Goal: Task Accomplishment & Management: Manage account settings

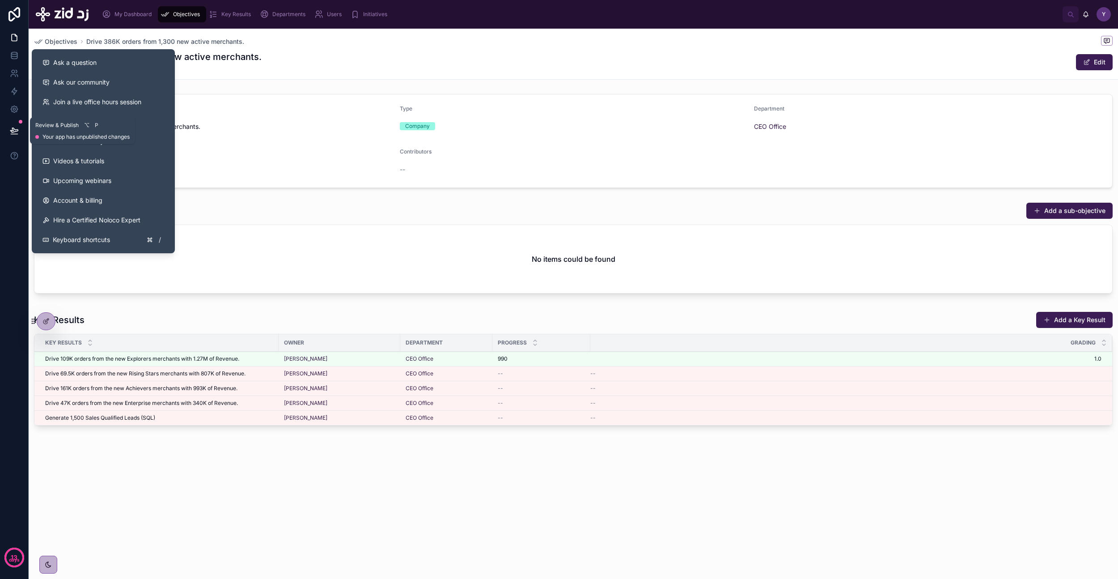
click at [18, 134] on button at bounding box center [14, 130] width 20 height 25
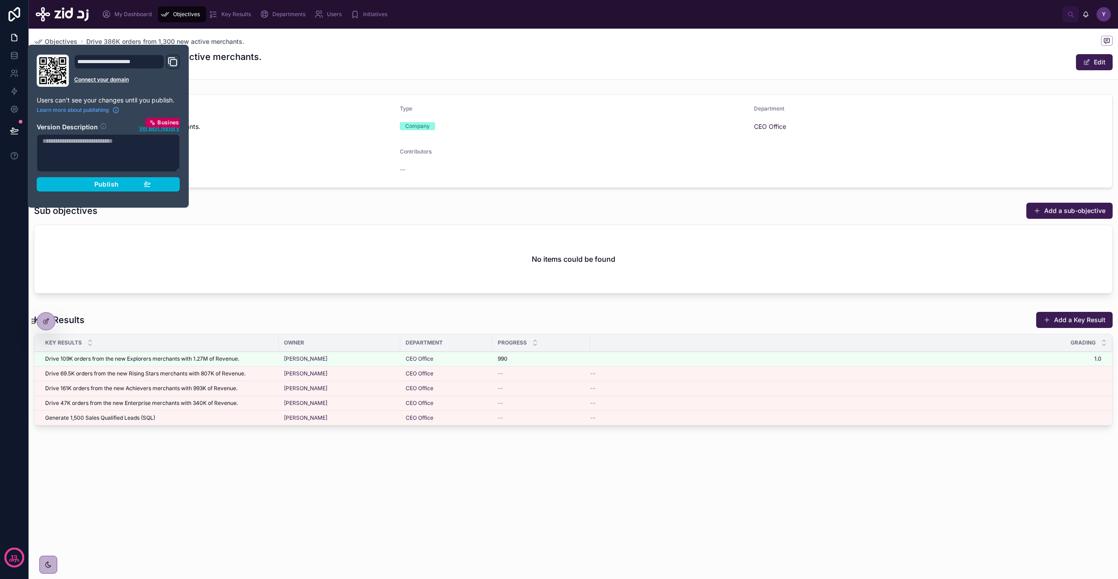
click at [113, 185] on span "Publish" at bounding box center [106, 184] width 24 height 8
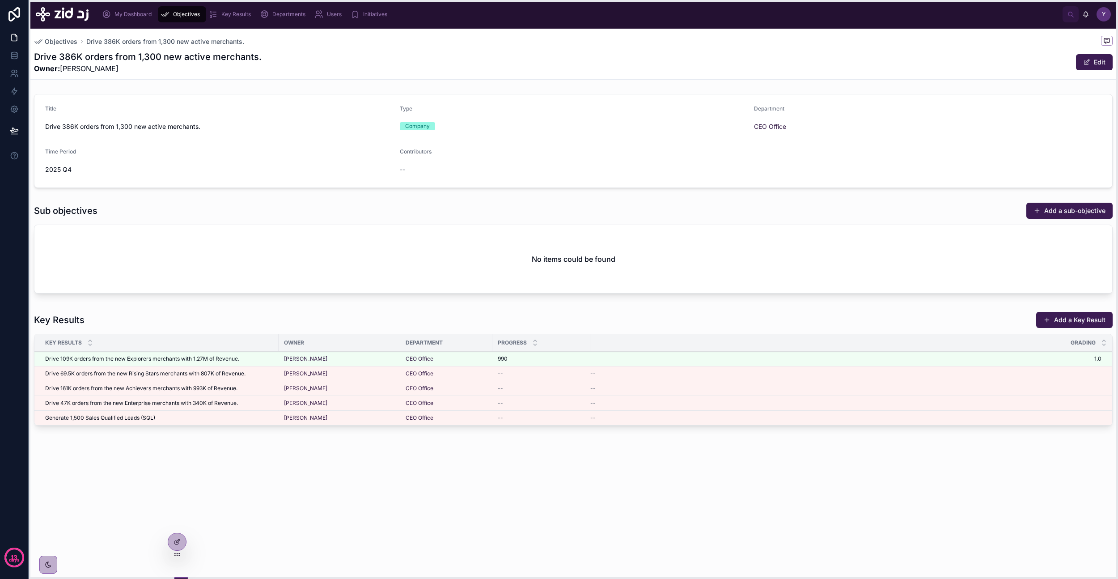
drag, startPoint x: 33, startPoint y: 321, endPoint x: 175, endPoint y: 554, distance: 272.6
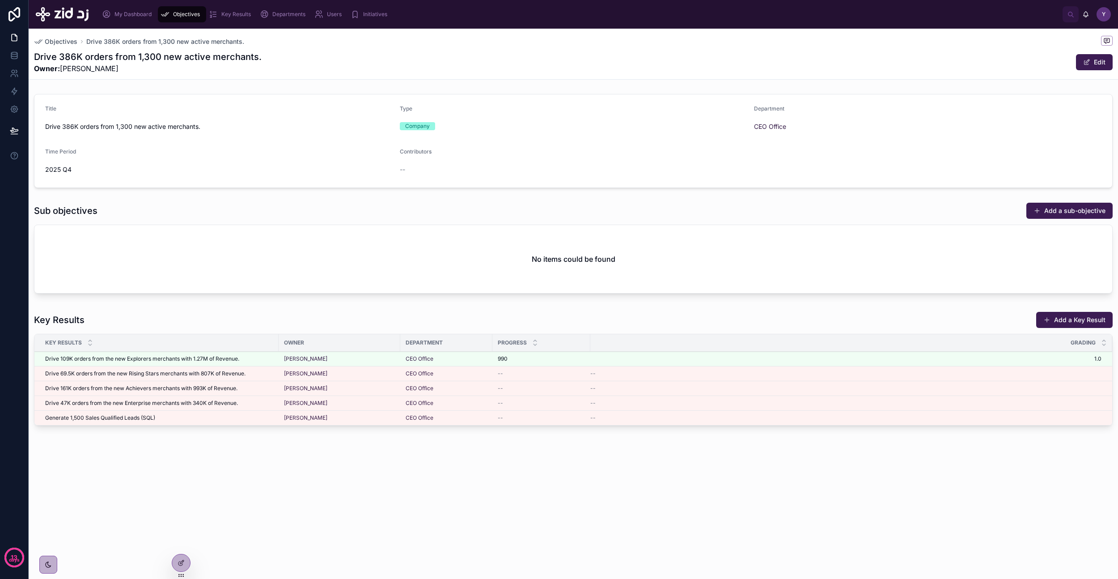
click at [182, 563] on icon at bounding box center [181, 562] width 7 height 7
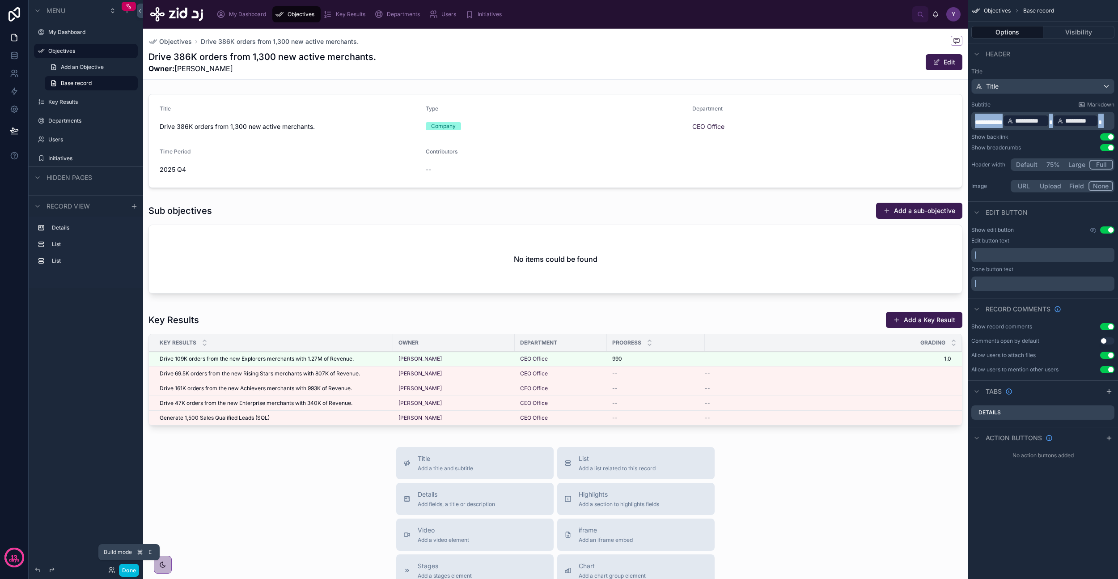
click at [127, 569] on button "Done" at bounding box center [129, 569] width 20 height 13
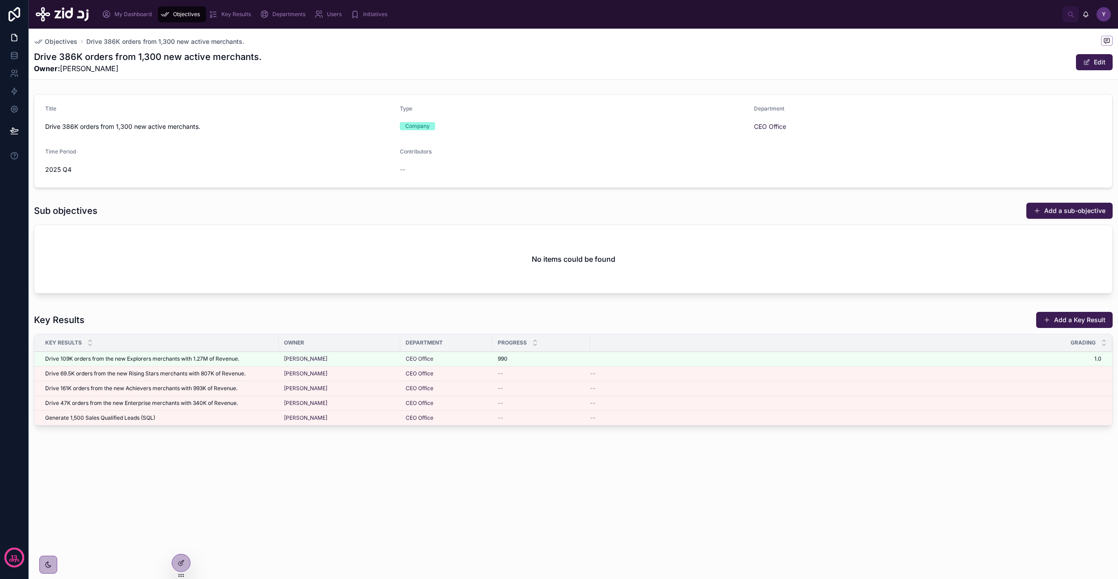
click at [178, 559] on icon at bounding box center [181, 562] width 7 height 7
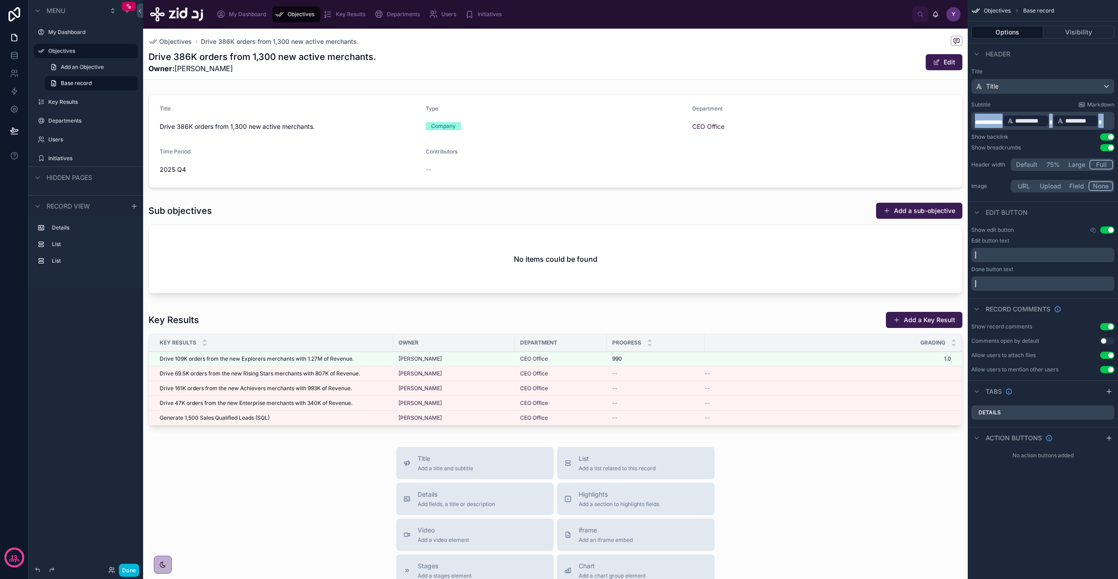
click at [560, 267] on div at bounding box center [555, 250] width 825 height 102
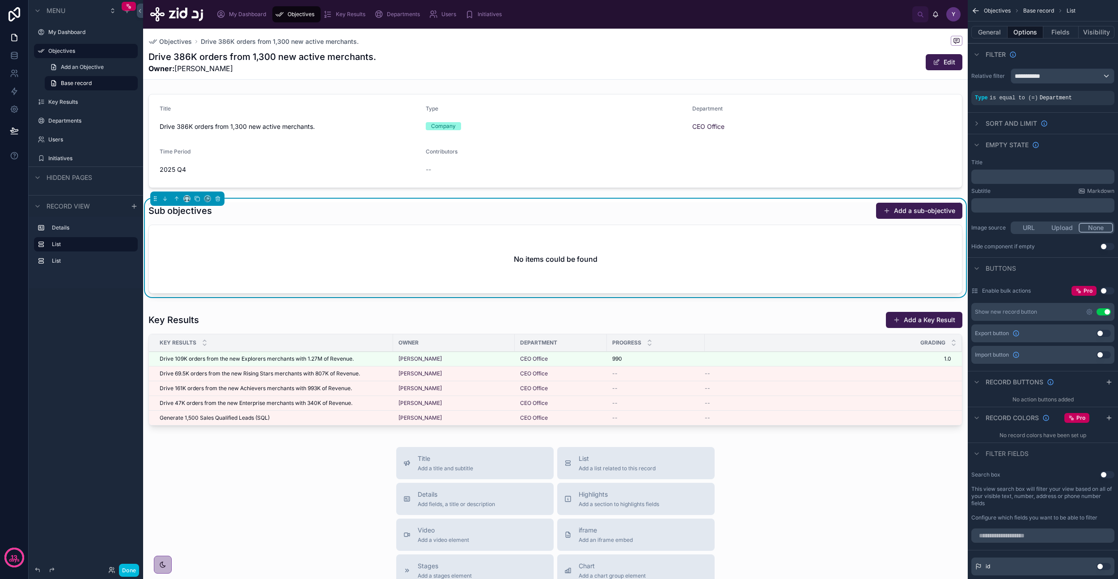
click at [560, 317] on div at bounding box center [555, 370] width 825 height 125
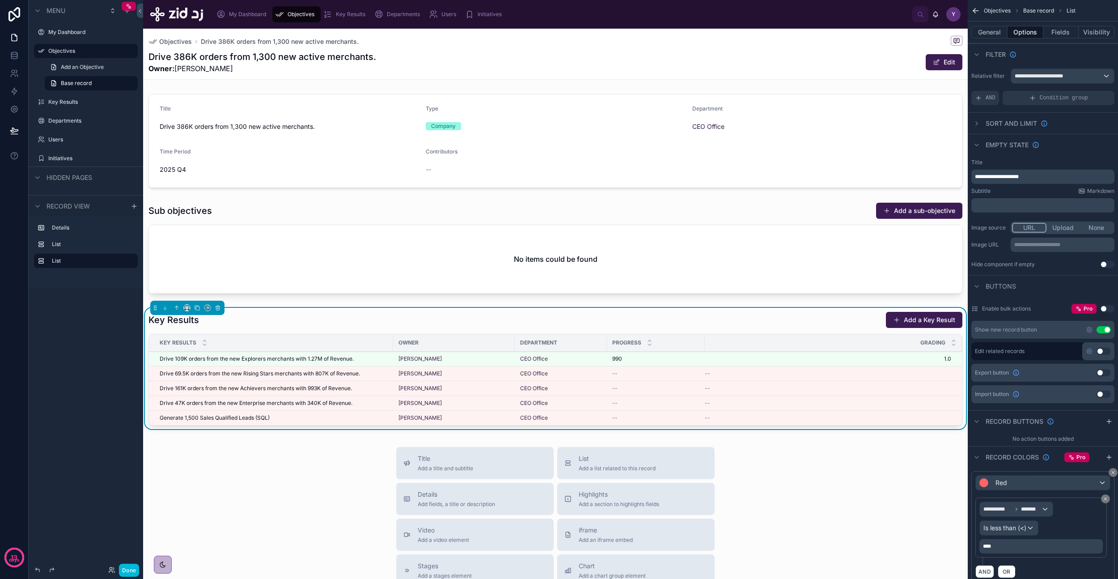
click at [555, 267] on div at bounding box center [555, 250] width 825 height 102
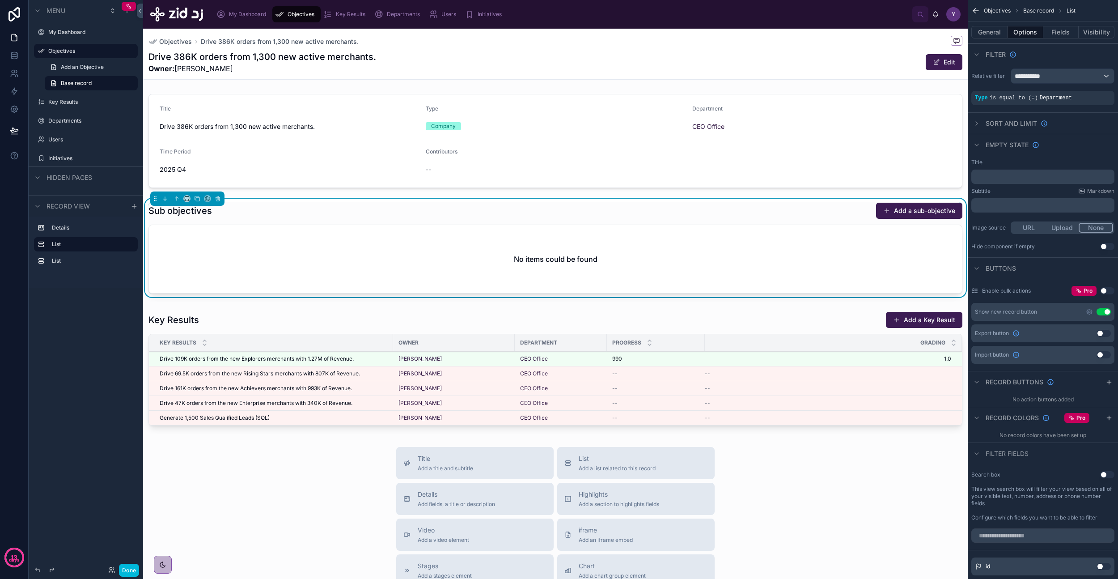
click at [891, 216] on button "Add a sub-objective" at bounding box center [919, 211] width 86 height 16
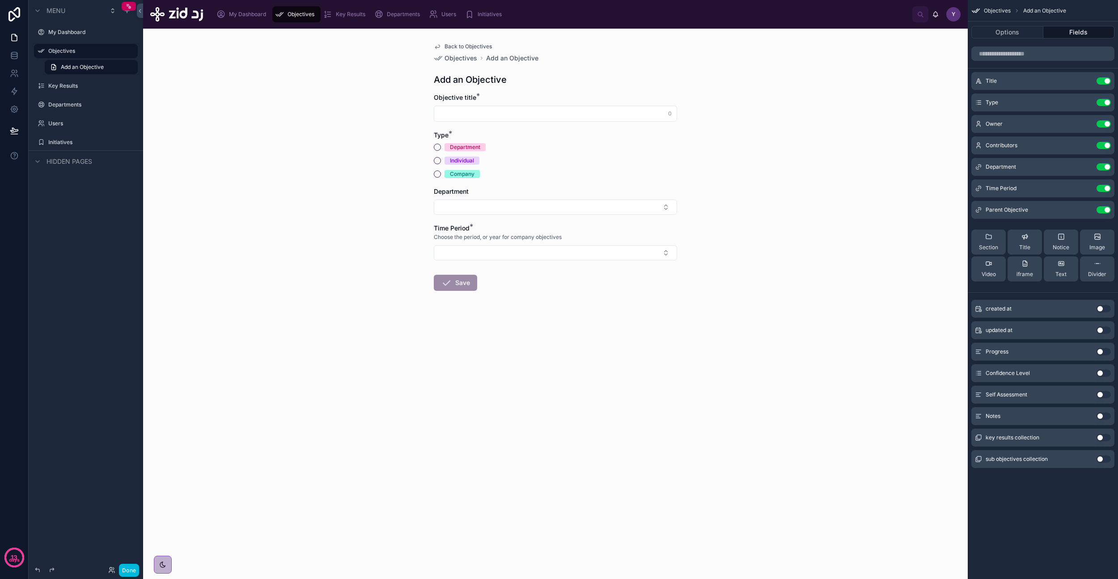
click at [455, 46] on span "Back to Objectives" at bounding box center [468, 46] width 47 height 7
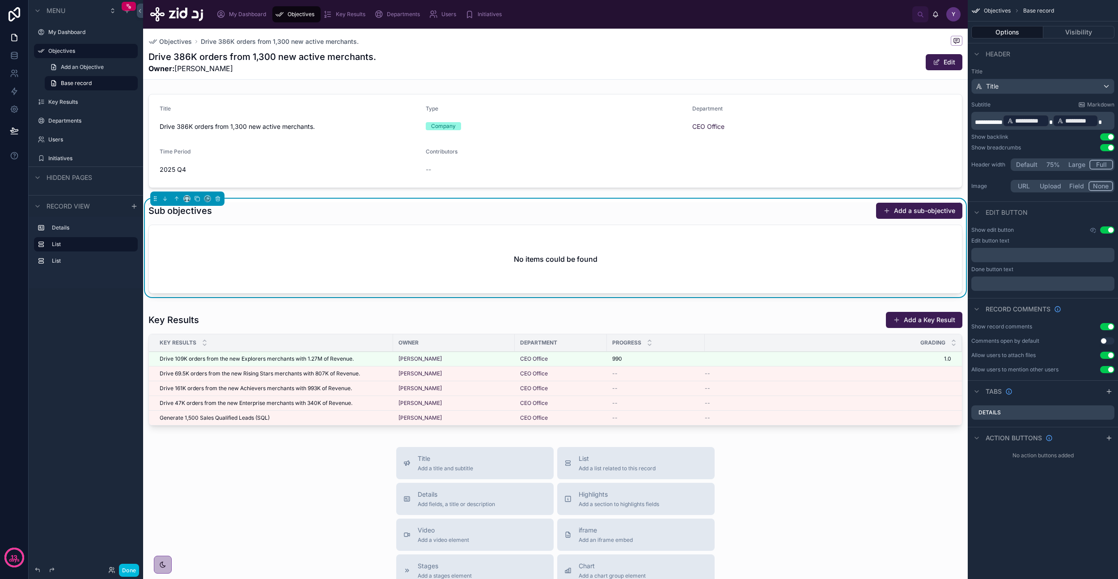
click at [346, 360] on div at bounding box center [555, 370] width 825 height 125
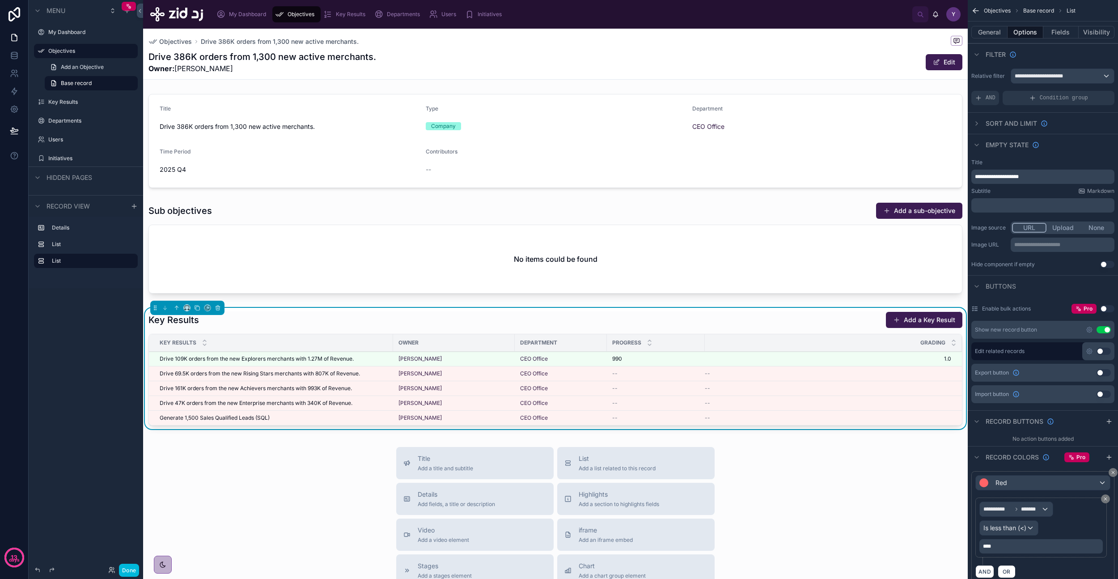
click at [347, 365] on td "Drive 109K orders from the new Explorers merchants with 1.27M of Revenue. Drive…" at bounding box center [271, 359] width 244 height 15
click at [347, 358] on span "Drive 109K orders from the new Explorers merchants with 1.27M of Revenue." at bounding box center [257, 358] width 194 height 7
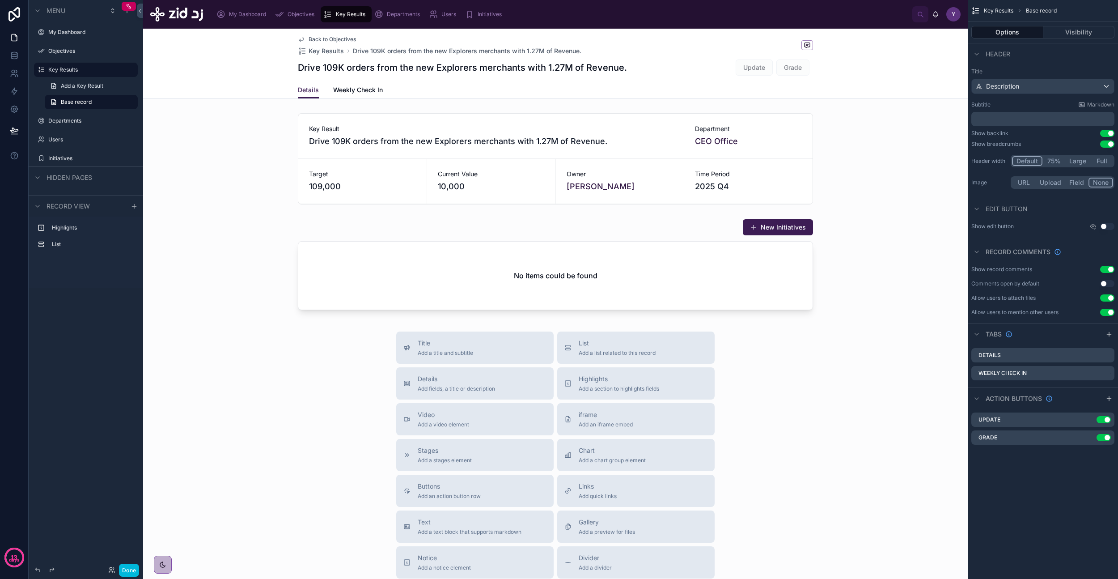
click at [752, 226] on div at bounding box center [555, 266] width 825 height 102
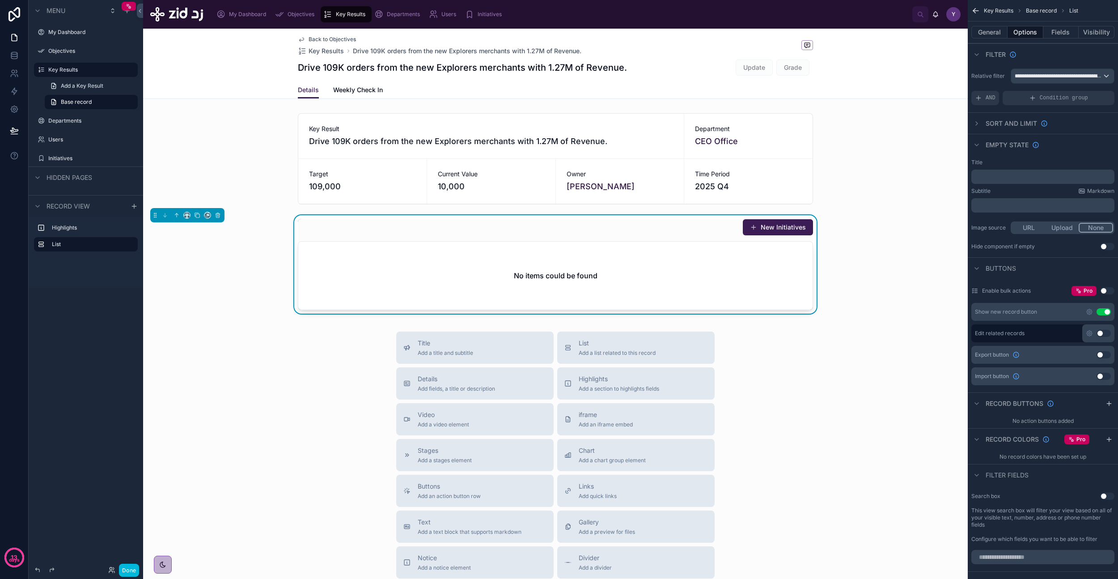
click at [762, 230] on button "New Initiatives" at bounding box center [778, 227] width 70 height 16
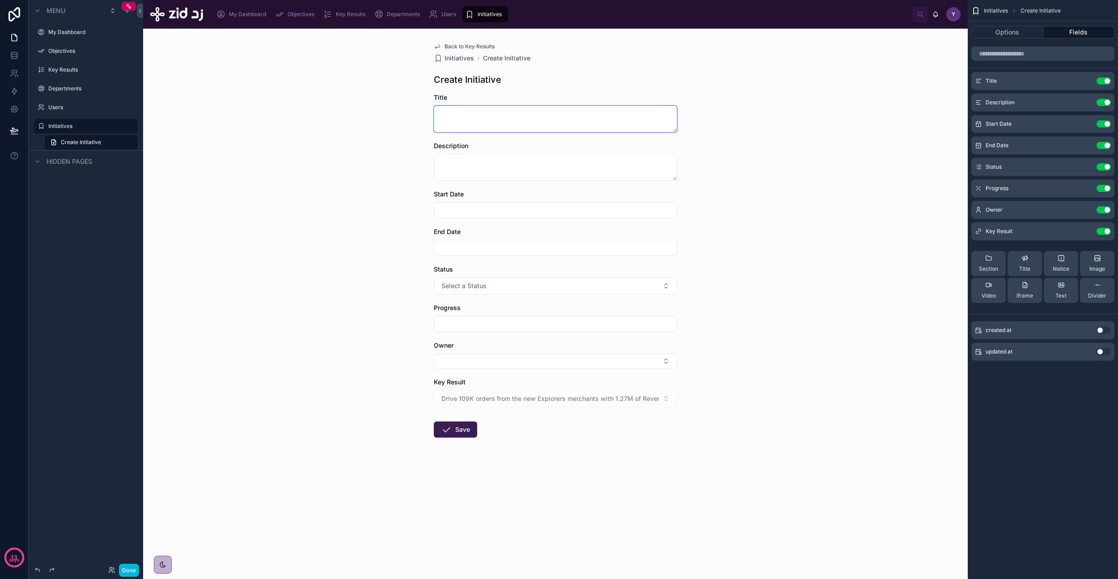
click at [476, 121] on textarea at bounding box center [555, 119] width 243 height 27
click at [168, 560] on div at bounding box center [163, 564] width 18 height 18
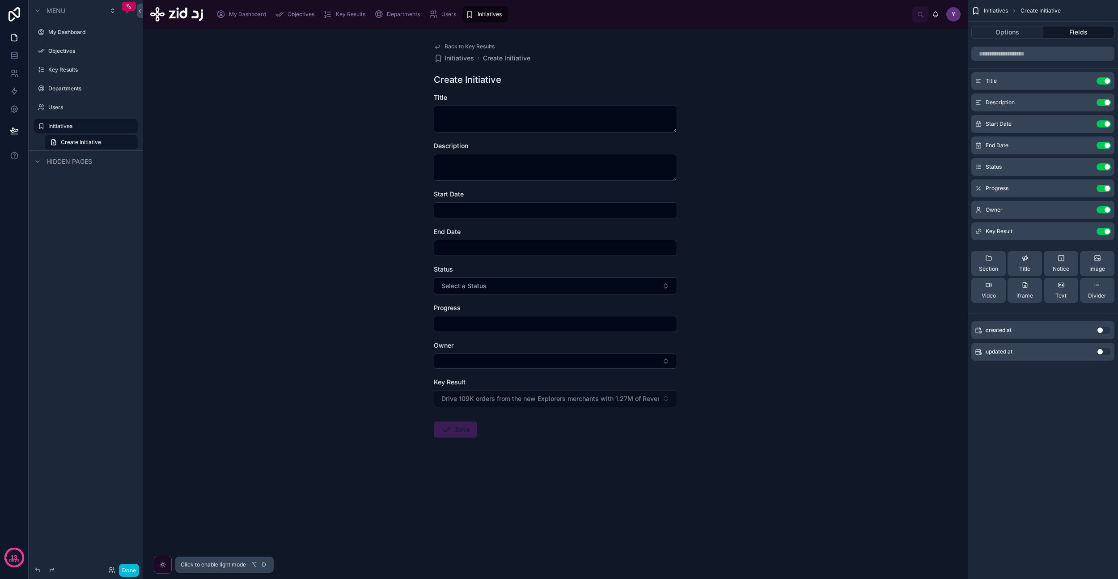
click at [163, 563] on icon at bounding box center [162, 564] width 7 height 7
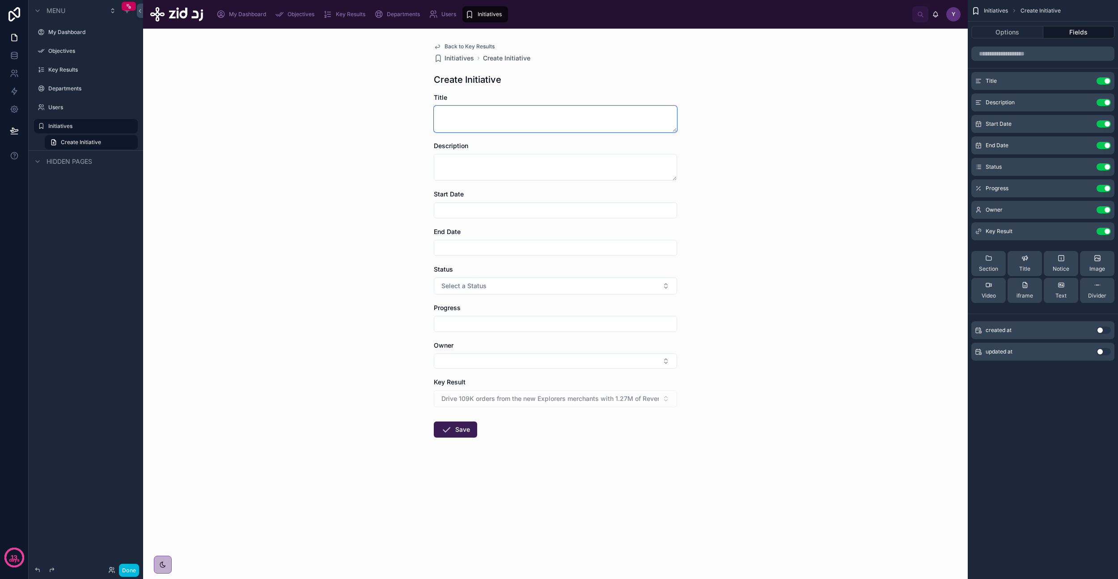
click at [580, 111] on textarea at bounding box center [555, 119] width 243 height 27
click at [0, 0] on icon "scrollable content" at bounding box center [0, 0] width 0 height 0
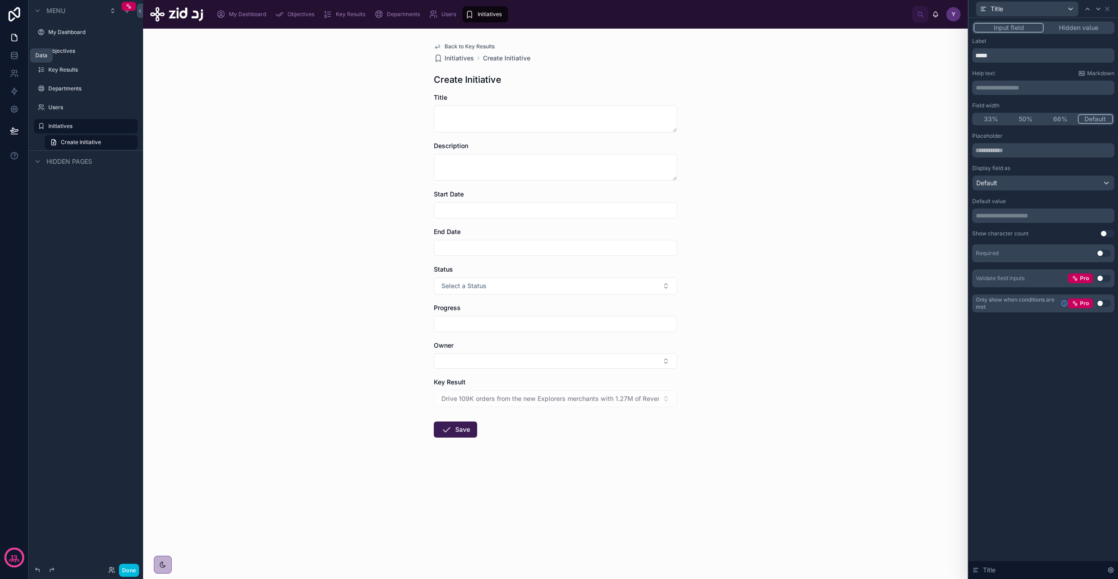
click at [11, 54] on icon at bounding box center [14, 53] width 6 height 2
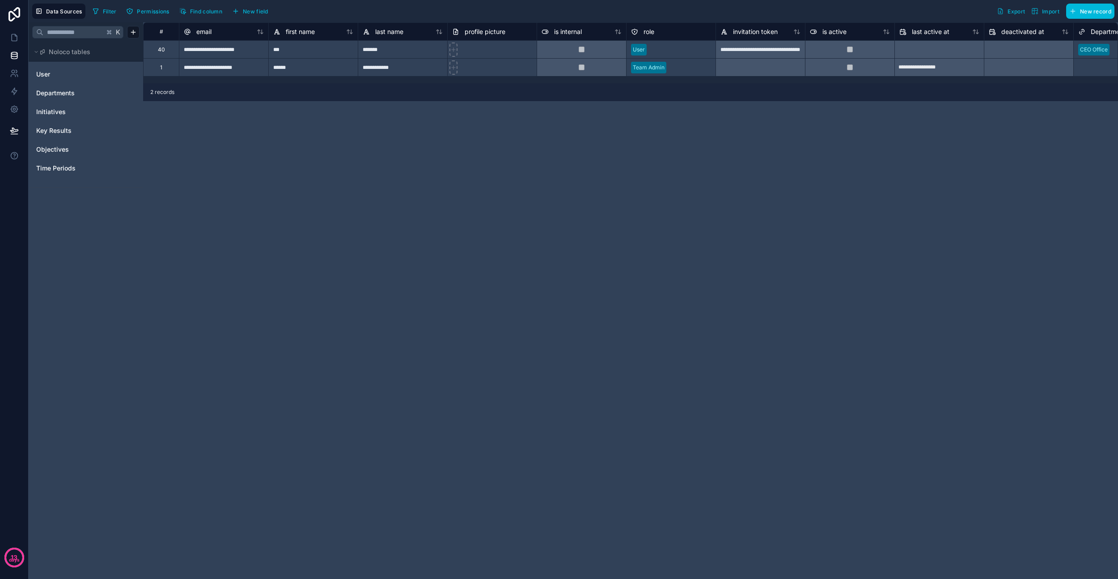
click at [59, 114] on span "Initiatives" at bounding box center [51, 111] width 30 height 9
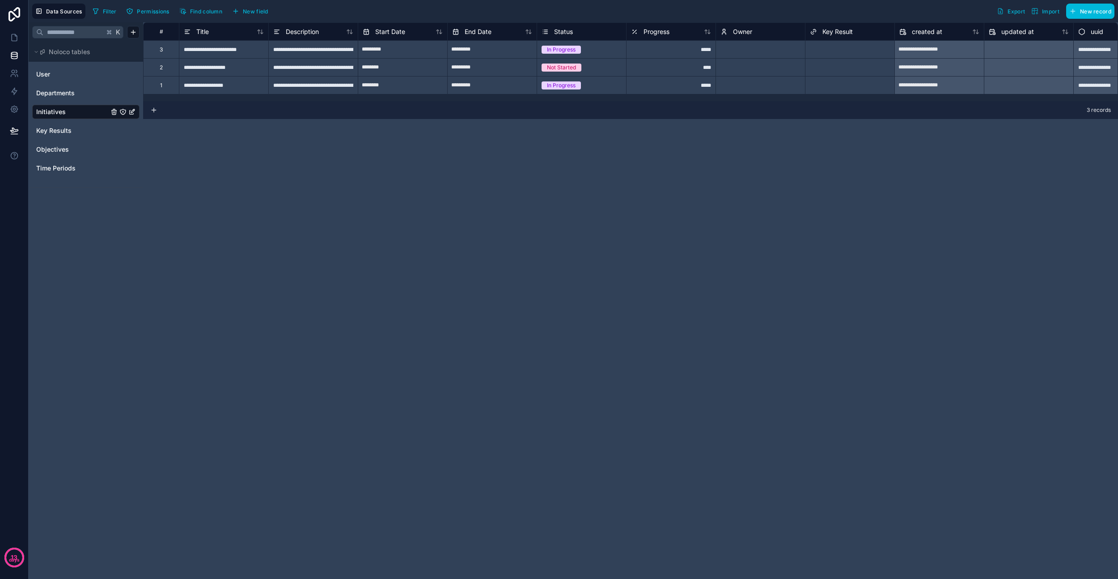
click at [221, 32] on div "Title" at bounding box center [224, 31] width 80 height 11
click at [224, 32] on div "Title" at bounding box center [224, 31] width 80 height 11
click at [194, 32] on div "Title" at bounding box center [196, 31] width 25 height 11
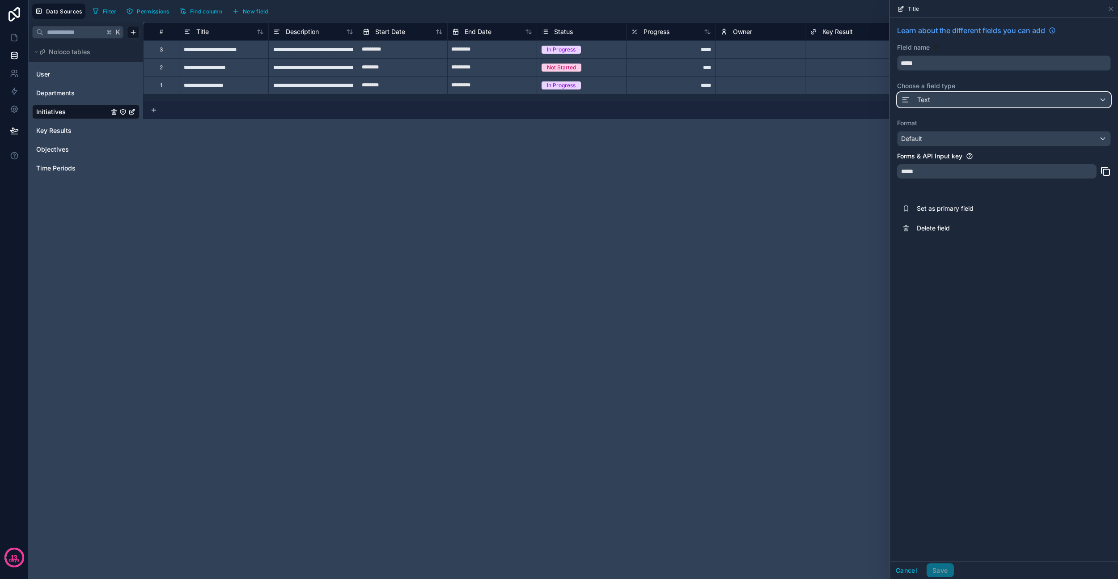
click at [940, 95] on div "Text" at bounding box center [1004, 100] width 213 height 14
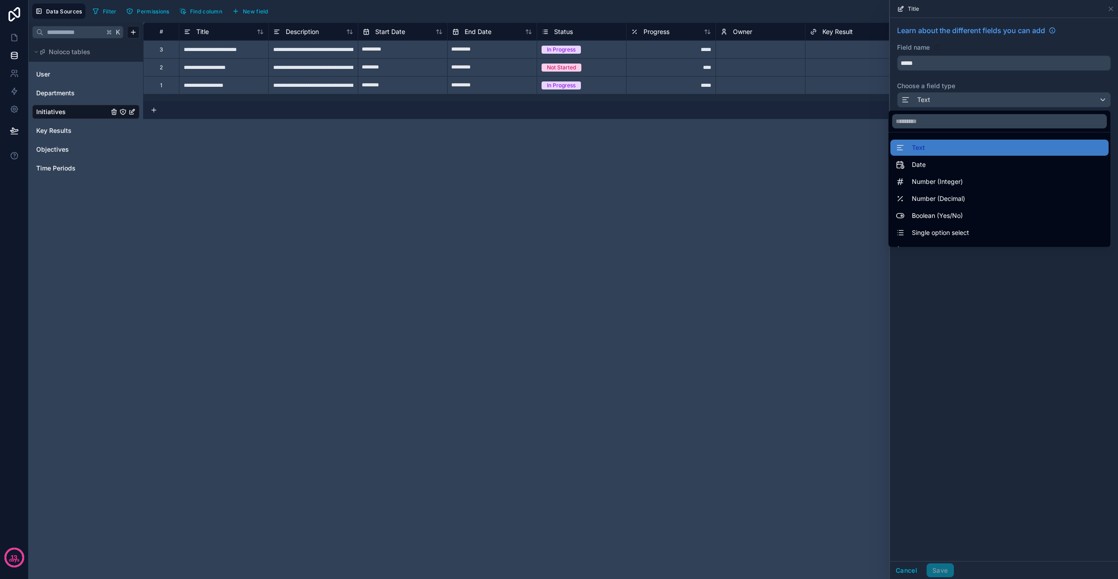
click at [943, 147] on div "Text" at bounding box center [1000, 147] width 208 height 11
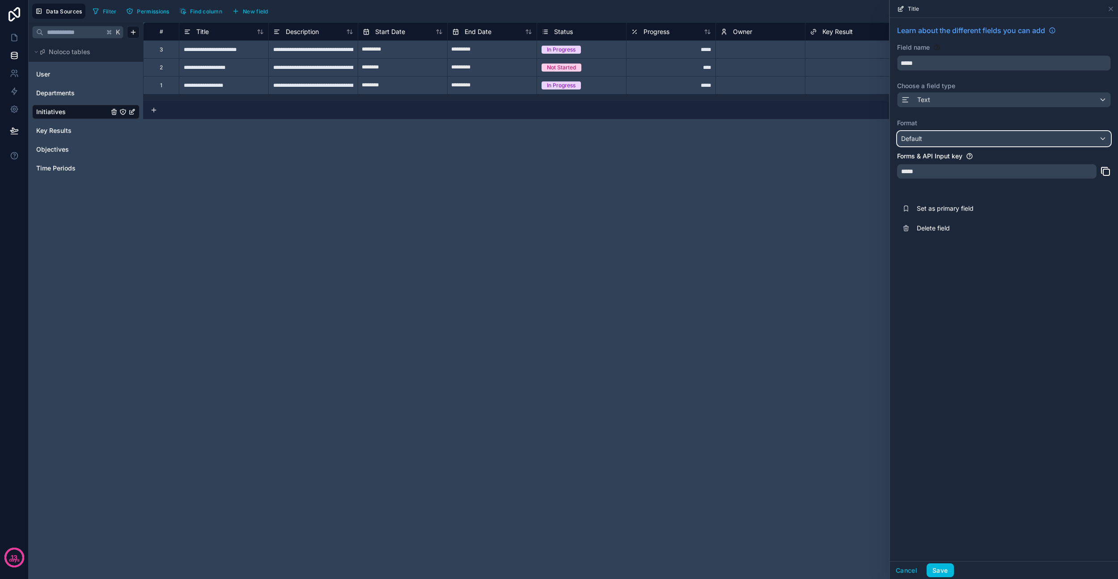
click at [948, 139] on div "Default" at bounding box center [1004, 138] width 213 height 14
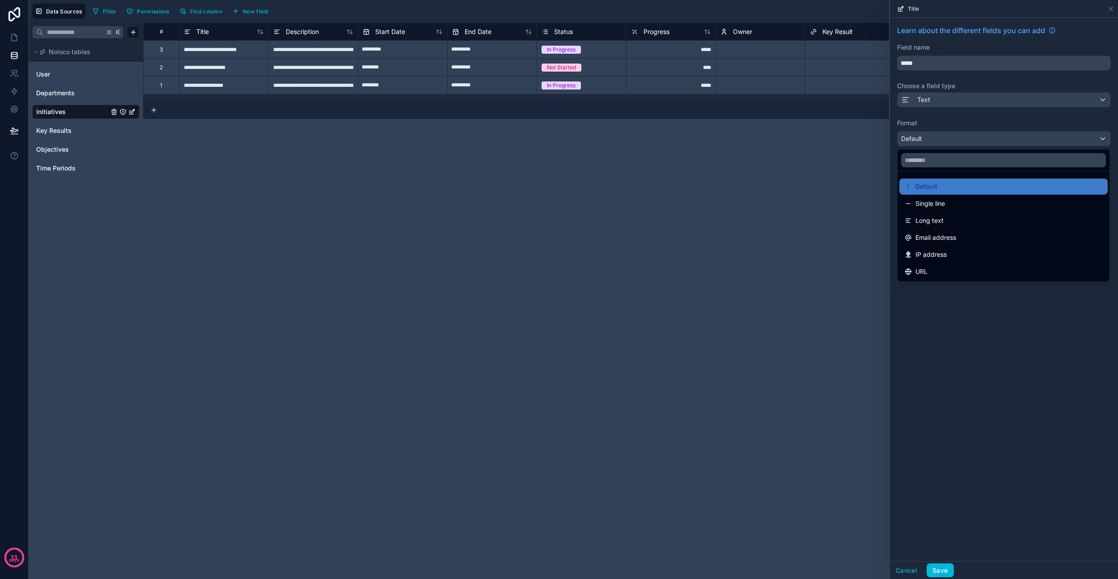
click at [941, 203] on span "Single line" at bounding box center [930, 203] width 30 height 11
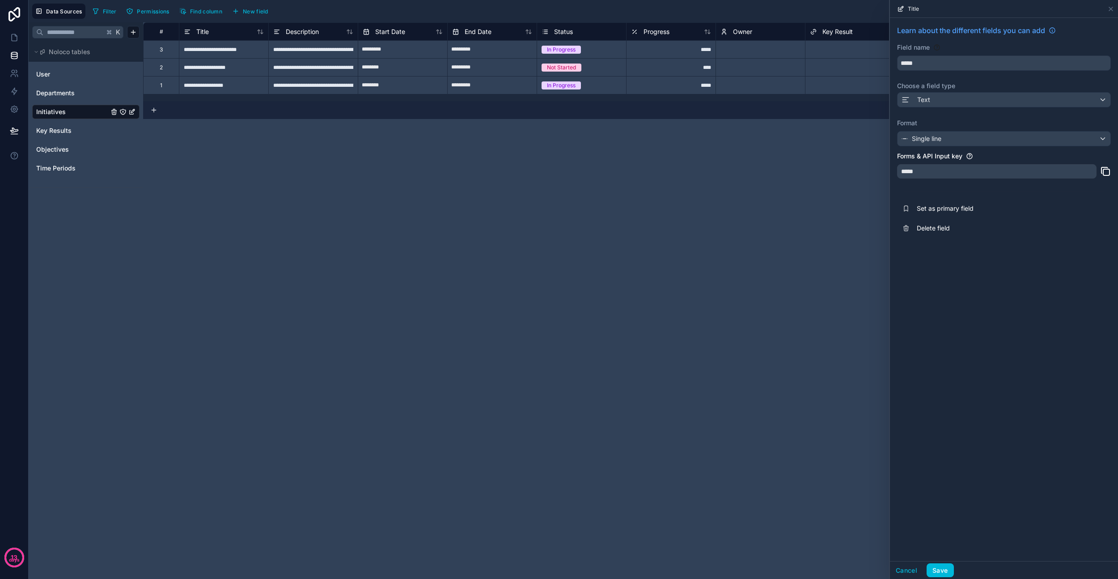
click at [944, 572] on button "Save" at bounding box center [940, 570] width 27 height 14
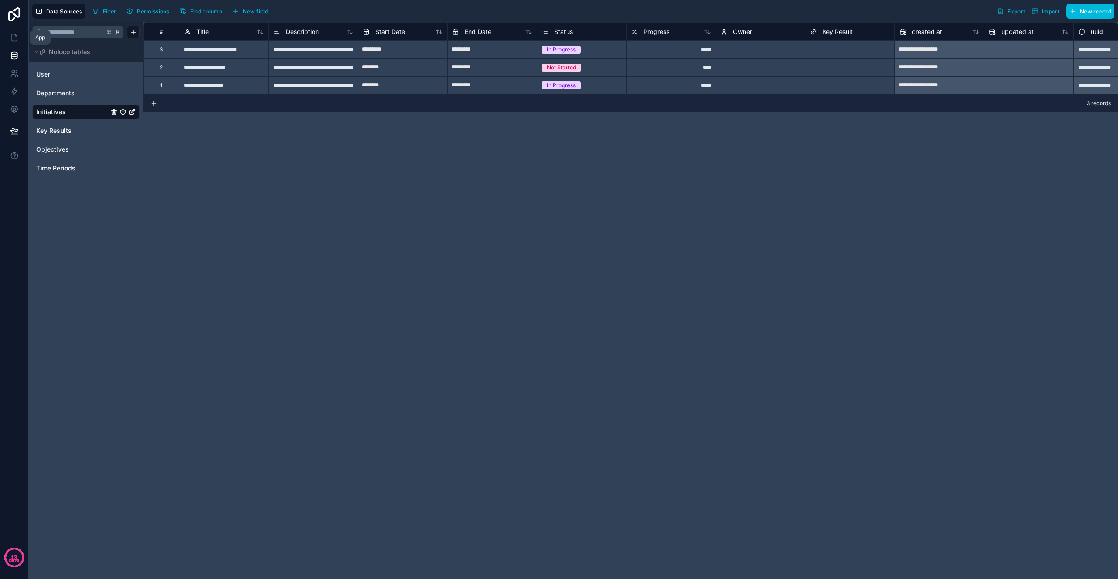
click at [13, 37] on icon at bounding box center [14, 37] width 9 height 9
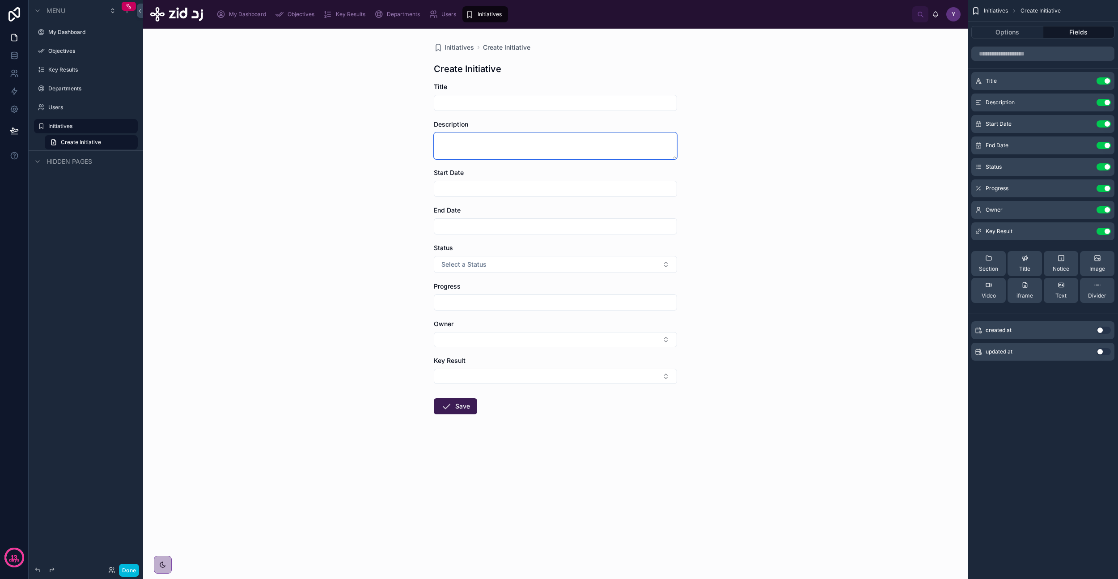
click at [499, 146] on textarea at bounding box center [555, 145] width 243 height 27
click at [403, 162] on div "Initiatives Create Initiative Create Initiative Title Description Start Date En…" at bounding box center [555, 304] width 825 height 550
click at [466, 188] on input "text" at bounding box center [555, 188] width 242 height 13
drag, startPoint x: 417, startPoint y: 216, endPoint x: 425, endPoint y: 216, distance: 7.6
click at [417, 216] on div "Initiatives Create Initiative Create Initiative Title Description Start Date En…" at bounding box center [555, 304] width 825 height 550
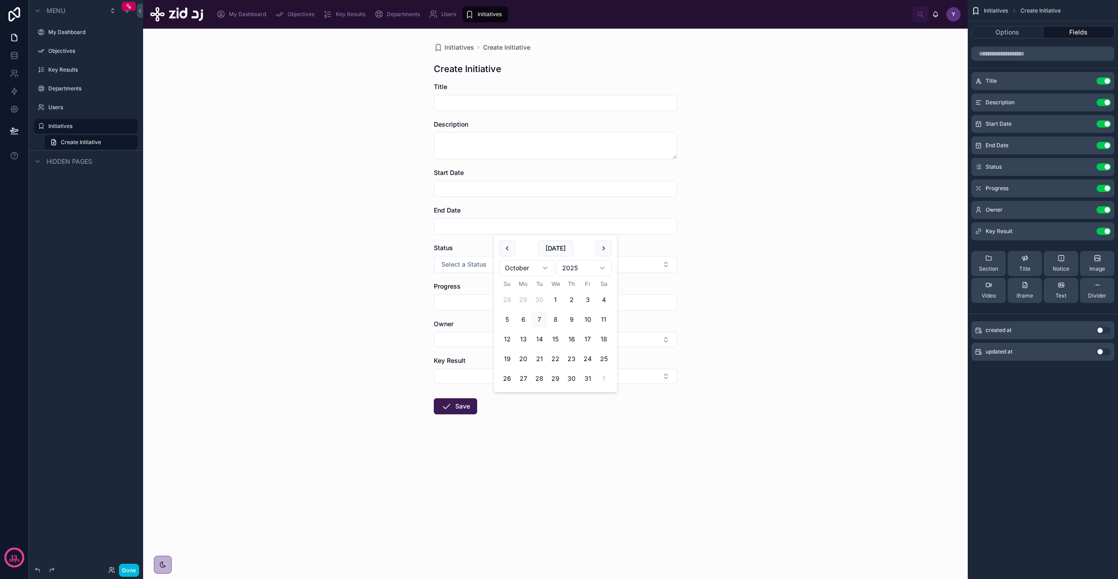
click at [446, 220] on input "text" at bounding box center [555, 226] width 242 height 13
click at [421, 240] on div "Initiatives Create Initiative Create Initiative Title Description Start Date En…" at bounding box center [555, 304] width 825 height 550
click at [474, 269] on button "Select a Status" at bounding box center [555, 264] width 243 height 17
click at [525, 301] on div "Not Started" at bounding box center [516, 300] width 29 height 8
click at [480, 266] on span "Not Started" at bounding box center [461, 265] width 40 height 8
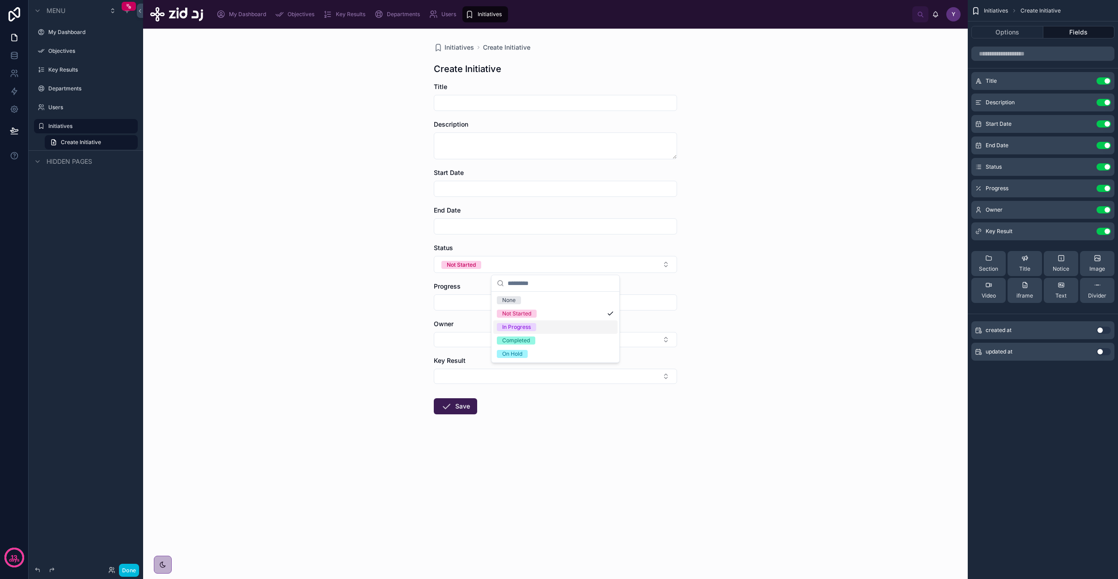
click at [404, 323] on div "Initiatives Create Initiative Create Initiative Title Description Start Date En…" at bounding box center [555, 304] width 825 height 550
click at [448, 313] on form "Title Description Start Date End Date Status Not Started Progress Owner Key Res…" at bounding box center [555, 276] width 243 height 389
click at [459, 307] on input "text" at bounding box center [555, 302] width 242 height 13
type input "*"
click at [454, 372] on button "Select Button" at bounding box center [555, 376] width 243 height 15
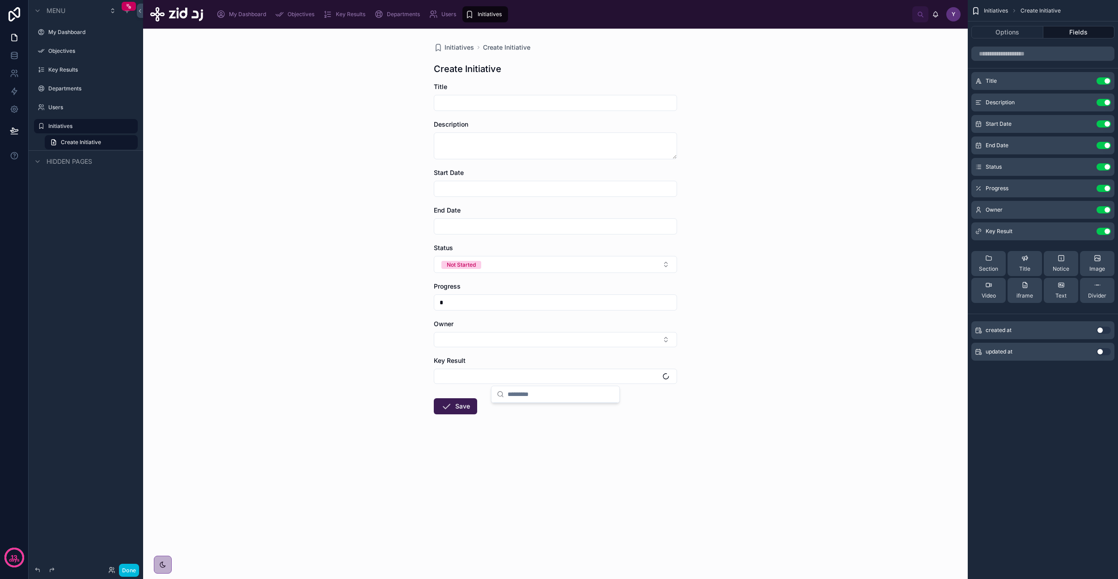
click at [467, 294] on div "*" at bounding box center [555, 302] width 243 height 16
click at [0, 0] on icon "scrollable content" at bounding box center [0, 0] width 0 height 0
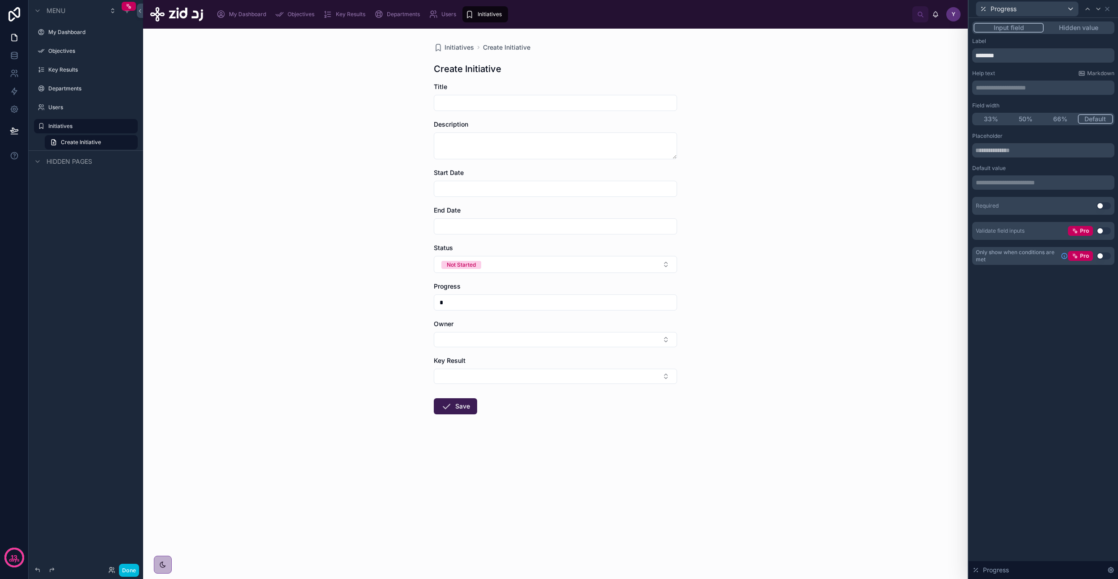
click at [1101, 233] on button "Use setting" at bounding box center [1104, 230] width 14 height 7
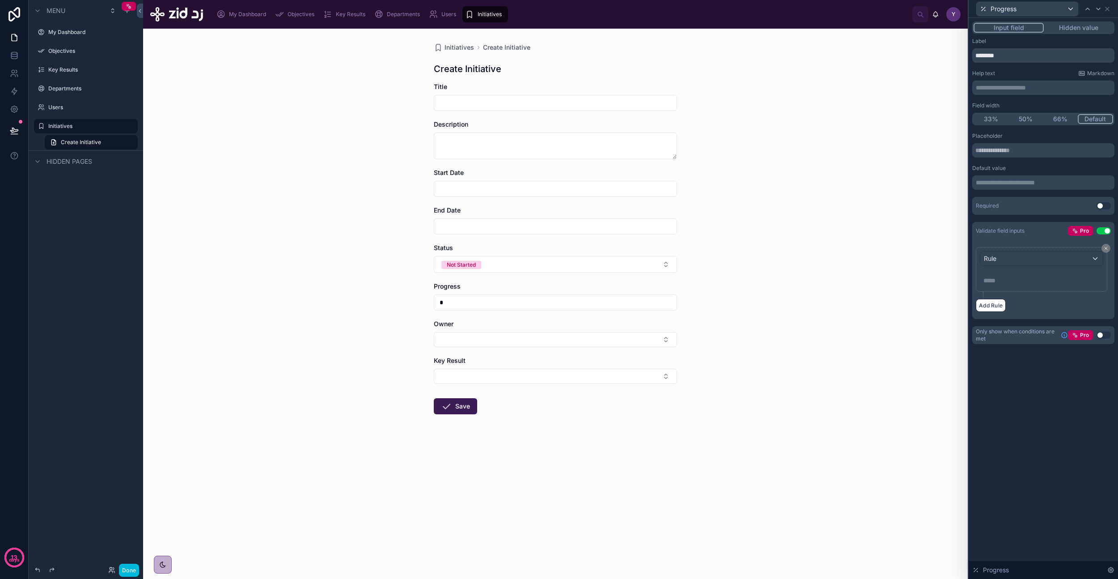
click at [1105, 231] on button "Use setting" at bounding box center [1104, 230] width 14 height 7
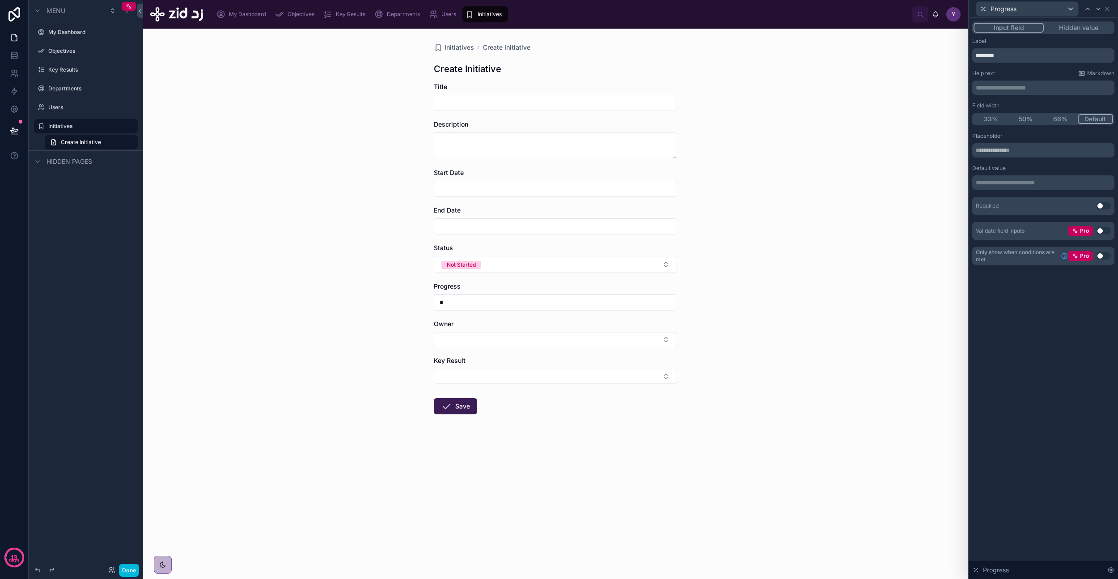
click at [1038, 182] on p "**********" at bounding box center [1044, 182] width 137 height 9
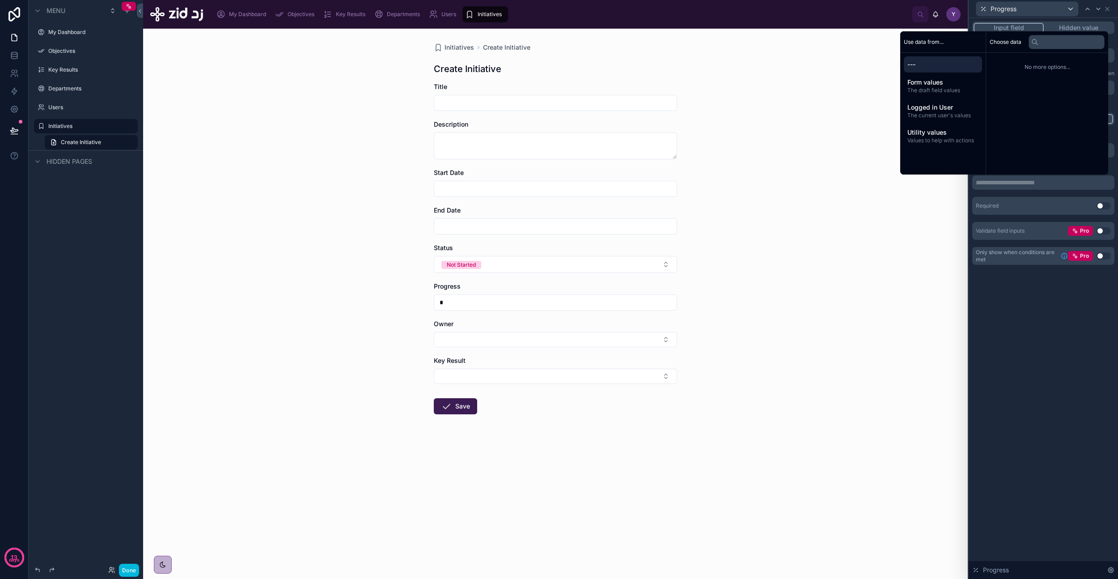
click at [1037, 194] on div "**********" at bounding box center [1043, 185] width 142 height 107
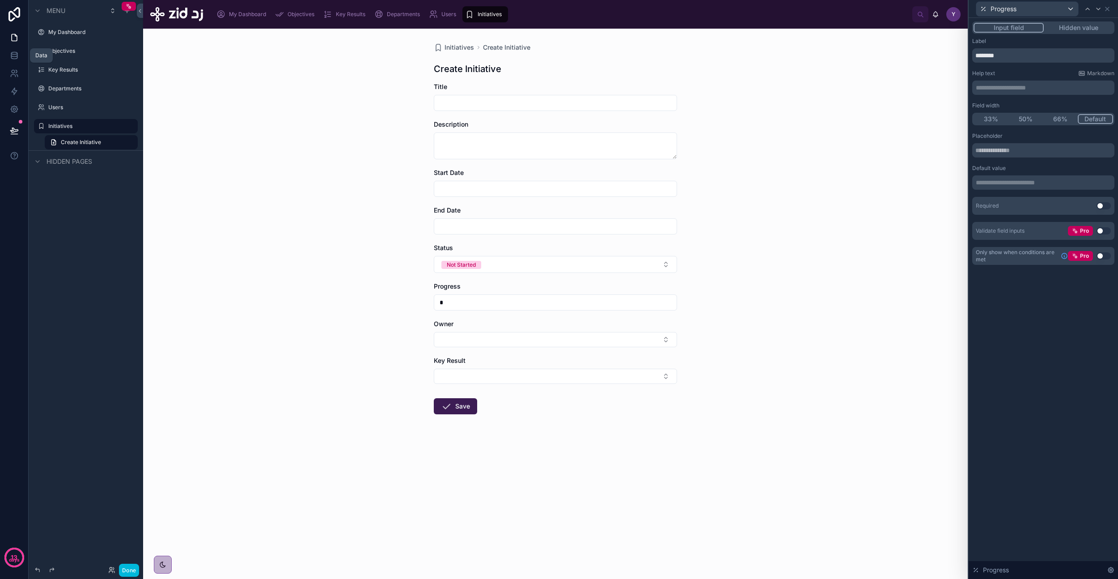
click at [10, 58] on icon at bounding box center [14, 55] width 9 height 9
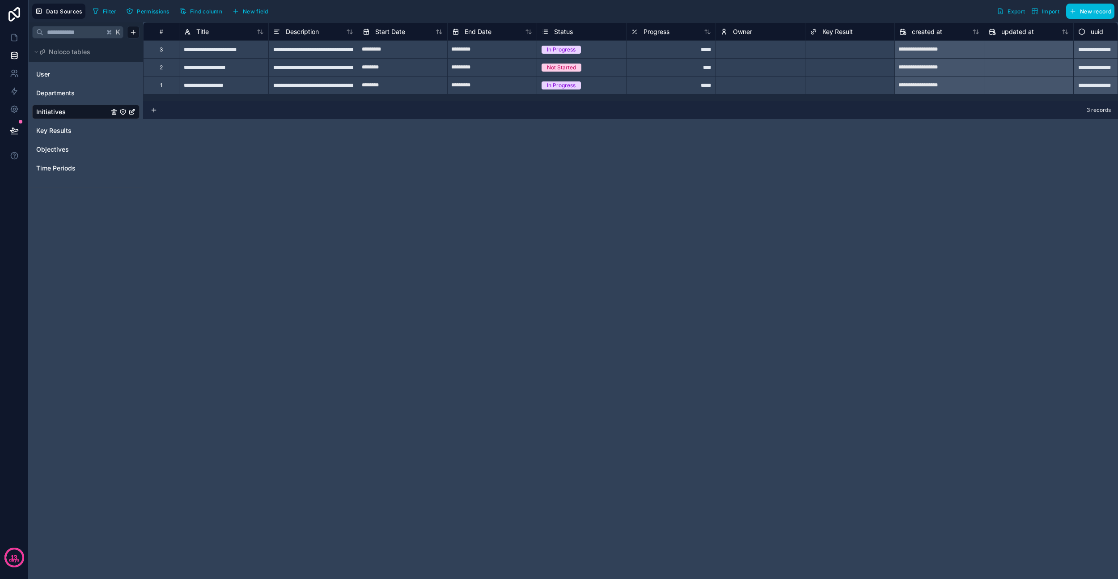
click at [660, 33] on span "Progress" at bounding box center [657, 31] width 26 height 9
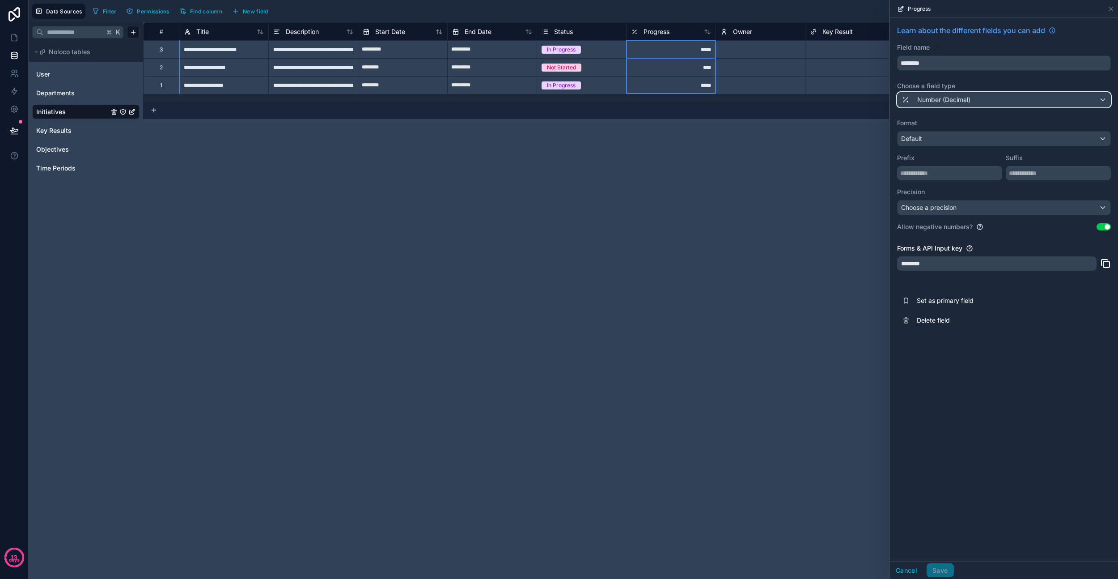
click at [976, 101] on div "Number (Decimal)" at bounding box center [1004, 100] width 213 height 14
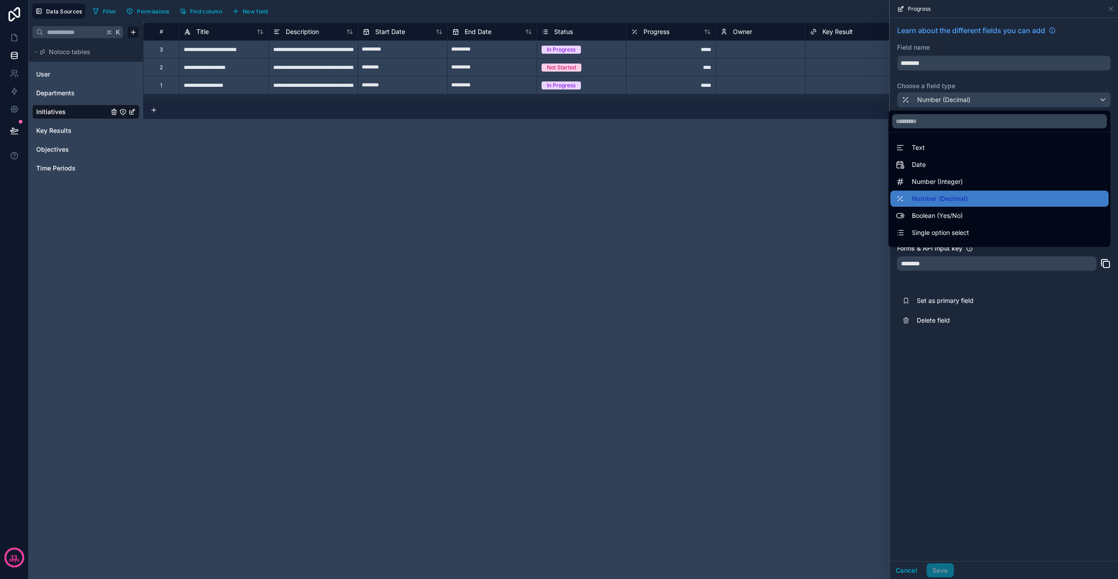
click at [949, 199] on span "Number (Decimal)" at bounding box center [940, 198] width 56 height 11
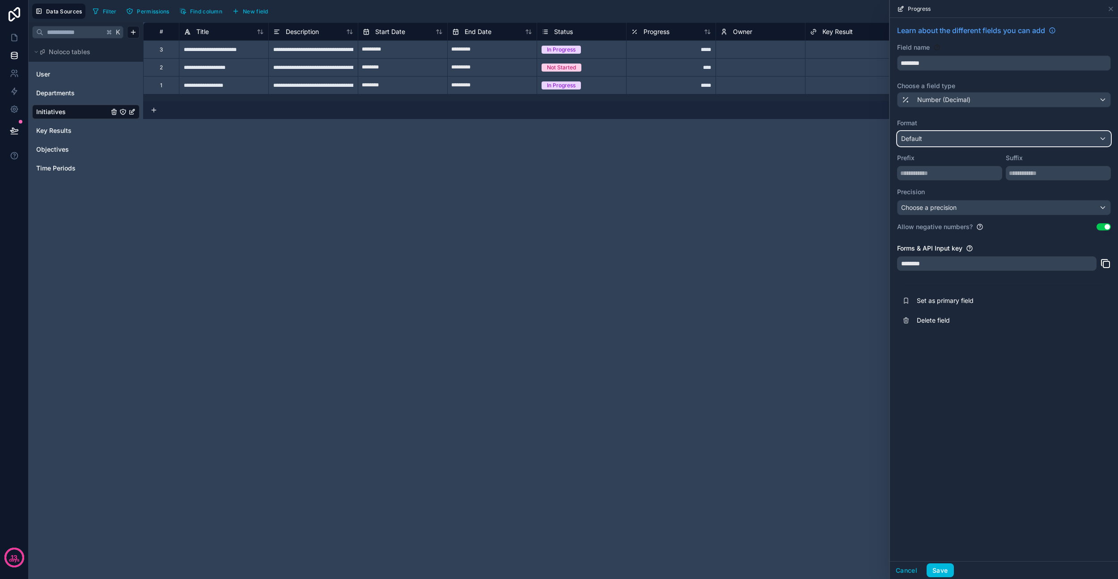
click at [961, 141] on div "Default" at bounding box center [1004, 138] width 213 height 14
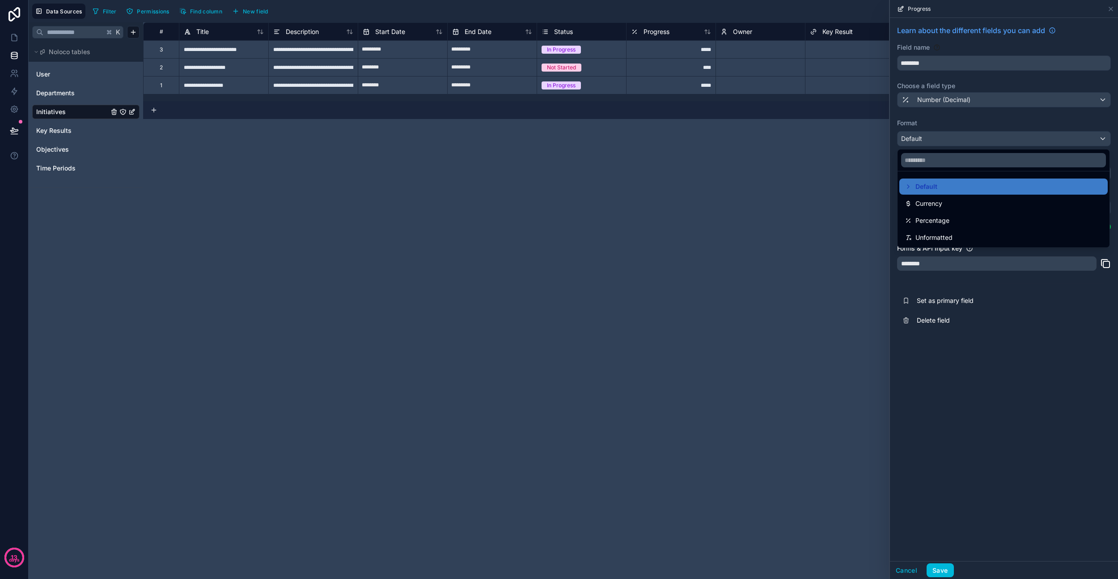
click at [954, 217] on div "Percentage" at bounding box center [1004, 220] width 198 height 11
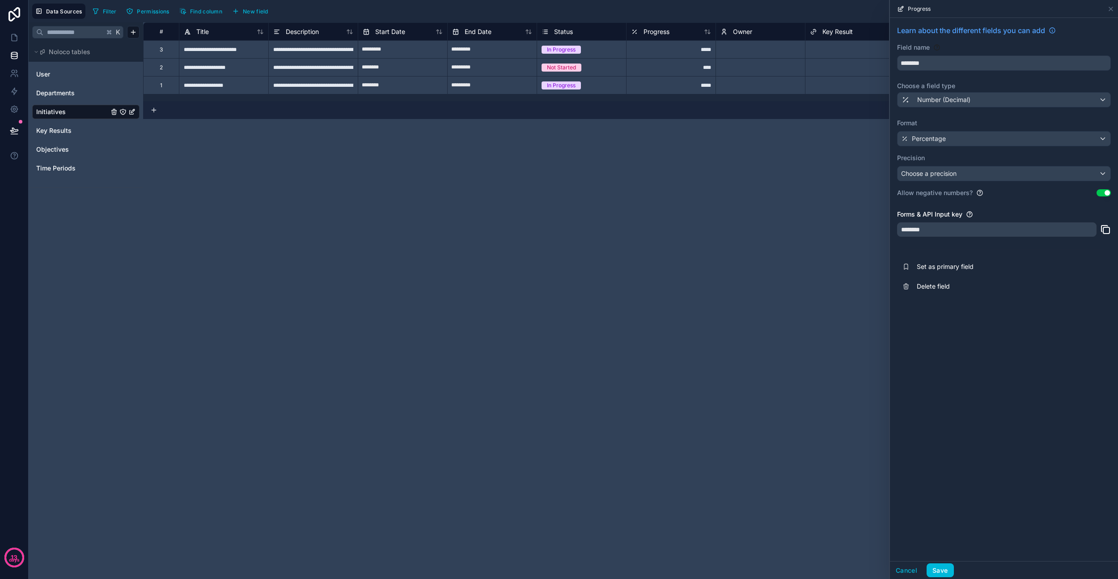
click at [944, 569] on button "Save" at bounding box center [940, 570] width 27 height 14
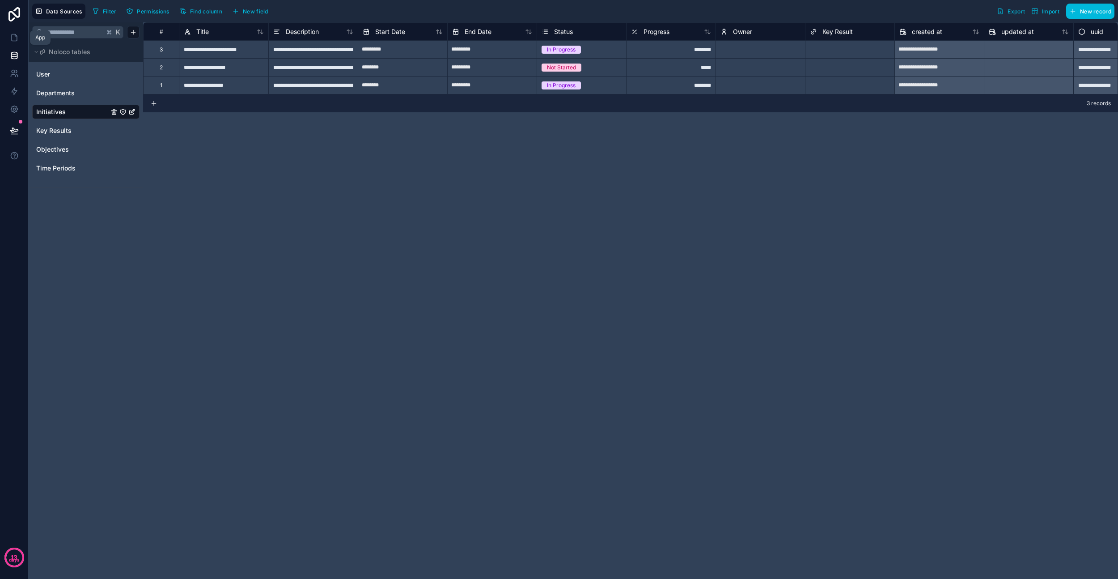
click at [12, 42] on link at bounding box center [14, 38] width 28 height 18
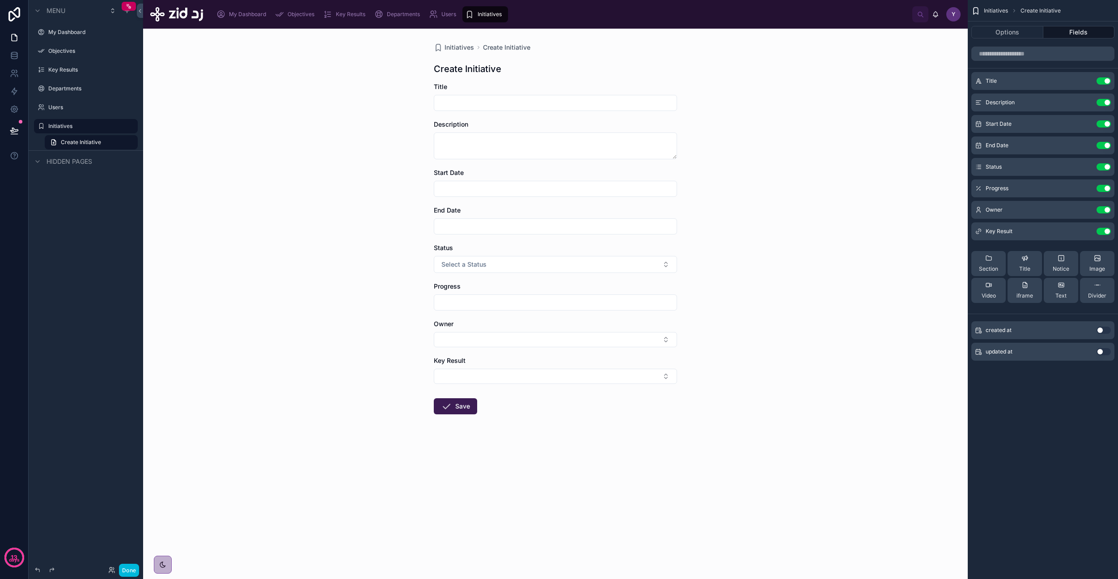
click at [474, 302] on input "text" at bounding box center [555, 302] width 242 height 13
click at [446, 334] on button "Select Button" at bounding box center [555, 339] width 243 height 15
click at [460, 305] on input "**" at bounding box center [555, 302] width 242 height 13
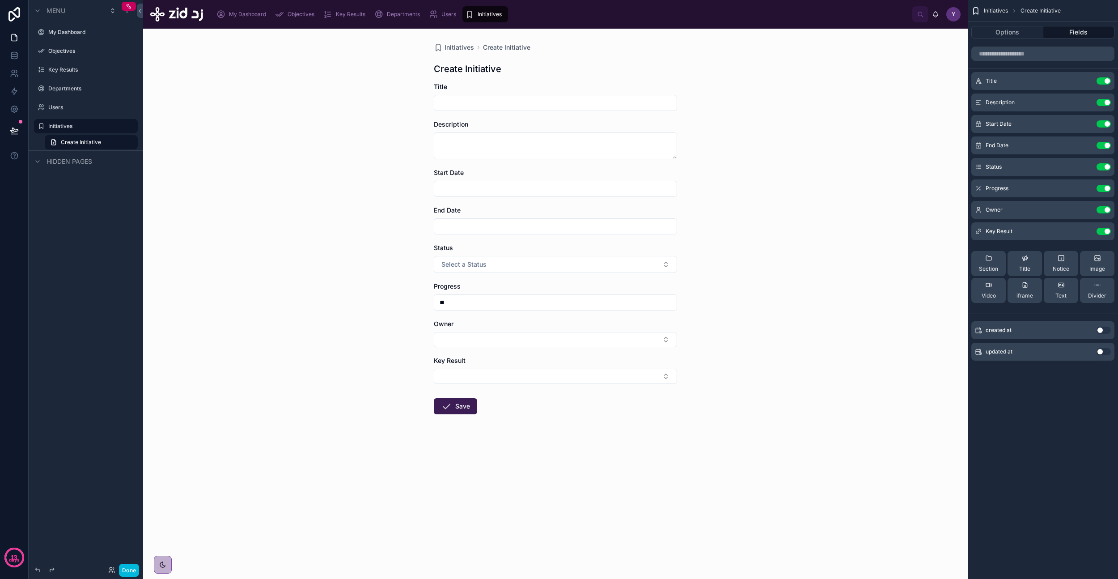
type input "**"
type input "****"
click at [391, 377] on div "Initiatives Create Initiative Create Initiative Title Description Start Date En…" at bounding box center [555, 304] width 825 height 550
click at [17, 57] on icon at bounding box center [14, 57] width 6 height 4
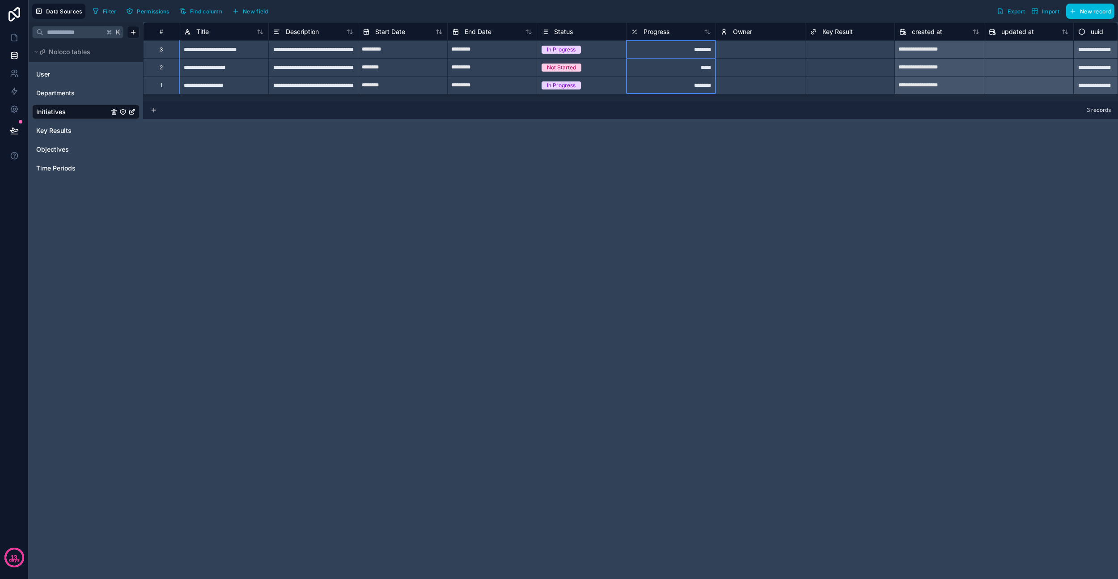
click at [657, 30] on span "Progress" at bounding box center [657, 31] width 26 height 9
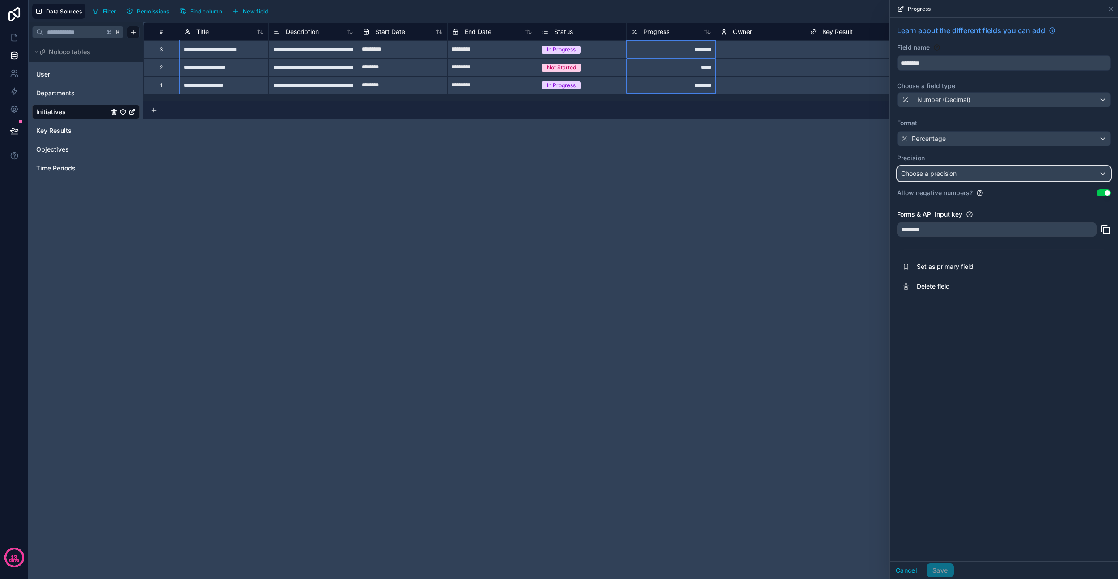
click at [971, 169] on div "Choose a precision" at bounding box center [1004, 173] width 213 height 14
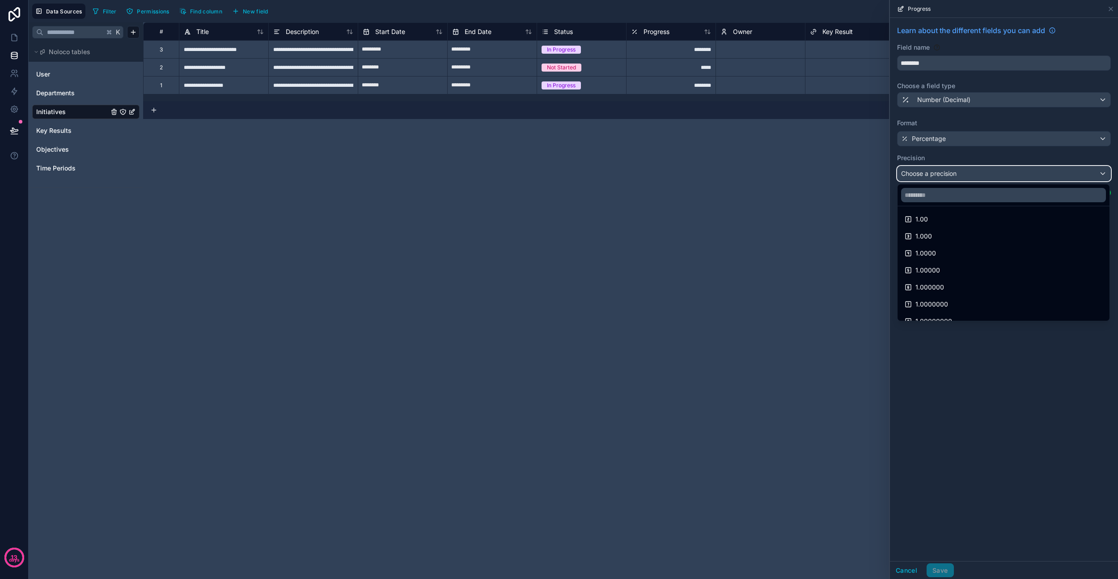
scroll to position [47, 0]
click at [977, 403] on div at bounding box center [1004, 289] width 228 height 579
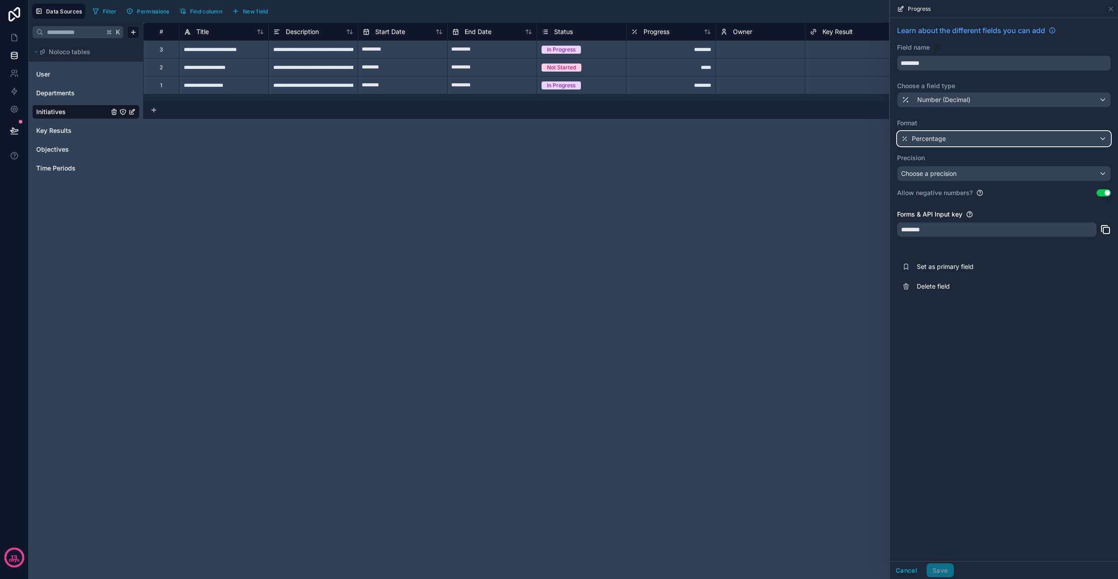
click at [958, 135] on div "Percentage" at bounding box center [1004, 138] width 213 height 14
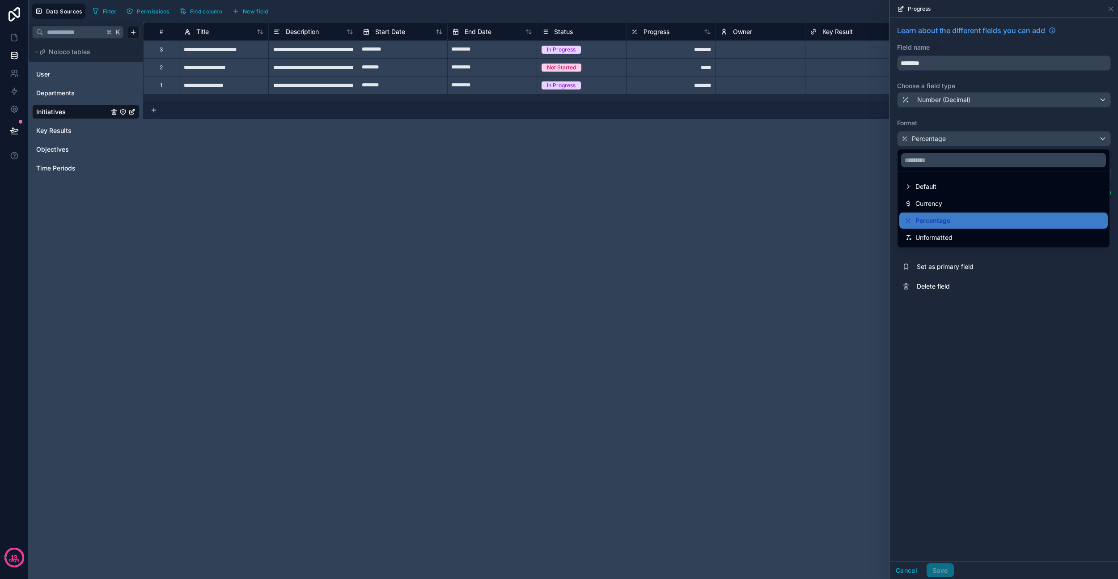
click at [973, 395] on div at bounding box center [1004, 289] width 228 height 579
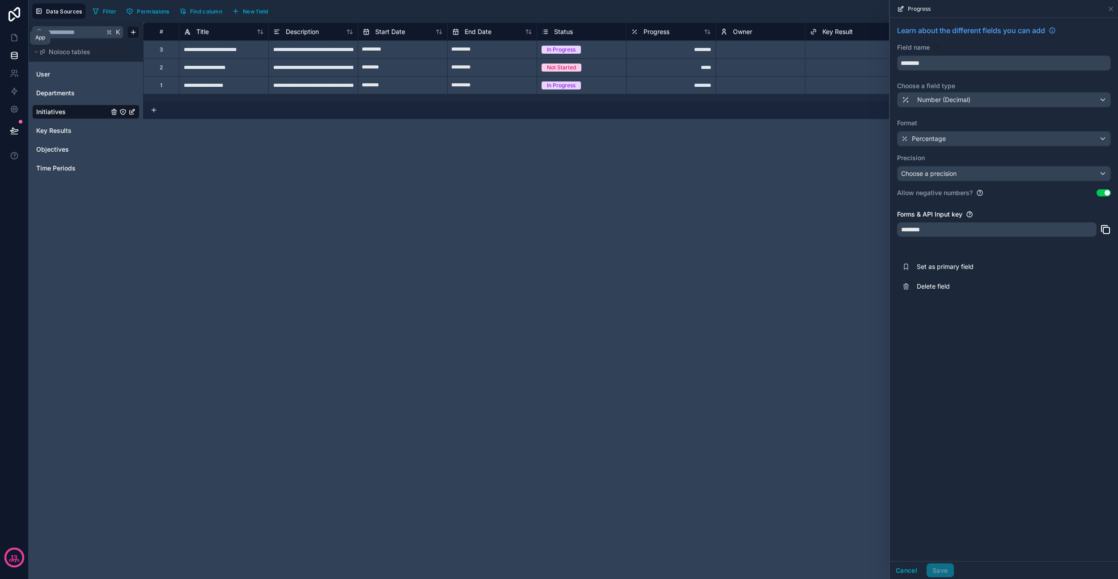
click at [11, 33] on icon at bounding box center [14, 37] width 9 height 9
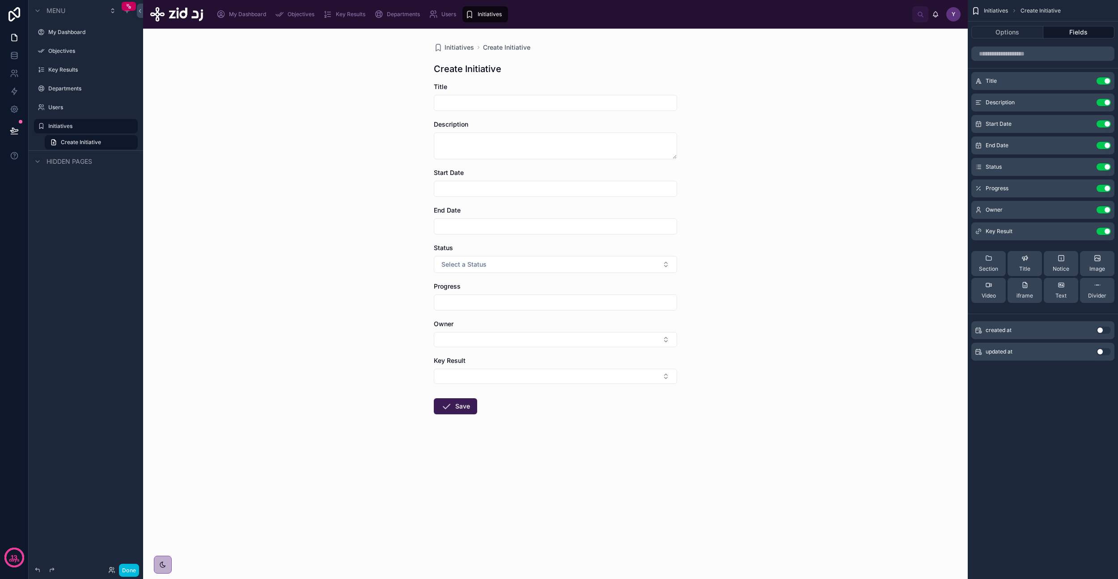
click at [489, 288] on div "Progress" at bounding box center [555, 286] width 243 height 9
click at [0, 0] on icon "scrollable content" at bounding box center [0, 0] width 0 height 0
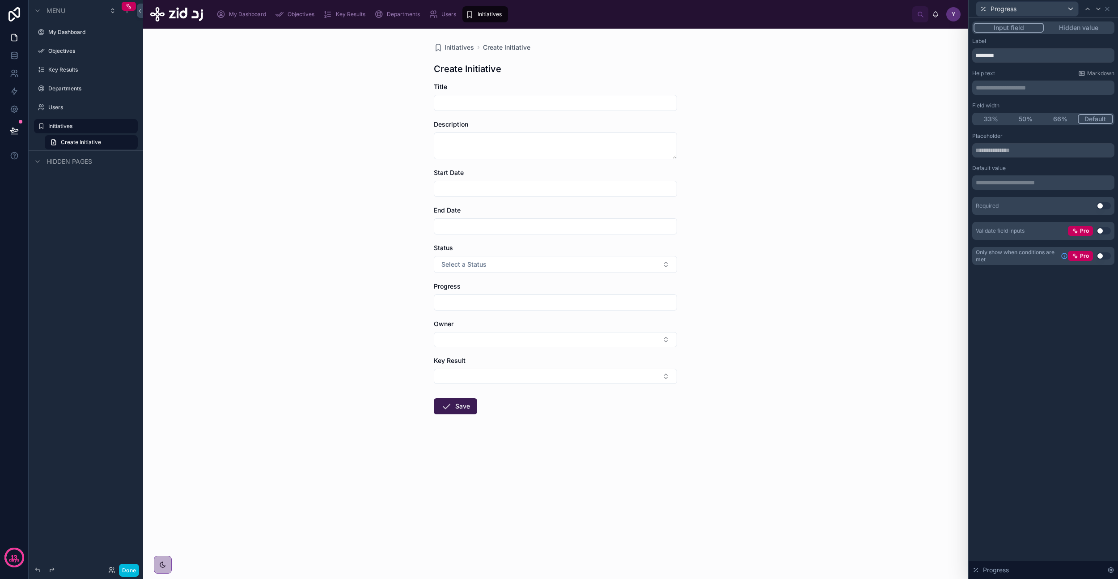
click at [1104, 231] on button "Use setting" at bounding box center [1104, 230] width 14 height 7
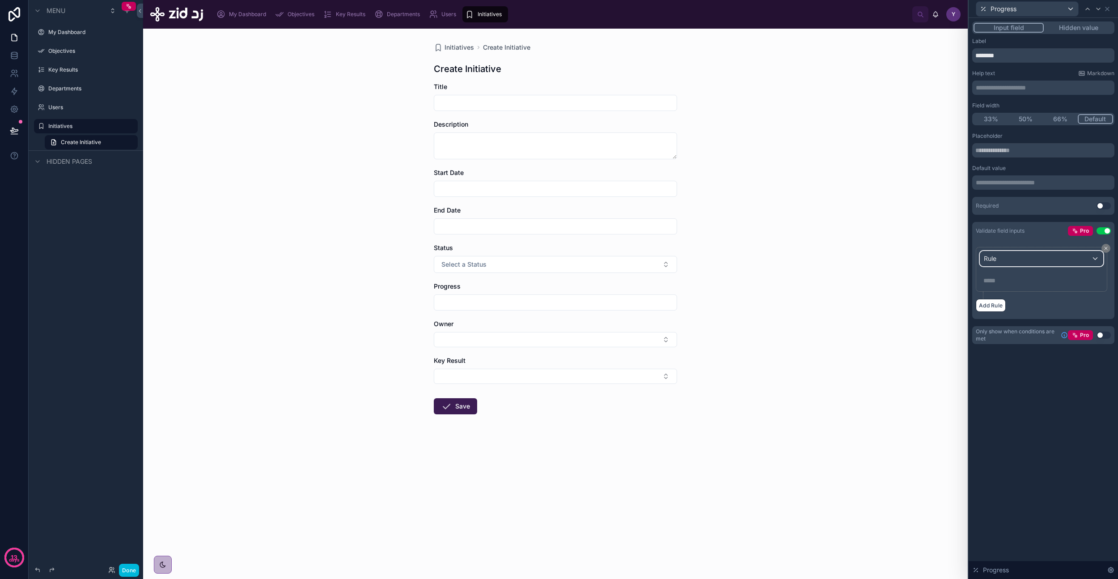
click at [1031, 256] on div "Rule" at bounding box center [1041, 258] width 123 height 14
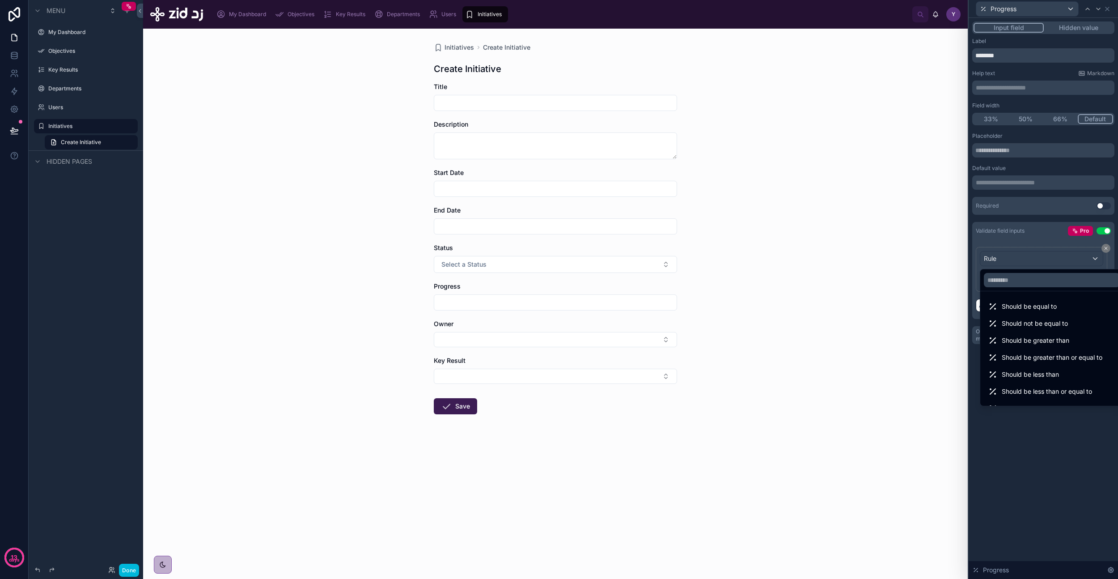
click at [1061, 390] on span "Should be less than or equal to" at bounding box center [1047, 391] width 90 height 11
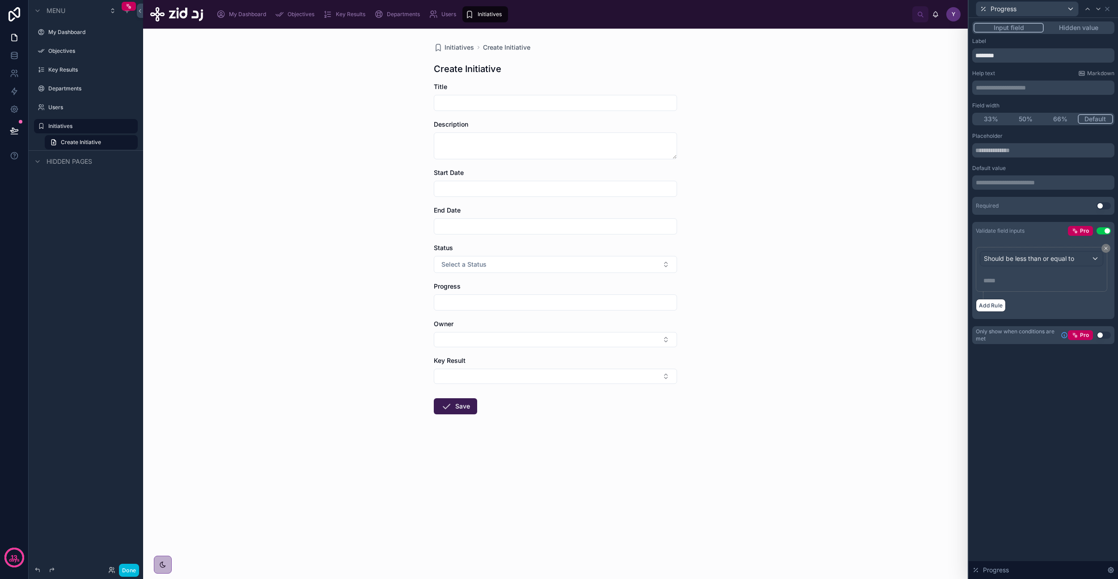
click at [1017, 281] on p "***** ﻿" at bounding box center [1042, 280] width 118 height 9
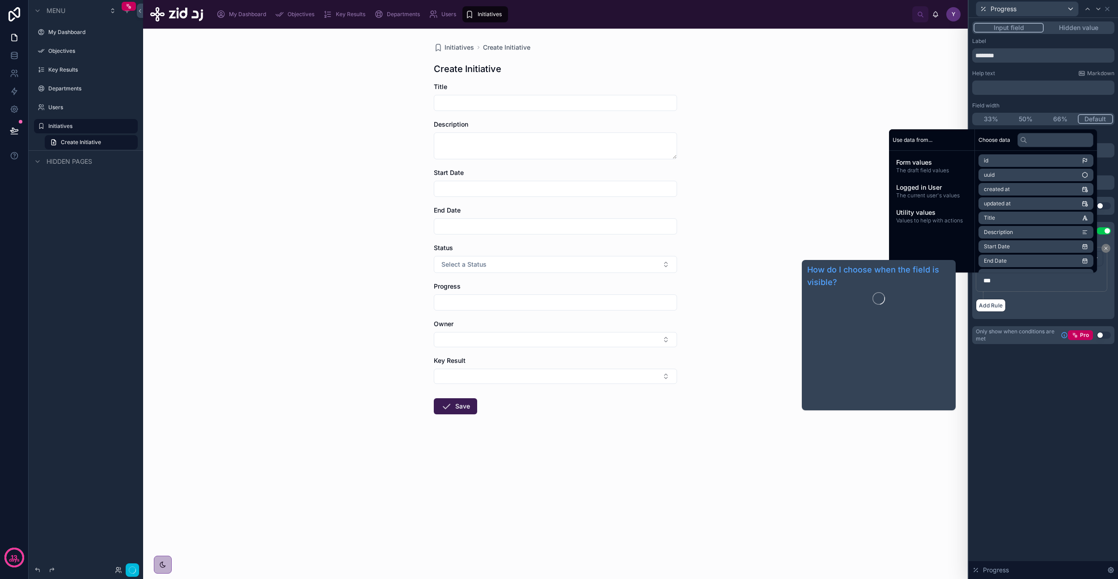
click at [1021, 318] on div "Should be less than or equal to *** Add Rule" at bounding box center [1043, 279] width 142 height 79
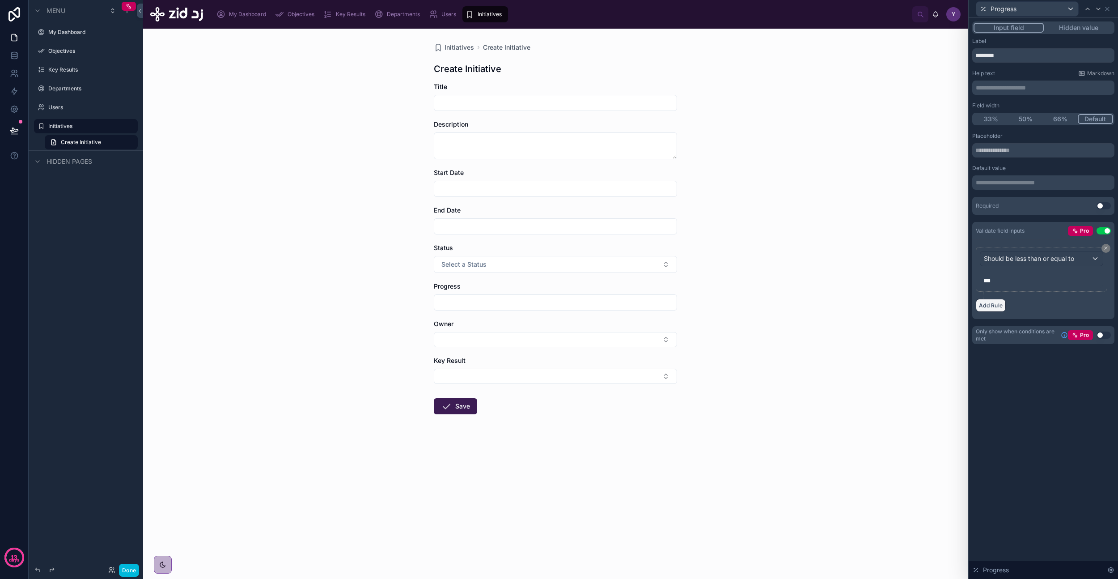
click at [989, 306] on button "Add Rule" at bounding box center [991, 305] width 30 height 13
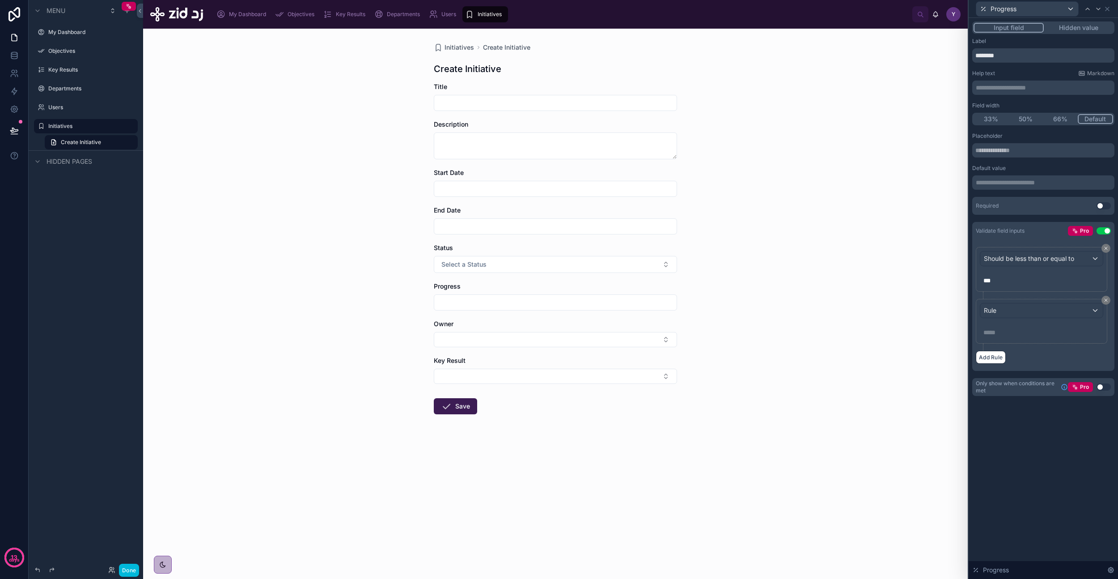
click at [1005, 283] on p "***" at bounding box center [1042, 280] width 118 height 9
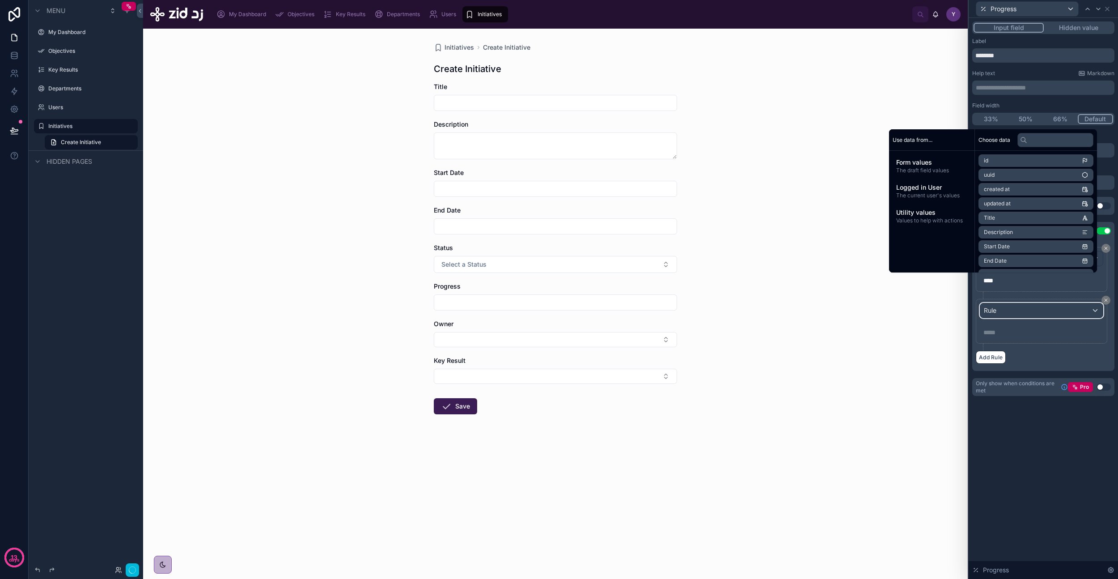
click at [1009, 308] on div "Rule" at bounding box center [1041, 310] width 123 height 14
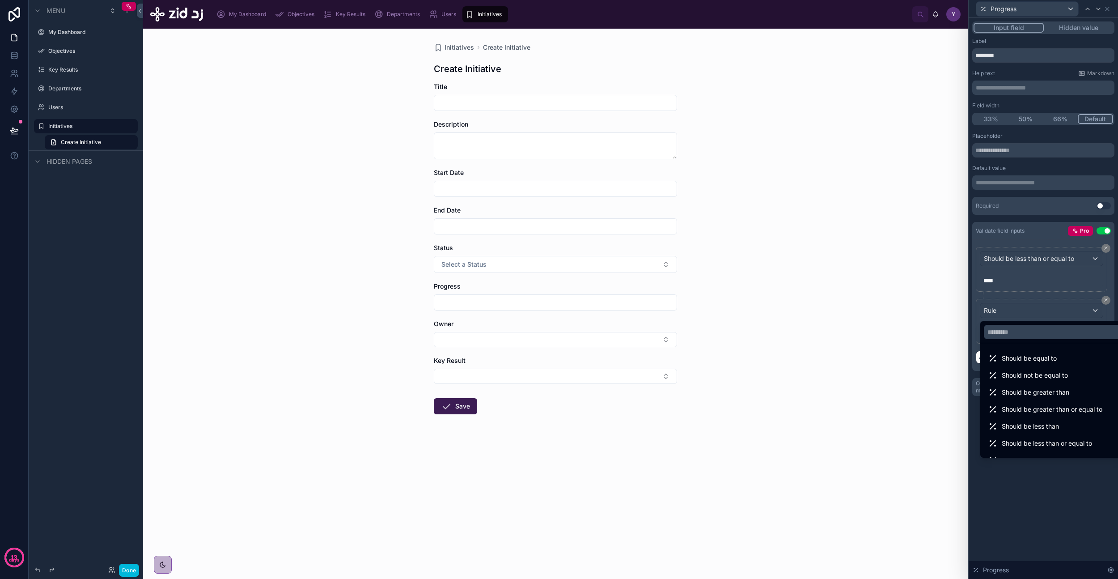
click at [1046, 408] on span "Should be greater than or equal to" at bounding box center [1052, 409] width 101 height 11
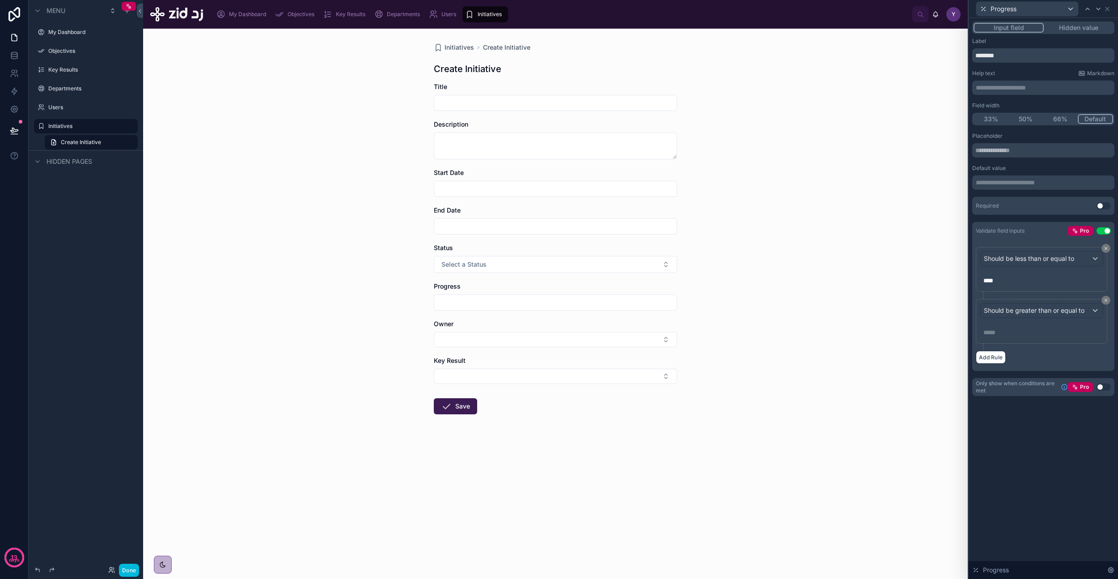
drag, startPoint x: 1012, startPoint y: 334, endPoint x: 1008, endPoint y: 330, distance: 5.4
click at [1008, 330] on p "***** ﻿" at bounding box center [1042, 332] width 118 height 9
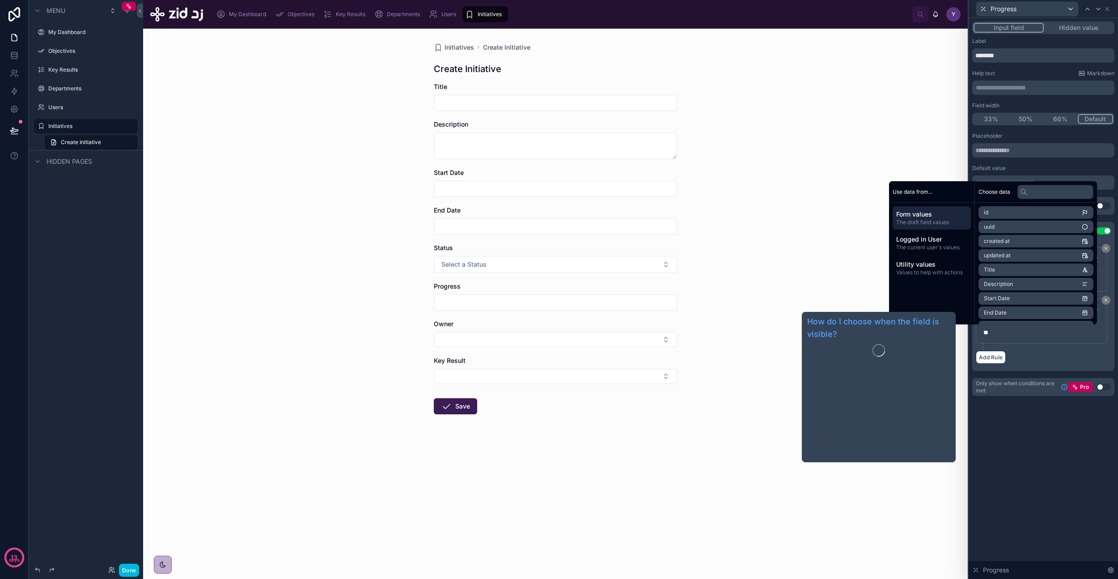
click at [1026, 451] on div "**********" at bounding box center [1043, 298] width 149 height 561
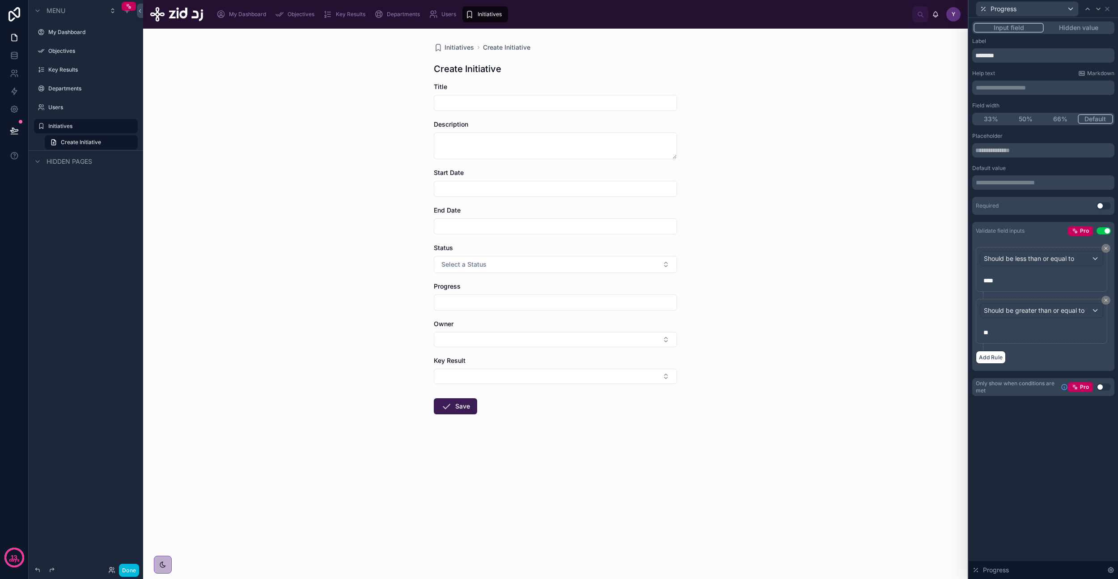
click at [132, 568] on button "Done" at bounding box center [129, 569] width 20 height 13
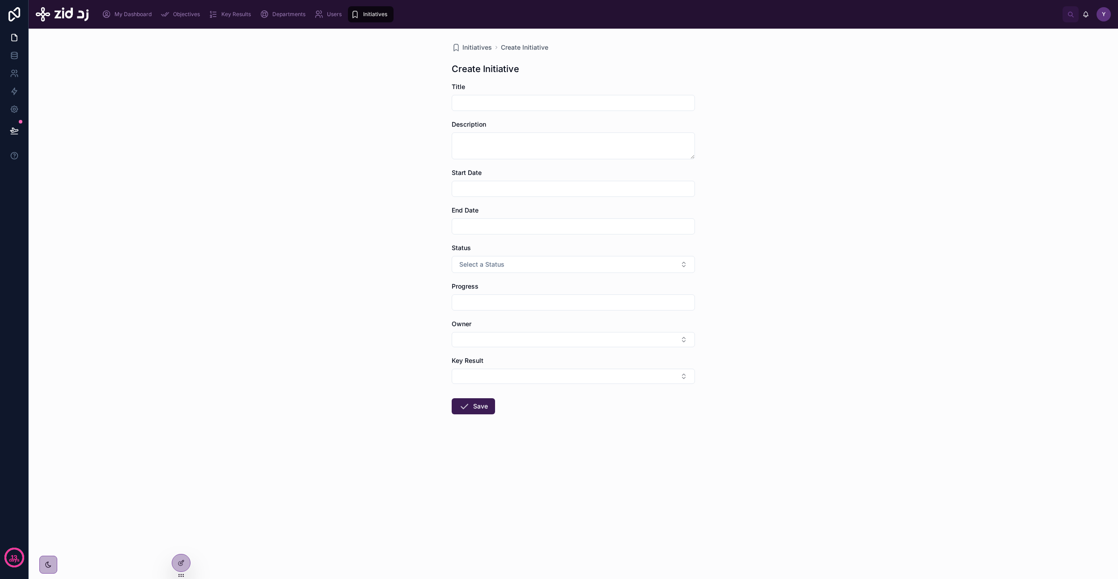
click at [181, 559] on icon at bounding box center [181, 562] width 7 height 7
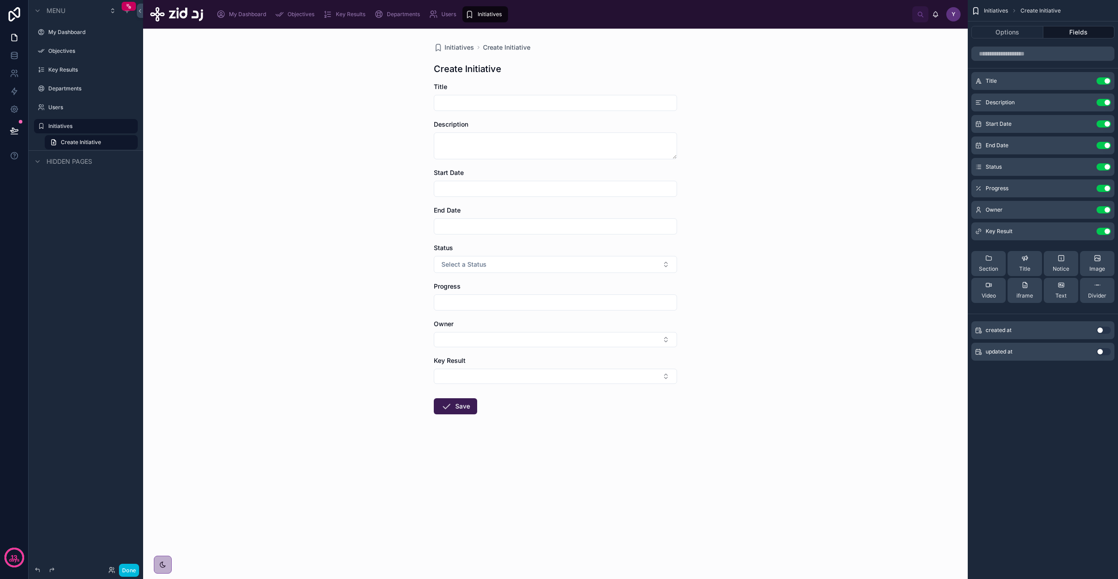
click at [479, 337] on button "Select Button" at bounding box center [555, 339] width 243 height 15
click at [537, 397] on span "[PERSON_NAME]" at bounding box center [550, 398] width 106 height 9
click at [509, 377] on div "Key Result" at bounding box center [555, 381] width 243 height 28
click at [509, 388] on button "Select Button" at bounding box center [555, 386] width 243 height 15
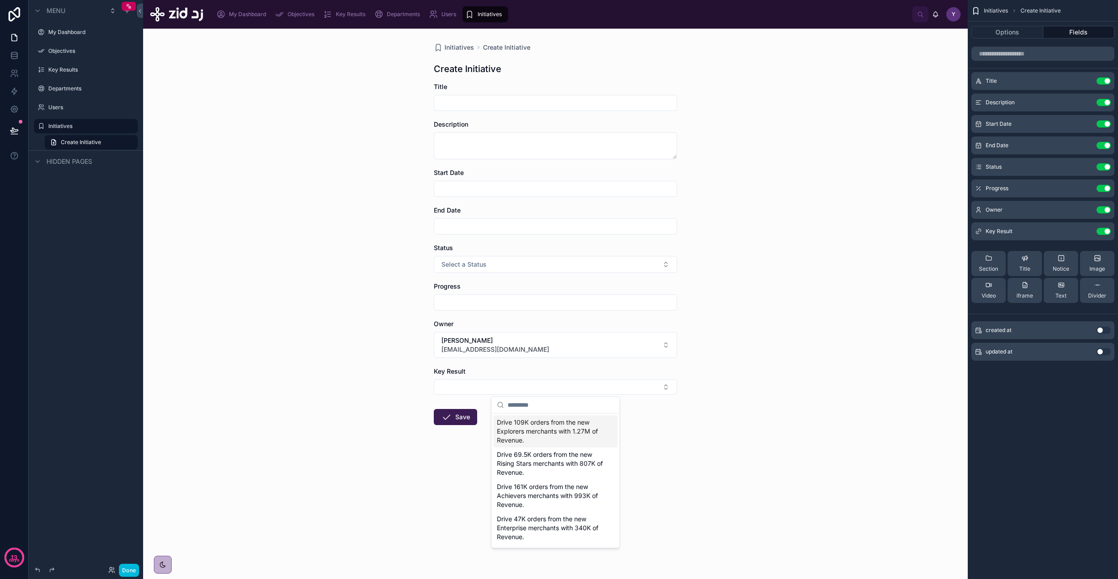
click at [858, 377] on div "Initiatives Create Initiative Create Initiative Title Description Start Date En…" at bounding box center [555, 304] width 825 height 550
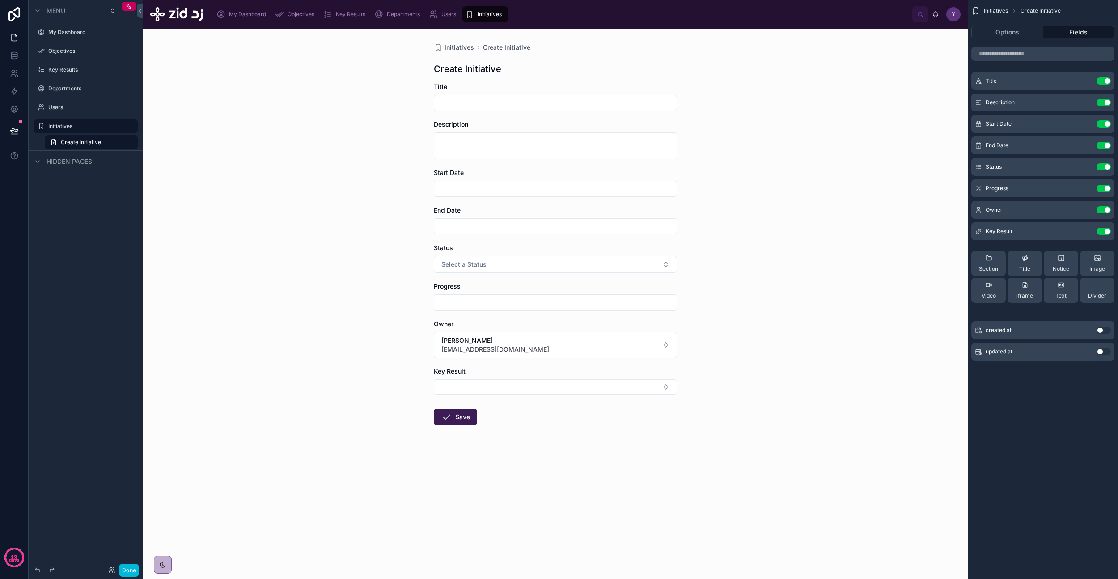
click at [0, 0] on icon "scrollable content" at bounding box center [0, 0] width 0 height 0
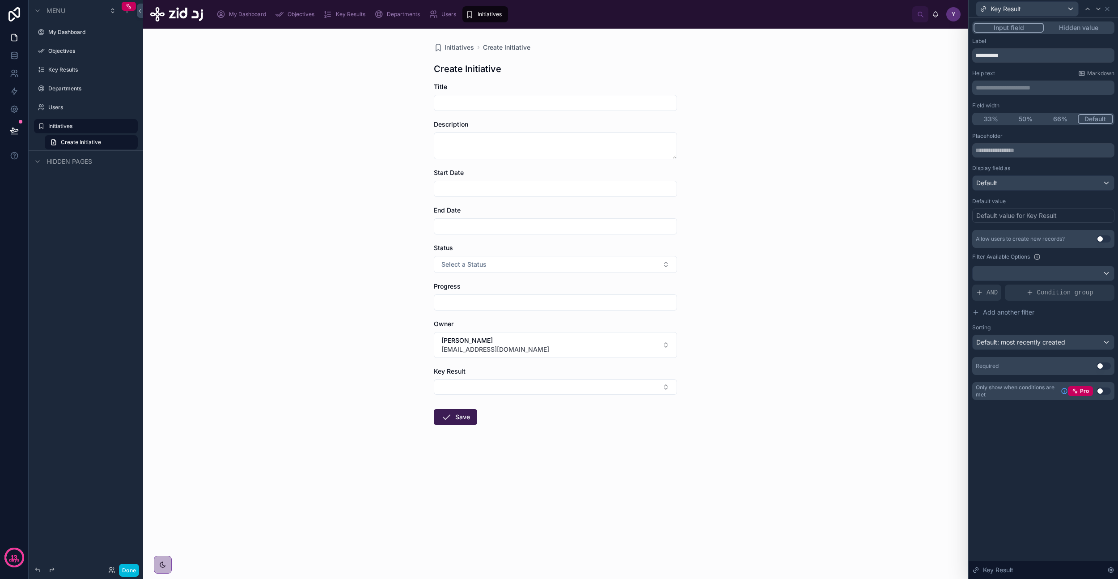
click at [1076, 27] on button "Hidden value" at bounding box center [1078, 28] width 69 height 10
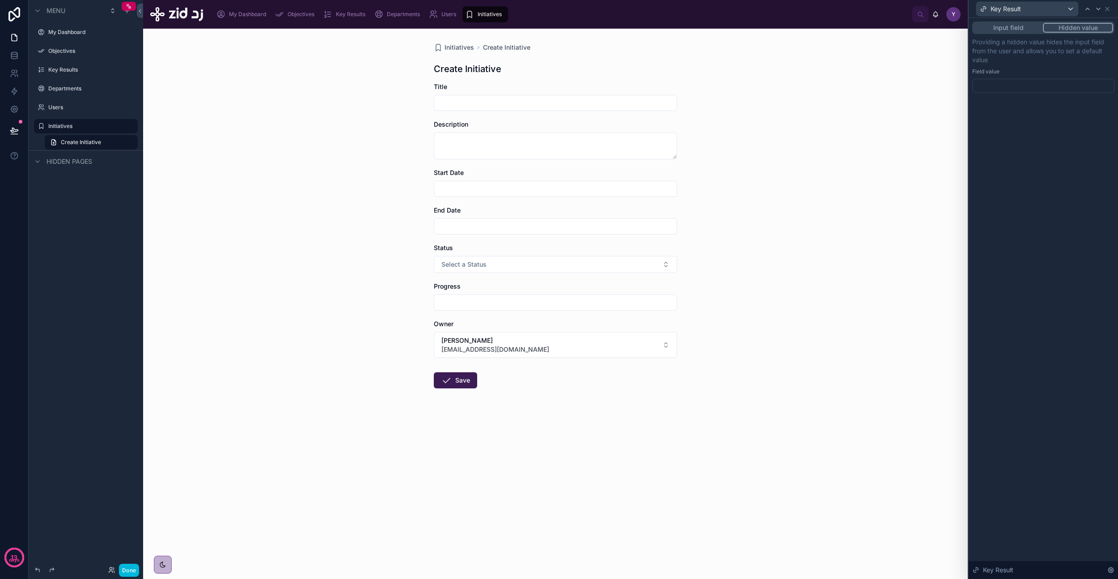
click at [1025, 78] on div "Providing a hidden value hides the input field from the user and allows you to …" at bounding box center [1043, 65] width 142 height 55
click at [1025, 92] on div at bounding box center [1043, 86] width 142 height 14
click at [1029, 81] on div at bounding box center [1043, 86] width 142 height 14
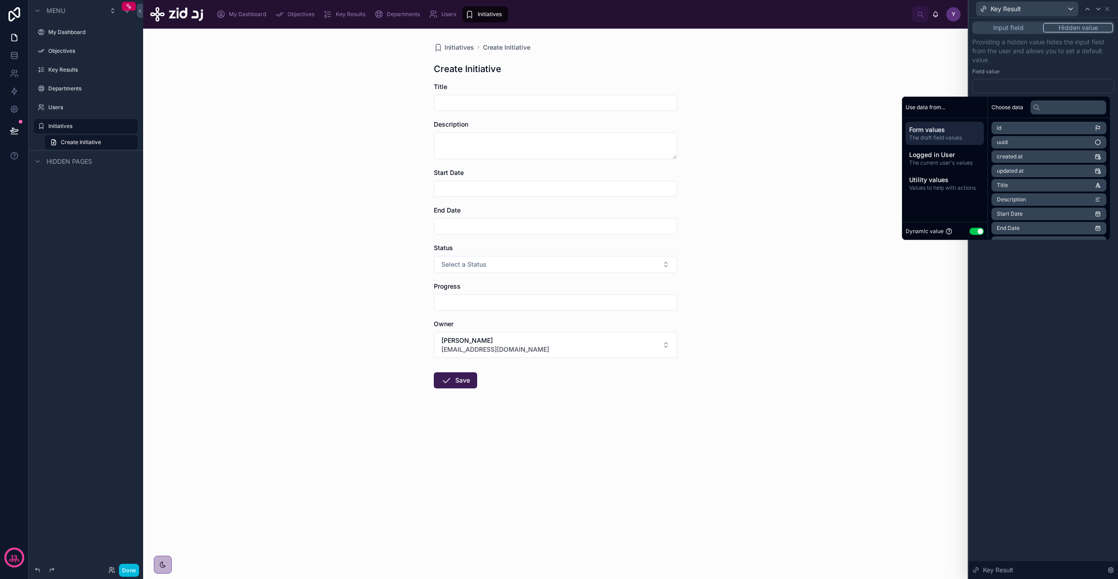
click at [1023, 84] on div at bounding box center [1043, 86] width 142 height 14
click at [970, 230] on button "Use setting" at bounding box center [977, 231] width 14 height 7
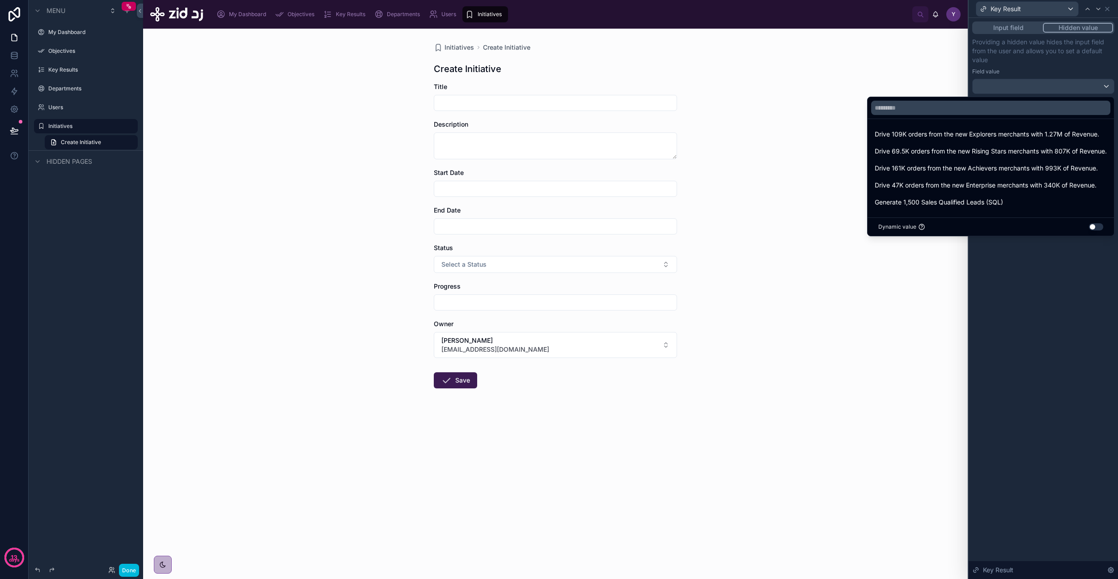
click at [1093, 231] on div "Dynamic value Use setting" at bounding box center [991, 226] width 246 height 18
click at [1094, 229] on button "Use setting" at bounding box center [1096, 226] width 14 height 7
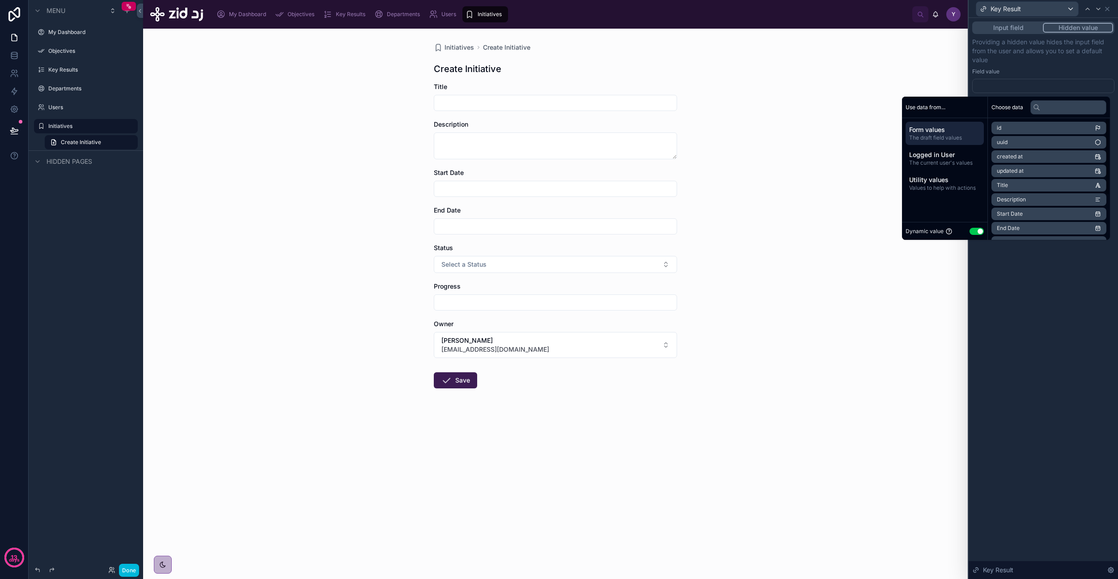
click at [933, 157] on span "Logged in User" at bounding box center [944, 154] width 71 height 9
click at [946, 180] on span "Utility values" at bounding box center [944, 179] width 71 height 9
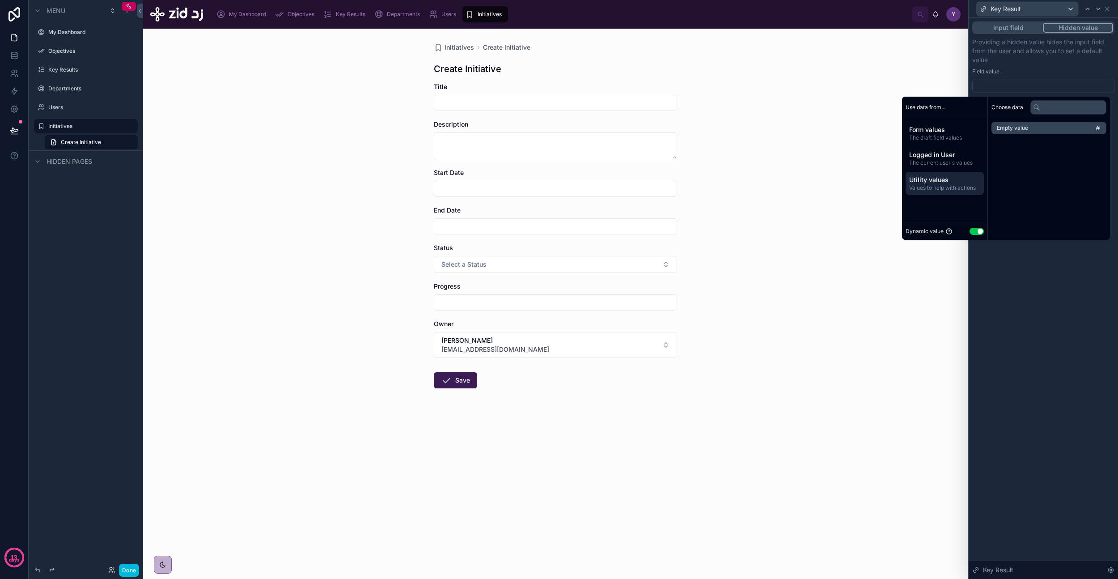
click at [944, 130] on span "Form values" at bounding box center [944, 129] width 71 height 9
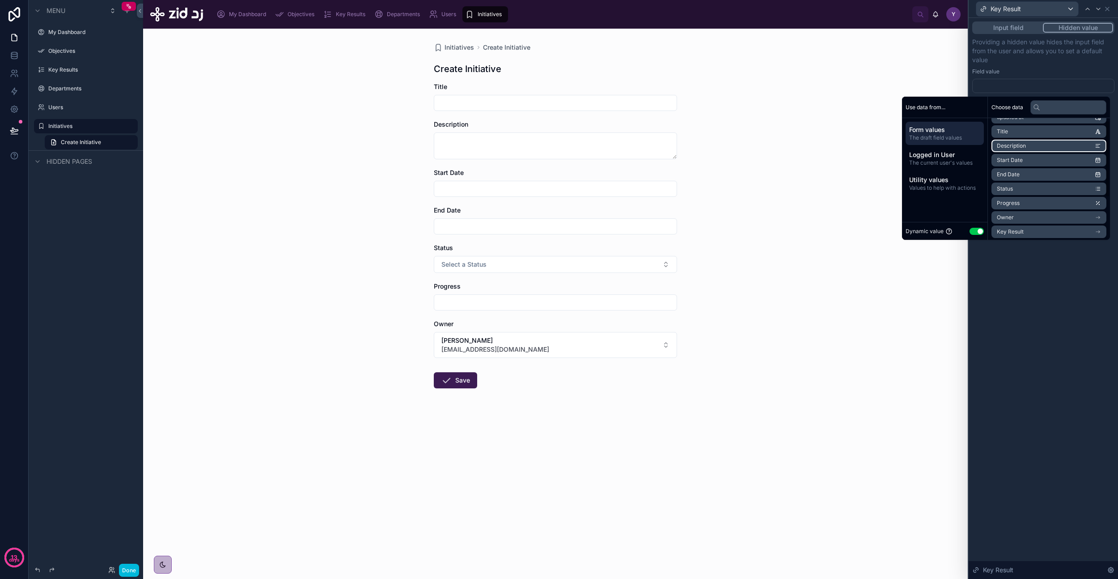
scroll to position [70, 0]
click at [1028, 219] on li "Key Result" at bounding box center [1048, 215] width 115 height 13
click at [1029, 128] on div "Key Result" at bounding box center [1048, 128] width 115 height 13
click at [1025, 218] on li "Key Result" at bounding box center [1048, 215] width 115 height 13
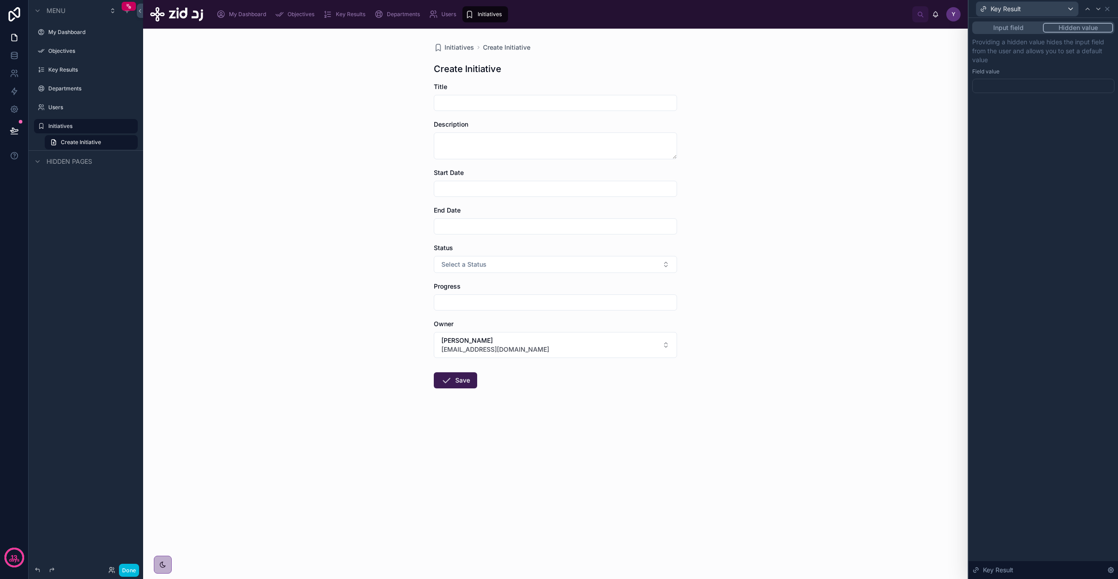
click at [1045, 289] on div "Input field Hidden value Providing a hidden value hides the input field from th…" at bounding box center [1043, 298] width 149 height 561
click at [1008, 28] on button "Input field" at bounding box center [1008, 28] width 69 height 10
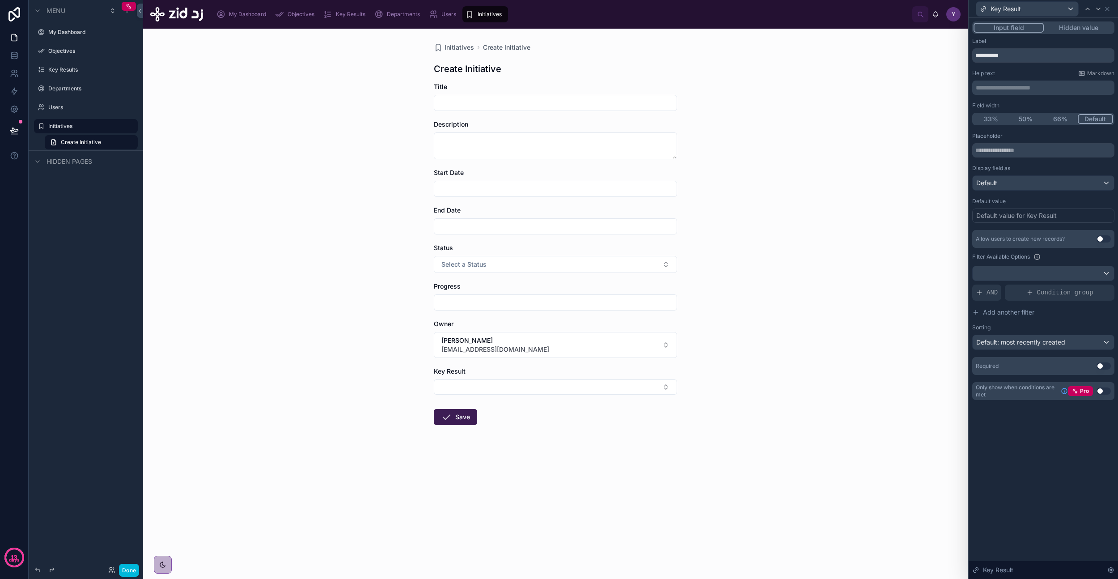
click at [538, 385] on button "Select Button" at bounding box center [555, 386] width 243 height 15
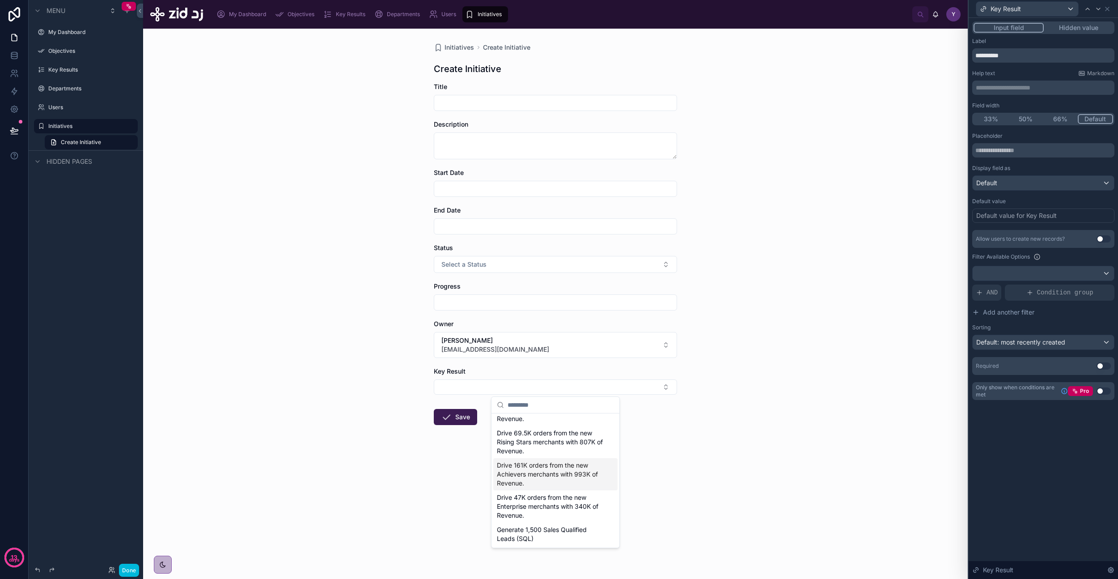
scroll to position [0, 0]
click at [544, 478] on div "Drive 69.5K orders from the new Rising Stars merchants with 807K of Revenue." at bounding box center [555, 463] width 124 height 32
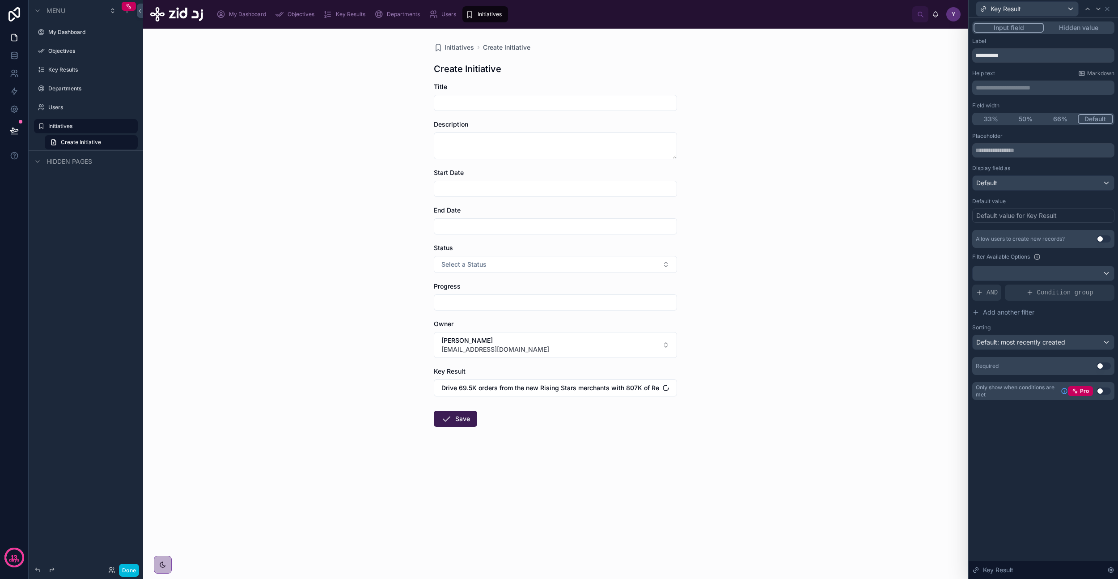
click at [563, 452] on form "Title Description Start Date End Date Status Select a Status Progress Owner Yaz…" at bounding box center [555, 283] width 243 height 402
click at [501, 109] on div at bounding box center [555, 103] width 243 height 16
click at [497, 104] on input "text" at bounding box center [555, 103] width 242 height 13
type input "***"
click at [481, 154] on textarea at bounding box center [555, 145] width 243 height 27
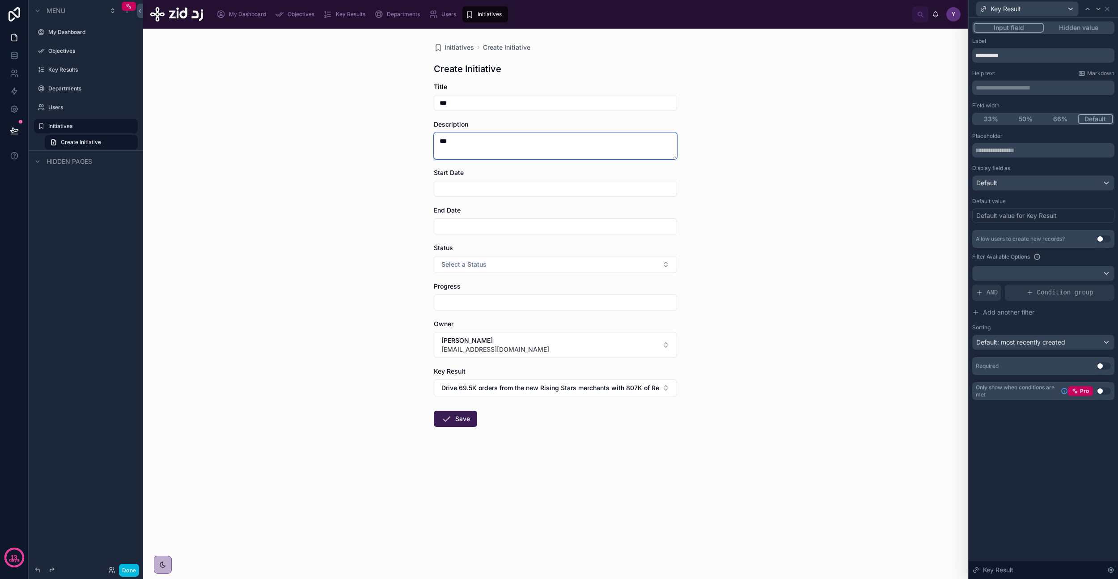
type textarea "***"
click at [470, 182] on input "text" at bounding box center [555, 188] width 242 height 13
click at [470, 186] on input "text" at bounding box center [555, 188] width 242 height 13
click at [550, 259] on button "1" at bounding box center [555, 262] width 16 height 16
type input "*********"
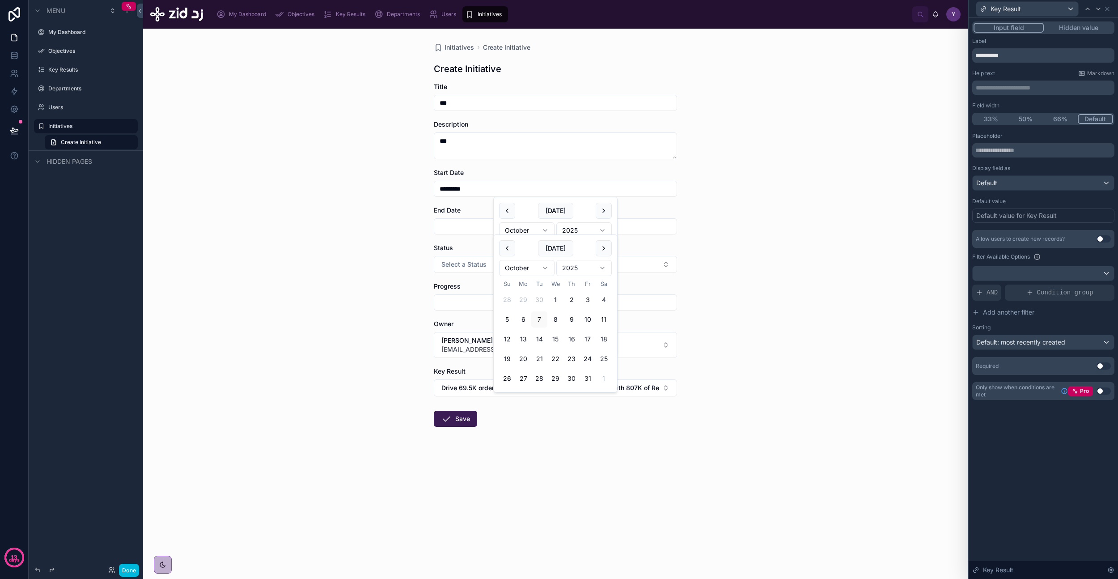
click at [456, 221] on input "text" at bounding box center [555, 226] width 242 height 13
click at [585, 376] on button "31" at bounding box center [588, 378] width 16 height 16
type input "**********"
click at [449, 303] on input "text" at bounding box center [555, 302] width 242 height 13
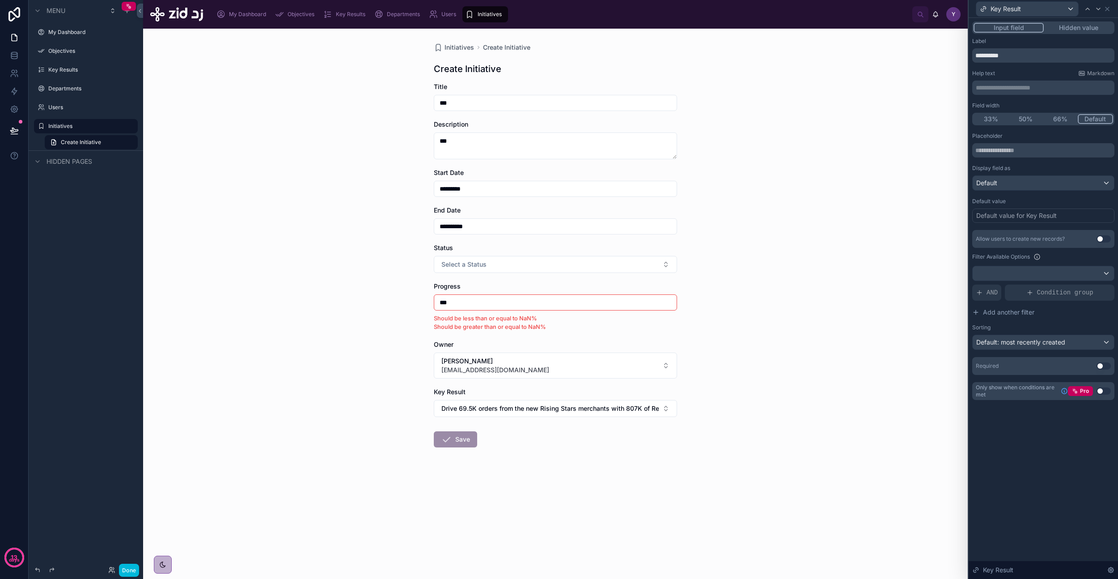
type input "***"
click at [390, 287] on div "**********" at bounding box center [555, 304] width 825 height 550
click at [513, 307] on input "***" at bounding box center [555, 302] width 242 height 13
click at [1106, 7] on icon at bounding box center [1108, 9] width 4 height 4
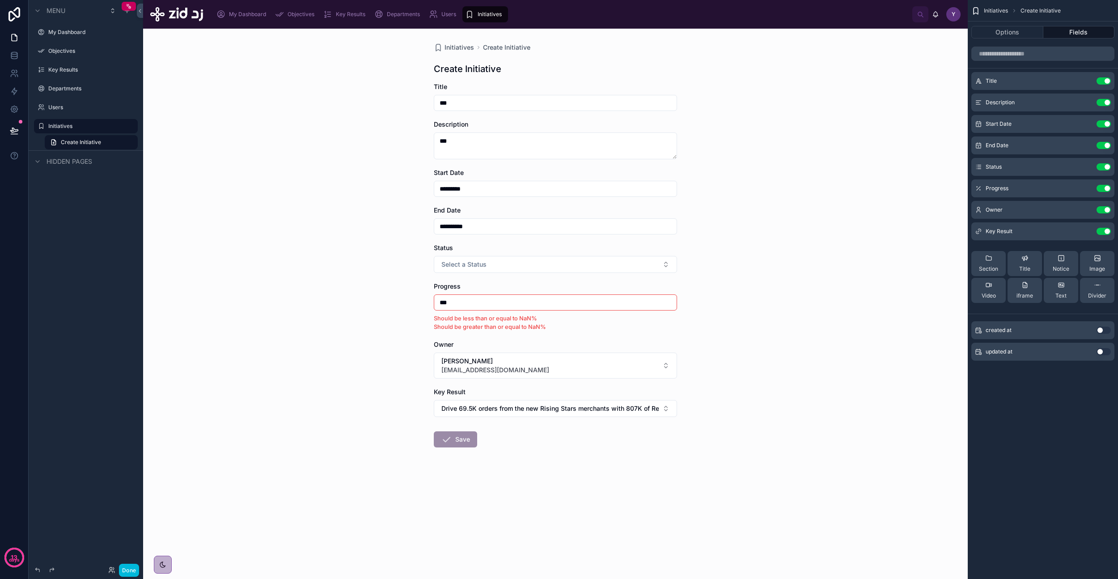
click at [0, 0] on icon "scrollable content" at bounding box center [0, 0] width 0 height 0
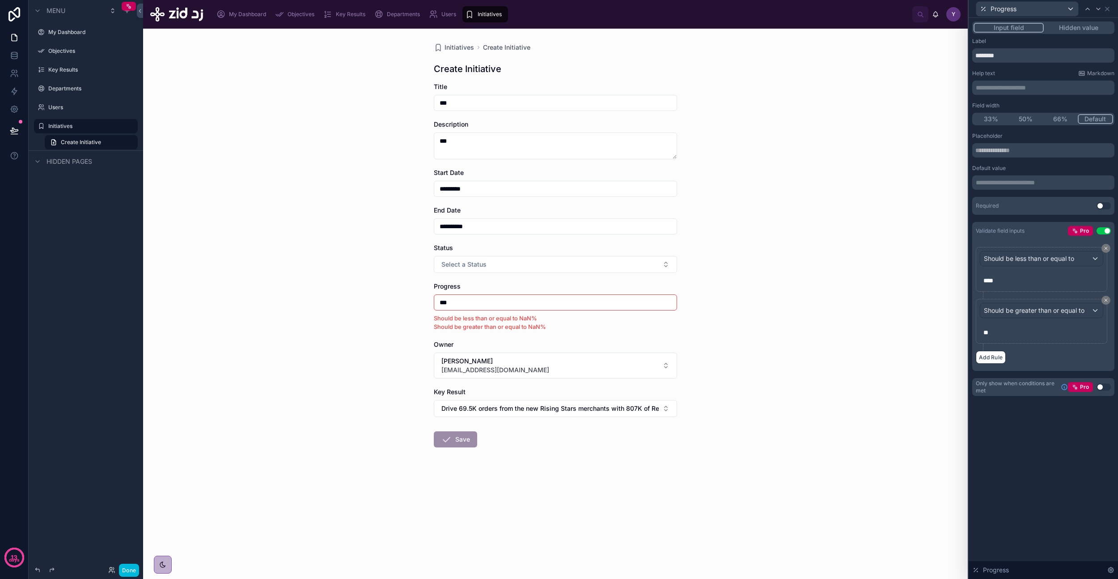
click at [1025, 280] on p "****" at bounding box center [1042, 280] width 118 height 9
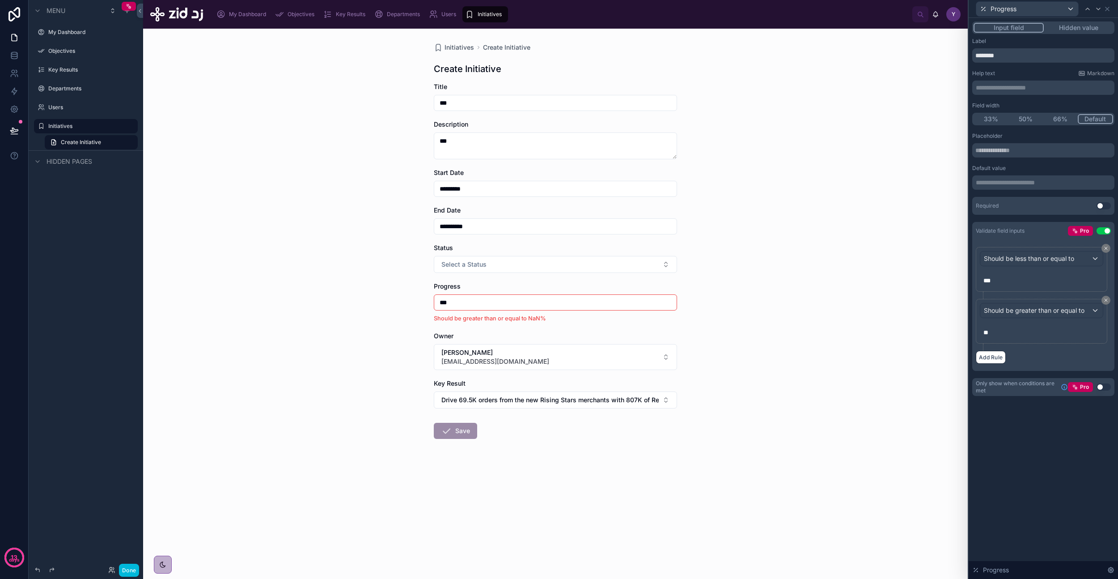
click at [997, 333] on p "**" at bounding box center [1042, 332] width 118 height 9
click at [1020, 445] on div "**********" at bounding box center [1043, 298] width 149 height 561
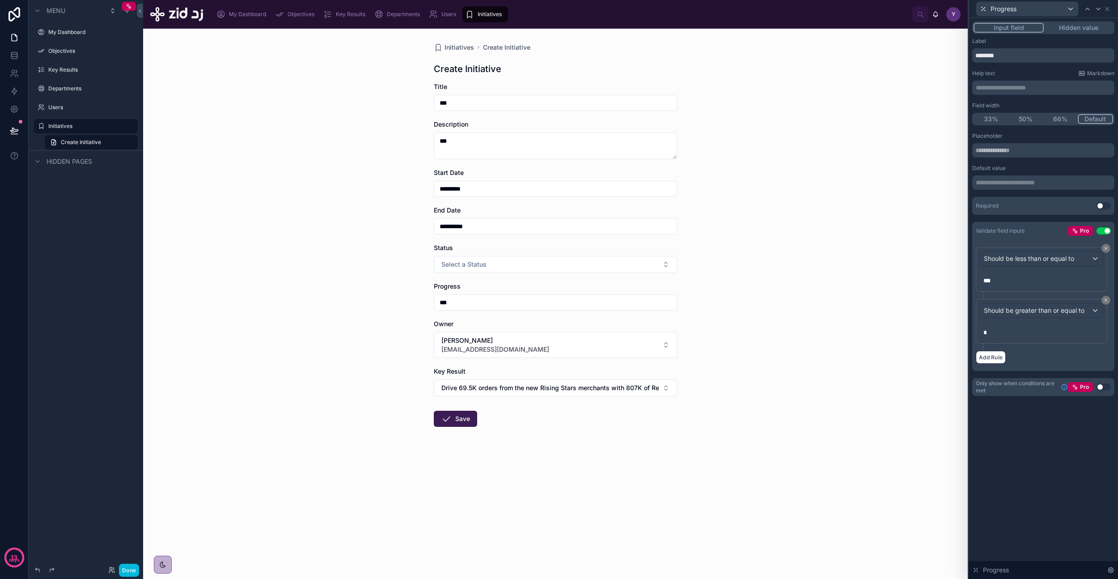
click at [380, 280] on div "**********" at bounding box center [555, 304] width 825 height 550
click at [451, 267] on span "Select a Status" at bounding box center [463, 264] width 45 height 9
click at [518, 315] on div "In Progress" at bounding box center [516, 313] width 29 height 8
click at [466, 419] on button "Save" at bounding box center [455, 419] width 43 height 16
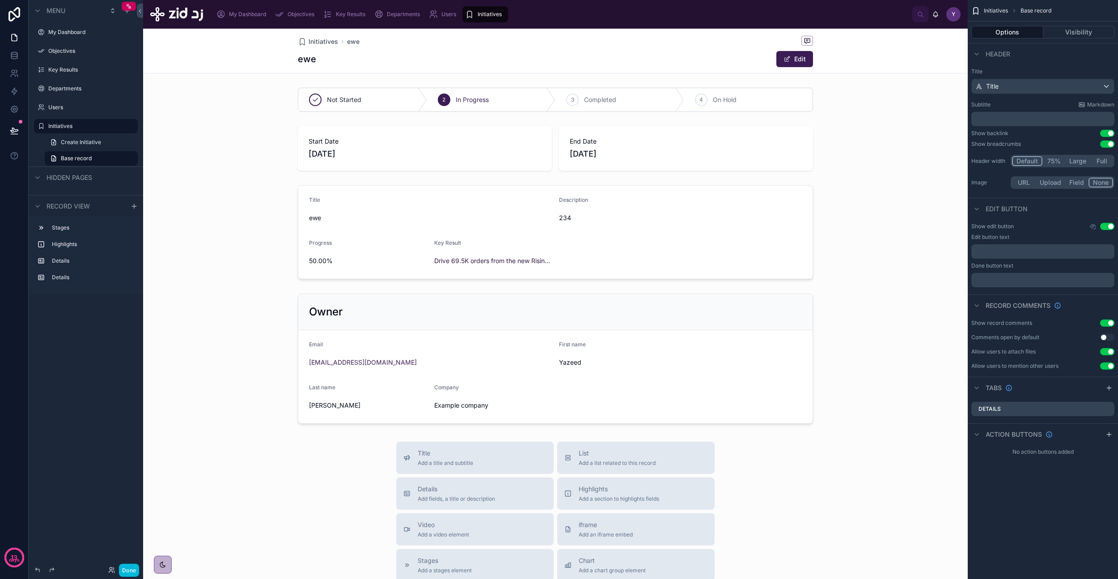
click at [320, 42] on span "Initiatives" at bounding box center [324, 41] width 30 height 9
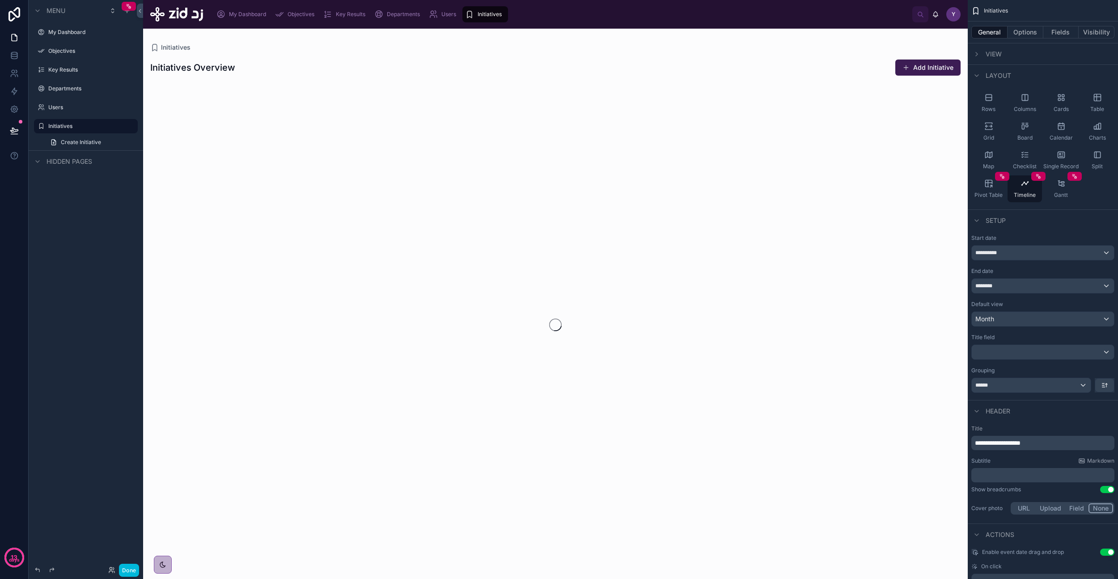
click at [350, 19] on div "Key Results" at bounding box center [346, 14] width 46 height 14
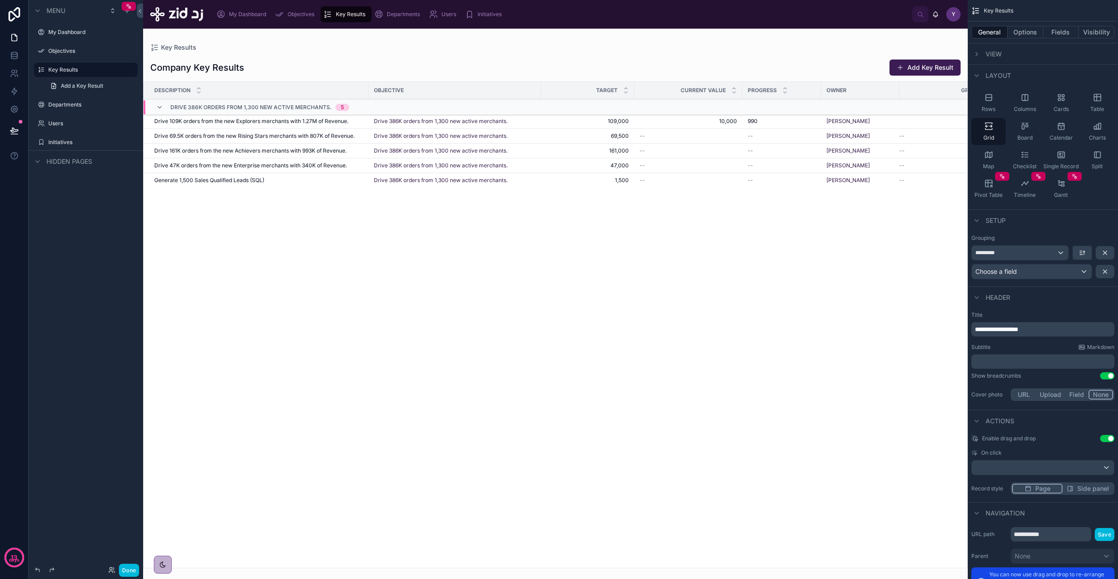
click at [297, 15] on span "Objectives" at bounding box center [301, 14] width 27 height 7
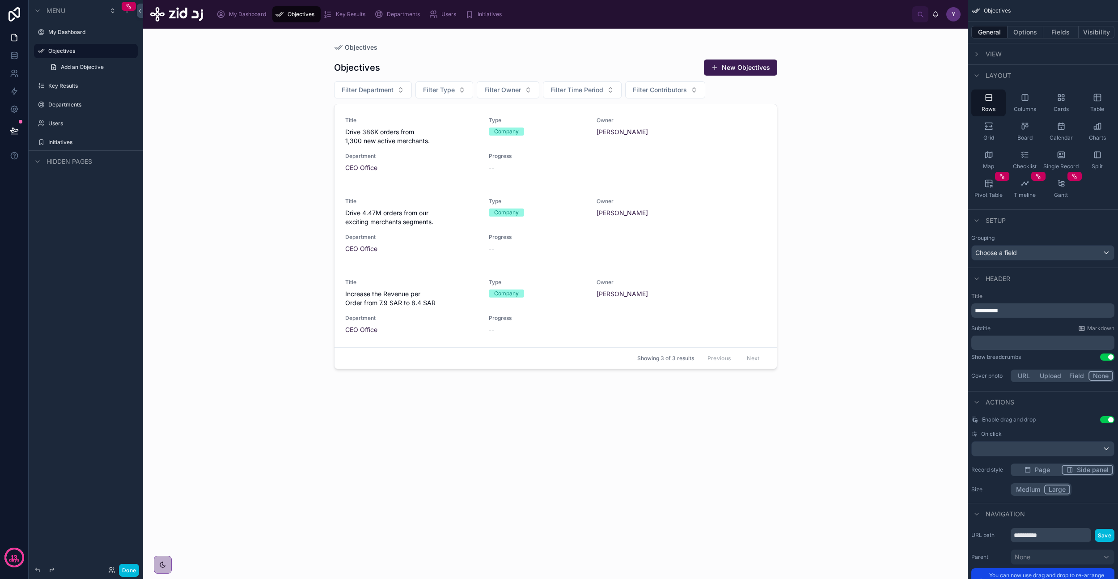
click at [402, 140] on div at bounding box center [555, 298] width 457 height 539
click at [412, 141] on span "Drive 386K orders from 1,300 new active merchants." at bounding box center [411, 136] width 133 height 18
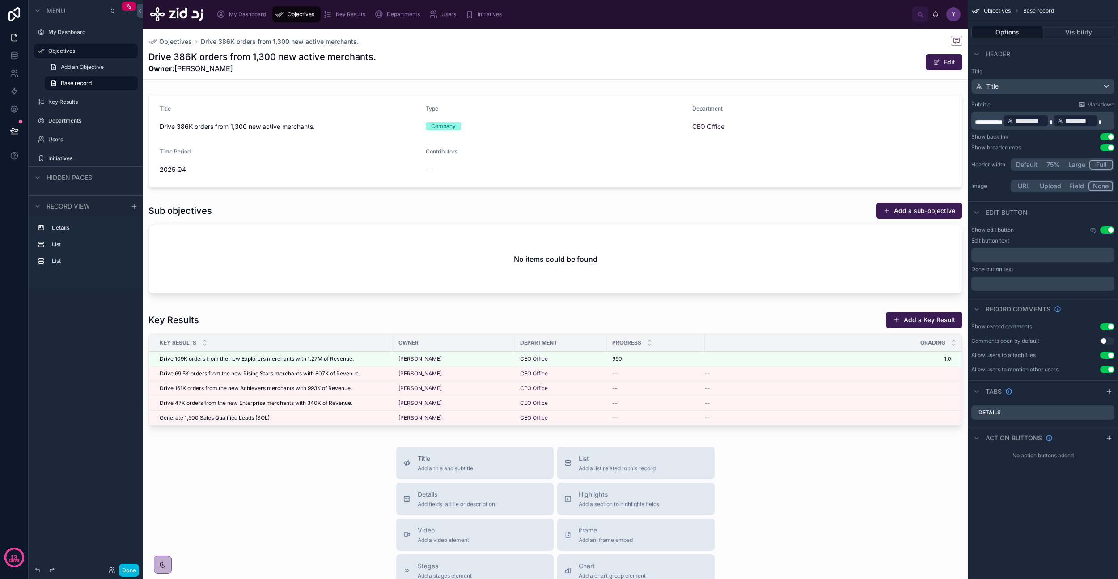
click at [308, 360] on div at bounding box center [555, 370] width 825 height 125
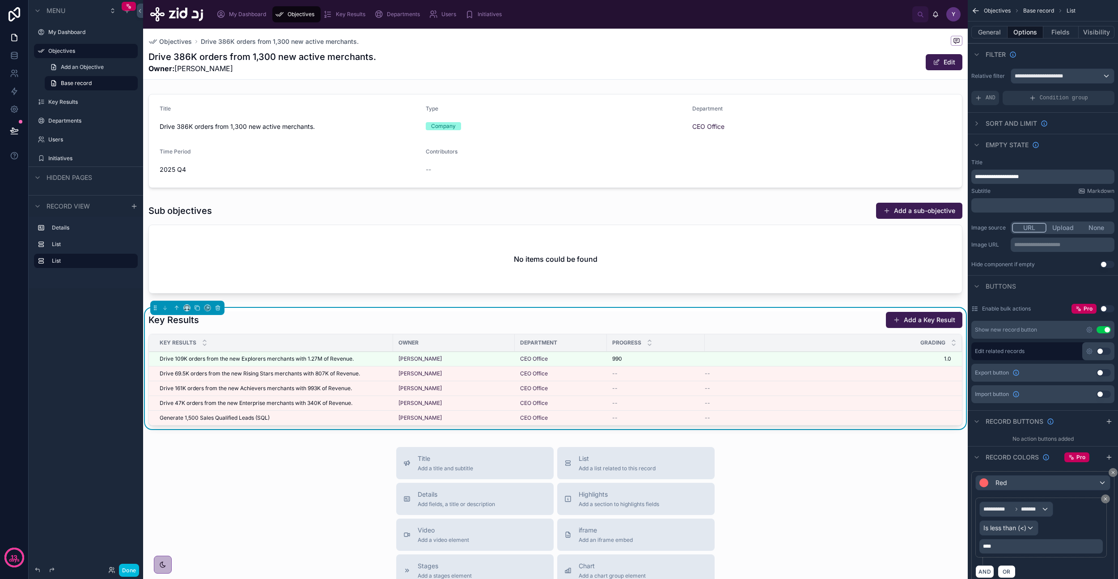
click at [322, 360] on span "Drive 109K orders from the new Explorers merchants with 1.27M of Revenue." at bounding box center [257, 358] width 194 height 7
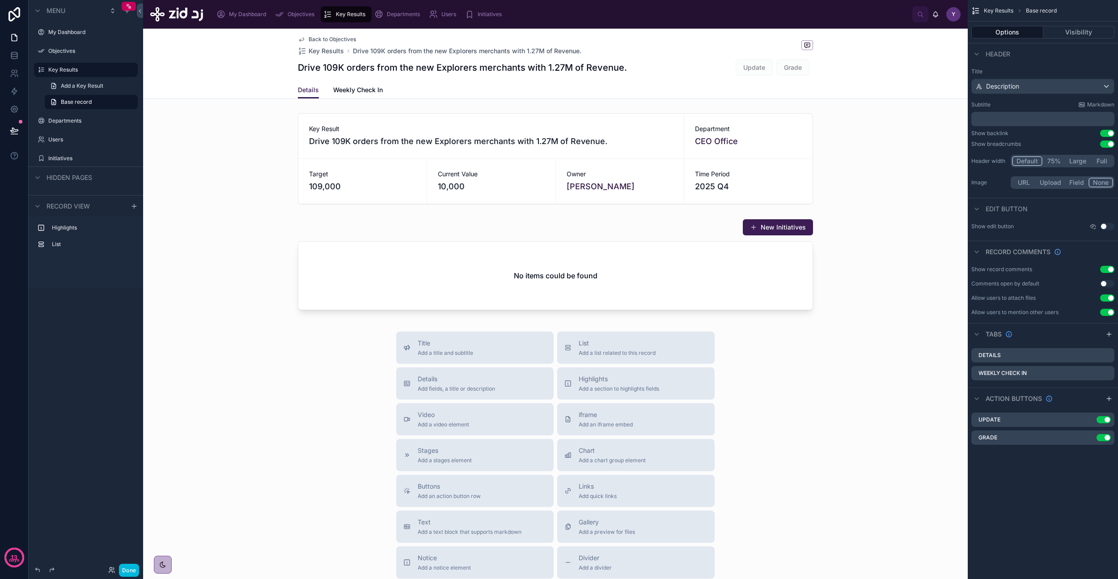
click at [462, 287] on div at bounding box center [555, 266] width 825 height 102
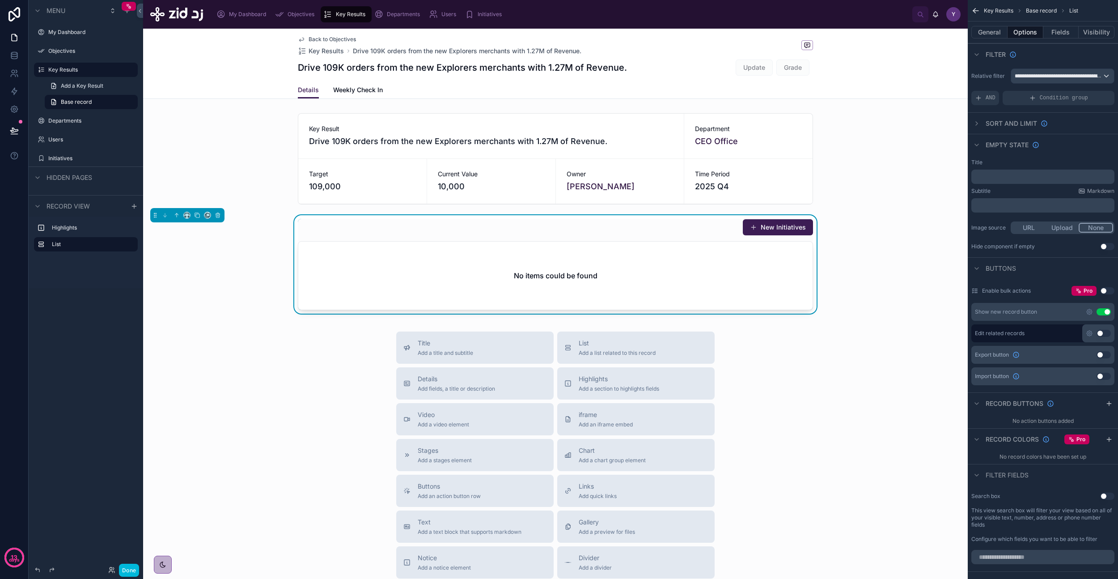
click at [787, 226] on button "New Initiatives" at bounding box center [778, 227] width 70 height 16
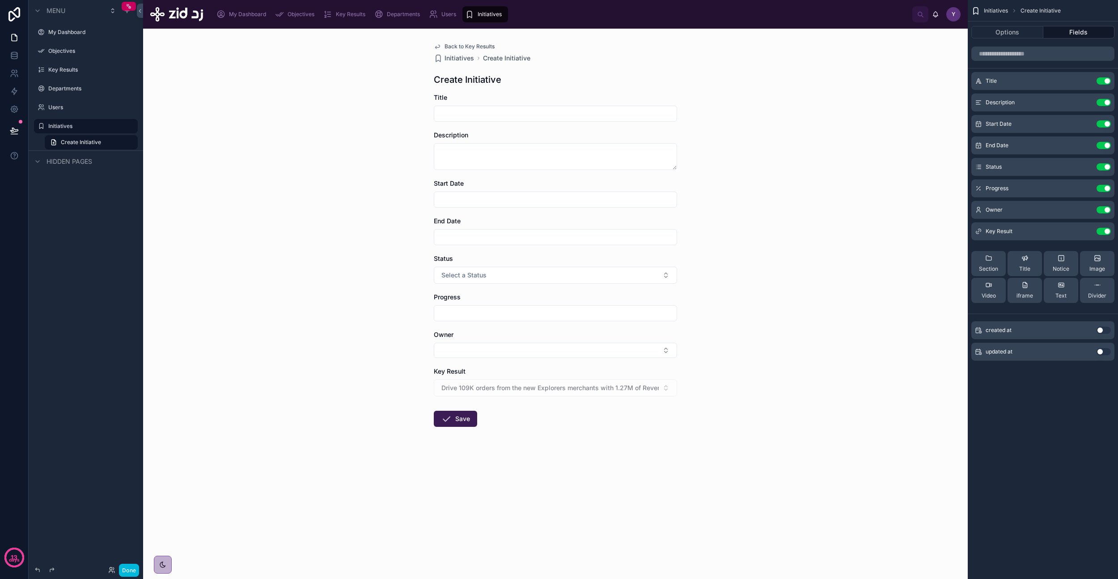
click at [491, 106] on div at bounding box center [555, 114] width 243 height 16
click at [491, 111] on input "text" at bounding box center [555, 113] width 242 height 13
type input "**"
click at [479, 157] on textarea at bounding box center [555, 156] width 243 height 27
type textarea "***"
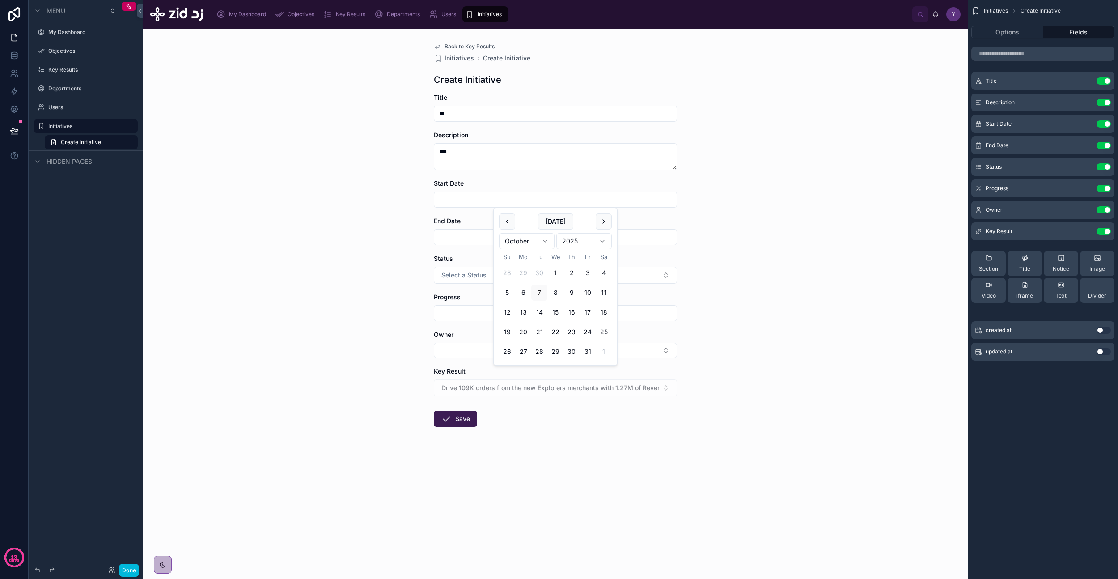
click at [470, 195] on input "text" at bounding box center [555, 199] width 242 height 13
click at [553, 273] on button "1" at bounding box center [555, 273] width 16 height 16
type input "*********"
click at [469, 224] on div "End Date" at bounding box center [555, 220] width 243 height 9
click at [470, 237] on input "text" at bounding box center [555, 237] width 242 height 13
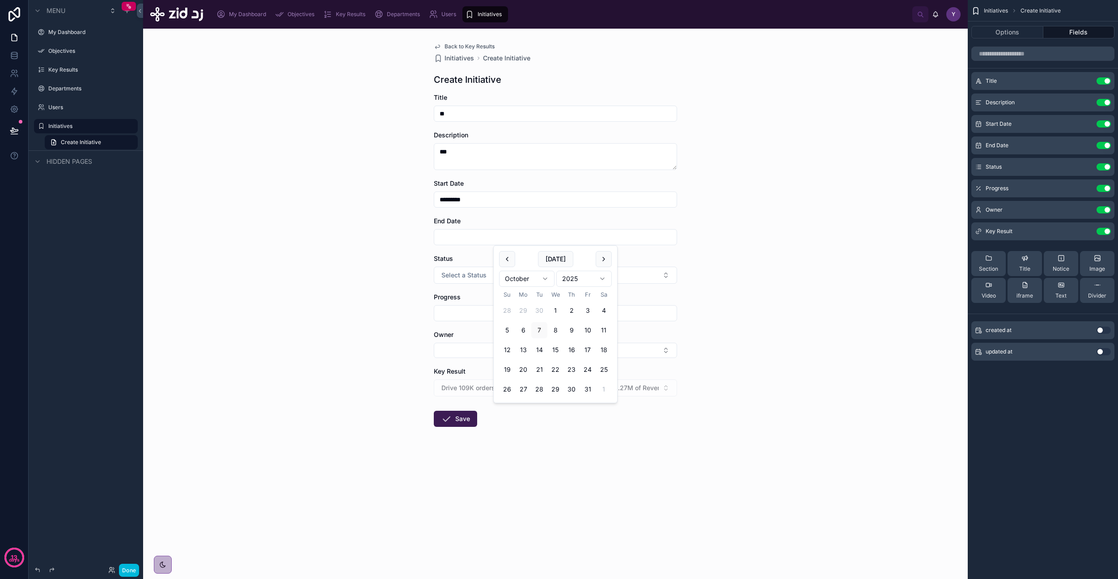
click at [585, 392] on button "31" at bounding box center [588, 389] width 16 height 16
type input "**********"
click at [457, 275] on span "Select a Status" at bounding box center [463, 275] width 45 height 9
click at [508, 313] on div "Not Started" at bounding box center [516, 311] width 29 height 8
click at [466, 313] on input "text" at bounding box center [555, 313] width 242 height 13
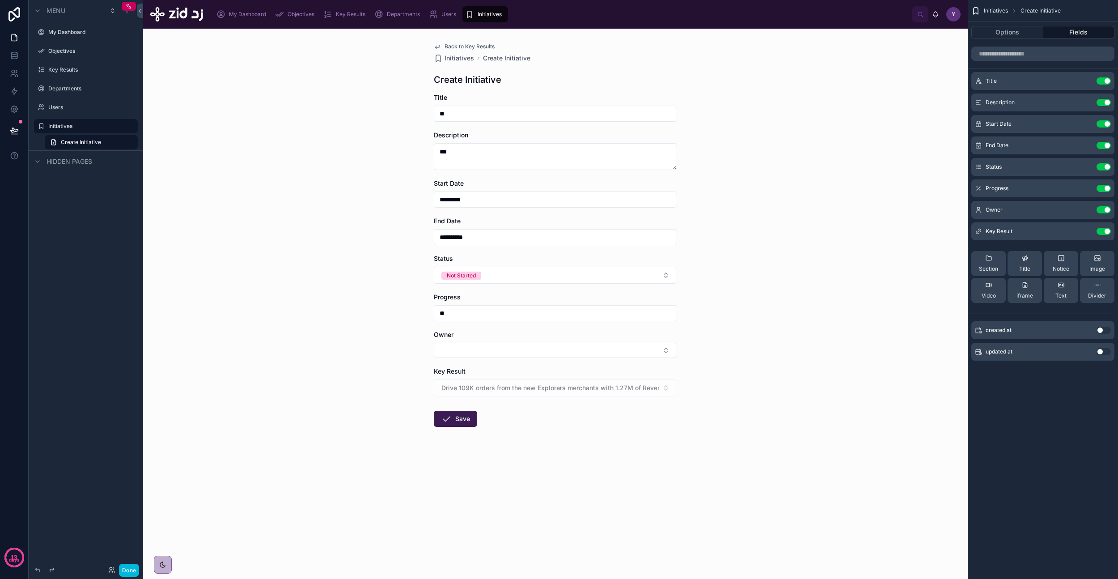
type input "**"
click at [511, 355] on button "Select Button" at bounding box center [555, 350] width 243 height 15
click at [533, 415] on span "yazeed.busayyis@zid.sa" at bounding box center [550, 417] width 106 height 9
click at [463, 423] on button "Save" at bounding box center [455, 429] width 43 height 16
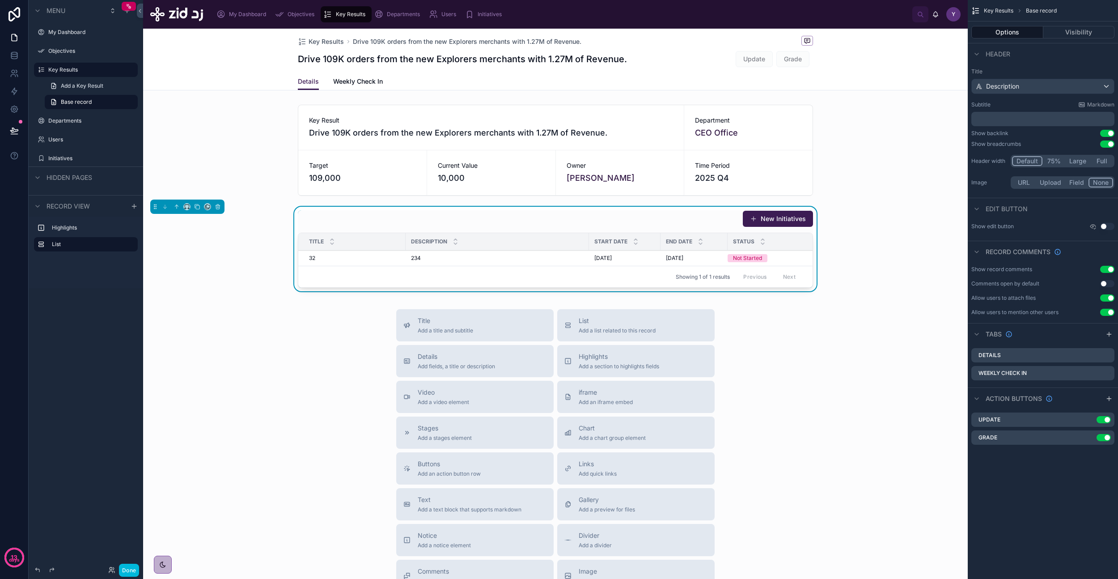
click at [695, 217] on div "New Initiatives" at bounding box center [555, 218] width 515 height 17
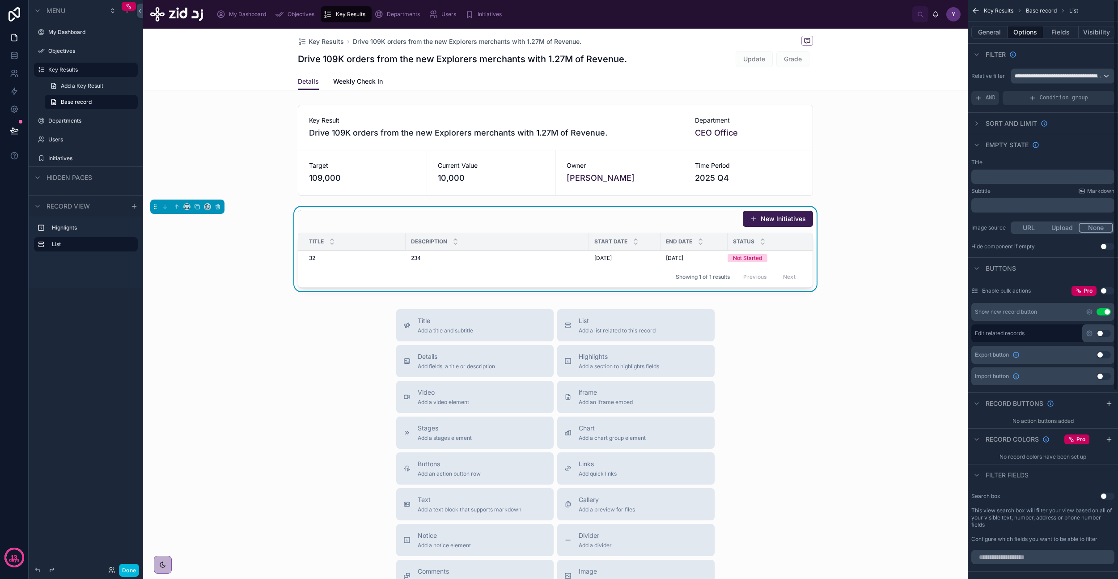
click at [1059, 35] on button "Fields" at bounding box center [1061, 32] width 36 height 13
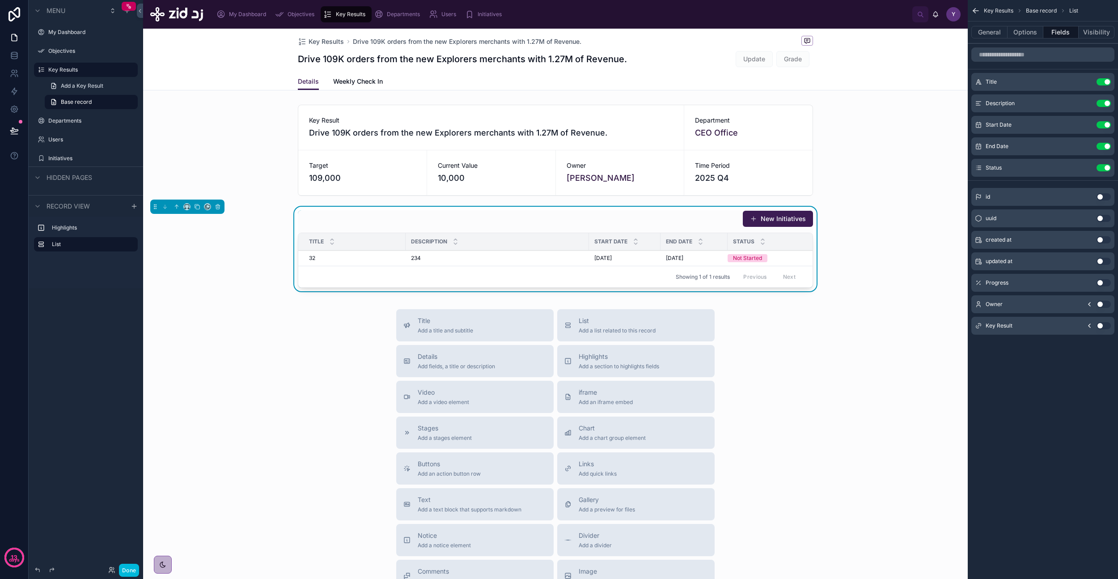
click at [1103, 304] on button "Use setting" at bounding box center [1104, 304] width 14 height 7
click at [1101, 305] on button "Use setting" at bounding box center [1104, 304] width 14 height 7
click at [1104, 100] on button "Use setting" at bounding box center [1104, 103] width 14 height 7
drag, startPoint x: 401, startPoint y: 243, endPoint x: 490, endPoint y: 243, distance: 88.5
click at [492, 243] on div at bounding box center [494, 241] width 4 height 17
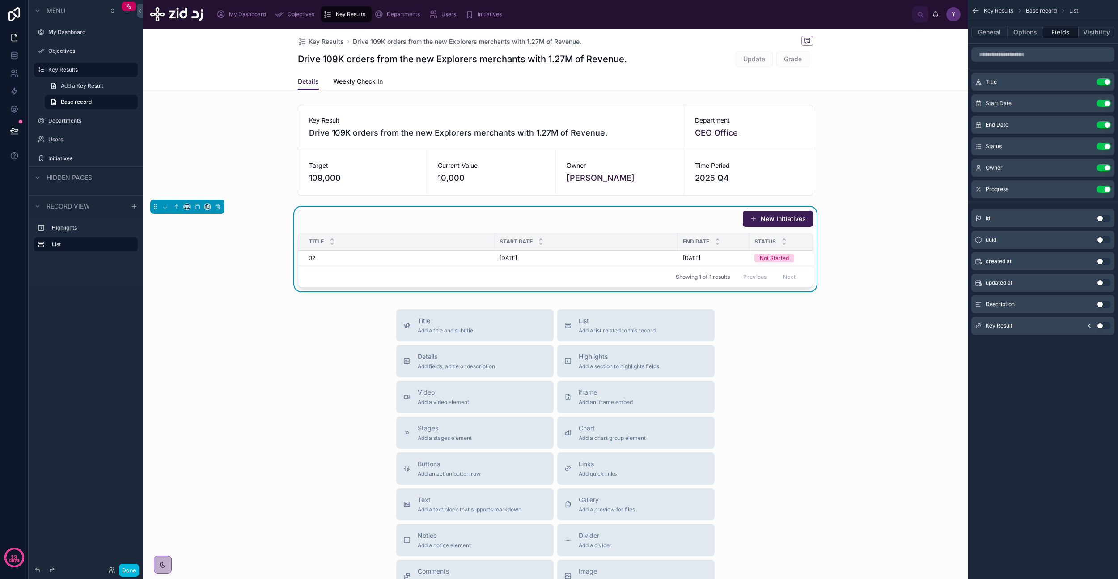
click at [678, 242] on div "End Date" at bounding box center [714, 241] width 72 height 17
drag, startPoint x: 673, startPoint y: 242, endPoint x: 546, endPoint y: 249, distance: 126.8
click at [549, 249] on div at bounding box center [551, 241] width 4 height 17
drag, startPoint x: 618, startPoint y: 242, endPoint x: 595, endPoint y: 245, distance: 23.0
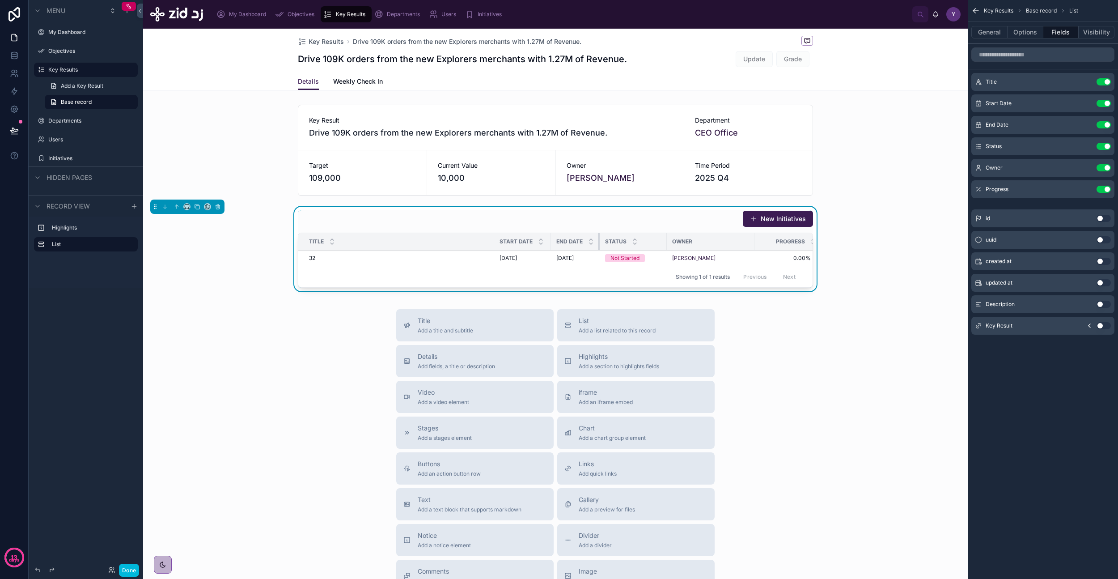
click at [598, 245] on div at bounding box center [600, 241] width 4 height 17
drag, startPoint x: 662, startPoint y: 241, endPoint x: 648, endPoint y: 242, distance: 14.3
click at [651, 242] on div at bounding box center [653, 241] width 4 height 17
click at [652, 242] on div "Owner" at bounding box center [696, 241] width 88 height 14
drag, startPoint x: 648, startPoint y: 243, endPoint x: 655, endPoint y: 243, distance: 7.2
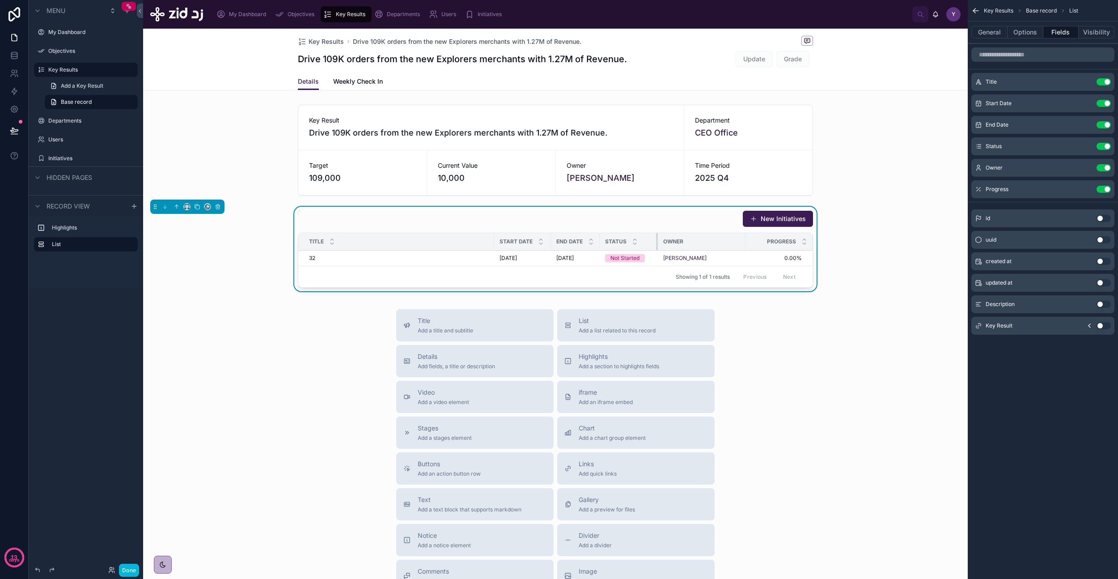
click at [656, 243] on div at bounding box center [658, 241] width 4 height 17
click at [746, 241] on div "Progress" at bounding box center [779, 241] width 67 height 17
drag, startPoint x: 741, startPoint y: 242, endPoint x: 736, endPoint y: 241, distance: 5.1
click at [739, 241] on div at bounding box center [741, 241] width 4 height 17
drag, startPoint x: 653, startPoint y: 241, endPoint x: 667, endPoint y: 241, distance: 13.4
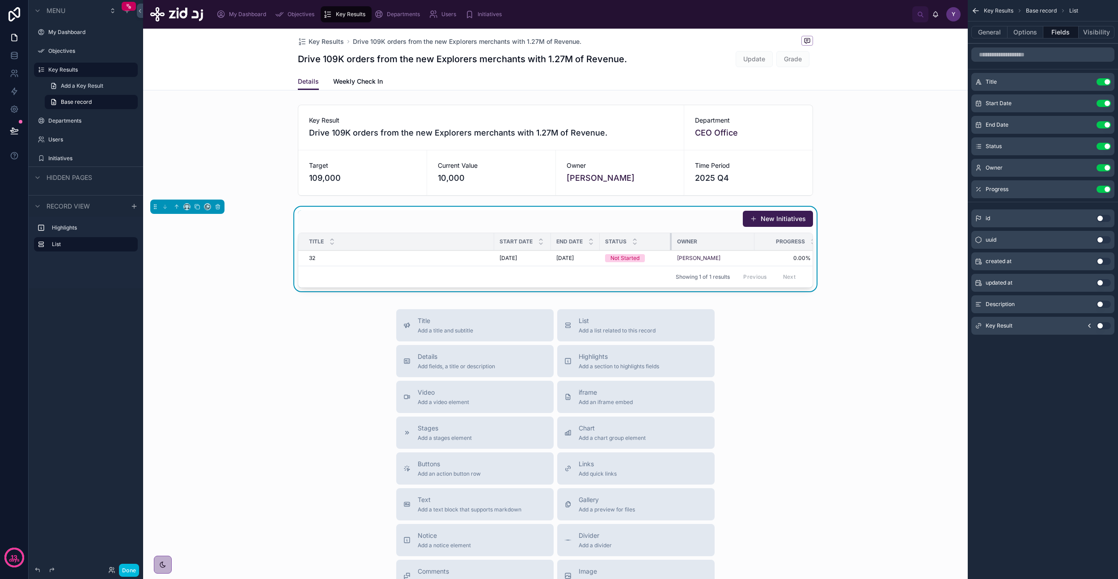
click at [670, 241] on div at bounding box center [672, 241] width 4 height 17
drag, startPoint x: 750, startPoint y: 242, endPoint x: 739, endPoint y: 242, distance: 10.3
click at [742, 242] on div at bounding box center [744, 241] width 4 height 17
drag, startPoint x: 490, startPoint y: 243, endPoint x: 460, endPoint y: 242, distance: 29.5
click at [463, 242] on div at bounding box center [465, 241] width 4 height 17
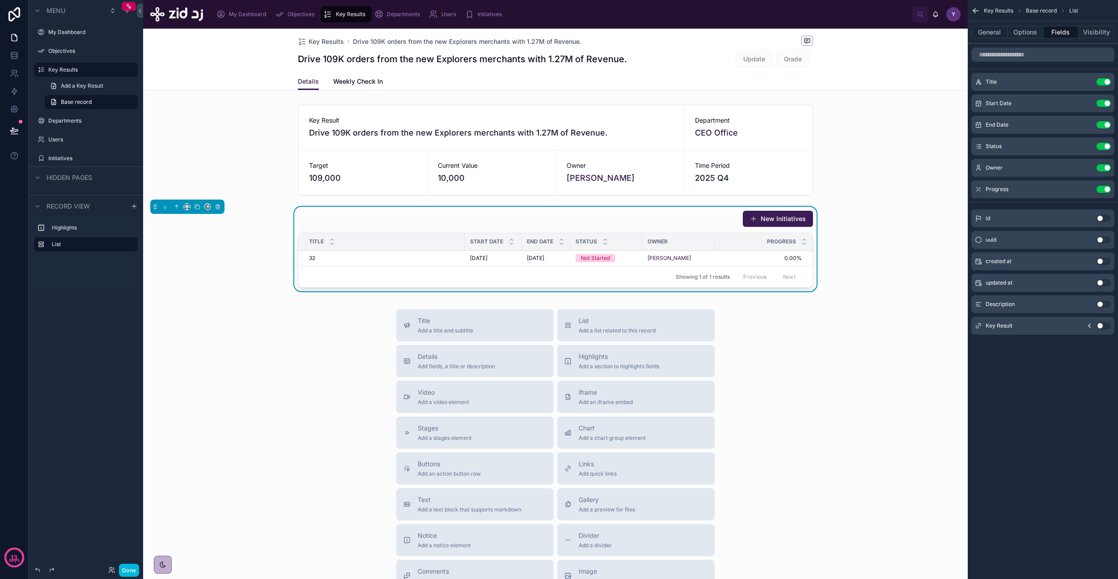
click at [801, 407] on div "Title Add a title and subtitle List Add a list related to this record Details A…" at bounding box center [555, 468] width 825 height 318
click at [787, 383] on div "Title Add a title and subtitle List Add a list related to this record Details A…" at bounding box center [555, 468] width 825 height 318
click at [267, 369] on div "Title Add a title and subtitle List Add a list related to this record Details A…" at bounding box center [555, 468] width 825 height 318
click at [128, 568] on button "Done" at bounding box center [129, 569] width 20 height 13
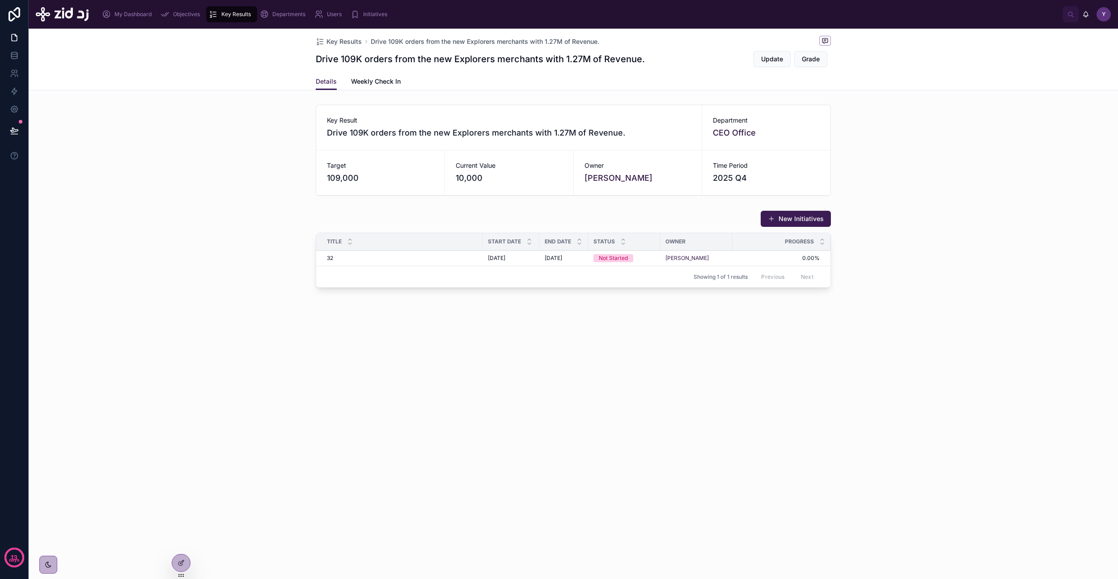
click at [377, 80] on span "Weekly Check In" at bounding box center [376, 81] width 50 height 9
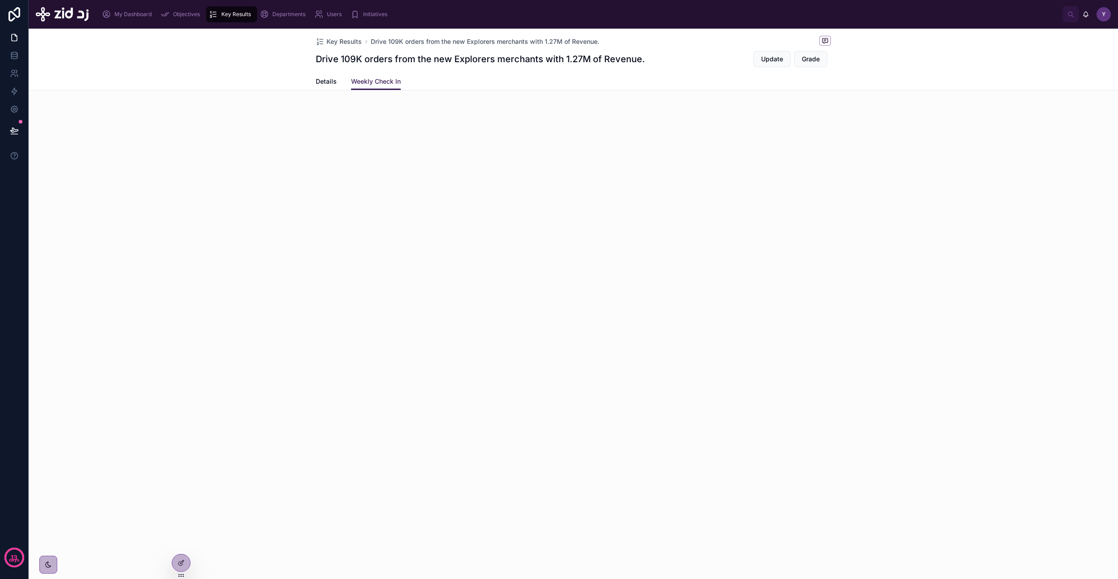
click at [319, 85] on span "Details" at bounding box center [326, 81] width 21 height 9
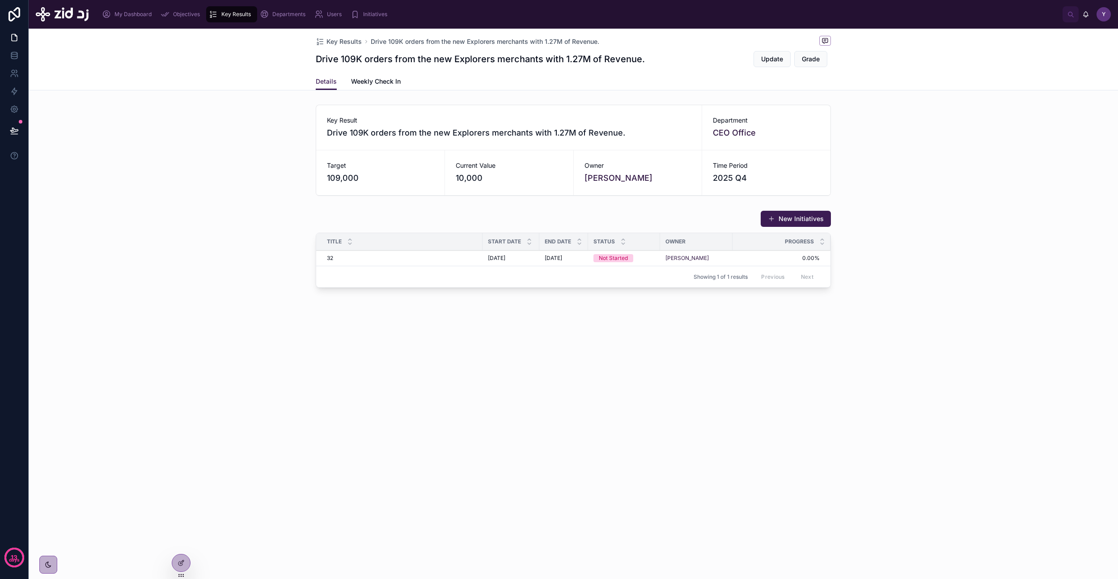
click at [170, 16] on div "Objectives" at bounding box center [182, 14] width 43 height 14
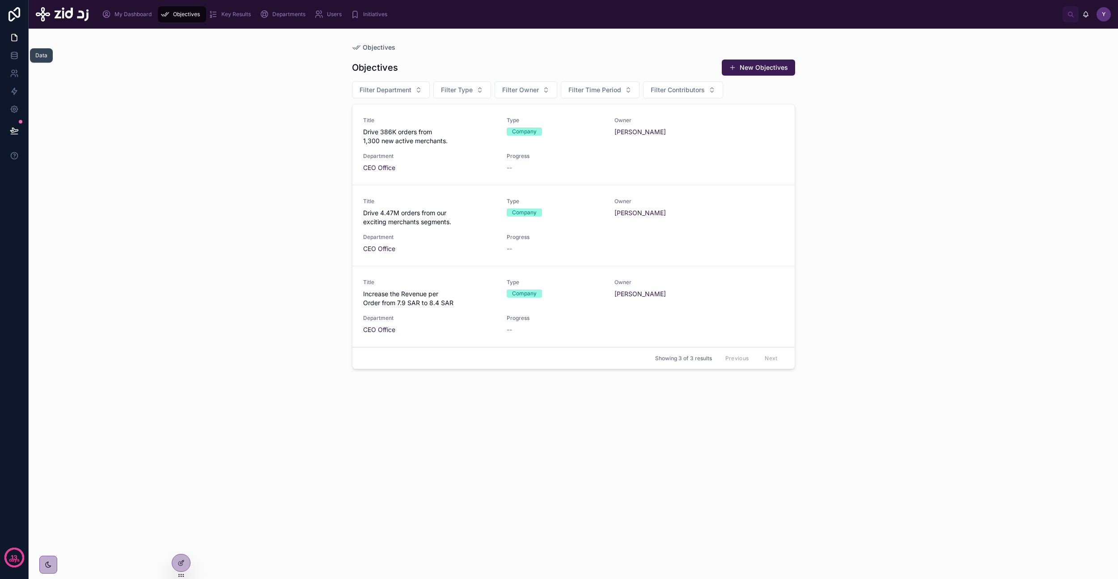
click at [12, 59] on icon at bounding box center [14, 55] width 9 height 9
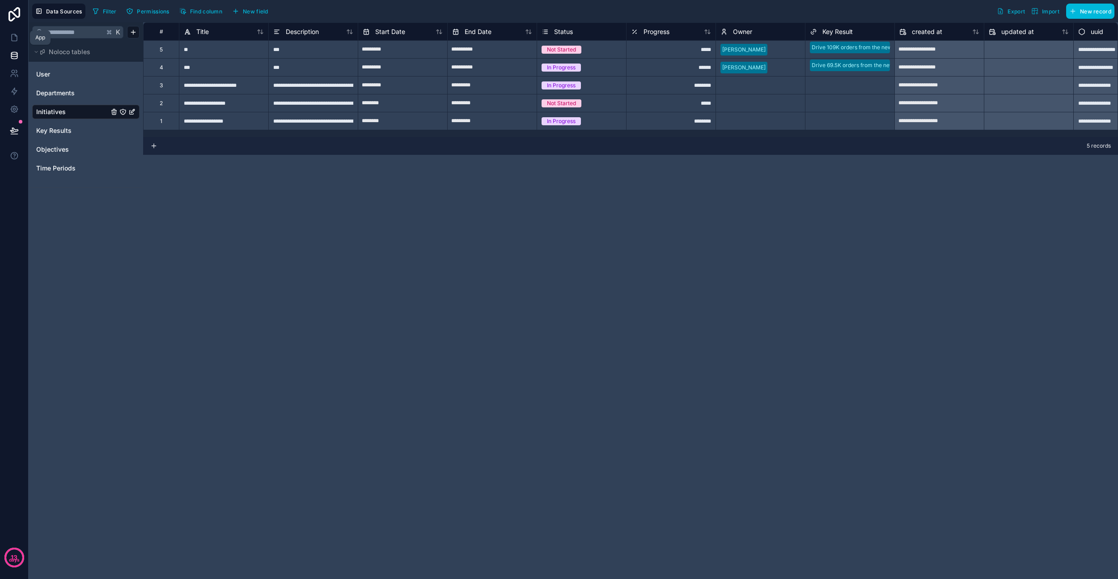
click at [13, 40] on icon at bounding box center [14, 37] width 9 height 9
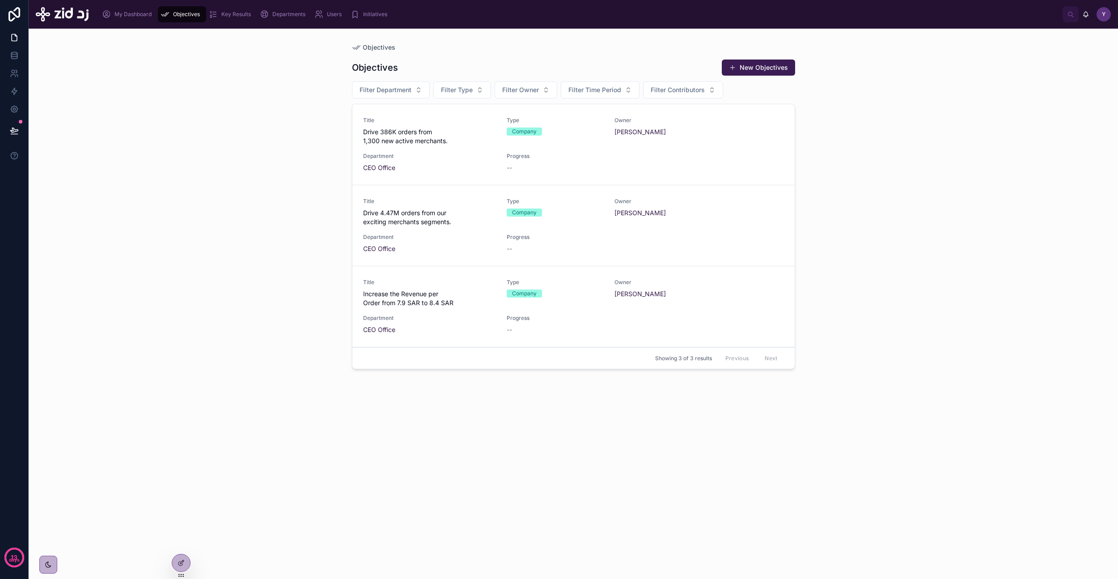
click at [401, 140] on span "Drive 386K orders from 1,300 new active merchants." at bounding box center [429, 136] width 133 height 18
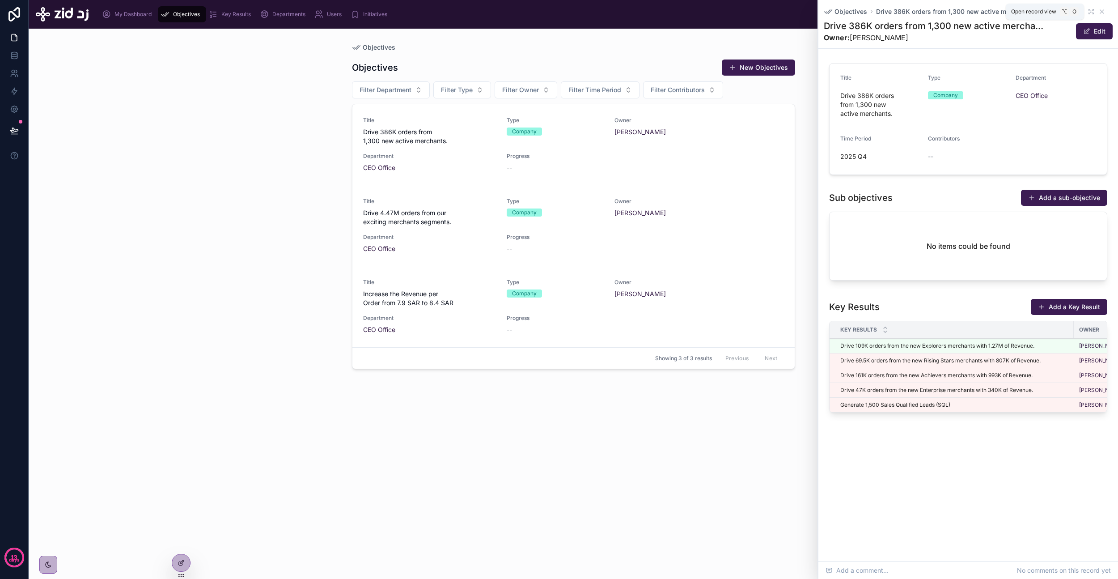
click at [1090, 10] on icon at bounding box center [1090, 10] width 2 height 2
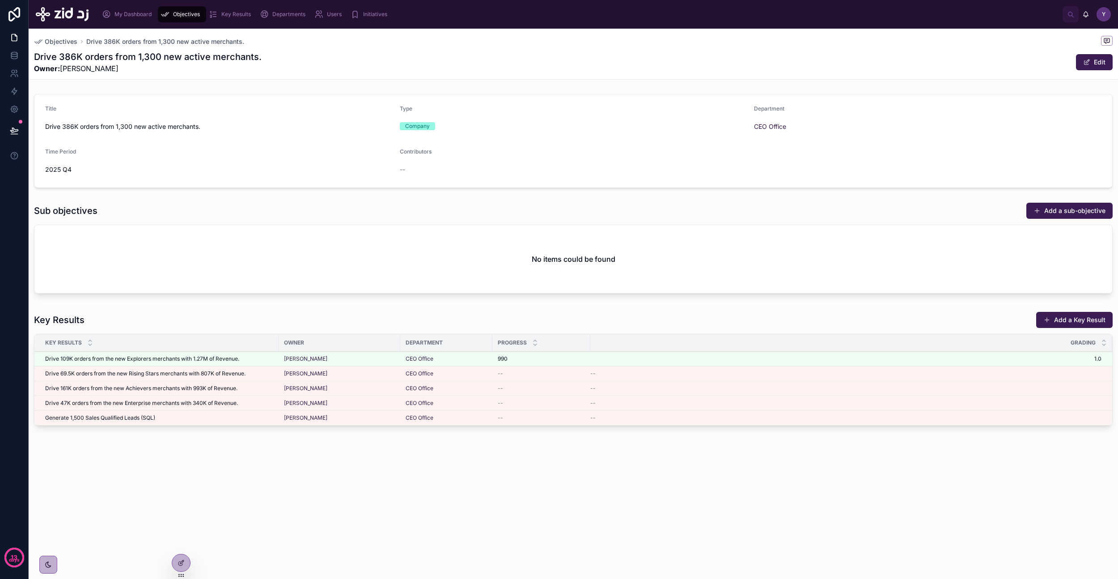
click at [1067, 212] on button "Add a sub-objective" at bounding box center [1069, 211] width 86 height 16
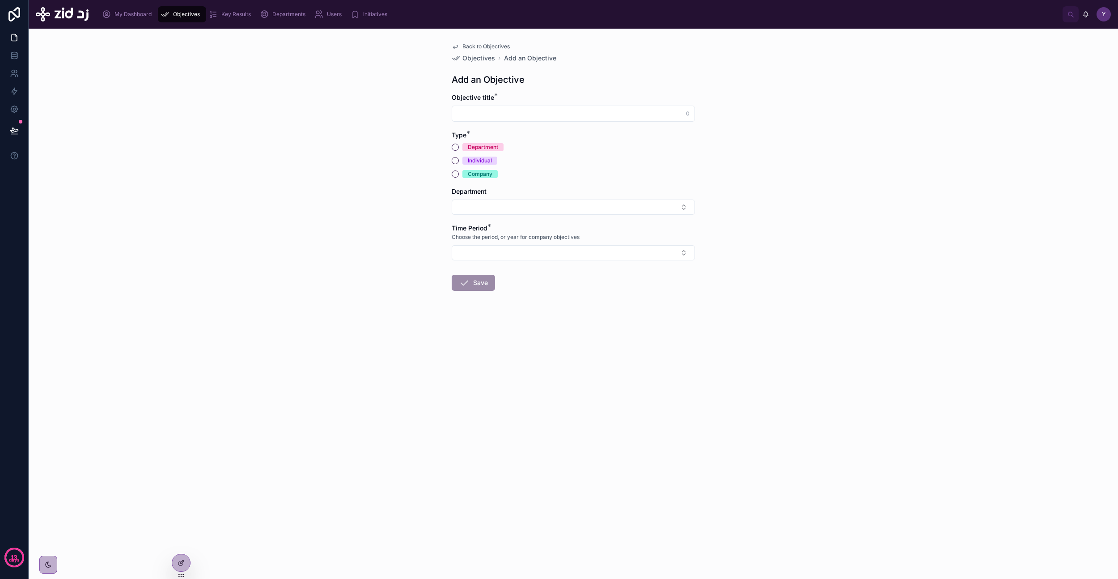
click at [620, 124] on form "Objective title * 0 Type * Department Individual Company Department Time Period…" at bounding box center [573, 220] width 243 height 255
click at [624, 119] on input "text" at bounding box center [573, 113] width 242 height 13
type input "******"
click at [475, 148] on div "Department" at bounding box center [483, 147] width 30 height 8
click at [459, 148] on button "Department" at bounding box center [455, 147] width 7 height 7
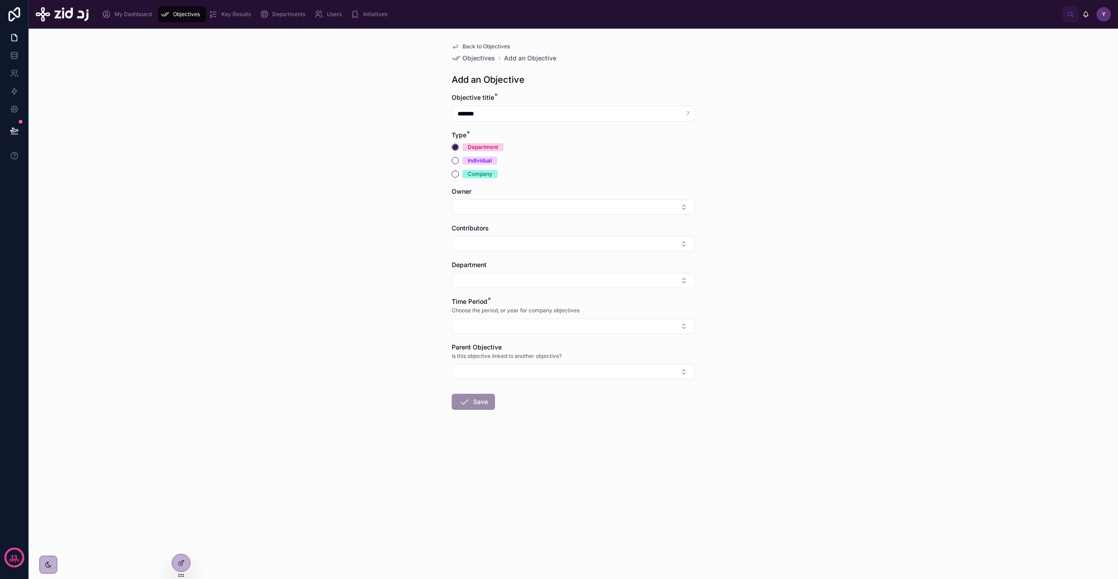
click at [496, 209] on button "Select Button" at bounding box center [573, 206] width 243 height 15
click at [532, 275] on span "yazeed.busayyis@zid.sa" at bounding box center [568, 274] width 106 height 9
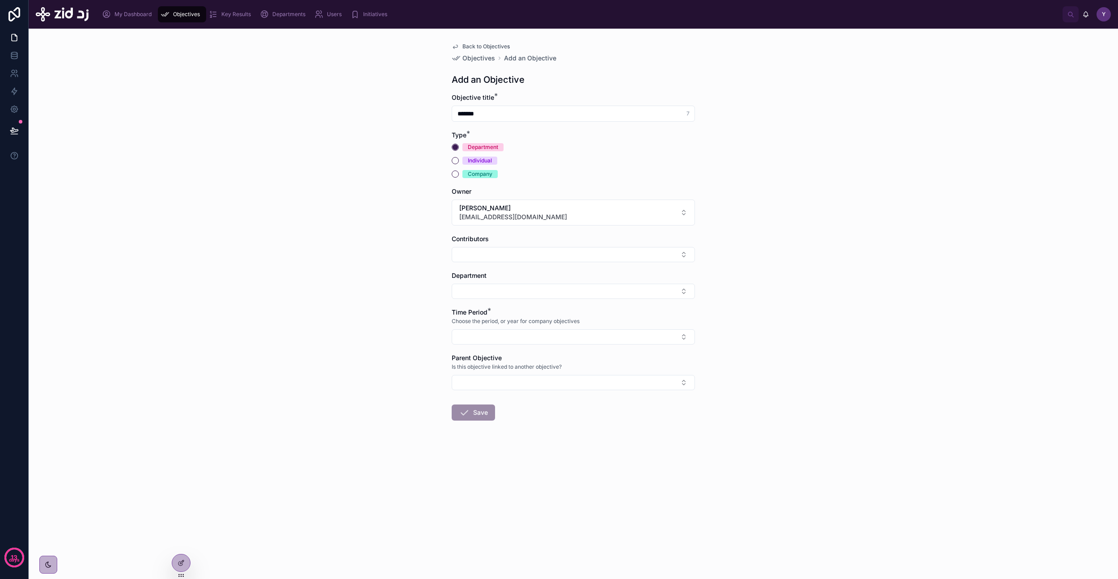
click at [488, 253] on button "Select Button" at bounding box center [573, 254] width 243 height 15
click at [559, 322] on span "yazeed.busayyis@zid.sa" at bounding box center [568, 322] width 106 height 9
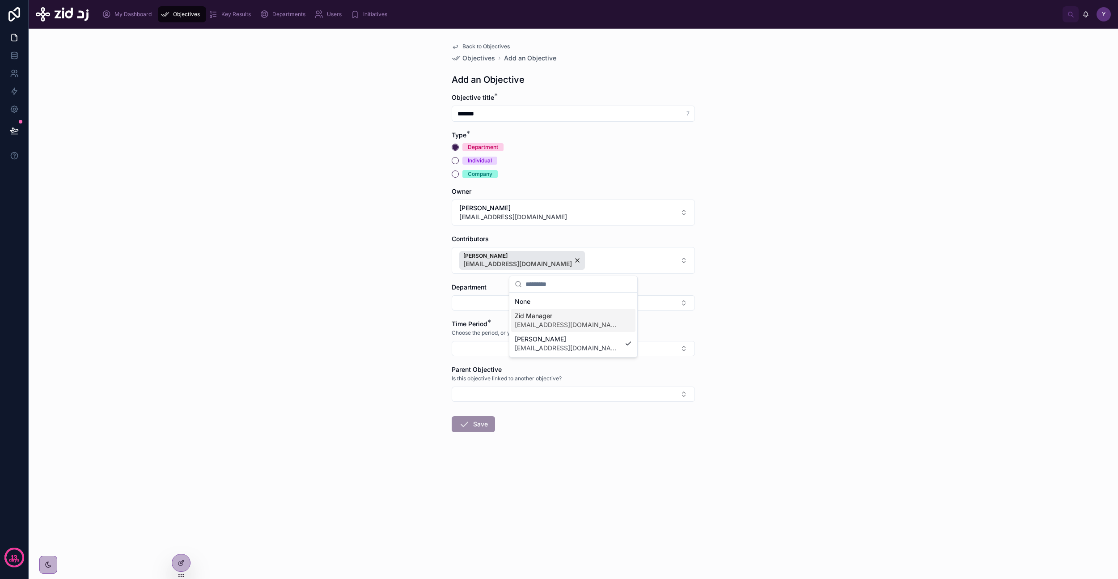
click at [484, 304] on button "Select Button" at bounding box center [573, 302] width 243 height 15
click at [534, 339] on span "CEO Office" at bounding box center [531, 338] width 32 height 9
click at [491, 358] on form "Objective title * ****** 7 Type * Department Individual Company Owner Yazeed Bi…" at bounding box center [573, 292] width 243 height 398
click at [498, 348] on button "Select Button" at bounding box center [573, 350] width 243 height 15
click at [542, 388] on div "2025 Q4" at bounding box center [573, 385] width 124 height 14
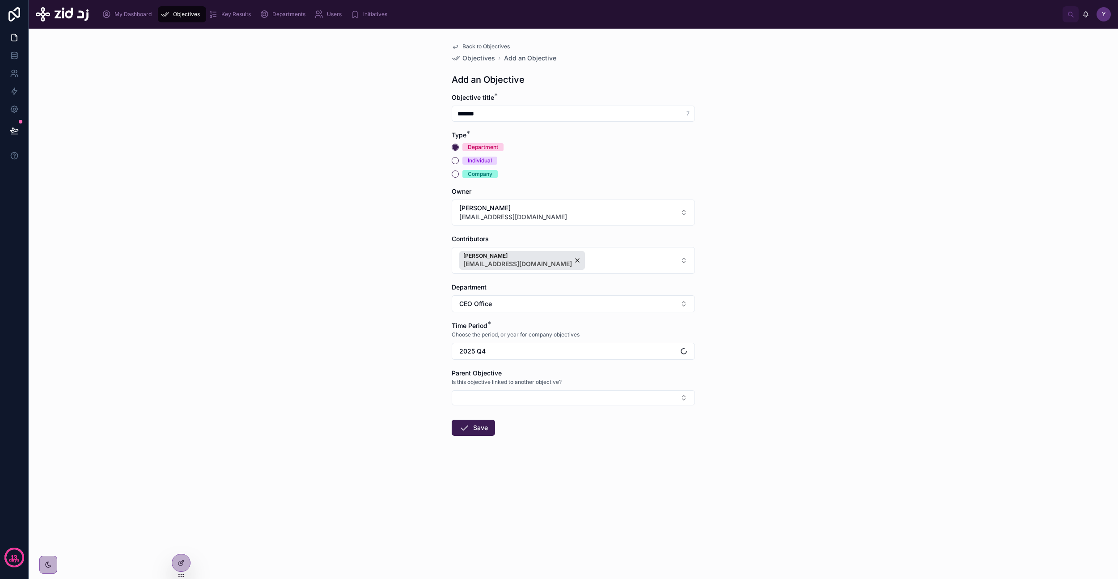
click at [513, 395] on button "Select Button" at bounding box center [573, 397] width 243 height 15
click at [563, 485] on span "Drive 386K orders from 1,300 new active merchants." at bounding box center [568, 484] width 106 height 18
click at [474, 425] on button "Save" at bounding box center [473, 429] width 43 height 16
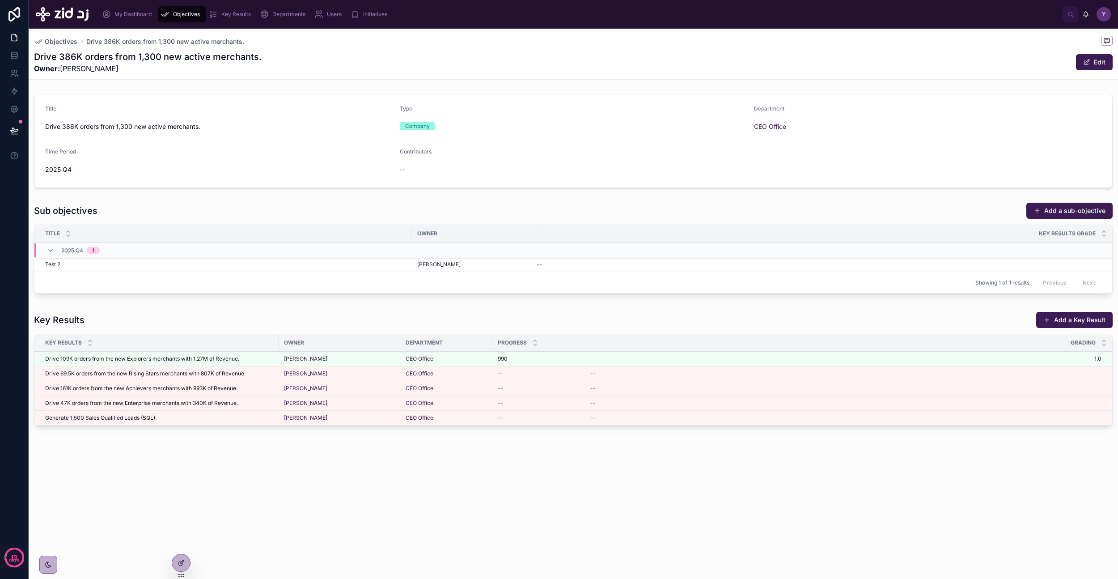
click at [182, 563] on icon at bounding box center [181, 562] width 7 height 7
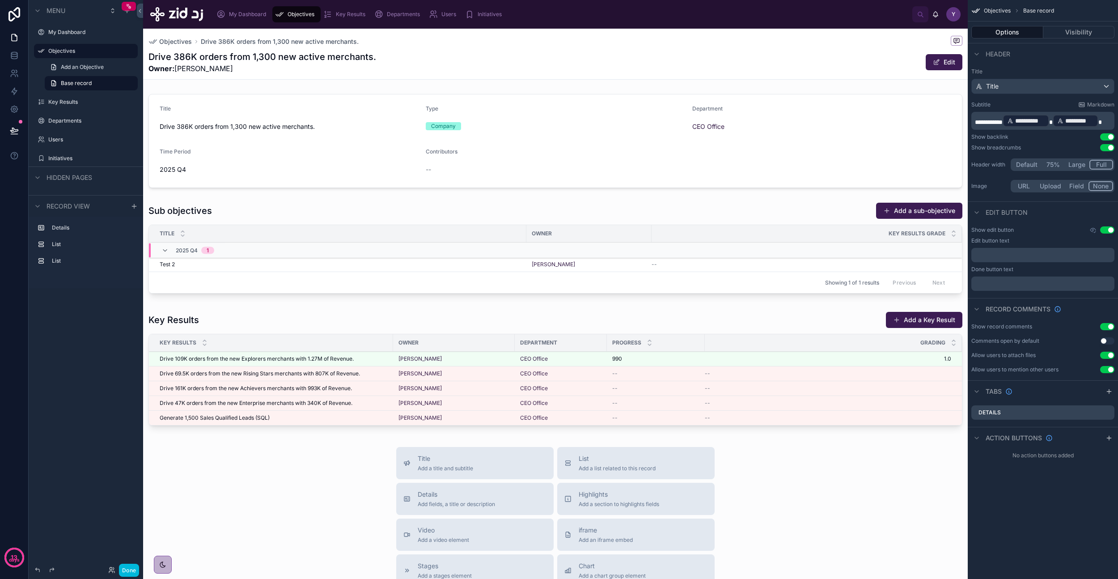
click at [275, 199] on div at bounding box center [555, 250] width 825 height 102
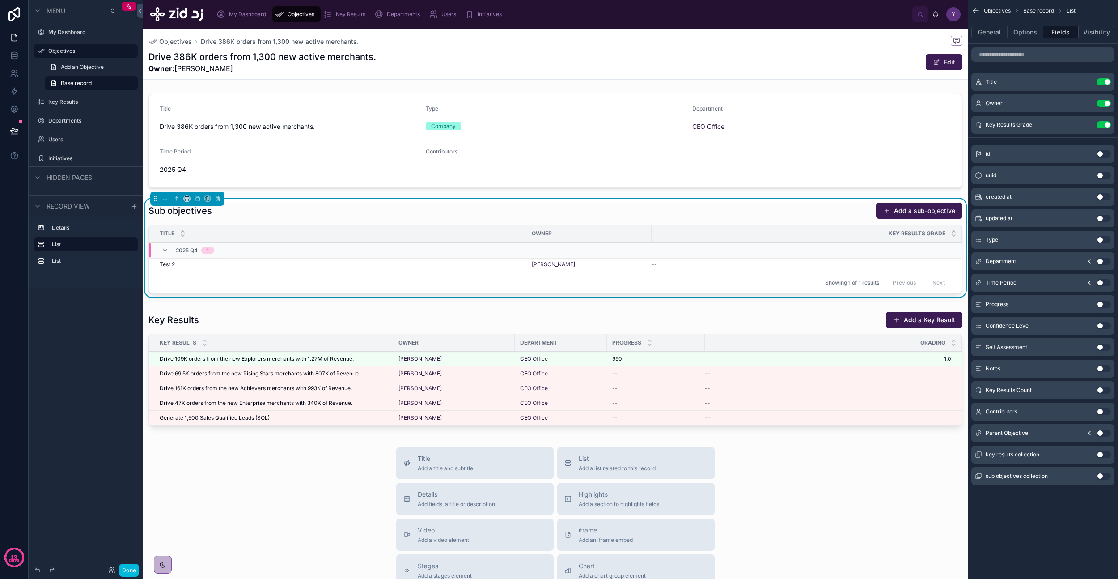
click at [996, 30] on button "General" at bounding box center [989, 32] width 36 height 13
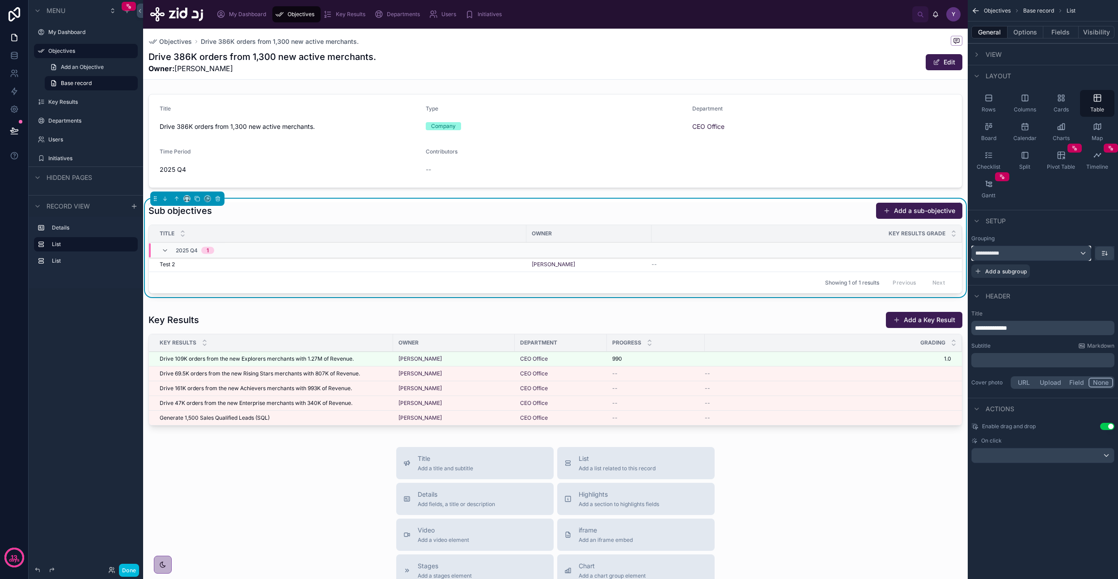
click at [1084, 250] on div "**********" at bounding box center [1031, 253] width 119 height 14
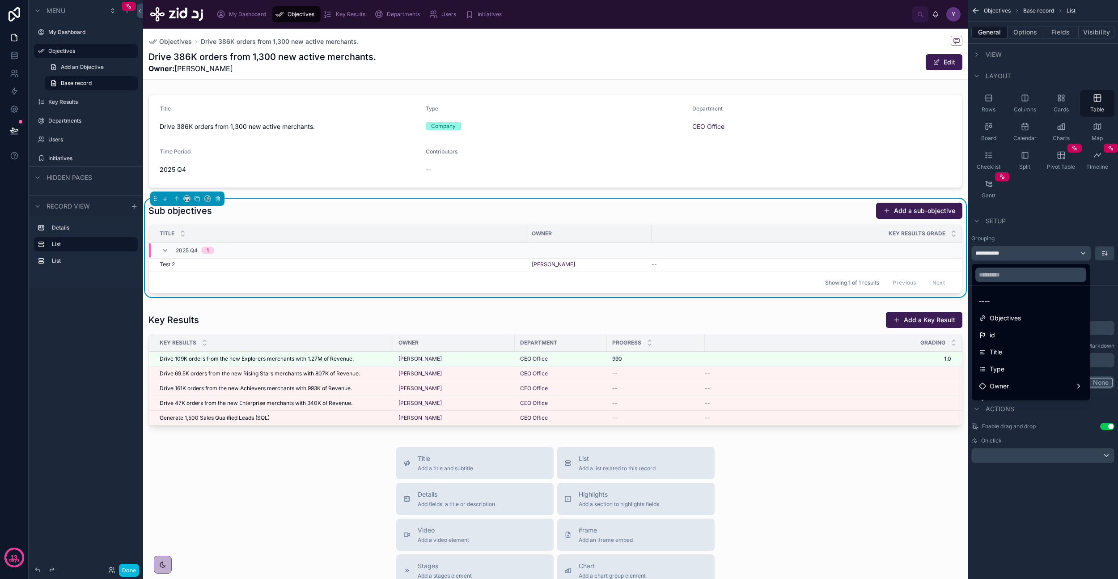
click at [1021, 302] on div "----" at bounding box center [1031, 301] width 104 height 11
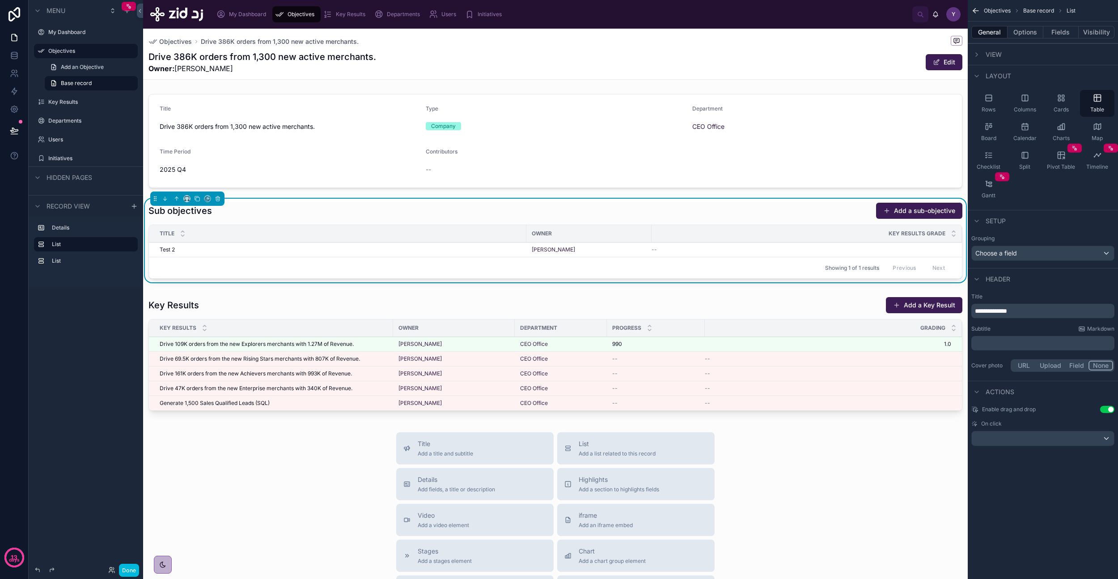
click at [1027, 35] on button "Options" at bounding box center [1026, 32] width 36 height 13
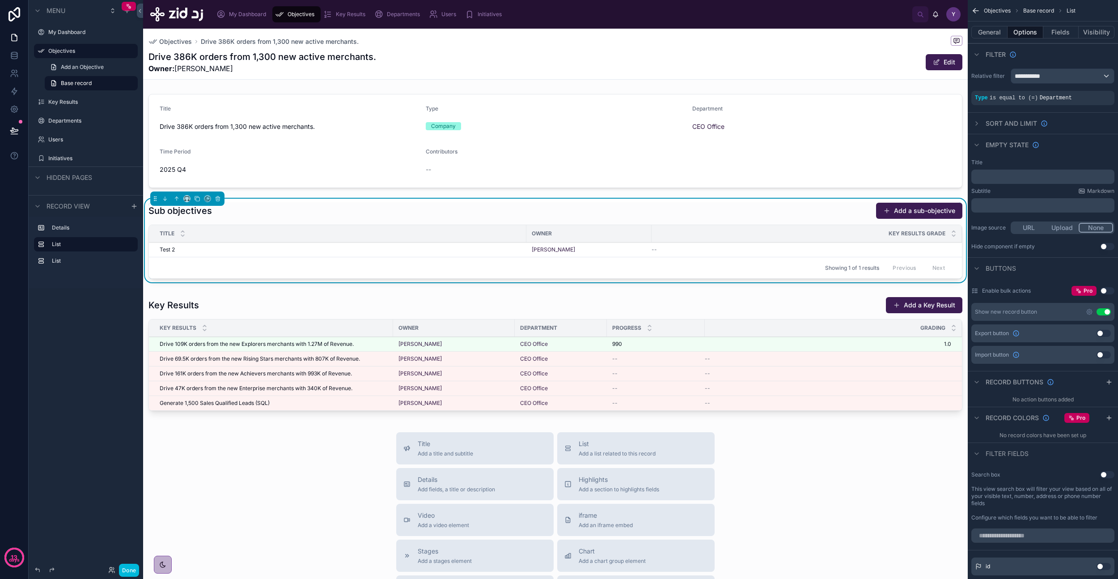
click at [1057, 31] on button "Fields" at bounding box center [1061, 32] width 36 height 13
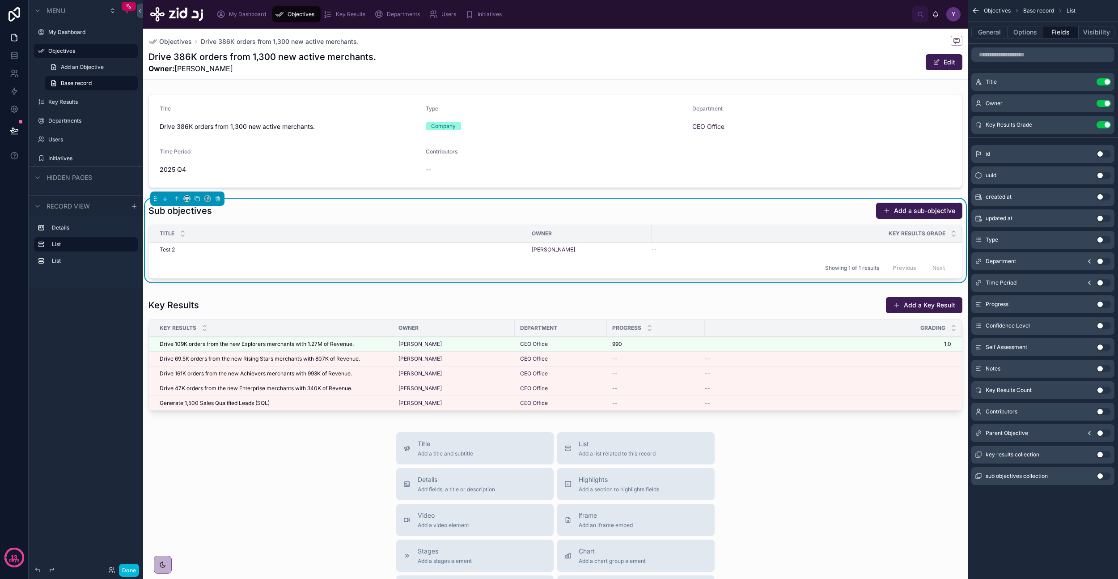
click at [1104, 124] on button "Use setting" at bounding box center [1104, 124] width 14 height 7
click at [14, 53] on icon at bounding box center [14, 55] width 9 height 9
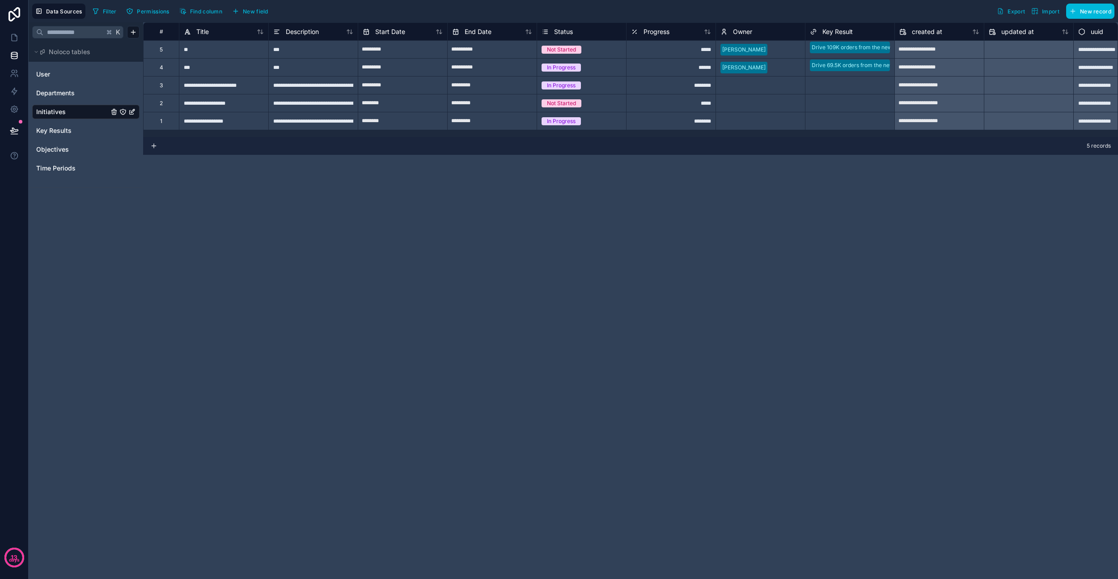
click at [72, 131] on link "Key Results" at bounding box center [72, 130] width 72 height 9
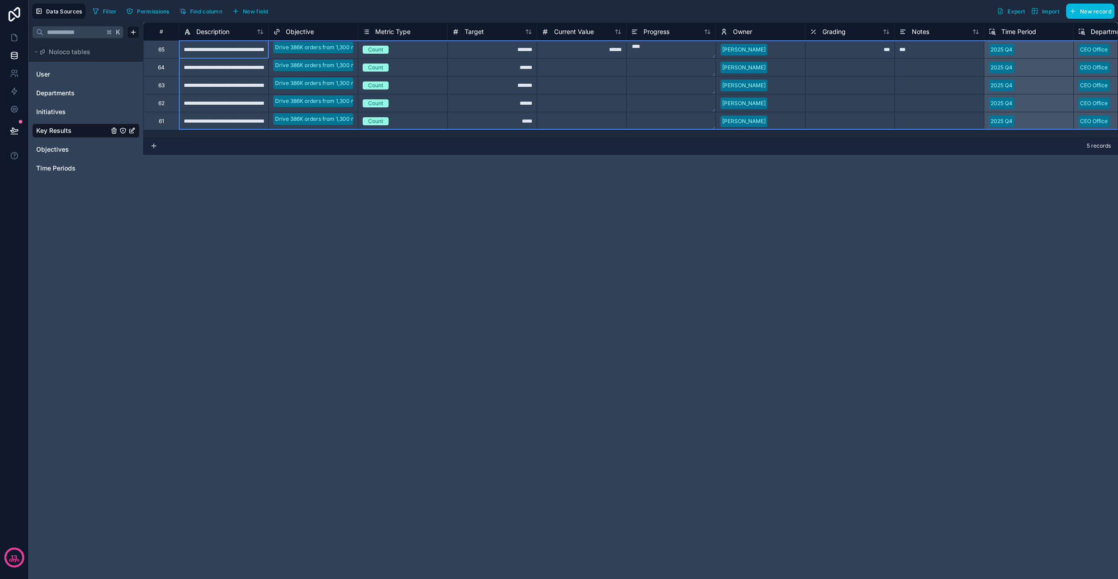
scroll to position [0, 0]
drag, startPoint x: 160, startPoint y: 51, endPoint x: 287, endPoint y: 123, distance: 146.6
click at [287, 123] on div "**********" at bounding box center [876, 75] width 1467 height 107
click at [258, 140] on div "Delete rows 1 to 5" at bounding box center [262, 141] width 59 height 10
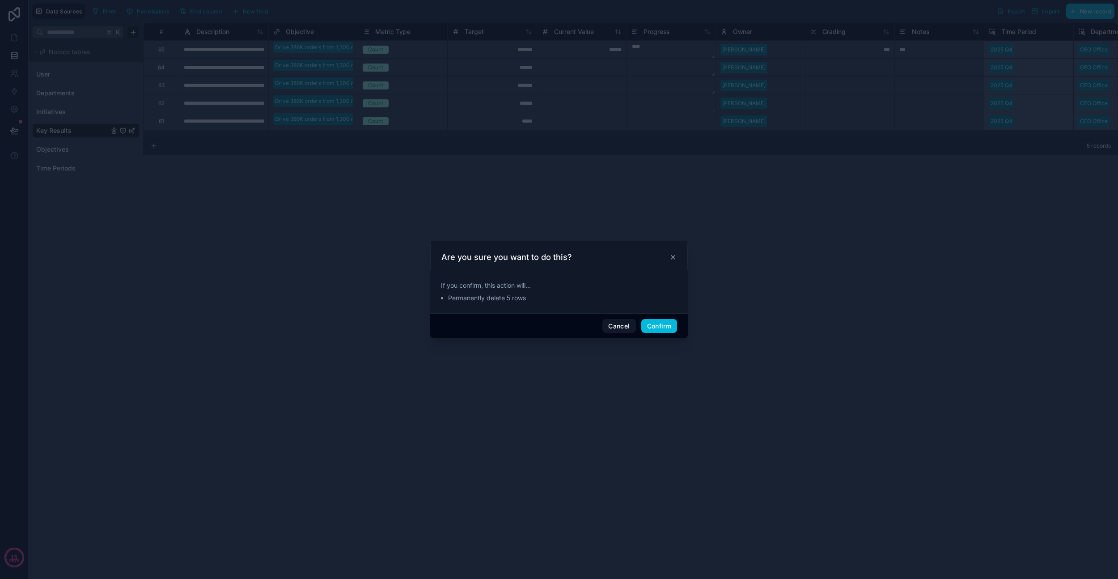
click at [660, 326] on button "Confirm" at bounding box center [659, 326] width 36 height 14
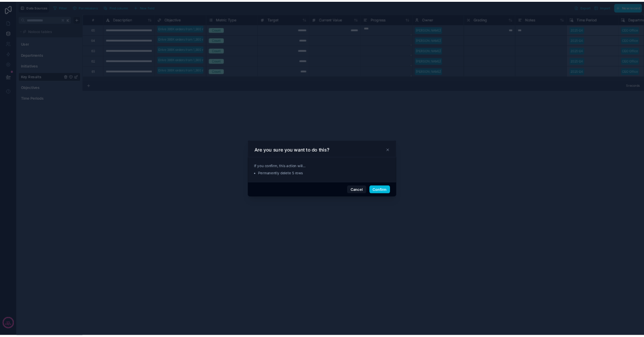
scroll to position [0, 0]
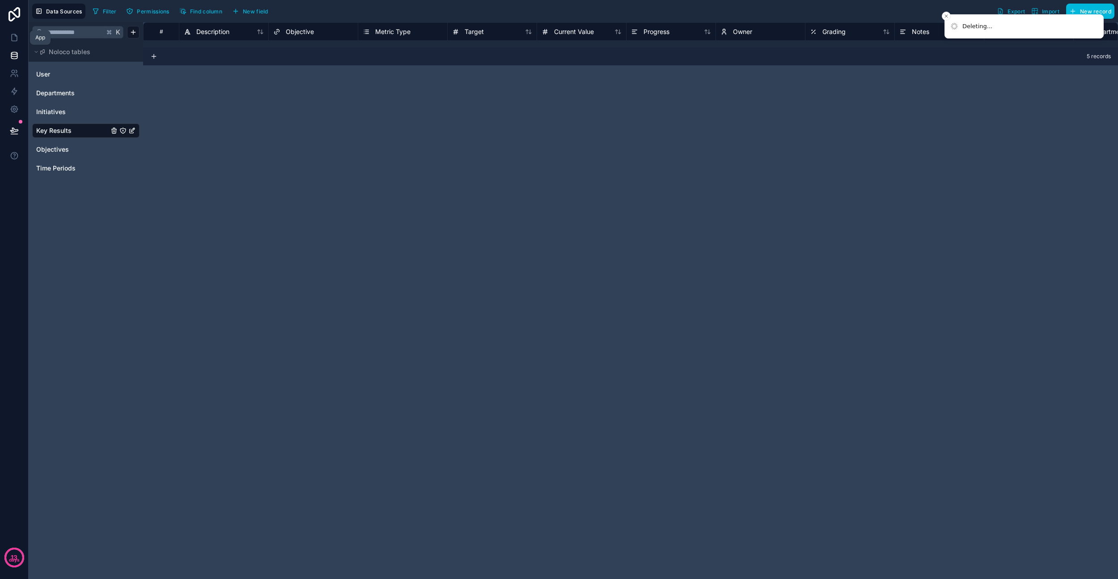
click at [13, 38] on icon at bounding box center [14, 37] width 9 height 9
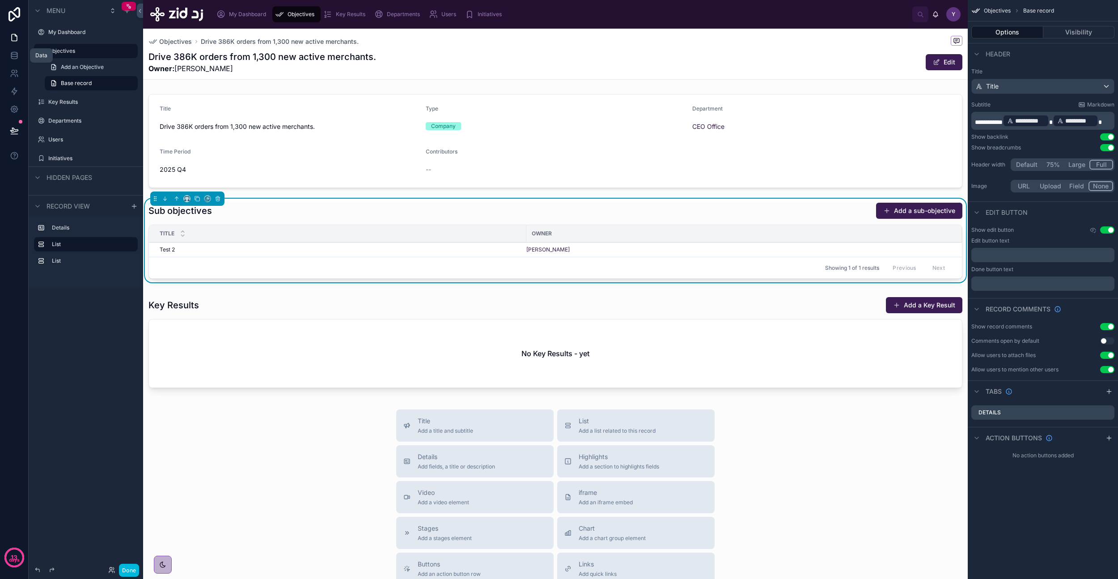
click at [14, 55] on icon at bounding box center [14, 55] width 9 height 9
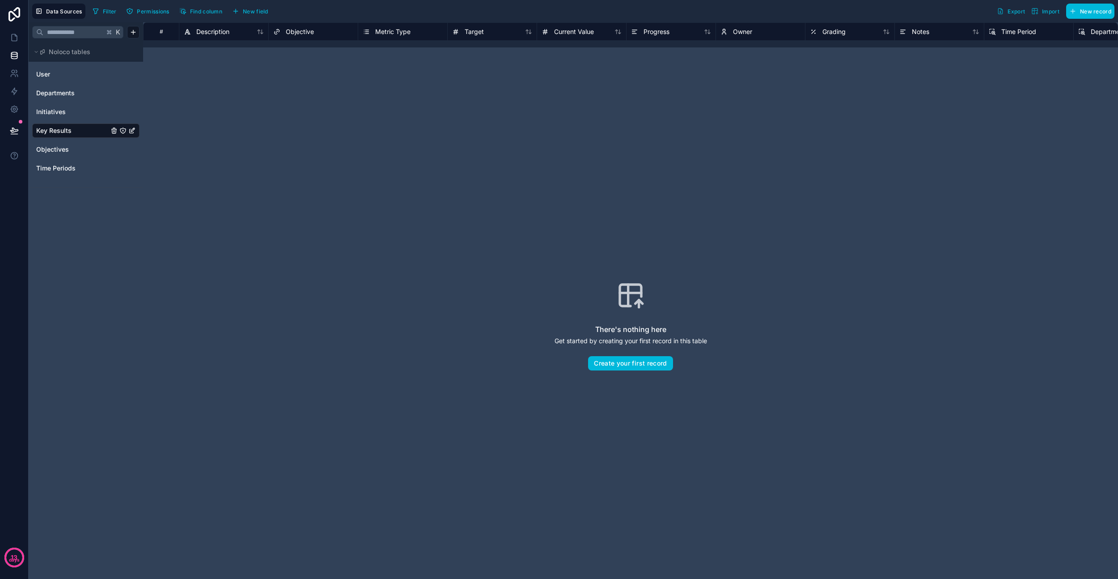
click at [61, 110] on span "Initiatives" at bounding box center [51, 111] width 30 height 9
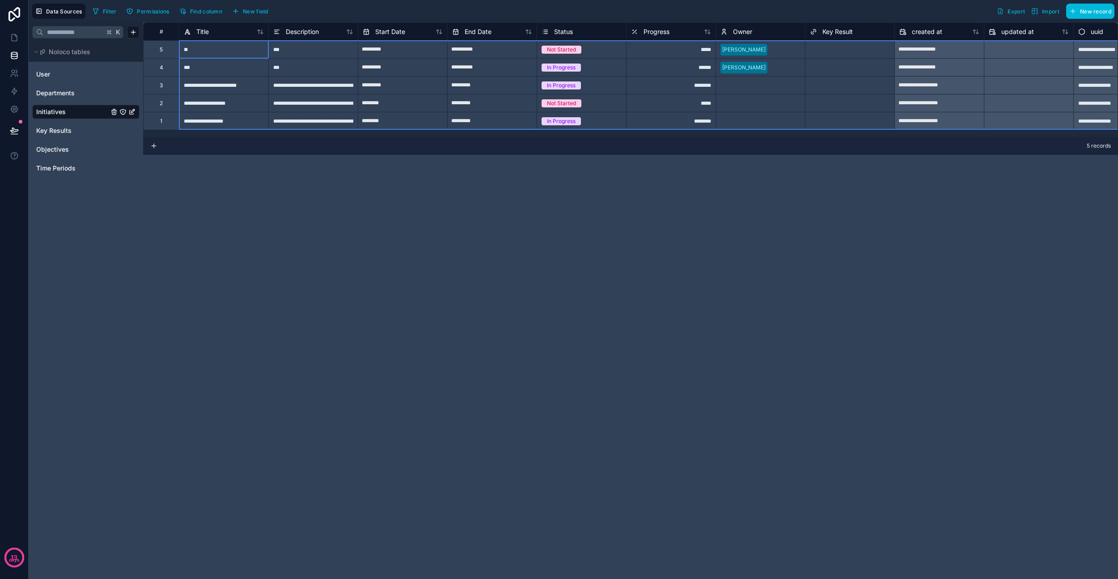
drag, startPoint x: 160, startPoint y: 50, endPoint x: 217, endPoint y: 119, distance: 89.2
click at [217, 119] on div "**********" at bounding box center [653, 75] width 1020 height 107
click at [247, 152] on div "Delete rows 1 to 5" at bounding box center [245, 149] width 59 height 10
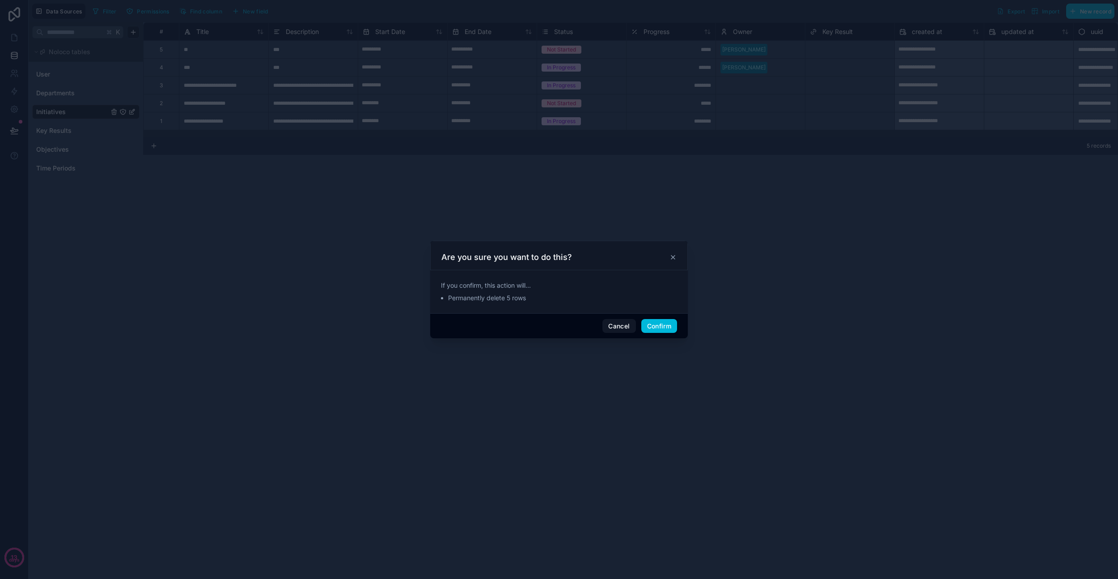
click at [658, 325] on button "Confirm" at bounding box center [659, 326] width 36 height 14
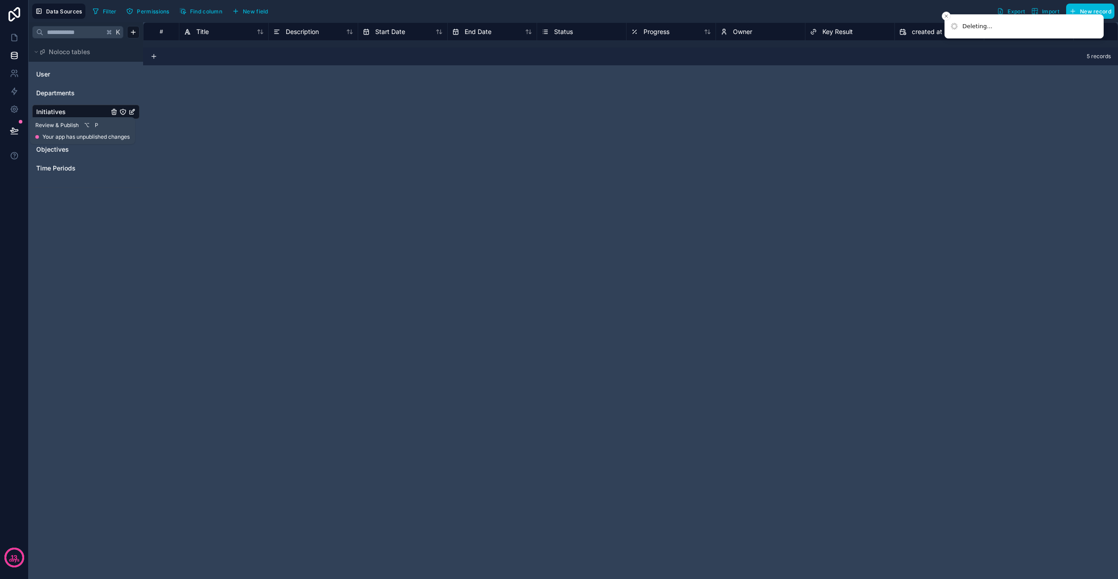
click at [13, 130] on icon at bounding box center [14, 130] width 8 height 4
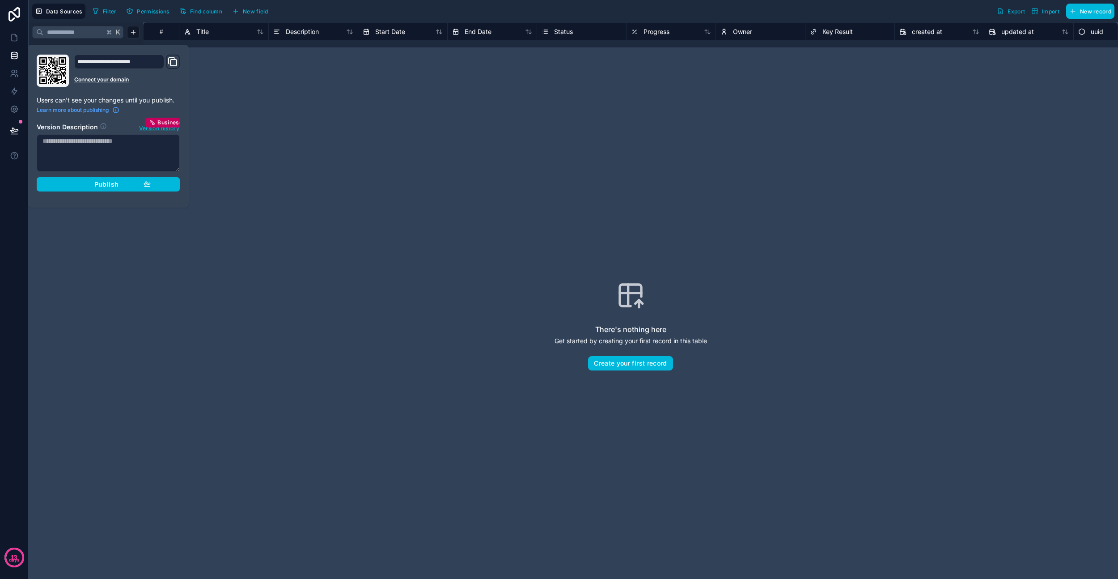
click at [92, 184] on div "Publish" at bounding box center [108, 184] width 85 height 8
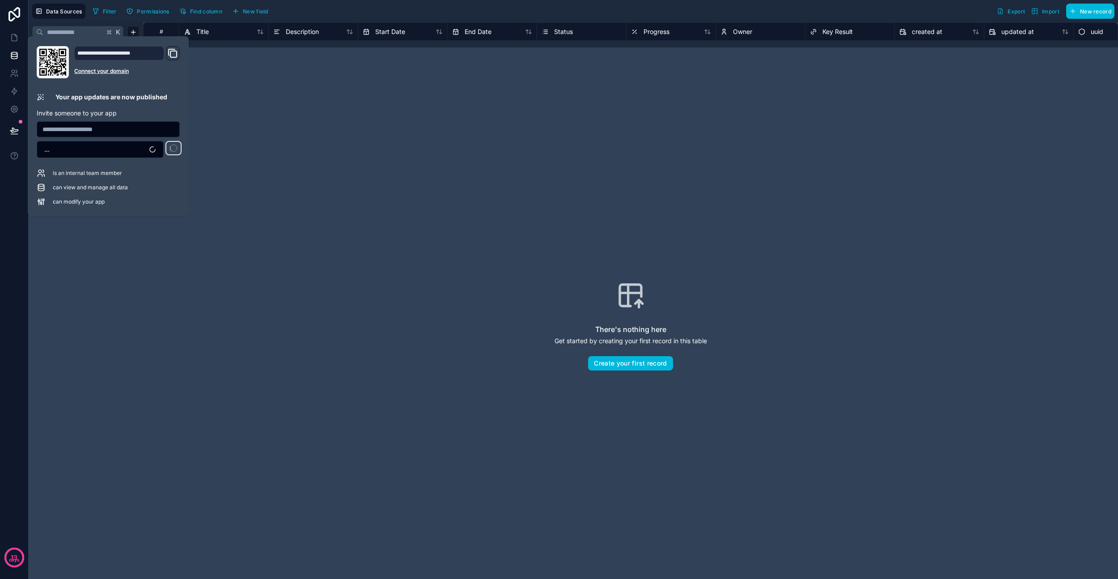
click at [198, 257] on div "There's nothing here Get started by creating your first record in this table Cr…" at bounding box center [631, 325] width 918 height 499
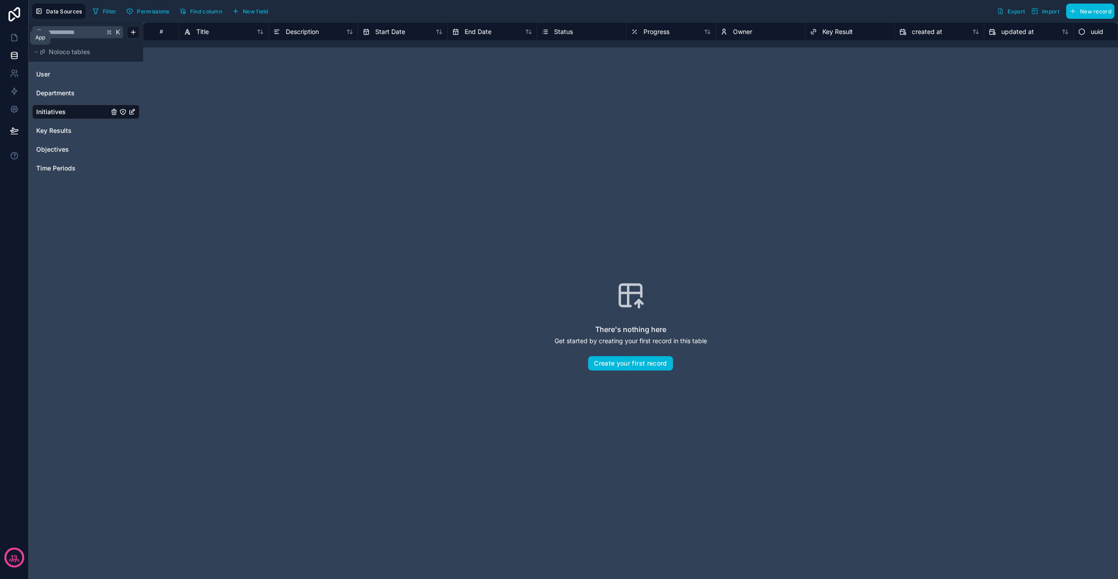
click at [16, 39] on icon at bounding box center [14, 37] width 5 height 7
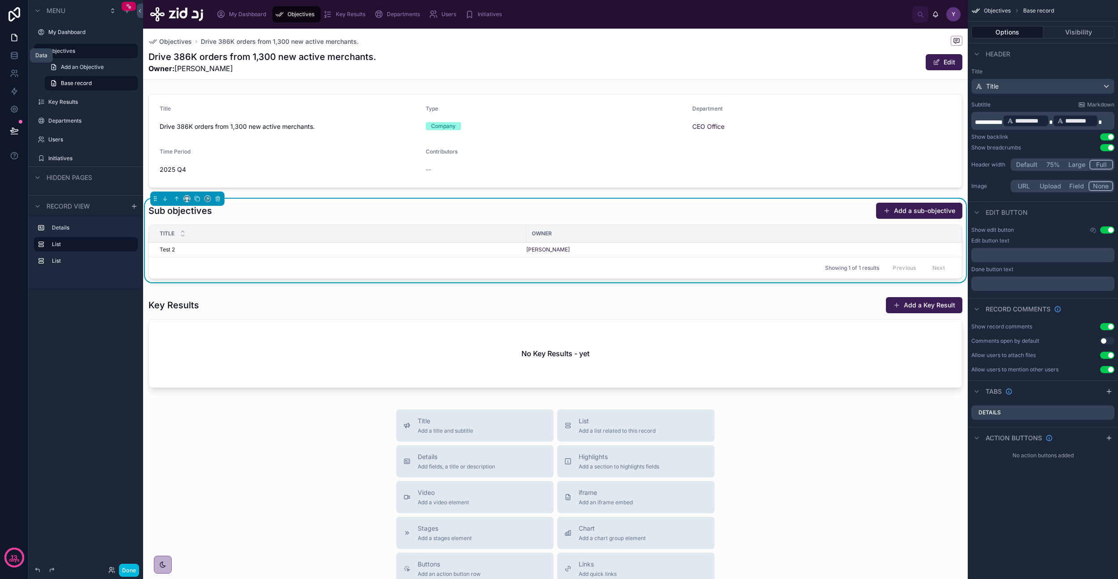
click at [16, 53] on icon at bounding box center [14, 55] width 9 height 9
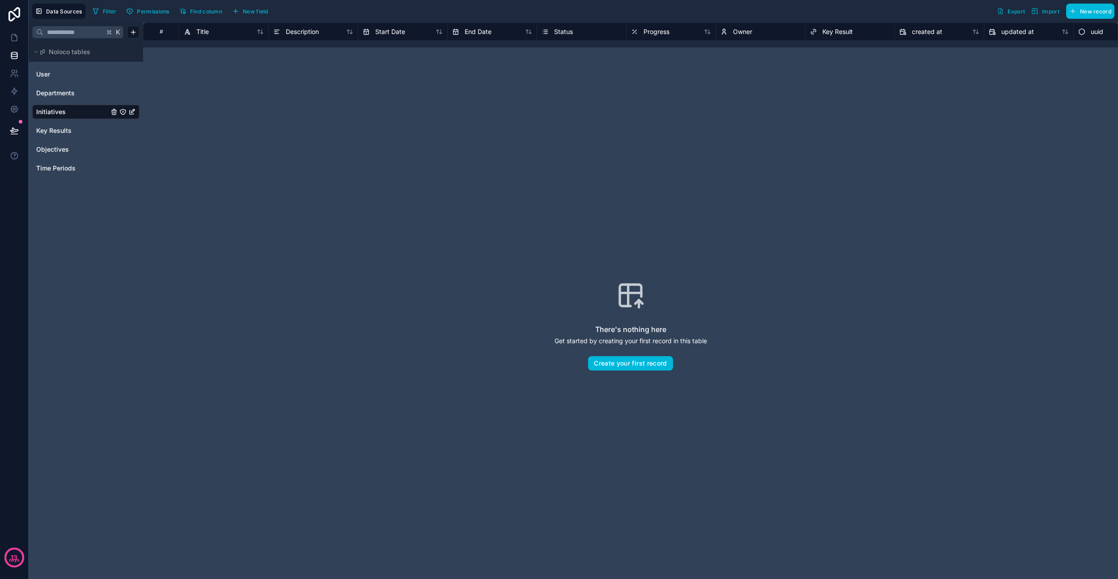
click at [53, 154] on div "Objectives" at bounding box center [85, 149] width 107 height 14
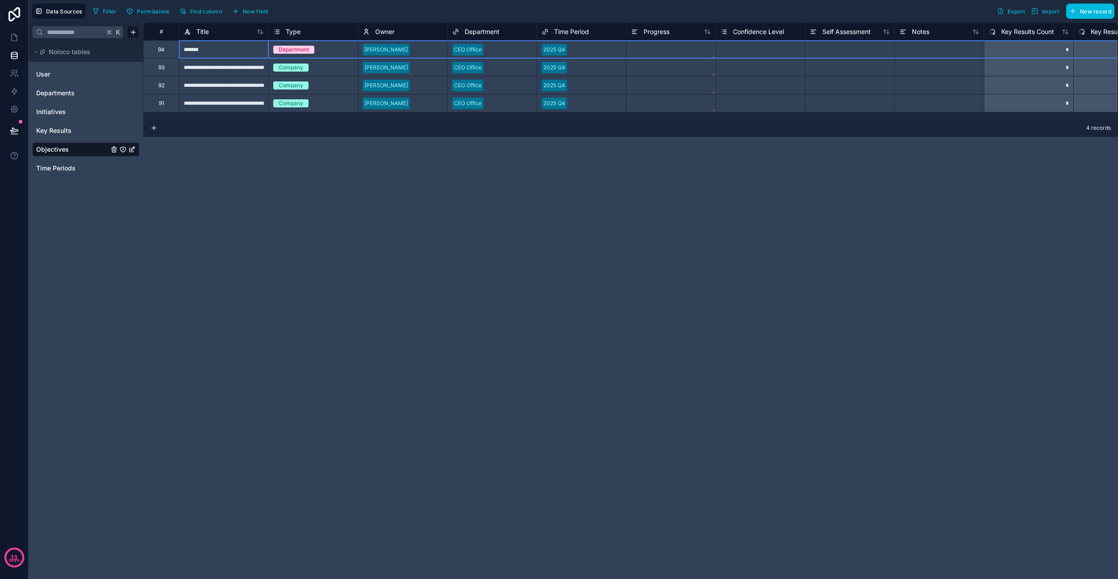
click at [160, 51] on div "94" at bounding box center [161, 49] width 7 height 7
click at [193, 89] on div "Delete row" at bounding box center [184, 88] width 46 height 10
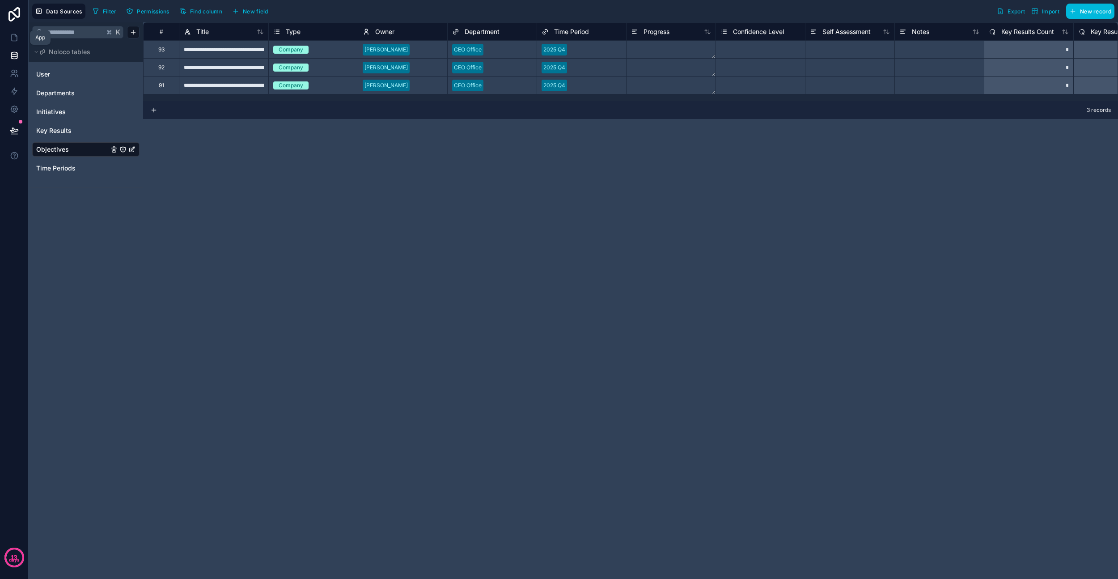
click at [16, 39] on icon at bounding box center [14, 37] width 5 height 7
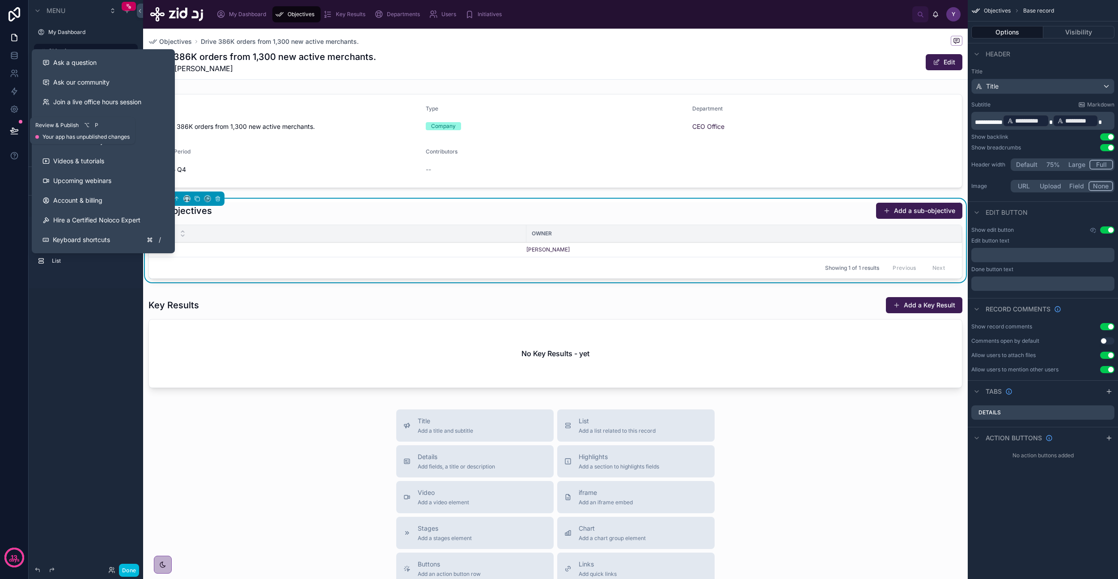
click at [14, 128] on icon at bounding box center [14, 130] width 8 height 4
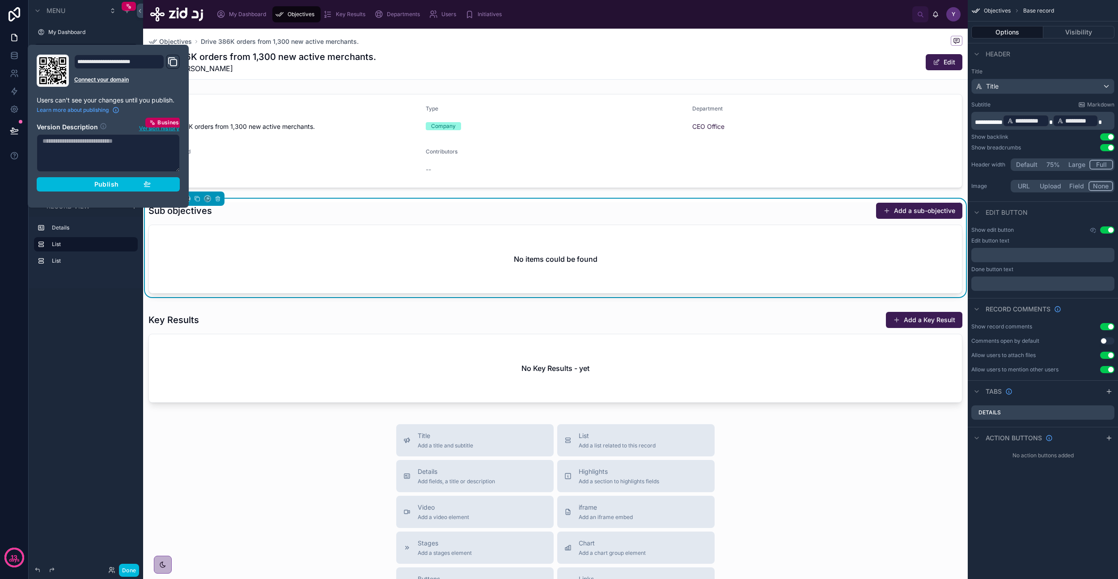
click at [100, 186] on span "Publish" at bounding box center [106, 184] width 24 height 8
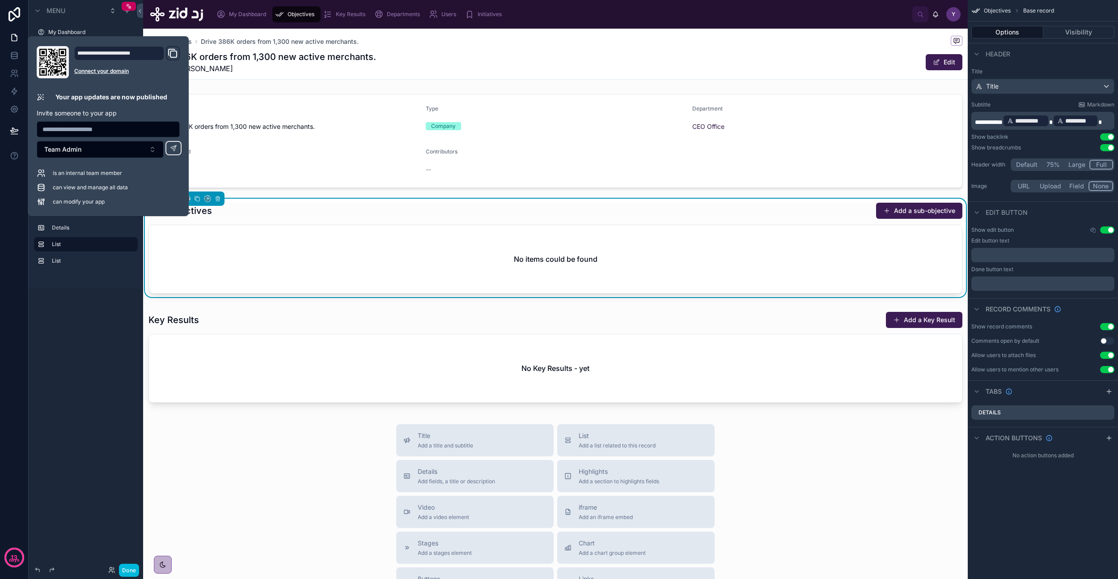
click at [275, 420] on div "Objectives Drive 386K orders from 1,300 new active merchants. Drive 386K orders…" at bounding box center [555, 421] width 825 height 785
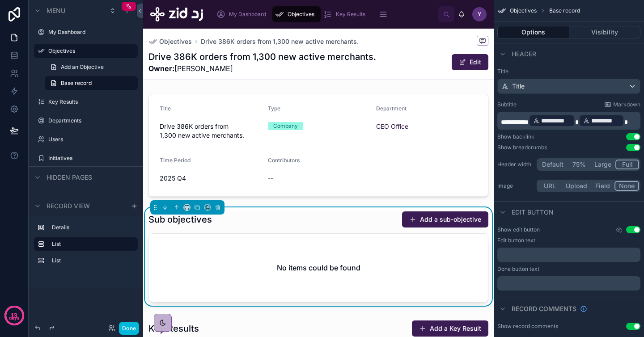
click at [135, 327] on button "Done" at bounding box center [129, 328] width 20 height 13
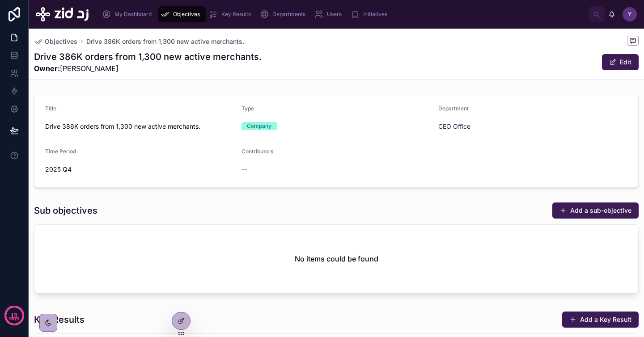
click at [0, 0] on div at bounding box center [0, 0] width 0 height 0
click at [0, 0] on icon at bounding box center [0, 0] width 0 height 0
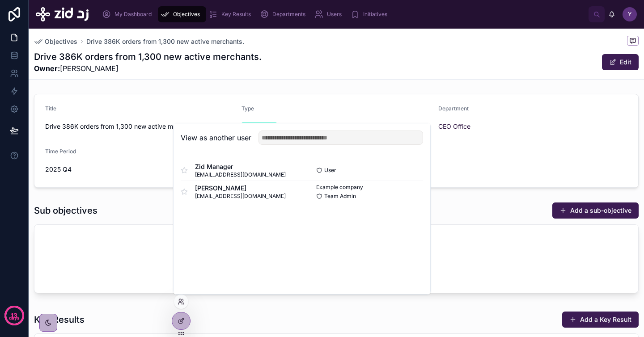
click at [233, 170] on span "Zid Manager" at bounding box center [240, 166] width 91 height 9
click at [0, 0] on button "Select" at bounding box center [0, 0] width 0 height 0
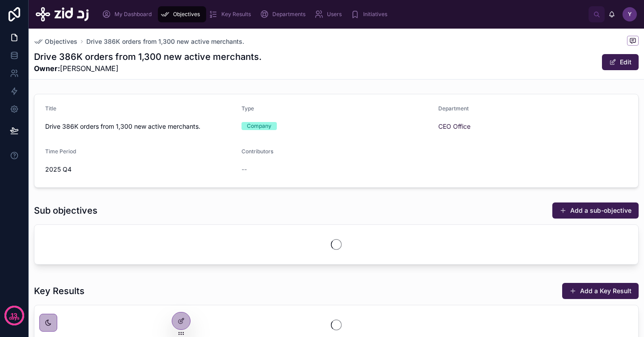
click at [47, 327] on div at bounding box center [48, 323] width 18 height 18
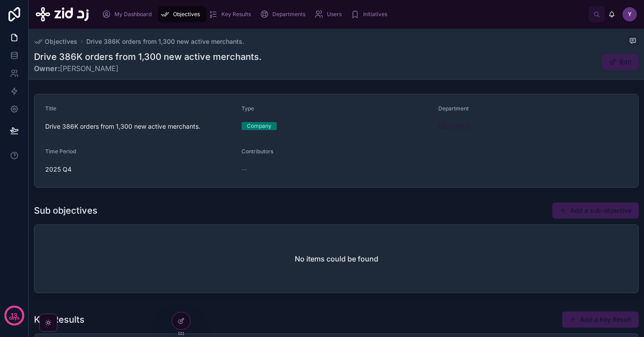
click at [368, 71] on div "Drive 386K orders from 1,300 new active merchants. Owner: Yazeed Bin Busayyis E…" at bounding box center [336, 62] width 605 height 23
click at [51, 322] on icon at bounding box center [48, 322] width 7 height 7
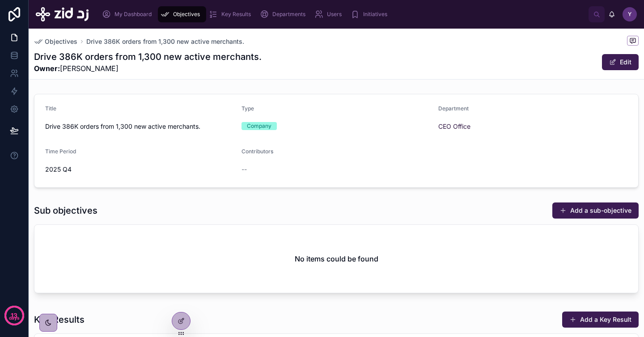
click at [284, 72] on div "Drive 386K orders from 1,300 new active merchants. Owner: Yazeed Bin Busayyis E…" at bounding box center [336, 62] width 605 height 23
click at [190, 11] on span "Objectives" at bounding box center [186, 14] width 27 height 7
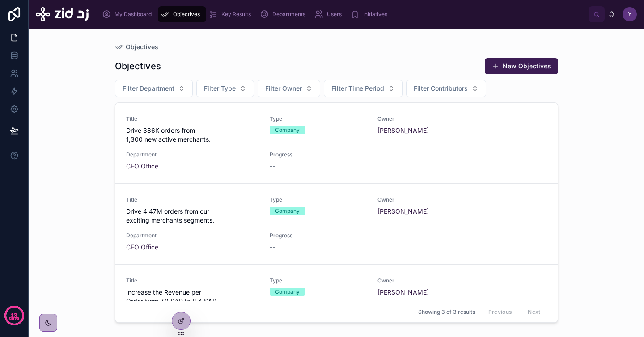
click at [173, 124] on div "Title Drive 386K orders from 1,300 new active merchants." at bounding box center [192, 129] width 133 height 29
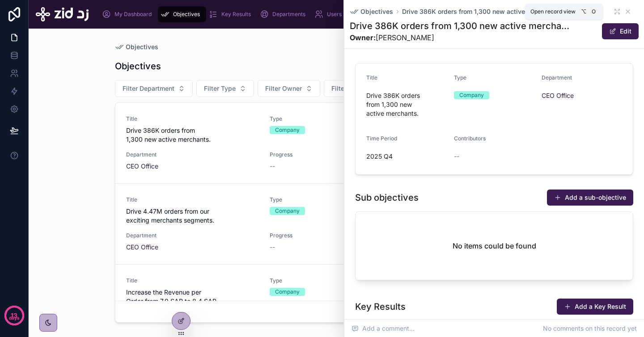
click at [615, 13] on icon at bounding box center [615, 13] width 1 height 1
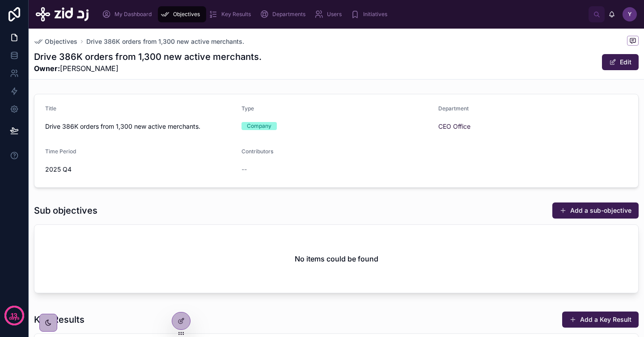
click at [184, 327] on div at bounding box center [181, 321] width 18 height 17
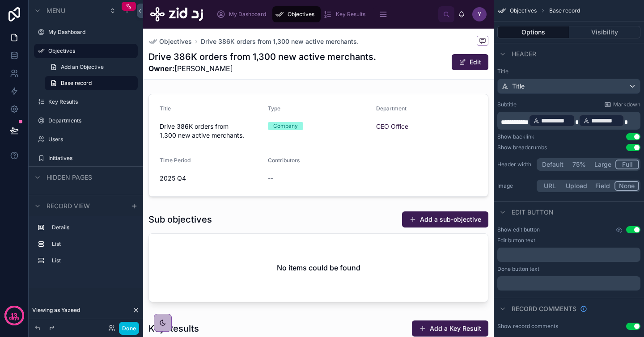
click at [404, 52] on div "Drive 386K orders from 1,300 new active merchants. Owner: Yazeed Bin Busayyis E…" at bounding box center [318, 62] width 340 height 23
click at [603, 164] on button "Large" at bounding box center [602, 165] width 25 height 10
click at [366, 157] on div at bounding box center [318, 145] width 351 height 110
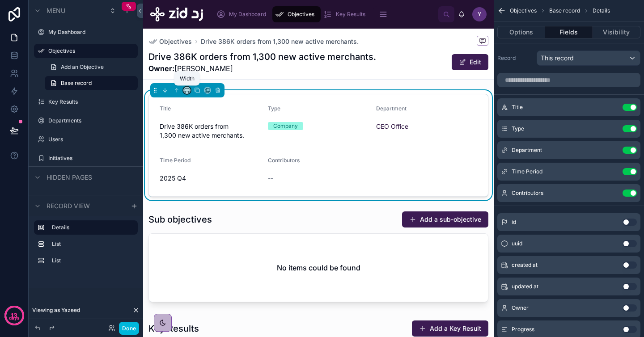
click at [185, 89] on icon at bounding box center [187, 90] width 6 height 6
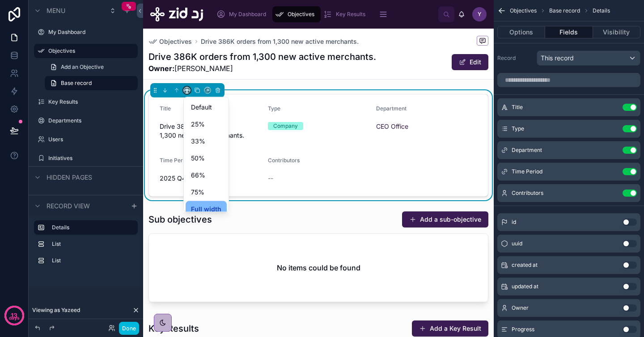
scroll to position [24, 0]
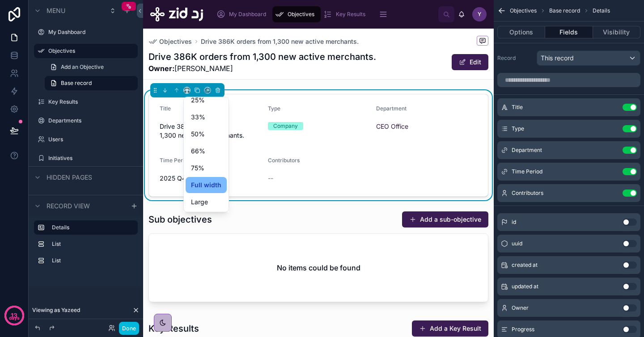
click at [207, 197] on span "Large" at bounding box center [199, 202] width 17 height 11
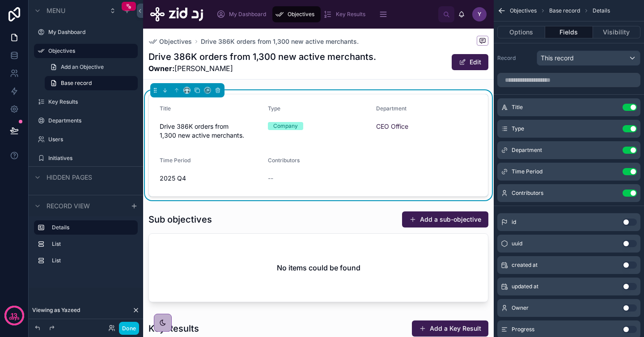
click at [209, 248] on div at bounding box center [318, 259] width 351 height 102
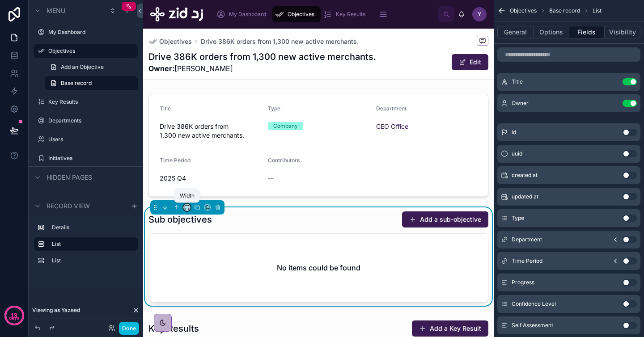
click at [186, 208] on icon at bounding box center [187, 207] width 6 height 6
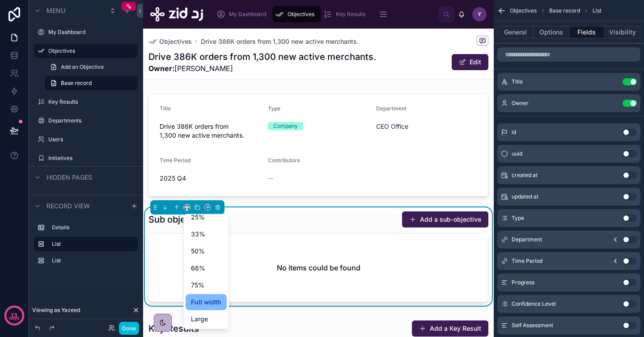
click at [205, 317] on span "Large" at bounding box center [199, 319] width 17 height 11
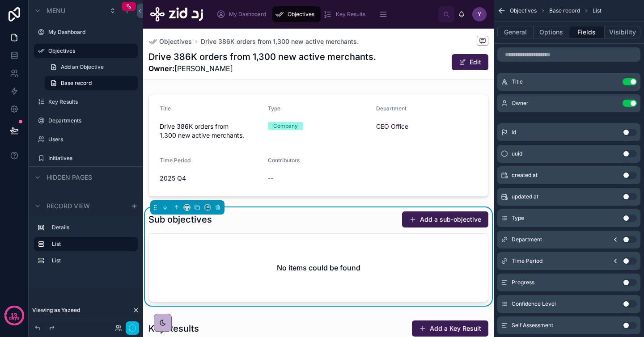
scroll to position [117, 0]
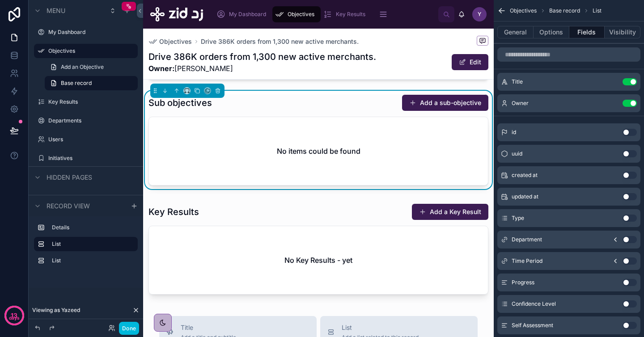
click at [280, 262] on div at bounding box center [318, 251] width 351 height 102
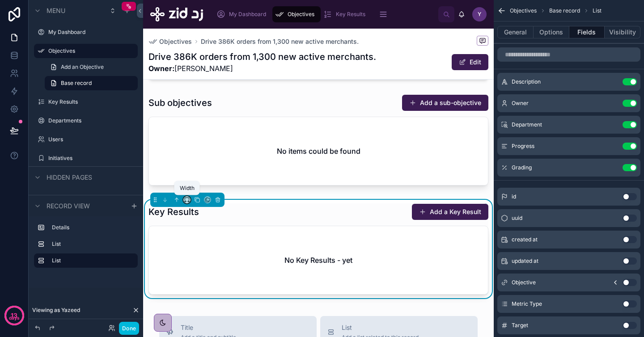
click at [185, 200] on icon at bounding box center [187, 200] width 6 height 6
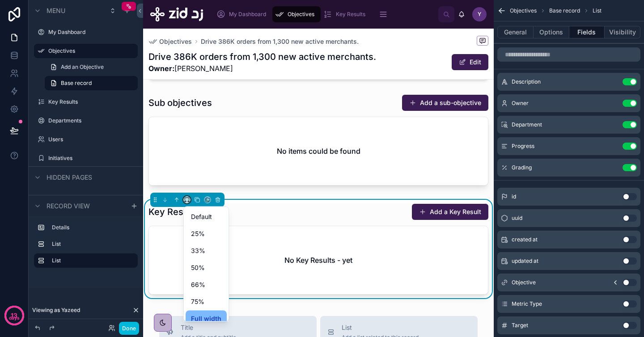
scroll to position [24, 0]
click at [204, 310] on span "Large" at bounding box center [199, 311] width 17 height 11
click at [270, 190] on div at bounding box center [318, 142] width 351 height 102
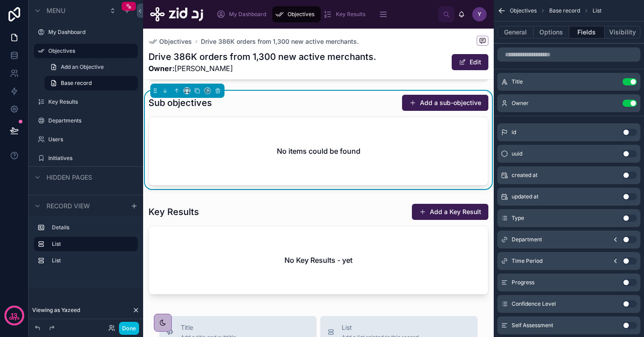
click at [127, 325] on button "Done" at bounding box center [129, 328] width 20 height 13
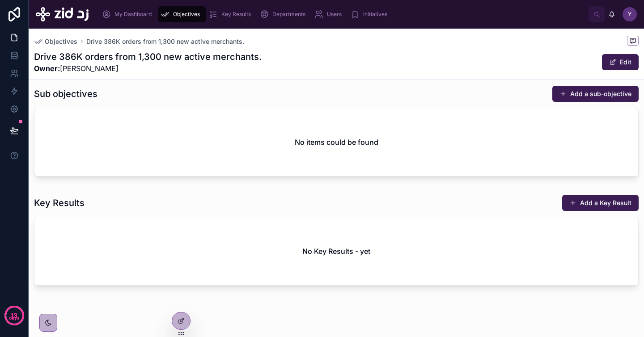
click at [229, 202] on div "Key Results Add a Key Result" at bounding box center [336, 203] width 605 height 17
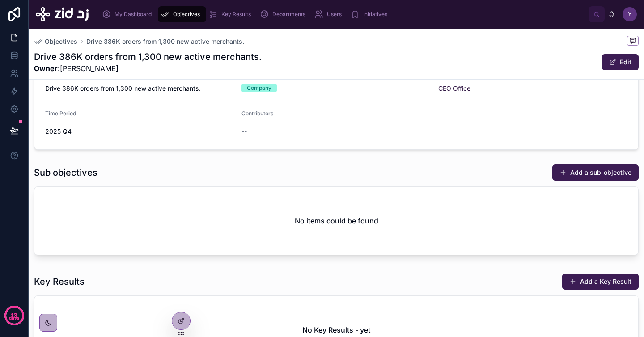
scroll to position [0, 0]
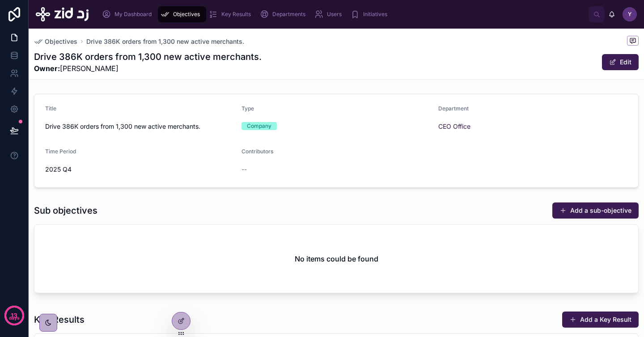
click at [179, 324] on icon at bounding box center [181, 321] width 7 height 7
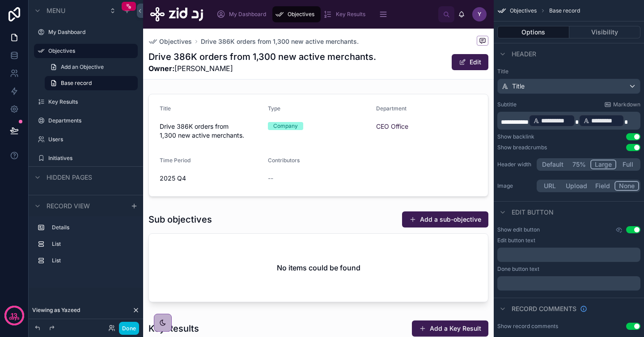
click at [249, 150] on div at bounding box center [318, 145] width 351 height 110
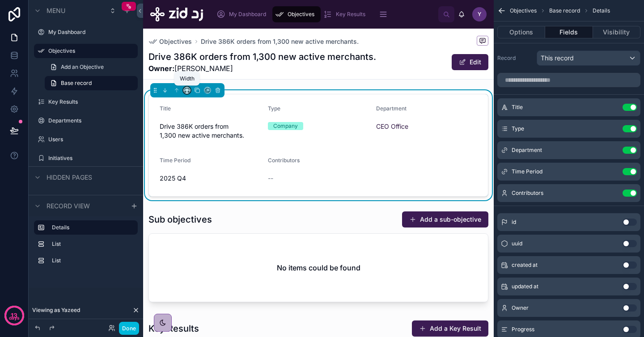
click at [186, 92] on icon at bounding box center [186, 92] width 2 height 0
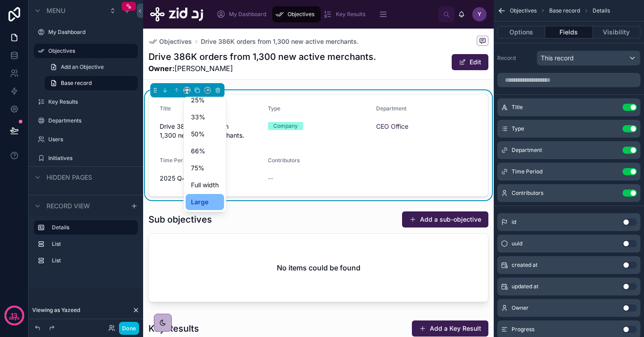
click at [274, 256] on div at bounding box center [322, 168] width 644 height 337
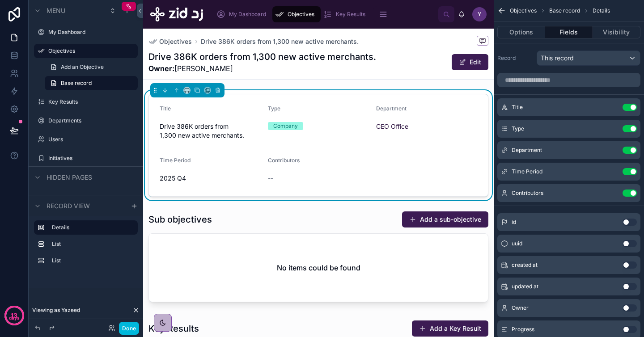
click at [260, 263] on div at bounding box center [318, 259] width 351 height 102
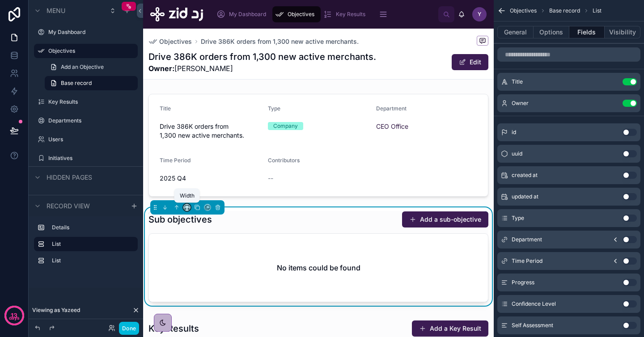
click at [185, 206] on icon at bounding box center [187, 206] width 4 height 2
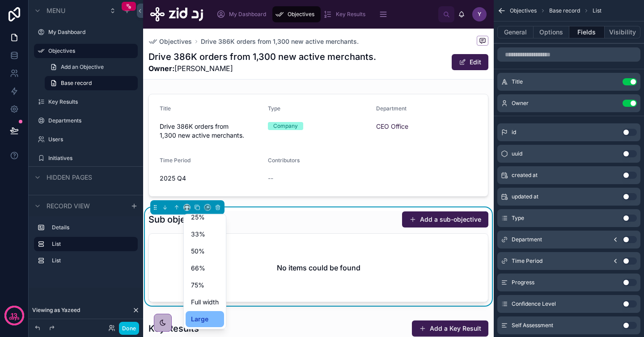
click at [258, 207] on div at bounding box center [322, 168] width 644 height 337
click at [271, 173] on div at bounding box center [318, 145] width 351 height 110
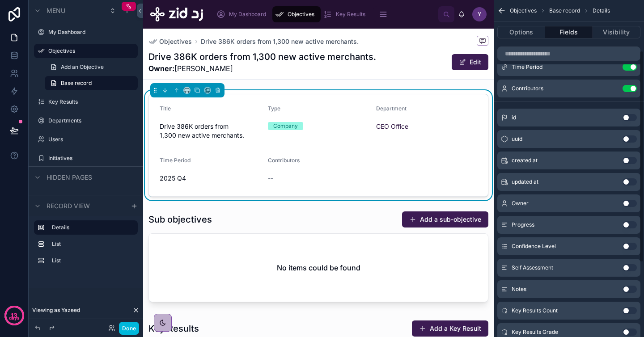
scroll to position [107, 0]
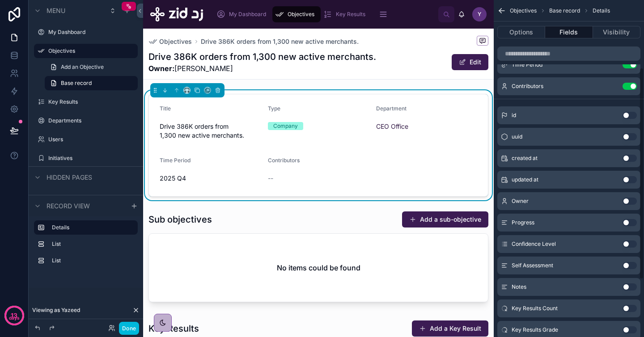
click at [519, 29] on button "Options" at bounding box center [521, 32] width 48 height 13
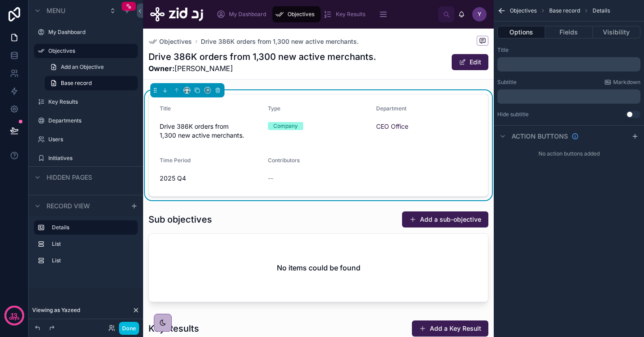
click at [127, 331] on button "Done" at bounding box center [129, 328] width 20 height 13
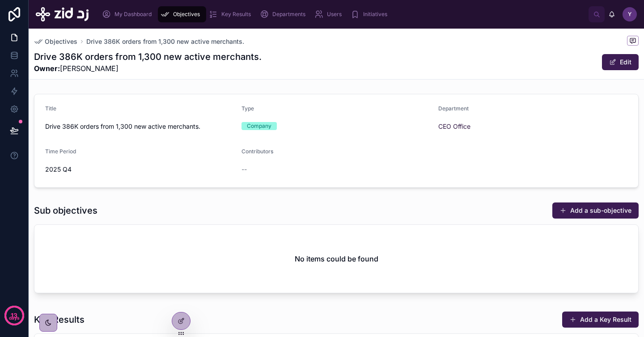
click at [600, 212] on button "Add a sub-objective" at bounding box center [595, 211] width 86 height 16
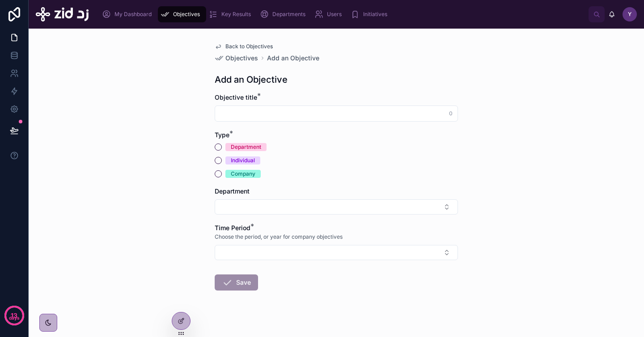
click at [279, 113] on input "text" at bounding box center [336, 113] width 242 height 13
paste input "**********"
type input "**********"
click at [241, 173] on div "Company" at bounding box center [243, 174] width 25 height 8
click at [222, 173] on button "Company" at bounding box center [218, 173] width 7 height 7
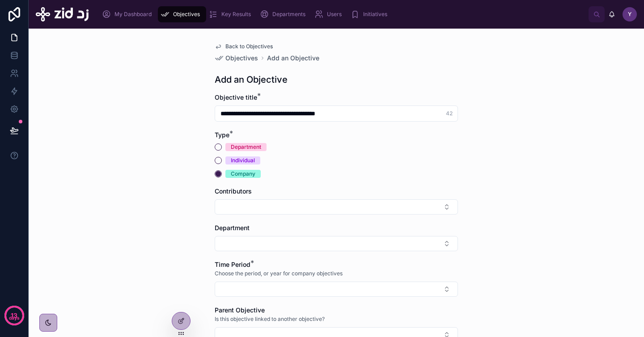
click at [247, 206] on button "Select Button" at bounding box center [336, 206] width 243 height 15
click at [162, 238] on div "**********" at bounding box center [336, 183] width 615 height 309
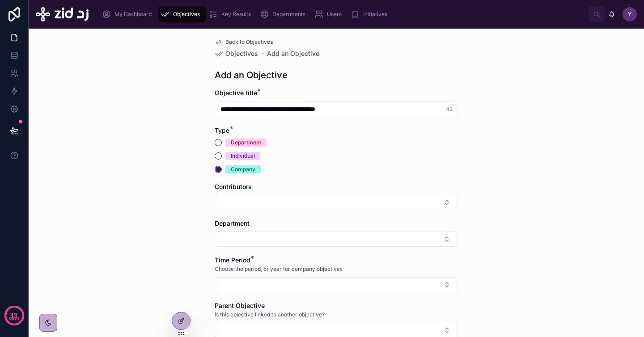
scroll to position [43, 0]
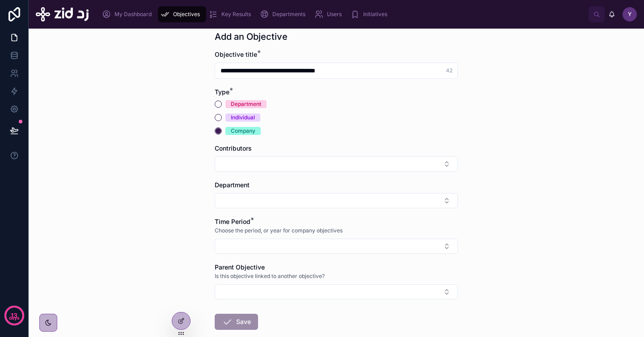
click at [258, 198] on button "Select Button" at bounding box center [336, 200] width 243 height 15
click at [288, 235] on span "CEO Office" at bounding box center [291, 236] width 32 height 9
click at [241, 254] on button "Select Button" at bounding box center [336, 248] width 243 height 15
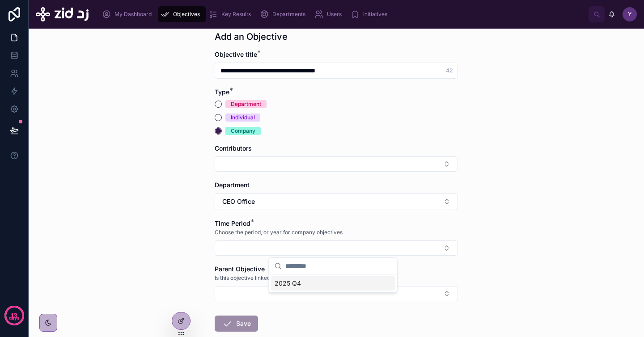
click at [296, 284] on span "2025 Q4" at bounding box center [288, 283] width 26 height 9
click at [250, 296] on button "Select Button" at bounding box center [336, 295] width 243 height 15
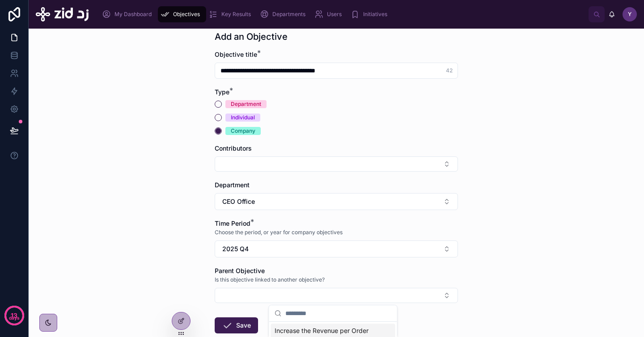
click at [232, 163] on button "Select Button" at bounding box center [336, 164] width 243 height 15
click at [132, 203] on div "**********" at bounding box center [336, 183] width 615 height 309
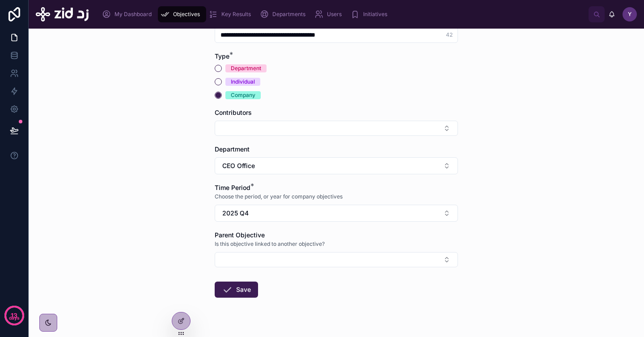
scroll to position [97, 0]
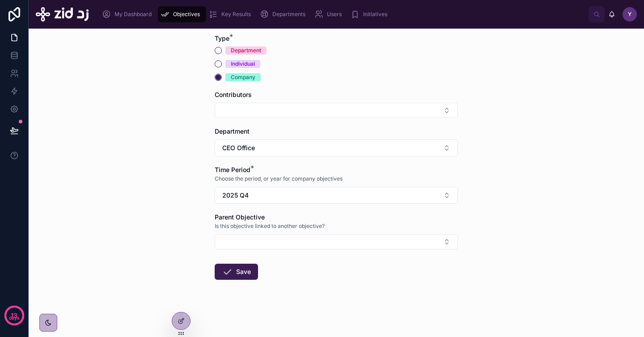
click at [249, 244] on button "Select Button" at bounding box center [336, 241] width 243 height 15
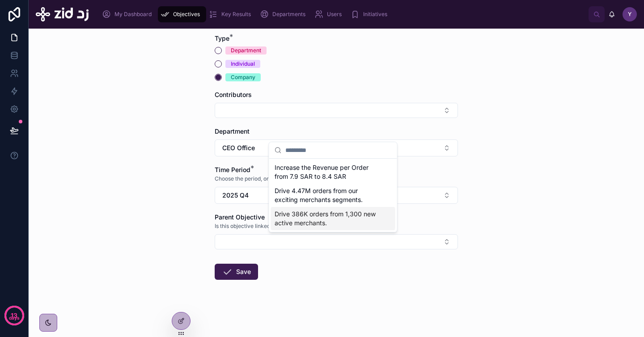
click at [303, 223] on span "Drive 386K orders from 1,300 new active merchants." at bounding box center [328, 219] width 106 height 18
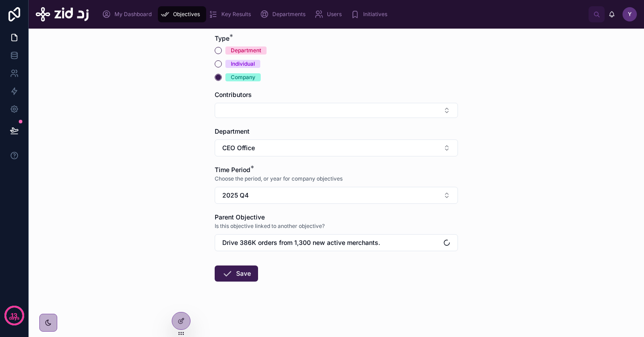
click at [159, 230] on div "**********" at bounding box center [336, 183] width 615 height 309
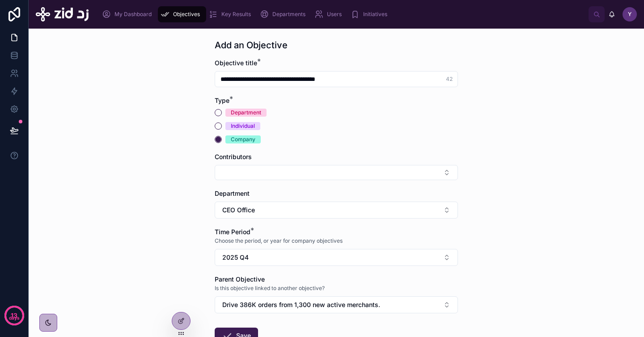
scroll to position [98, 0]
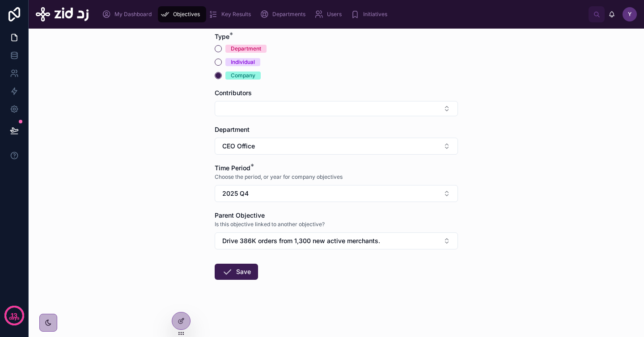
click at [238, 269] on button "Save" at bounding box center [236, 272] width 43 height 16
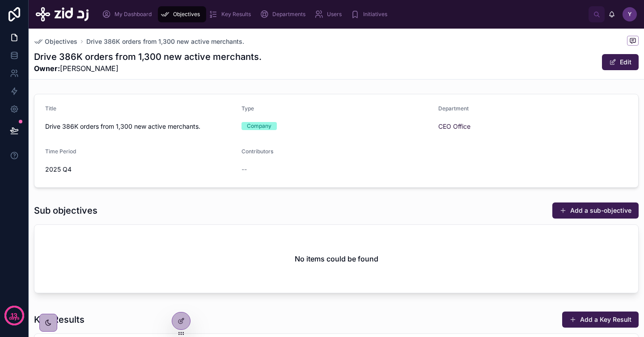
click at [385, 65] on div "Drive 386K orders from 1,300 new active merchants. Owner: Yazeed Bin Busayyis E…" at bounding box center [336, 62] width 605 height 23
click at [564, 214] on button "Add a sub-objective" at bounding box center [595, 211] width 86 height 16
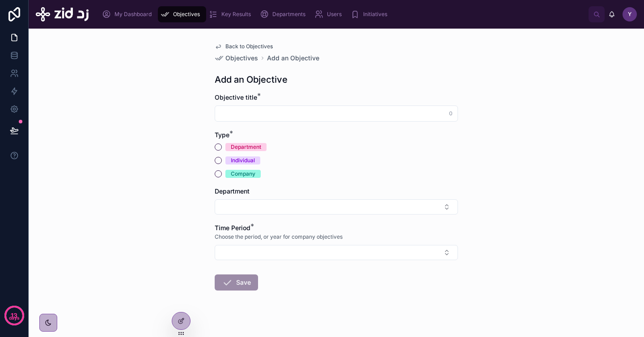
click at [231, 44] on span "Back to Objectives" at bounding box center [248, 46] width 47 height 7
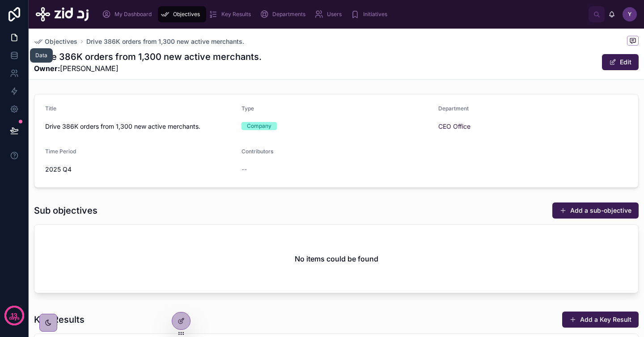
click at [11, 54] on icon at bounding box center [14, 55] width 9 height 9
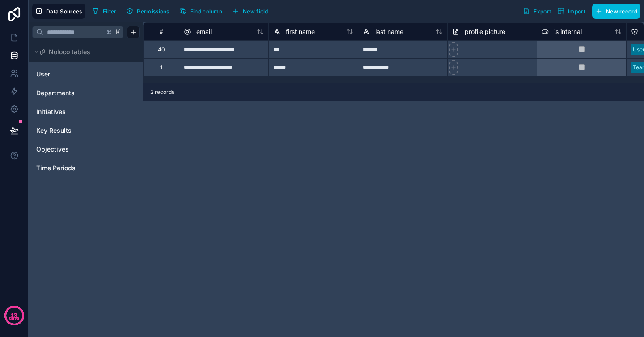
click at [57, 147] on span "Objectives" at bounding box center [52, 149] width 33 height 9
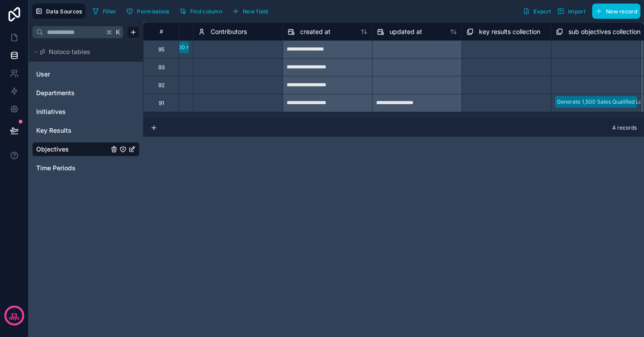
scroll to position [0, 851]
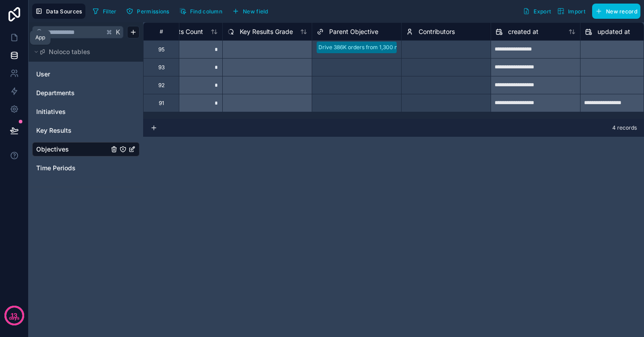
click at [16, 37] on icon at bounding box center [14, 37] width 9 height 9
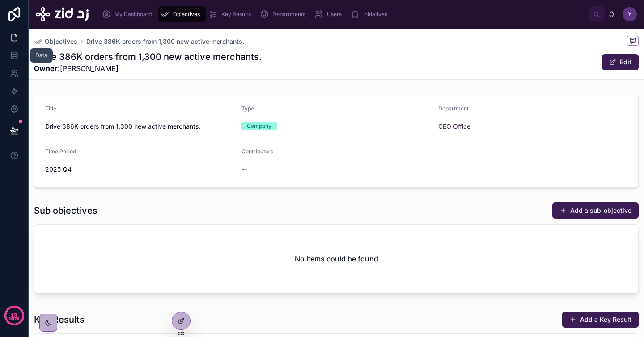
click at [15, 55] on icon at bounding box center [14, 55] width 9 height 9
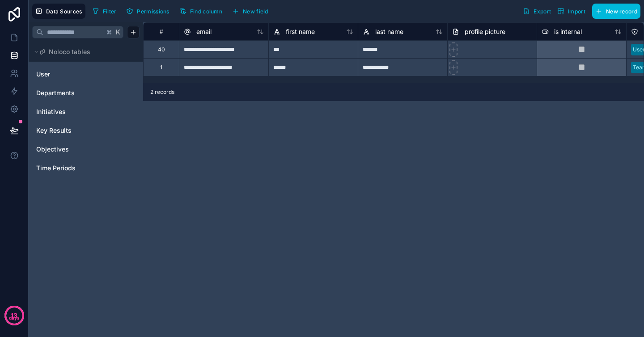
click at [57, 147] on span "Objectives" at bounding box center [52, 149] width 33 height 9
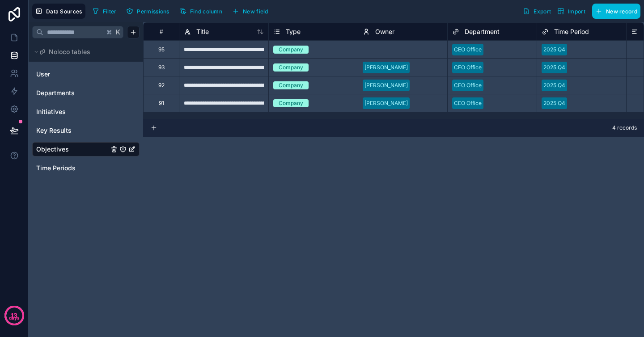
click at [398, 53] on div "Select a Owner" at bounding box center [402, 49] width 89 height 13
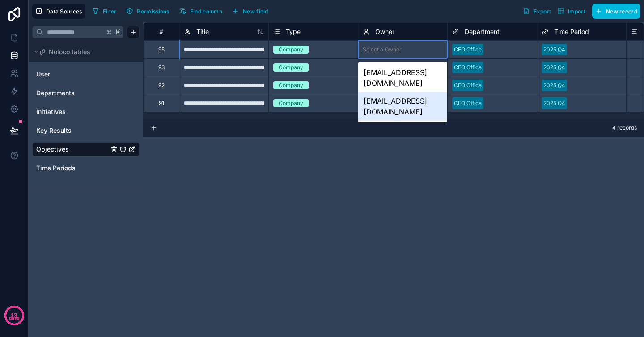
click at [401, 92] on div "[EMAIL_ADDRESS][DOMAIN_NAME]" at bounding box center [402, 106] width 89 height 29
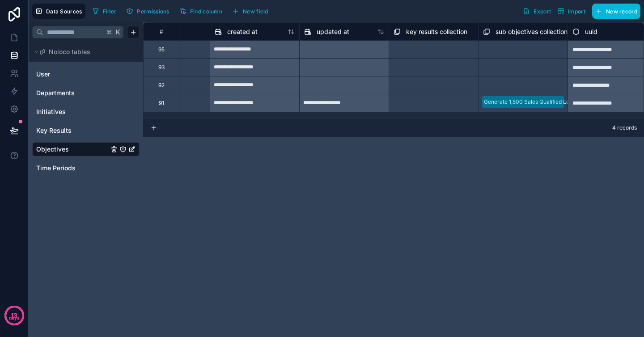
scroll to position [0, 1145]
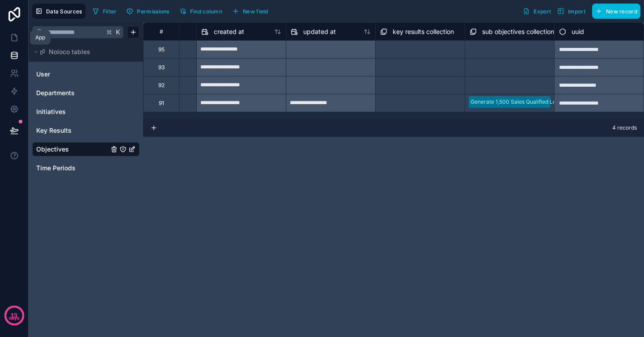
click at [10, 38] on icon at bounding box center [14, 37] width 9 height 9
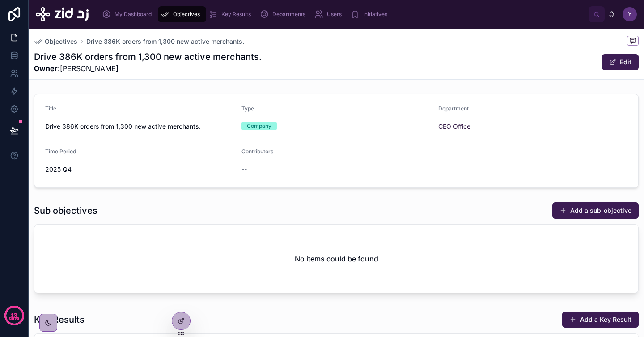
click at [234, 15] on span "Key Results" at bounding box center [236, 14] width 30 height 7
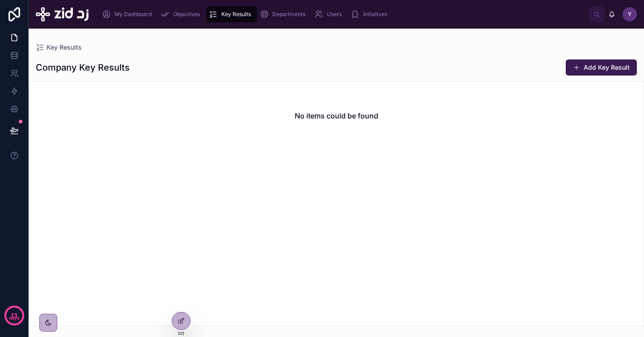
click at [192, 16] on span "Objectives" at bounding box center [186, 14] width 27 height 7
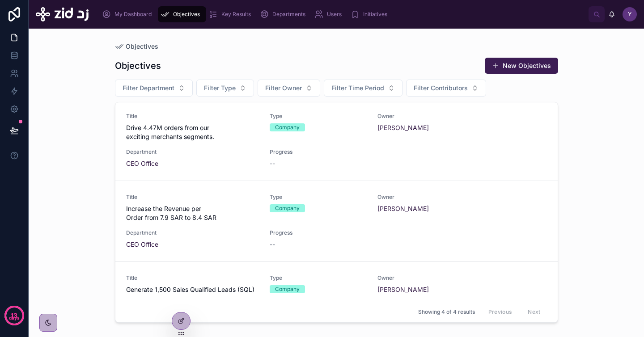
scroll to position [116, 0]
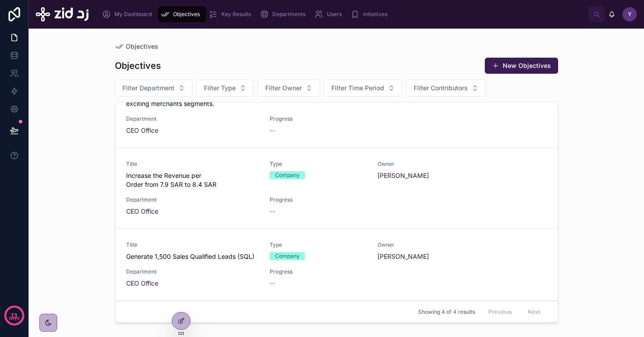
click at [241, 268] on div "Title Generate 1,500 Sales Qualified Leads (SQL) Type Company Owner [PERSON_NAM…" at bounding box center [336, 264] width 421 height 47
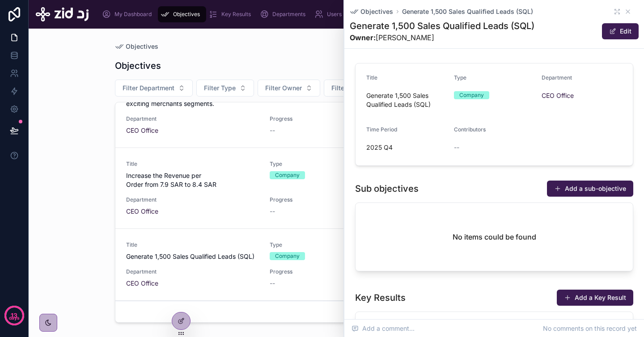
click at [304, 58] on div "Objectives New Objectives" at bounding box center [336, 65] width 443 height 17
click at [624, 9] on icon at bounding box center [627, 11] width 7 height 7
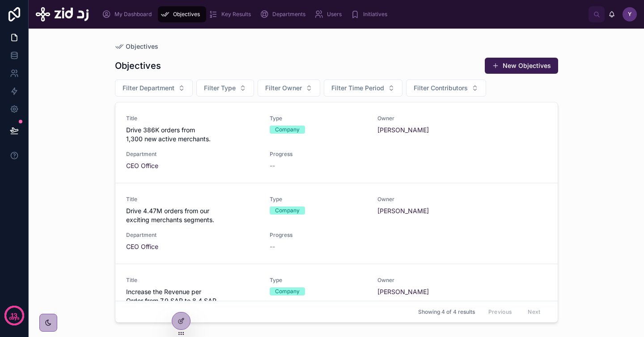
click at [199, 140] on span "Drive 386K orders from 1,300 new active merchants." at bounding box center [192, 135] width 133 height 18
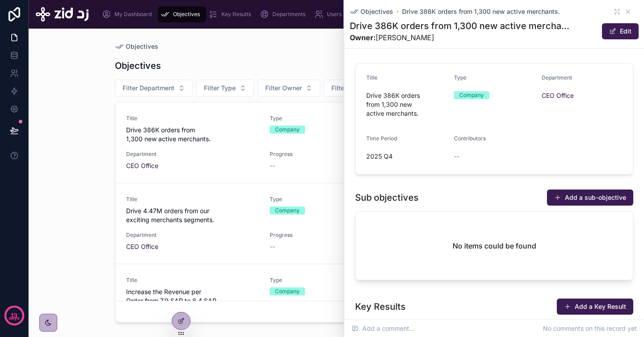
click at [215, 220] on span "Drive 4.47M orders from our exciting merchants segments." at bounding box center [192, 216] width 133 height 18
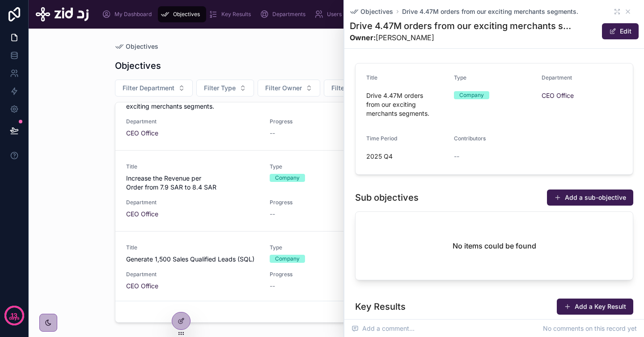
scroll to position [116, 0]
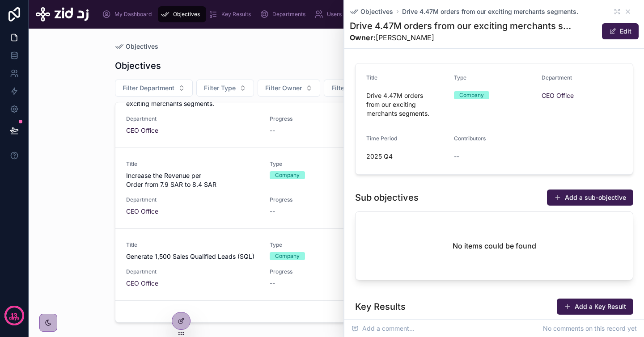
click at [227, 196] on span "Department" at bounding box center [192, 199] width 133 height 7
click at [230, 257] on span "Generate 1,500 Sales Qualified Leads (SQL)" at bounding box center [192, 256] width 133 height 9
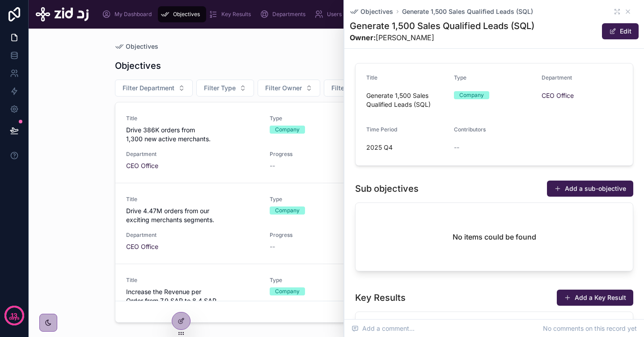
click at [215, 120] on span "Title" at bounding box center [192, 118] width 133 height 7
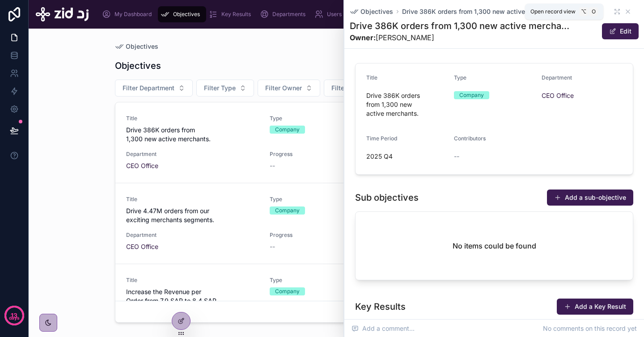
click at [614, 11] on icon at bounding box center [617, 11] width 7 height 7
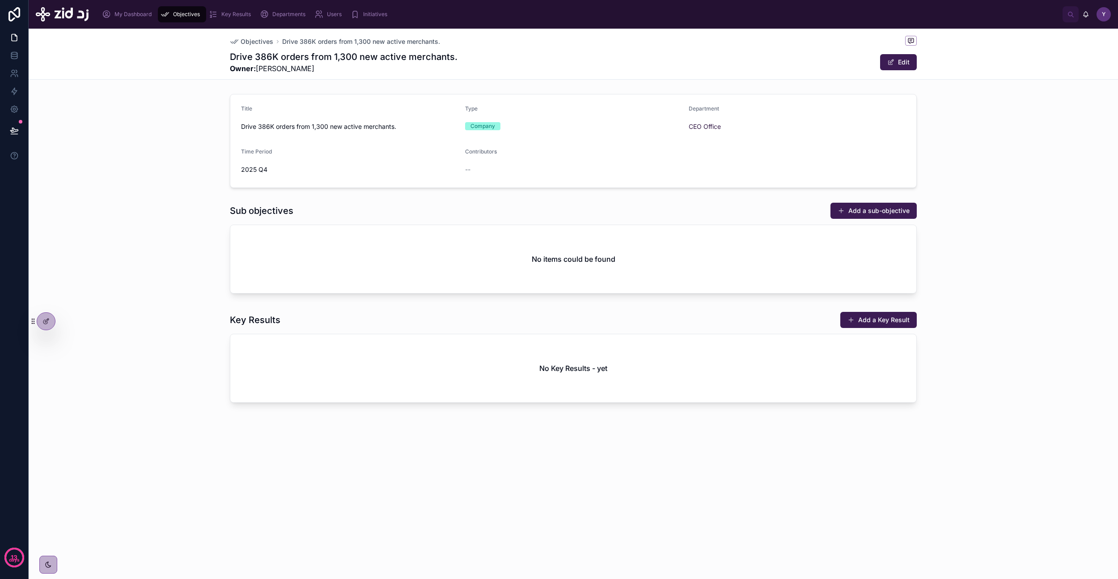
click at [158, 145] on div "Title Drive 386K orders from 1,300 new active merchants. Type Company Departmen…" at bounding box center [573, 140] width 1089 height 101
click at [16, 134] on icon at bounding box center [14, 134] width 7 height 0
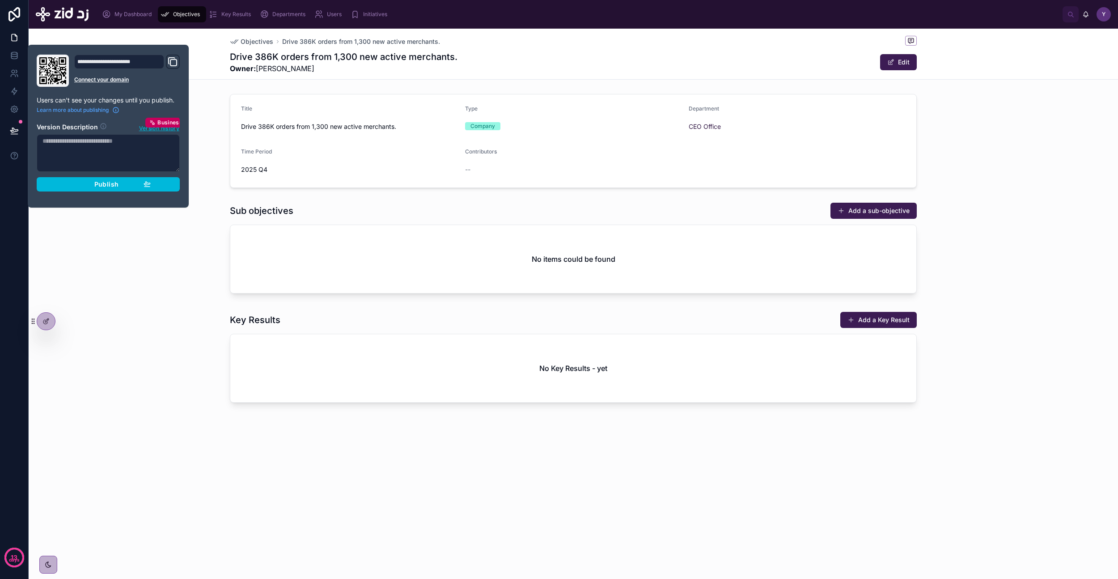
click at [102, 182] on span "Publish" at bounding box center [106, 184] width 24 height 8
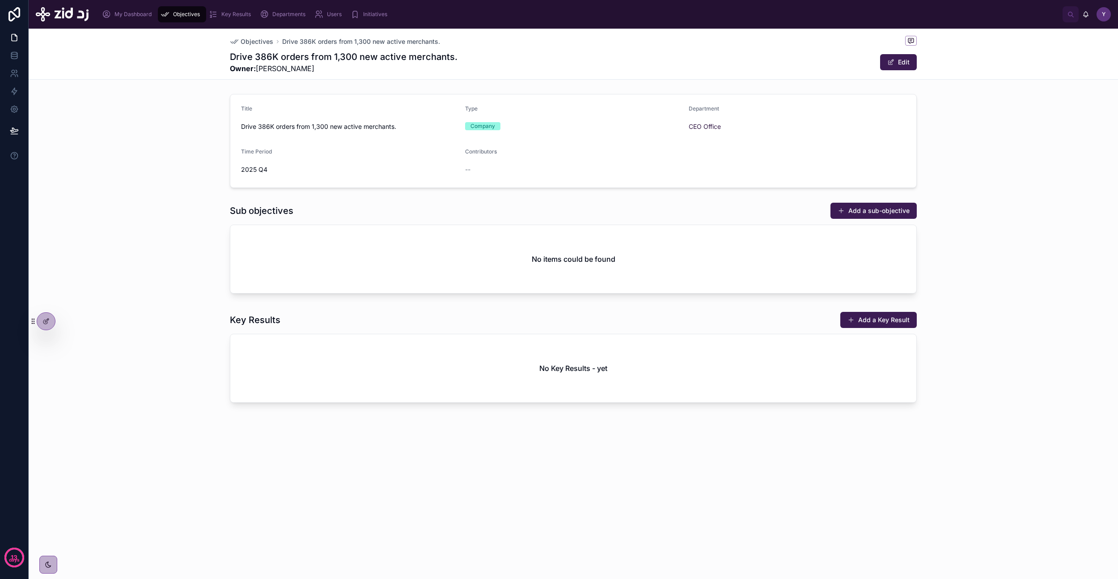
click at [145, 337] on div "Objectives Drive 386K orders from 1,300 new active merchants. Drive 386K orders…" at bounding box center [573, 304] width 1089 height 550
click at [35, 324] on icon at bounding box center [33, 321] width 7 height 7
click at [40, 324] on div at bounding box center [46, 321] width 18 height 17
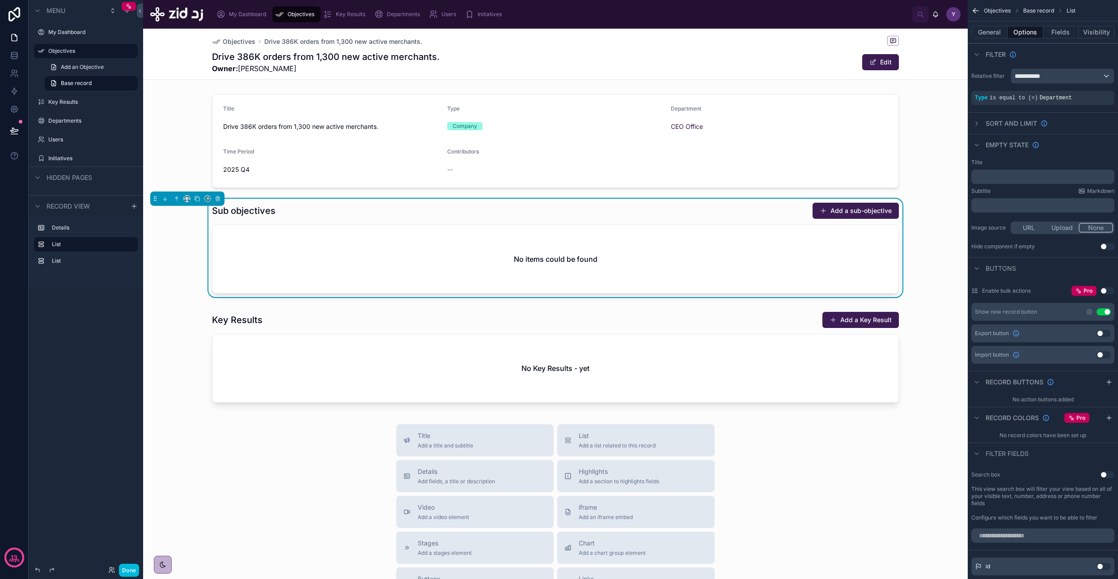
click at [644, 99] on span "is equal to (=)" at bounding box center [1014, 98] width 48 height 6
click at [0, 0] on icon "scrollable content" at bounding box center [0, 0] width 0 height 0
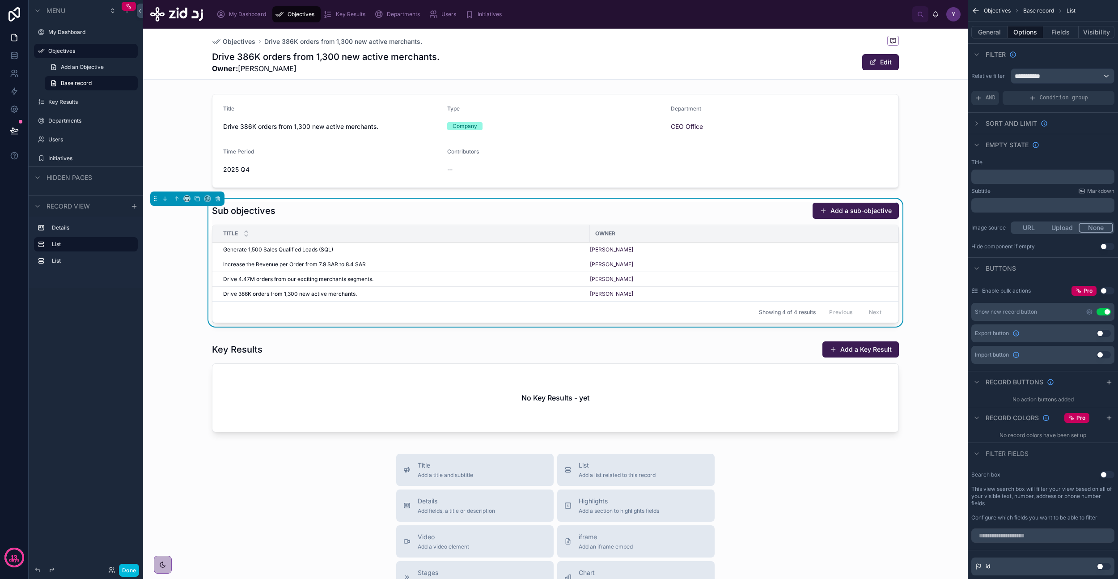
click at [644, 35] on button "General" at bounding box center [989, 32] width 36 height 13
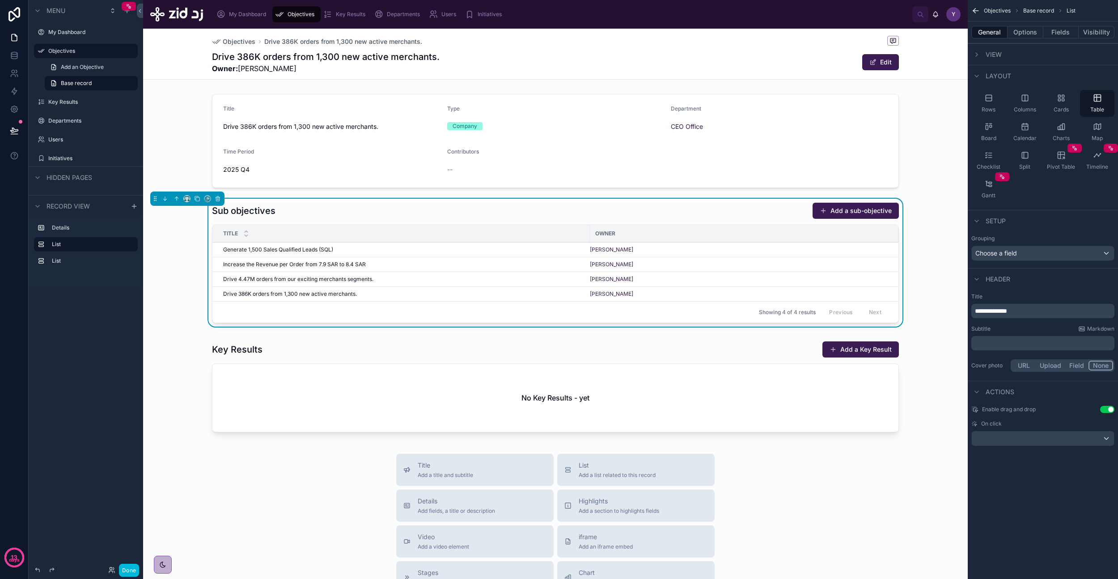
click at [644, 40] on div "General Options Fields Visibility" at bounding box center [1043, 31] width 150 height 21
click at [644, 37] on button "Options" at bounding box center [1026, 32] width 36 height 13
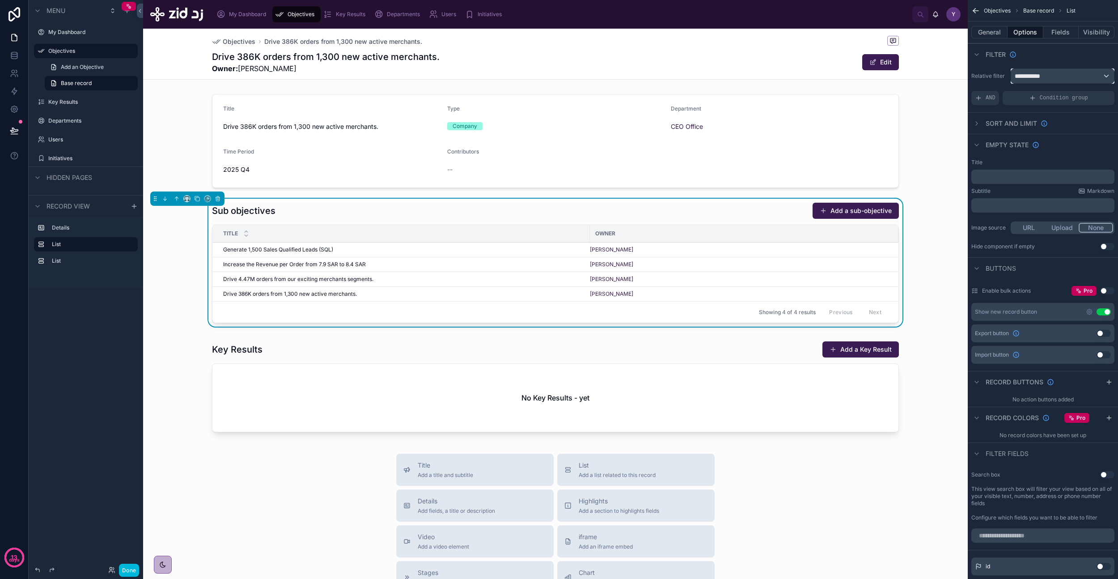
click at [644, 78] on div "**********" at bounding box center [1062, 76] width 103 height 14
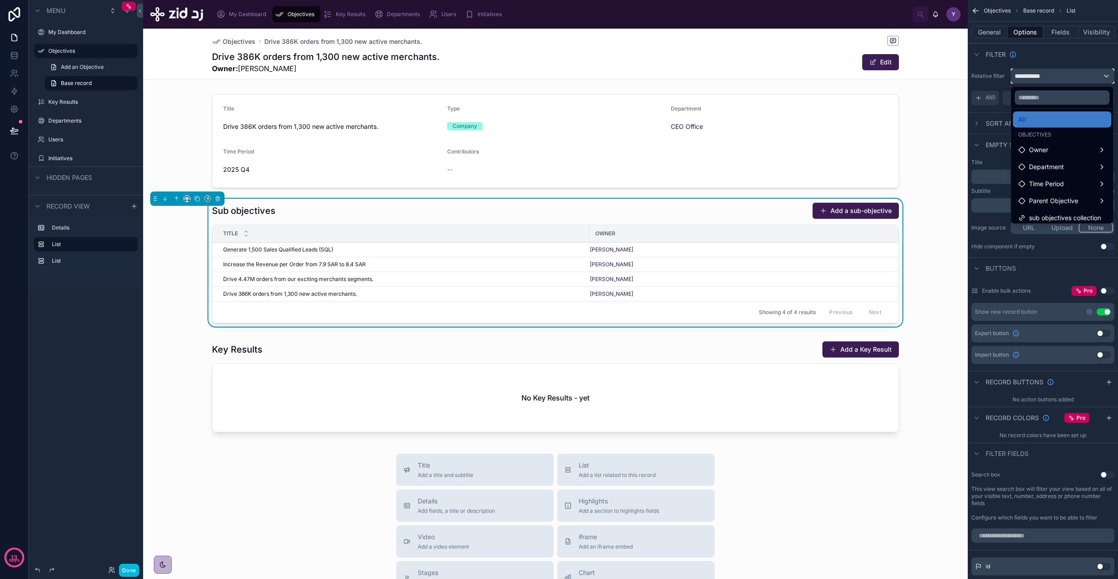
scroll to position [9, 0]
click at [644, 212] on span "sub objectives collection" at bounding box center [1065, 213] width 72 height 11
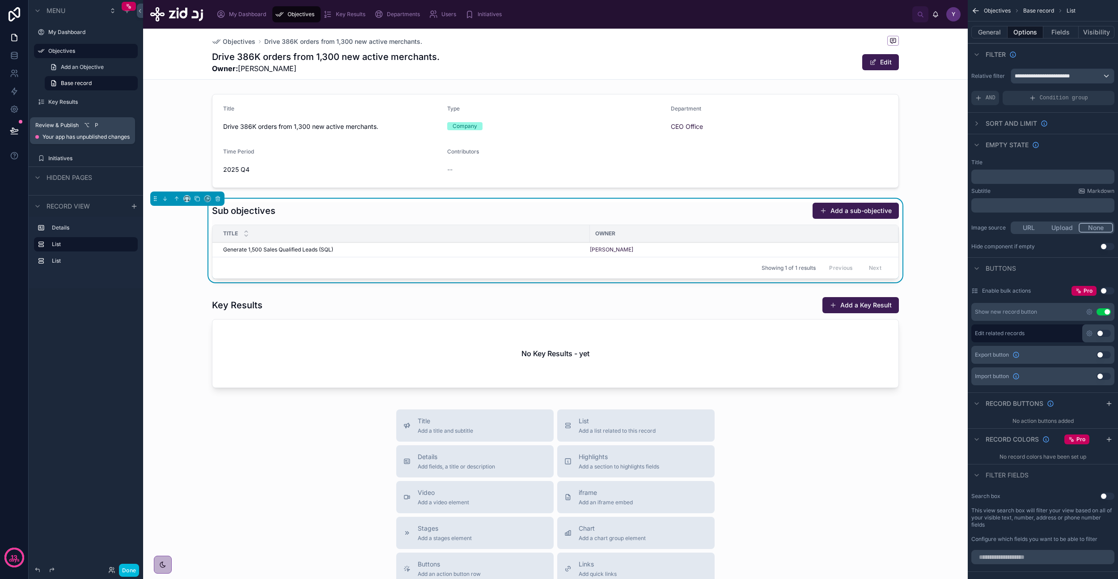
click at [25, 129] on div at bounding box center [14, 130] width 28 height 25
click at [13, 132] on icon at bounding box center [14, 130] width 8 height 4
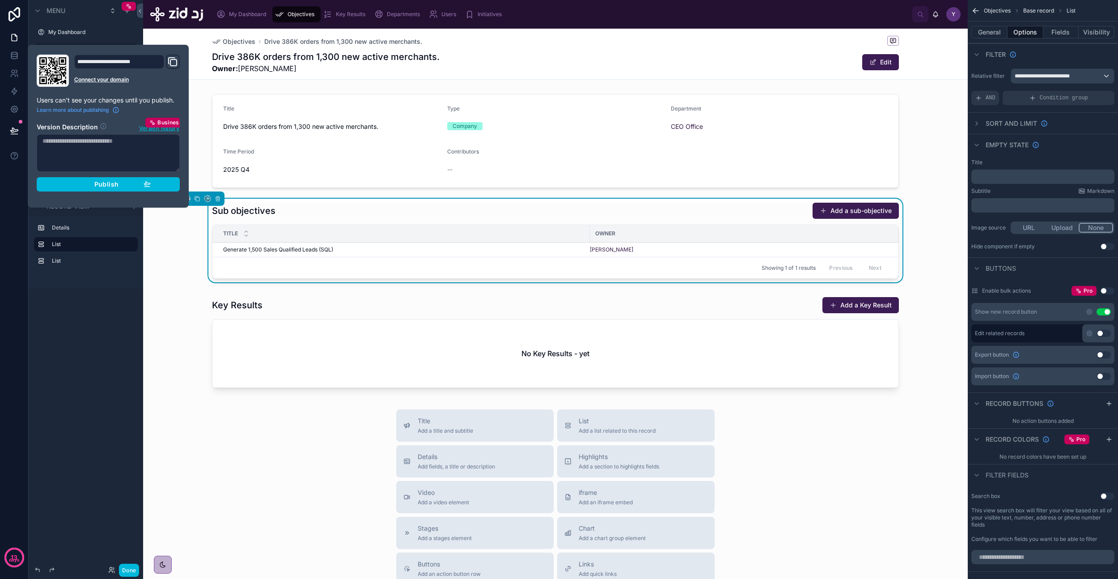
click at [67, 180] on div "Publish" at bounding box center [108, 184] width 85 height 8
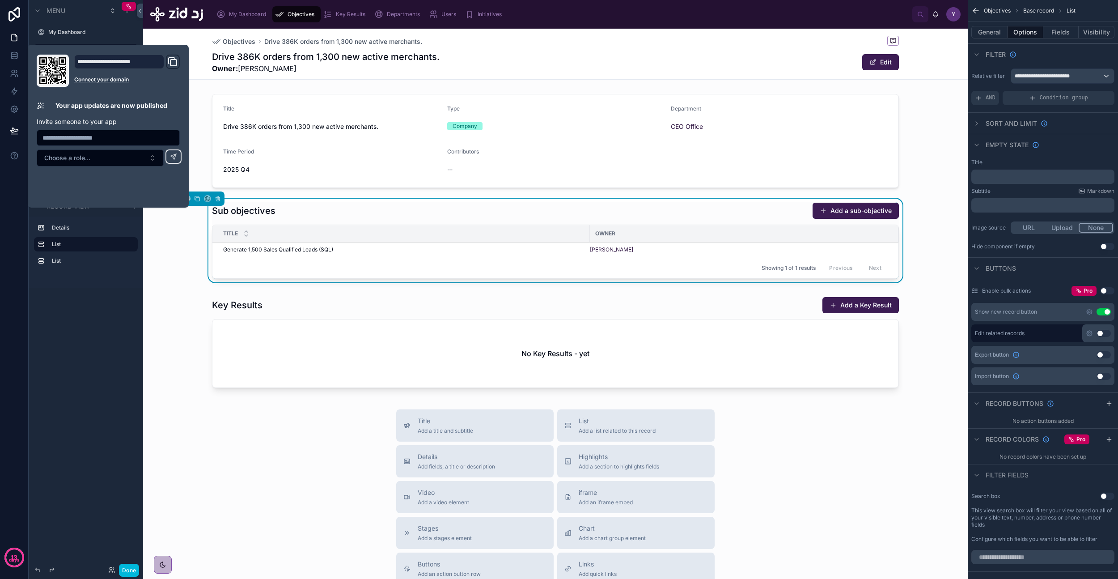
click at [284, 337] on div "Title Add a title and subtitle List Add a list related to this record Details A…" at bounding box center [555, 568] width 825 height 318
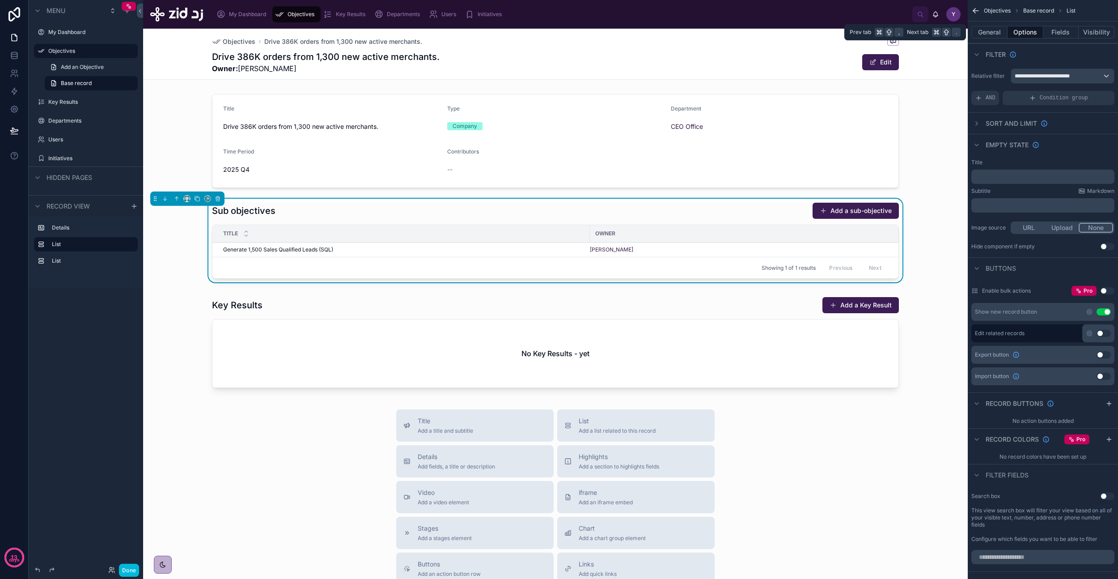
click at [644, 29] on button "Fields" at bounding box center [1061, 32] width 36 height 13
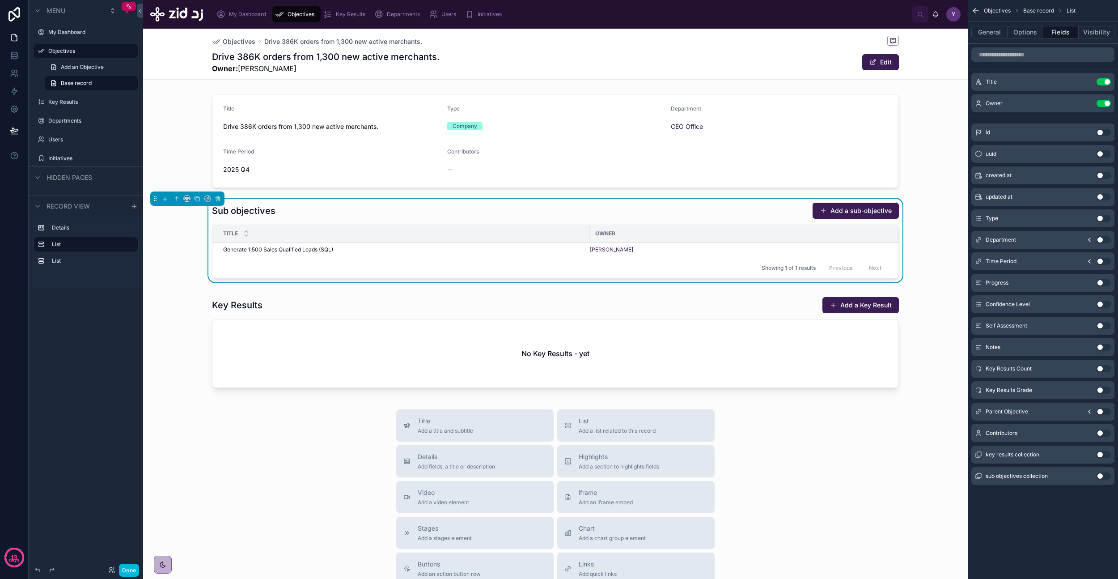
click at [644, 219] on button "Use setting" at bounding box center [1104, 218] width 14 height 7
click at [644, 241] on button "Use setting" at bounding box center [1104, 239] width 14 height 7
click at [644, 148] on button "Use setting" at bounding box center [1104, 146] width 14 height 7
drag, startPoint x: 586, startPoint y: 233, endPoint x: 357, endPoint y: 243, distance: 229.2
click at [357, 243] on table "Title Owner Type Generate 1,500 Sales Qualified Leads (SQL) Generate 1,500 Sale…" at bounding box center [555, 241] width 686 height 33
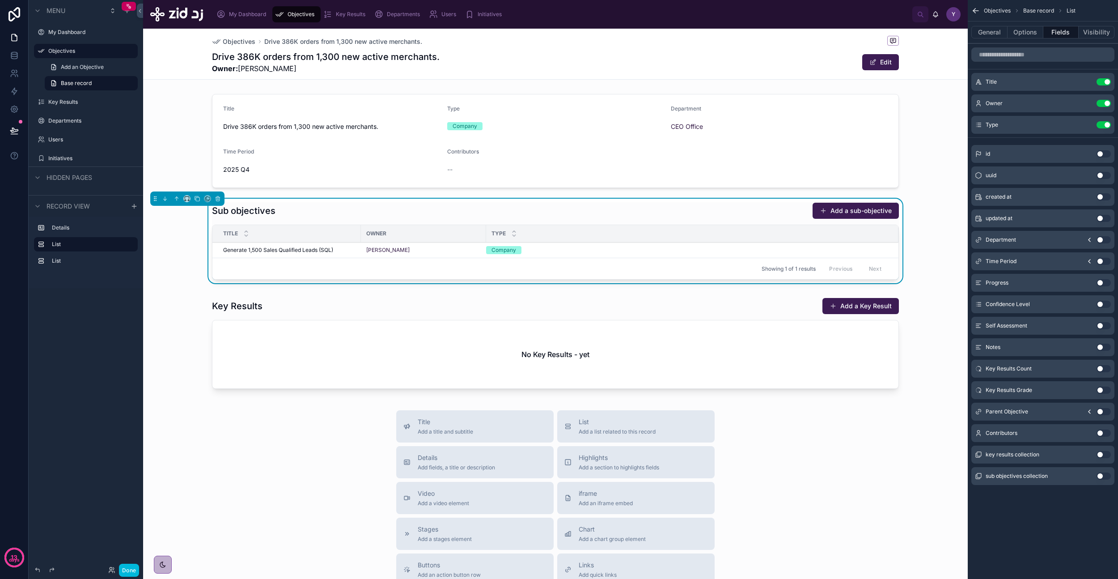
click at [644, 337] on button "Use setting" at bounding box center [1104, 432] width 14 height 7
drag, startPoint x: 664, startPoint y: 234, endPoint x: 587, endPoint y: 233, distance: 77.4
click at [594, 233] on div at bounding box center [596, 233] width 4 height 17
drag, startPoint x: 356, startPoint y: 236, endPoint x: 428, endPoint y: 234, distance: 72.5
click at [432, 234] on div at bounding box center [434, 233] width 4 height 17
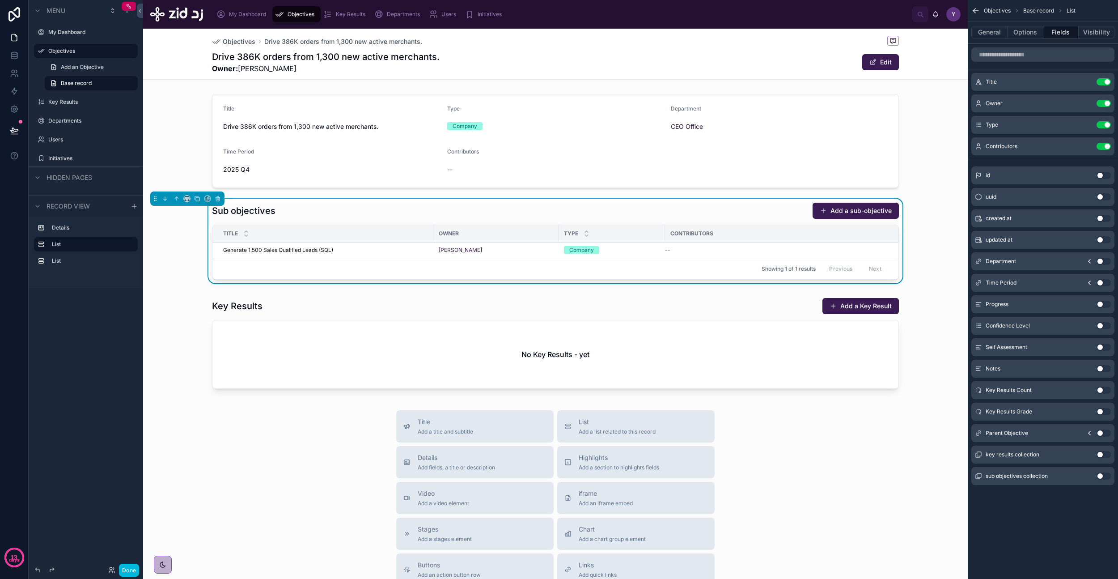
click at [393, 337] on div at bounding box center [555, 345] width 825 height 102
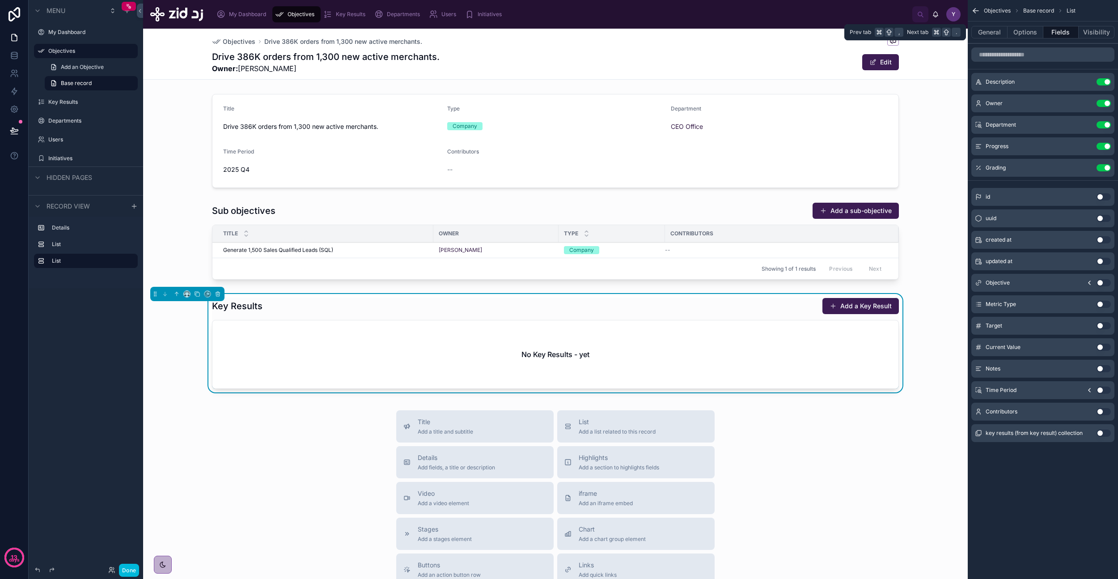
click at [644, 34] on button "General" at bounding box center [989, 32] width 36 height 13
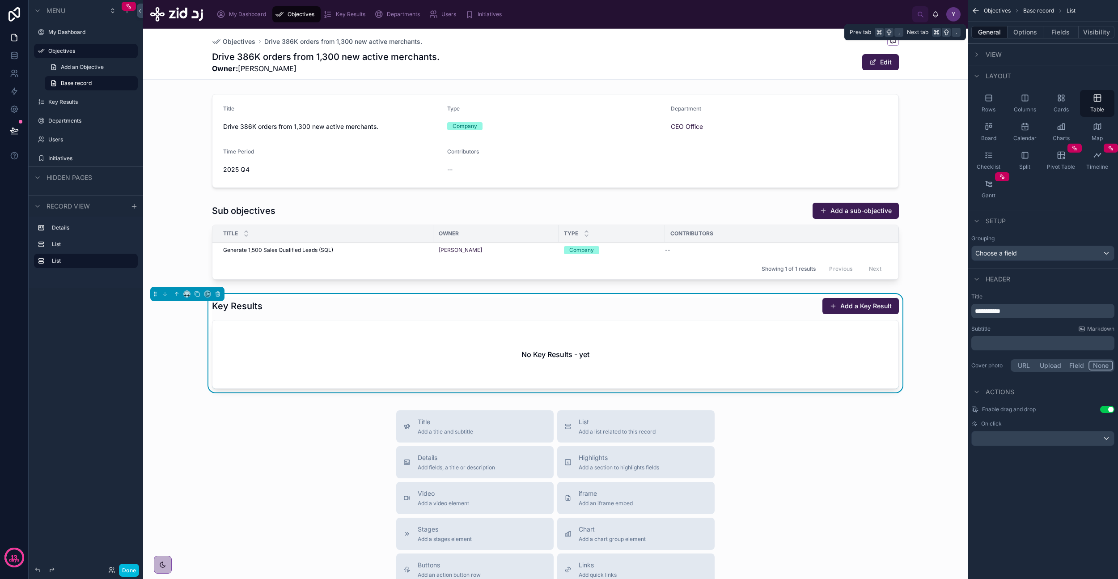
click at [644, 31] on button "Options" at bounding box center [1026, 32] width 36 height 13
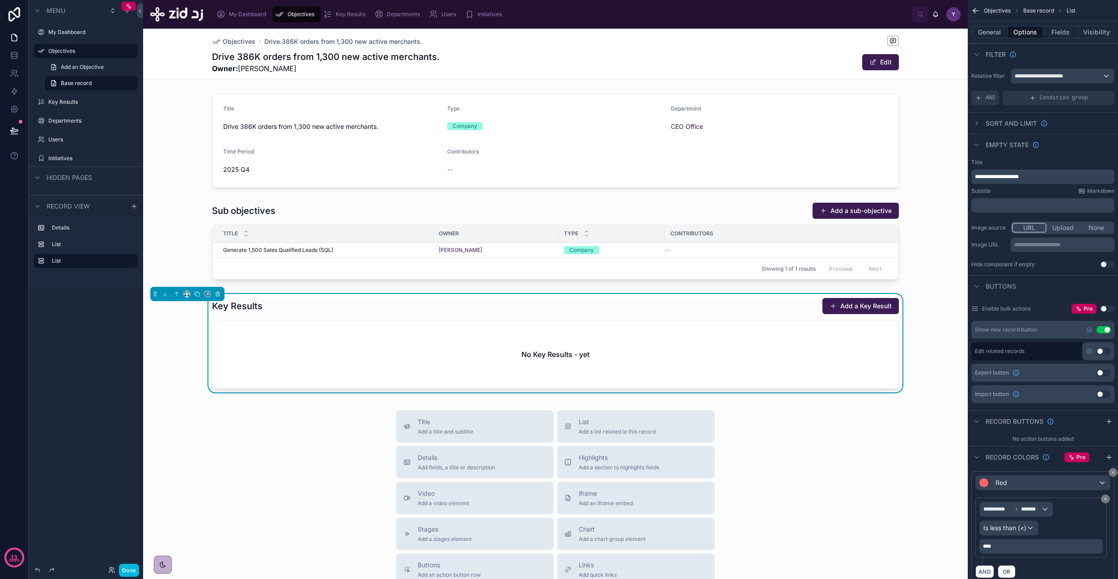
click at [203, 337] on div "Title Add a title and subtitle List Add a list related to this record Details A…" at bounding box center [555, 569] width 825 height 318
click at [644, 212] on div at bounding box center [555, 243] width 825 height 88
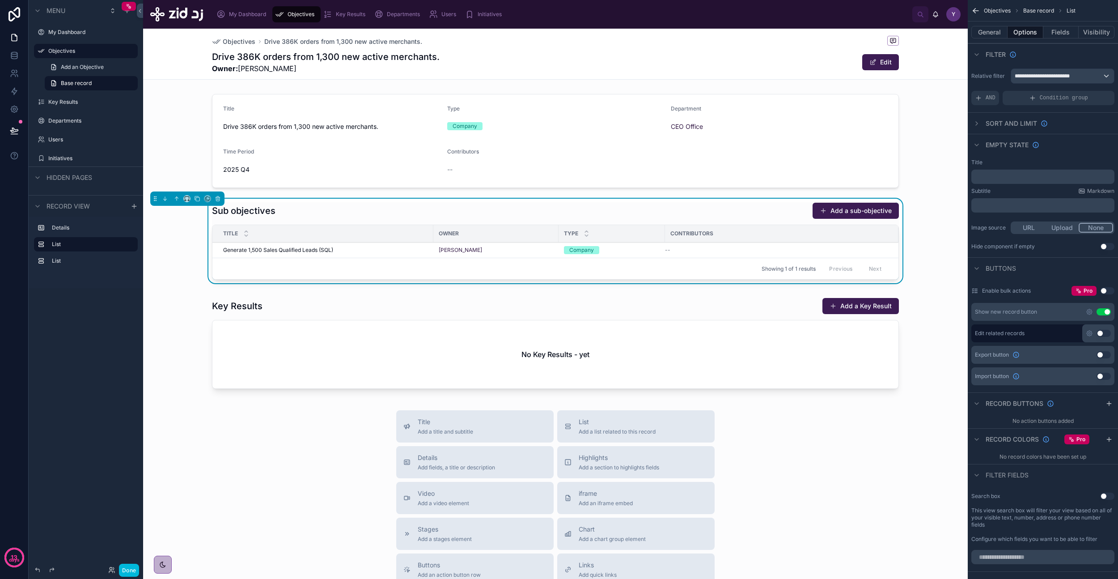
click at [131, 337] on button "Done" at bounding box center [129, 569] width 20 height 13
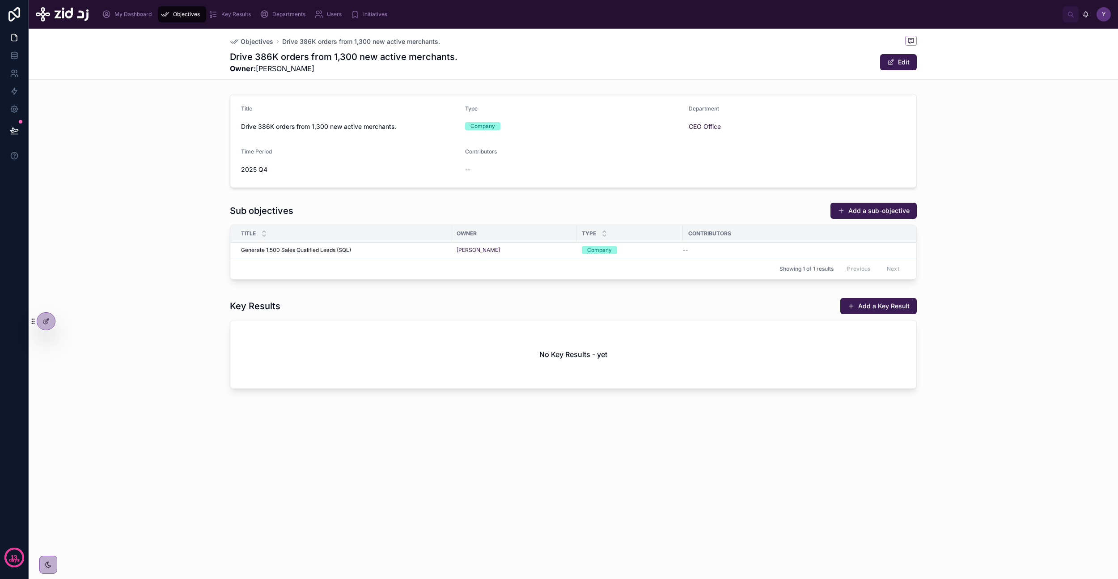
click at [644, 215] on button "Add a sub-objective" at bounding box center [873, 211] width 86 height 16
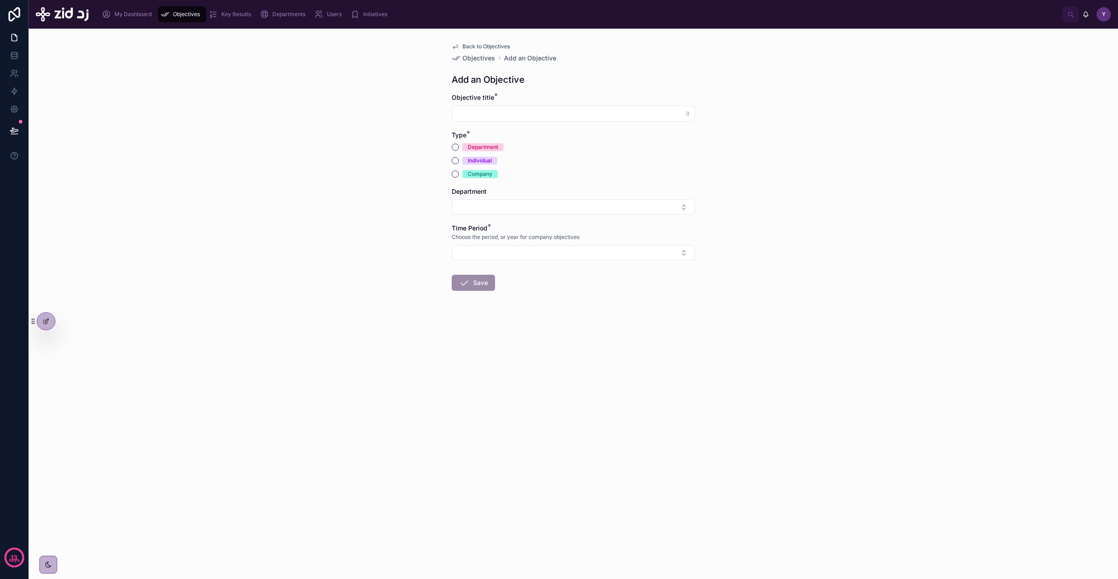
click at [517, 110] on input "text" at bounding box center [573, 113] width 242 height 13
paste input "**********"
type input "**********"
click at [483, 177] on div "Company" at bounding box center [480, 174] width 25 height 8
click at [459, 177] on button "Company" at bounding box center [455, 173] width 7 height 7
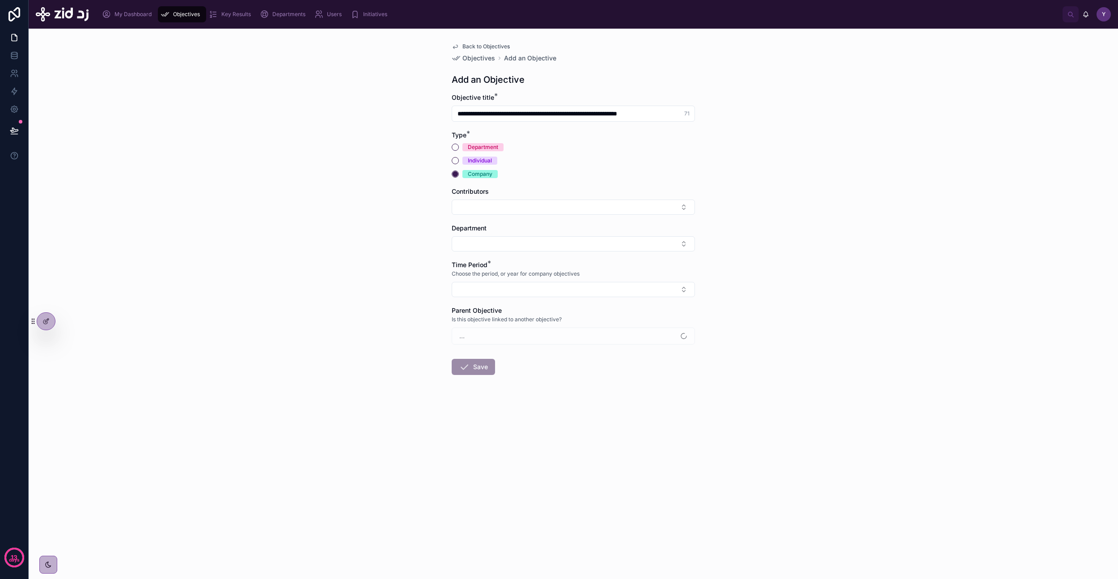
click at [499, 203] on button "Select Button" at bounding box center [573, 206] width 243 height 15
click at [474, 258] on form "**********" at bounding box center [573, 262] width 243 height 339
click at [481, 248] on button "Select Button" at bounding box center [573, 243] width 243 height 15
click at [531, 278] on span "CEO Office" at bounding box center [531, 279] width 32 height 9
click at [507, 292] on button "Select Button" at bounding box center [573, 291] width 243 height 15
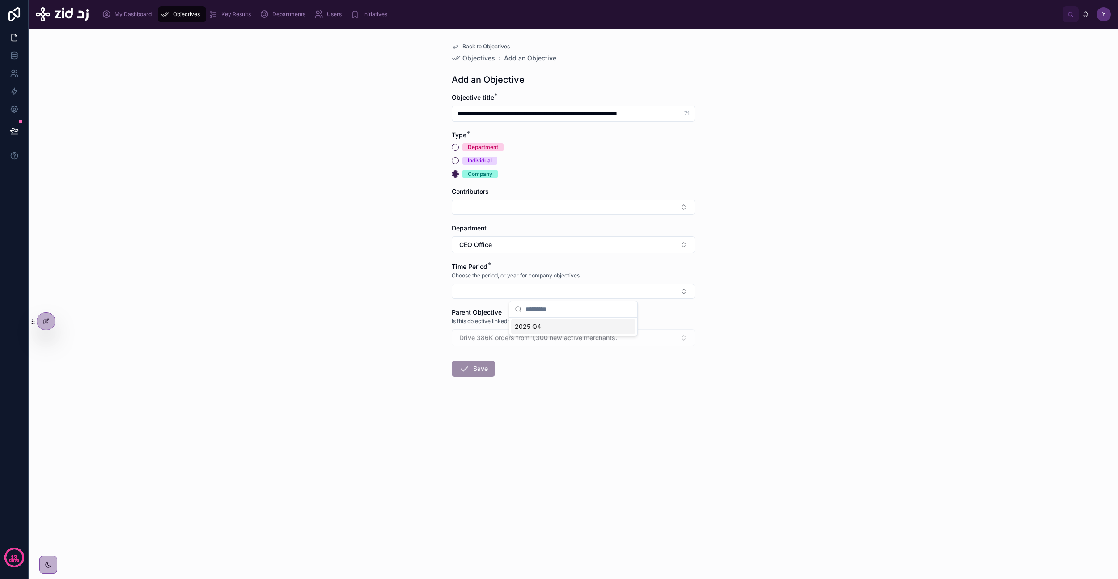
click at [538, 327] on span "2025 Q4" at bounding box center [528, 326] width 26 height 9
click at [513, 337] on div "Drive 386K orders from 1,300 new active merchants." at bounding box center [573, 339] width 243 height 17
click at [479, 337] on button "Save" at bounding box center [473, 370] width 43 height 16
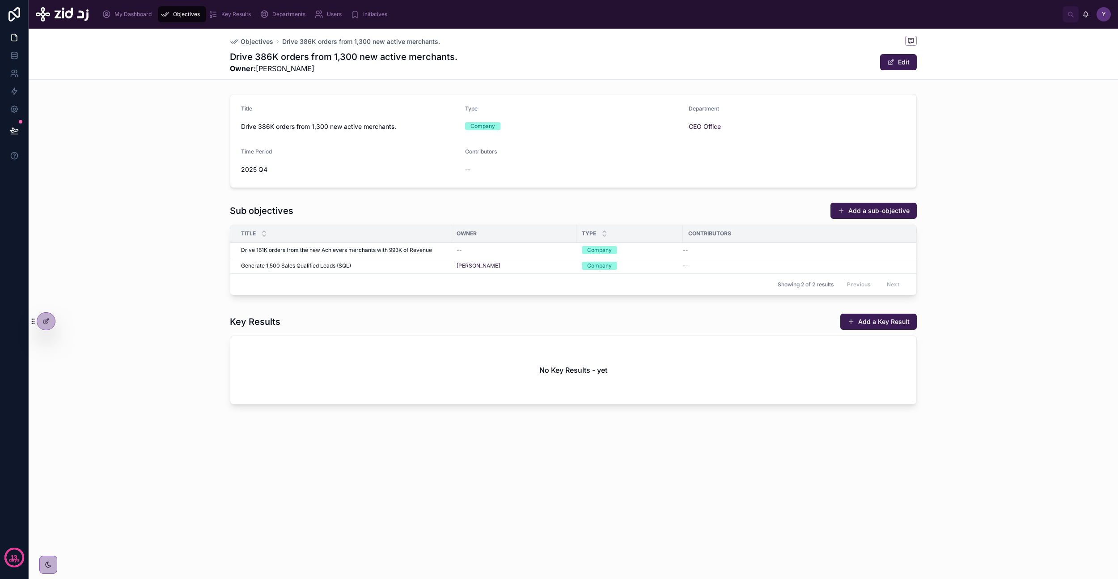
click at [644, 213] on button "Add a sub-objective" at bounding box center [873, 211] width 86 height 16
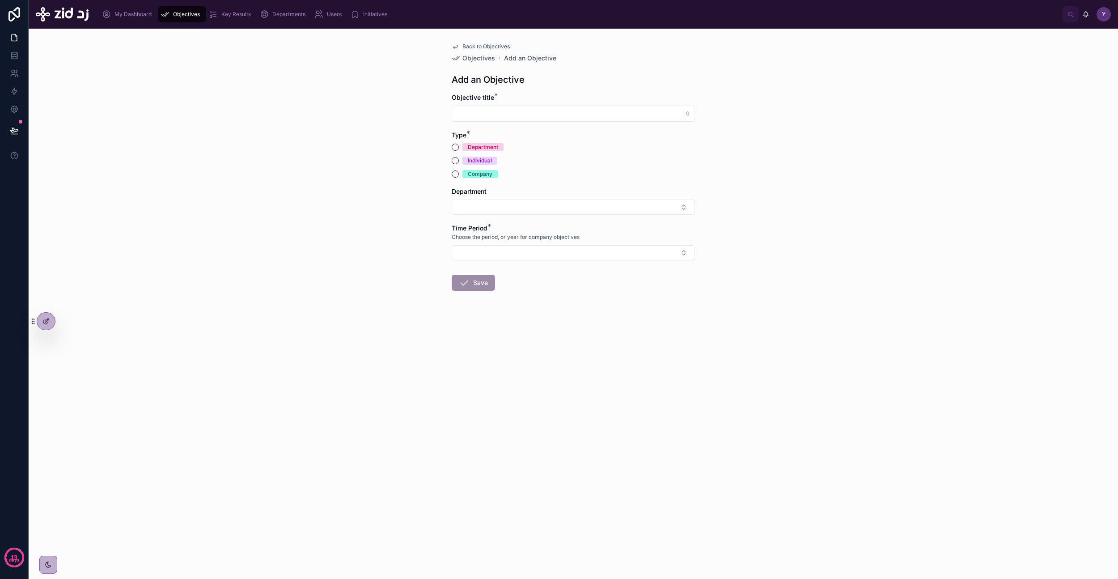
click at [507, 116] on input "text" at bounding box center [573, 113] width 242 height 13
paste input "**********"
type input "**********"
click at [474, 174] on div "Company" at bounding box center [480, 174] width 25 height 8
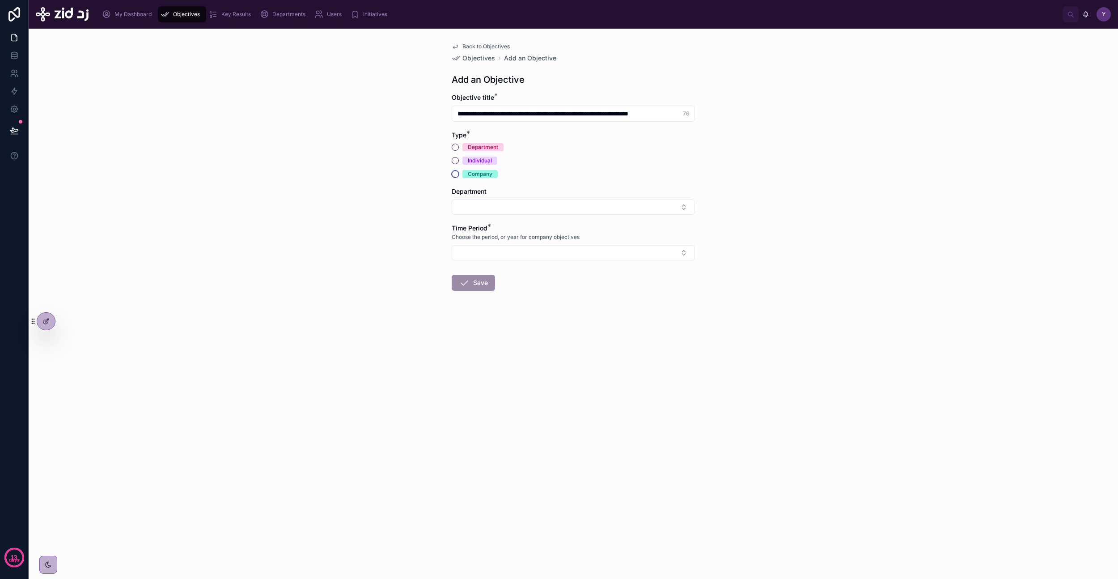
click at [459, 174] on button "Company" at bounding box center [455, 173] width 7 height 7
click at [485, 203] on button "Select Button" at bounding box center [573, 206] width 243 height 15
click at [444, 254] on div "**********" at bounding box center [573, 304] width 1089 height 550
click at [481, 251] on button "Select Button" at bounding box center [573, 243] width 243 height 15
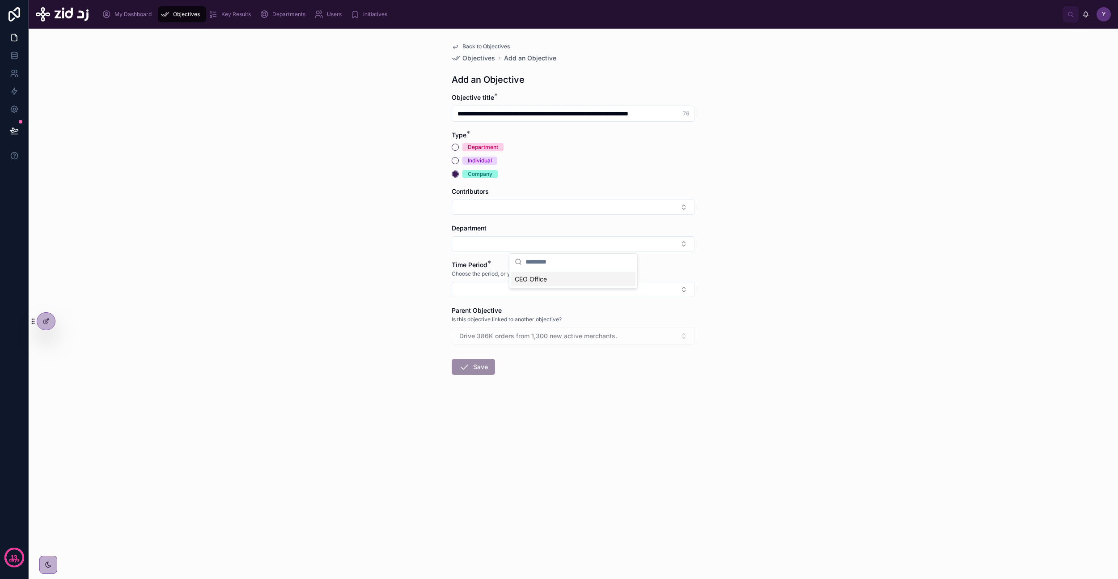
click at [529, 278] on span "CEO Office" at bounding box center [531, 279] width 32 height 9
click at [502, 295] on button "Select Button" at bounding box center [573, 291] width 243 height 15
click at [526, 326] on span "2025 Q4" at bounding box center [528, 326] width 26 height 9
click at [484, 337] on button "Save" at bounding box center [473, 370] width 43 height 16
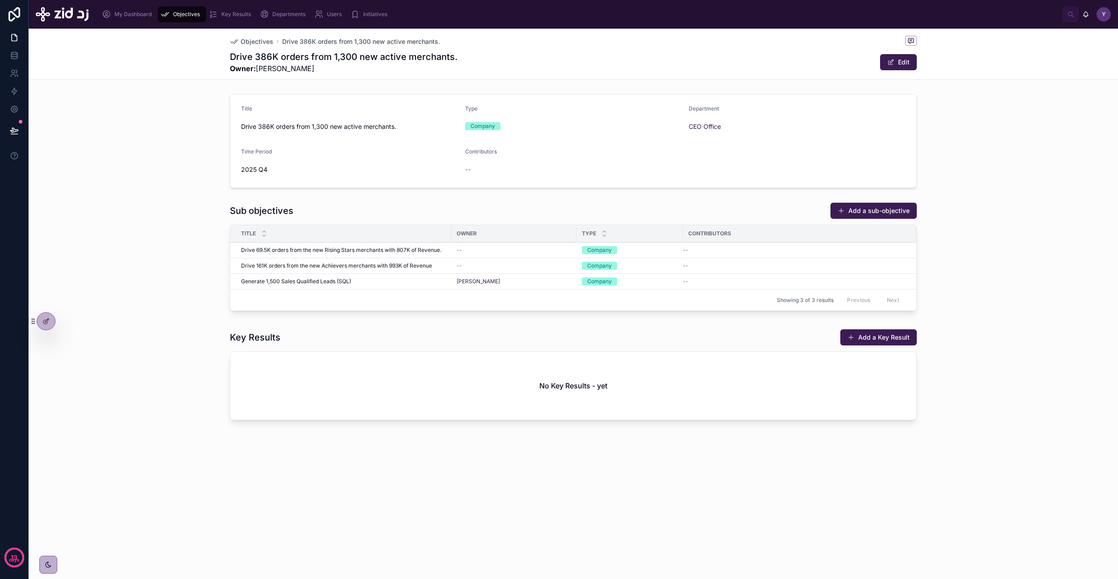
click at [644, 206] on button "Add a sub-objective" at bounding box center [873, 211] width 86 height 16
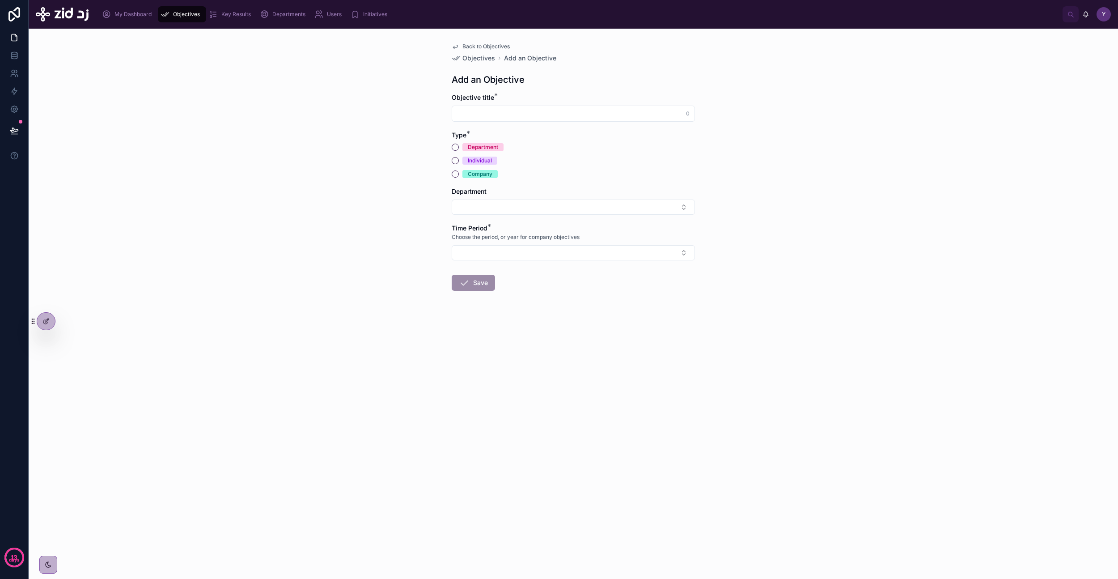
click at [502, 117] on input "text" at bounding box center [573, 113] width 242 height 13
paste input "**********"
type input "**********"
click at [479, 177] on div "Company" at bounding box center [480, 174] width 25 height 8
click at [459, 177] on button "Company" at bounding box center [455, 173] width 7 height 7
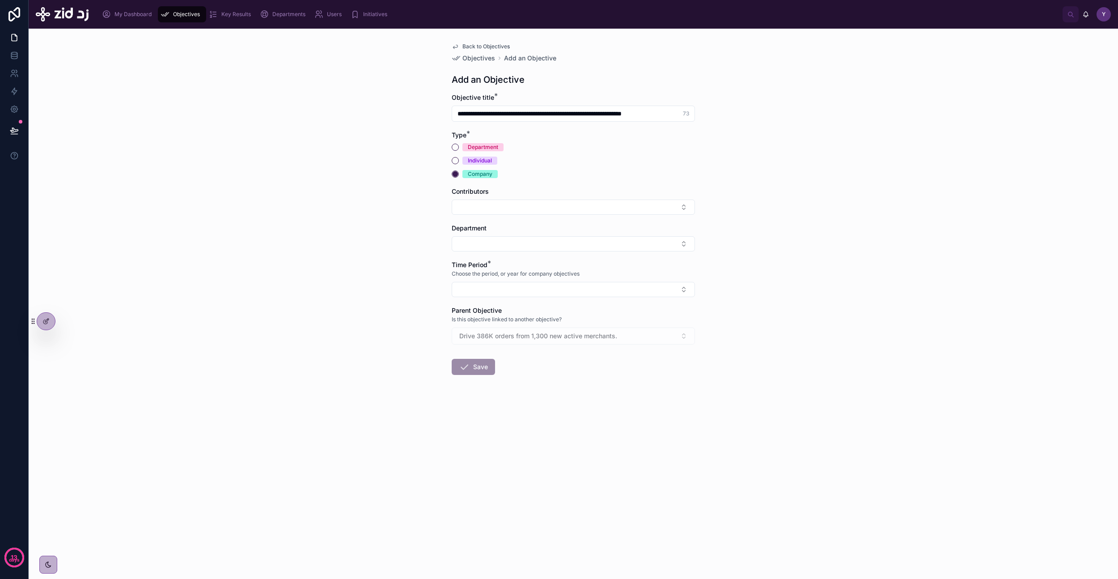
click at [479, 212] on button "Select Button" at bounding box center [573, 206] width 243 height 15
click at [476, 250] on button "Select Button" at bounding box center [573, 243] width 243 height 15
click at [529, 282] on span "CEO Office" at bounding box center [531, 279] width 32 height 9
click at [493, 290] on button "Select Button" at bounding box center [573, 291] width 243 height 15
click at [527, 326] on span "2025 Q4" at bounding box center [528, 326] width 26 height 9
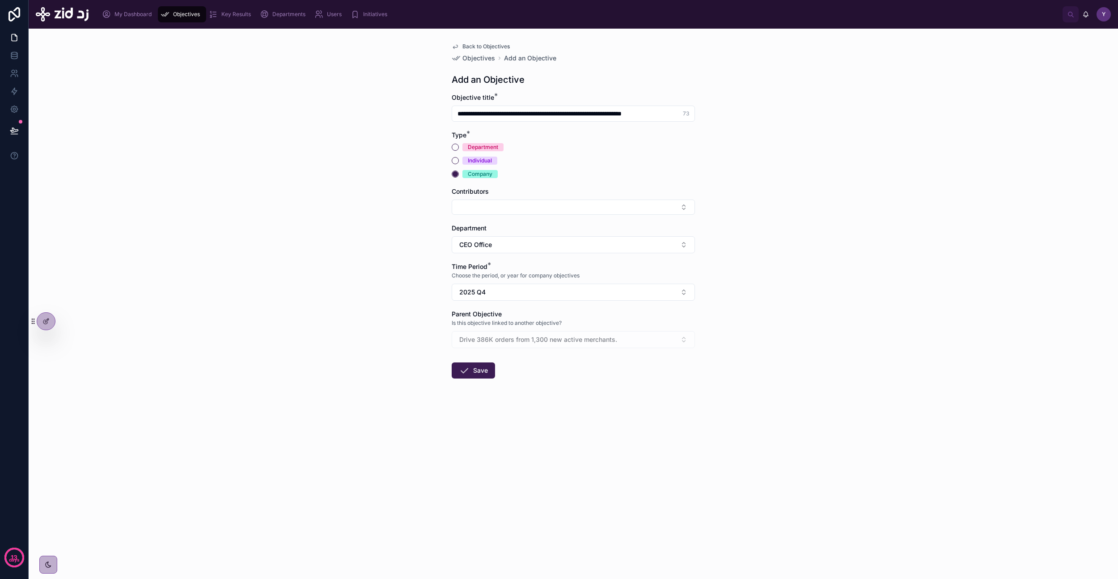
click at [475, 337] on button "Save" at bounding box center [473, 370] width 43 height 16
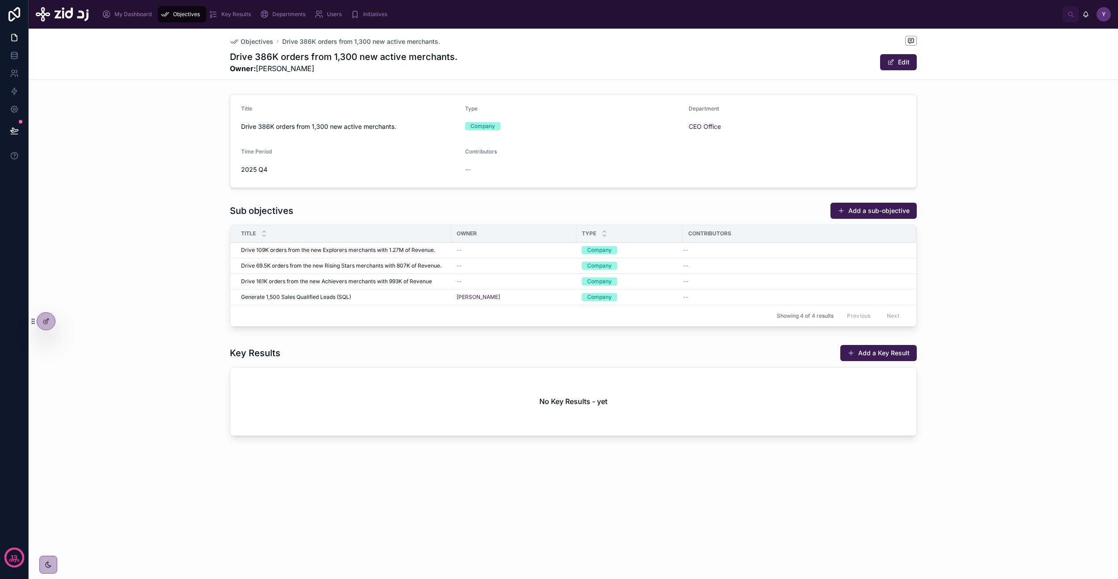
click at [421, 279] on span "Drive 161K orders from the new Achievers merchants with 993K of Revenue" at bounding box center [336, 281] width 191 height 7
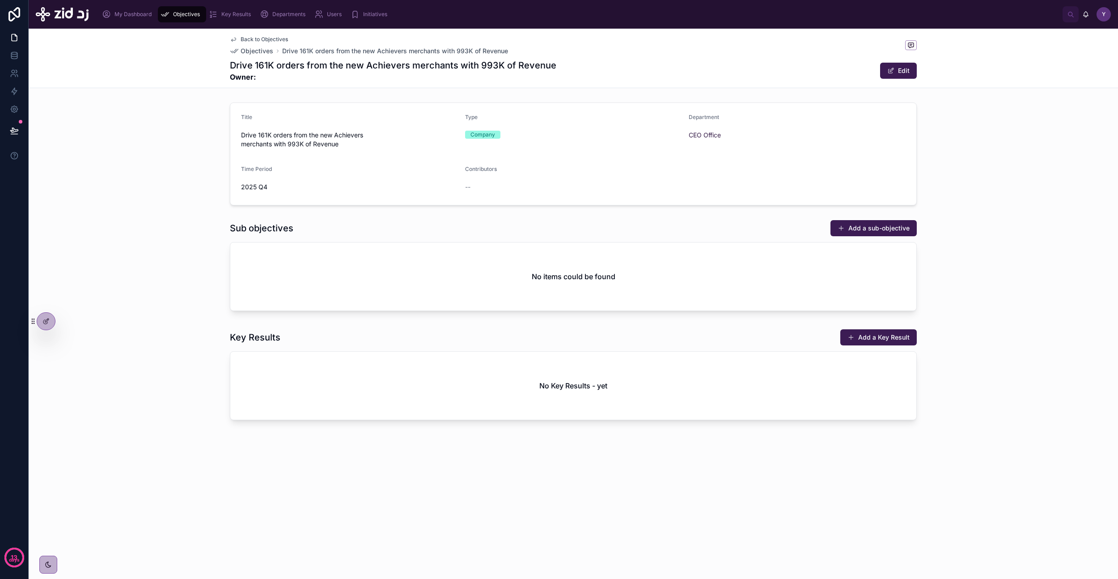
click at [644, 68] on button "Edit" at bounding box center [898, 71] width 37 height 16
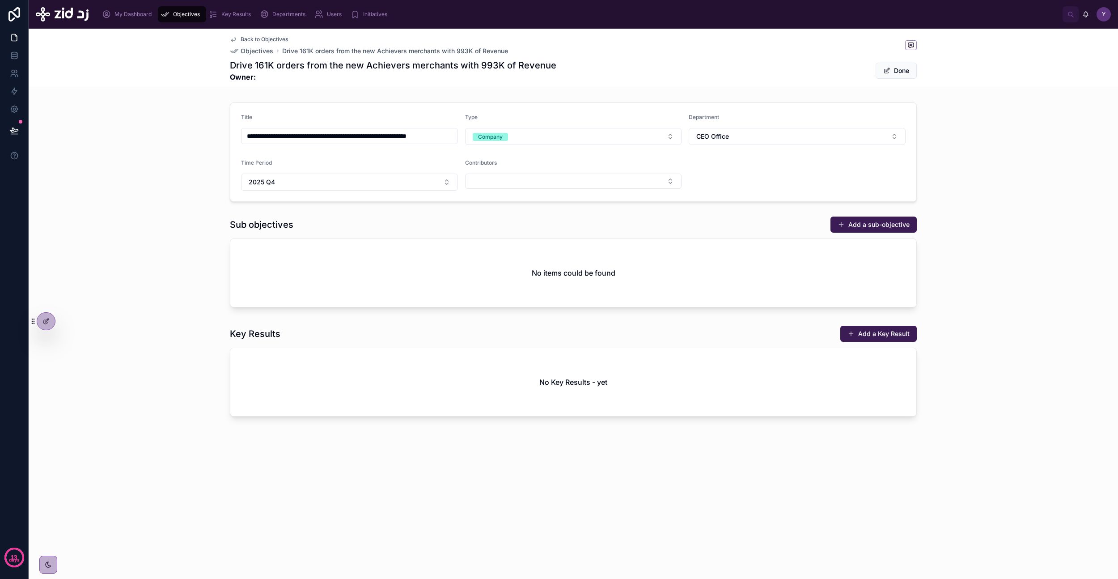
click at [272, 38] on span "Back to Objectives" at bounding box center [264, 39] width 47 height 7
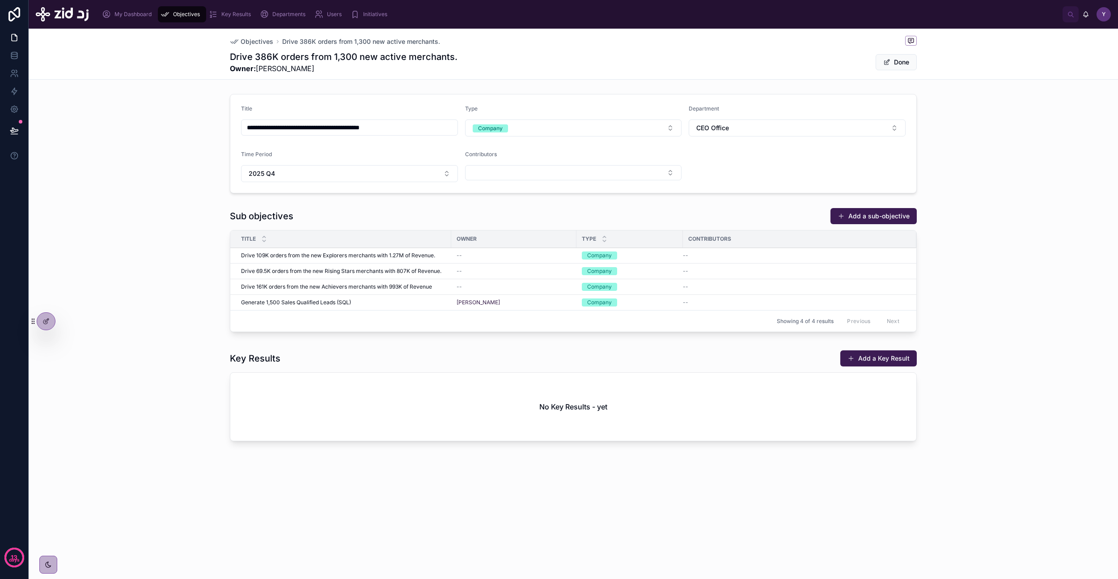
click at [644, 210] on button "Add a sub-objective" at bounding box center [873, 216] width 86 height 16
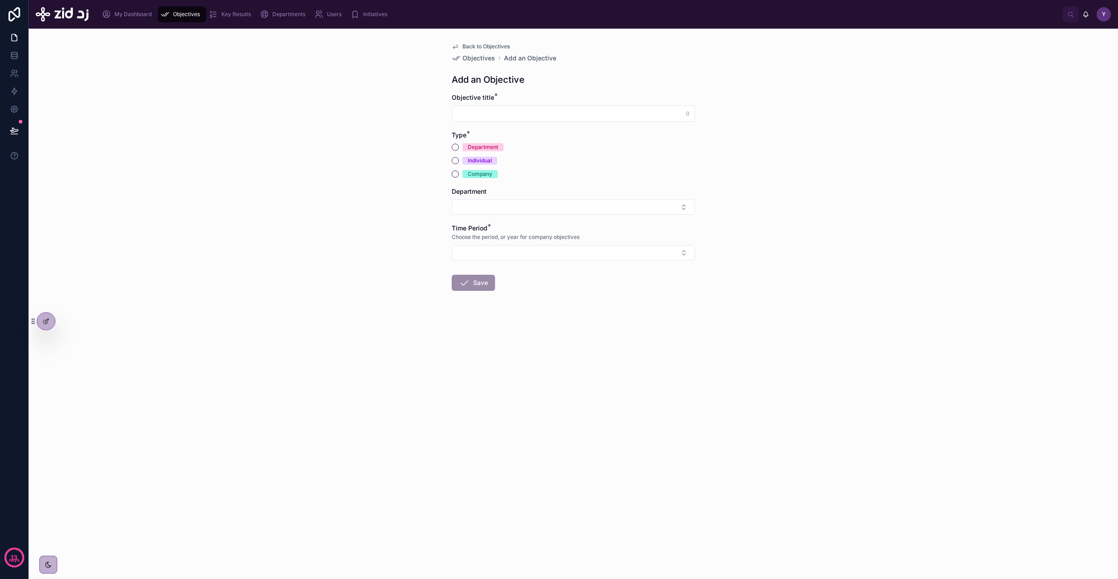
click at [472, 175] on div "Company" at bounding box center [480, 174] width 25 height 8
click at [459, 175] on button "Company" at bounding box center [455, 173] width 7 height 7
click at [510, 114] on input "text" at bounding box center [573, 113] width 242 height 13
type input "**"
click at [449, 214] on div "Back to Objectives Objectives Add an Objective Add an Objective Objective title…" at bounding box center [574, 230] width 258 height 403
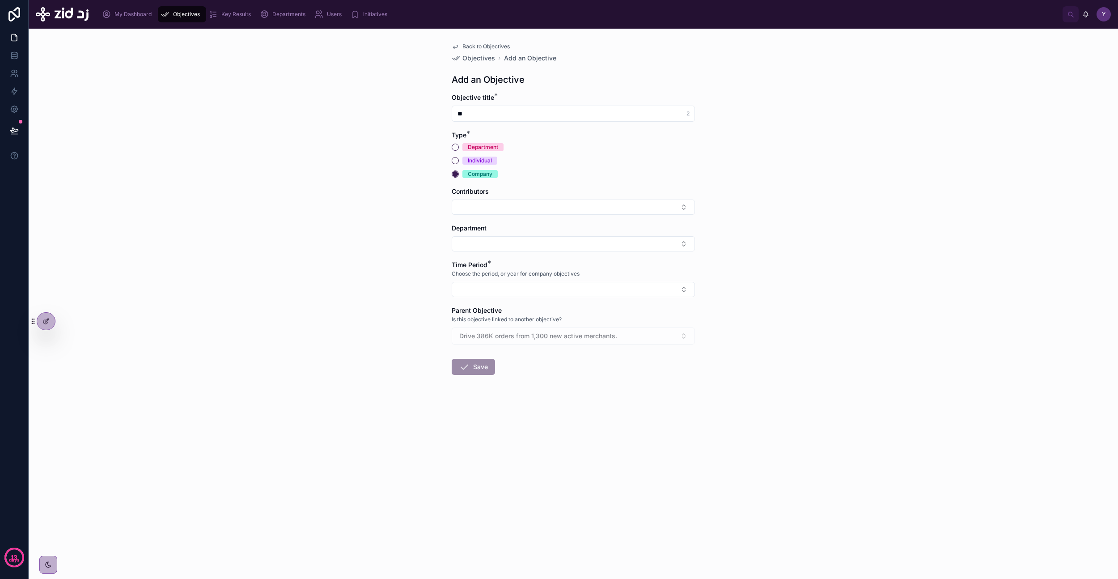
click at [506, 211] on button "Select Button" at bounding box center [573, 206] width 243 height 15
click at [424, 233] on div "Back to Objectives Objectives Add an Objective Add an Objective Objective title…" at bounding box center [573, 304] width 1089 height 550
click at [471, 45] on span "Back to Objectives" at bounding box center [485, 46] width 47 height 7
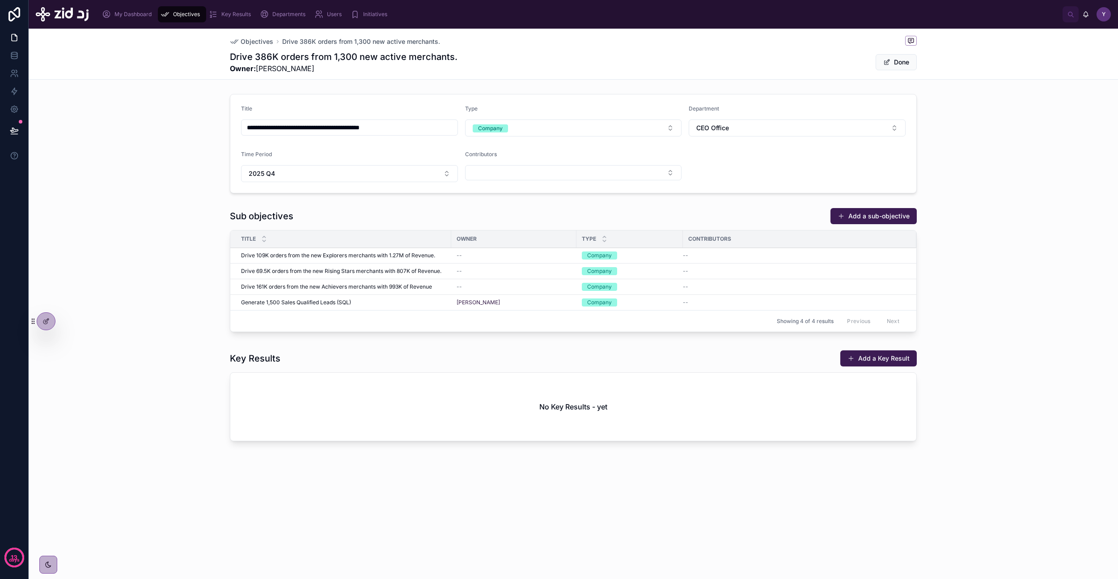
click at [336, 305] on td "Generate 1,500 Sales Qualified Leads (SQL) Generate 1,500 Sales Qualified Leads…" at bounding box center [340, 303] width 221 height 16
click at [336, 303] on span "Generate 1,500 Sales Qualified Leads (SQL)" at bounding box center [296, 302] width 110 height 7
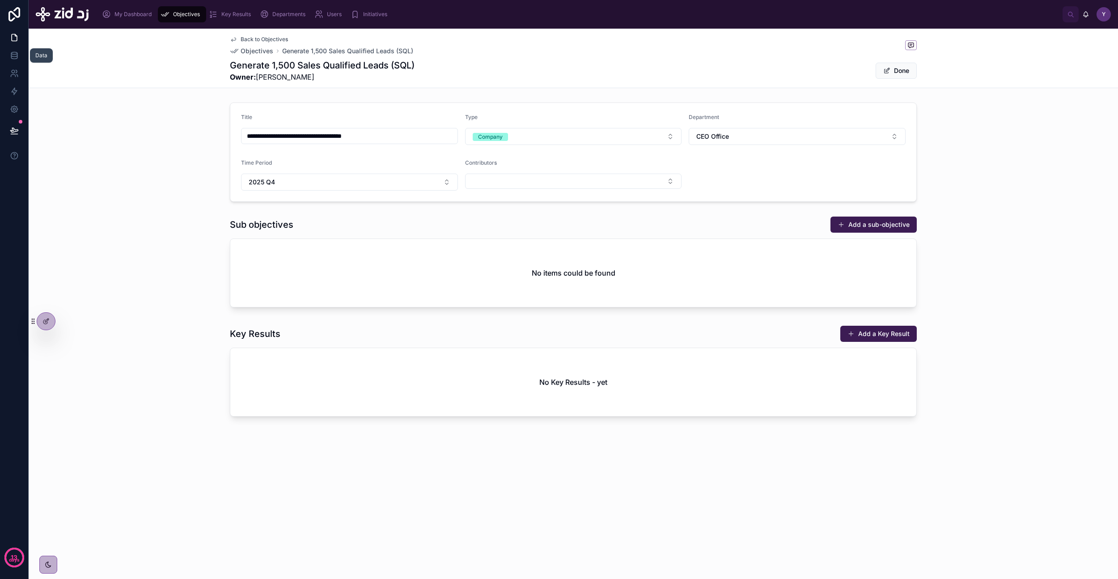
click at [13, 50] on link at bounding box center [14, 56] width 28 height 18
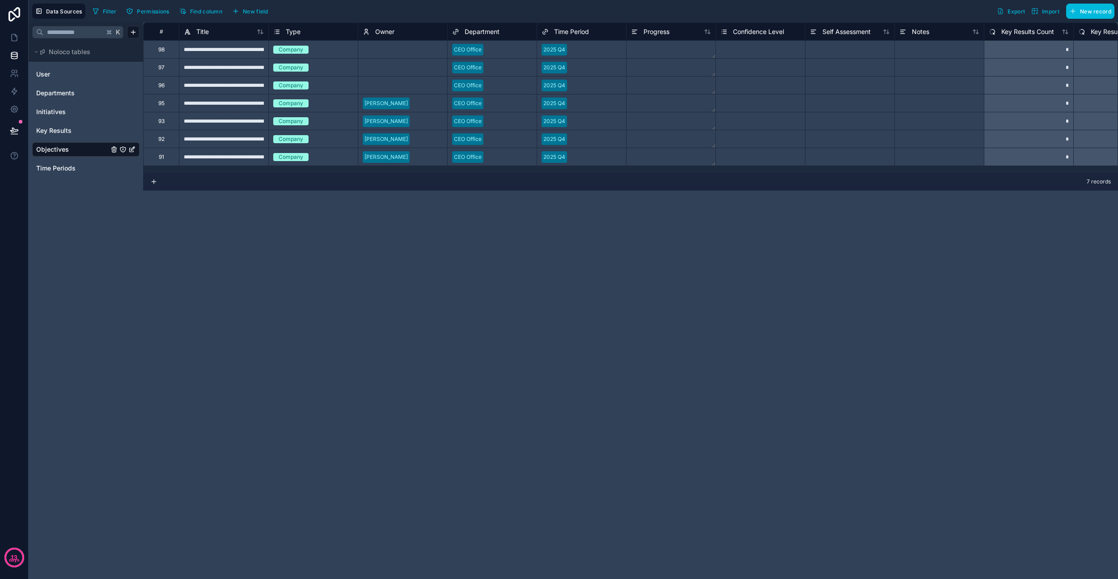
click at [246, 108] on div "**********" at bounding box center [223, 103] width 89 height 18
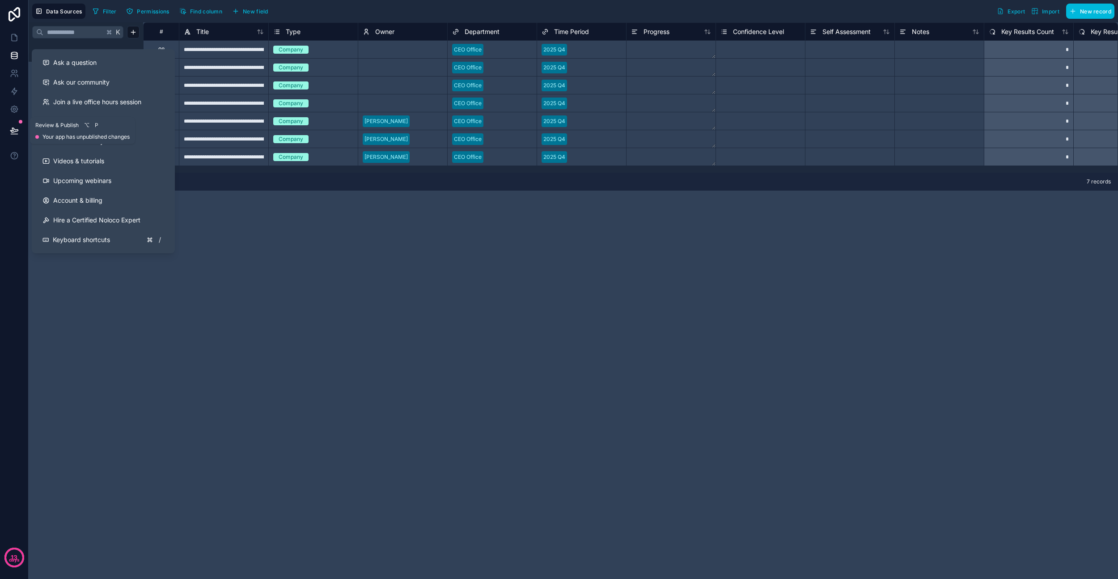
click at [17, 131] on icon at bounding box center [14, 130] width 9 height 9
click at [10, 195] on div "13 days" at bounding box center [14, 289] width 29 height 579
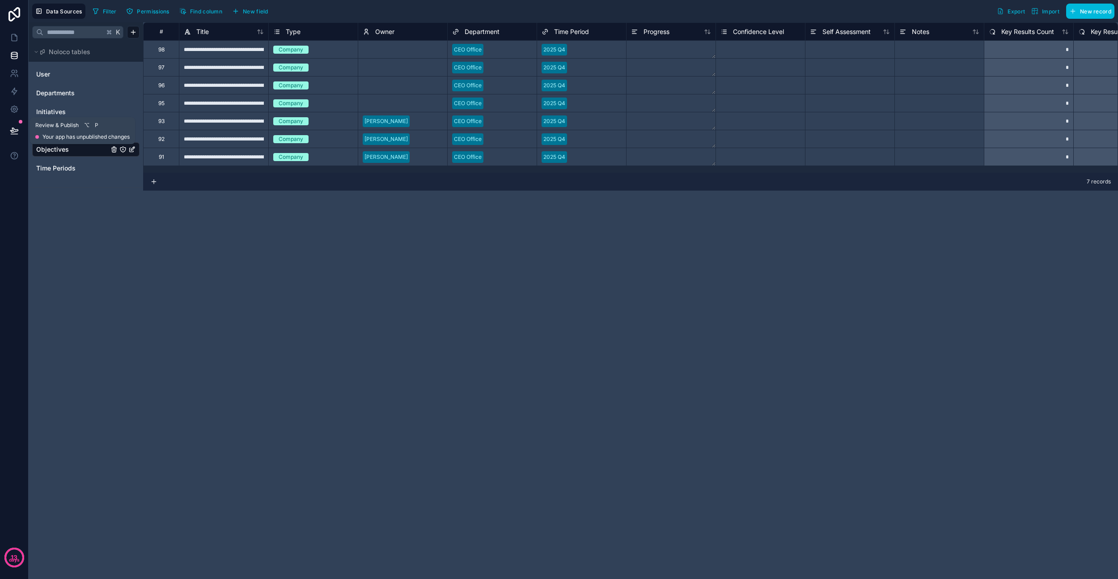
click at [15, 131] on icon at bounding box center [14, 130] width 8 height 4
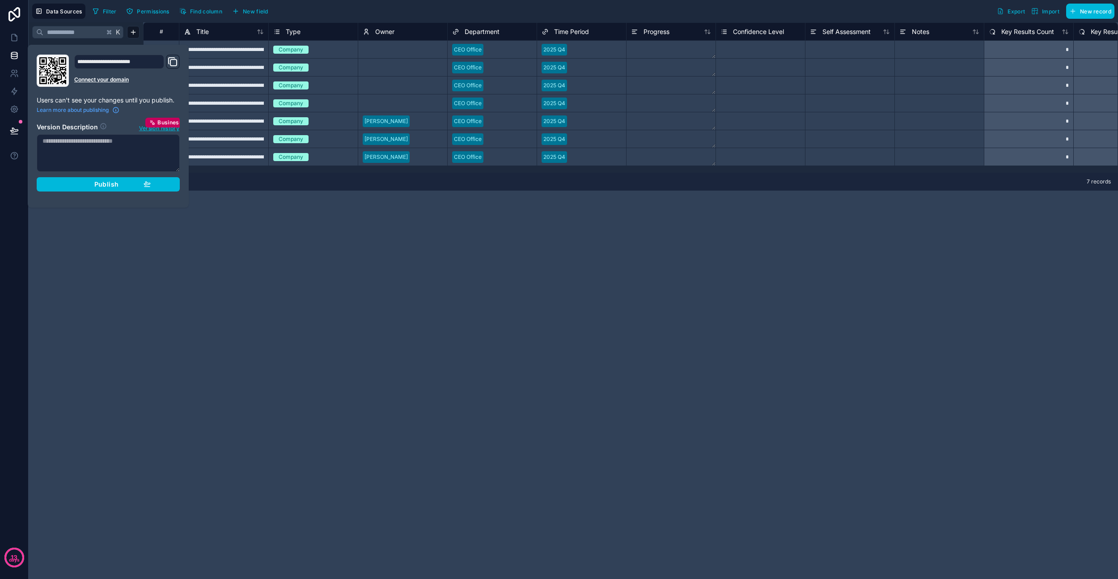
click at [84, 189] on button "Publish" at bounding box center [108, 184] width 143 height 14
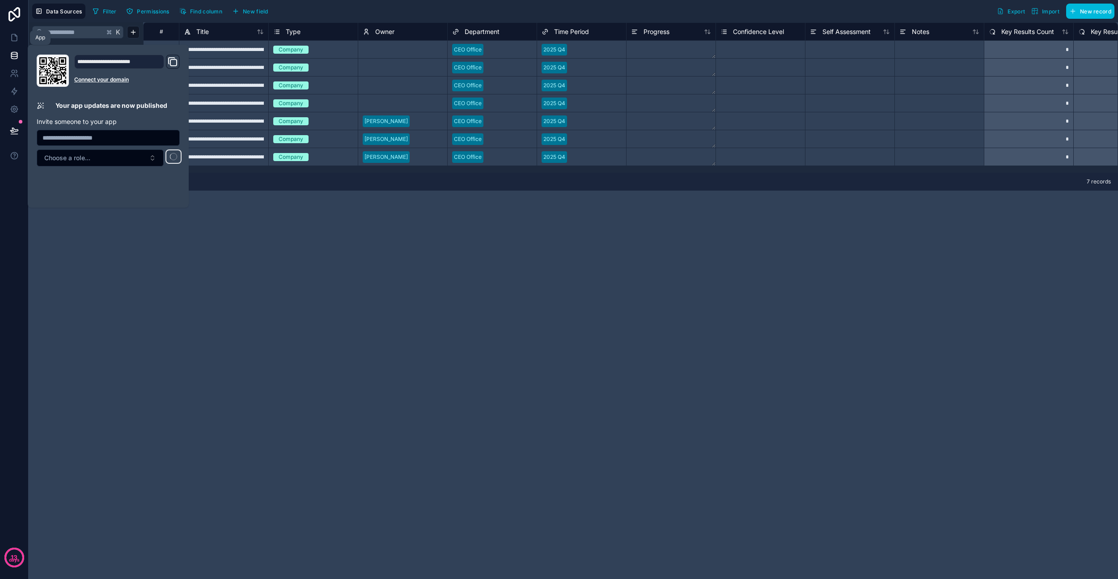
click at [13, 40] on icon at bounding box center [14, 37] width 5 height 7
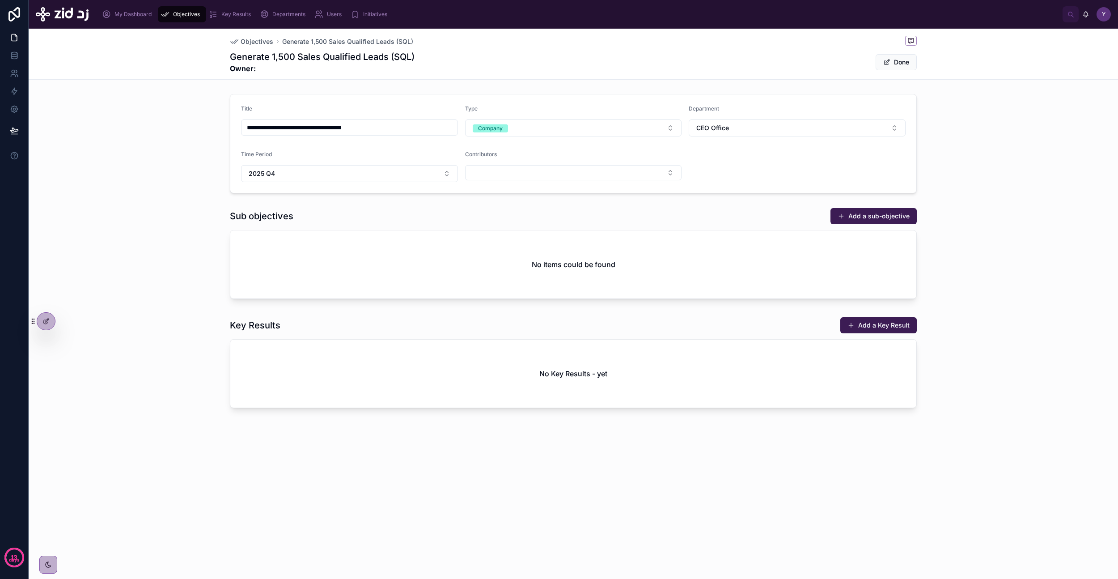
click at [257, 41] on span "Objectives" at bounding box center [257, 41] width 33 height 9
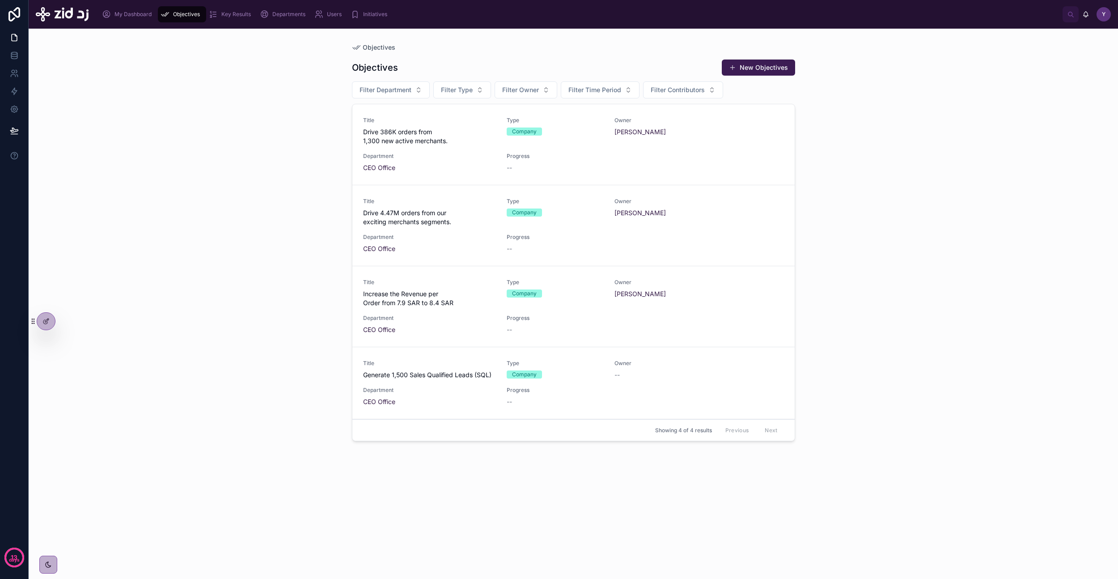
click at [258, 179] on div "Objectives Objectives New Objectives Filter Department Filter Type Filter Owner…" at bounding box center [573, 304] width 1089 height 550
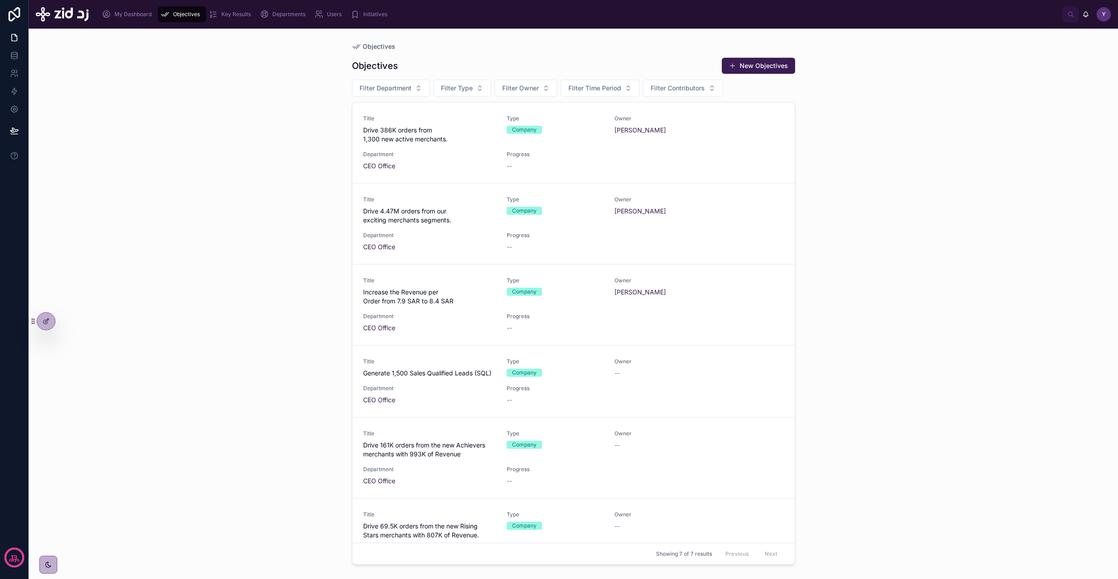
click at [449, 337] on div "Title Generate 1,500 Sales Qualified Leads (SQL) Type Company Owner -- Departme…" at bounding box center [573, 381] width 421 height 47
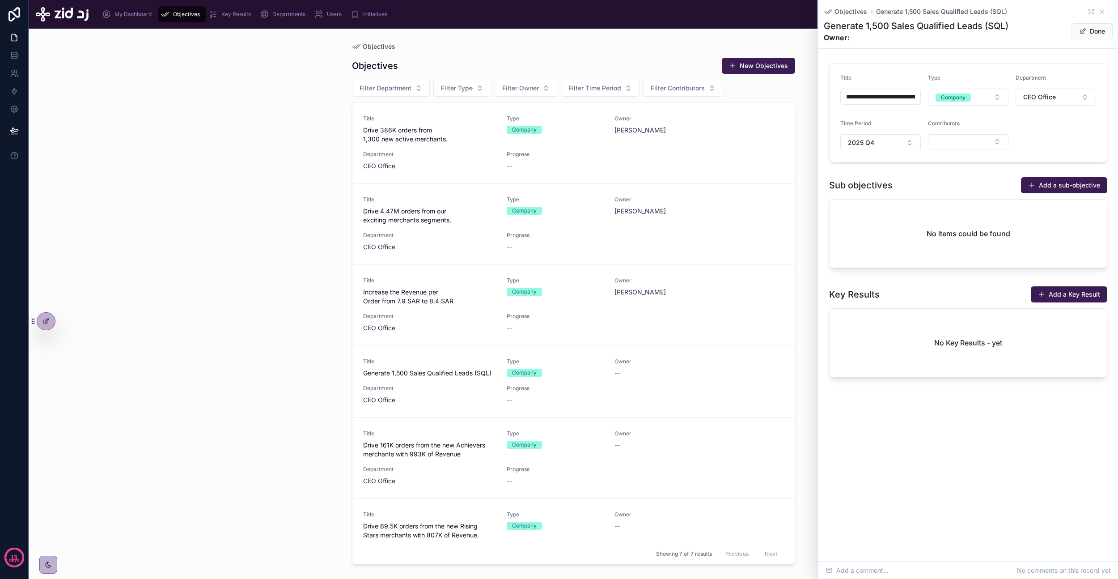
click at [644, 30] on button "Done" at bounding box center [1092, 31] width 41 height 16
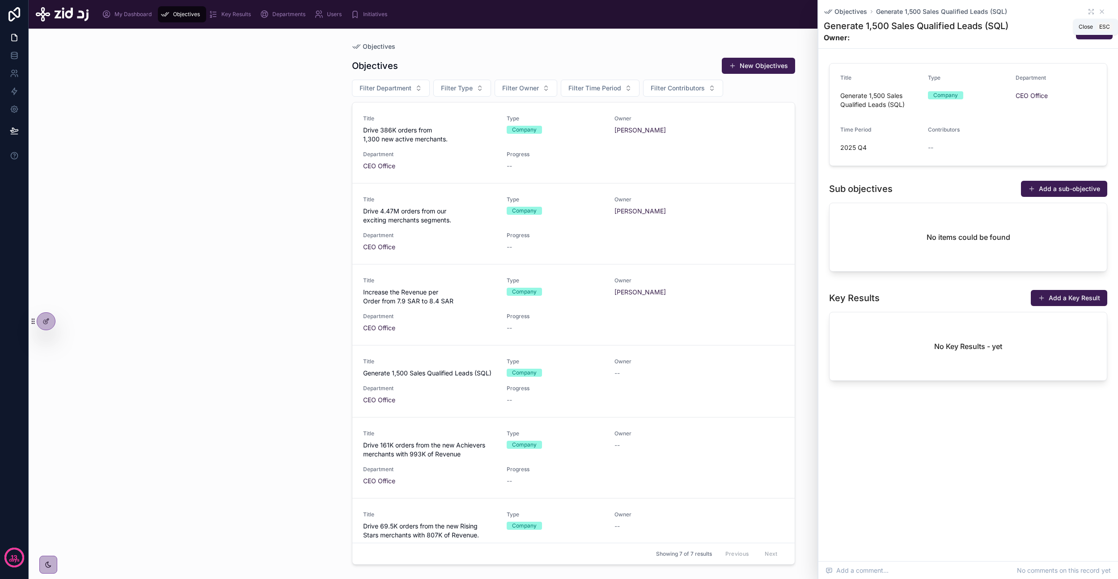
click at [644, 8] on icon at bounding box center [1101, 11] width 7 height 7
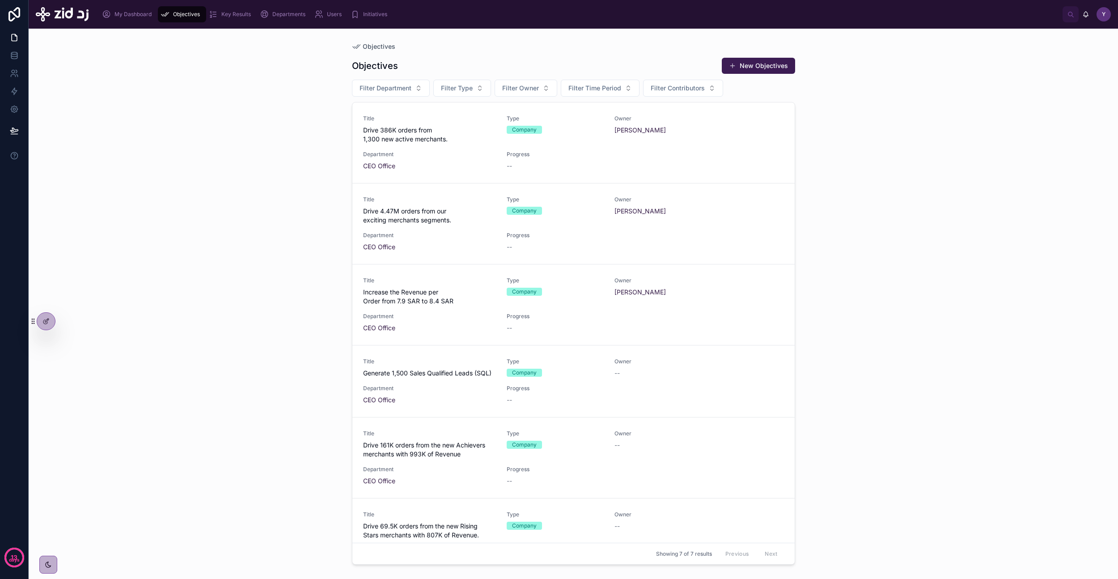
click at [427, 139] on span "Drive 386K orders from 1,300 new active merchants." at bounding box center [429, 135] width 133 height 18
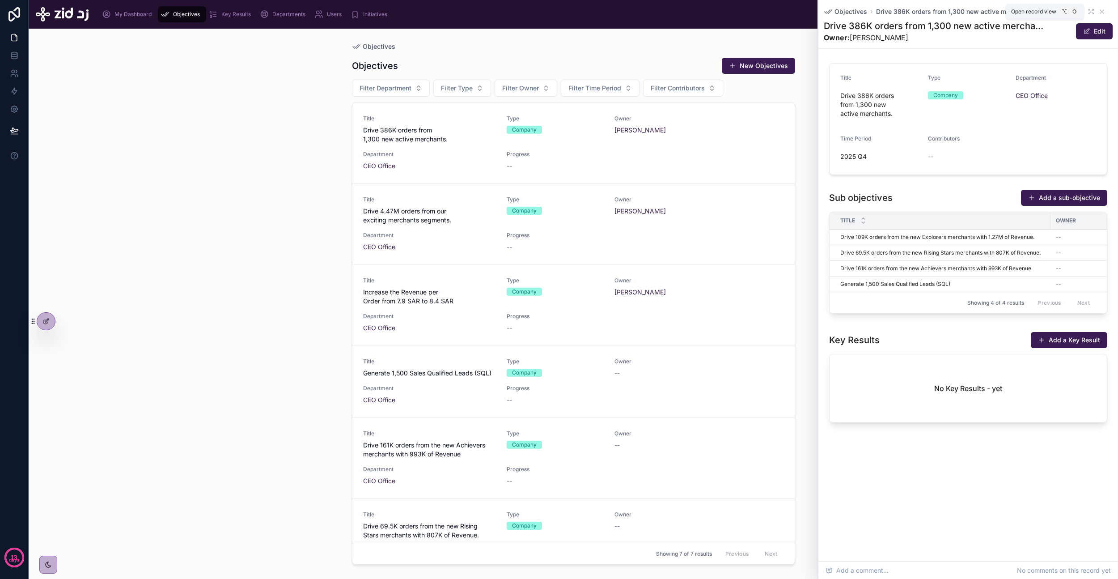
click at [644, 11] on icon at bounding box center [1090, 10] width 2 height 2
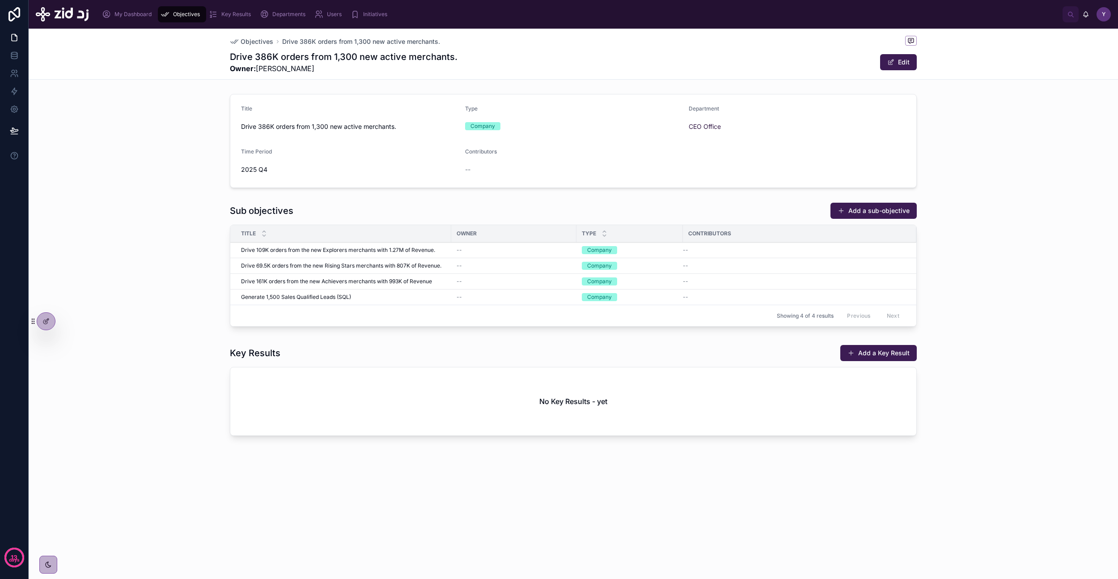
click at [316, 250] on span "Drive 109K orders from the new Explorers merchants with 1.27M of Revenue." at bounding box center [338, 249] width 194 height 7
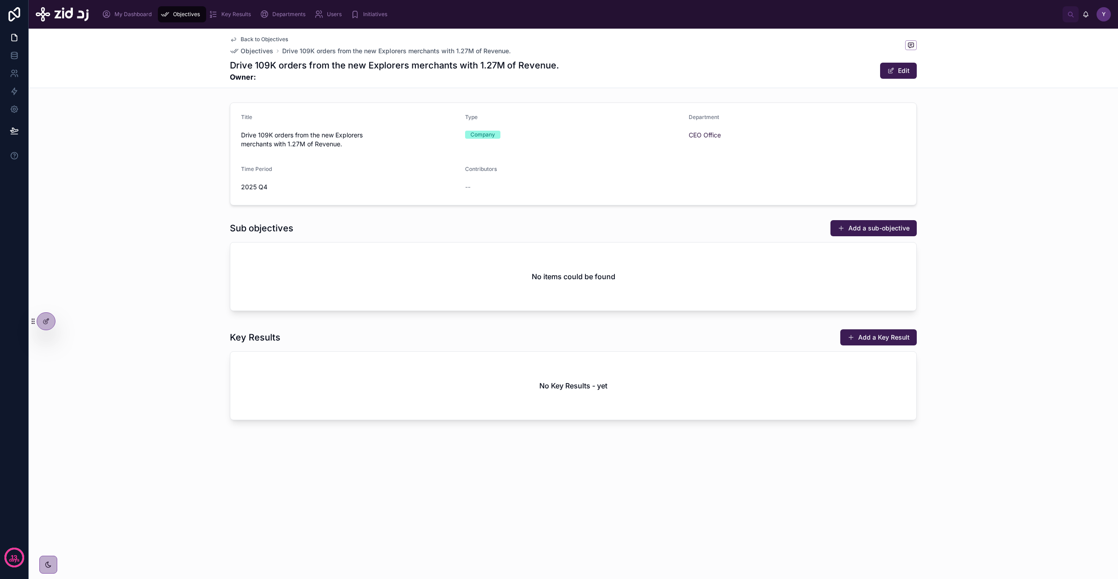
click at [263, 38] on span "Back to Objectives" at bounding box center [264, 39] width 47 height 7
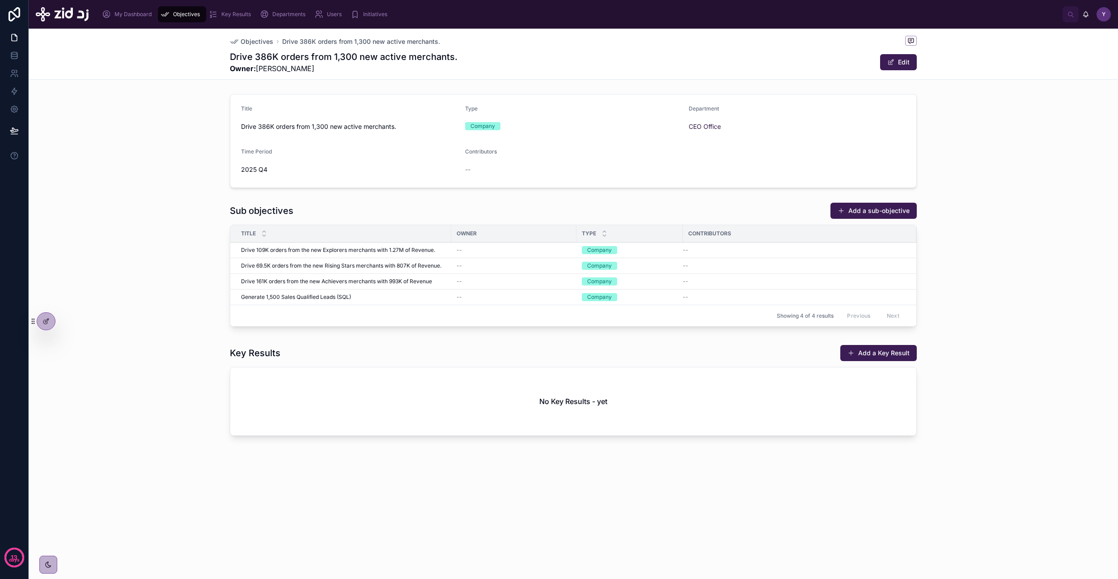
click at [51, 317] on div at bounding box center [46, 321] width 18 height 17
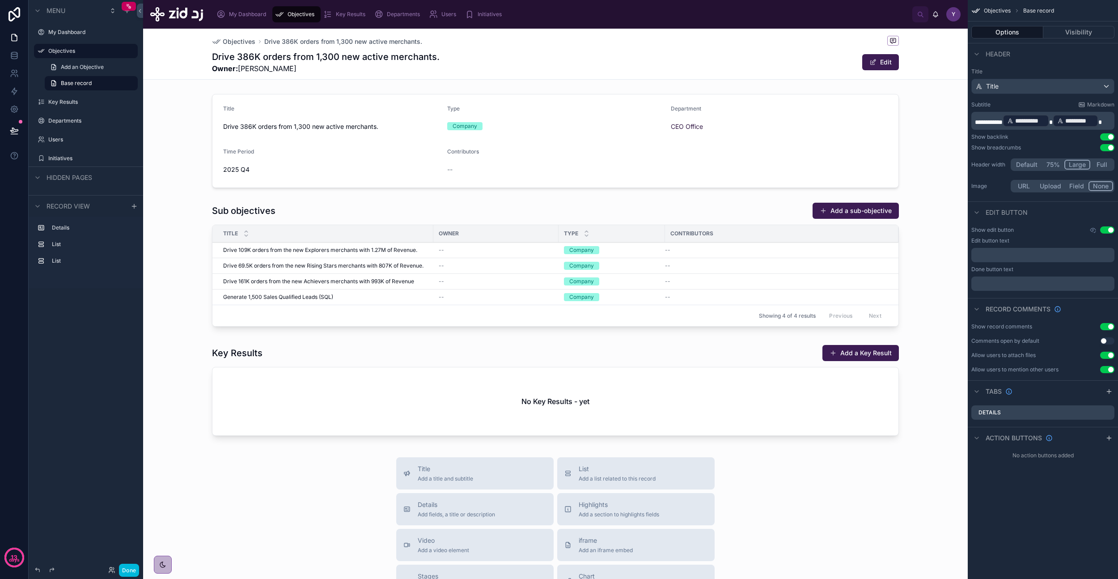
click at [373, 220] on div at bounding box center [555, 266] width 825 height 135
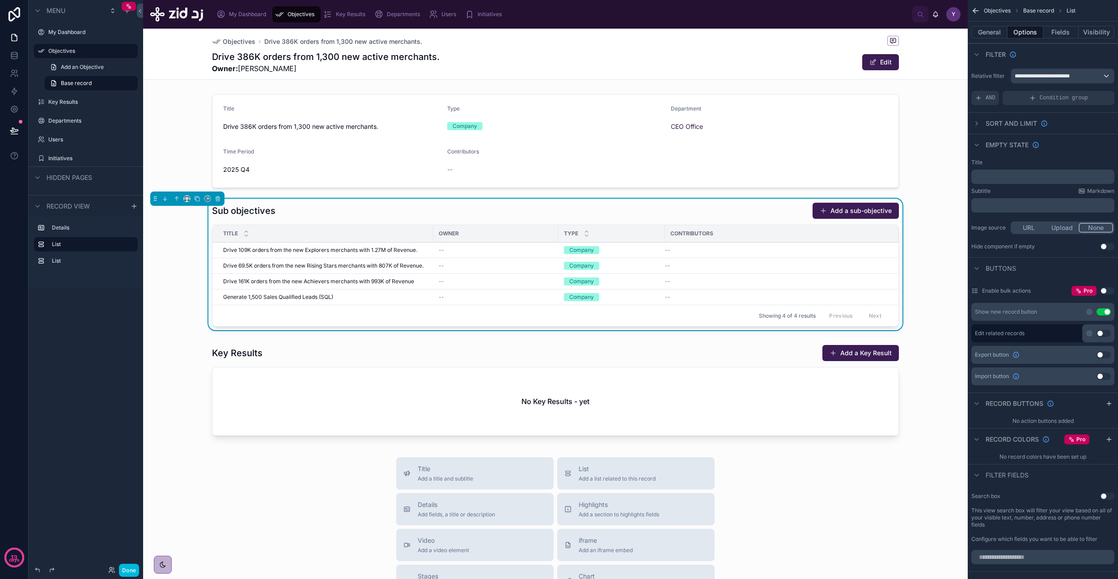
click at [136, 337] on button "Done" at bounding box center [129, 569] width 20 height 13
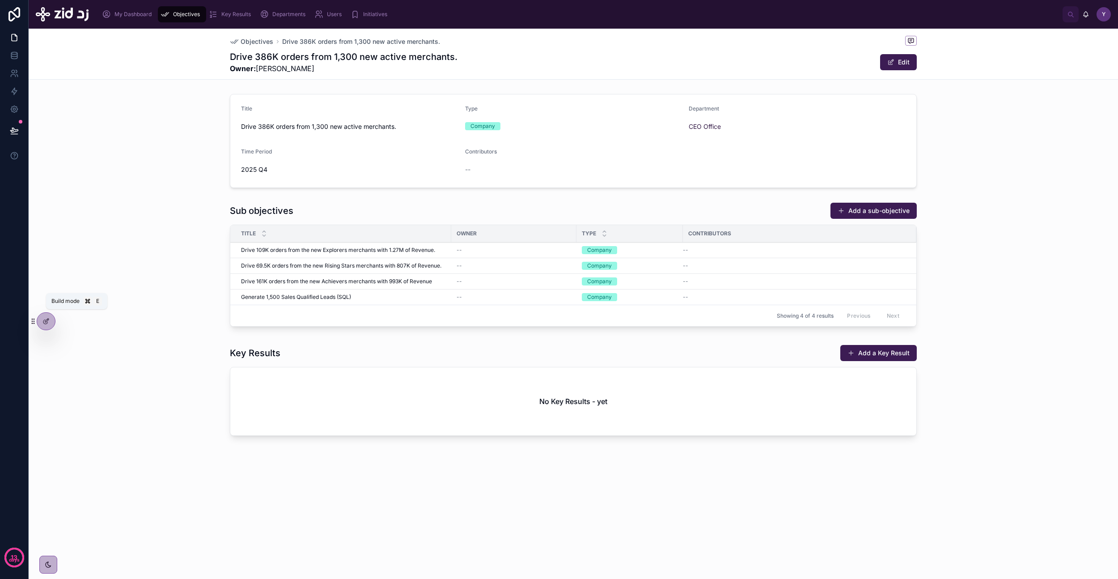
click at [46, 319] on icon at bounding box center [45, 321] width 7 height 7
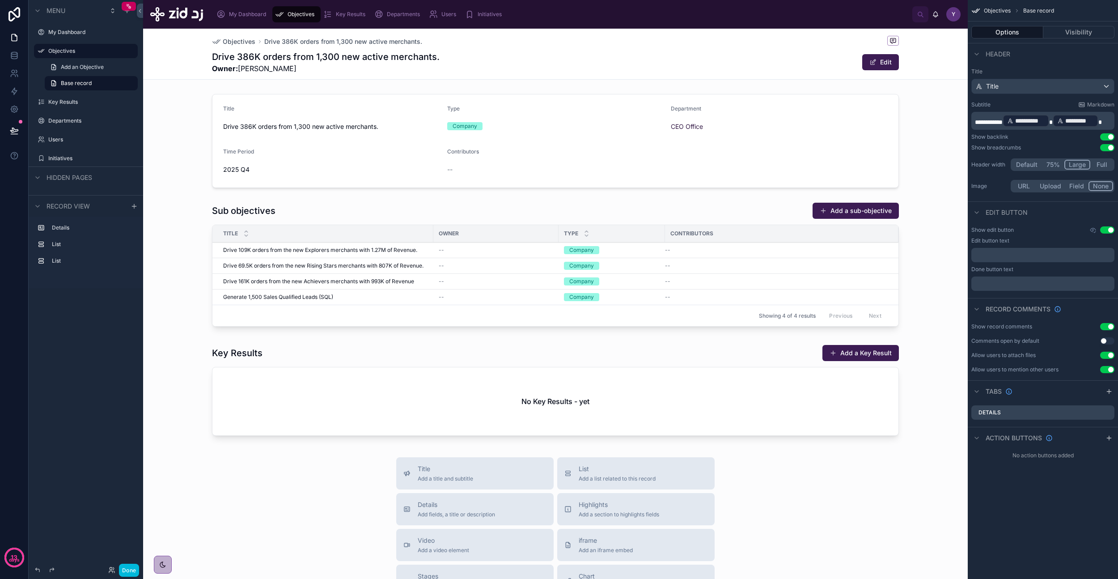
click at [388, 337] on div at bounding box center [555, 392] width 825 height 102
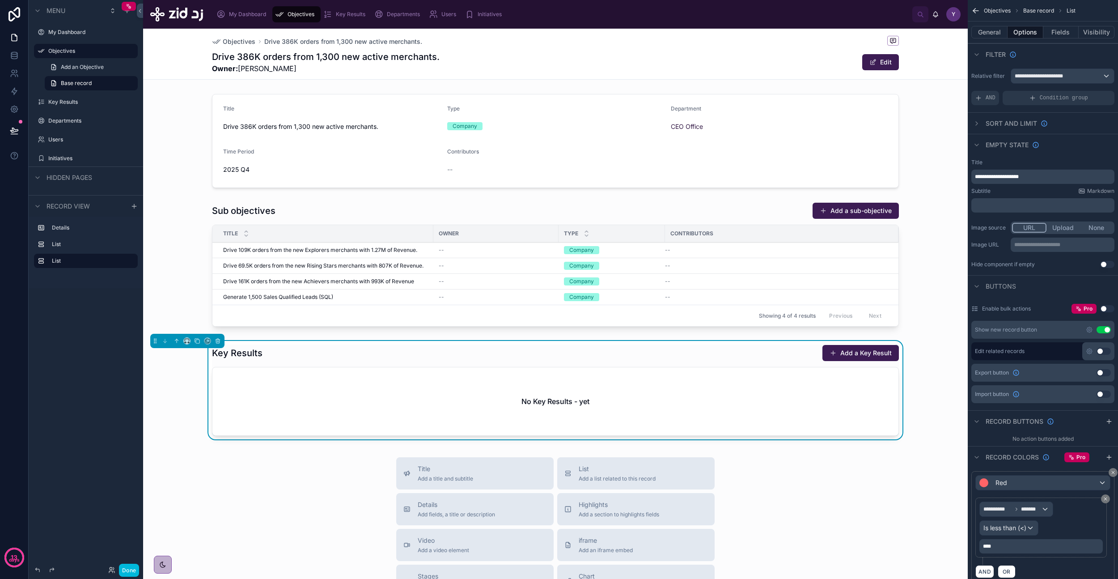
click at [428, 220] on div at bounding box center [555, 266] width 825 height 135
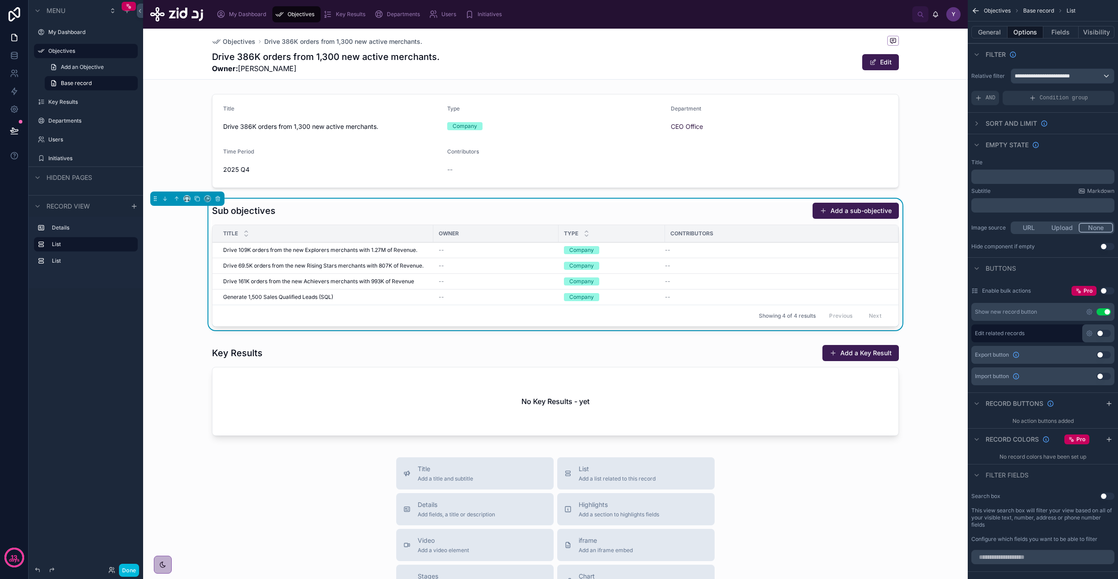
click at [424, 337] on div at bounding box center [555, 392] width 825 height 102
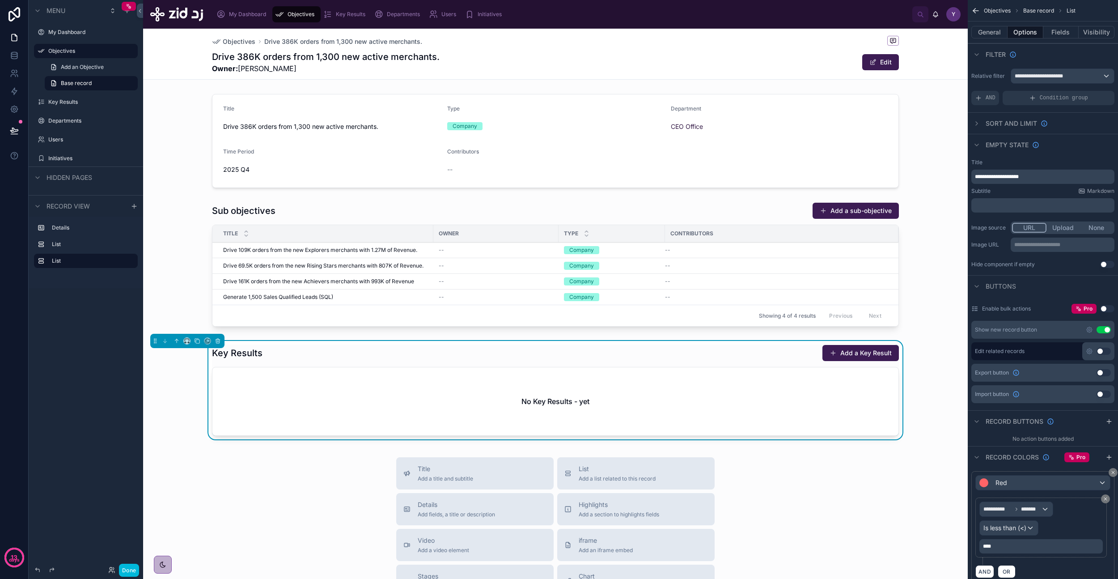
click at [449, 229] on div "Owner" at bounding box center [495, 233] width 125 height 14
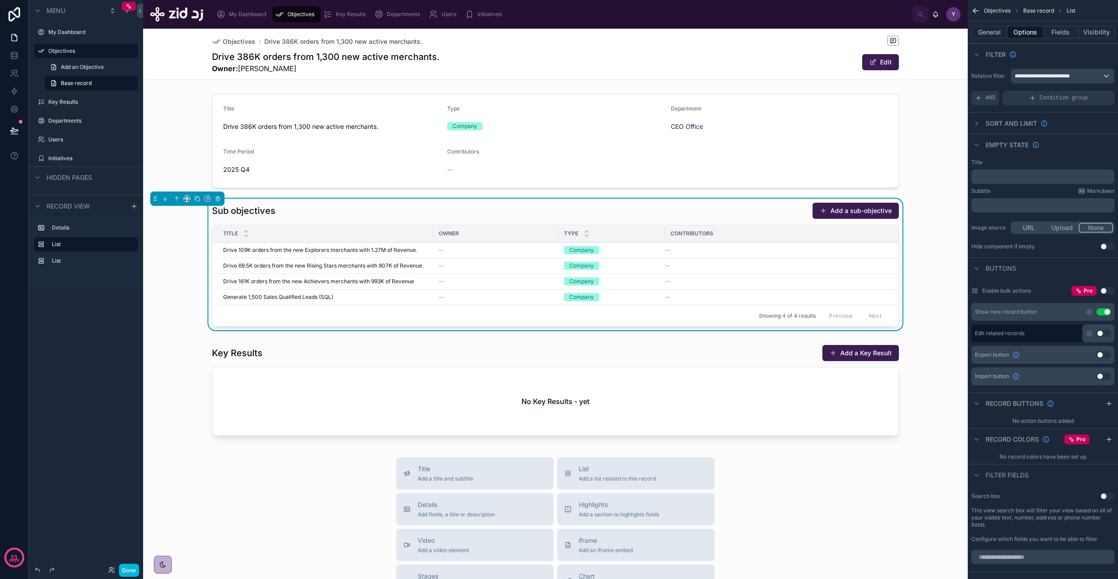
click at [435, 337] on div at bounding box center [555, 392] width 825 height 102
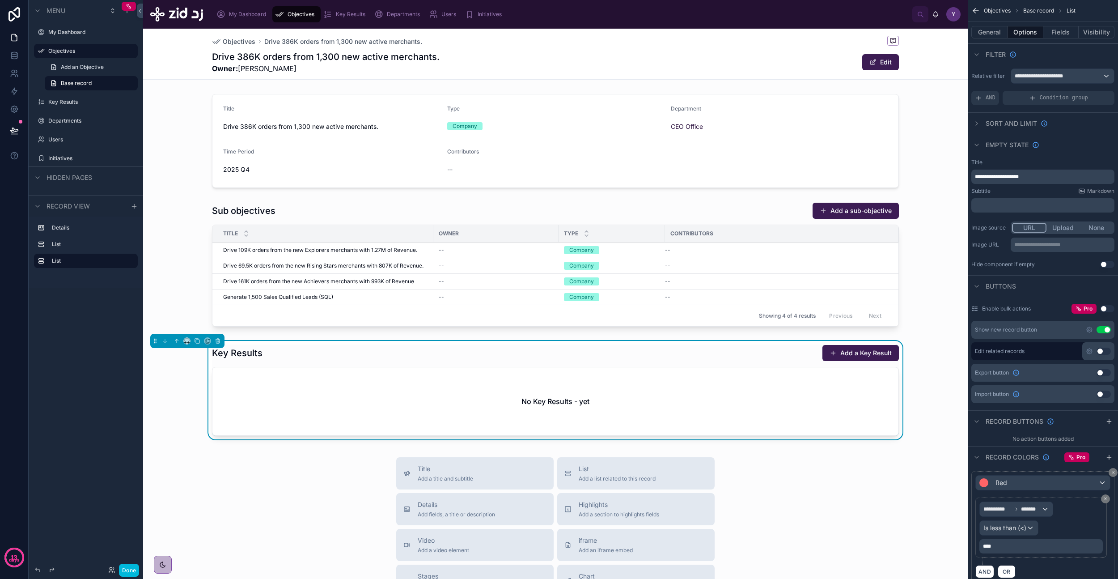
click at [459, 232] on div "Owner" at bounding box center [495, 233] width 125 height 14
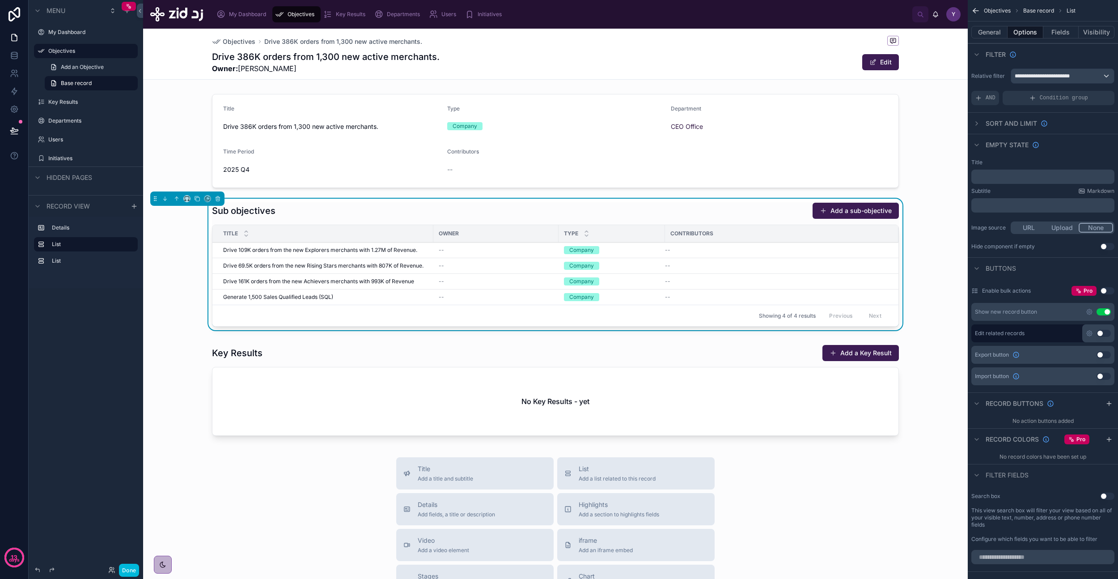
click at [444, 337] on div at bounding box center [555, 392] width 825 height 102
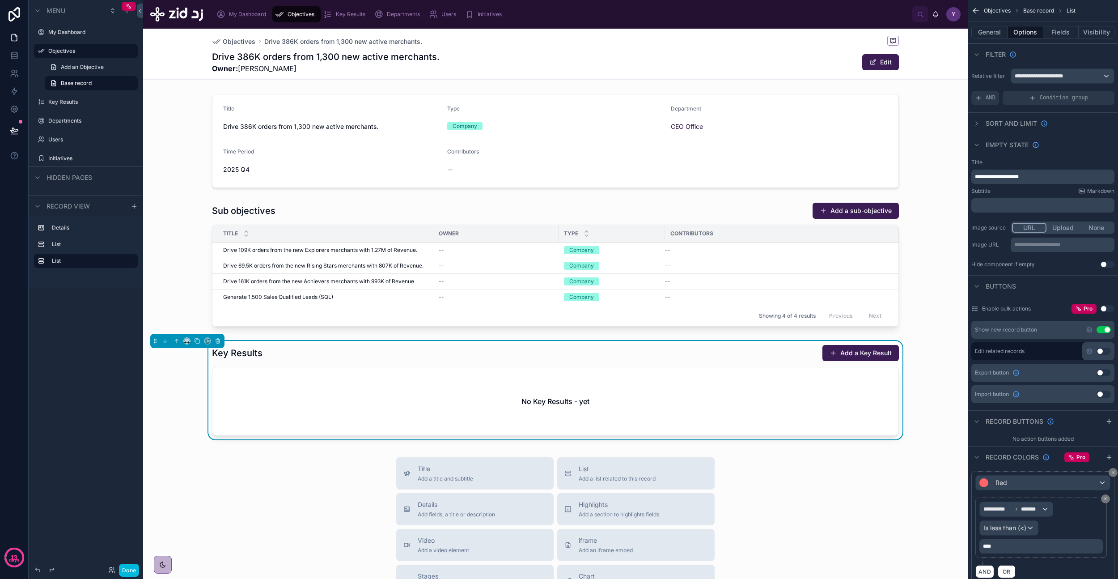
click at [461, 220] on div at bounding box center [555, 266] width 825 height 135
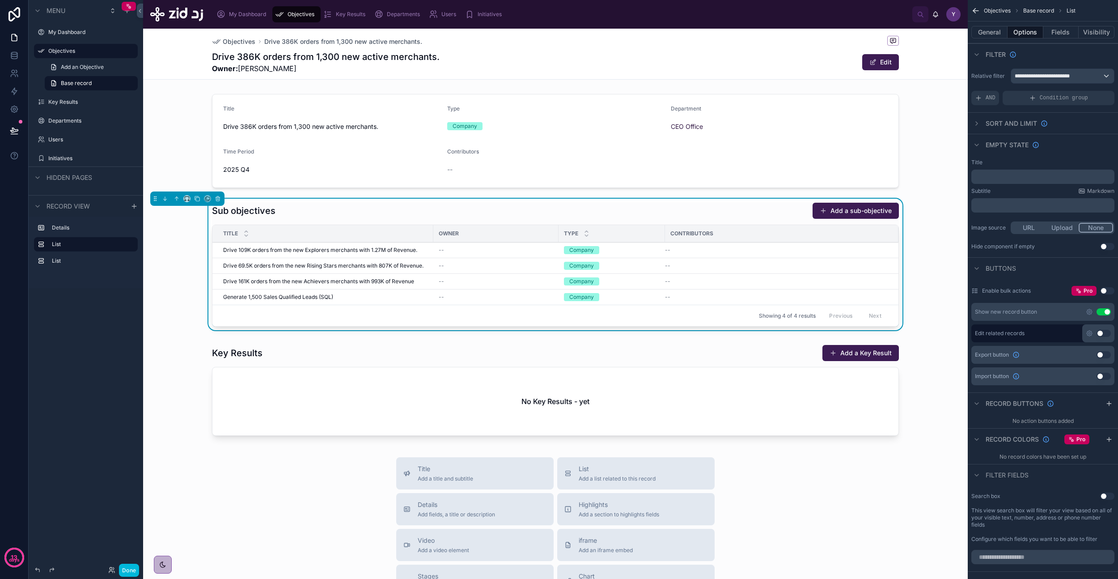
click at [475, 337] on div at bounding box center [555, 392] width 825 height 102
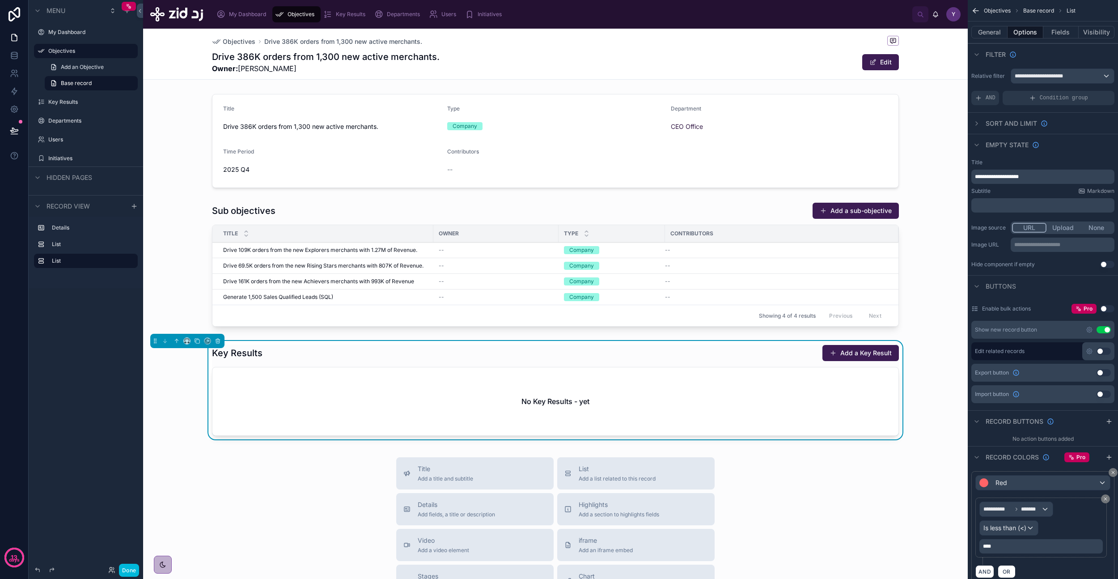
click at [644, 337] on button "Add a Key Result" at bounding box center [860, 353] width 76 height 16
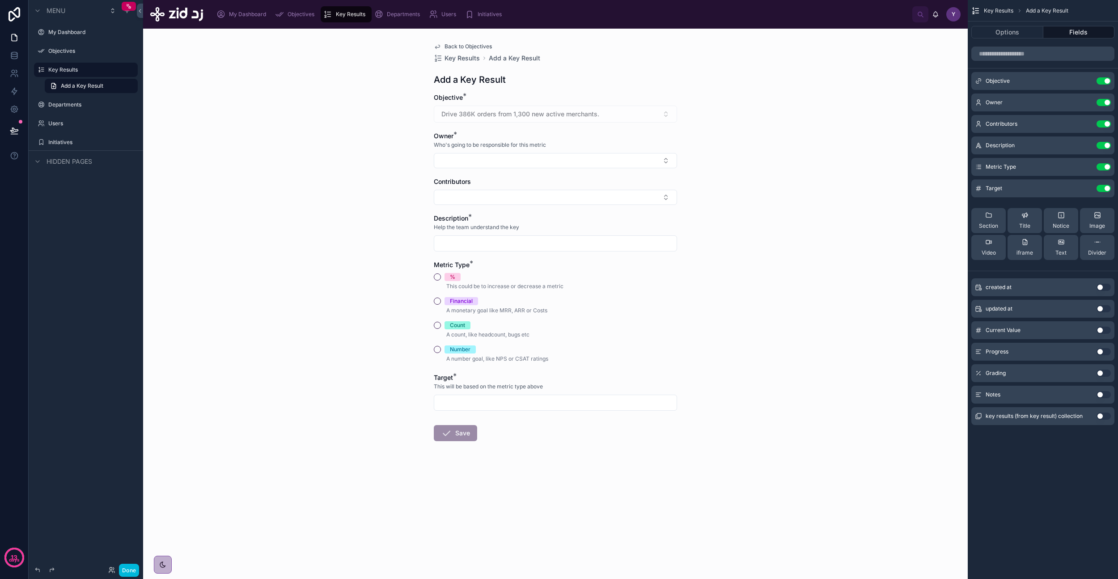
click at [462, 45] on span "Back to Objectives" at bounding box center [468, 46] width 47 height 7
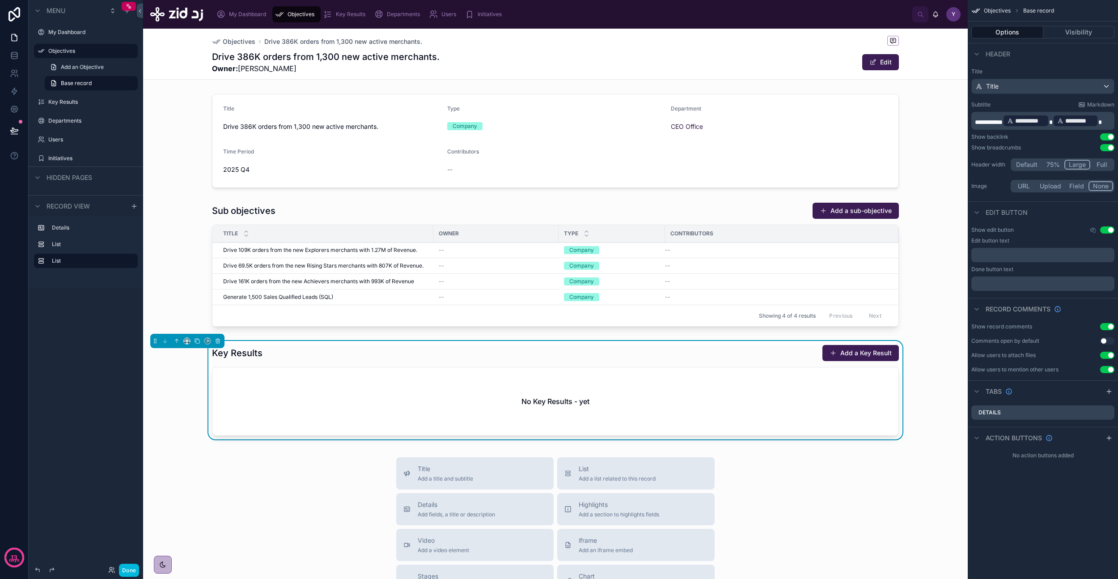
click at [393, 252] on div at bounding box center [555, 266] width 825 height 135
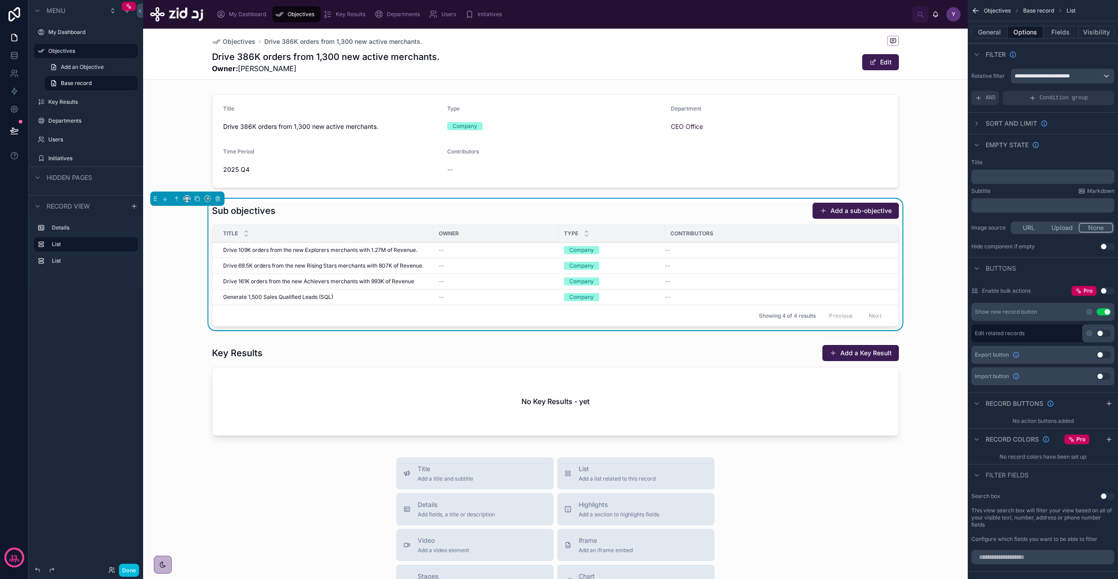
click at [381, 246] on span "Drive 109K orders from the new Explorers merchants with 1.27M of Revenue." at bounding box center [320, 249] width 194 height 7
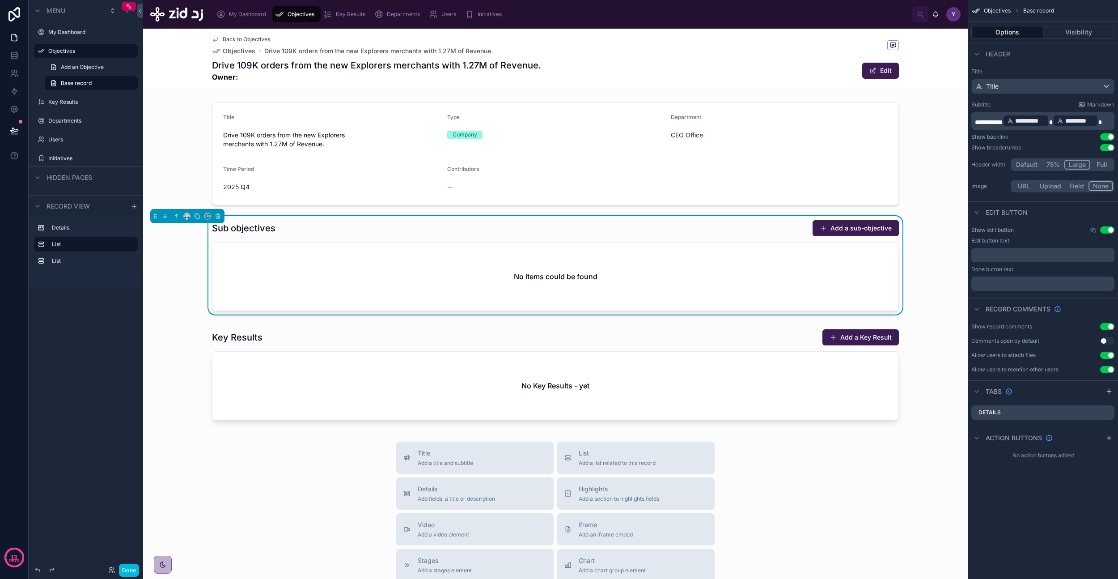
click at [238, 48] on span "Objectives" at bounding box center [239, 51] width 33 height 9
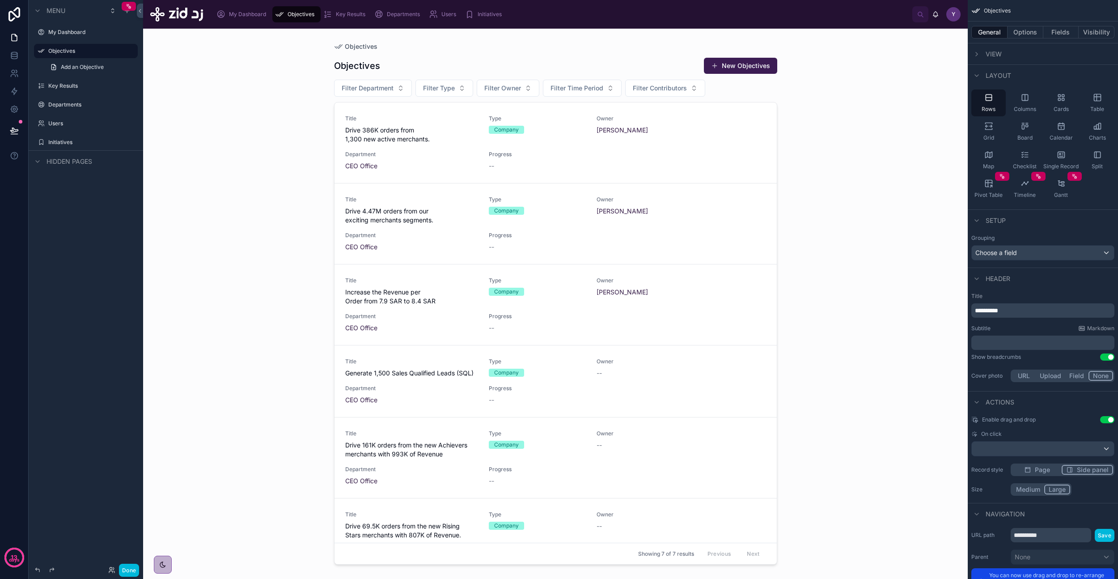
click at [440, 143] on span "Drive 386K orders from 1,300 new active merchants." at bounding box center [411, 135] width 133 height 18
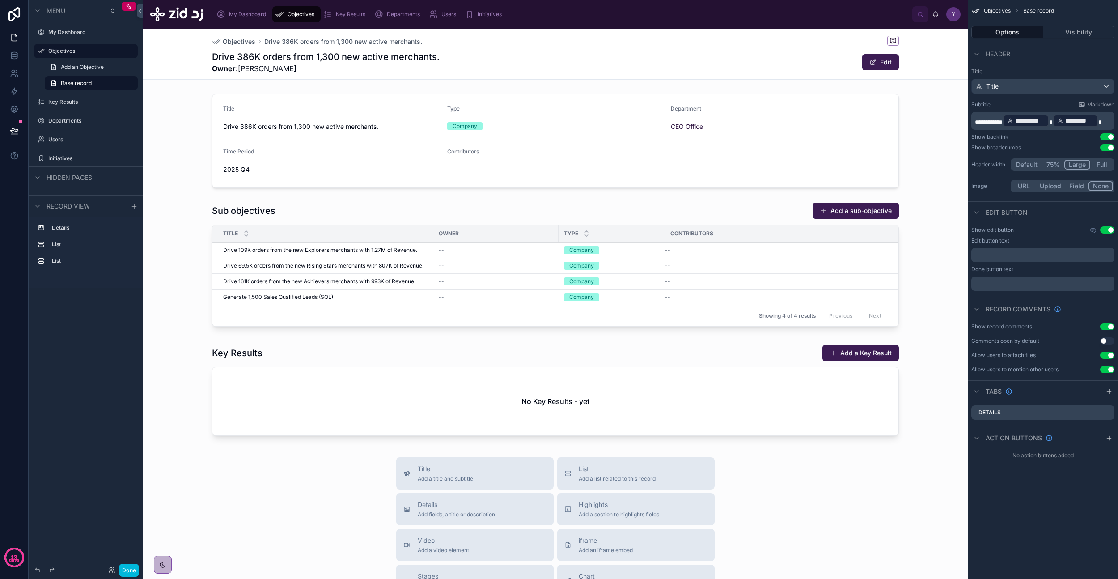
click at [370, 252] on div at bounding box center [555, 266] width 825 height 135
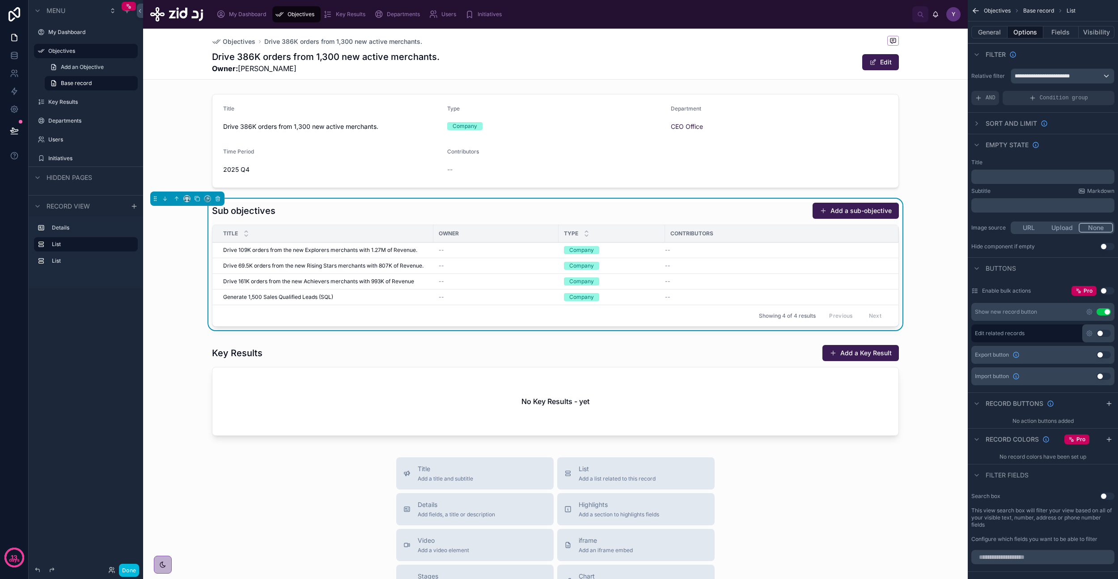
click at [377, 249] on span "Drive 109K orders from the new Explorers merchants with 1.27M of Revenue." at bounding box center [320, 249] width 194 height 7
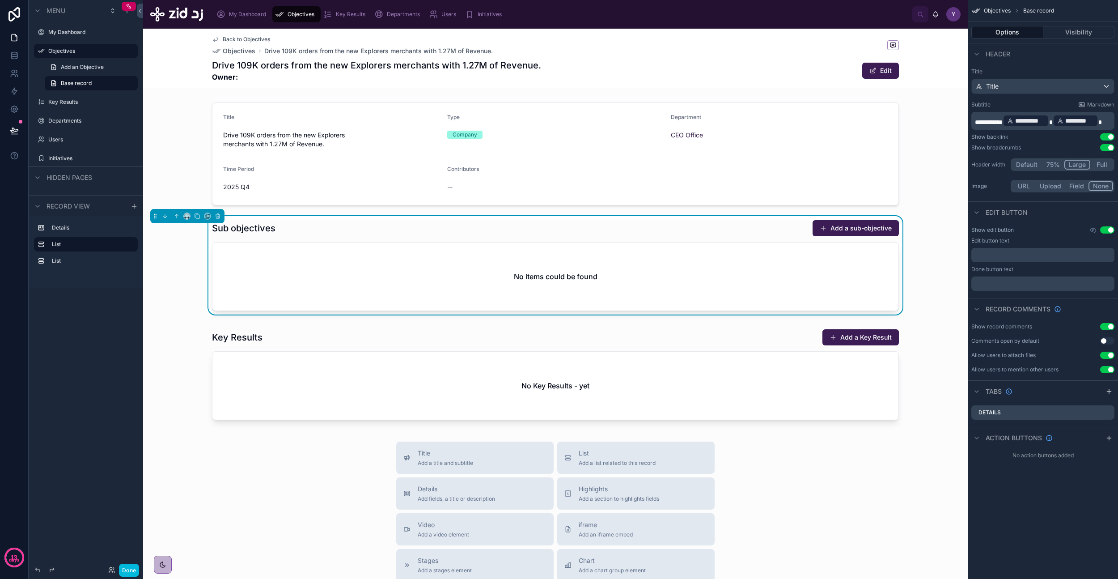
click at [288, 136] on div at bounding box center [555, 154] width 825 height 110
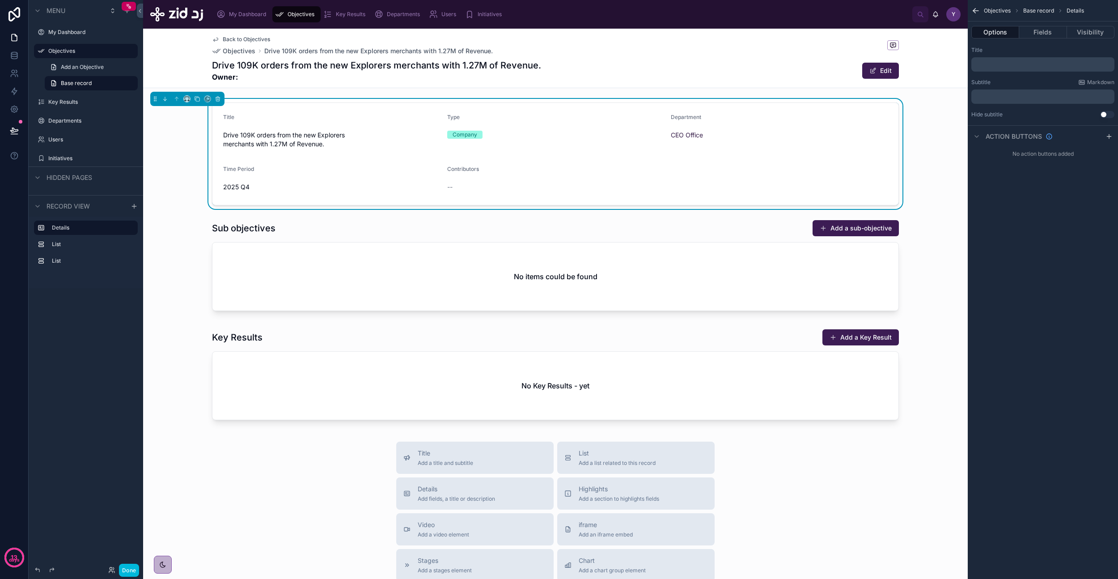
click at [288, 136] on span "Drive 109K orders from the new Explorers merchants with 1.27M of Revenue." at bounding box center [331, 140] width 217 height 18
click at [292, 140] on span "Drive 109K orders from the new Explorers merchants with 1.27M of Revenue." at bounding box center [331, 140] width 217 height 18
click at [131, 337] on button "Done" at bounding box center [129, 569] width 20 height 13
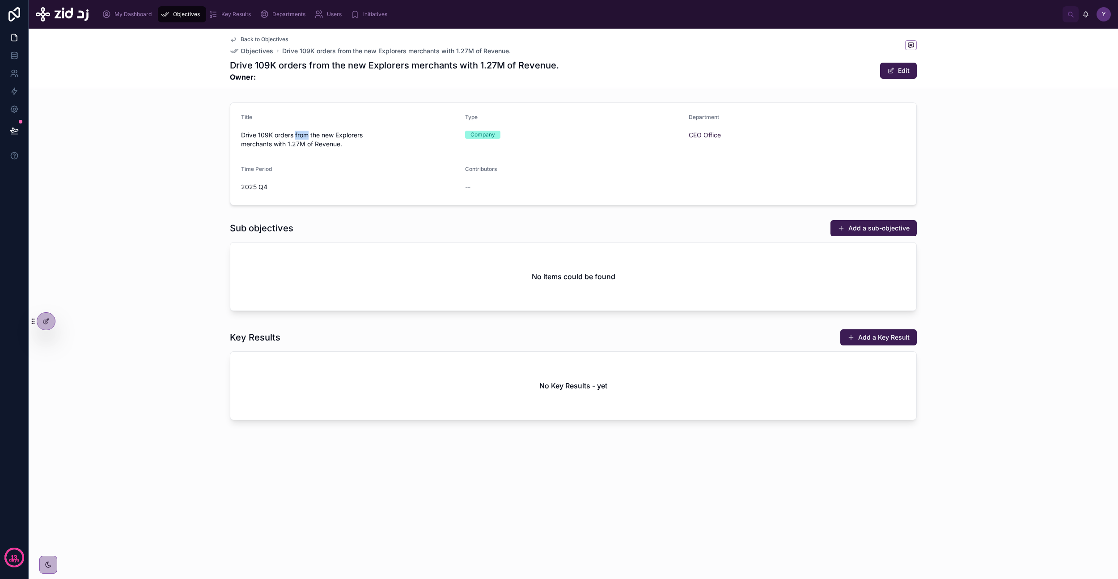
click at [298, 135] on span "Drive 109K orders from the new Explorers merchants with 1.27M of Revenue." at bounding box center [349, 140] width 217 height 18
copy span "Drive 109K orders from the new Explorers merchants with 1.27M of Revenue."
click at [644, 335] on button "Add a Key Result" at bounding box center [878, 337] width 76 height 16
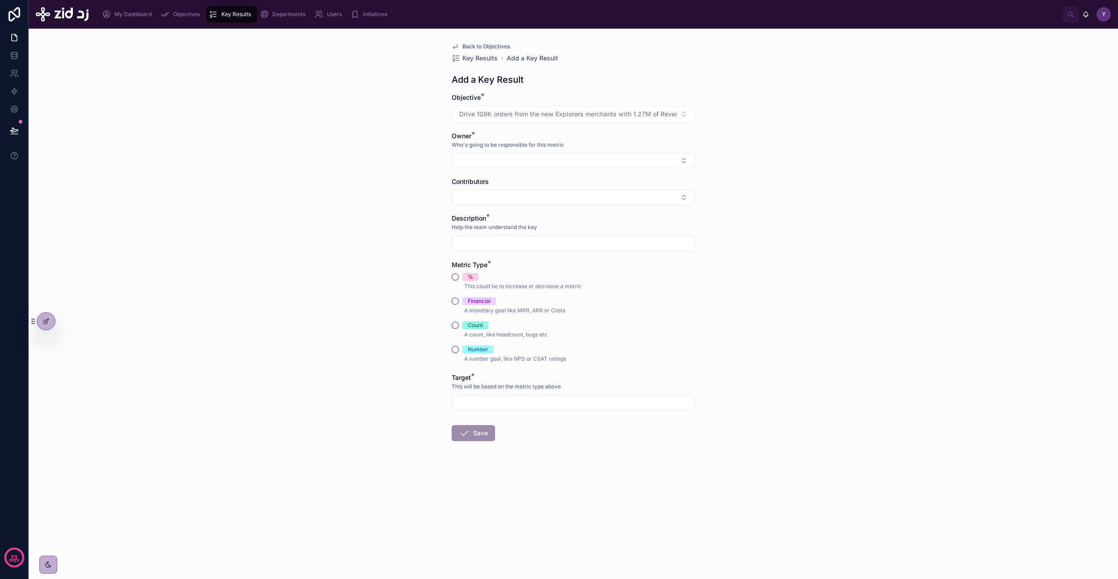
click at [500, 156] on button "Select Button" at bounding box center [573, 160] width 243 height 15
click at [550, 222] on span "[PERSON_NAME]" at bounding box center [568, 219] width 106 height 9
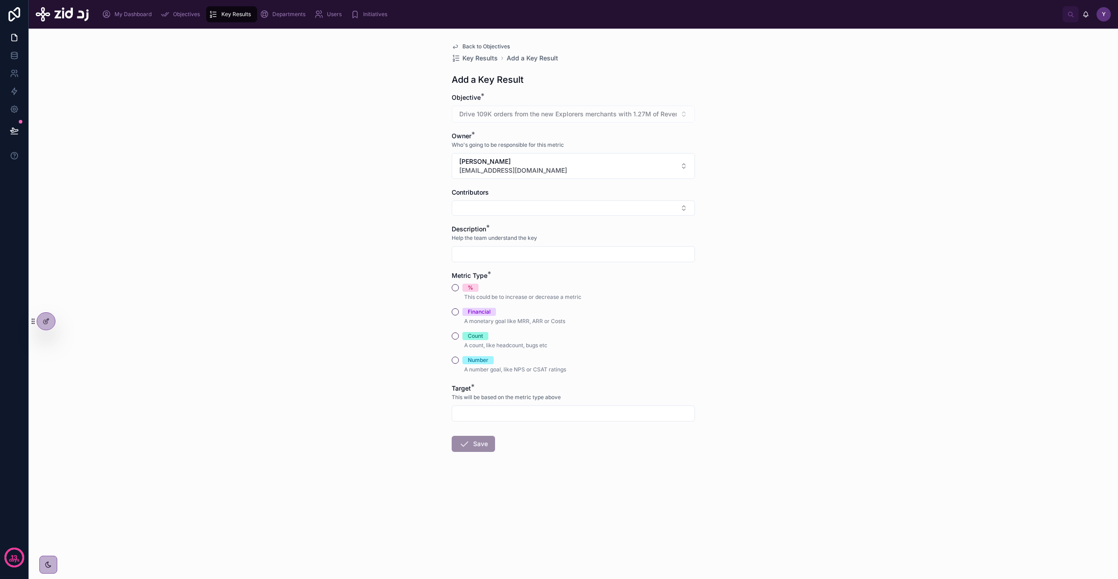
click at [496, 255] on input "text" at bounding box center [573, 254] width 242 height 13
paste input "**********"
type input "**********"
click at [456, 335] on button "Count" at bounding box center [455, 335] width 7 height 7
click at [480, 337] on input "text" at bounding box center [573, 413] width 242 height 13
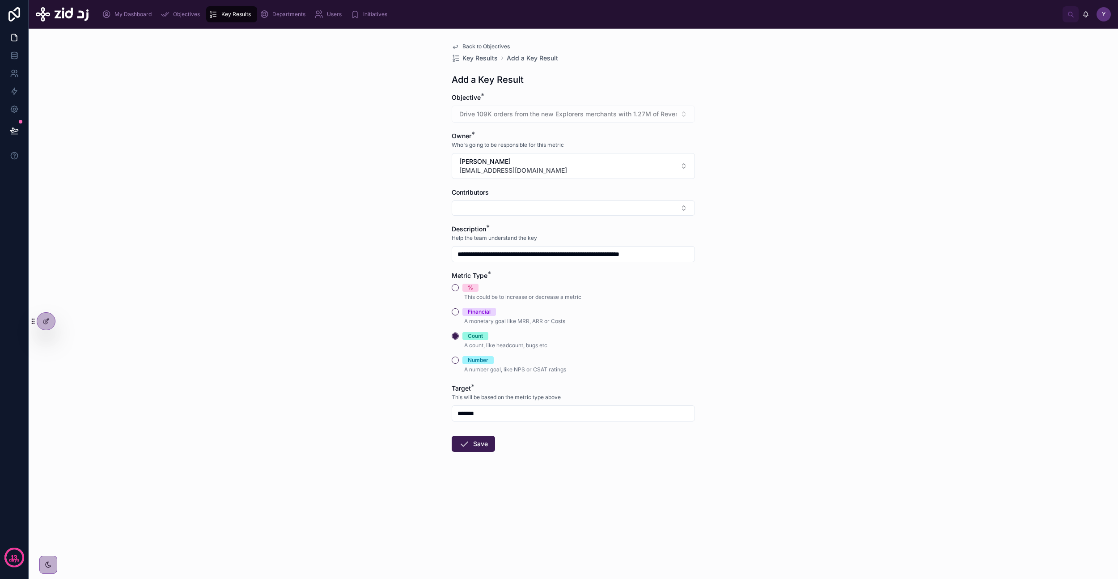
type input "*******"
click at [481, 337] on form "**********" at bounding box center [573, 301] width 243 height 416
click at [478, 337] on button "Save" at bounding box center [473, 444] width 43 height 16
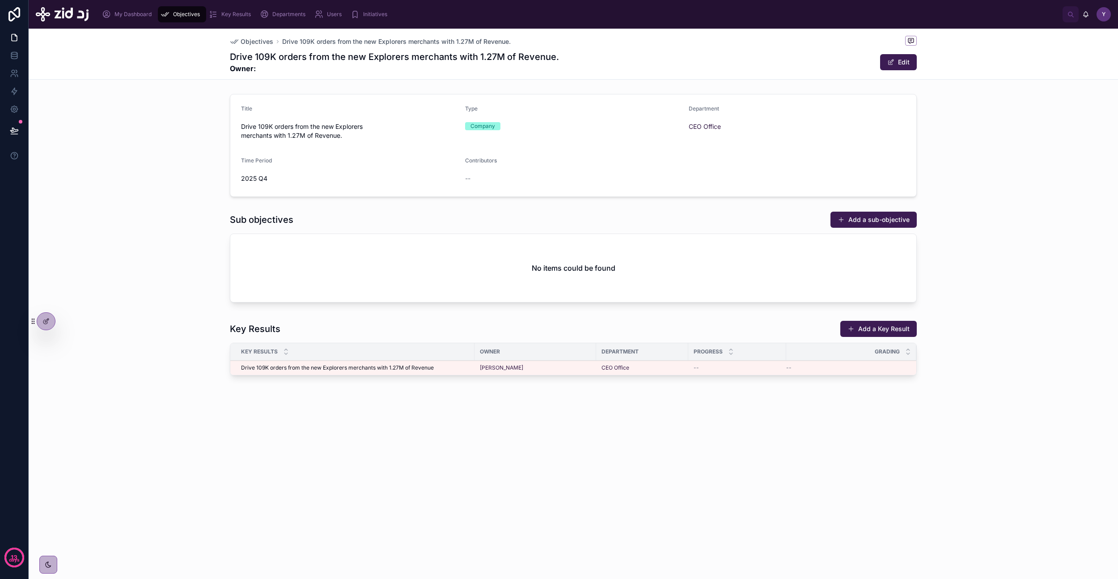
click at [352, 337] on div "Objectives Drive 109K orders from the new Explorers merchants with 1.27M of Rev…" at bounding box center [573, 234] width 1089 height 411
click at [363, 337] on span "Drive 109K orders from the new Explorers merchants with 1.27M of Revenue" at bounding box center [337, 367] width 193 height 7
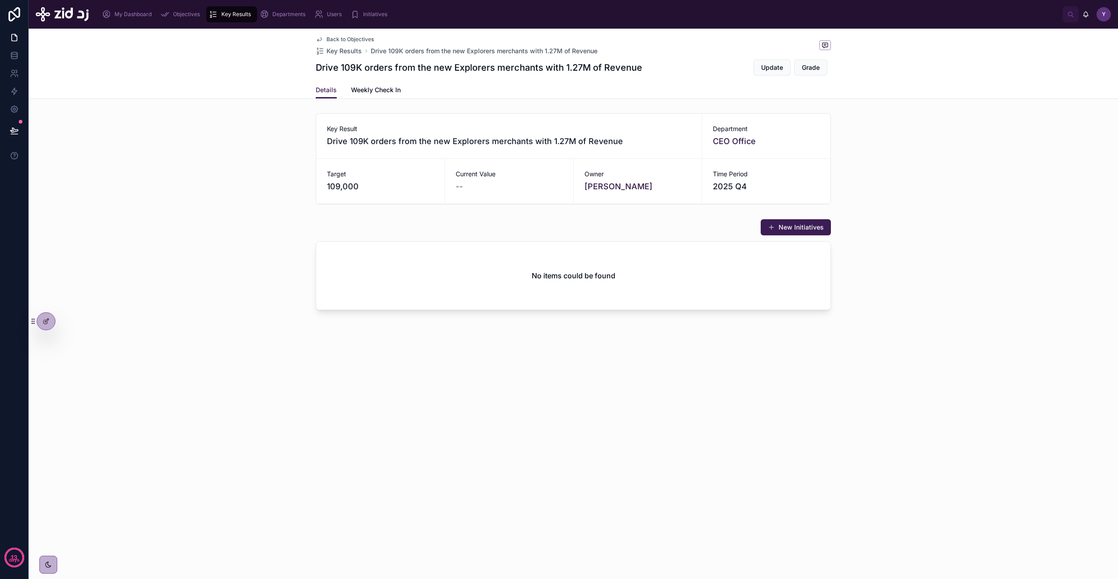
click at [644, 228] on button "New Initiatives" at bounding box center [796, 227] width 70 height 16
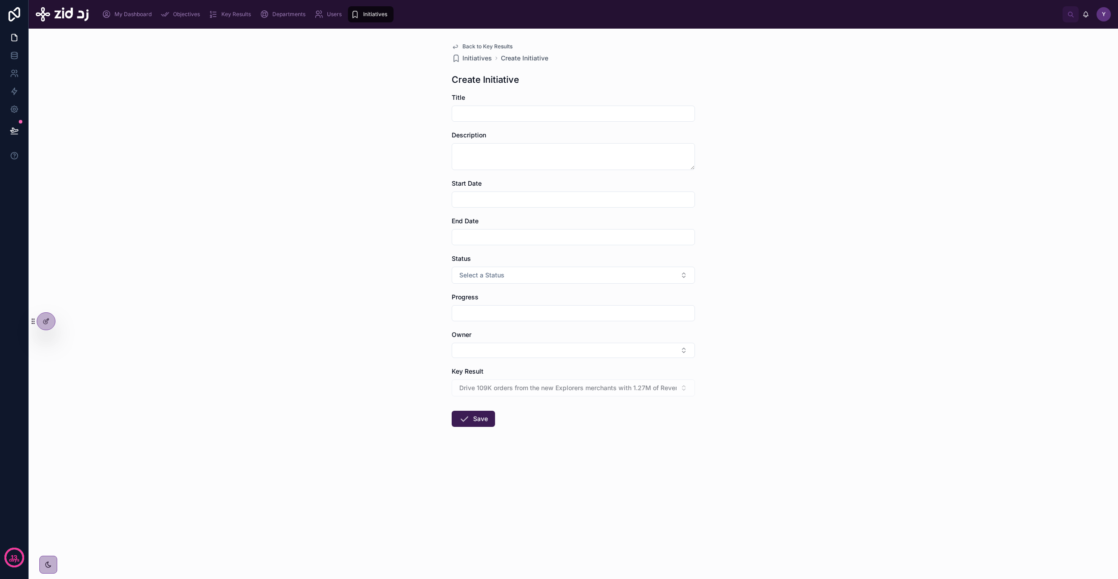
click at [495, 113] on input "text" at bounding box center [573, 113] width 242 height 13
type input "**********"
click at [484, 194] on input "text" at bounding box center [573, 199] width 242 height 13
click at [572, 273] on button "1" at bounding box center [573, 273] width 16 height 16
type input "*********"
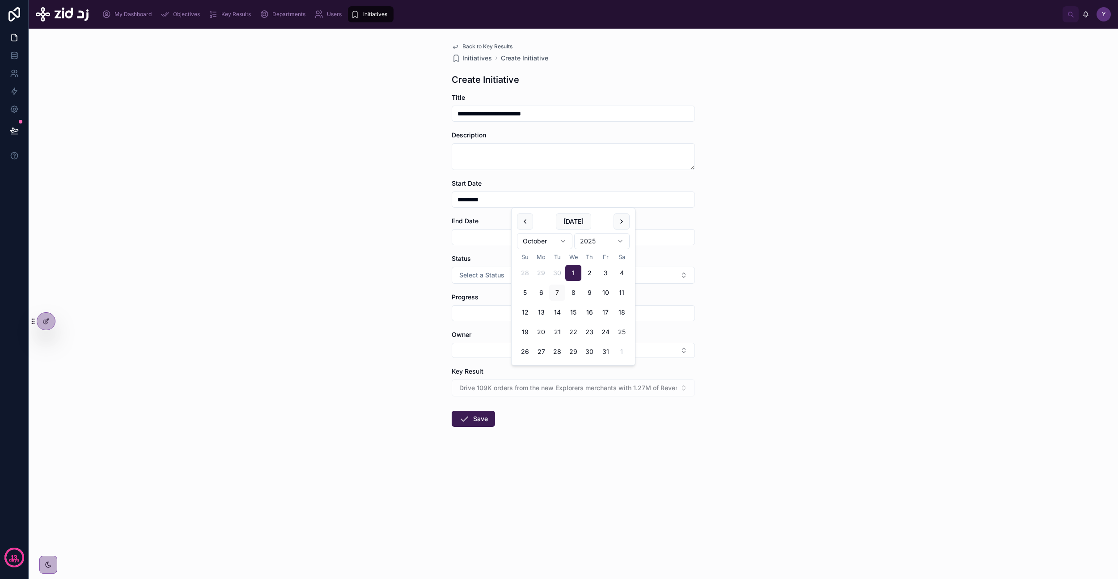
click at [481, 235] on input "text" at bounding box center [573, 237] width 242 height 13
click at [603, 337] on button "31" at bounding box center [605, 389] width 16 height 16
type input "**********"
click at [464, 274] on span "Select a Status" at bounding box center [481, 275] width 45 height 9
click at [529, 311] on div "Not Started" at bounding box center [534, 311] width 29 height 8
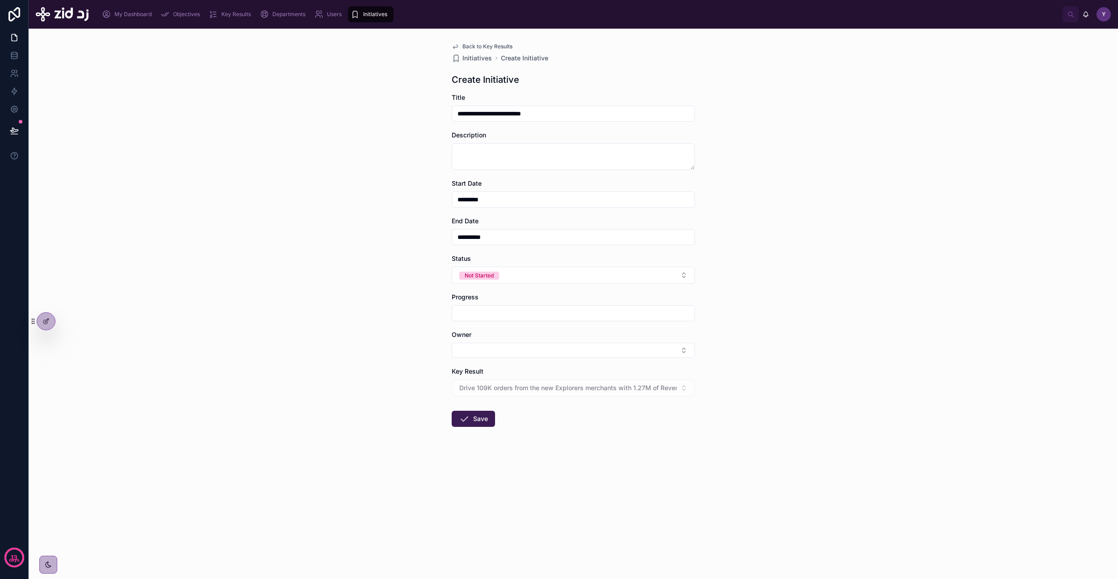
click at [488, 313] on input "text" at bounding box center [573, 313] width 242 height 13
type input "**"
click at [488, 337] on button "Select Button" at bounding box center [573, 350] width 243 height 15
click at [544, 337] on span "yazeed.busayyis@zid.sa" at bounding box center [568, 417] width 106 height 9
click at [481, 337] on button "Save" at bounding box center [473, 429] width 43 height 16
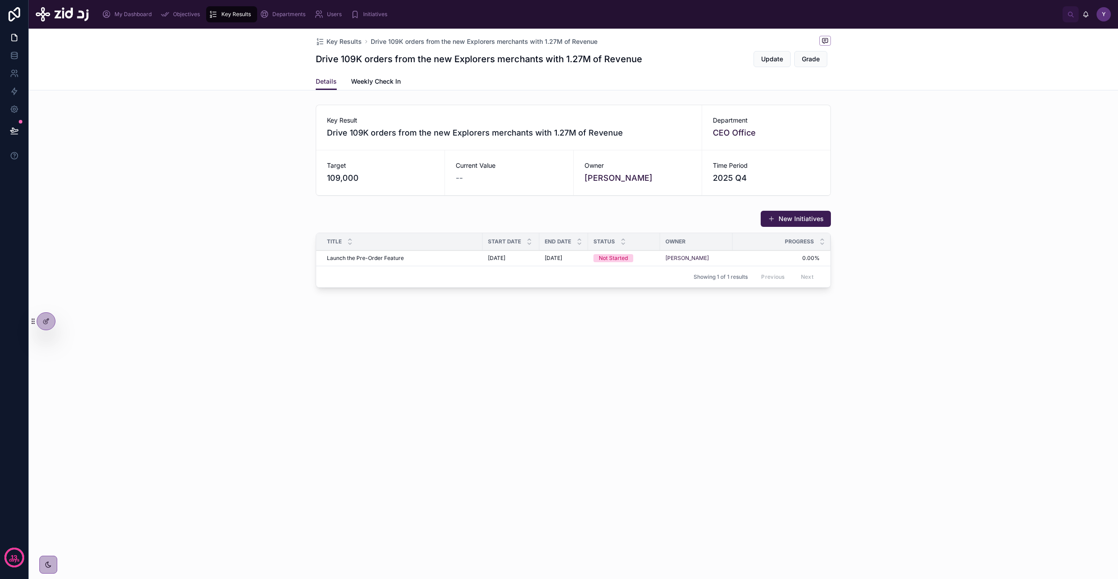
click at [644, 220] on button "New Initiatives" at bounding box center [796, 219] width 70 height 16
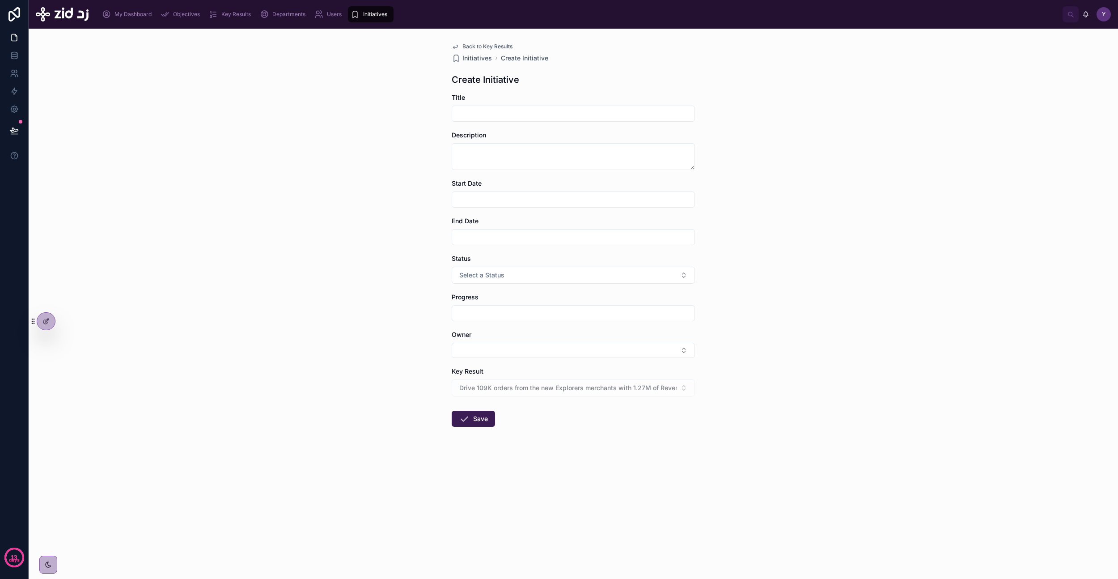
click at [524, 118] on input "text" at bounding box center [573, 113] width 242 height 13
click at [477, 45] on span "Back to Key Results" at bounding box center [487, 46] width 50 height 7
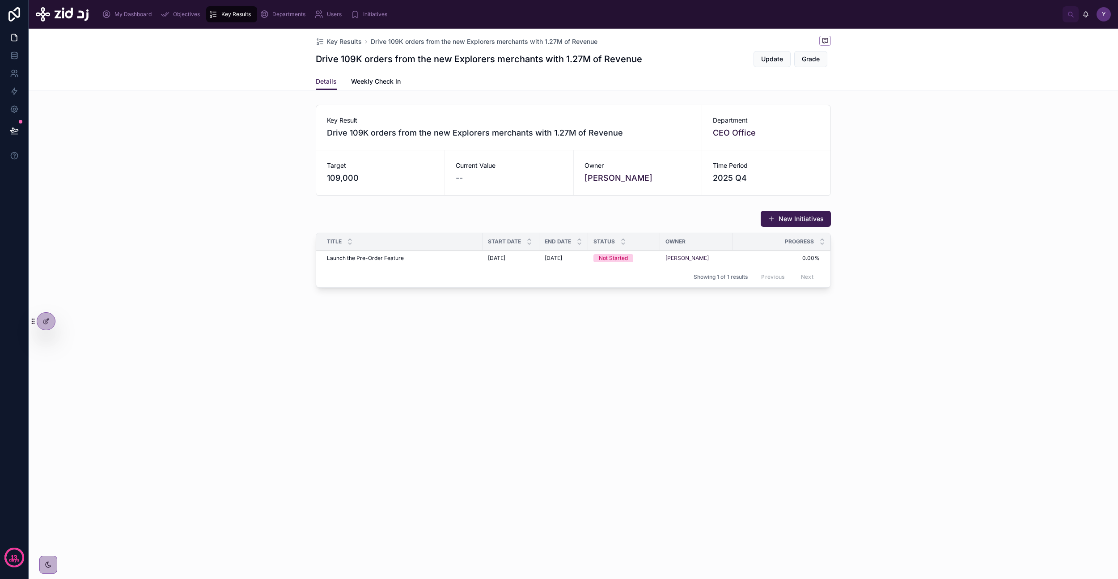
click at [429, 306] on div "Key Results Drive 109K orders from the new Explorers merchants with 1.27M of Re…" at bounding box center [573, 190] width 1089 height 323
click at [430, 217] on div "New Initiatives" at bounding box center [573, 218] width 515 height 17
click at [345, 40] on span "Key Results" at bounding box center [343, 41] width 35 height 9
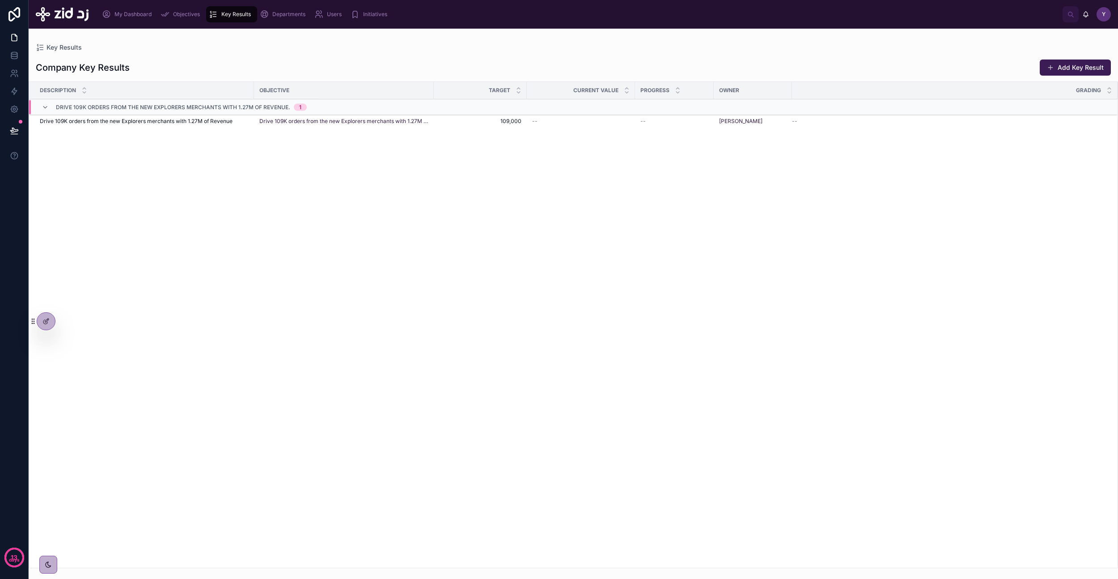
click at [188, 16] on span "Objectives" at bounding box center [186, 14] width 27 height 7
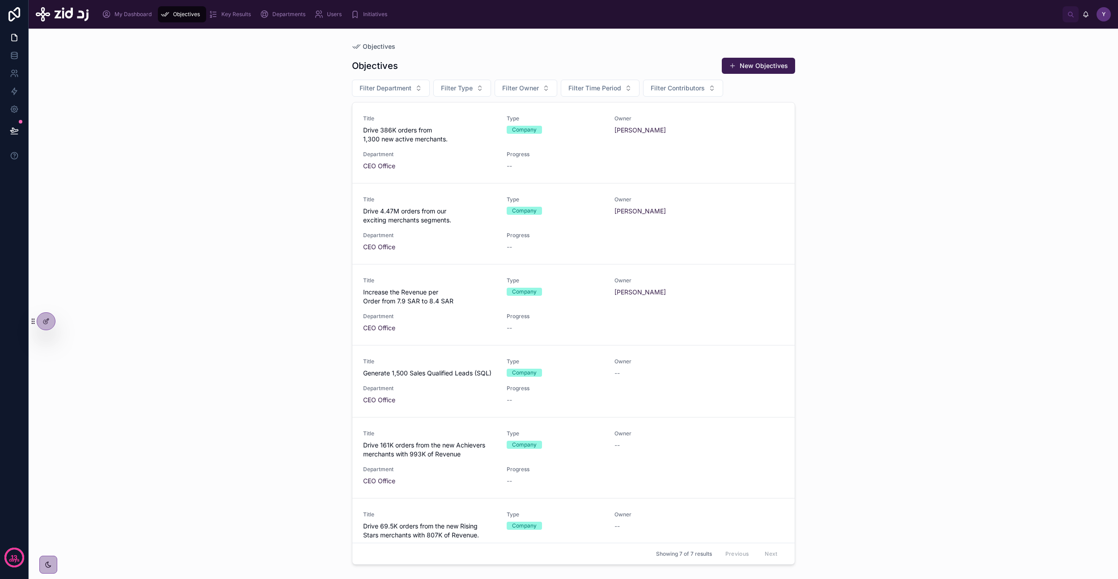
click at [403, 142] on span "Drive 386K orders from 1,300 new active merchants." at bounding box center [429, 135] width 133 height 18
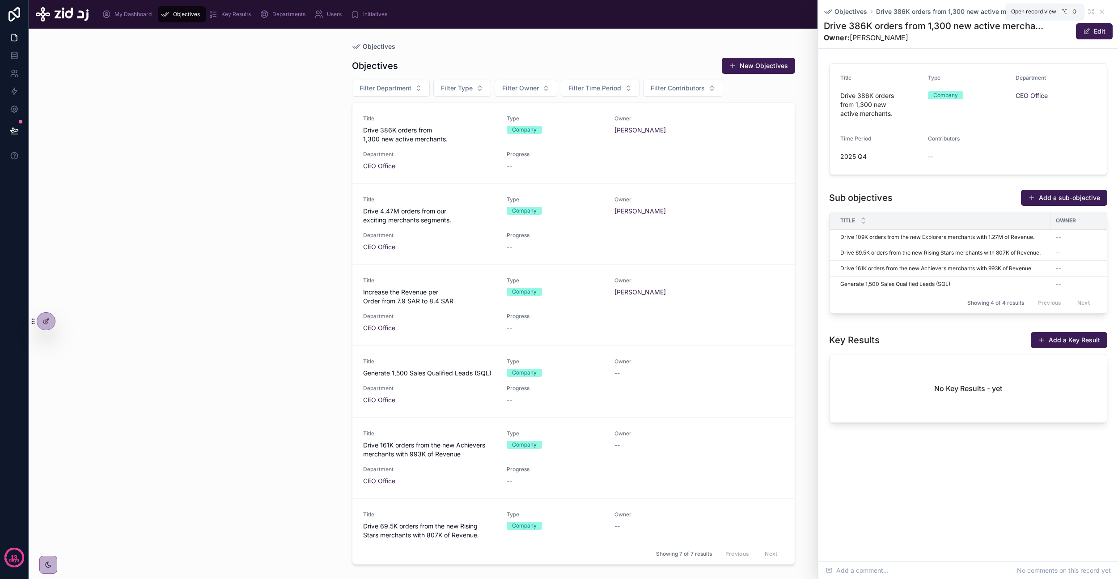
click at [644, 9] on icon at bounding box center [1091, 11] width 7 height 7
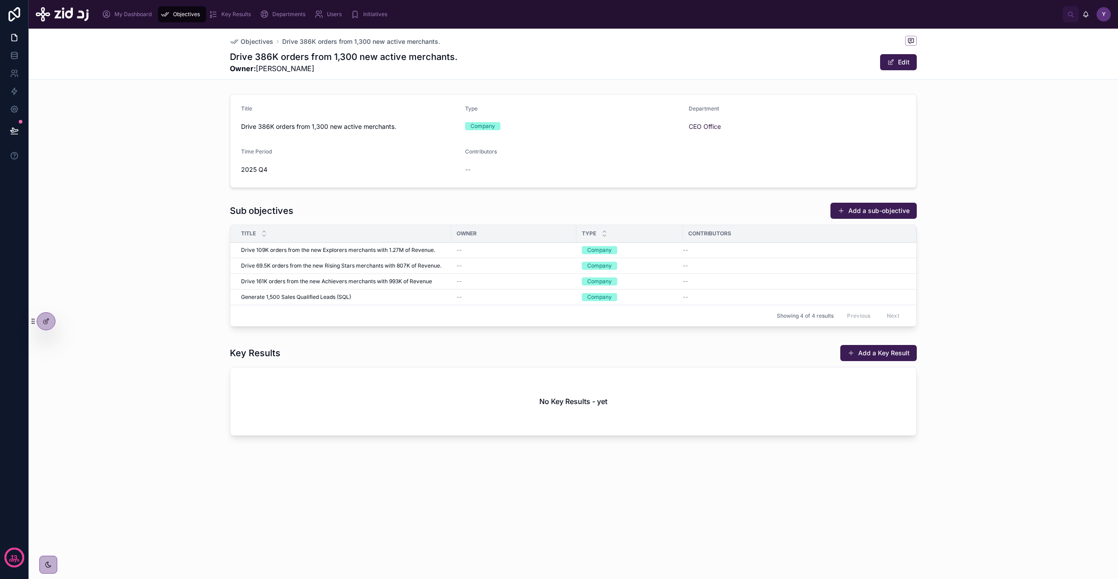
click at [359, 188] on div "Title Drive 386K orders from 1,300 new active merchants. Type Company Departmen…" at bounding box center [573, 140] width 1089 height 101
click at [332, 250] on span "Drive 109K orders from the new Explorers merchants with 1.27M of Revenue." at bounding box center [338, 249] width 194 height 7
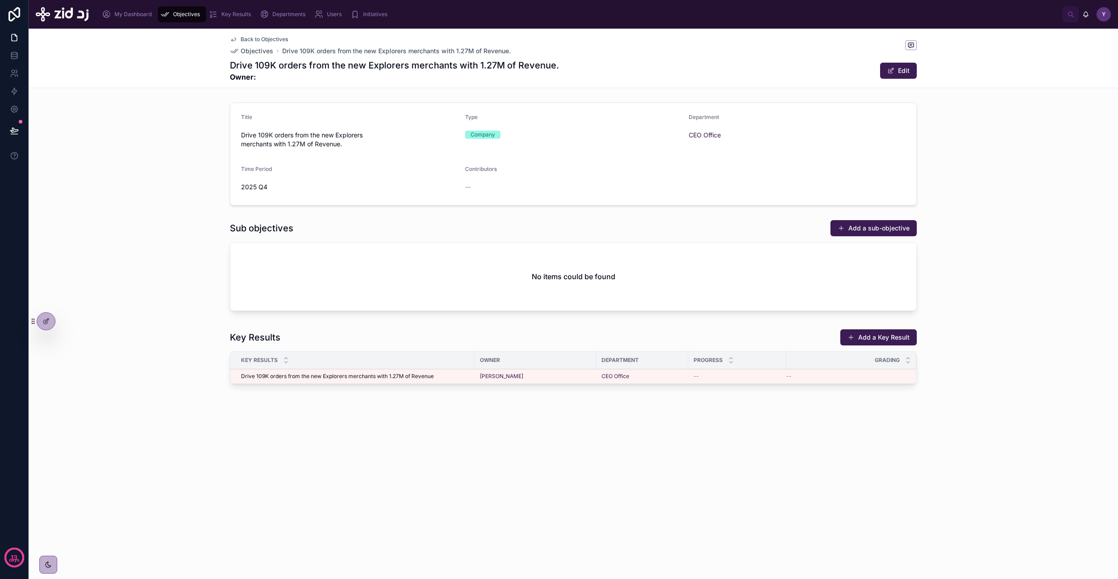
click at [47, 319] on icon at bounding box center [47, 320] width 4 height 4
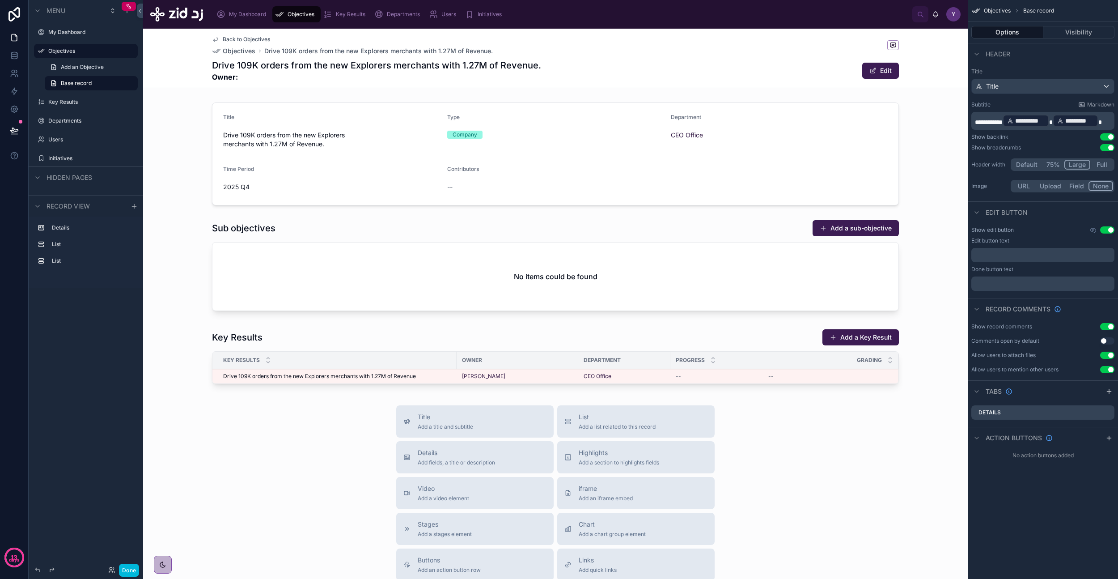
click at [286, 337] on div at bounding box center [555, 358] width 825 height 66
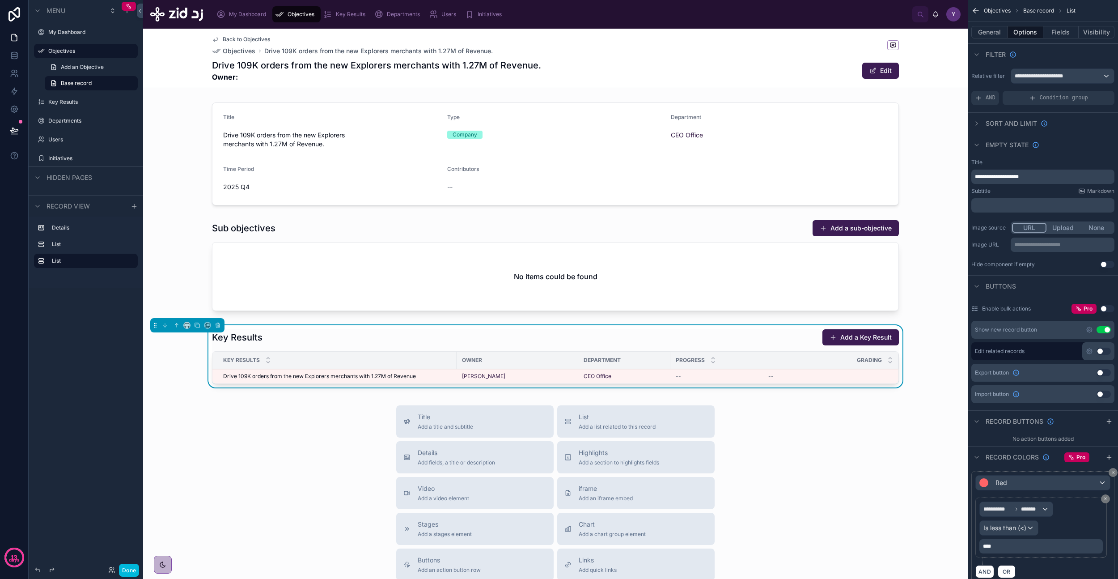
click at [644, 337] on icon "scrollable content" at bounding box center [1113, 472] width 3 height 3
click at [644, 337] on icon "scrollable content" at bounding box center [1112, 472] width 5 height 5
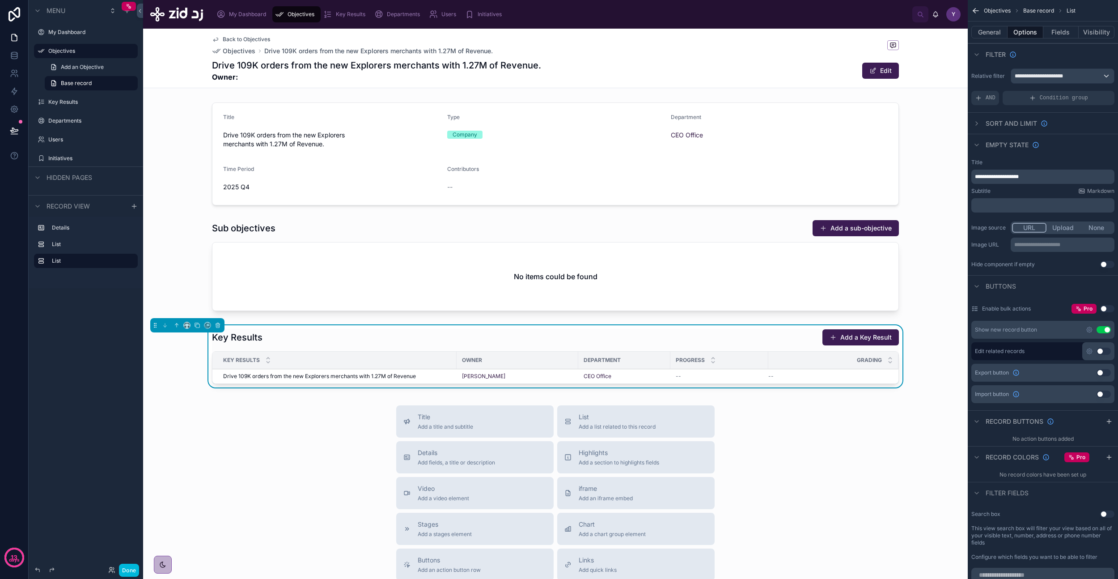
click at [347, 271] on div at bounding box center [555, 267] width 825 height 102
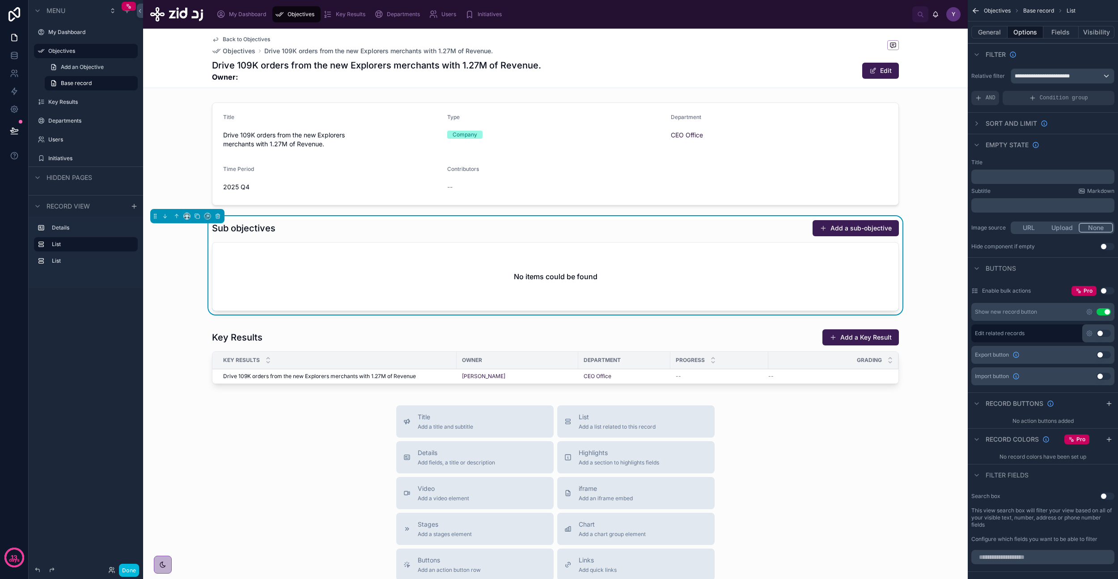
click at [126, 337] on button "Done" at bounding box center [129, 569] width 20 height 13
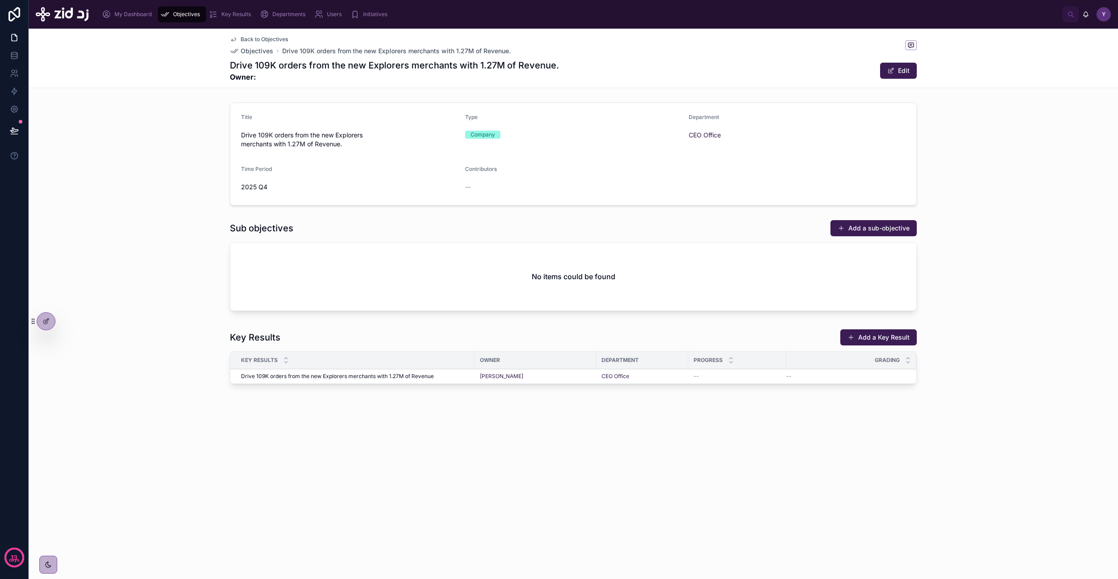
click at [50, 321] on div at bounding box center [46, 321] width 18 height 17
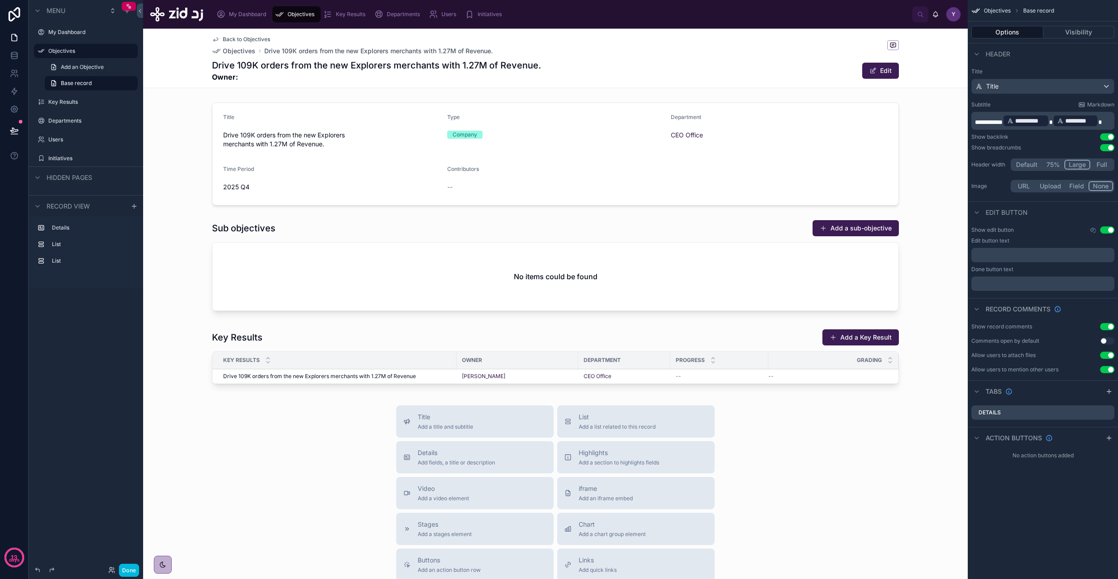
click at [255, 39] on span "Back to Objectives" at bounding box center [246, 39] width 47 height 7
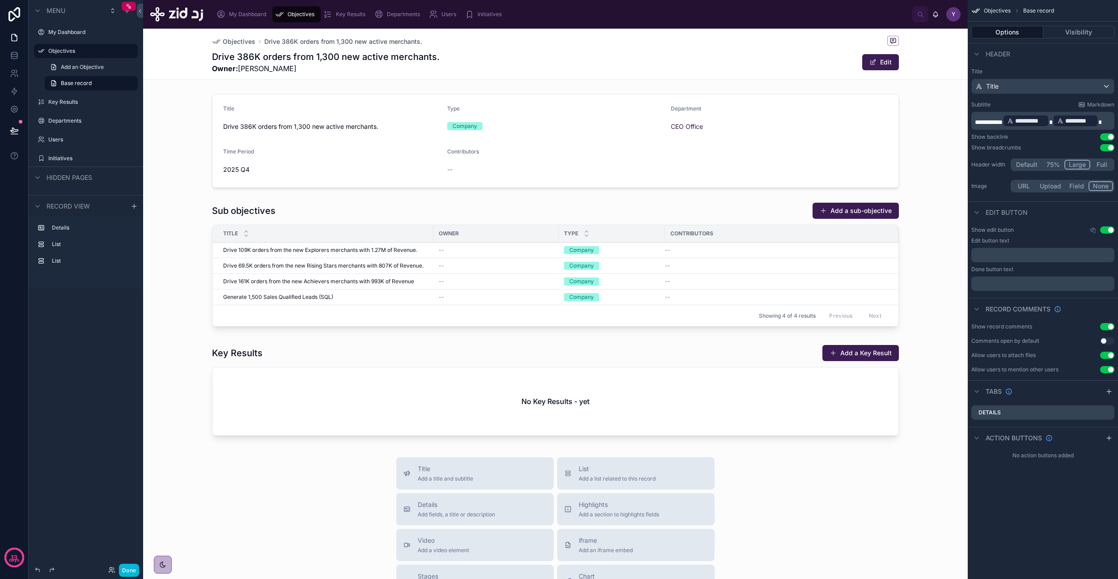
click at [296, 17] on span "Objectives" at bounding box center [301, 14] width 27 height 7
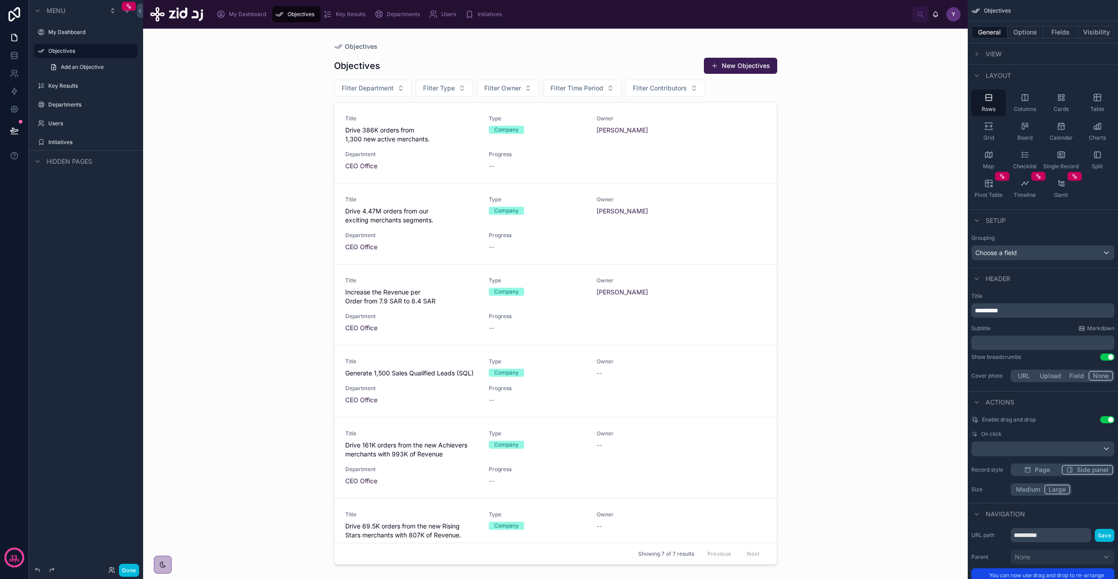
click at [620, 59] on div "Objectives New Objectives" at bounding box center [555, 65] width 443 height 17
click at [644, 53] on span "View" at bounding box center [994, 54] width 16 height 9
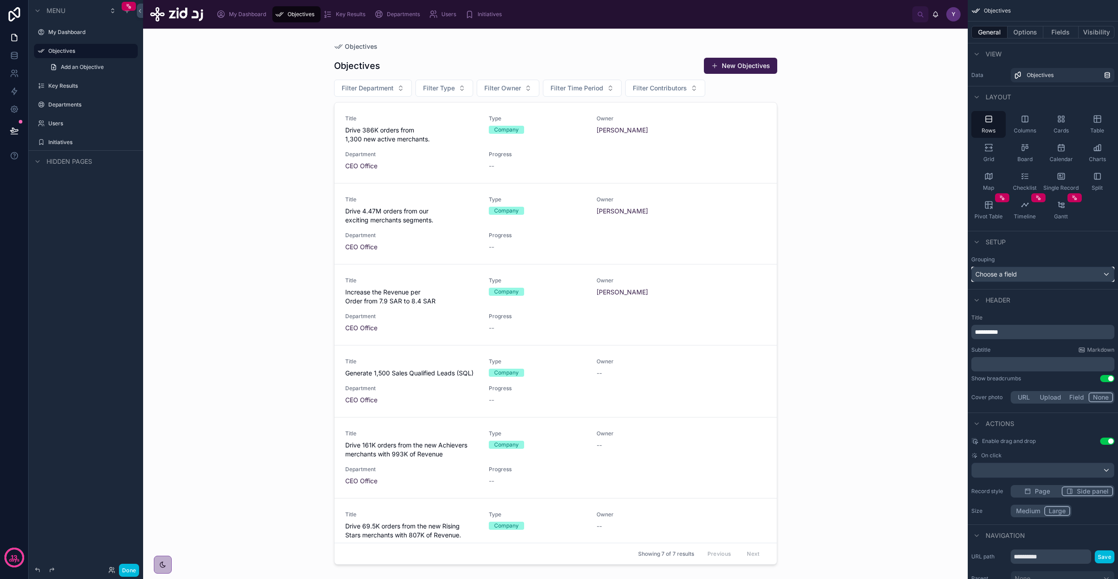
click at [644, 277] on div "Choose a field" at bounding box center [1043, 274] width 142 height 14
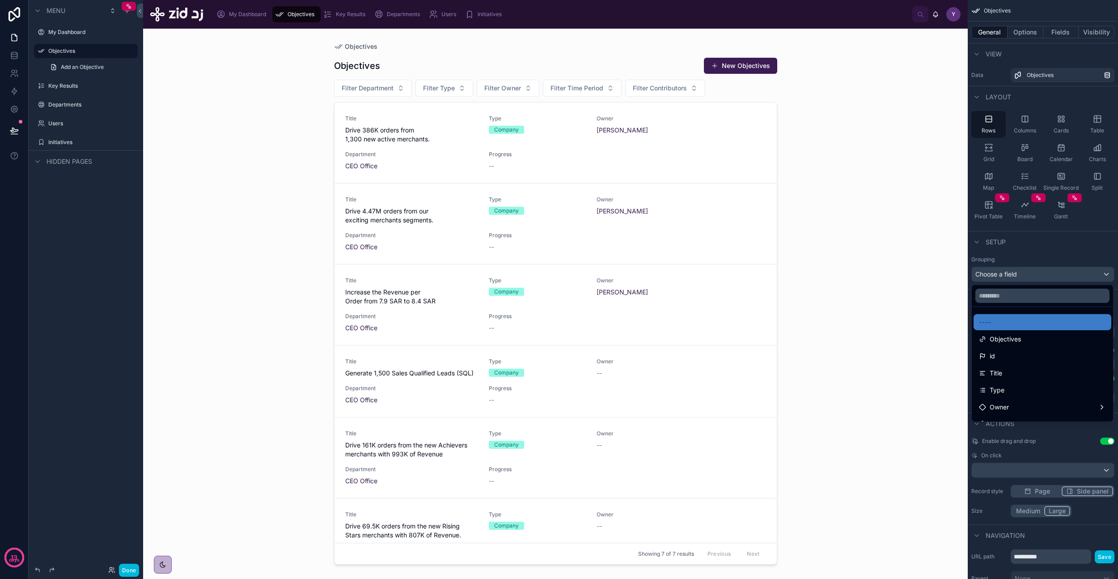
click at [644, 337] on span "Objectives" at bounding box center [1005, 339] width 31 height 11
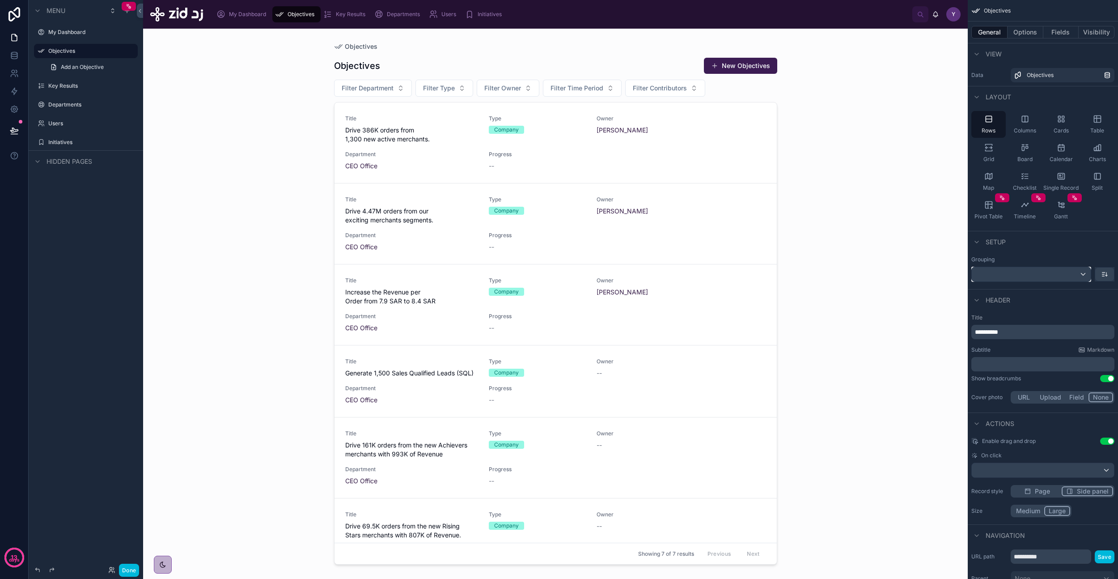
click at [644, 267] on div "scrollable content" at bounding box center [1031, 274] width 119 height 14
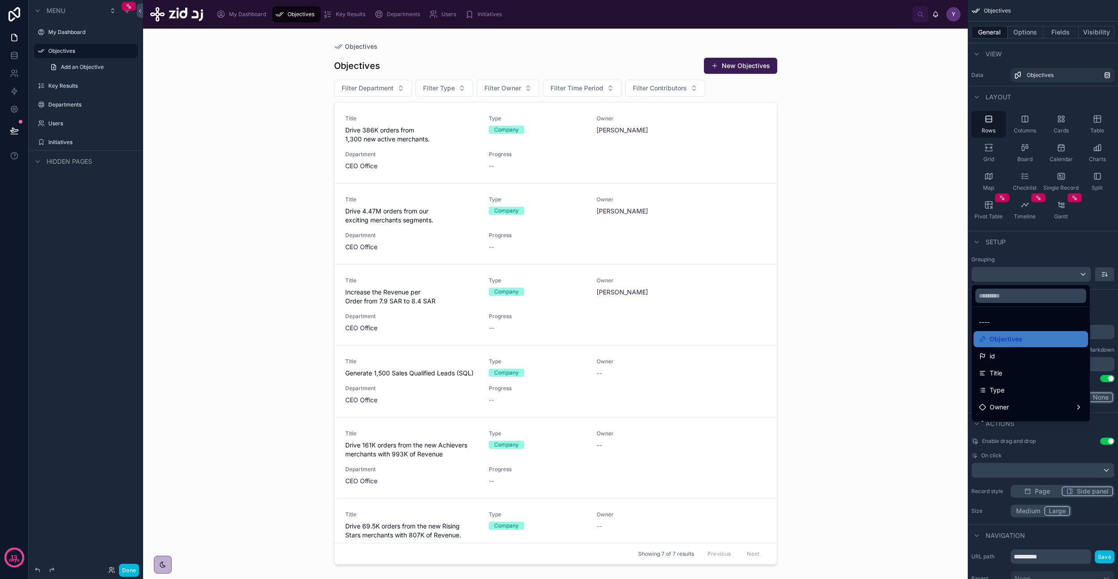
click at [644, 276] on div "scrollable content" at bounding box center [559, 289] width 1118 height 579
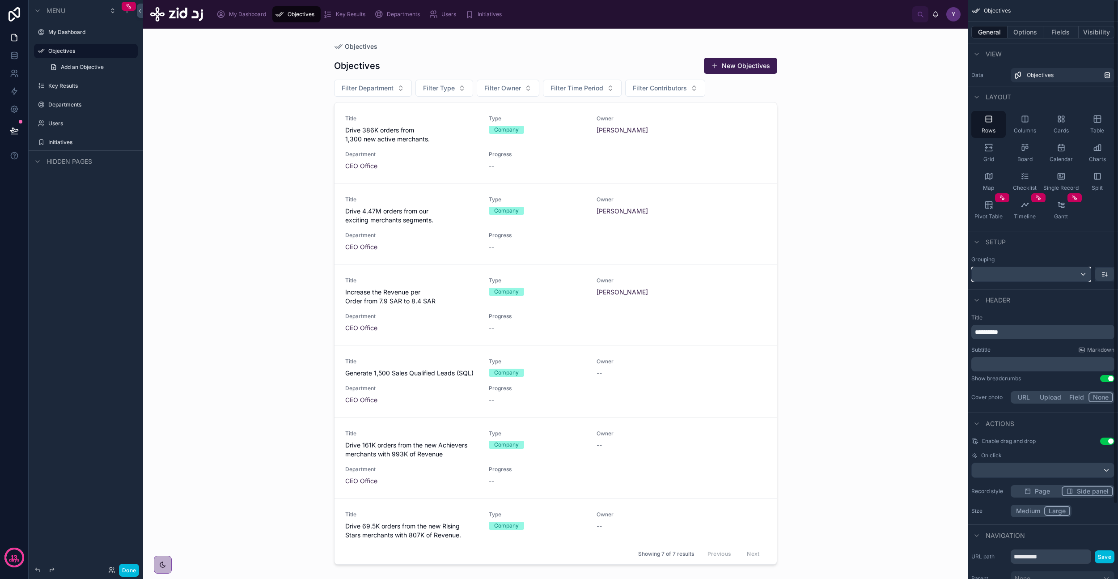
click at [644, 270] on div "scrollable content" at bounding box center [1031, 274] width 119 height 14
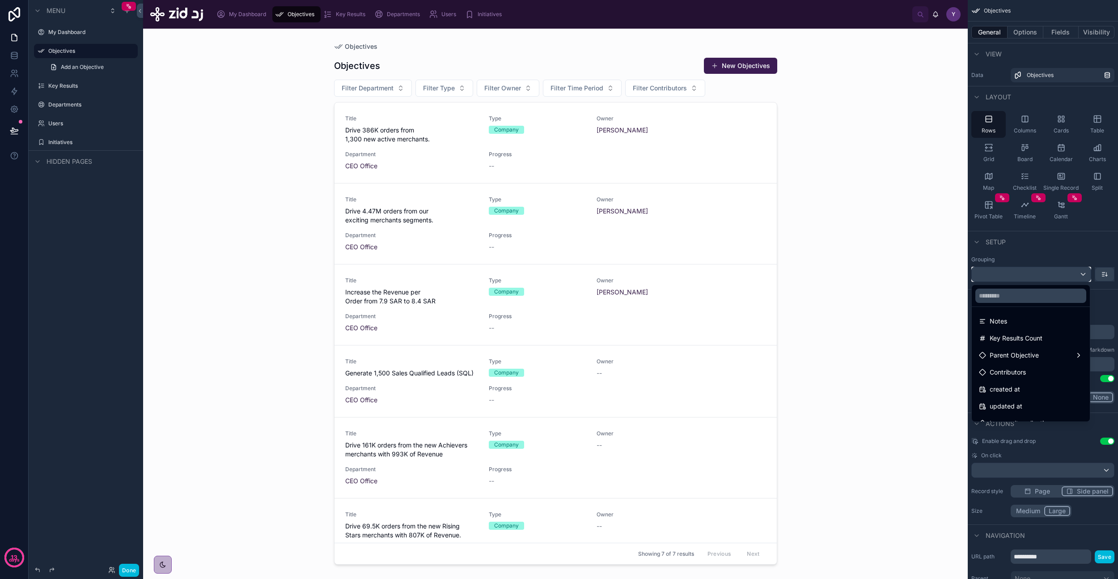
scroll to position [189, 0]
click at [644, 337] on span "Parent Objective" at bounding box center [1014, 353] width 49 height 11
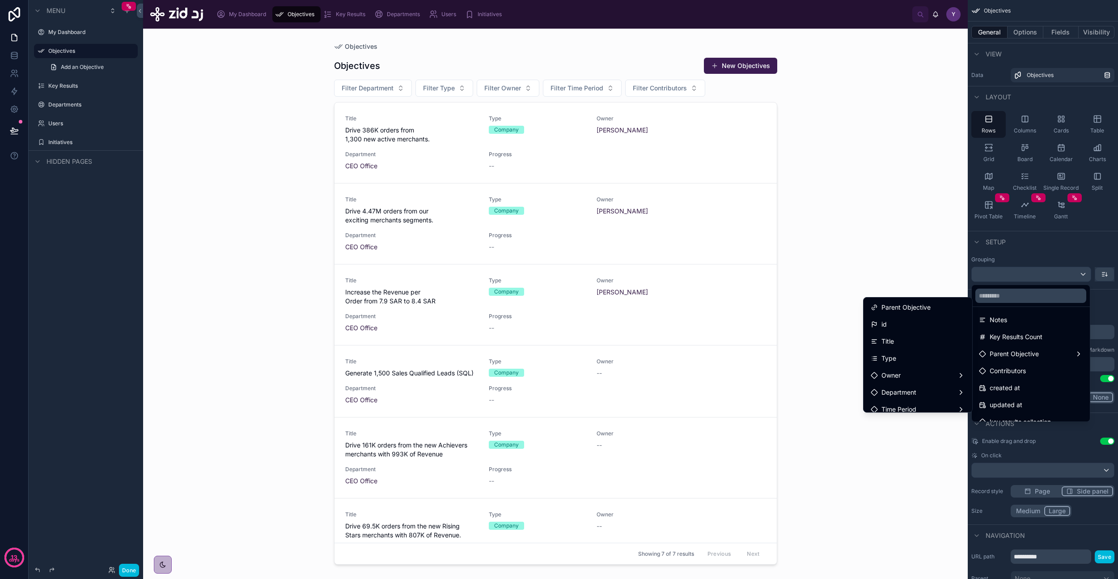
click at [644, 303] on span "Parent Objective" at bounding box center [905, 307] width 49 height 11
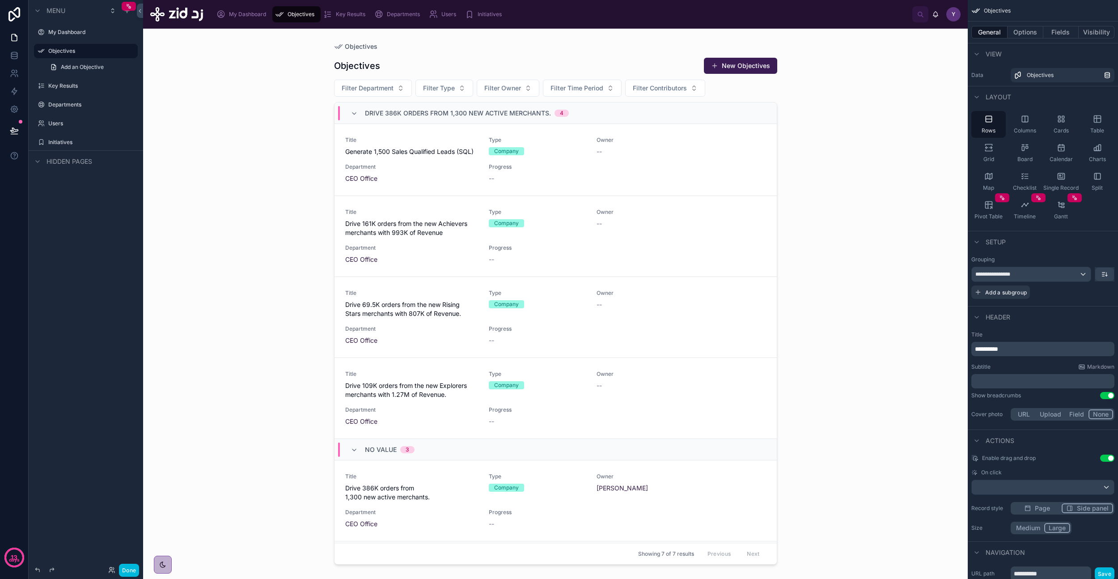
click at [356, 110] on icon at bounding box center [354, 113] width 7 height 7
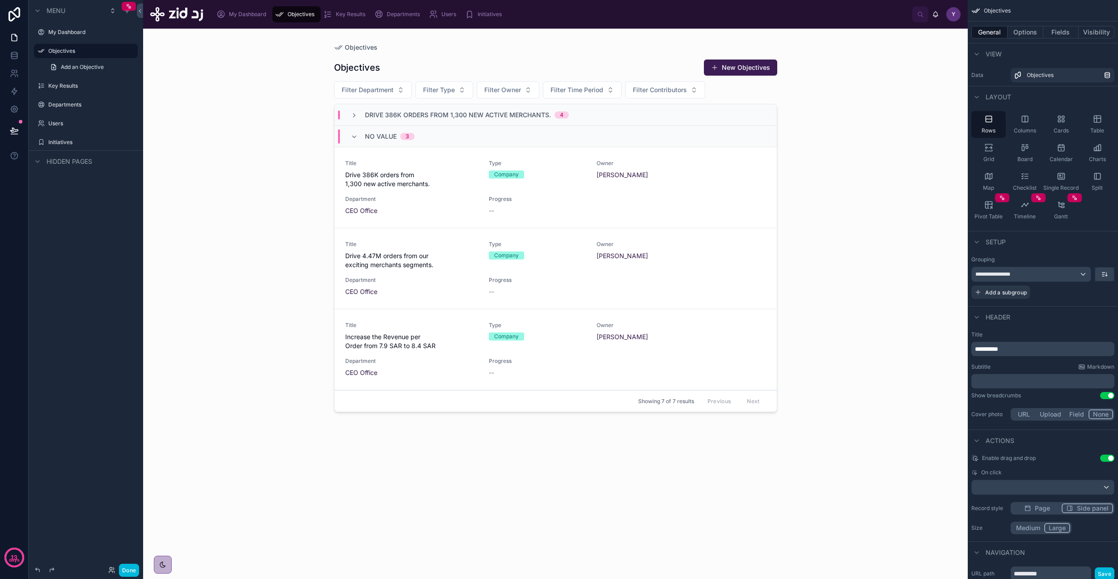
click at [356, 114] on icon at bounding box center [354, 115] width 7 height 7
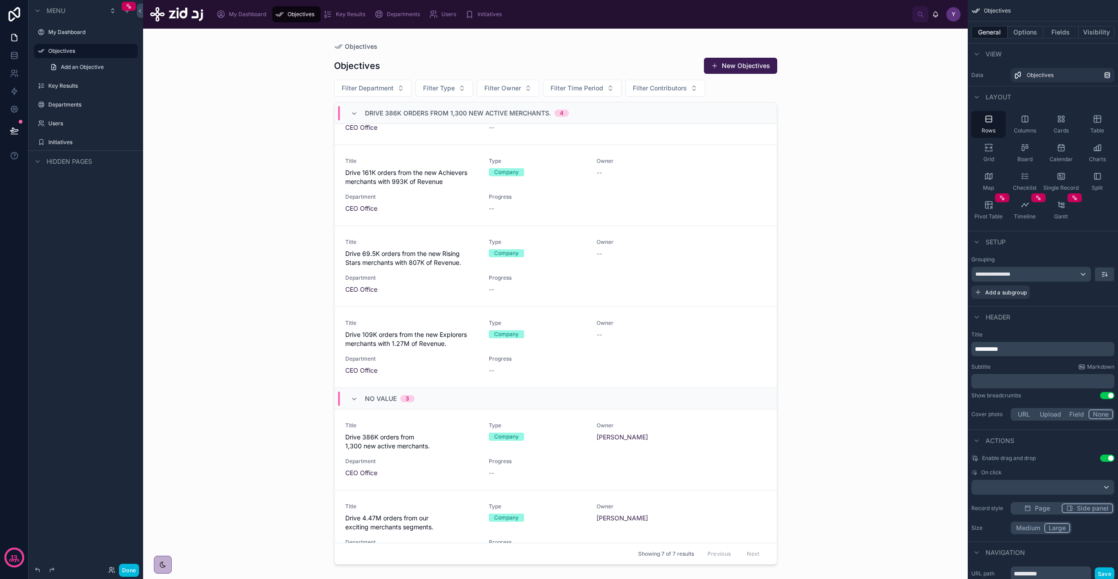
scroll to position [0, 0]
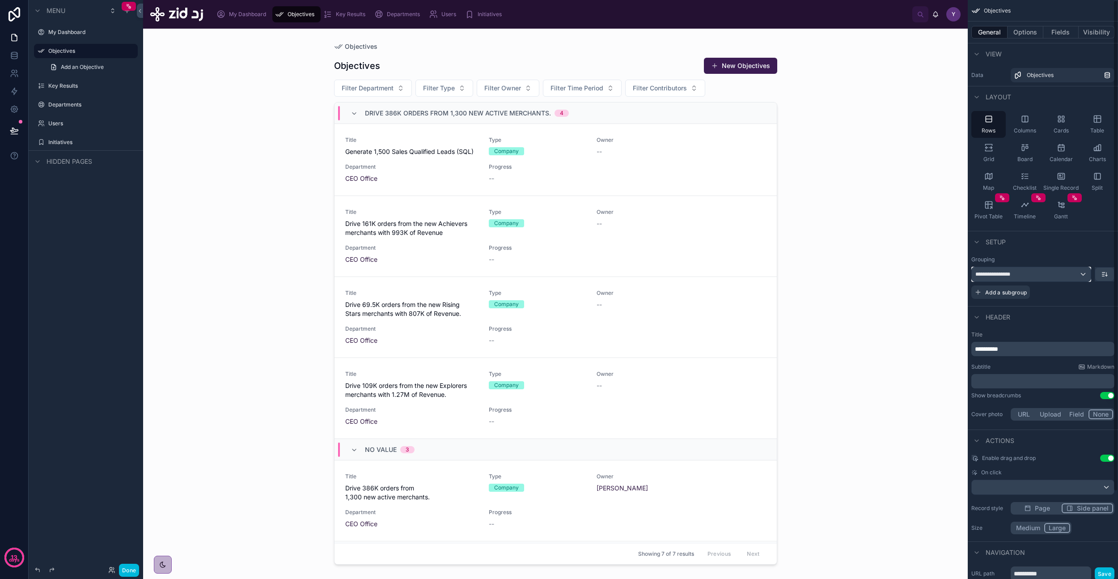
click at [644, 274] on div "**********" at bounding box center [1031, 274] width 119 height 14
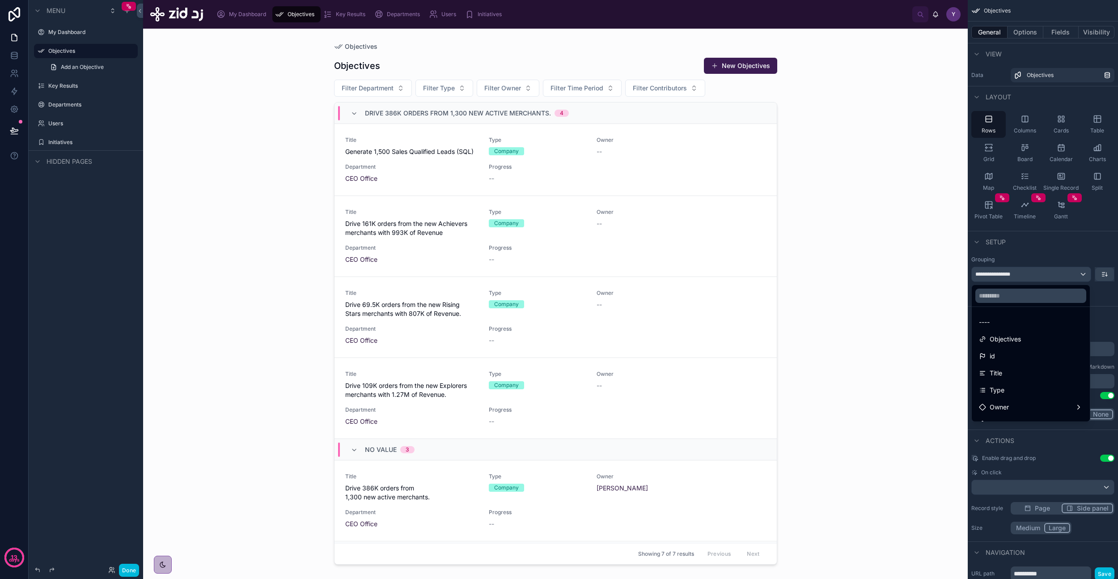
click at [644, 323] on div "----" at bounding box center [1031, 322] width 104 height 11
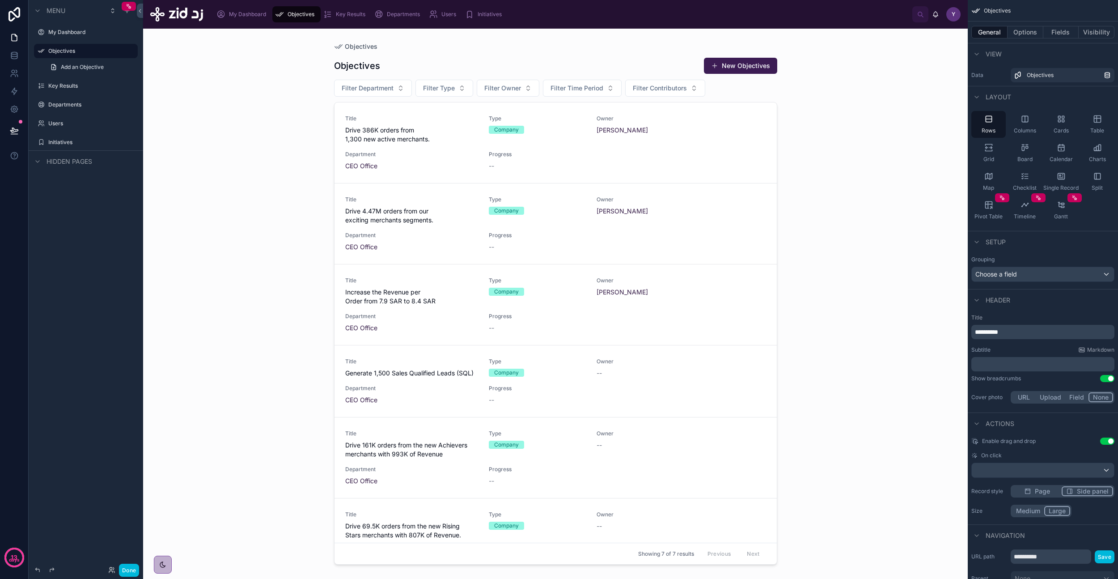
scroll to position [118, 0]
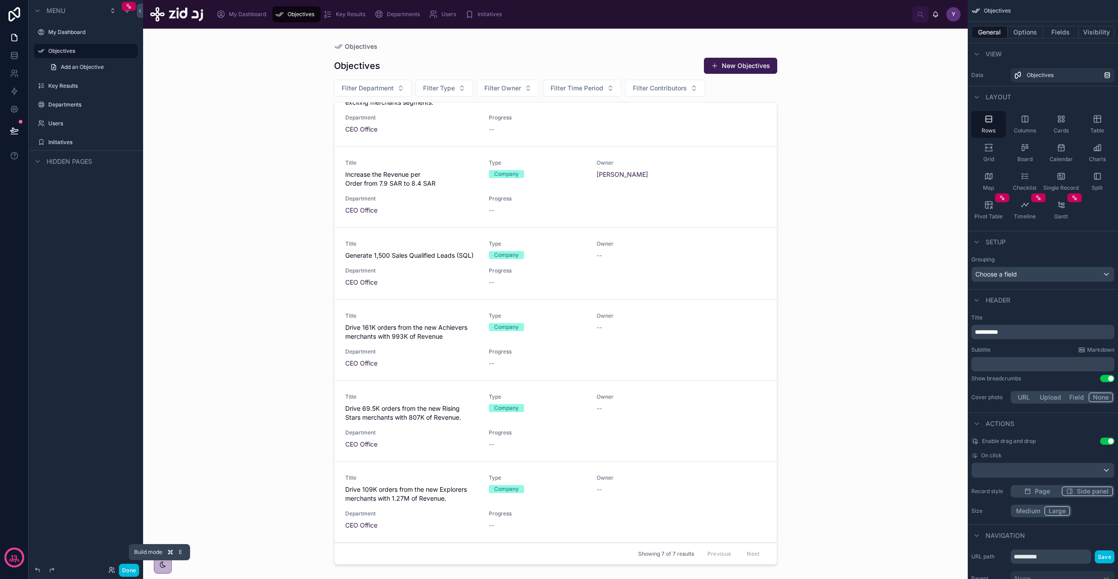
click at [130, 337] on button "Done" at bounding box center [129, 569] width 20 height 13
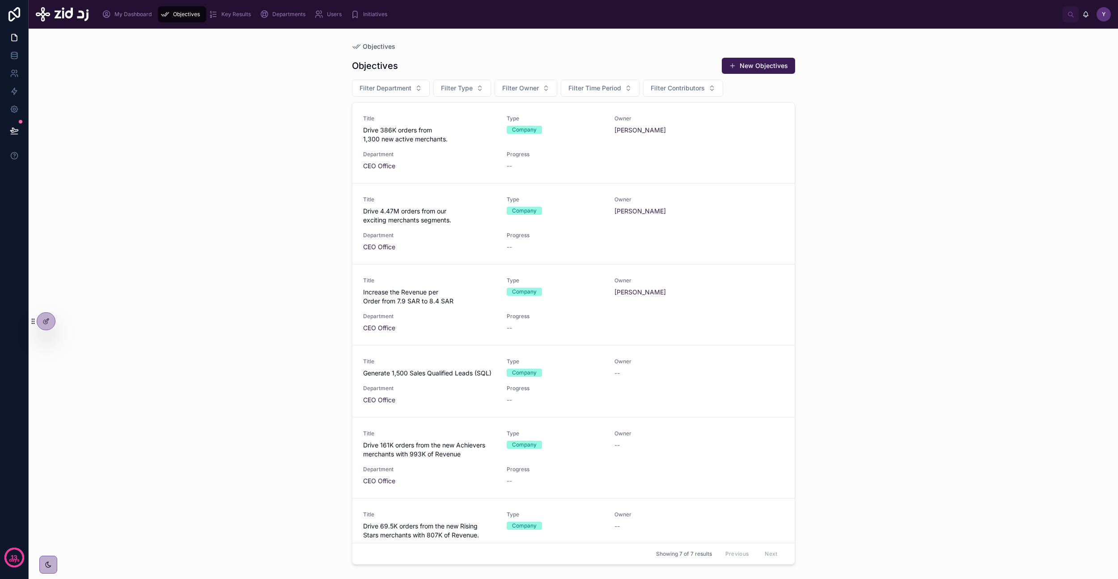
click at [48, 322] on icon at bounding box center [45, 321] width 7 height 7
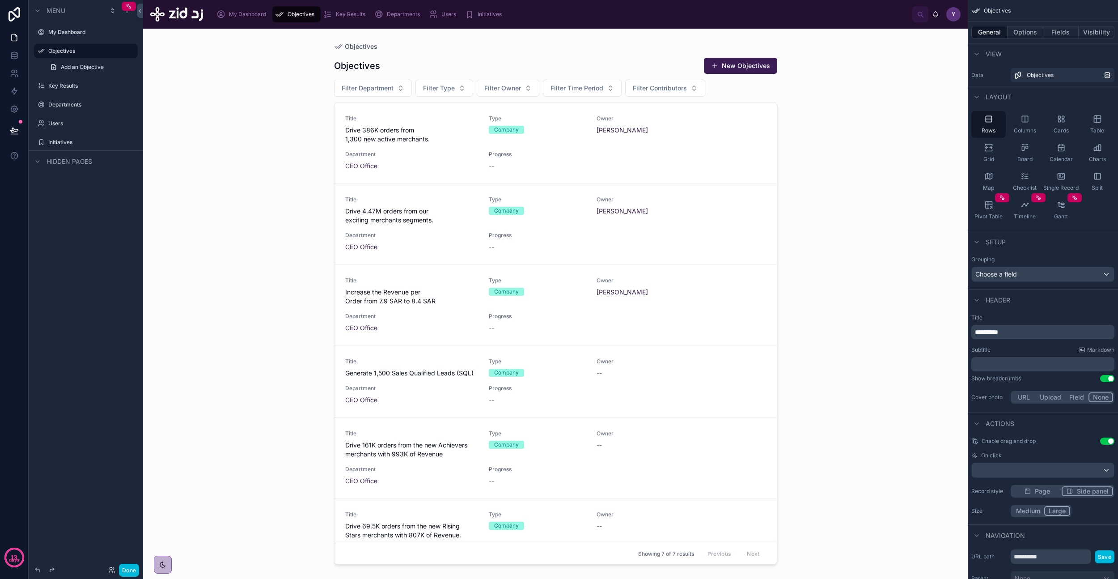
click at [644, 173] on div at bounding box center [555, 298] width 457 height 539
click at [644, 32] on button "Fields" at bounding box center [1061, 32] width 36 height 13
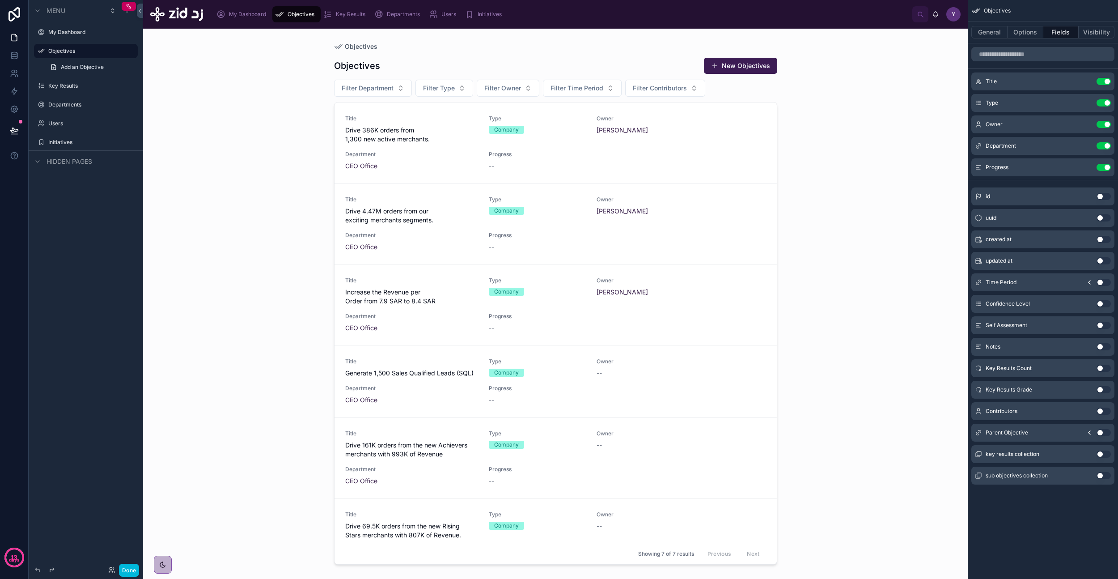
click at [644, 337] on button "Use setting" at bounding box center [1104, 432] width 14 height 7
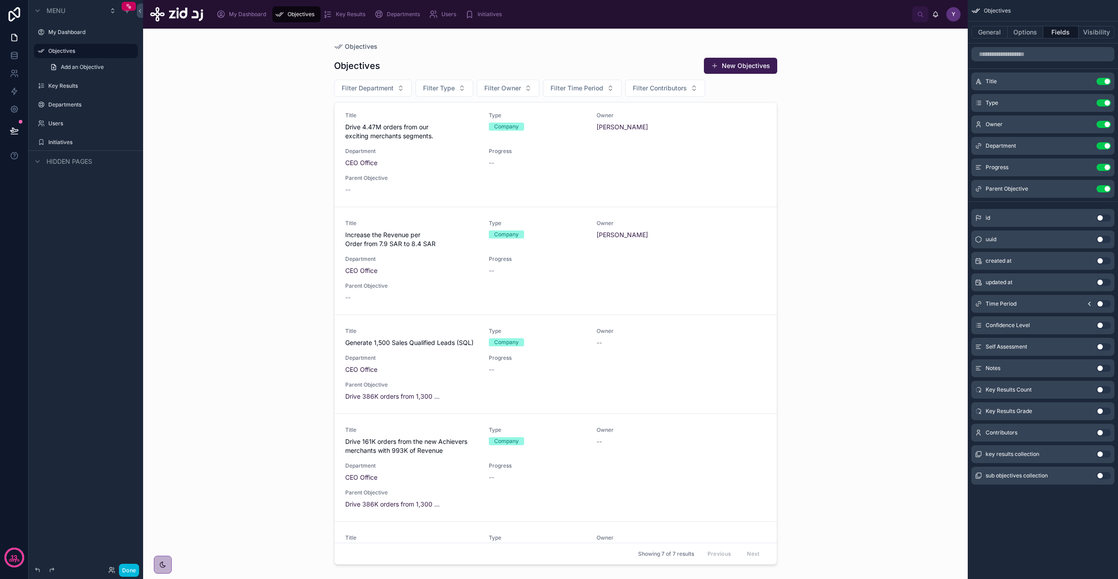
scroll to position [0, 0]
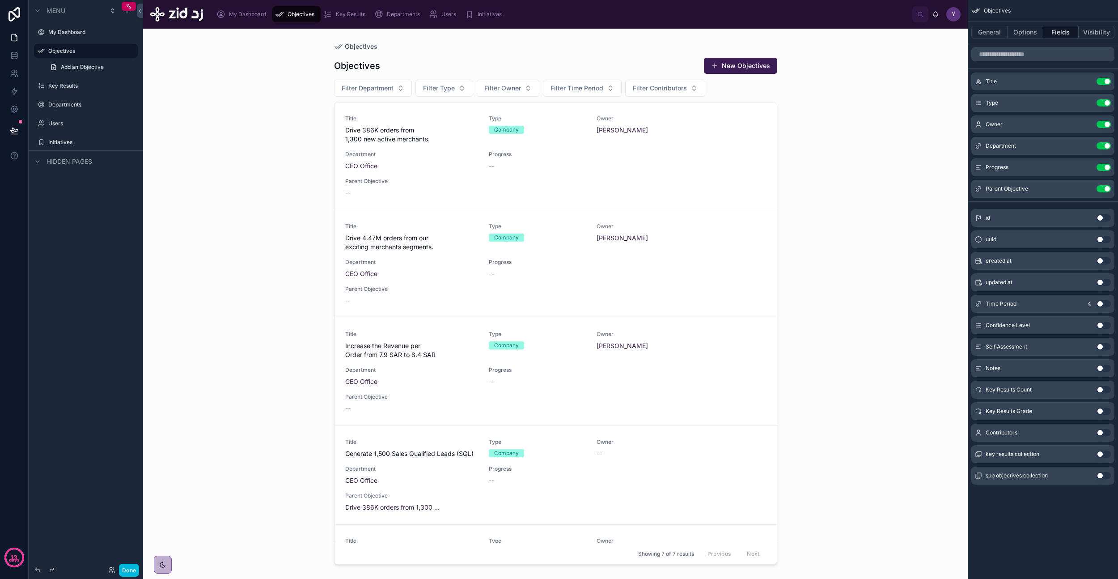
click at [0, 0] on icon "scrollable content" at bounding box center [0, 0] width 0 height 0
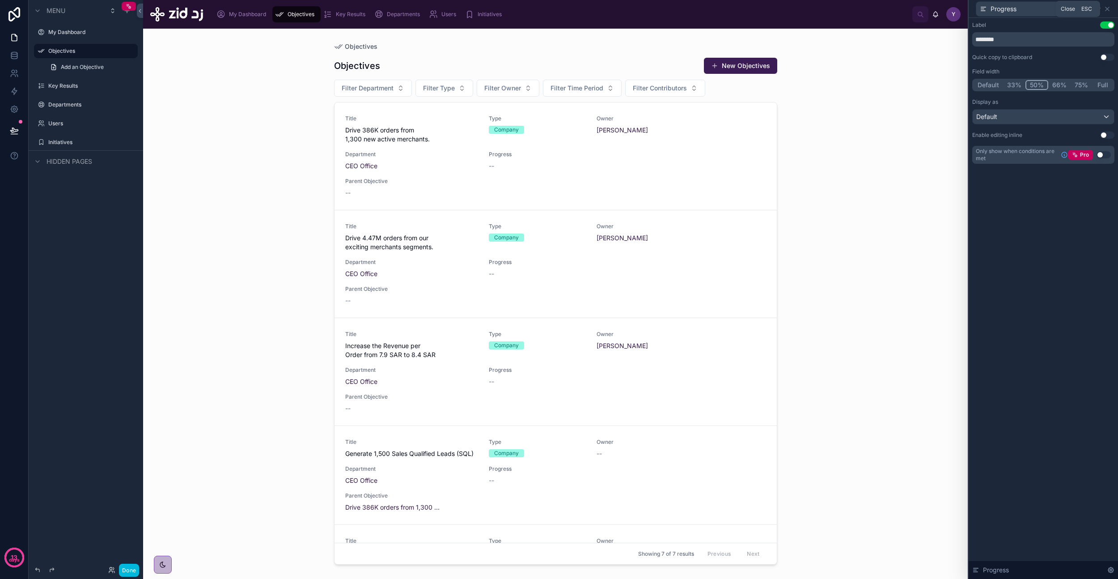
click at [644, 9] on icon at bounding box center [1108, 9] width 4 height 4
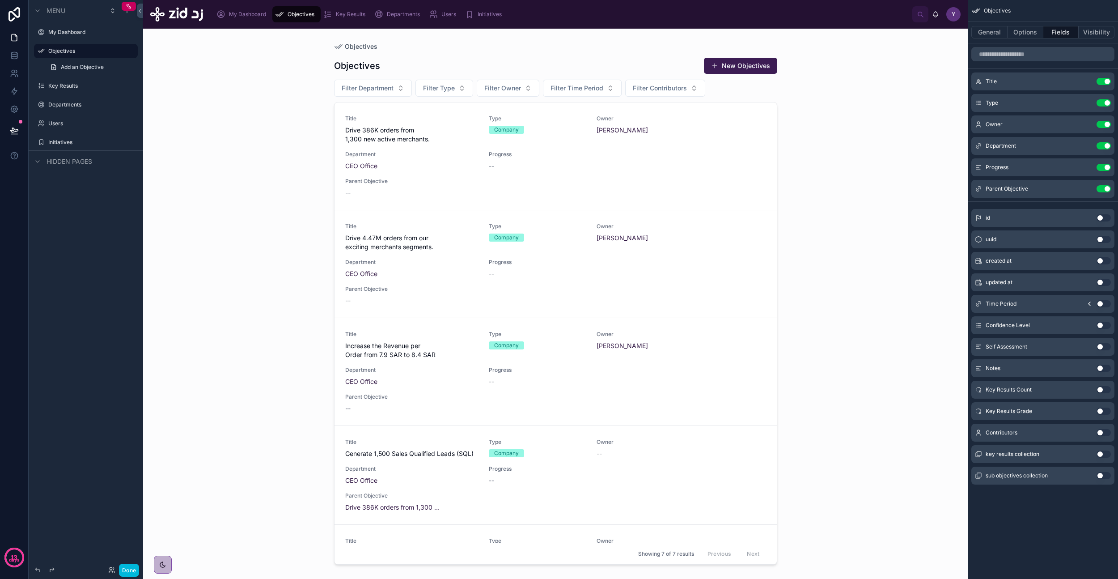
click at [0, 0] on icon "scrollable content" at bounding box center [0, 0] width 0 height 0
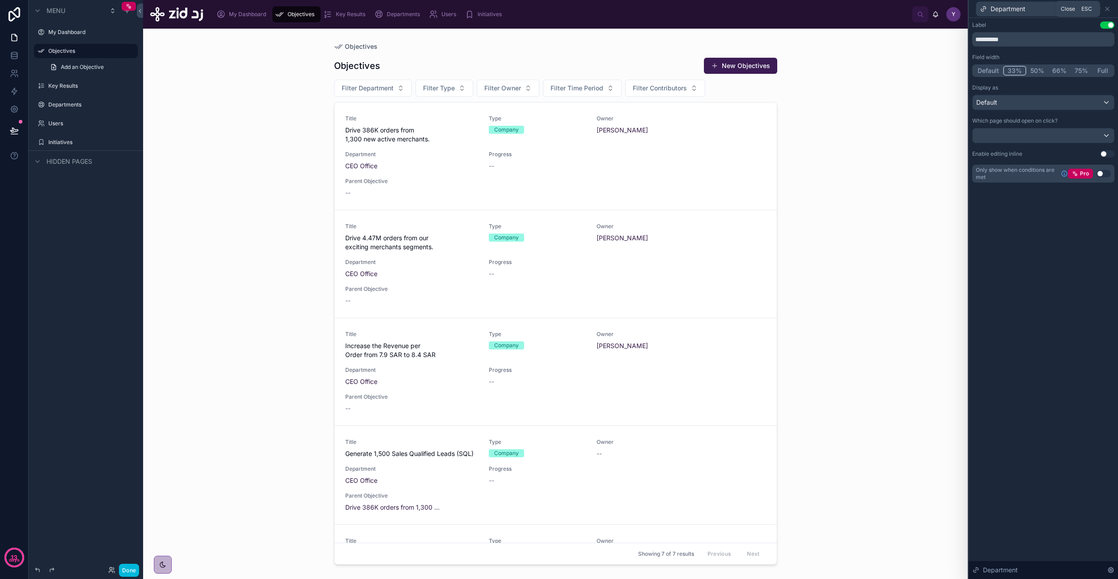
click at [644, 10] on icon at bounding box center [1107, 8] width 7 height 7
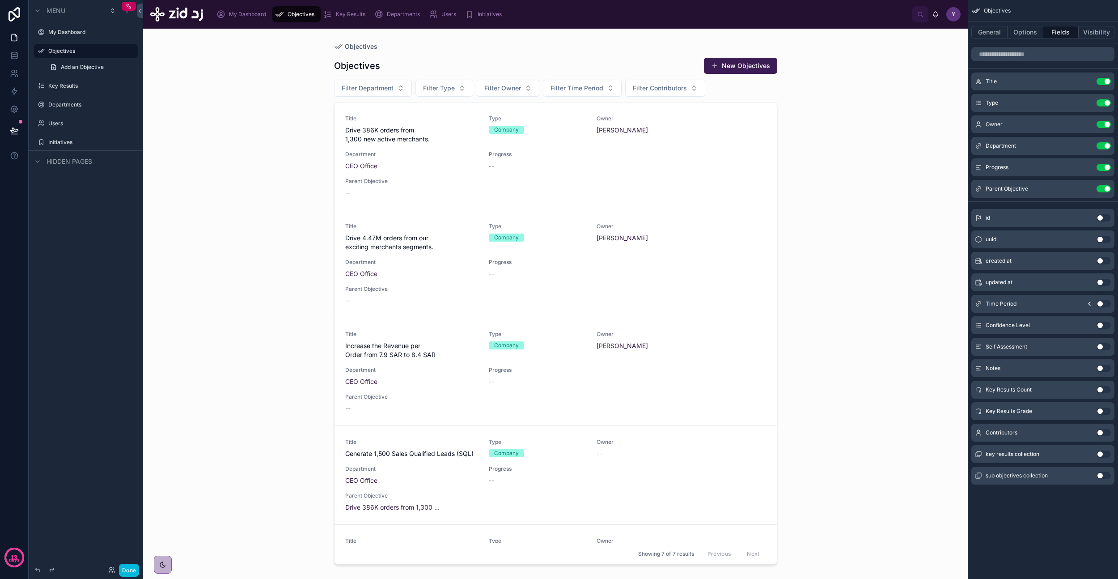
click at [0, 0] on icon "scrollable content" at bounding box center [0, 0] width 0 height 0
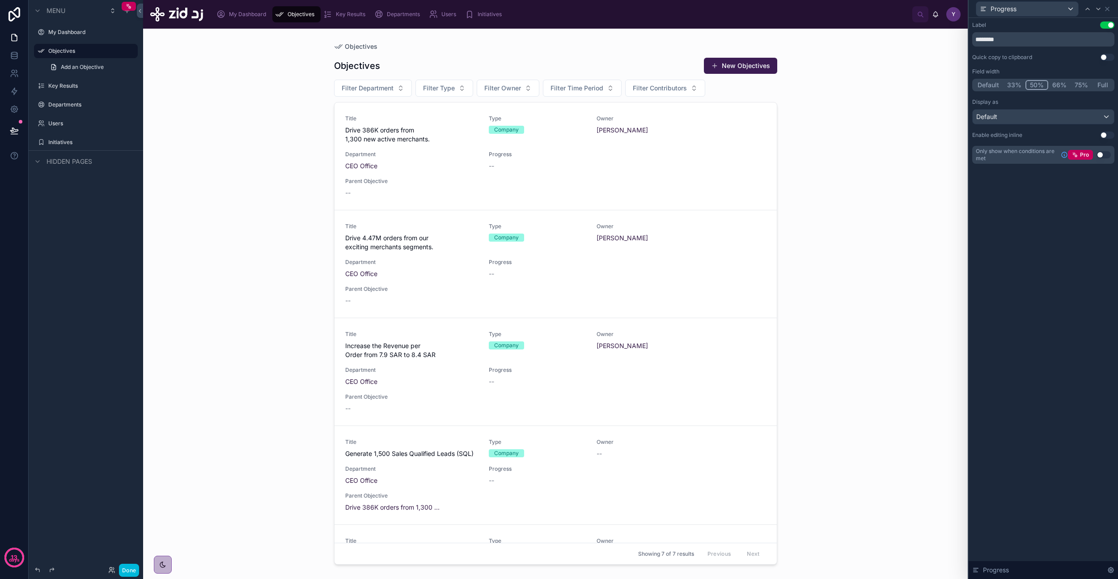
click at [644, 82] on button "33%" at bounding box center [1014, 85] width 22 height 10
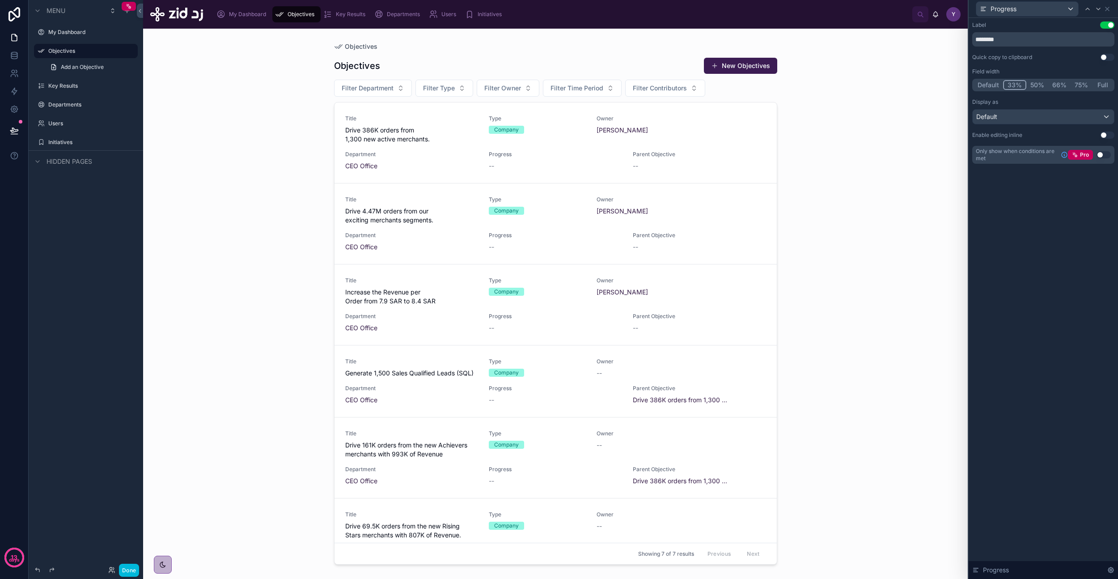
click at [644, 11] on icon at bounding box center [1107, 8] width 7 height 7
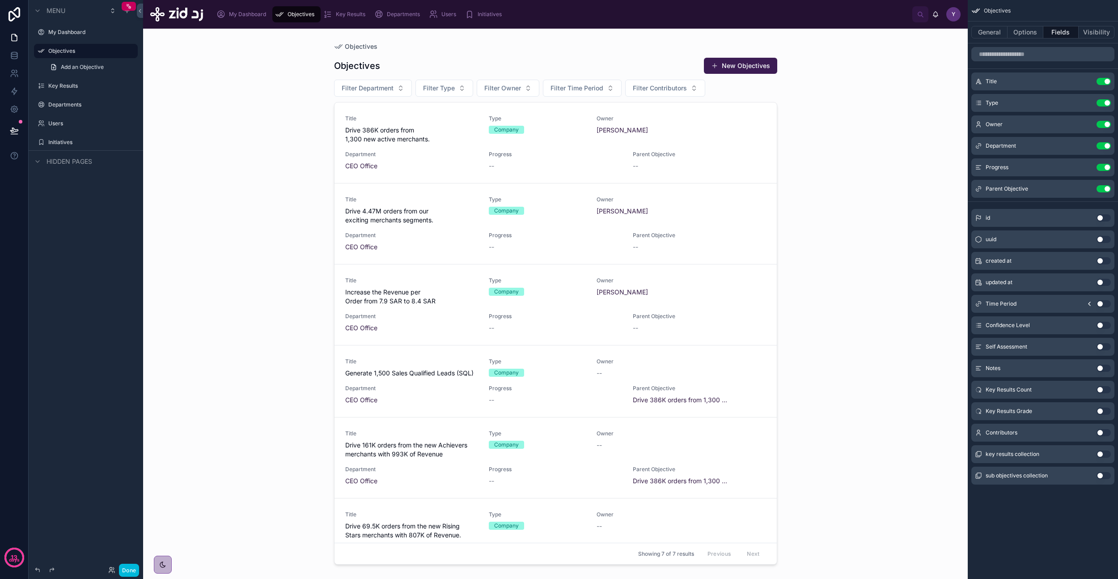
click at [0, 0] on icon "scrollable content" at bounding box center [0, 0] width 0 height 0
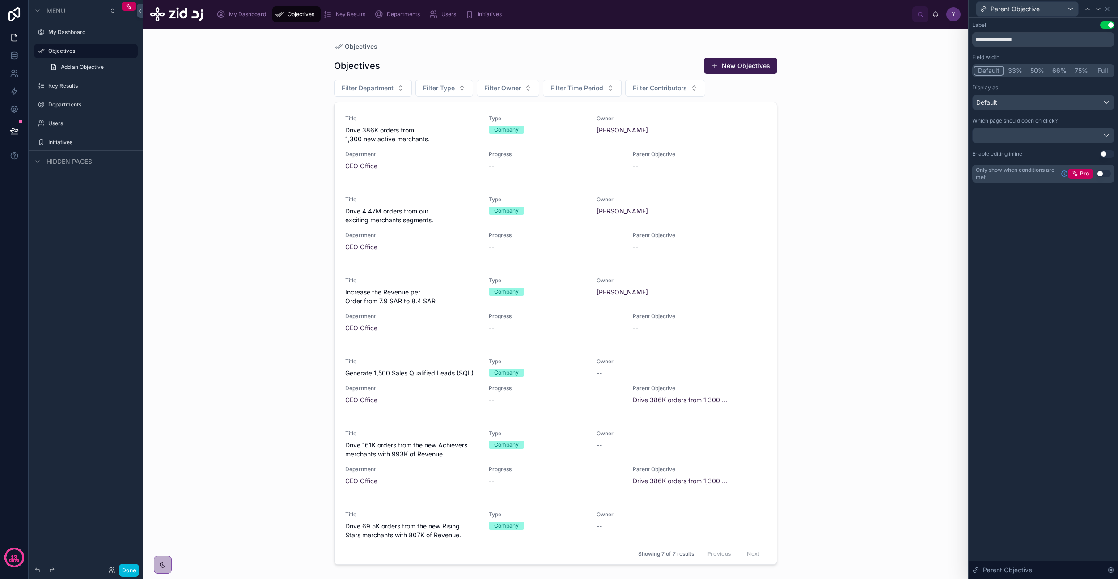
click at [644, 70] on button "33%" at bounding box center [1015, 71] width 22 height 10
click at [644, 103] on div "Default" at bounding box center [1043, 102] width 141 height 14
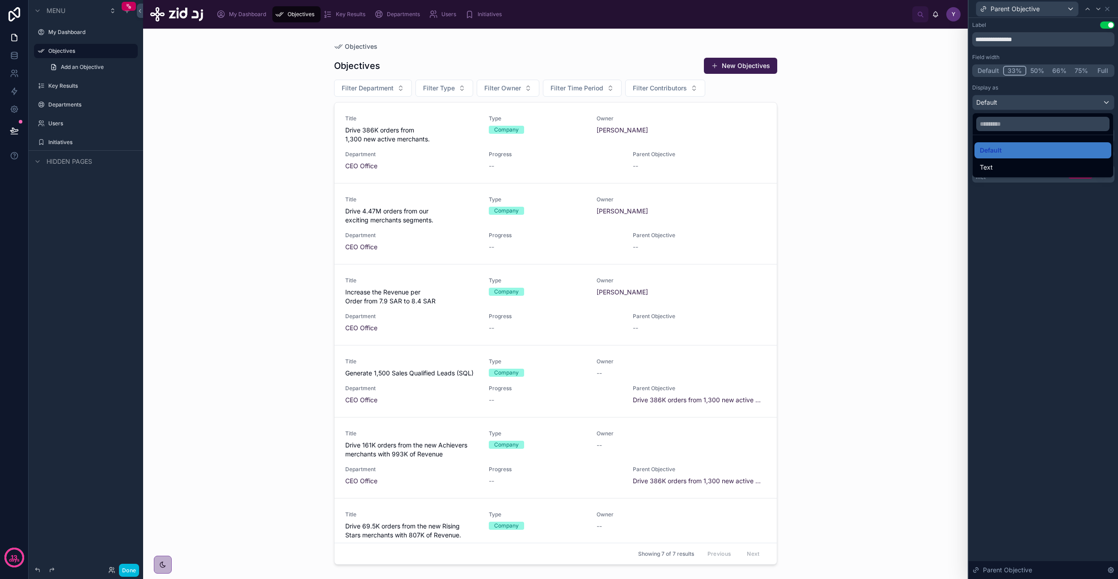
click at [644, 168] on div "Text" at bounding box center [1043, 167] width 126 height 11
click at [644, 103] on div "Text" at bounding box center [1043, 102] width 141 height 14
click at [644, 147] on div "Default" at bounding box center [1043, 150] width 126 height 11
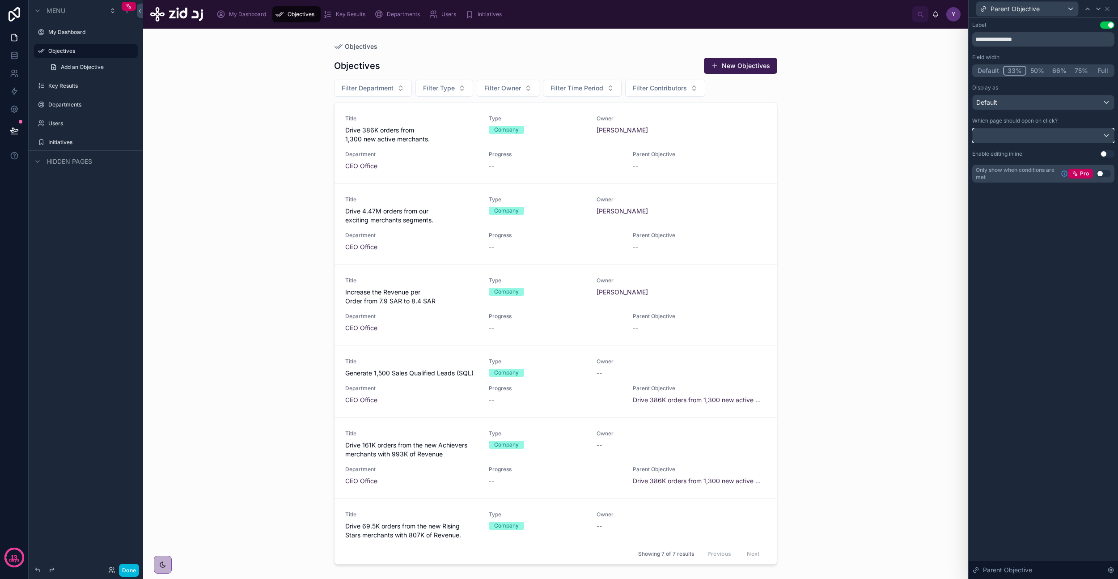
click at [644, 138] on div at bounding box center [1043, 135] width 141 height 14
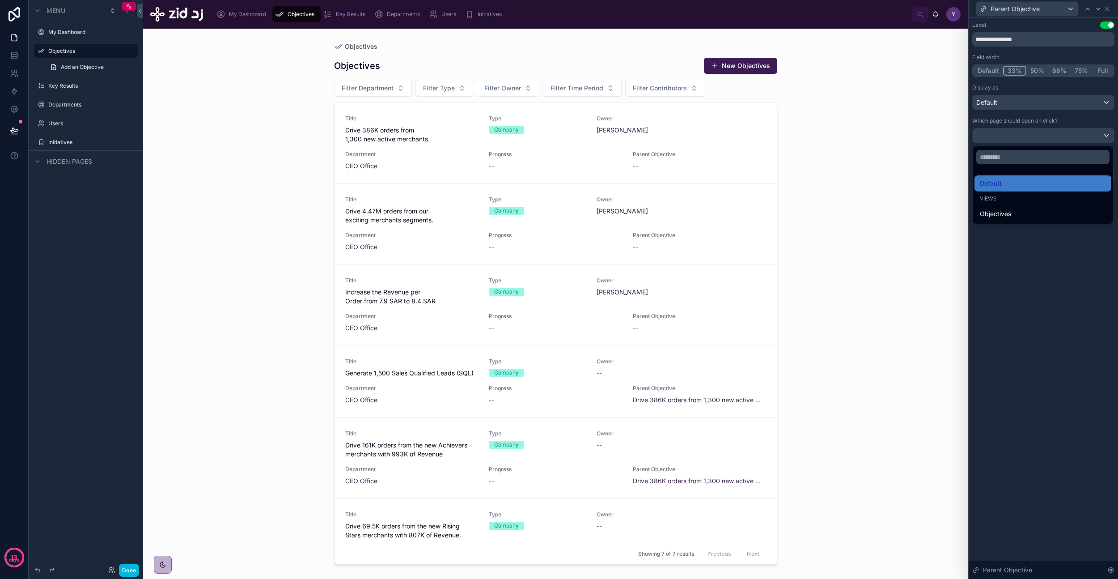
click at [644, 216] on div "Objectives" at bounding box center [1043, 213] width 126 height 11
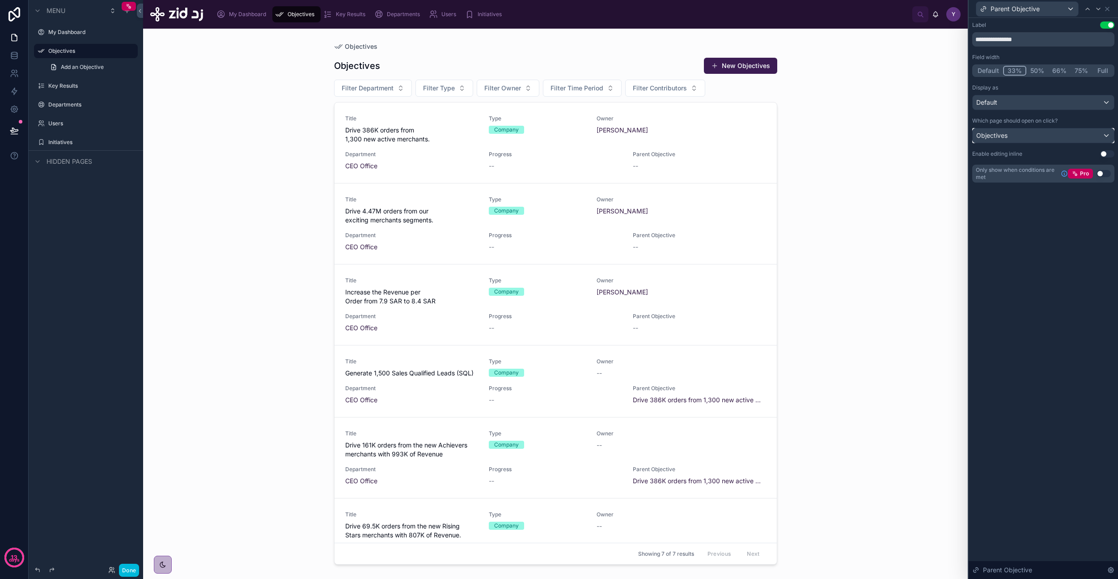
click at [644, 132] on div "Objectives" at bounding box center [1043, 135] width 141 height 14
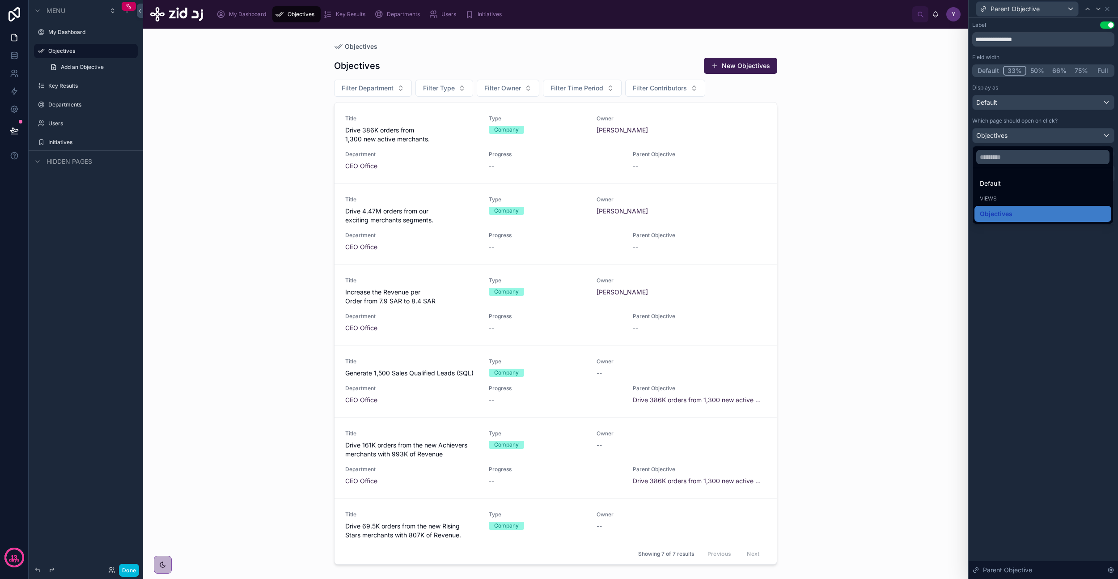
click at [644, 191] on ul "Default Views Objectives" at bounding box center [1043, 195] width 140 height 55
click at [644, 202] on div "Views" at bounding box center [1043, 198] width 126 height 7
click at [644, 195] on span "Views" at bounding box center [988, 198] width 17 height 7
click at [644, 236] on div at bounding box center [1043, 289] width 149 height 579
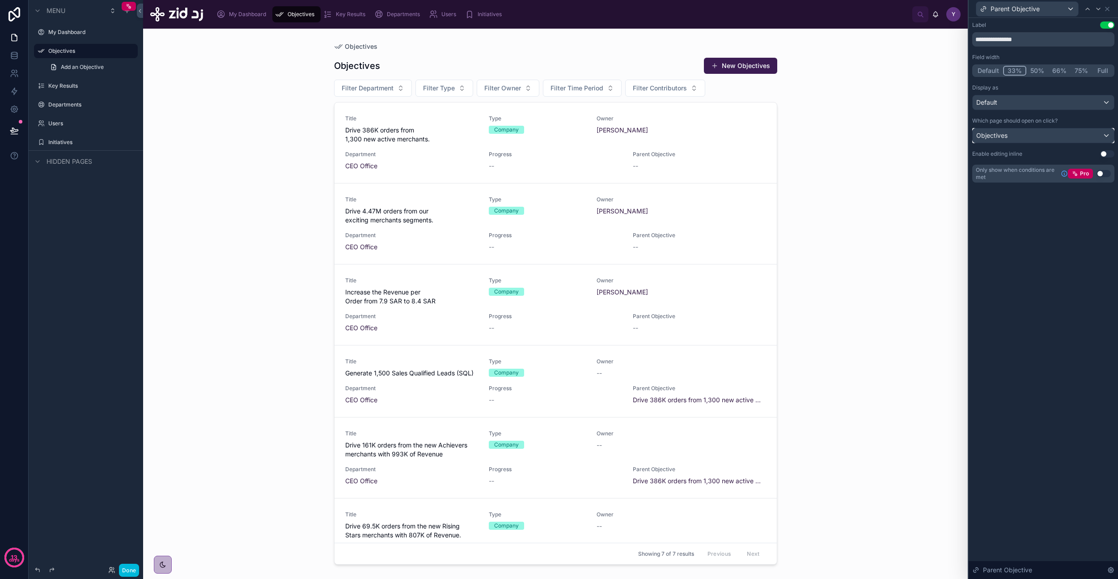
click at [644, 131] on div "Objectives" at bounding box center [1043, 135] width 141 height 14
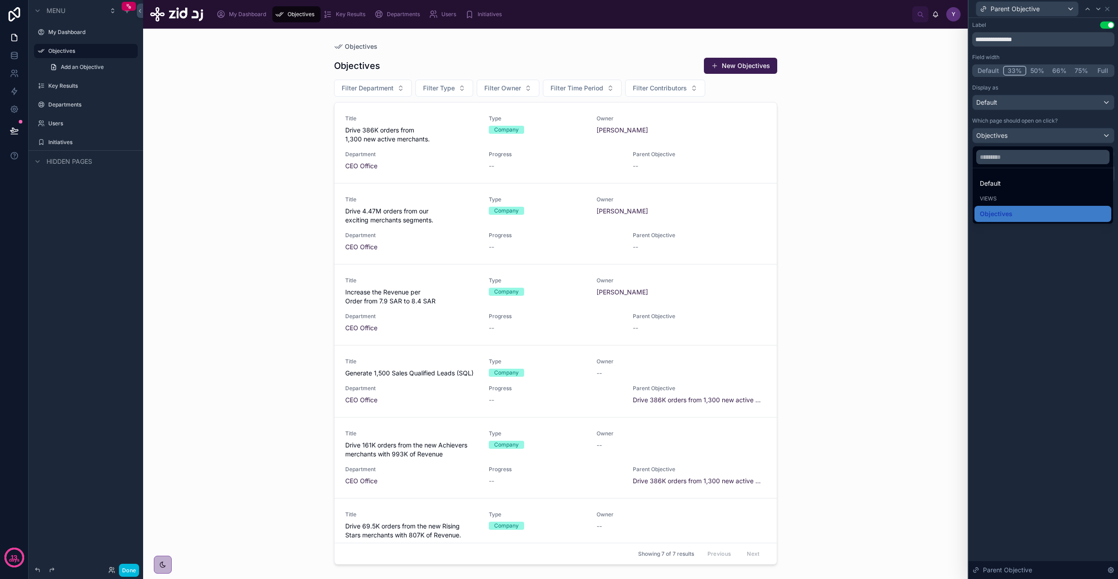
click at [644, 179] on span "Default" at bounding box center [990, 183] width 21 height 11
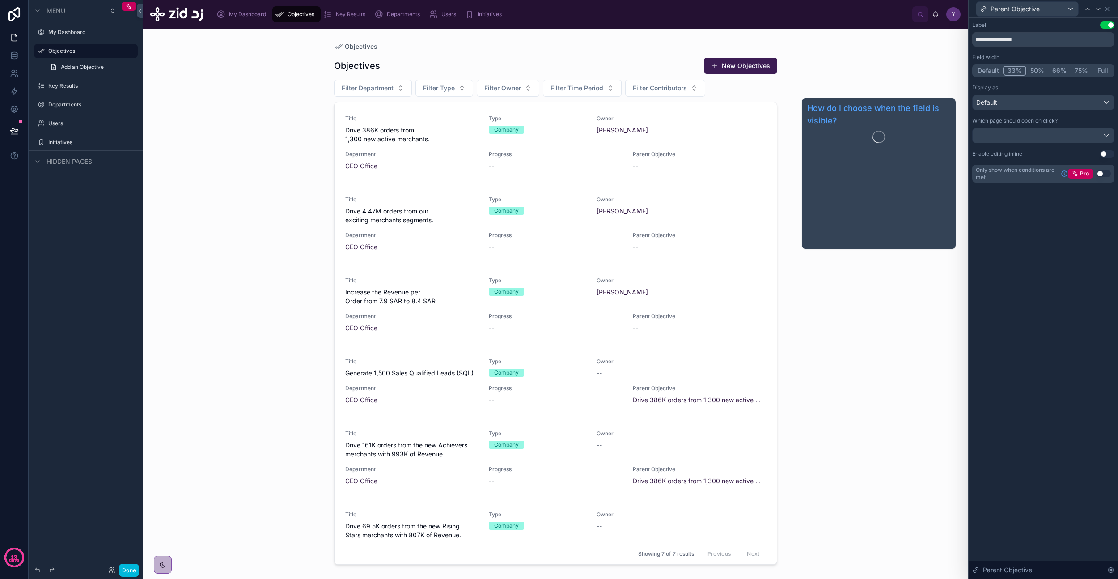
click at [644, 224] on div "**********" at bounding box center [1043, 298] width 149 height 561
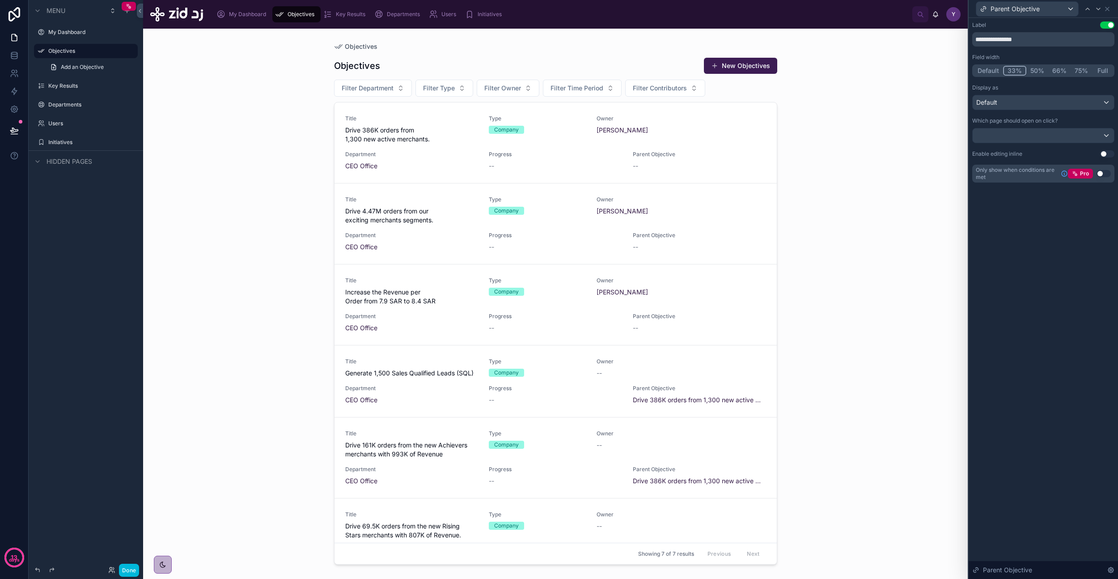
click at [644, 23] on button "Use setting" at bounding box center [1107, 24] width 14 height 7
click at [644, 24] on button "Use setting" at bounding box center [1107, 24] width 14 height 7
click at [644, 8] on icon at bounding box center [1108, 9] width 4 height 4
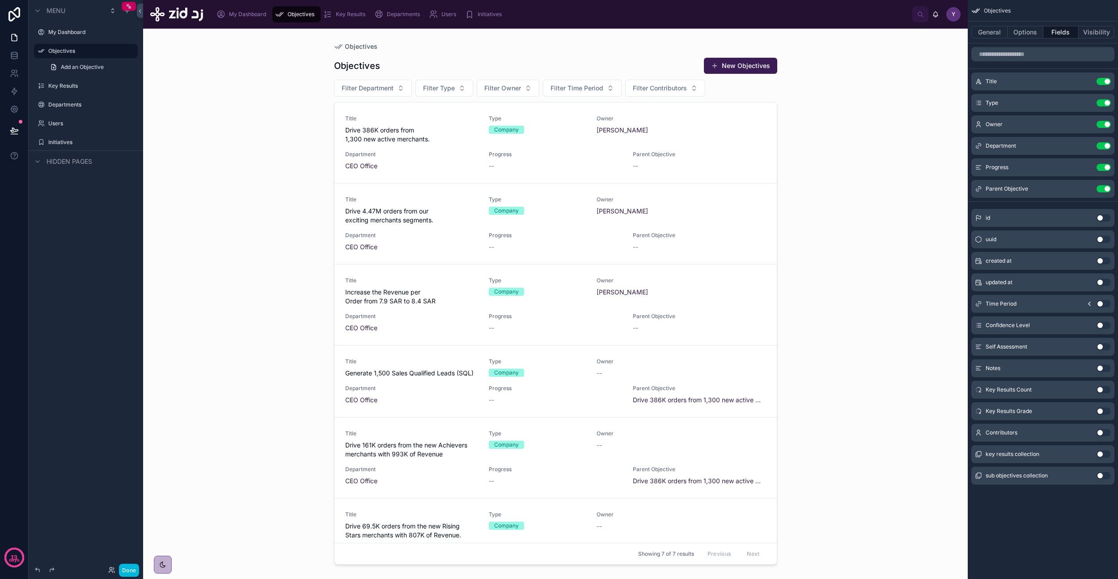
click at [0, 0] on icon "scrollable content" at bounding box center [0, 0] width 0 height 0
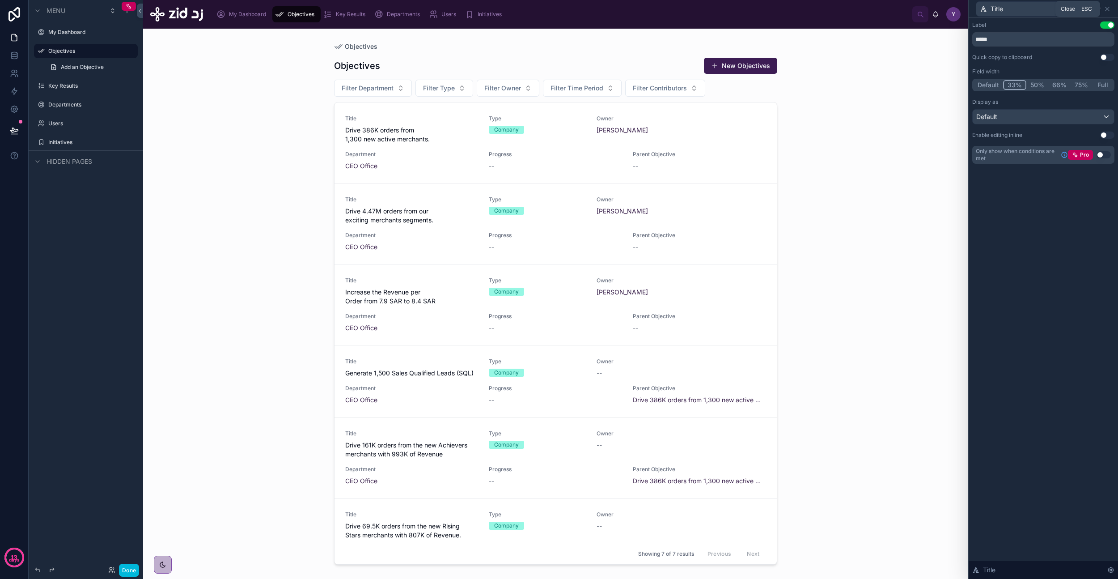
click at [644, 7] on icon at bounding box center [1107, 8] width 7 height 7
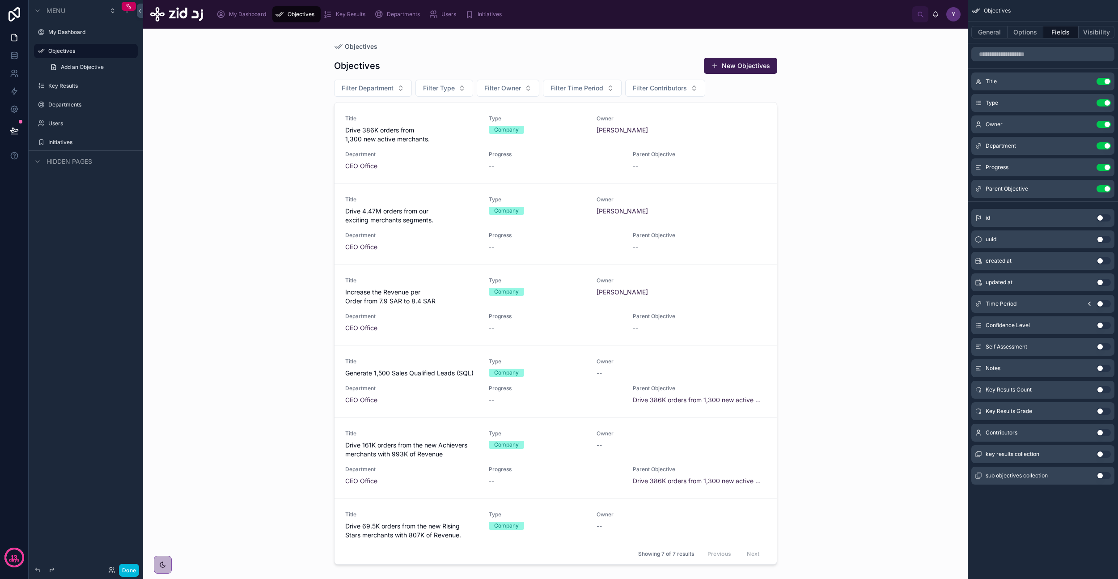
click at [0, 0] on icon "scrollable content" at bounding box center [0, 0] width 0 height 0
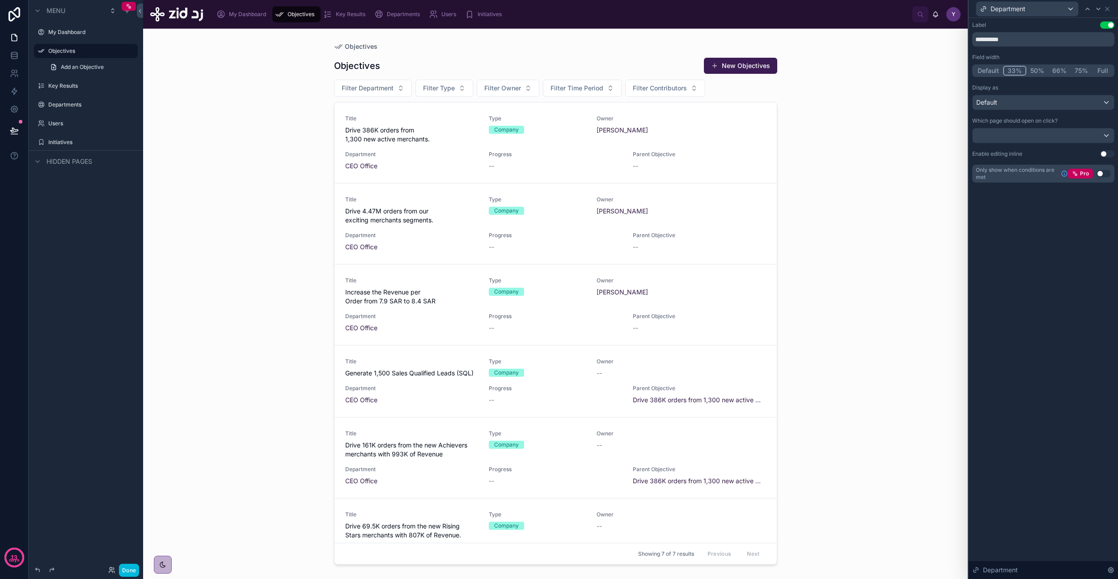
click at [644, 7] on div "Department" at bounding box center [1043, 8] width 142 height 17
click at [644, 7] on icon at bounding box center [1107, 8] width 7 height 7
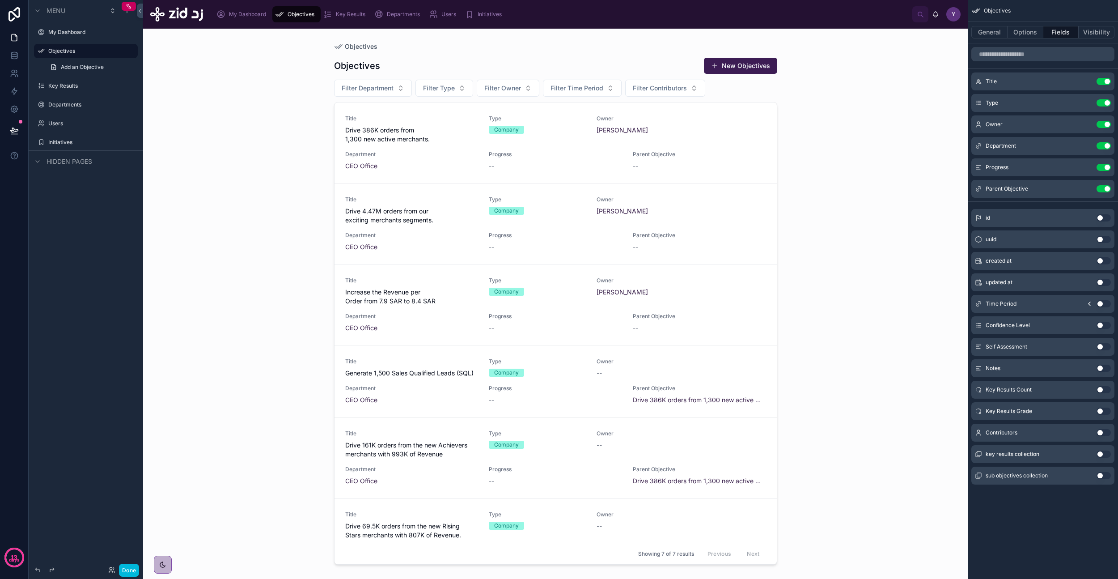
click at [0, 0] on icon "scrollable content" at bounding box center [0, 0] width 0 height 0
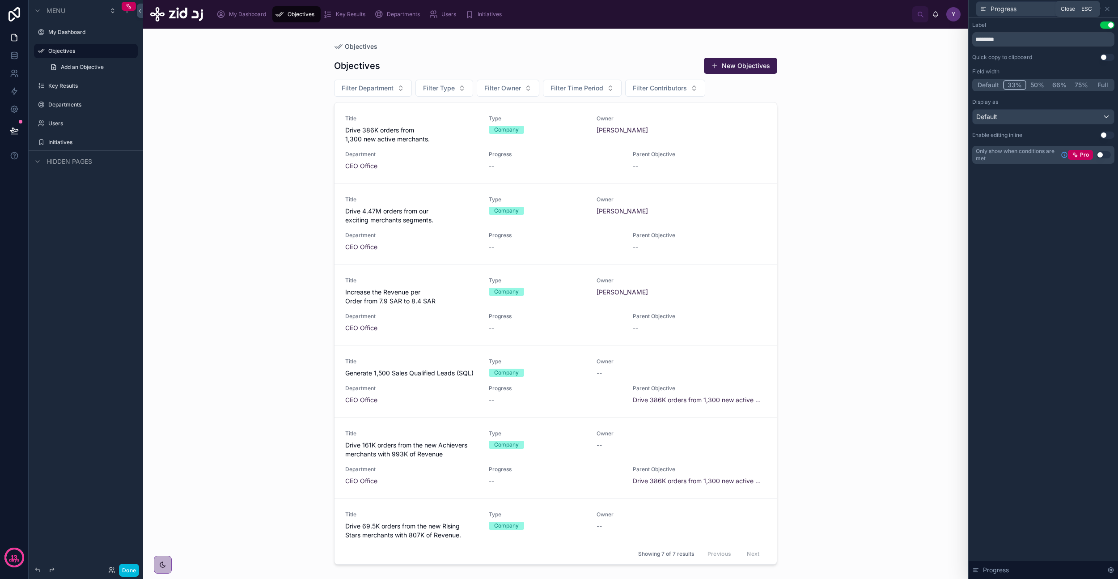
click at [644, 8] on icon at bounding box center [1107, 8] width 7 height 7
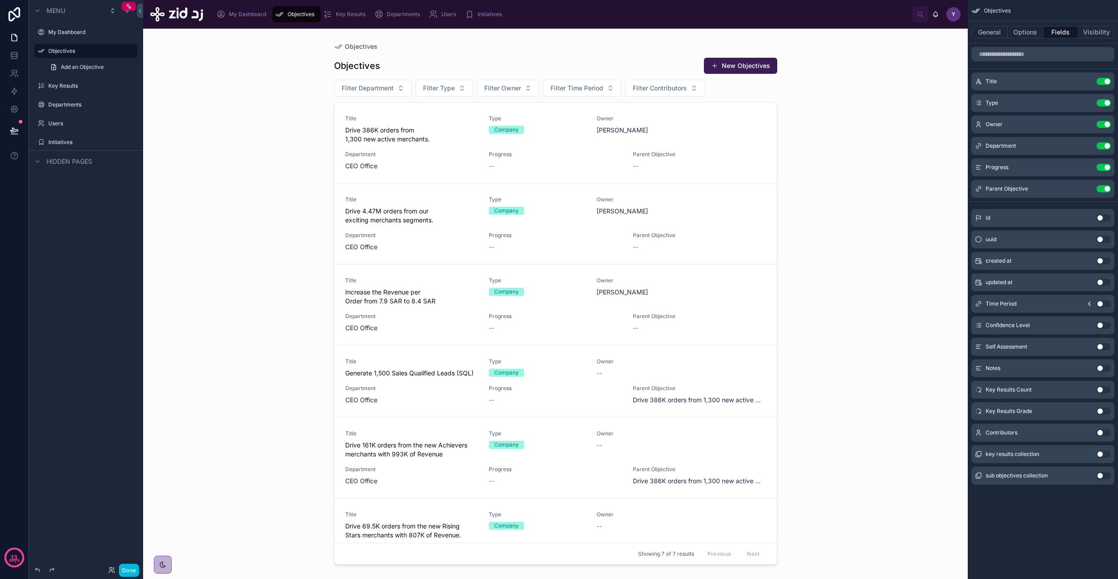
click at [0, 0] on icon "scrollable content" at bounding box center [0, 0] width 0 height 0
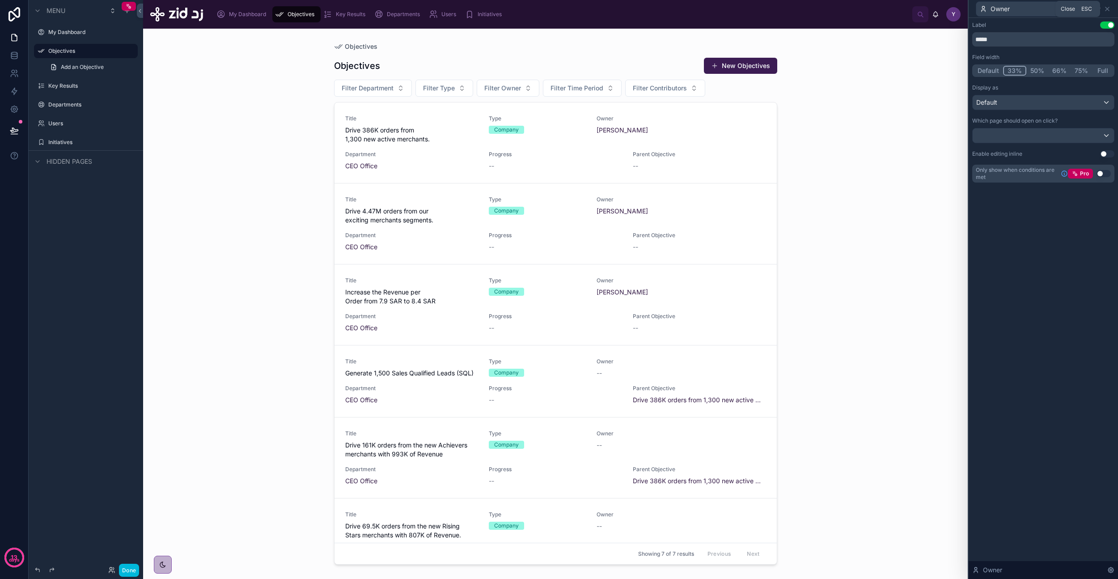
click at [644, 7] on icon at bounding box center [1107, 8] width 7 height 7
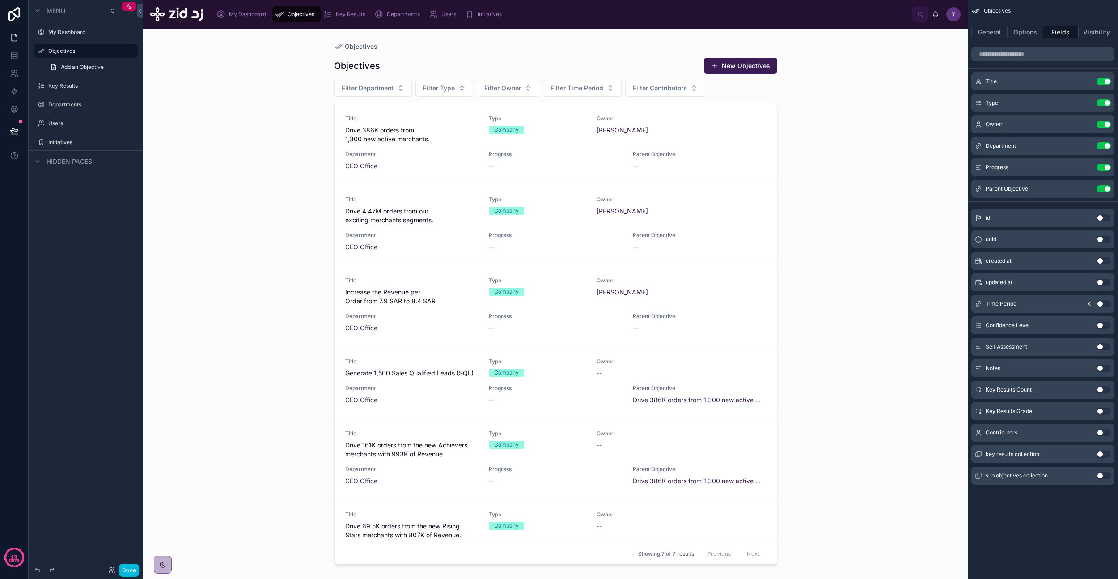
click at [0, 0] on icon "scrollable content" at bounding box center [0, 0] width 0 height 0
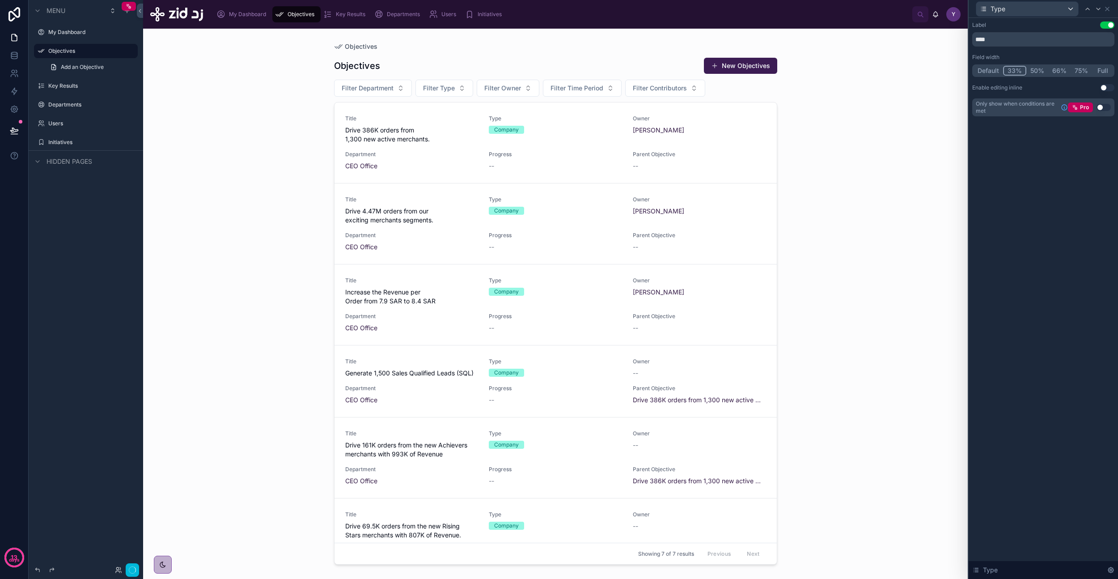
click at [644, 67] on button "33%" at bounding box center [1014, 71] width 23 height 10
click at [644, 7] on icon at bounding box center [1107, 8] width 7 height 7
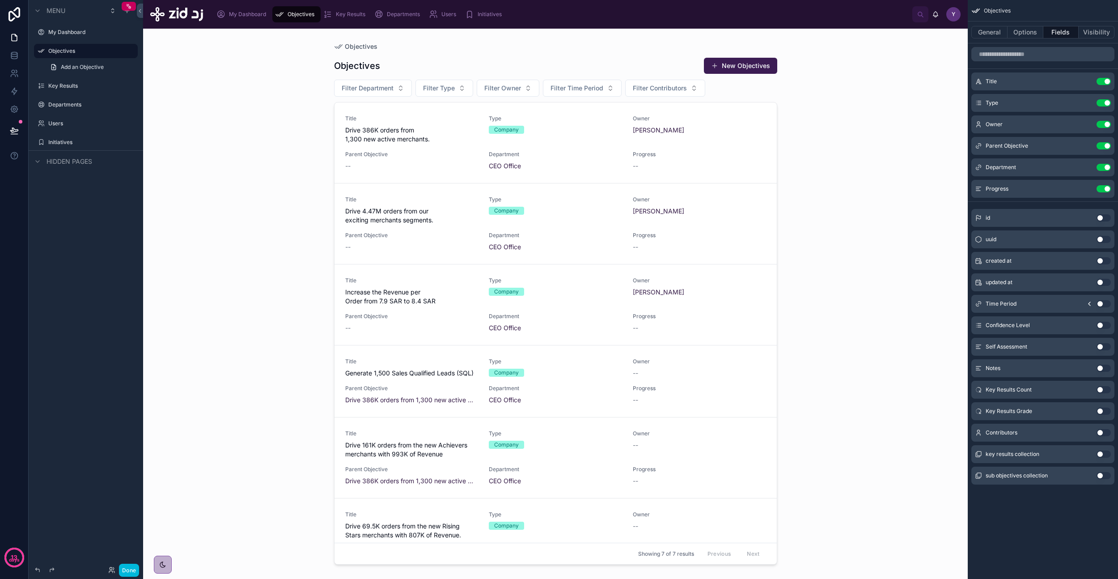
click at [0, 0] on button "scrollable content" at bounding box center [0, 0] width 0 height 0
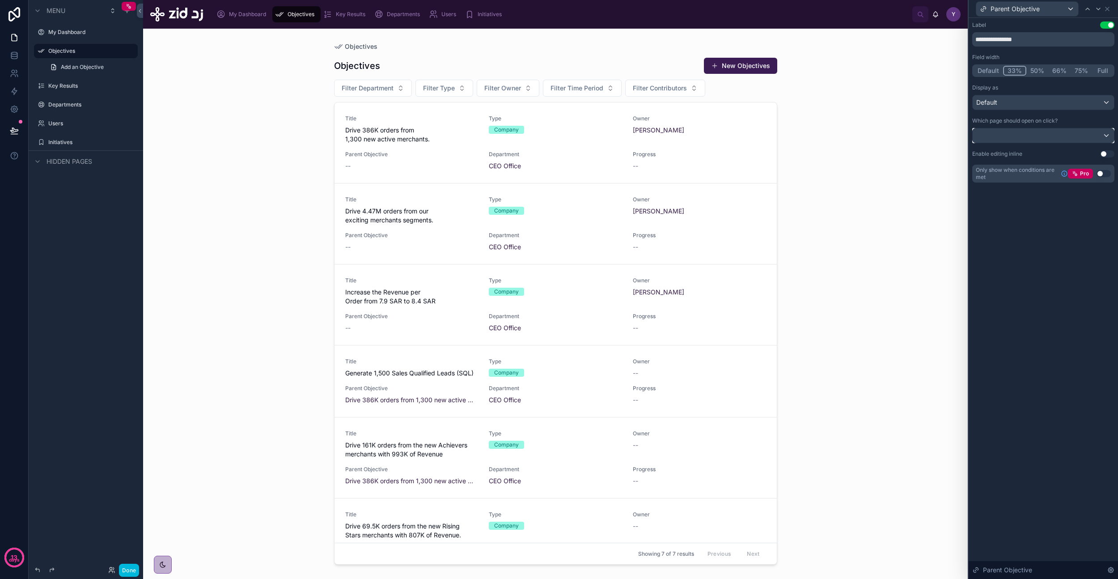
click at [644, 140] on div at bounding box center [1043, 135] width 141 height 14
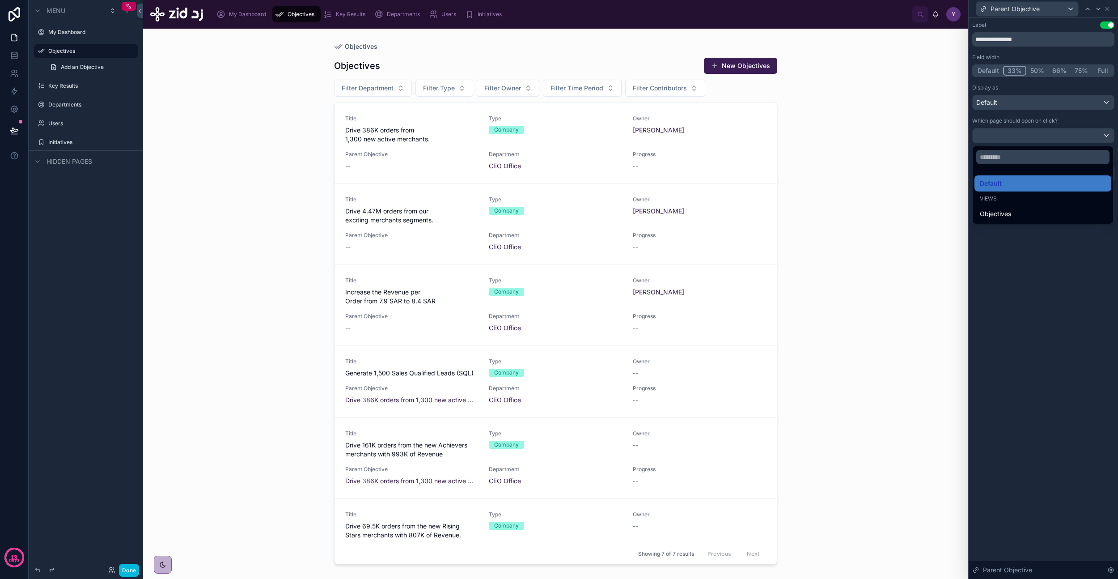
click at [644, 183] on div "Default" at bounding box center [1043, 183] width 126 height 11
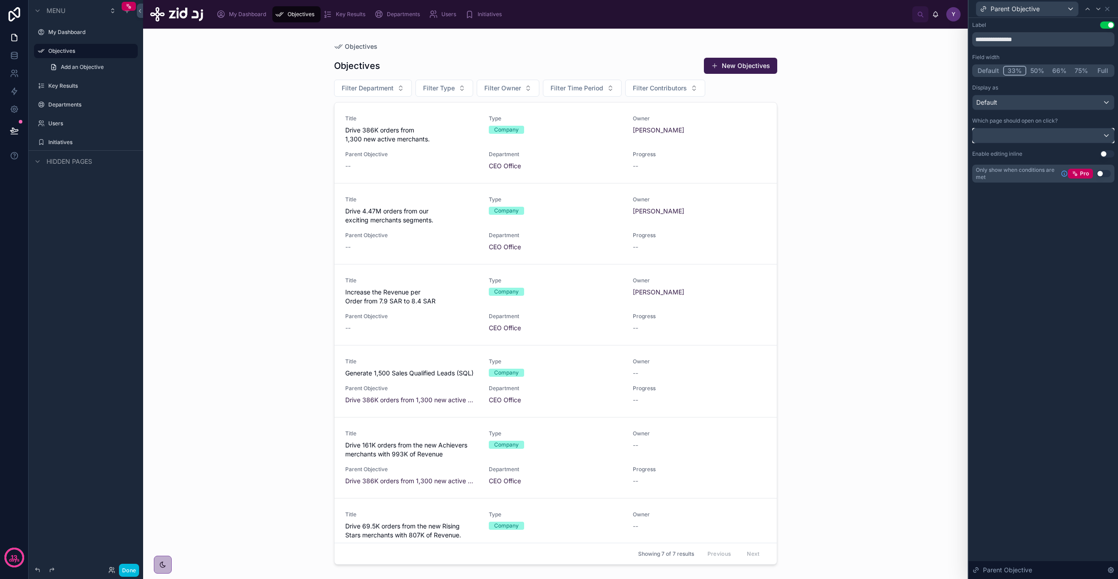
click at [644, 137] on div at bounding box center [1043, 135] width 141 height 14
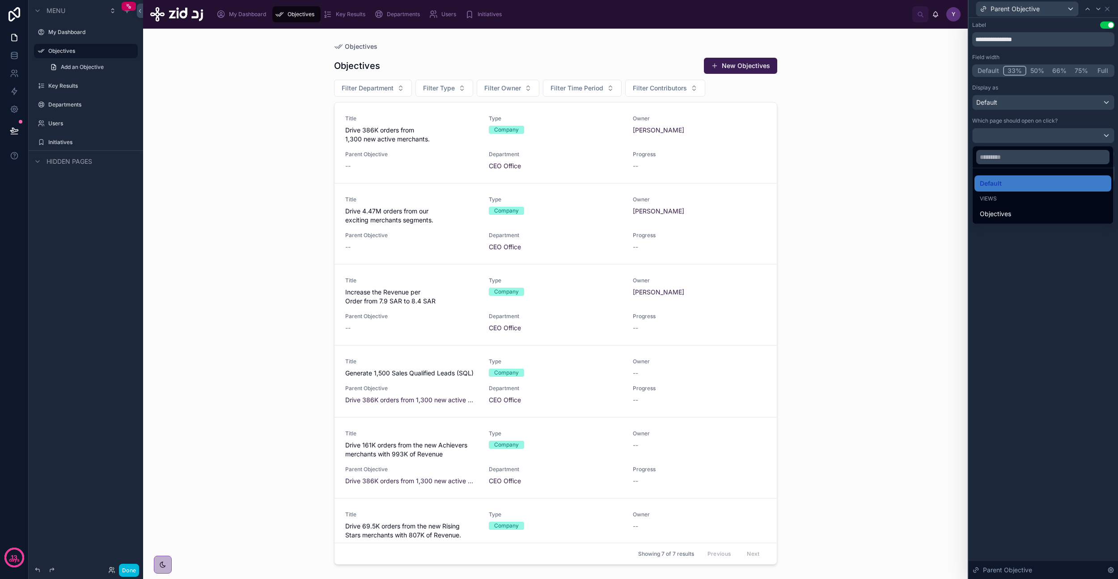
click at [644, 276] on div at bounding box center [1043, 289] width 149 height 579
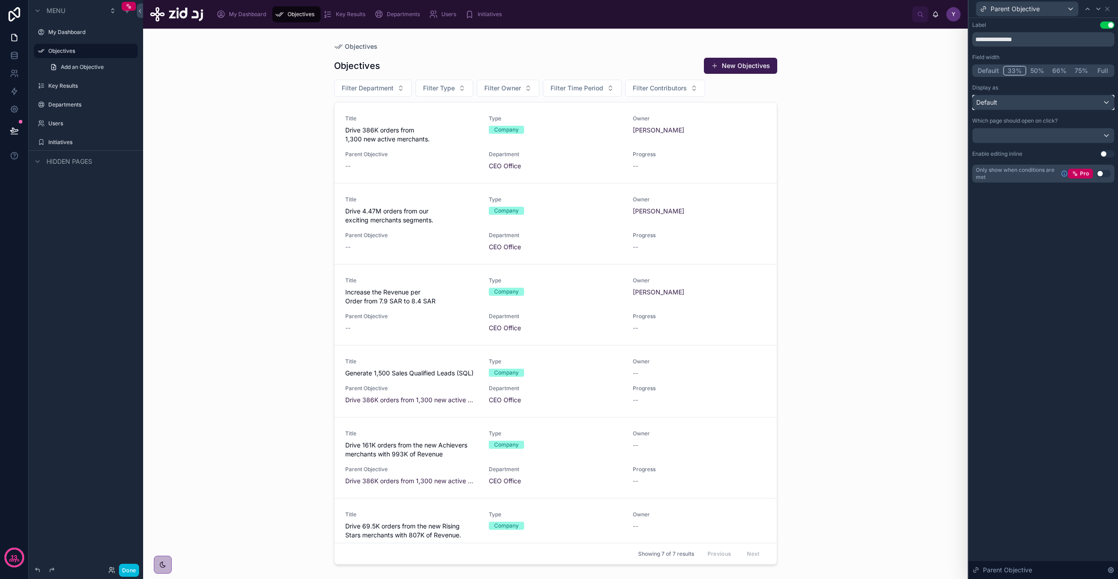
click at [644, 107] on div "Default" at bounding box center [1043, 102] width 141 height 14
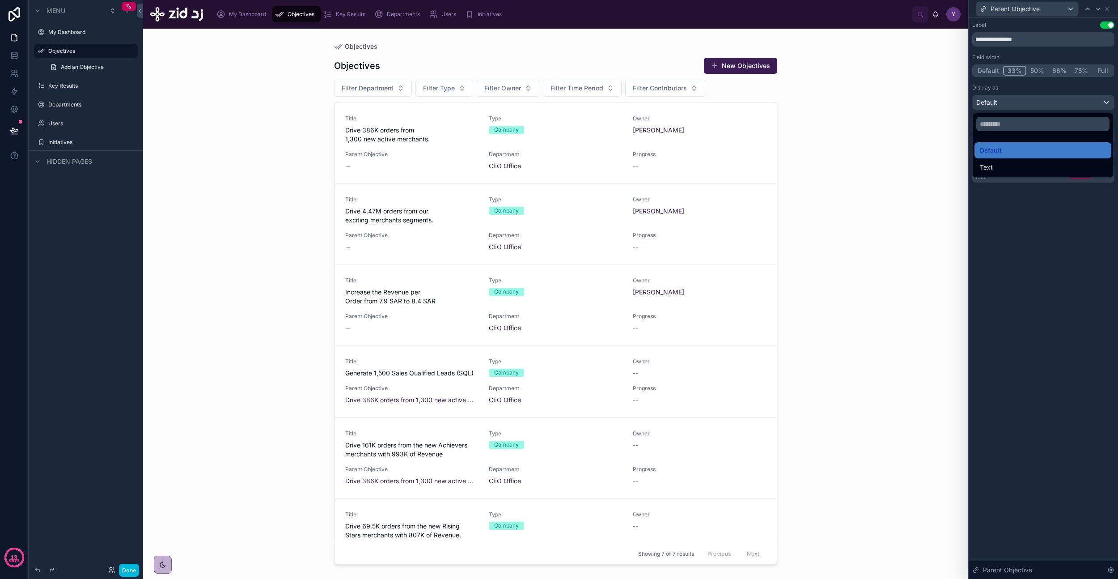
click at [644, 172] on div "Text" at bounding box center [1043, 167] width 126 height 11
click at [644, 12] on icon at bounding box center [1107, 8] width 7 height 7
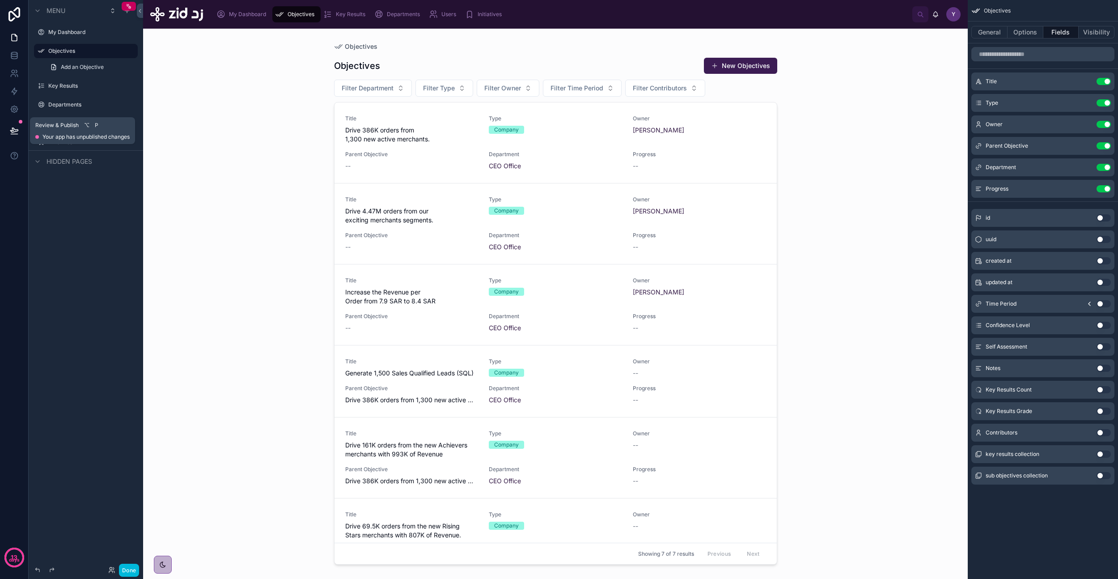
click at [13, 129] on icon at bounding box center [14, 130] width 9 height 9
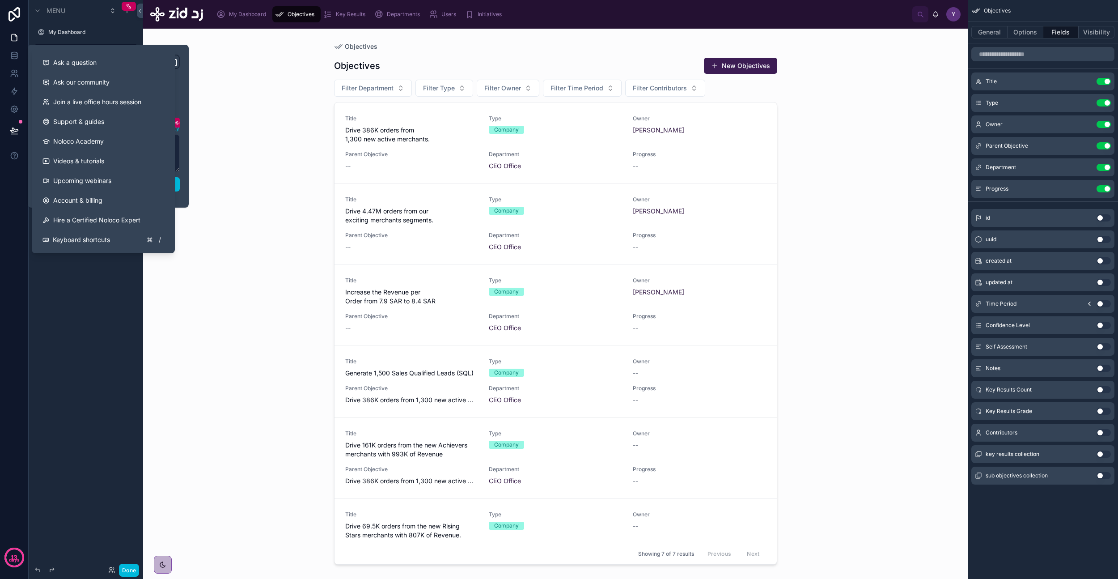
click at [182, 195] on div "**********" at bounding box center [108, 126] width 150 height 143
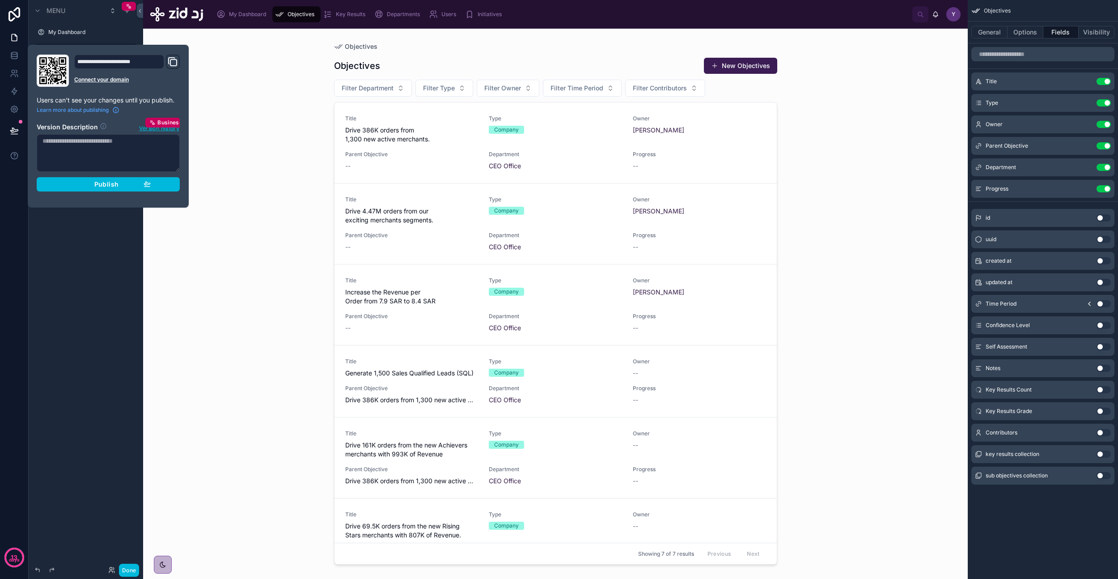
click at [158, 190] on button "Publish" at bounding box center [108, 184] width 143 height 14
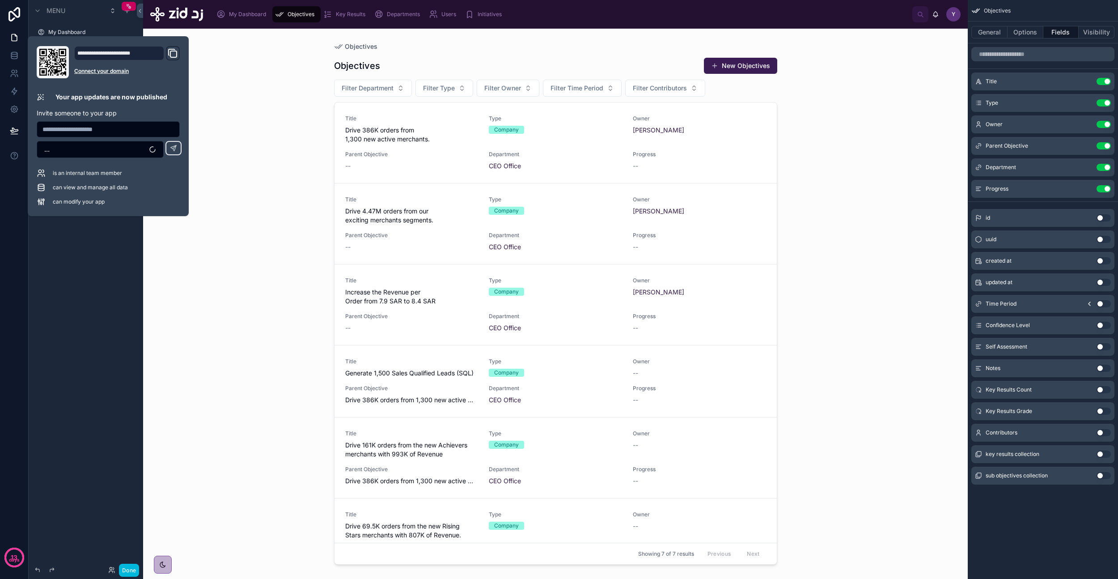
click at [303, 330] on div "Objectives Objectives New Objectives Filter Department Filter Type Filter Owner…" at bounding box center [555, 304] width 825 height 550
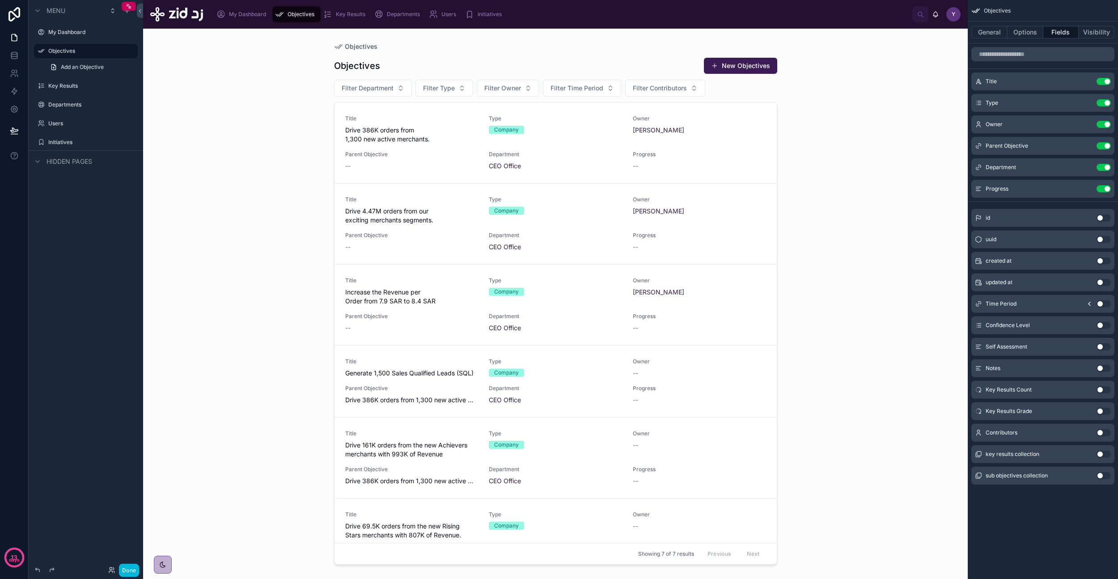
click at [644, 32] on button "General" at bounding box center [989, 32] width 36 height 13
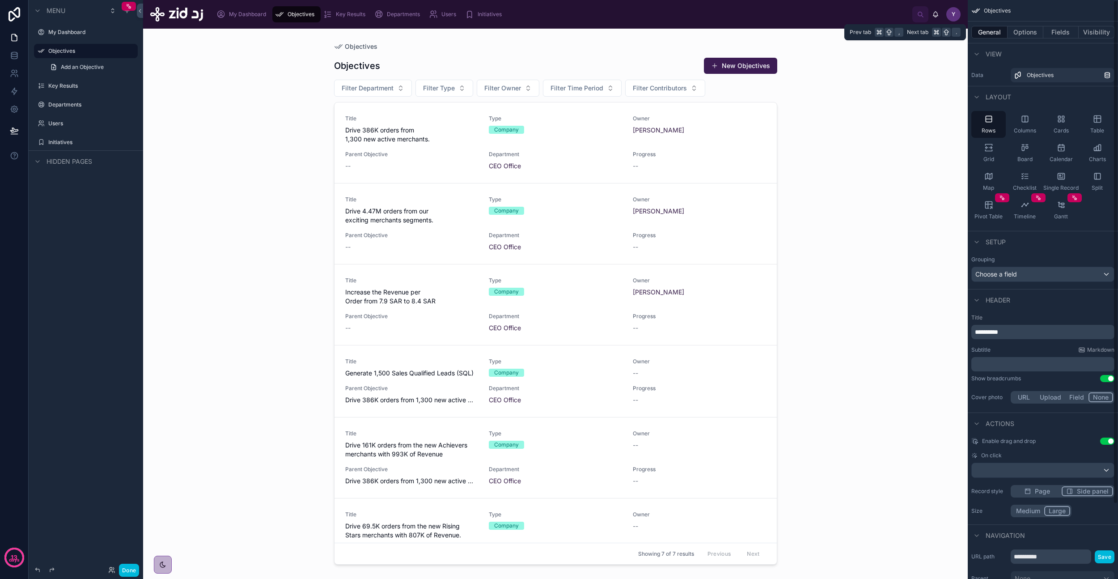
click at [644, 32] on button "Options" at bounding box center [1026, 32] width 36 height 13
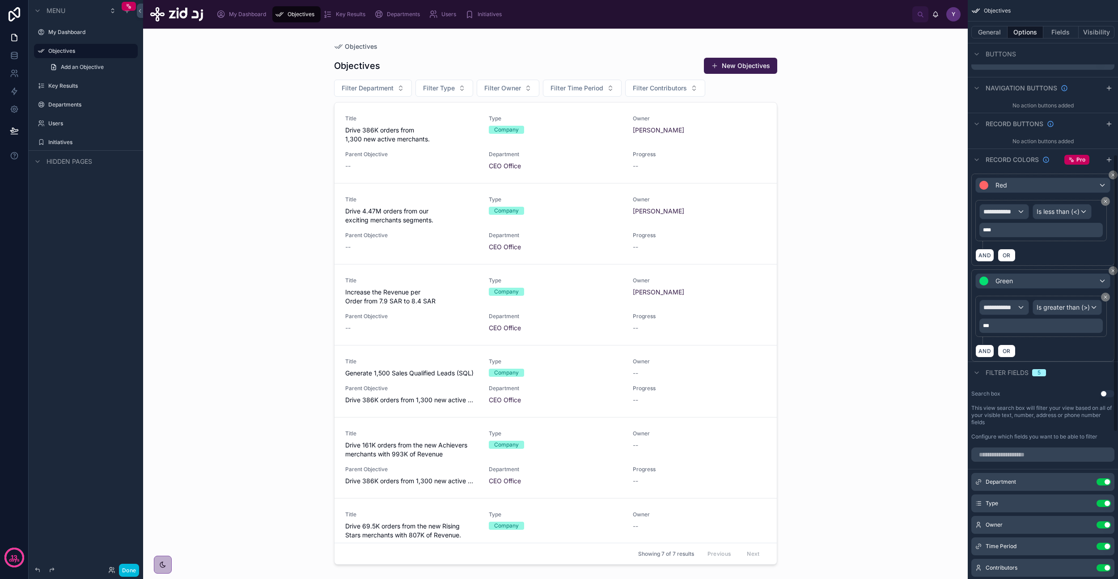
scroll to position [295, 0]
click at [644, 176] on div "**********" at bounding box center [1043, 289] width 150 height 579
click at [644, 175] on icon "scrollable content" at bounding box center [1112, 176] width 5 height 5
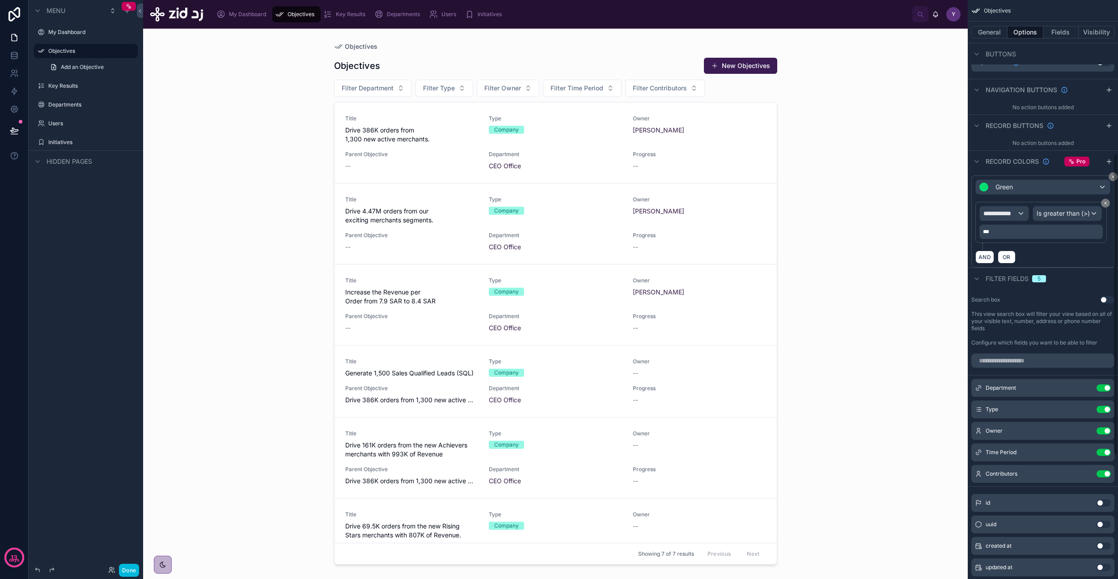
click at [644, 174] on icon "scrollable content" at bounding box center [1112, 176] width 5 height 5
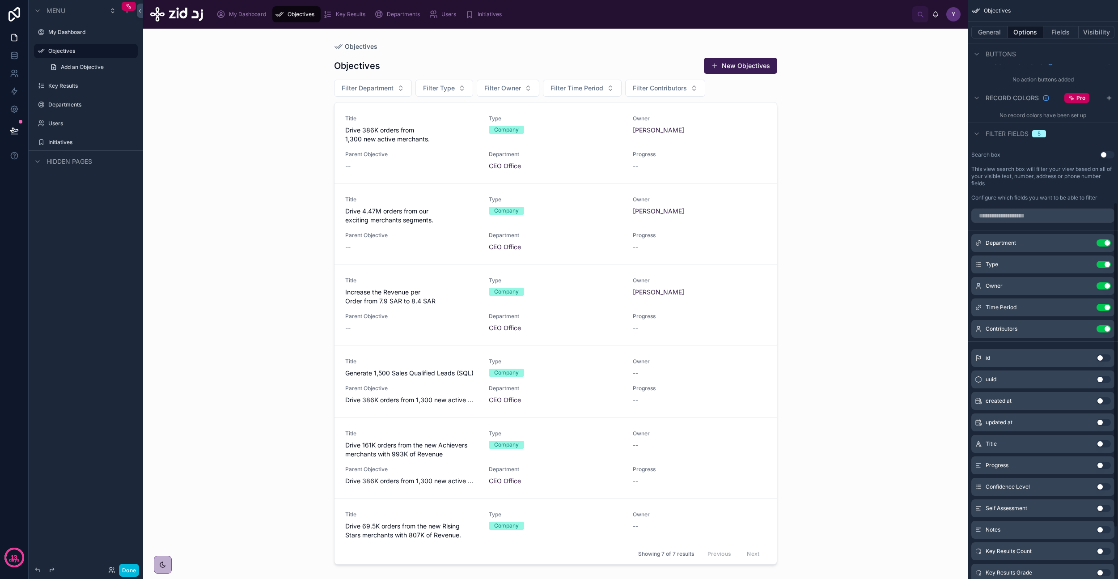
scroll to position [360, 0]
click at [644, 322] on div "Contributors Use setting" at bounding box center [1042, 328] width 143 height 18
click at [644, 328] on button "Use setting" at bounding box center [1104, 327] width 14 height 7
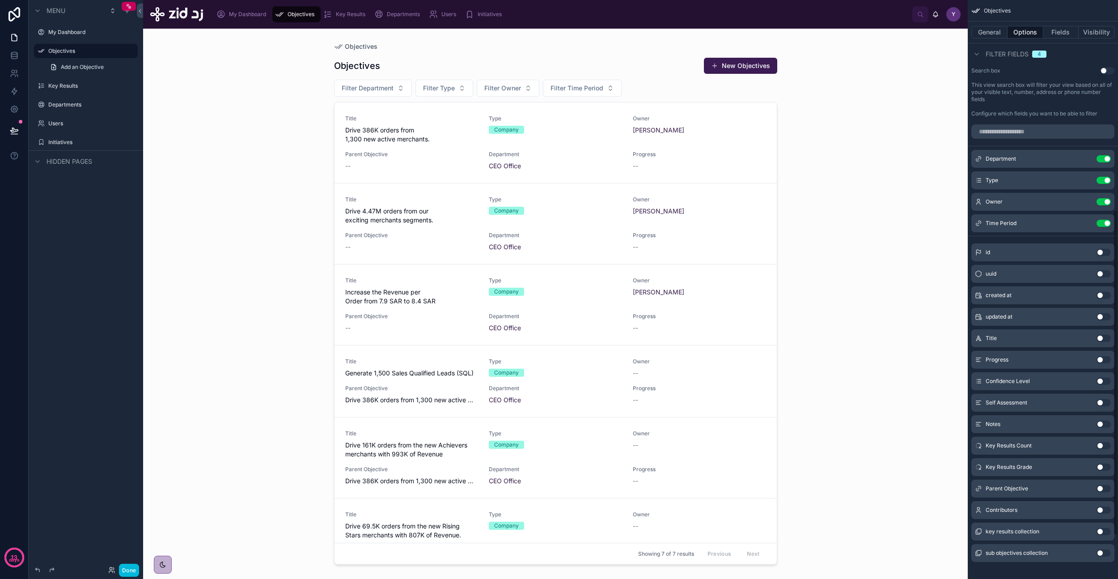
scroll to position [451, 0]
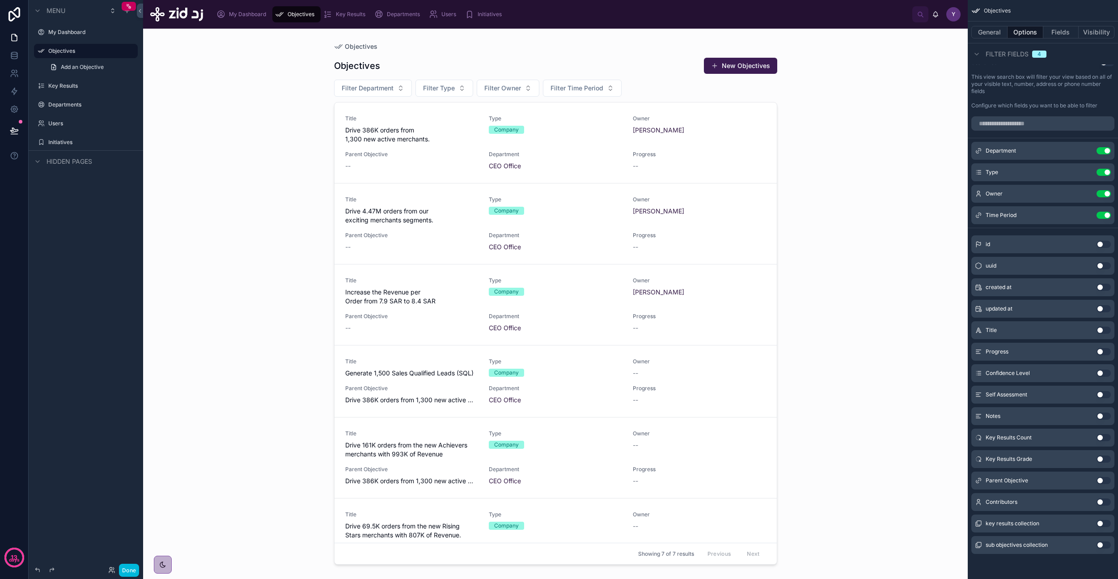
click at [644, 337] on button "Use setting" at bounding box center [1104, 480] width 14 height 7
click at [133, 337] on button "Done" at bounding box center [129, 569] width 20 height 13
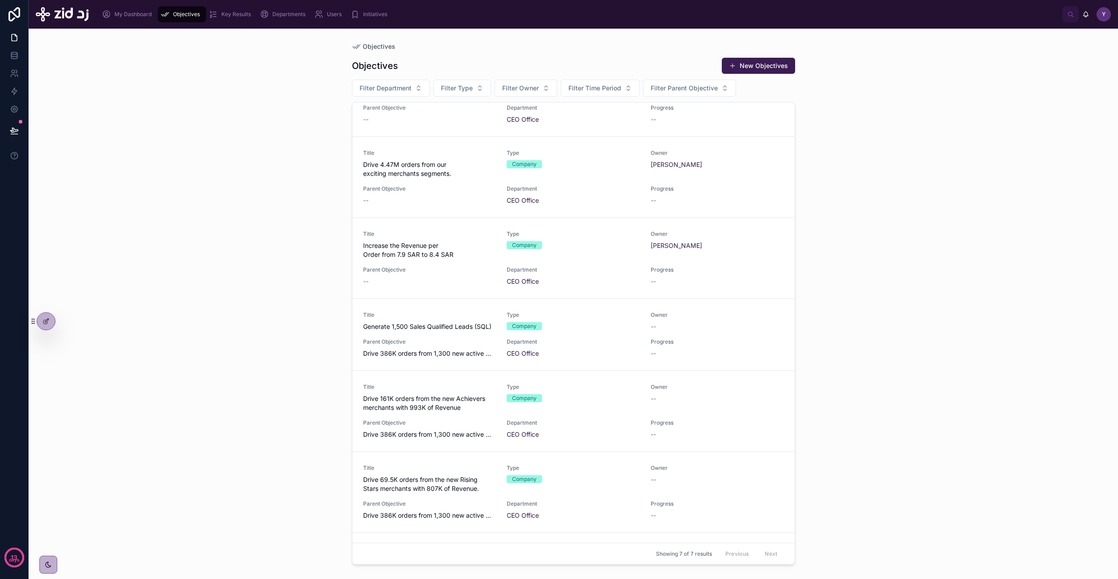
scroll to position [0, 0]
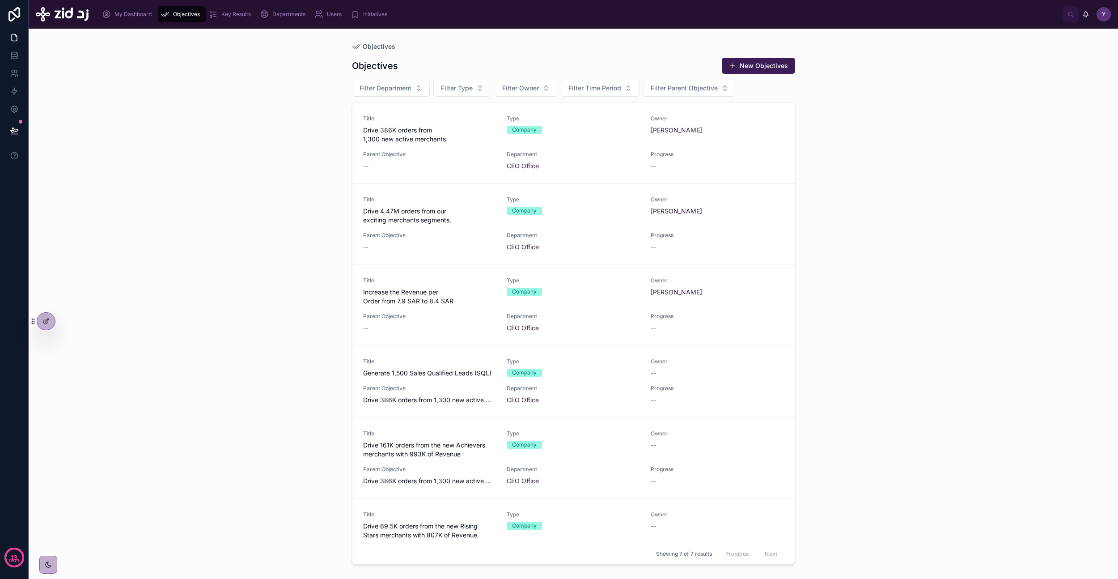
click at [43, 323] on icon at bounding box center [45, 321] width 7 height 7
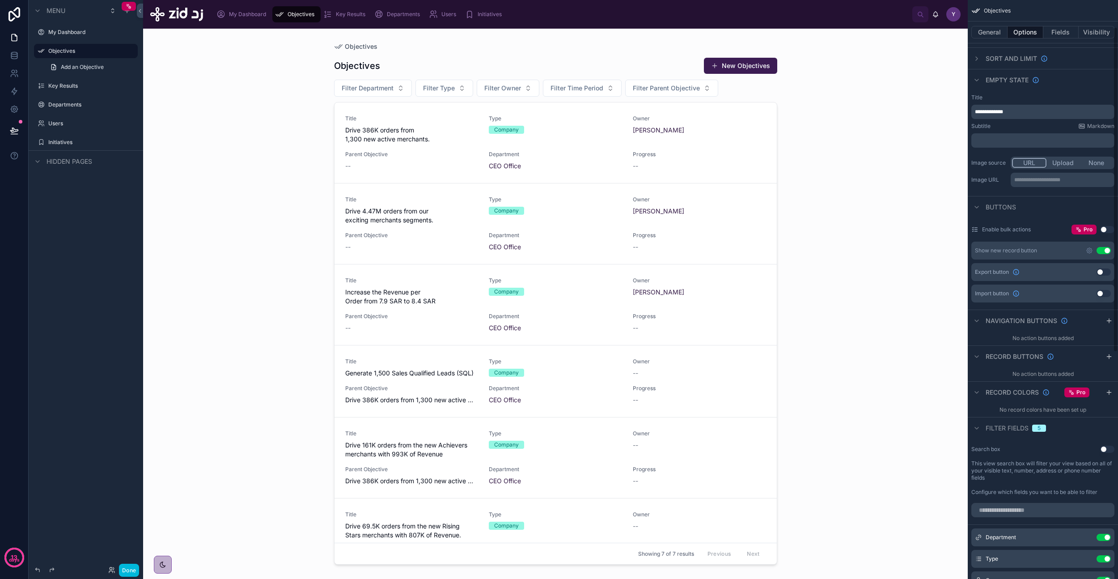
scroll to position [67, 0]
click at [131, 337] on button "Done" at bounding box center [129, 569] width 20 height 13
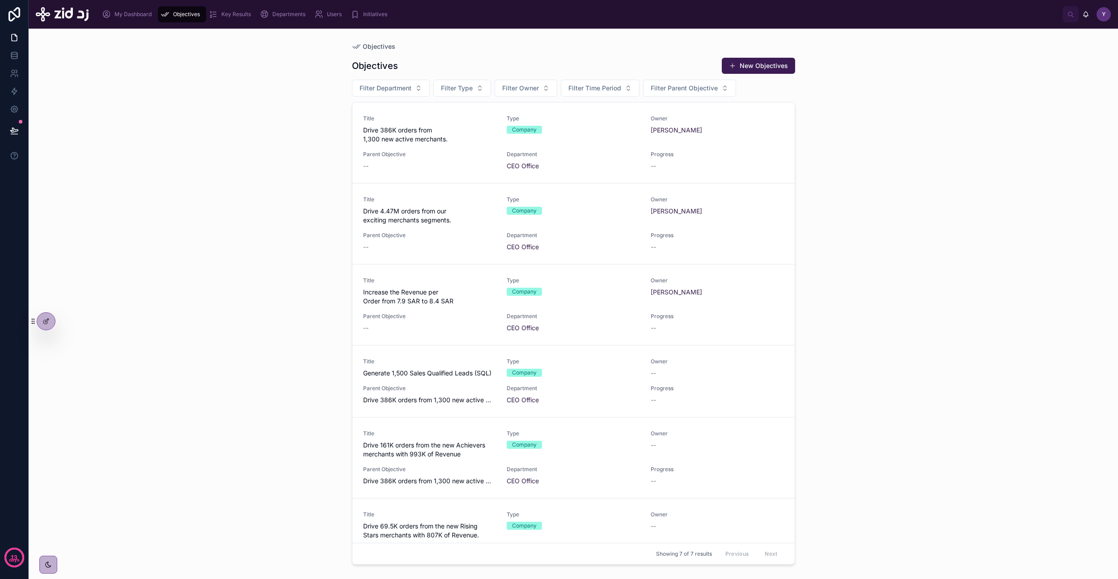
click at [301, 302] on div "Objectives Objectives New Objectives Filter Department Filter Type Filter Owner…" at bounding box center [573, 304] width 1089 height 550
click at [446, 140] on span "Drive 386K orders from 1,300 new active merchants." at bounding box center [429, 135] width 133 height 18
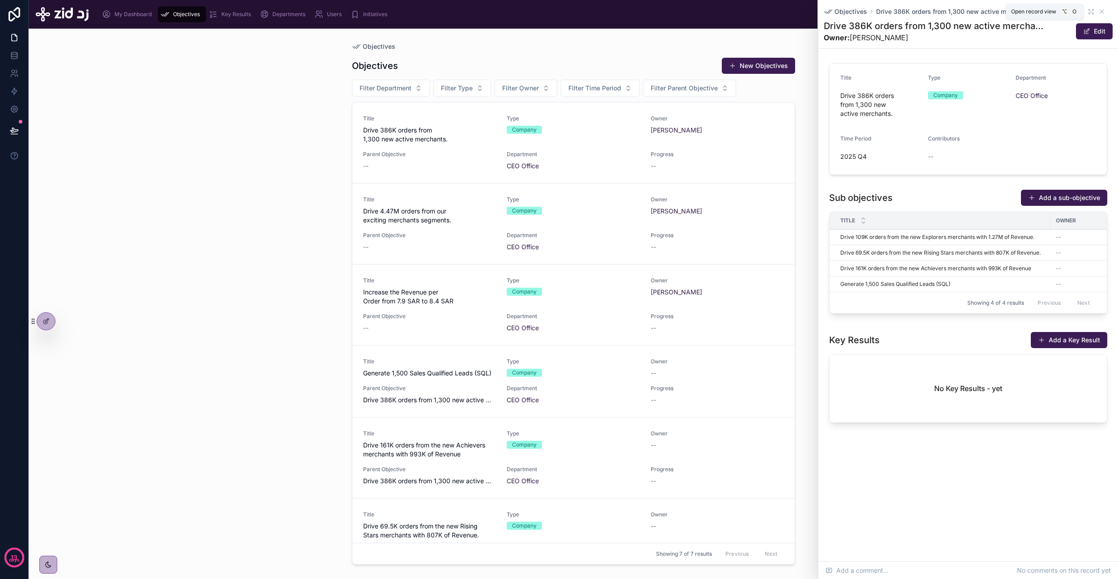
click at [644, 12] on icon at bounding box center [1091, 11] width 7 height 7
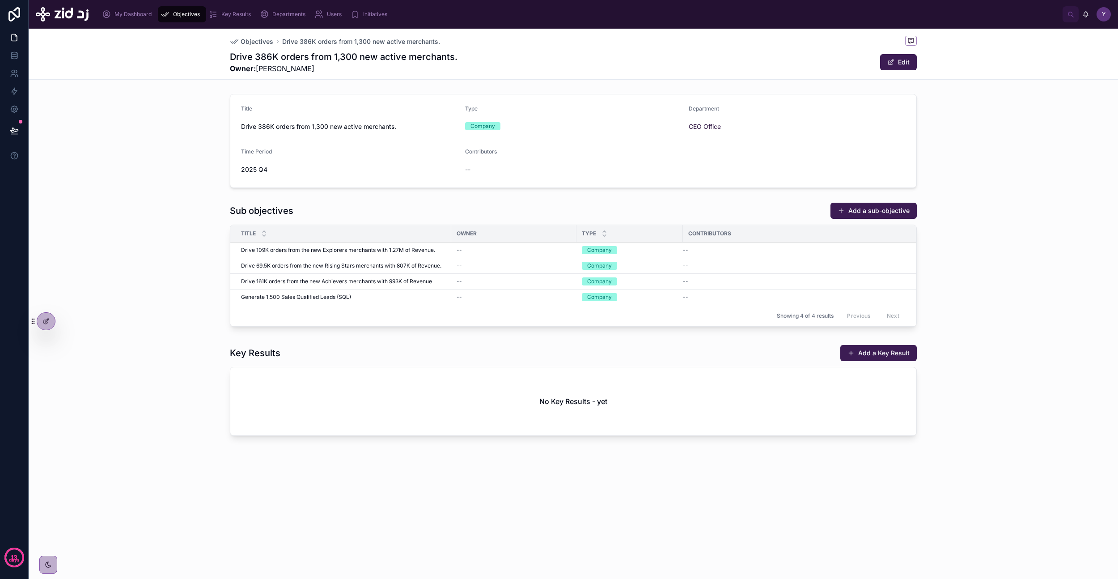
click at [258, 42] on span "Objectives" at bounding box center [257, 41] width 33 height 9
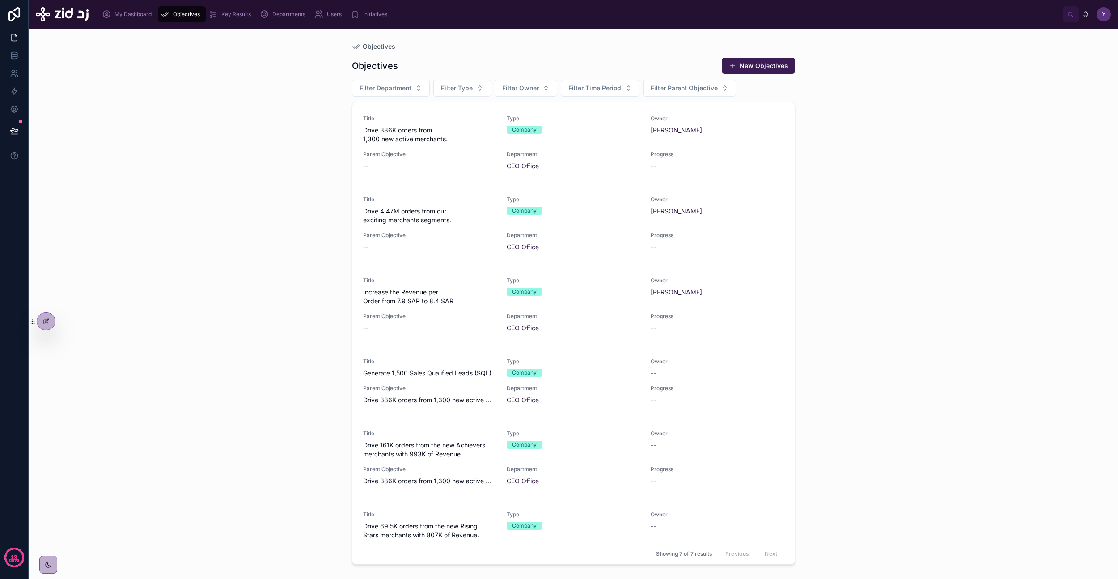
click at [644, 72] on button "New Objectives" at bounding box center [758, 66] width 73 height 16
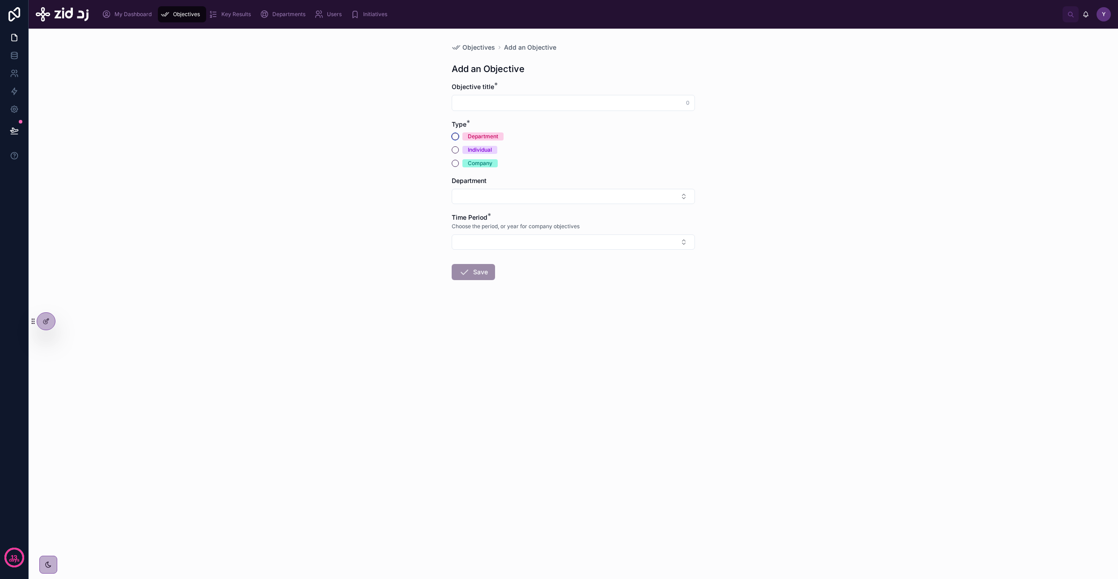
click at [455, 136] on button "Department" at bounding box center [455, 136] width 7 height 7
click at [476, 337] on form "Objective title * 0 Type * Department Individual Company Owner Contributors Dep…" at bounding box center [573, 269] width 243 height 374
click at [492, 337] on button "Select Button" at bounding box center [573, 360] width 243 height 15
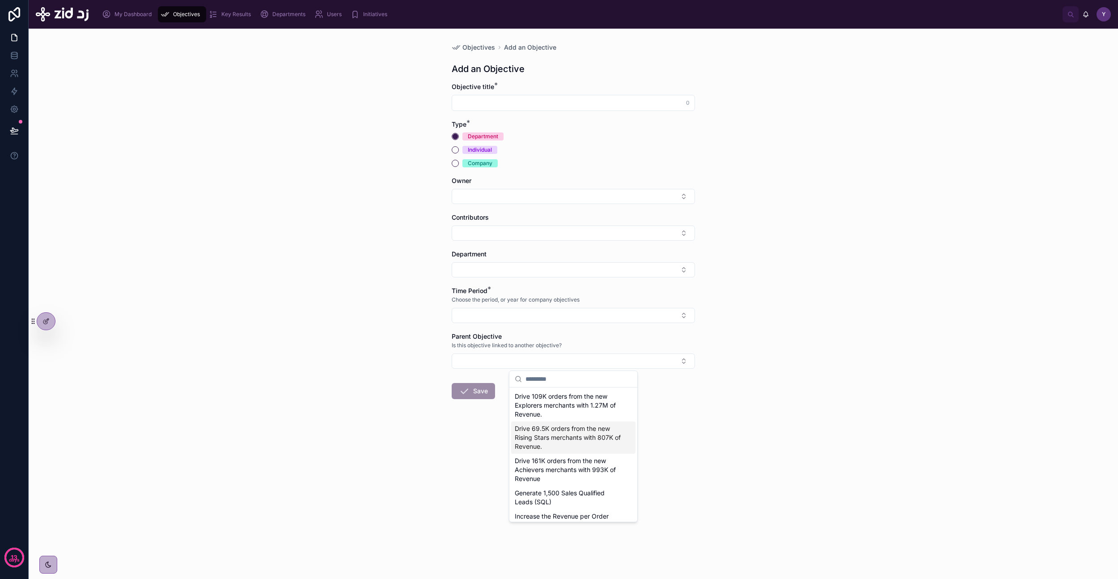
click at [383, 315] on div "Objectives Add an Objective Add an Objective Objective title * 0 Type * Departm…" at bounding box center [573, 304] width 1089 height 550
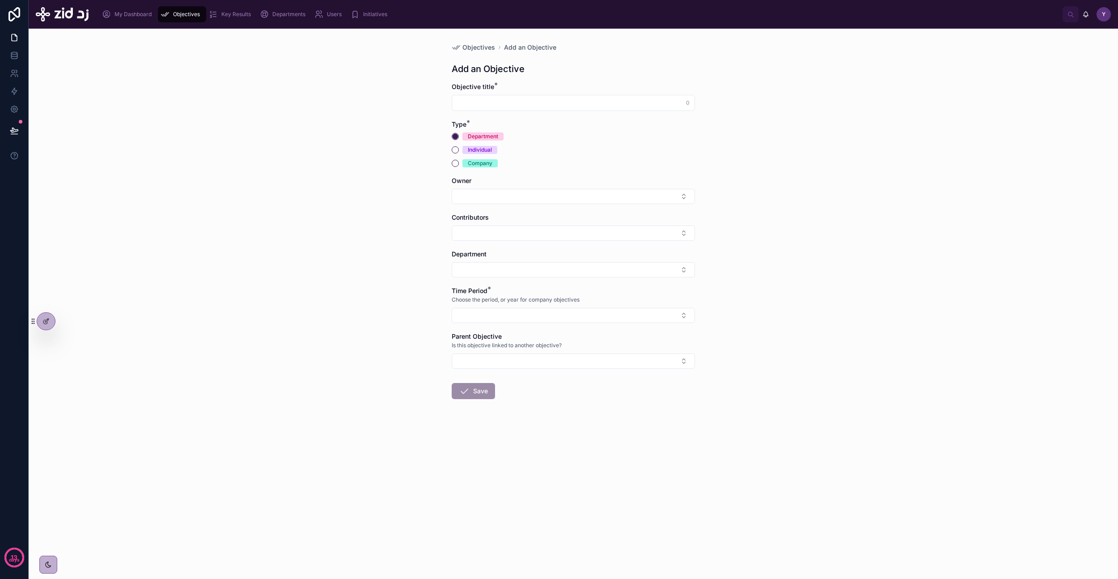
click at [485, 41] on div "Objectives Add an Objective Add an Objective Objective title * 0 Type * Departm…" at bounding box center [574, 243] width 258 height 428
click at [484, 51] on span "Objectives" at bounding box center [478, 47] width 33 height 9
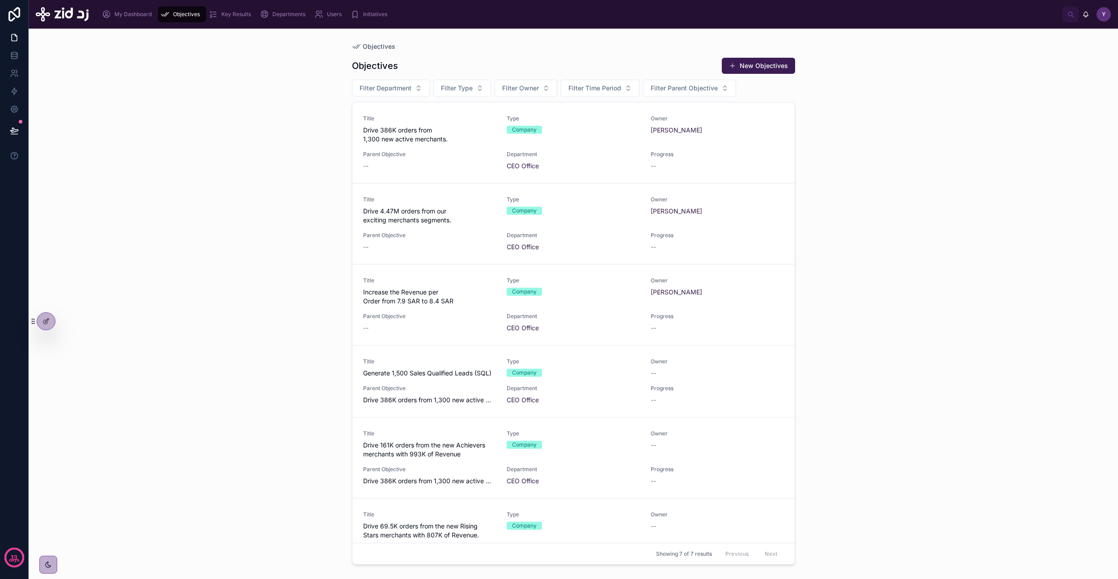
click at [412, 136] on span "Drive 386K orders from 1,300 new active merchants." at bounding box center [429, 135] width 133 height 18
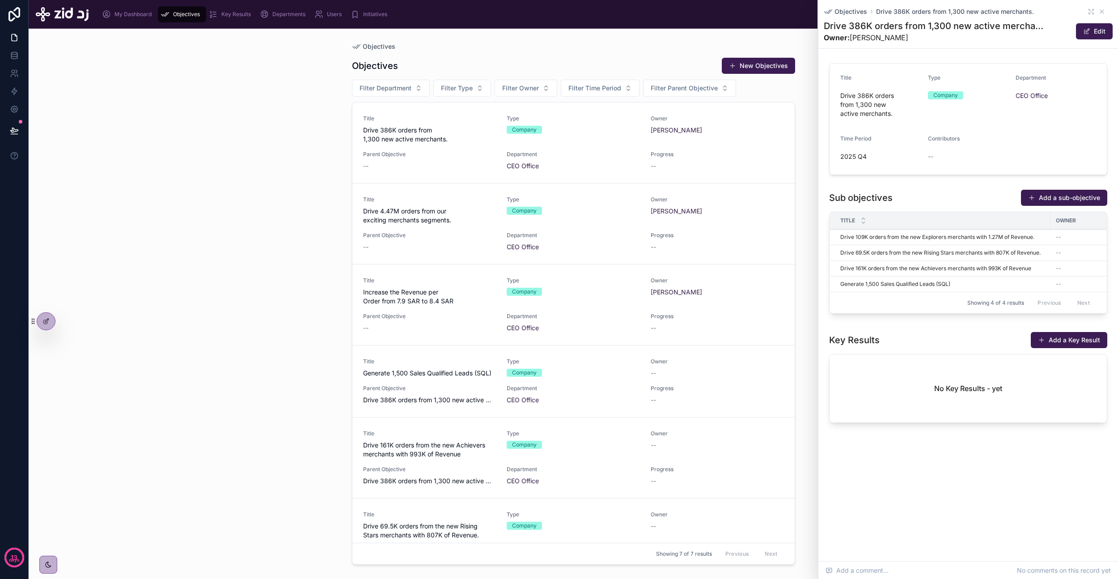
click at [644, 8] on icon at bounding box center [1091, 11] width 7 height 7
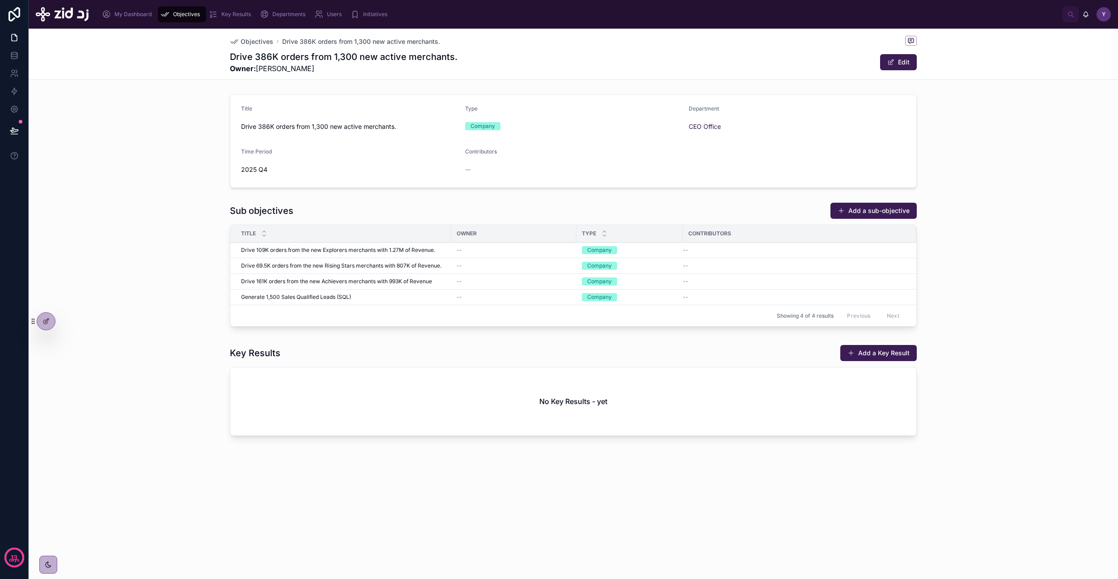
click at [44, 322] on icon at bounding box center [45, 321] width 7 height 7
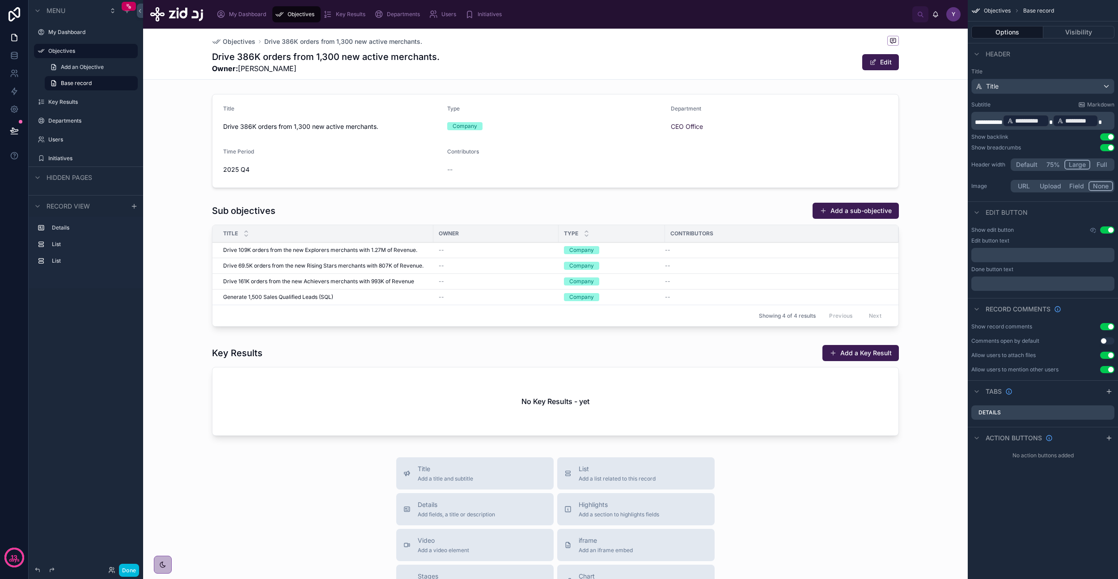
click at [246, 210] on div at bounding box center [555, 266] width 825 height 135
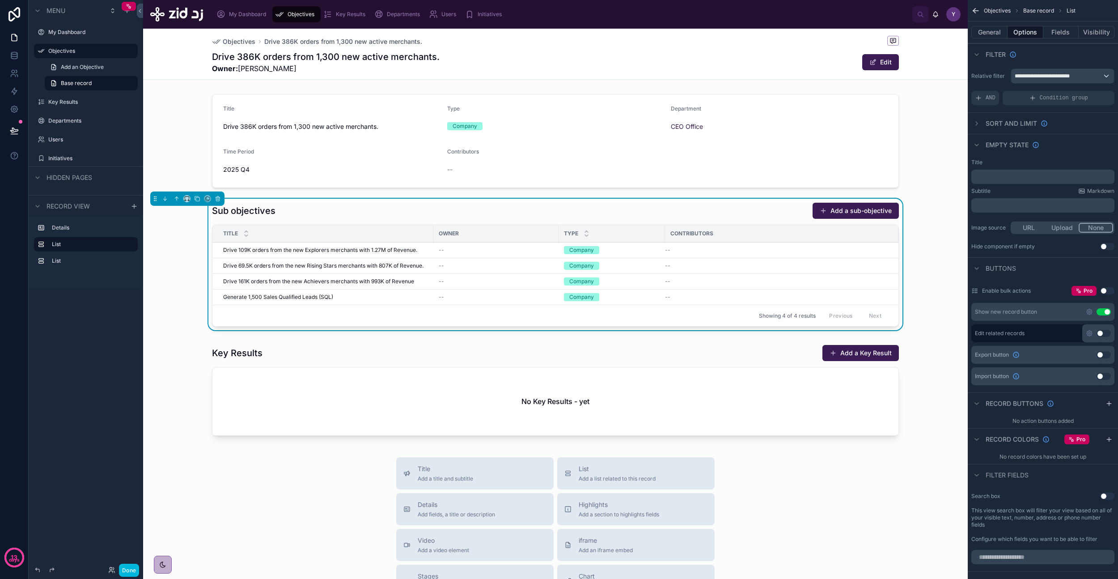
click at [644, 32] on button "General" at bounding box center [989, 32] width 36 height 13
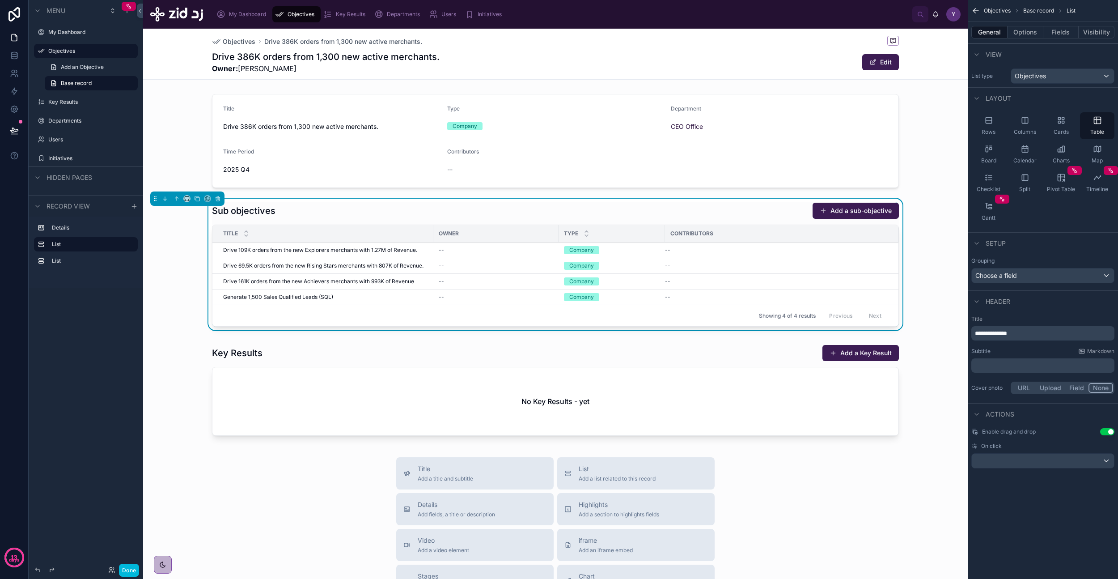
click at [644, 333] on span "**********" at bounding box center [991, 333] width 32 height 6
click at [644, 337] on div "**********" at bounding box center [1043, 289] width 150 height 579
click at [132, 337] on button "Done" at bounding box center [129, 569] width 20 height 13
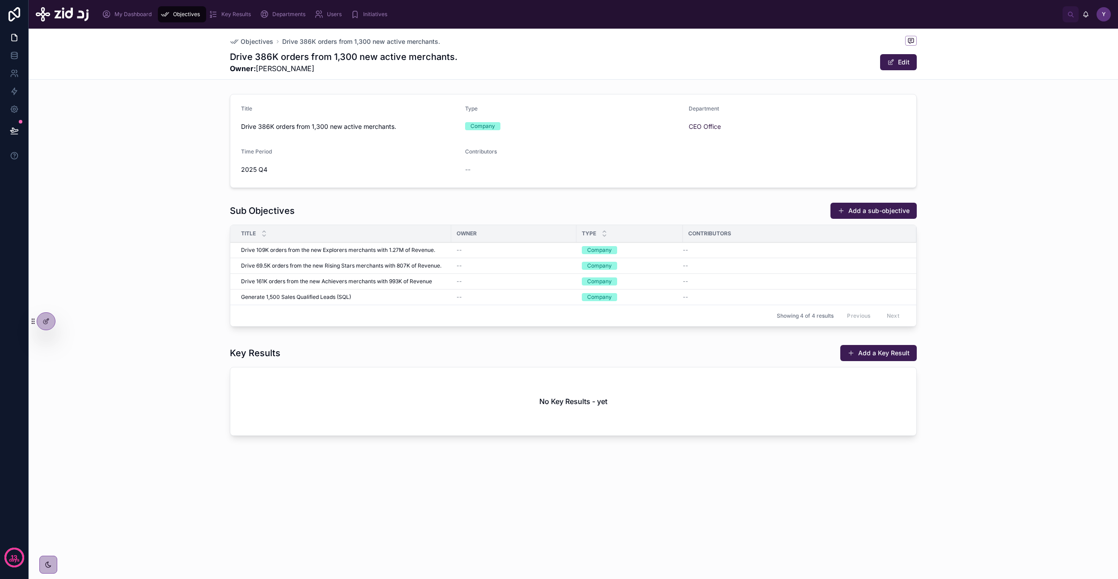
click at [644, 60] on span at bounding box center [890, 62] width 7 height 7
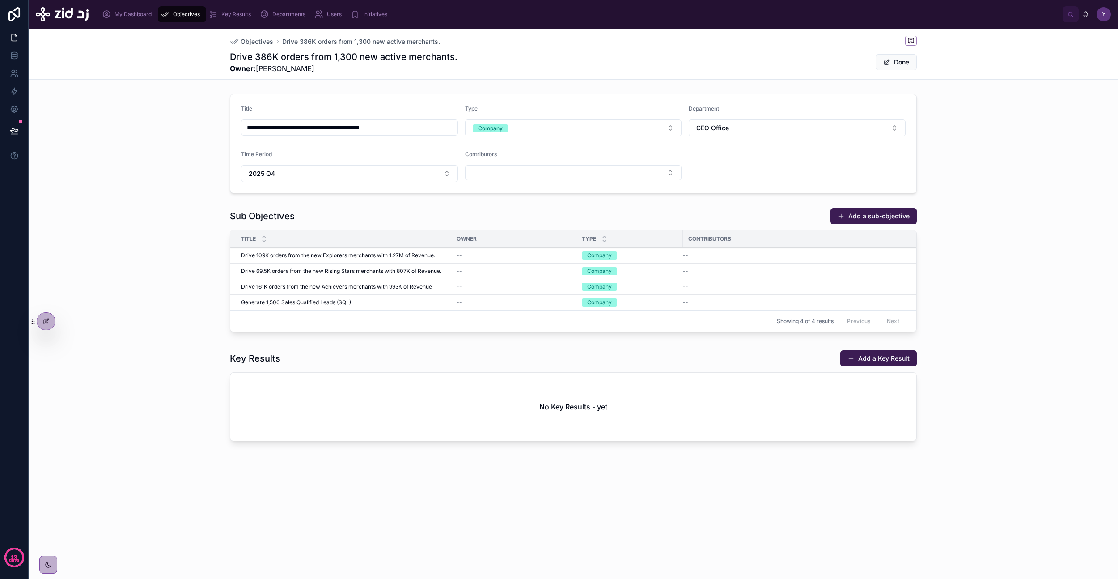
click at [644, 60] on button "Done" at bounding box center [896, 62] width 41 height 16
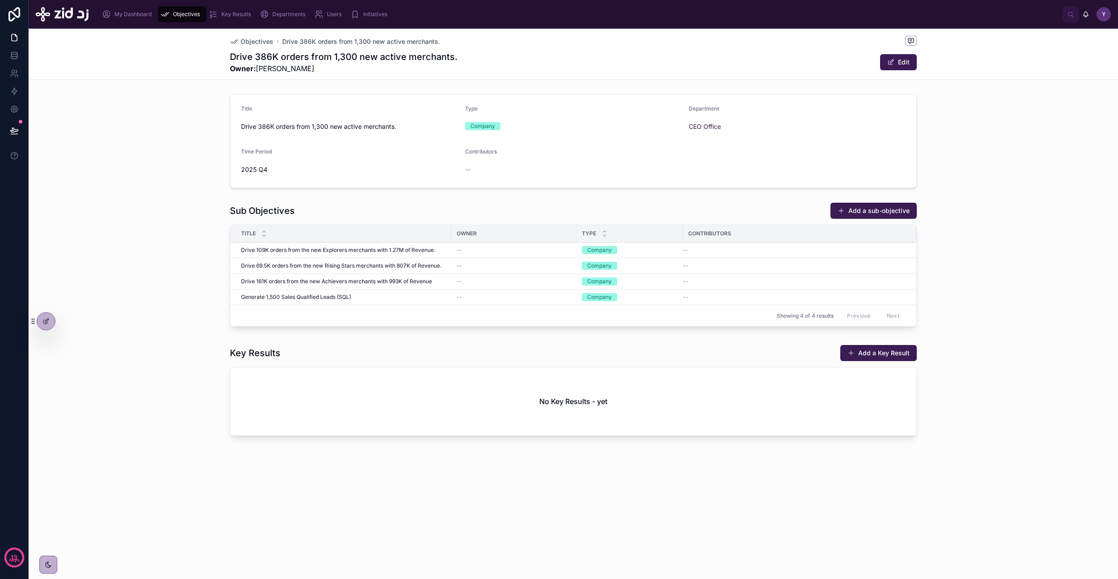
click at [46, 323] on icon at bounding box center [45, 321] width 7 height 7
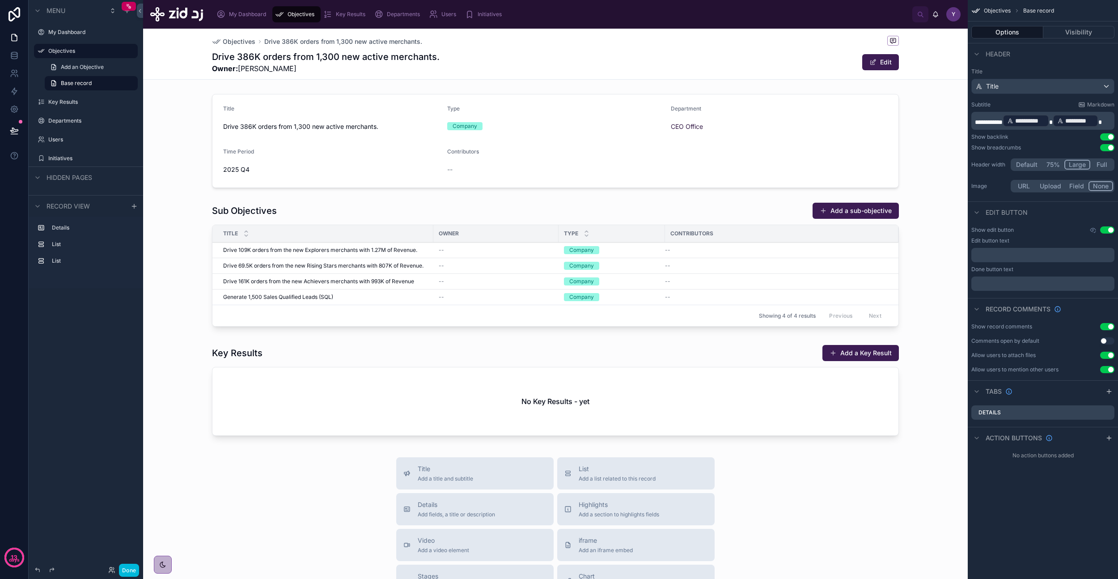
click at [126, 337] on button "Done" at bounding box center [129, 569] width 20 height 13
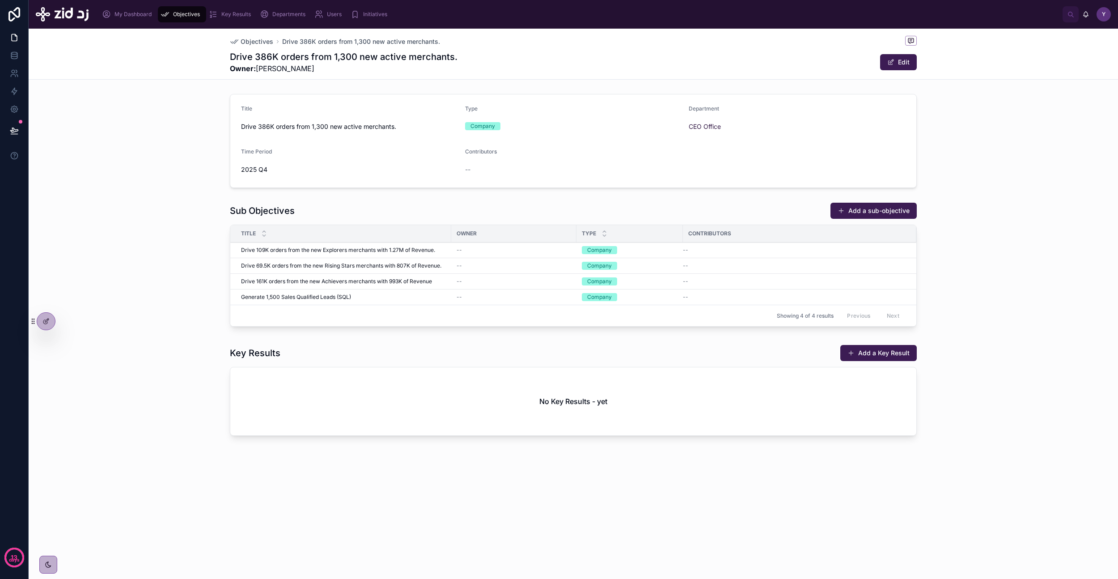
click at [143, 311] on div "Sub Objectives Add a sub-objective Title Owner Type Contributors Drive 109K ord…" at bounding box center [573, 266] width 1089 height 135
click at [322, 250] on span "Drive 109K orders from the new Explorers merchants with 1.27M of Revenue." at bounding box center [338, 249] width 194 height 7
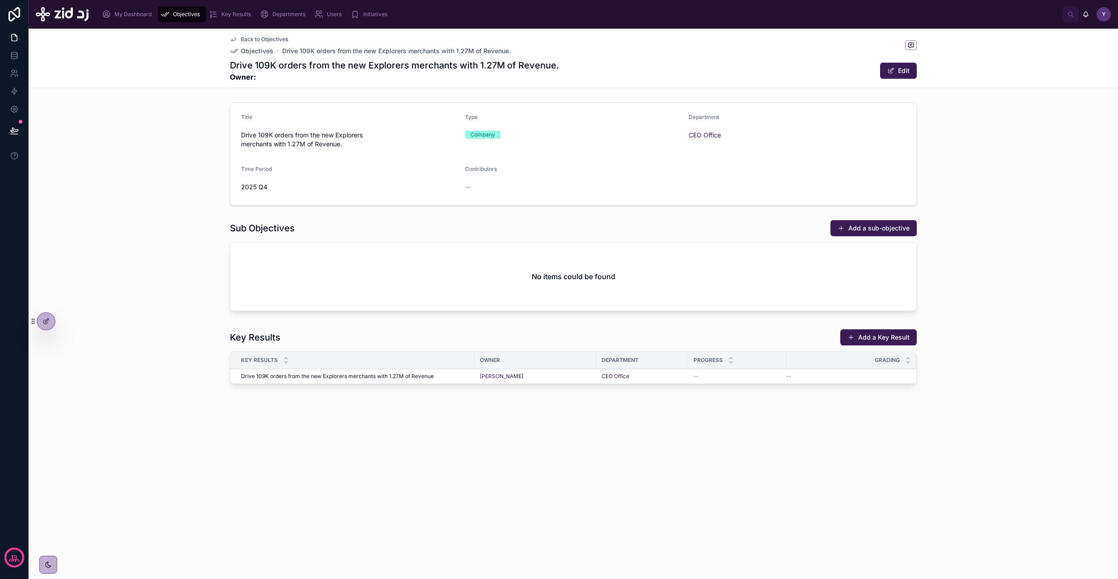
click at [379, 337] on span "Drive 109K orders from the new Explorers merchants with 1.27M of Revenue" at bounding box center [337, 376] width 193 height 7
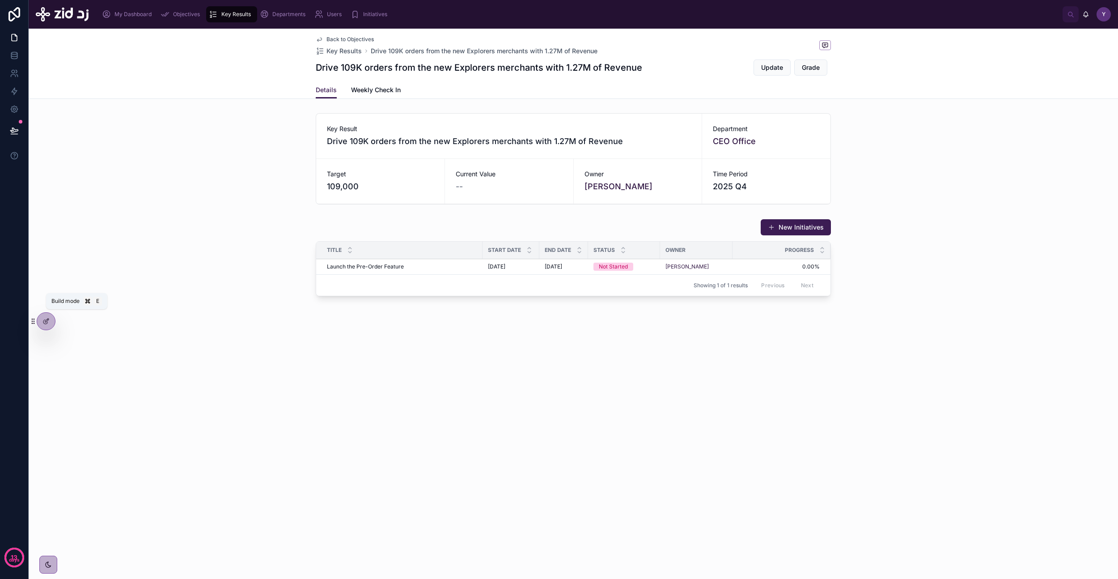
click at [45, 322] on icon at bounding box center [45, 321] width 7 height 7
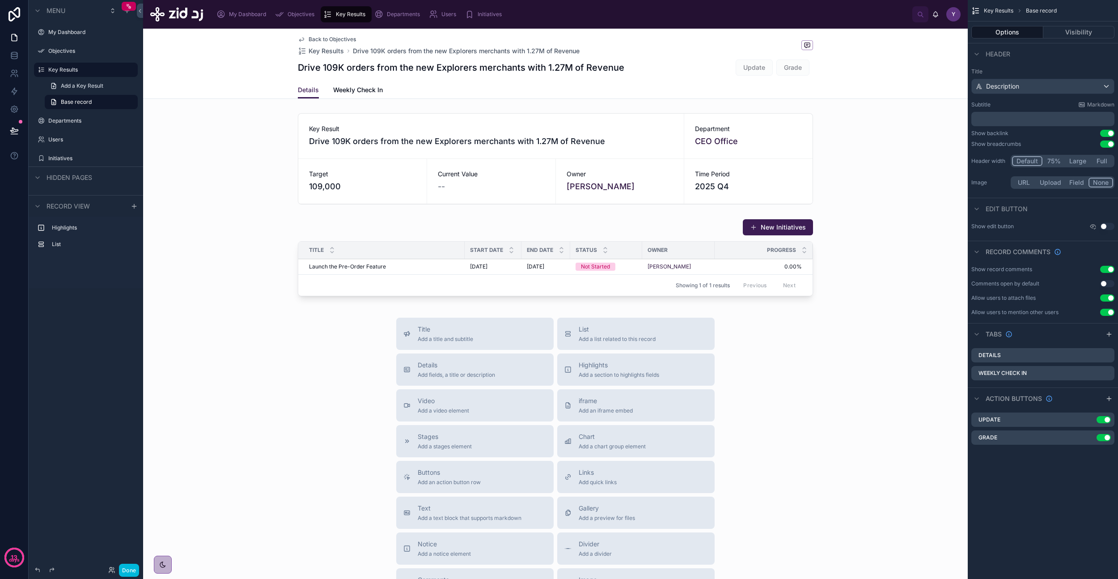
click at [644, 269] on div at bounding box center [555, 259] width 825 height 88
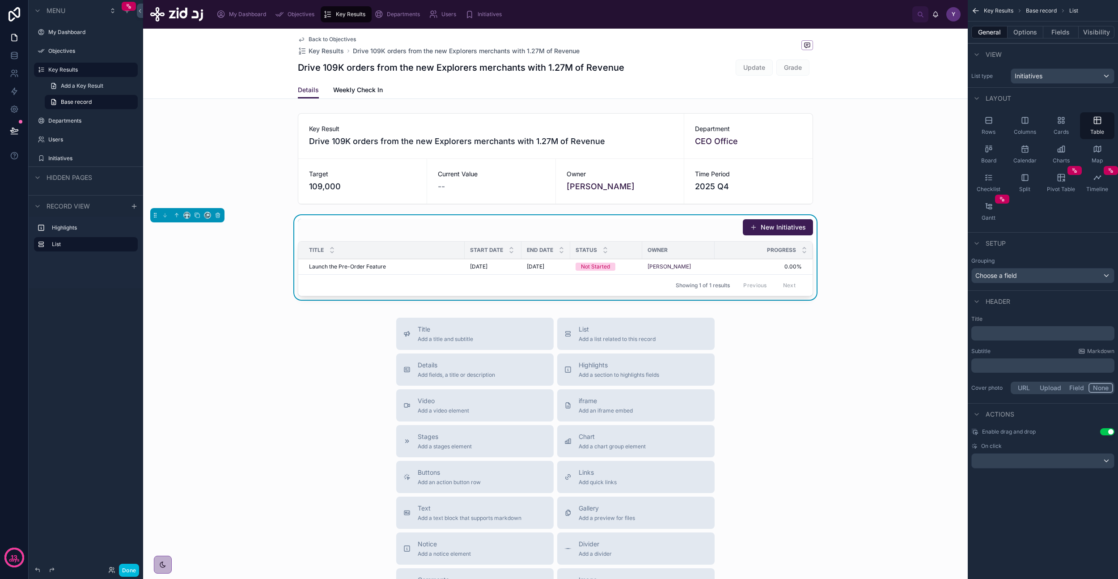
click at [644, 35] on button "Fields" at bounding box center [1061, 32] width 36 height 13
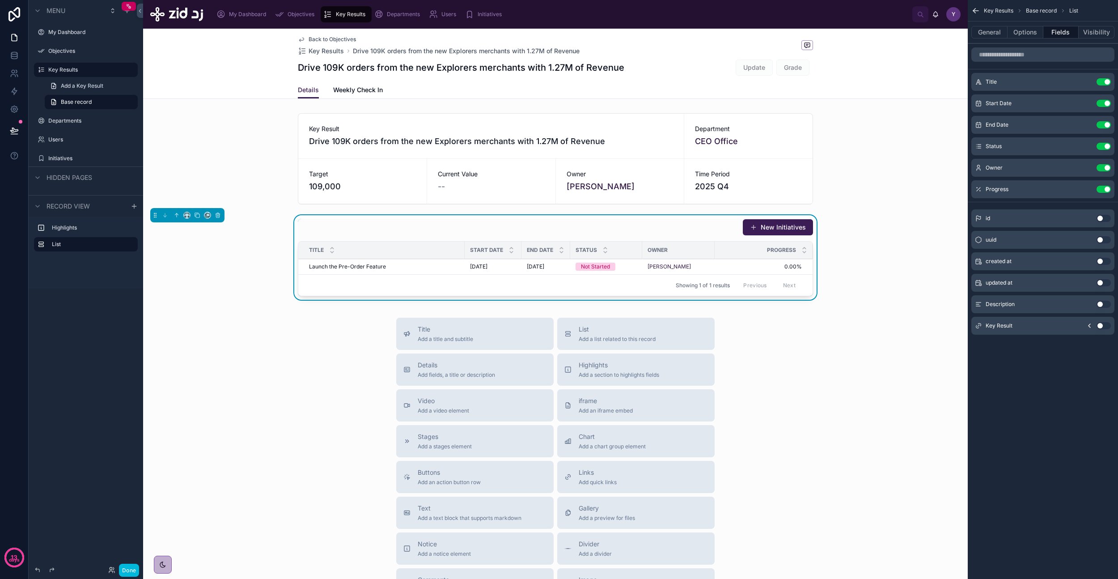
click at [0, 0] on icon "scrollable content" at bounding box center [0, 0] width 0 height 0
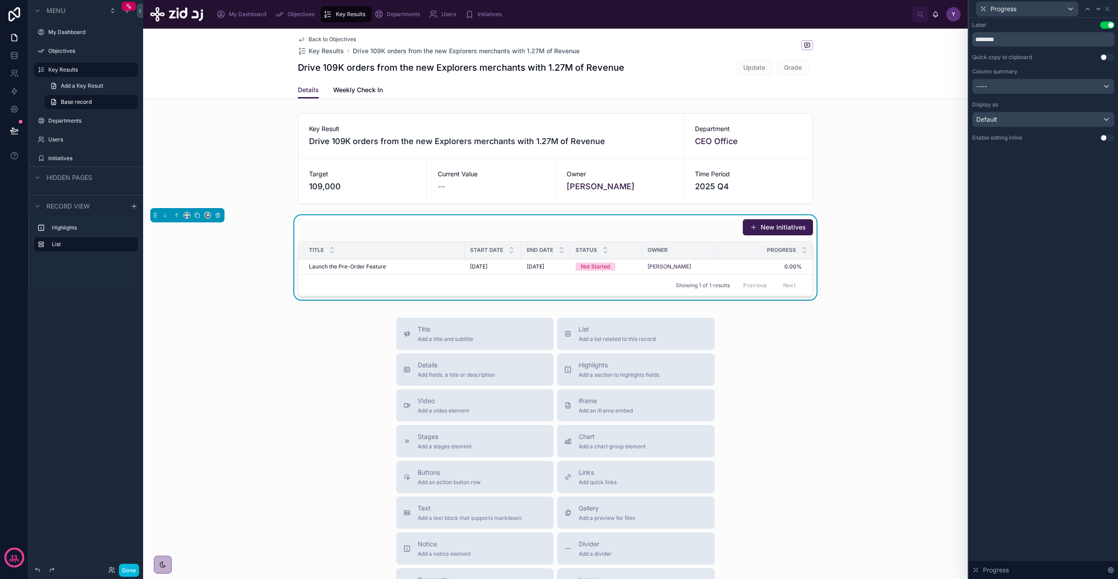
click at [644, 136] on button "Use setting" at bounding box center [1107, 137] width 14 height 7
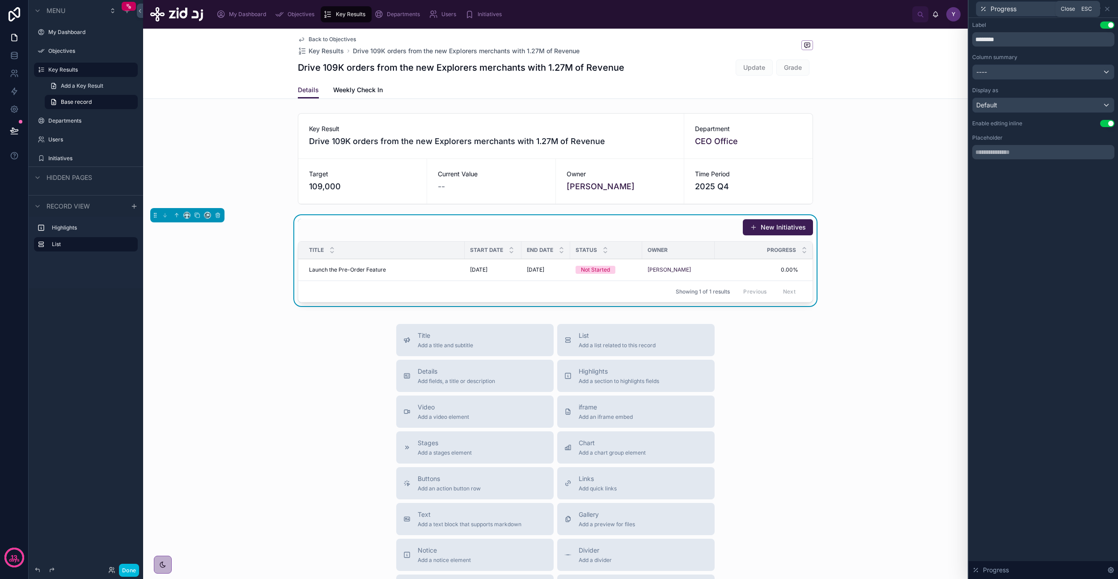
click at [644, 10] on icon at bounding box center [1108, 9] width 4 height 4
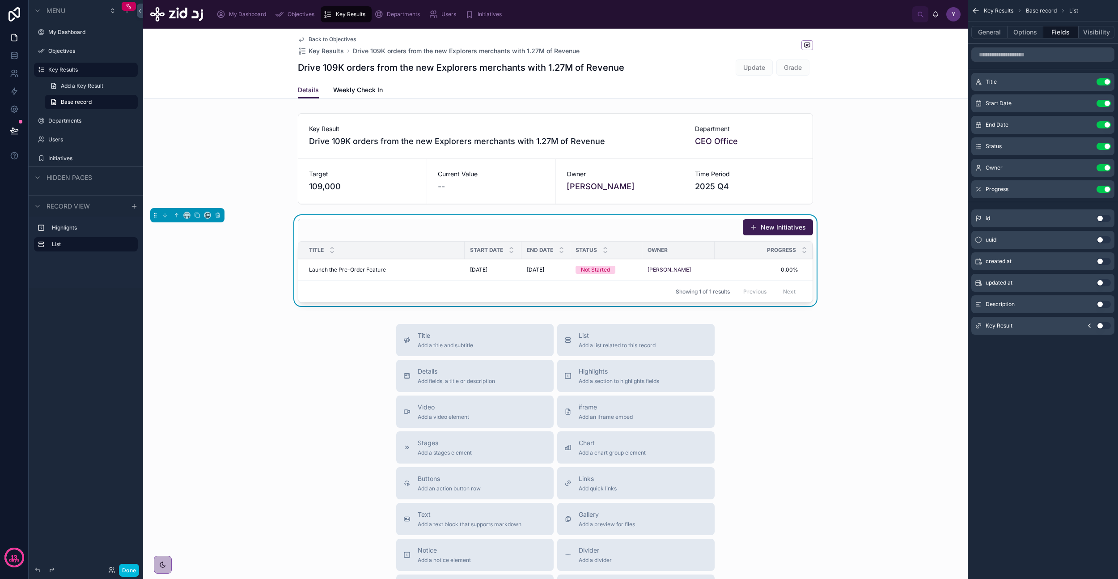
click at [0, 0] on icon "scrollable content" at bounding box center [0, 0] width 0 height 0
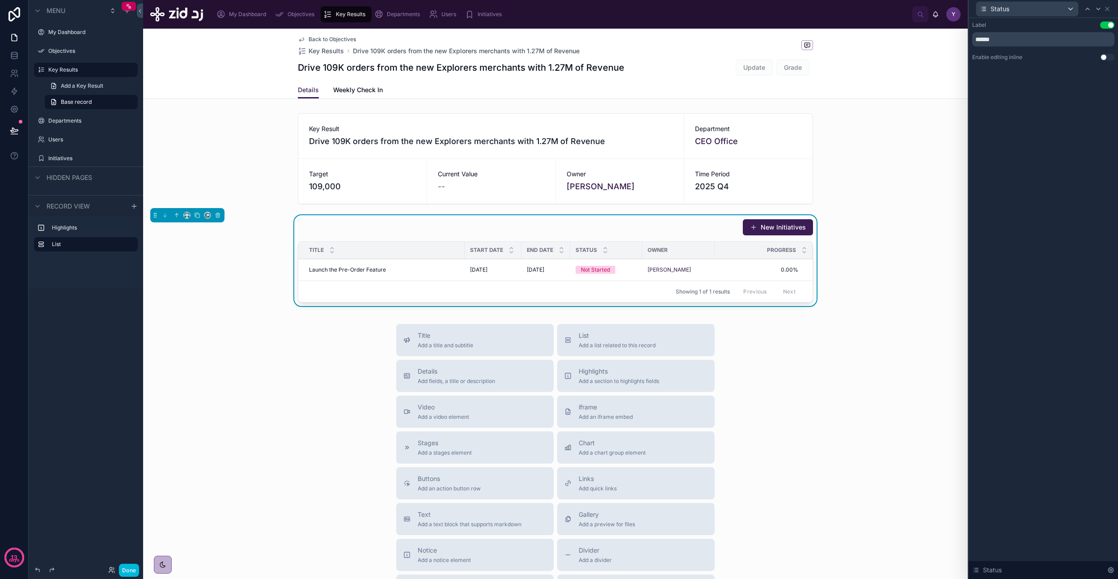
click at [644, 59] on button "Use setting" at bounding box center [1107, 57] width 14 height 7
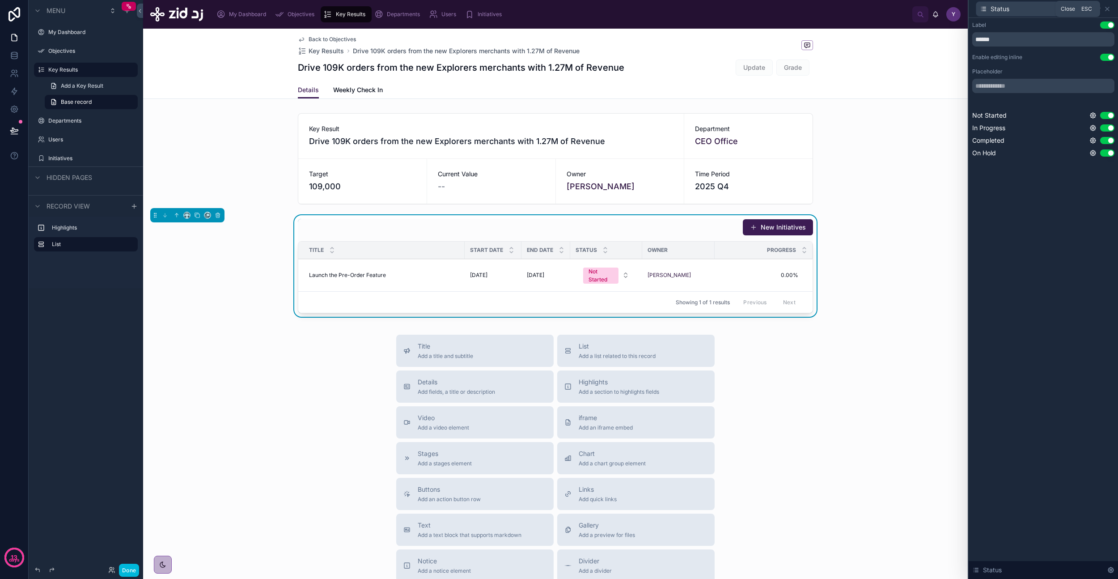
click at [644, 9] on icon at bounding box center [1107, 8] width 7 height 7
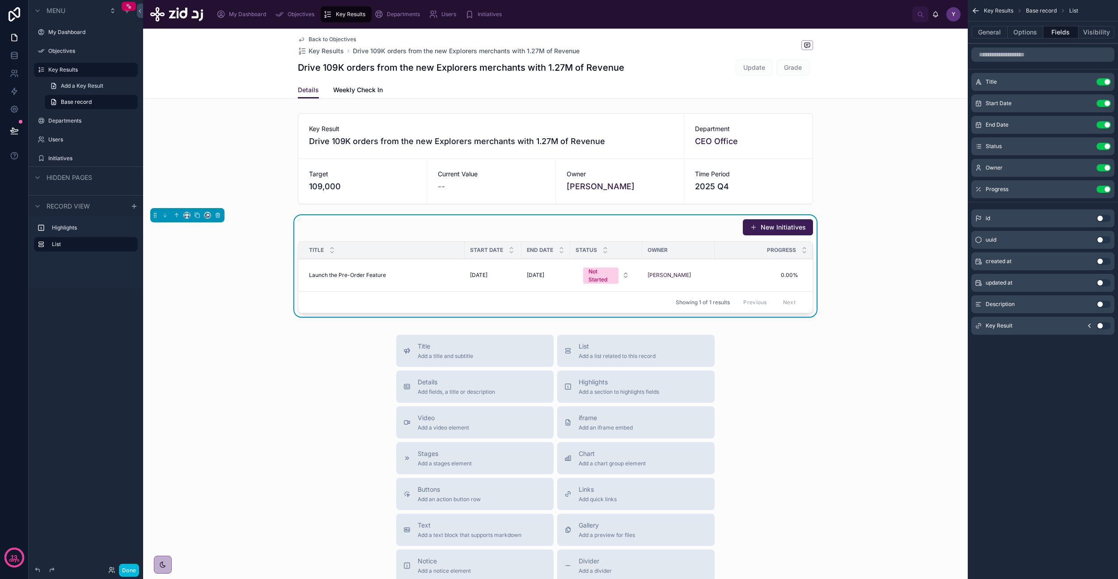
click at [0, 0] on icon "scrollable content" at bounding box center [0, 0] width 0 height 0
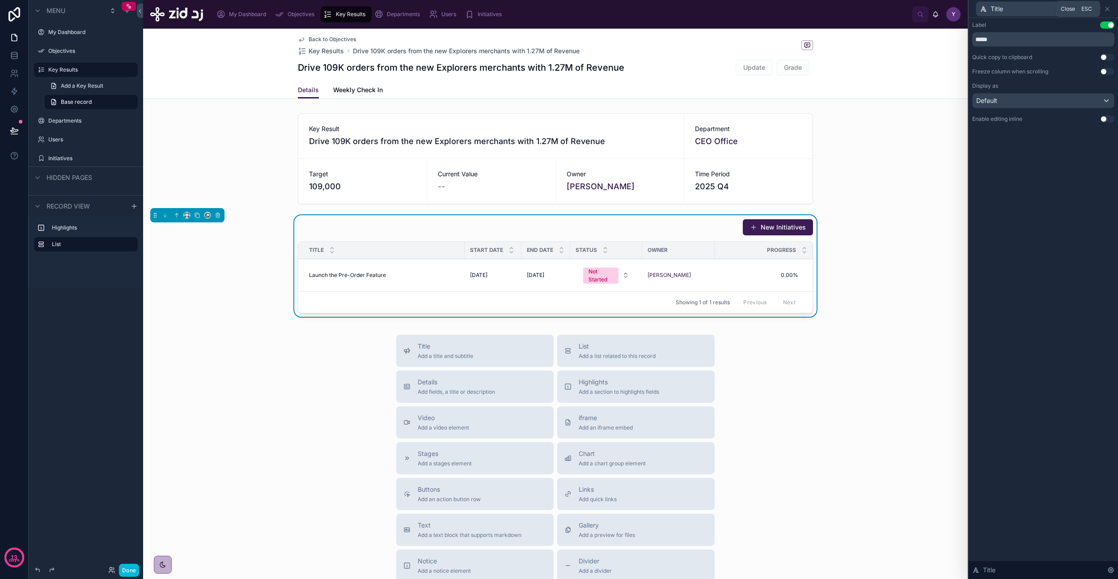
click at [644, 8] on icon at bounding box center [1107, 8] width 7 height 7
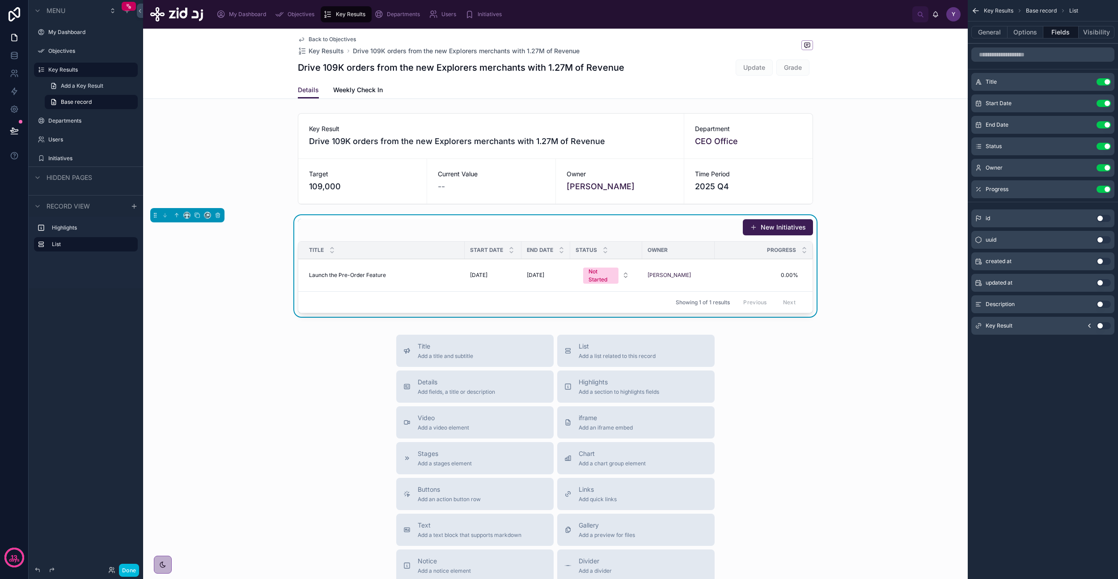
click at [129, 337] on button "Done" at bounding box center [129, 569] width 20 height 13
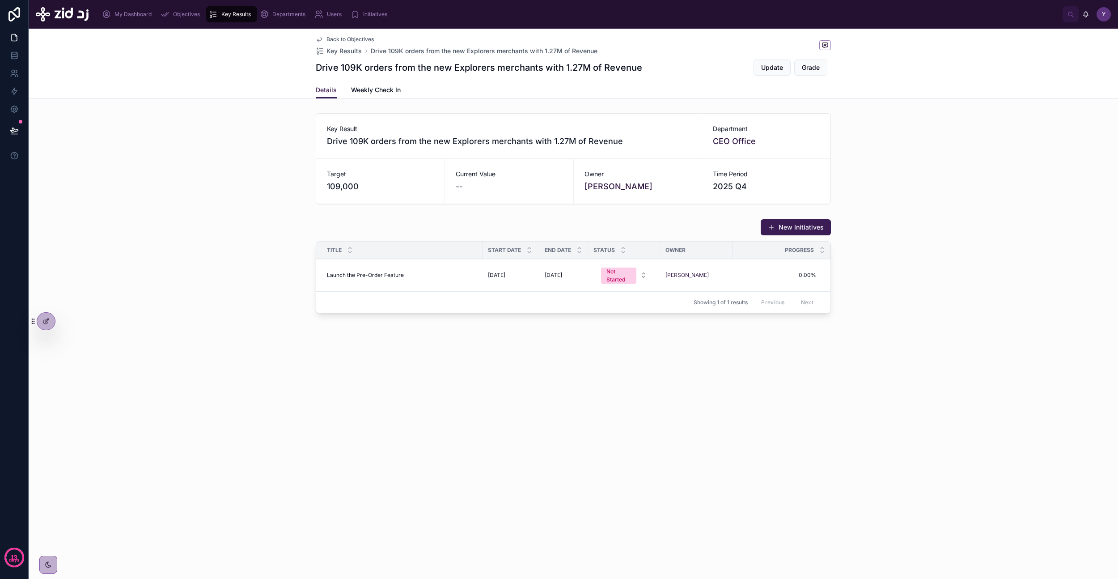
click at [381, 337] on div "Back to Objectives Key Results Drive 109K orders from the new Explorers merchan…" at bounding box center [573, 203] width 1089 height 349
click at [621, 273] on div "Not Started" at bounding box center [618, 275] width 25 height 16
click at [644, 337] on div "Back to Objectives Key Results Drive 109K orders from the new Explorers merchan…" at bounding box center [573, 203] width 1089 height 349
click at [644, 275] on span "0.00%" at bounding box center [776, 274] width 80 height 7
click at [644, 275] on div "**" at bounding box center [793, 287] width 129 height 33
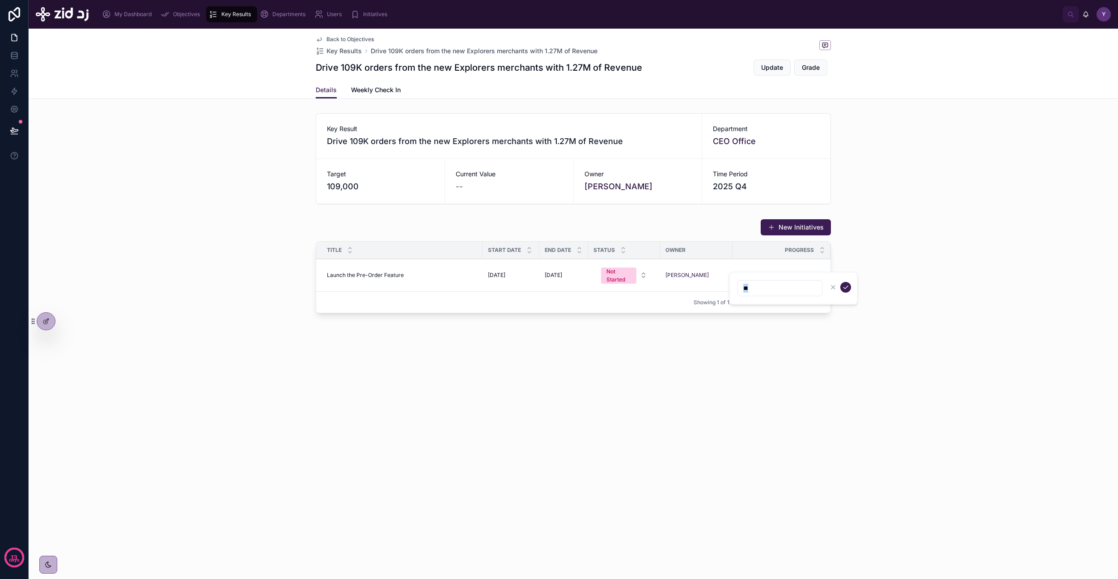
click at [644, 275] on div "**" at bounding box center [793, 287] width 129 height 33
click at [644, 326] on div "Back to Objectives Key Results Drive 109K orders from the new Explorers merchan…" at bounding box center [573, 203] width 1089 height 349
click at [365, 281] on td "Launch the Pre-Order Feature Launch the Pre-Order Feature" at bounding box center [399, 275] width 166 height 33
click at [370, 278] on span "Launch the Pre-Order Feature" at bounding box center [365, 274] width 77 height 7
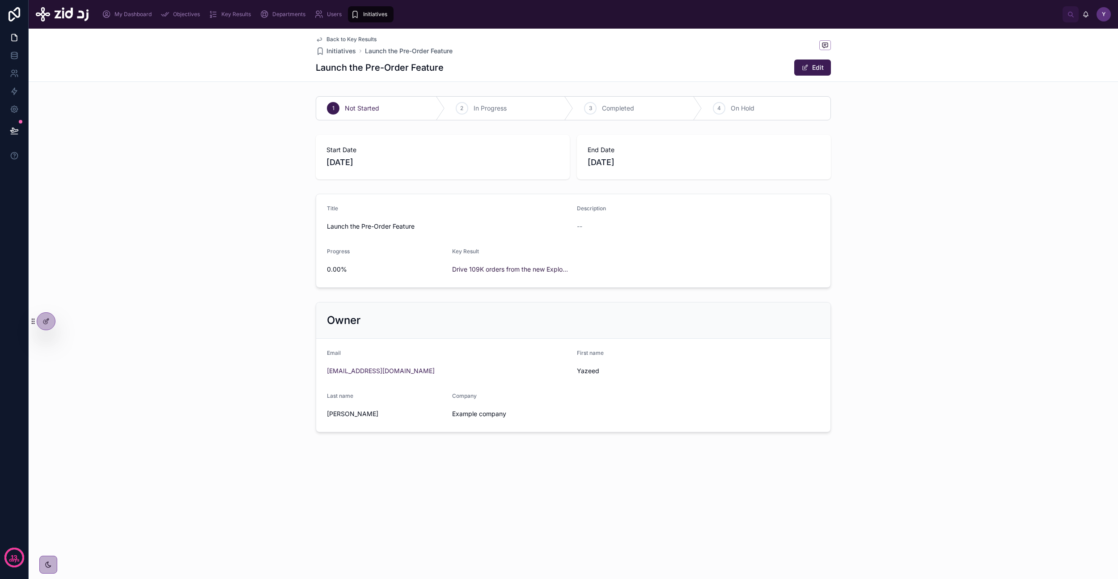
click at [340, 37] on span "Back to Key Results" at bounding box center [351, 39] width 50 height 7
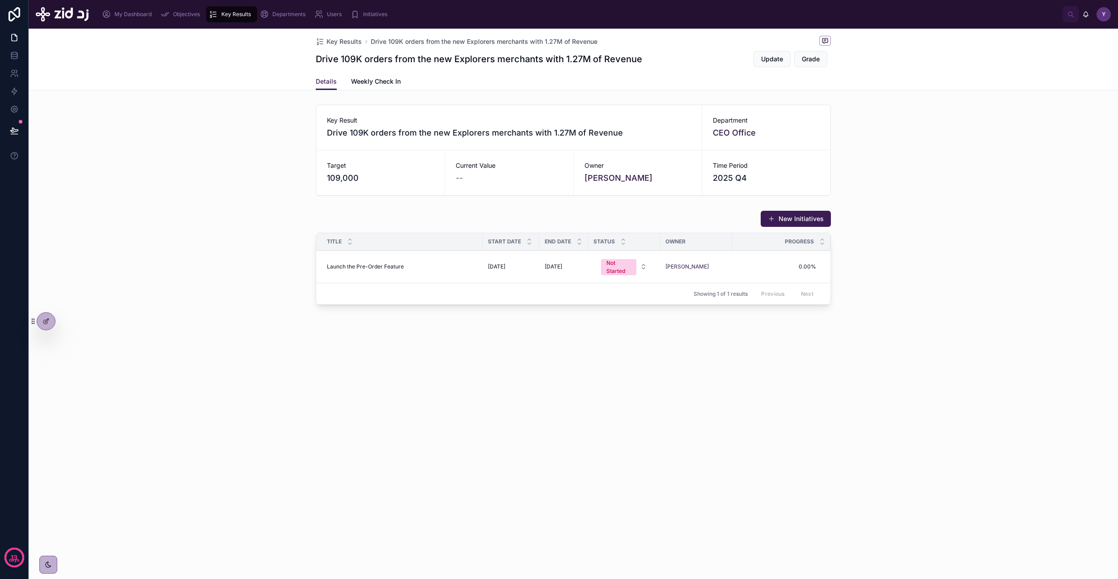
click at [531, 337] on div "Key Results Drive 109K orders from the new Explorers merchants with 1.27M of Re…" at bounding box center [573, 304] width 1089 height 550
drag, startPoint x: 481, startPoint y: 244, endPoint x: 457, endPoint y: 249, distance: 24.6
click at [457, 249] on div at bounding box center [459, 241] width 4 height 17
drag, startPoint x: 706, startPoint y: 245, endPoint x: 760, endPoint y: 246, distance: 54.1
click at [644, 246] on div at bounding box center [763, 241] width 4 height 17
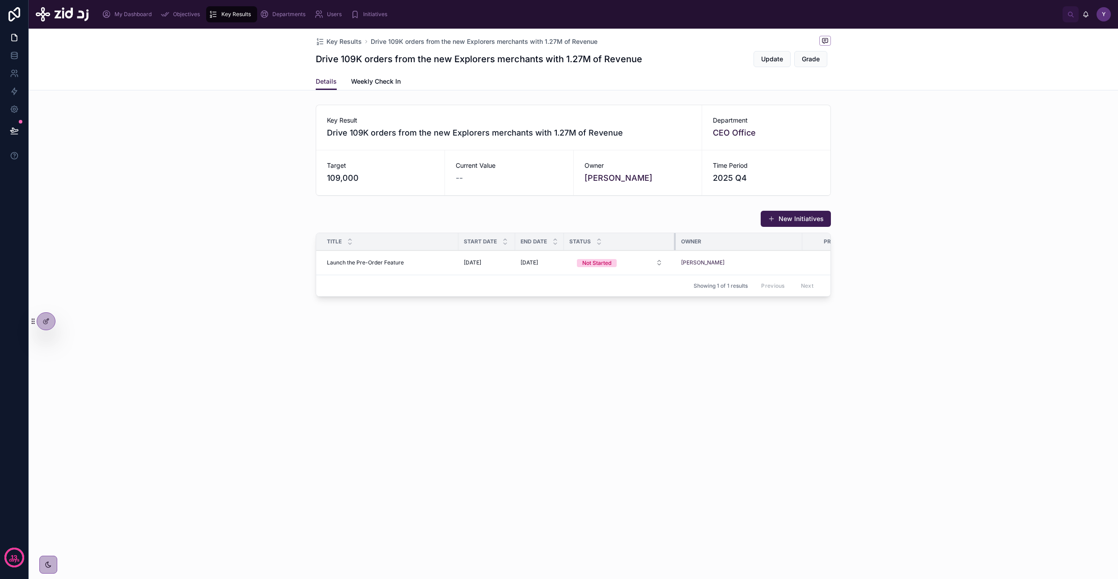
drag, startPoint x: 635, startPoint y: 240, endPoint x: 675, endPoint y: 242, distance: 39.9
click at [644, 242] on div at bounding box center [676, 241] width 4 height 17
drag, startPoint x: 797, startPoint y: 246, endPoint x: 747, endPoint y: 246, distance: 49.6
click at [644, 246] on div at bounding box center [749, 241] width 4 height 17
drag, startPoint x: 673, startPoint y: 241, endPoint x: 666, endPoint y: 241, distance: 6.8
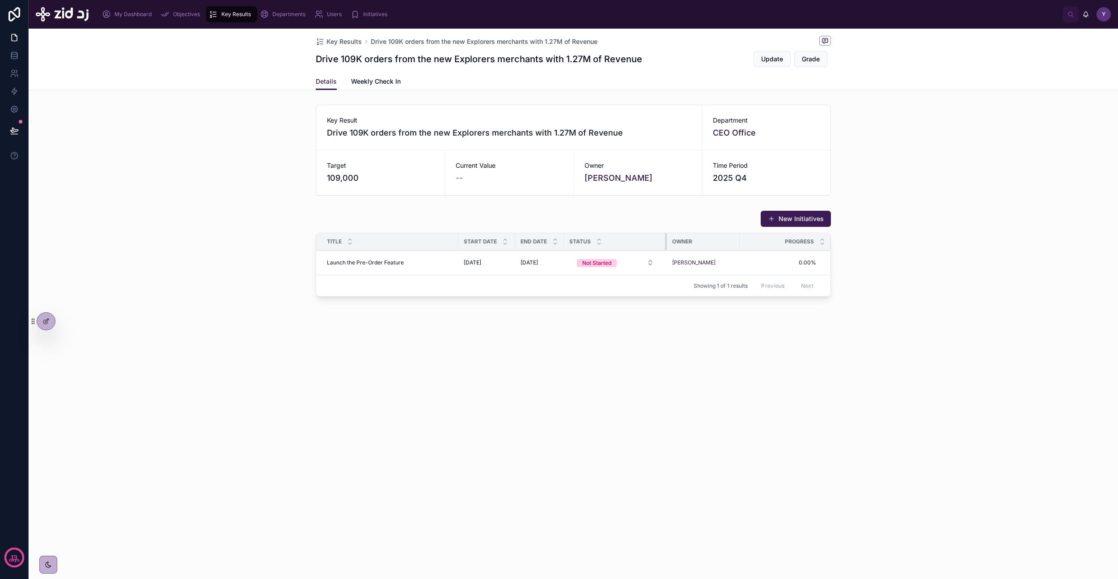
click at [644, 241] on div at bounding box center [667, 241] width 4 height 17
click at [572, 337] on div "Key Results Drive 109K orders from the new Explorers merchants with 1.27M of Re…" at bounding box center [573, 304] width 1089 height 550
click at [380, 84] on span "Weekly Check In" at bounding box center [376, 81] width 50 height 9
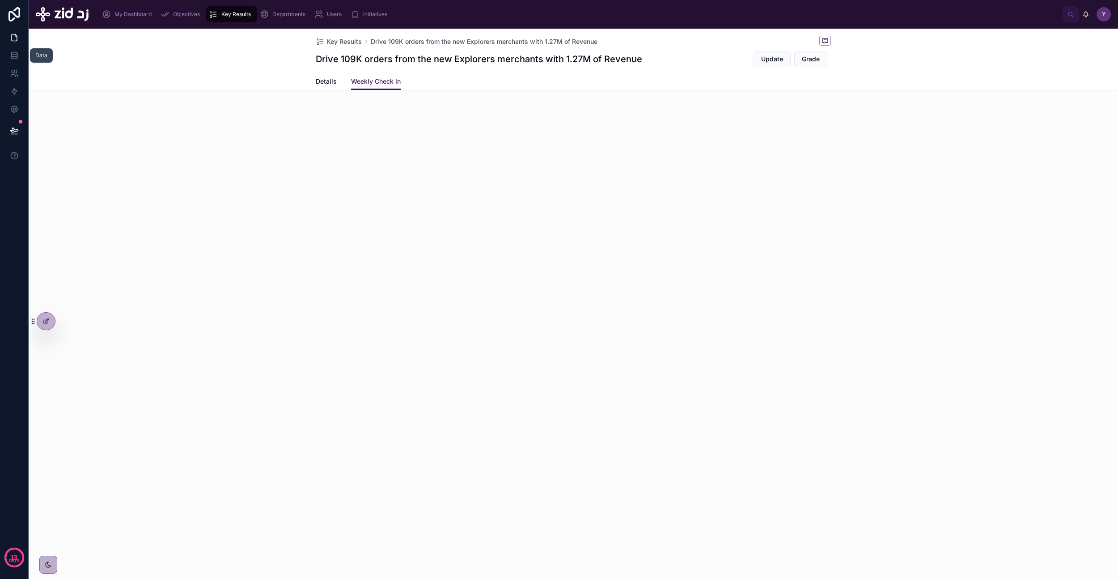
click at [19, 57] on link at bounding box center [14, 56] width 28 height 18
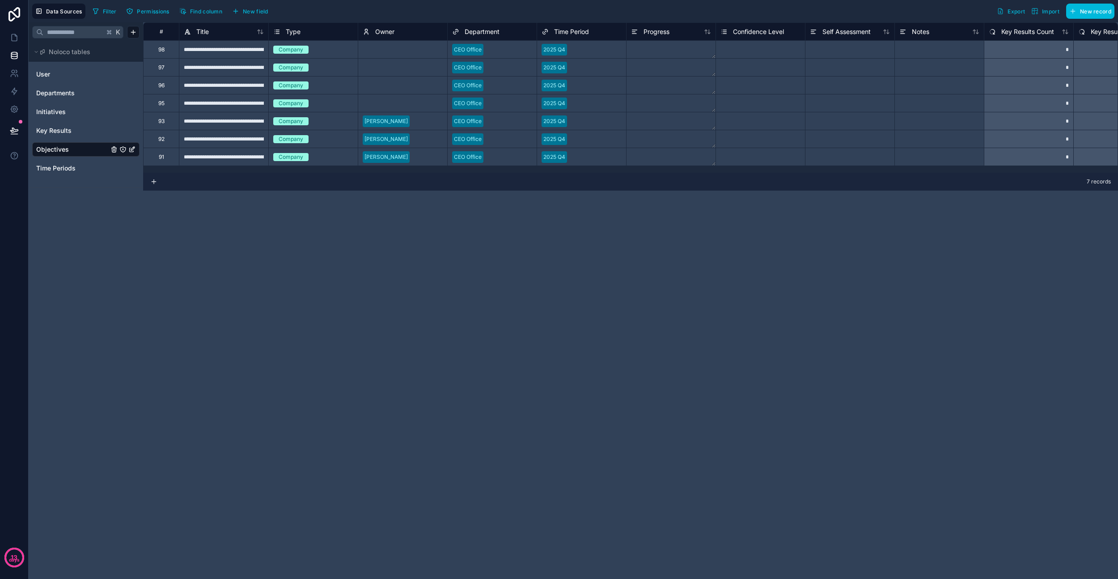
click at [644, 110] on div at bounding box center [849, 103] width 89 height 18
click at [644, 50] on textarea at bounding box center [671, 49] width 89 height 17
click at [644, 59] on div "Select a Confidence Level" at bounding box center [760, 67] width 89 height 17
click at [644, 48] on div "Select a Confidence Level" at bounding box center [753, 49] width 66 height 7
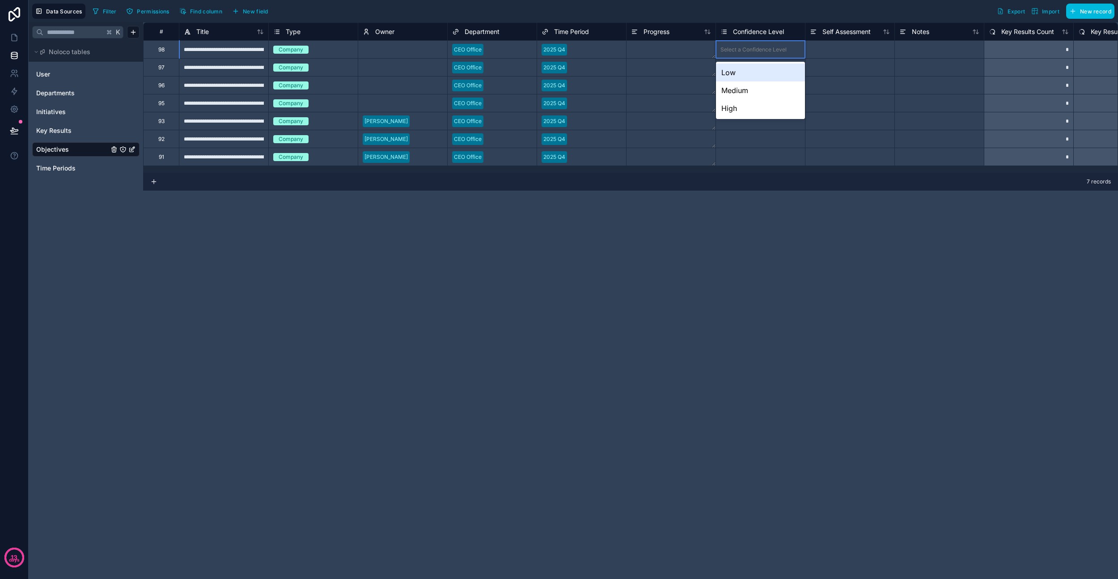
click at [644, 73] on div at bounding box center [849, 67] width 89 height 18
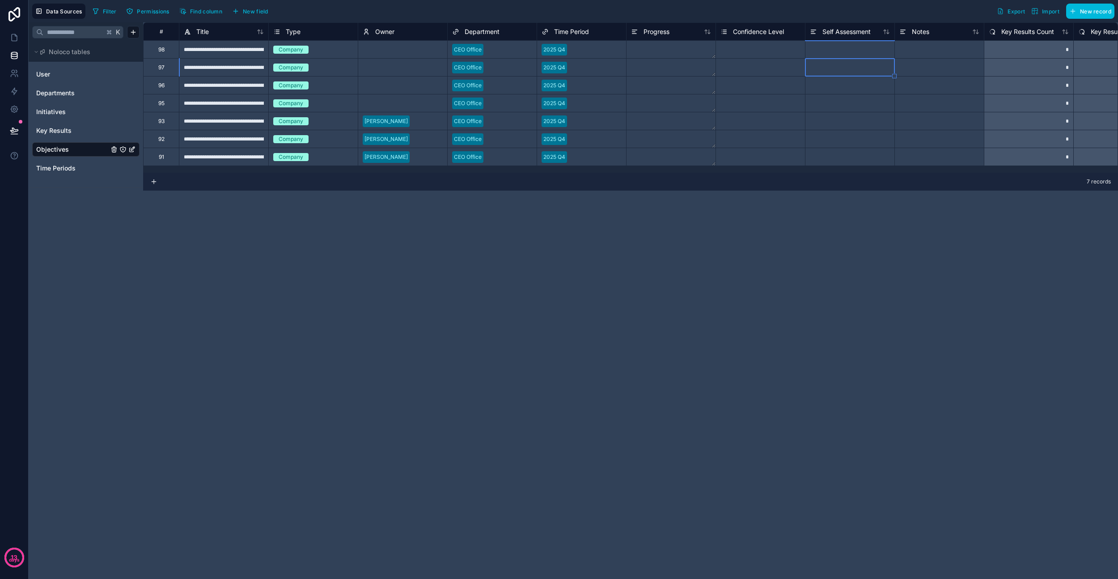
click at [644, 49] on div "Select a Confidence Level" at bounding box center [753, 49] width 66 height 7
click at [644, 47] on div "Select a Confidence Level" at bounding box center [753, 49] width 66 height 7
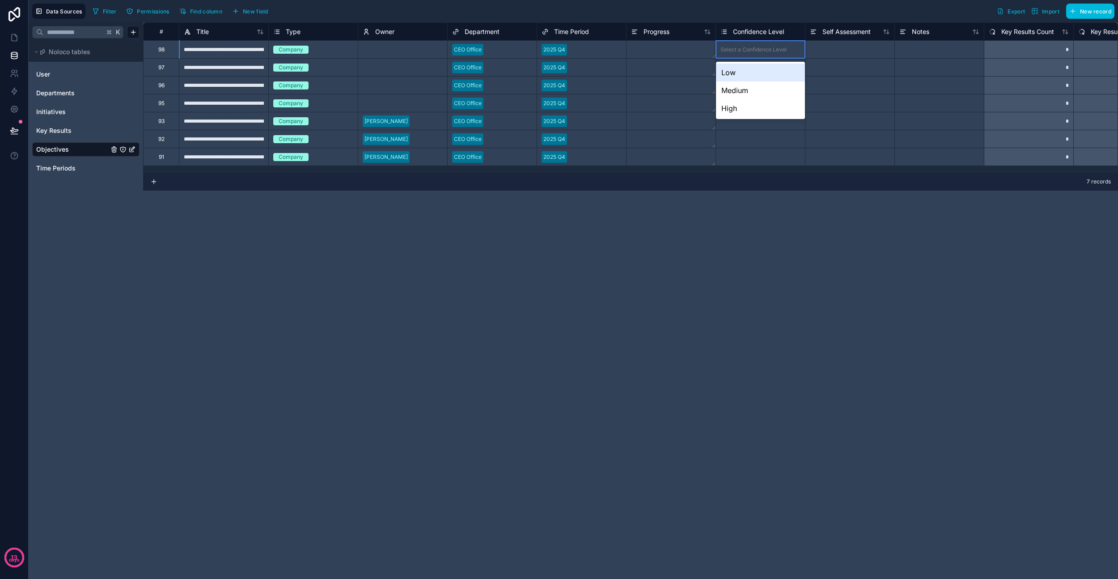
click at [644, 50] on div at bounding box center [849, 49] width 89 height 18
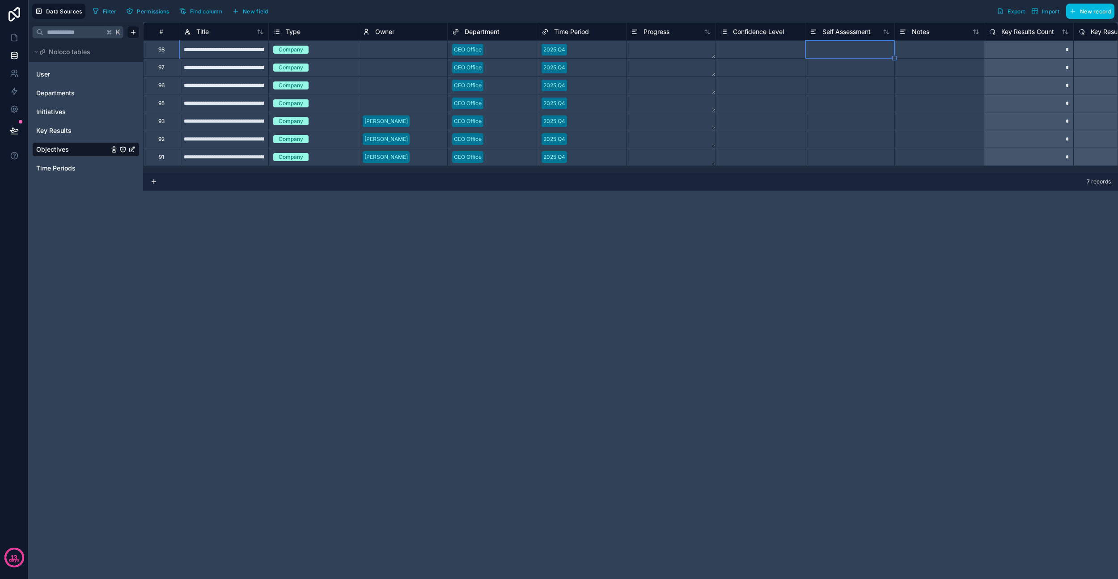
click at [644, 50] on div "Select a Confidence Level" at bounding box center [753, 49] width 66 height 7
click at [644, 51] on div "Select a Confidence Level" at bounding box center [753, 49] width 66 height 7
click at [644, 51] on div at bounding box center [849, 49] width 89 height 18
click at [644, 49] on div "Select a Confidence Level" at bounding box center [753, 49] width 66 height 7
click at [644, 50] on div at bounding box center [849, 49] width 89 height 18
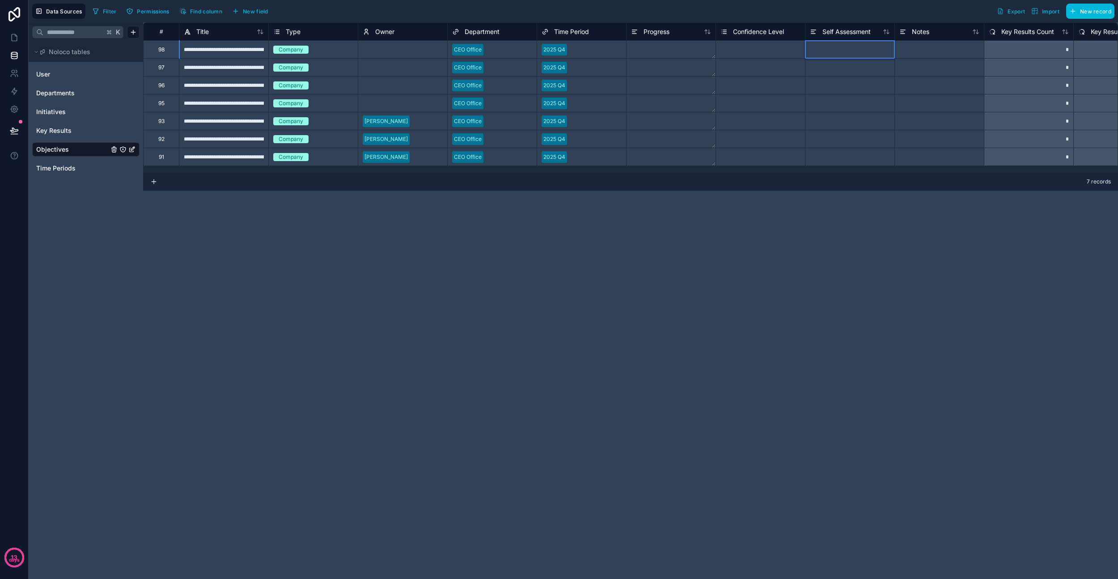
click at [644, 50] on div at bounding box center [849, 49] width 89 height 18
click at [644, 86] on div at bounding box center [938, 85] width 89 height 18
click at [16, 37] on icon at bounding box center [14, 37] width 9 height 9
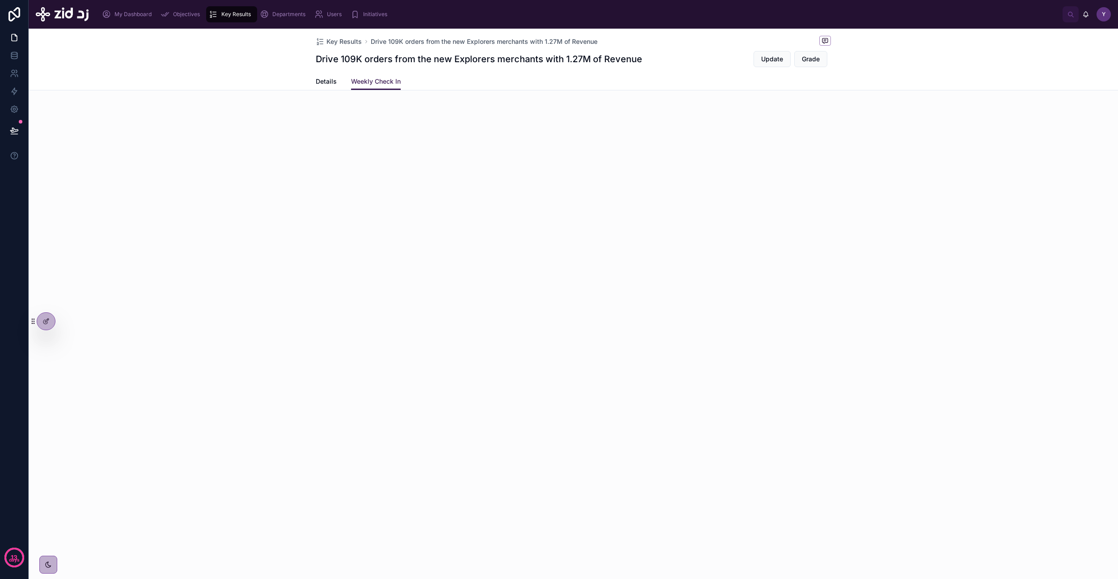
click at [349, 43] on span "Key Results" at bounding box center [343, 41] width 35 height 9
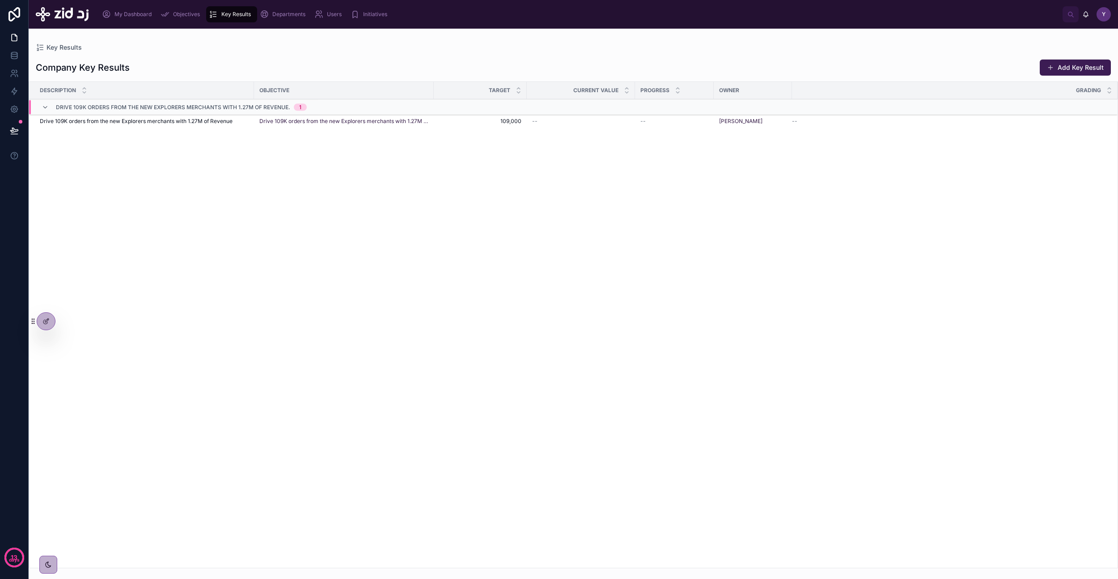
click at [180, 15] on span "Objectives" at bounding box center [186, 14] width 27 height 7
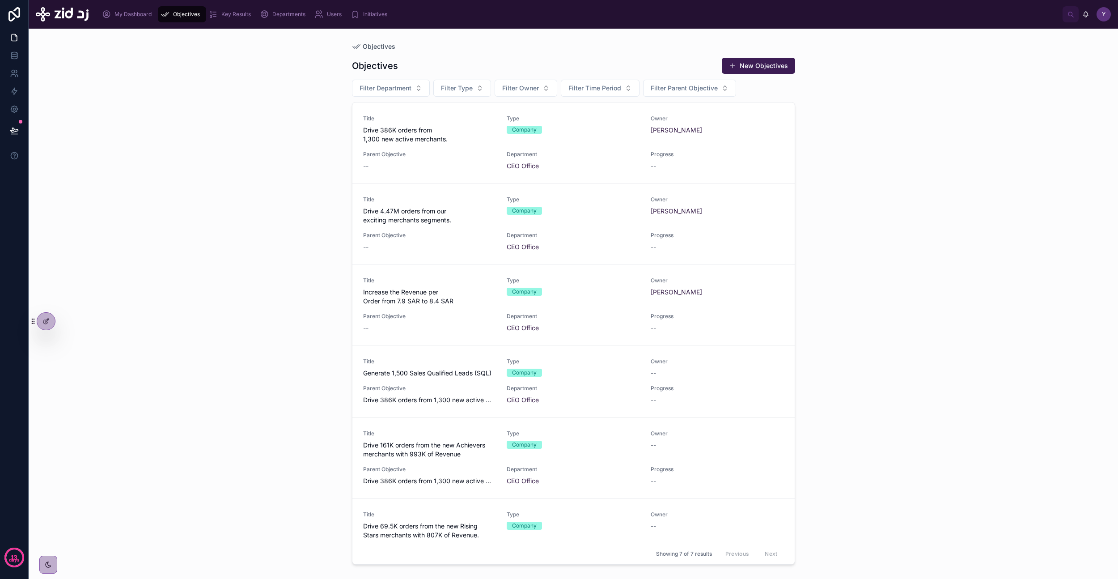
click at [422, 126] on span "Drive 386K orders from 1,300 new active merchants." at bounding box center [429, 135] width 133 height 18
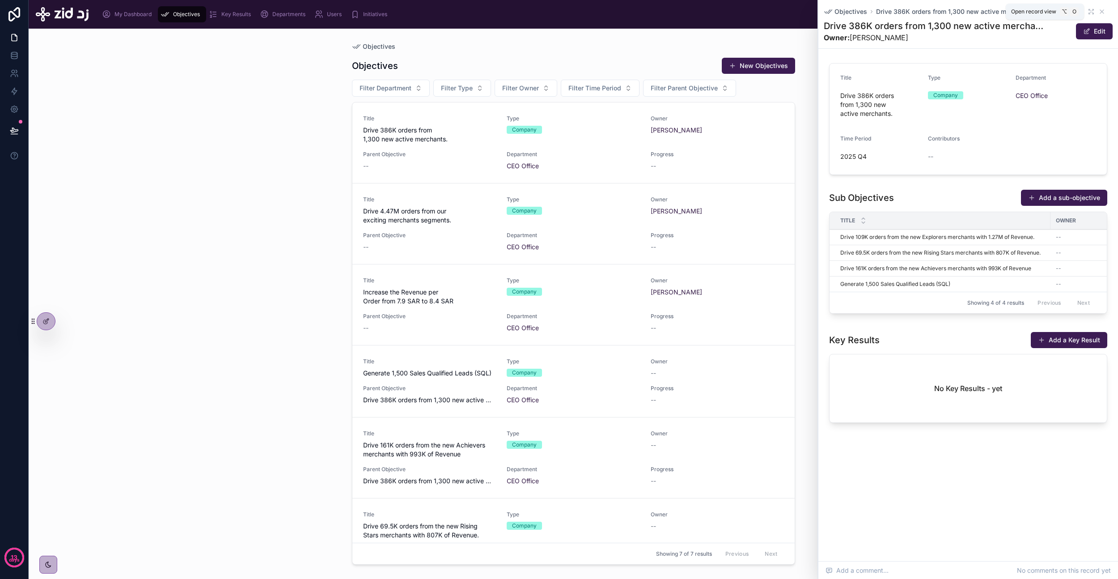
click at [644, 9] on icon at bounding box center [1091, 11] width 7 height 7
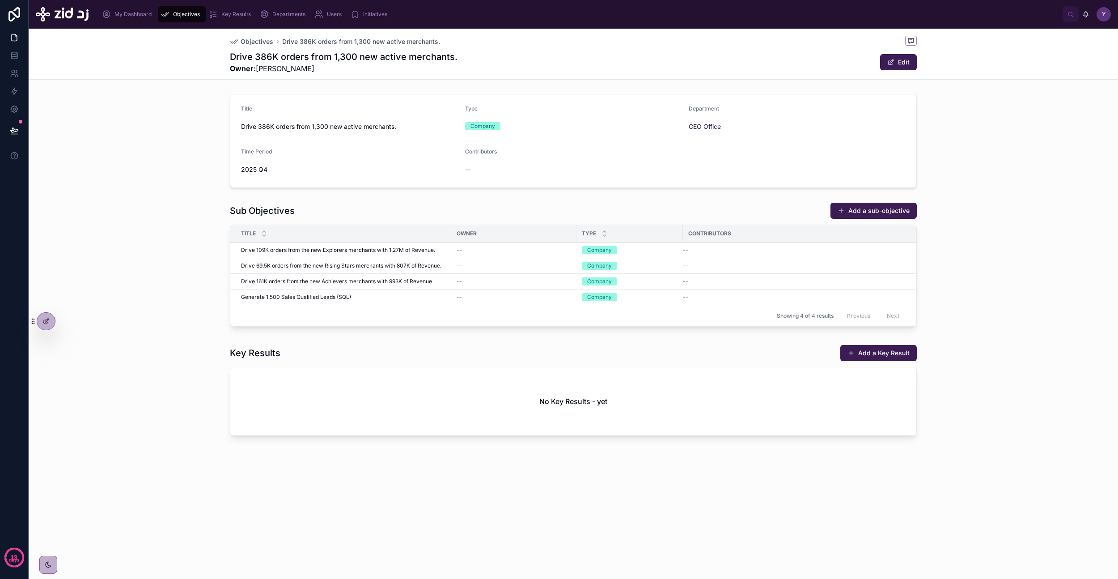
click at [50, 320] on div at bounding box center [46, 321] width 18 height 17
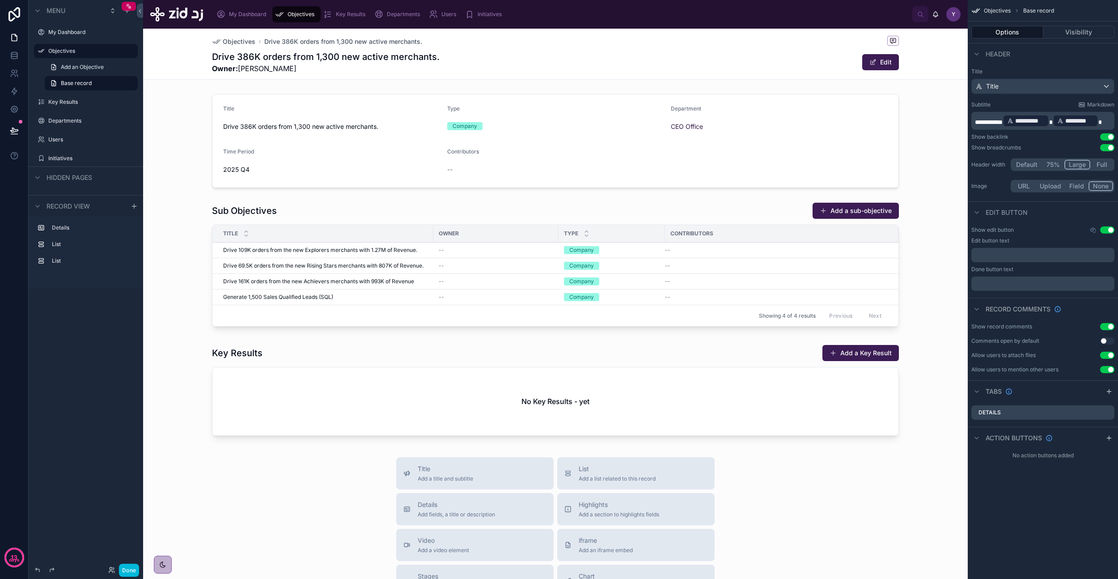
click at [644, 337] on icon "scrollable content" at bounding box center [1109, 391] width 7 height 7
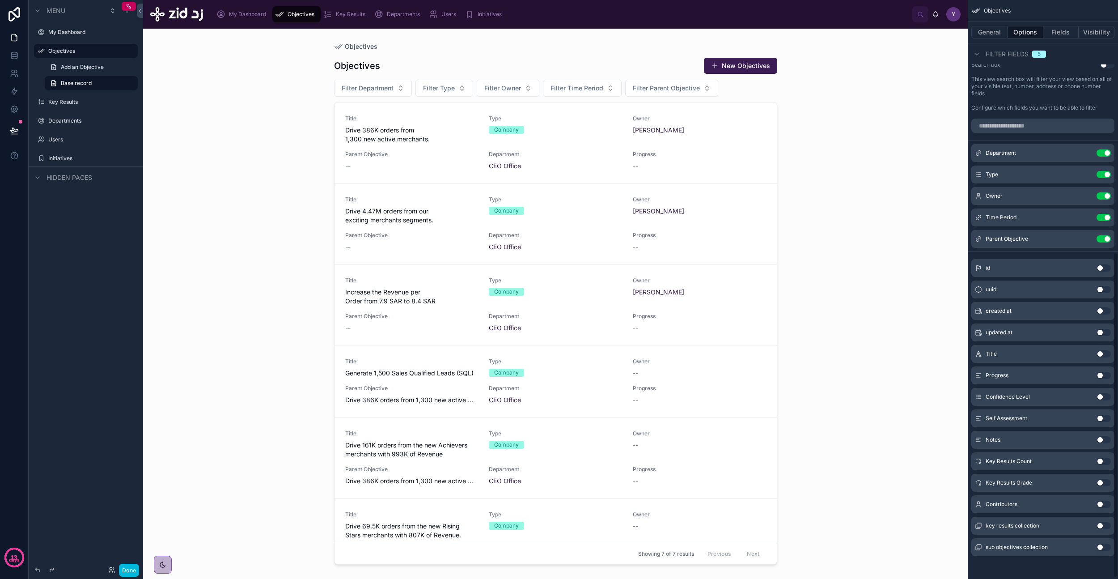
scroll to position [451, 0]
click at [385, 145] on div at bounding box center [555, 298] width 457 height 539
click at [403, 137] on span "Drive 386K orders from 1,300 new active merchants." at bounding box center [411, 135] width 133 height 18
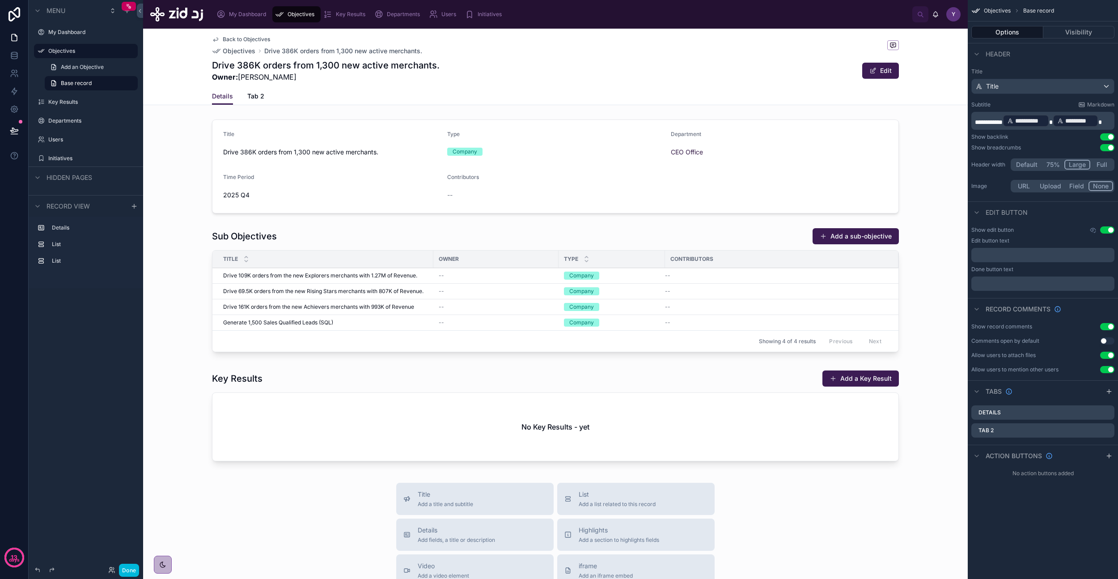
click at [0, 0] on icon "scrollable content" at bounding box center [0, 0] width 0 height 0
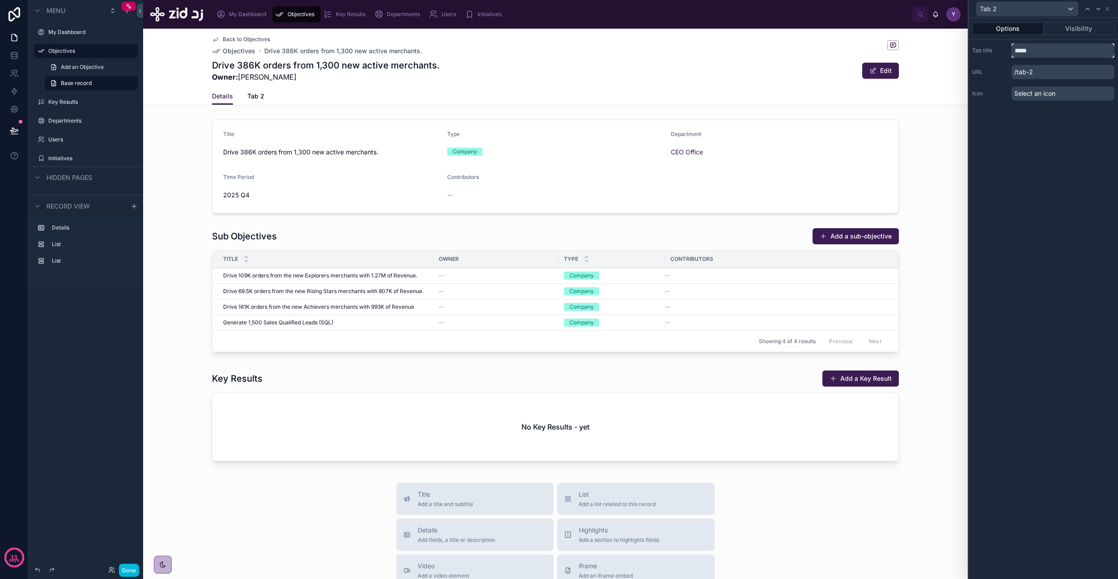
click at [644, 47] on input "*****" at bounding box center [1063, 50] width 103 height 14
type input "**********"
click at [644, 5] on icon at bounding box center [1107, 8] width 7 height 7
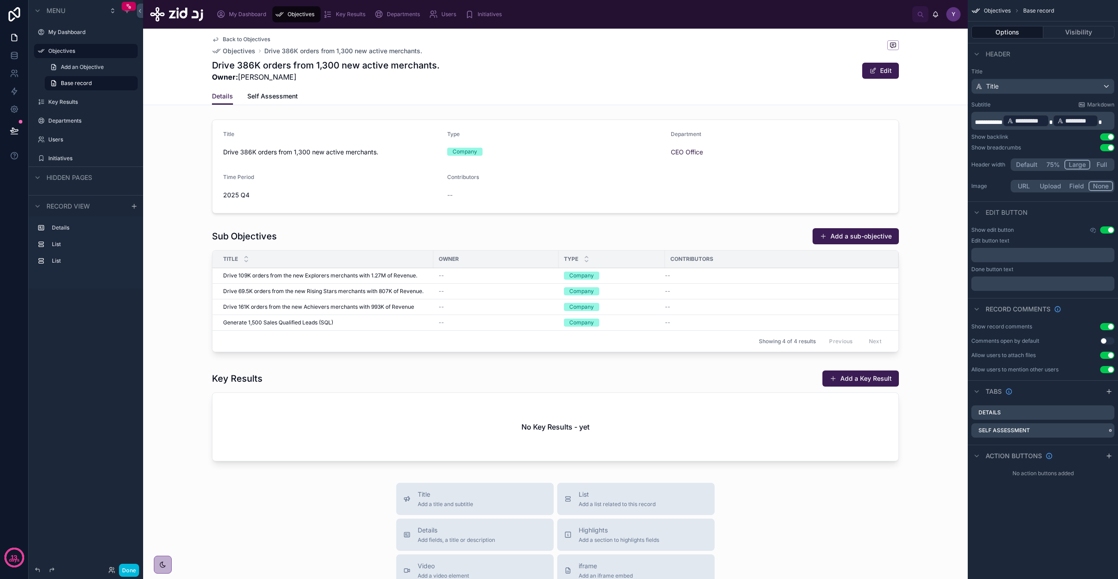
click at [0, 0] on icon "scrollable content" at bounding box center [0, 0] width 0 height 0
click at [644, 337] on span "Remove tab and contents" at bounding box center [1059, 447] width 76 height 11
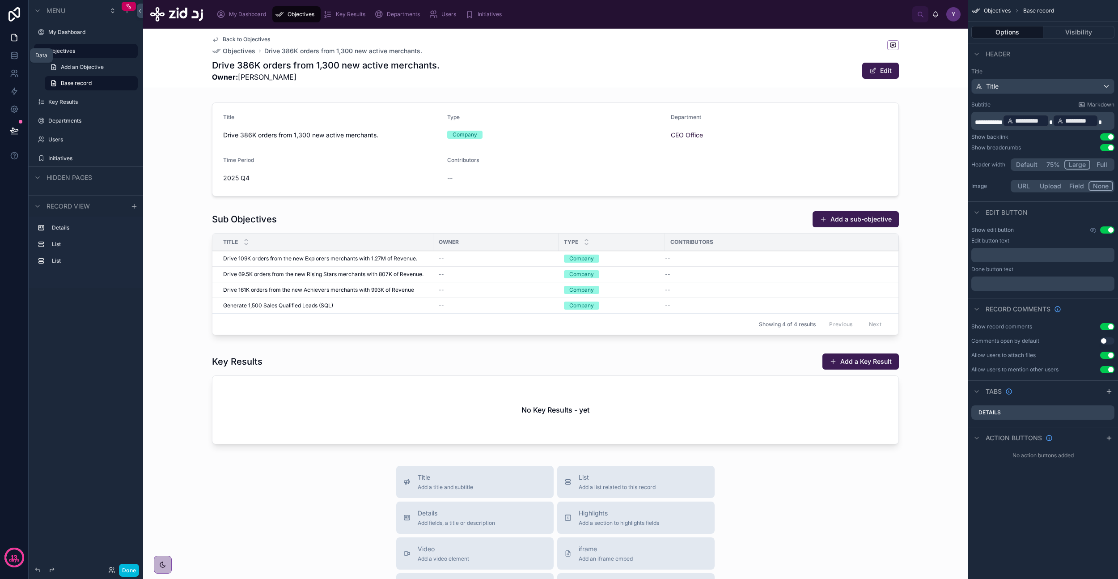
click at [17, 51] on icon at bounding box center [14, 55] width 9 height 9
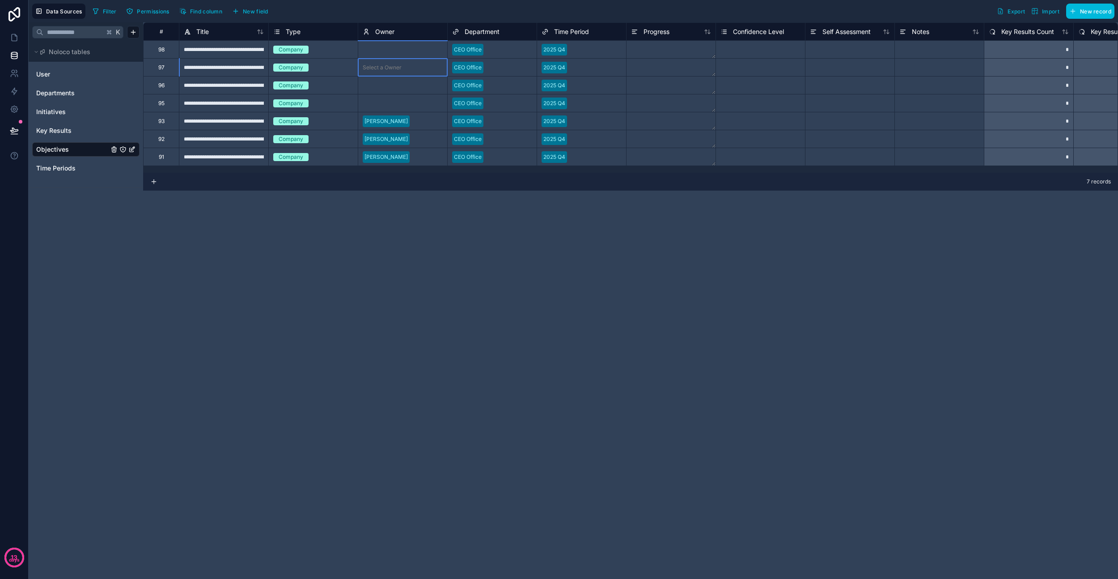
click at [396, 68] on div "Select a Owner" at bounding box center [382, 67] width 39 height 7
click at [618, 79] on div "2025 Q4" at bounding box center [581, 85] width 89 height 13
click at [644, 32] on div "Progress" at bounding box center [671, 31] width 80 height 11
click at [644, 32] on span "Progress" at bounding box center [657, 31] width 26 height 9
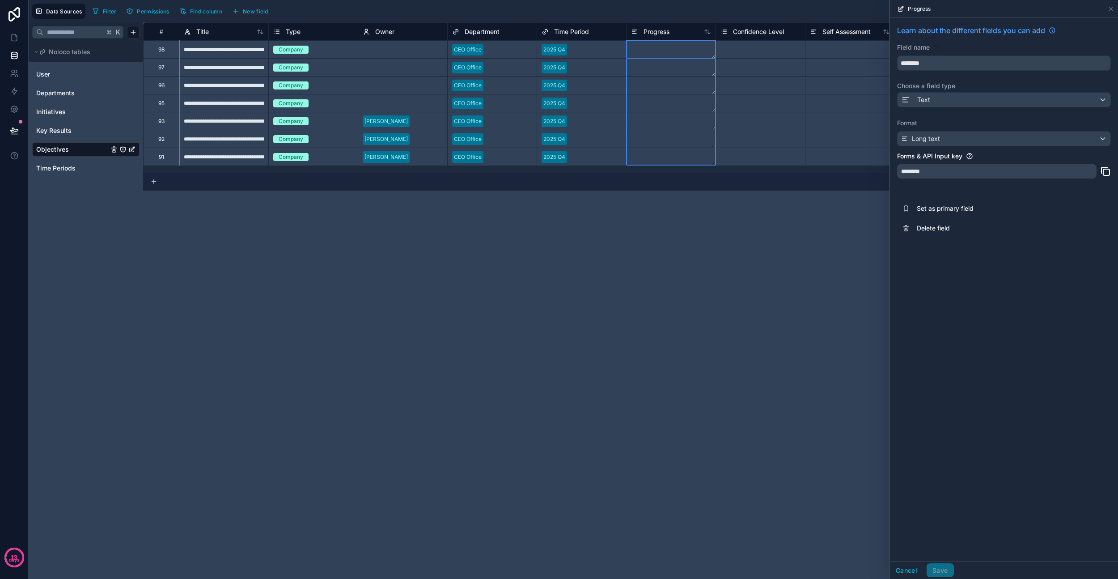
click at [644, 8] on div "Filter Permissions Find column New field Export Import New record" at bounding box center [601, 11] width 1025 height 15
click at [644, 30] on span "Progress" at bounding box center [657, 31] width 26 height 9
click at [644, 9] on icon at bounding box center [1111, 9] width 4 height 4
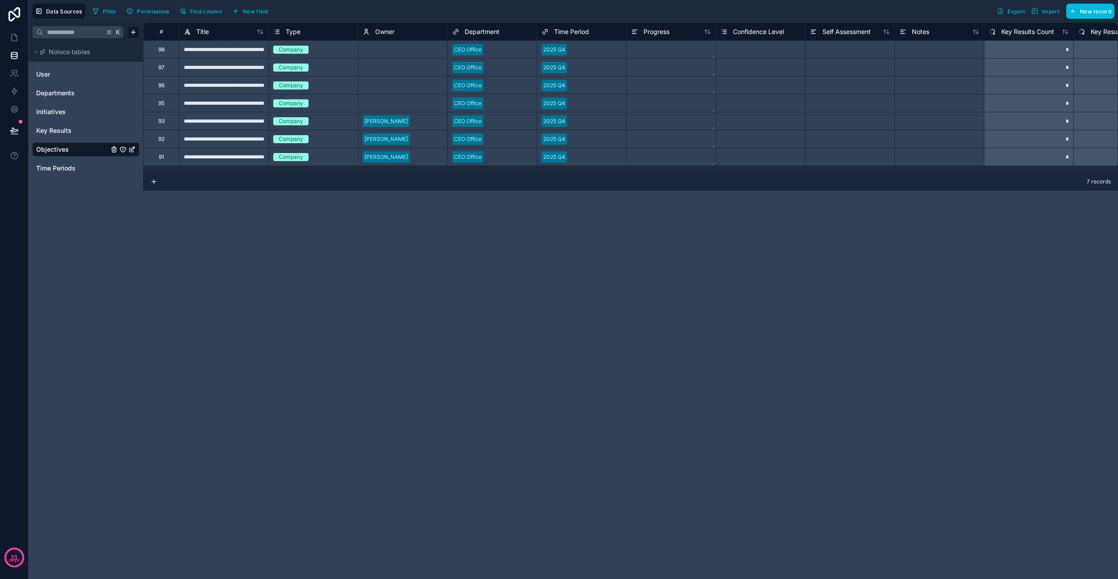
click at [644, 29] on span "Progress" at bounding box center [657, 31] width 26 height 9
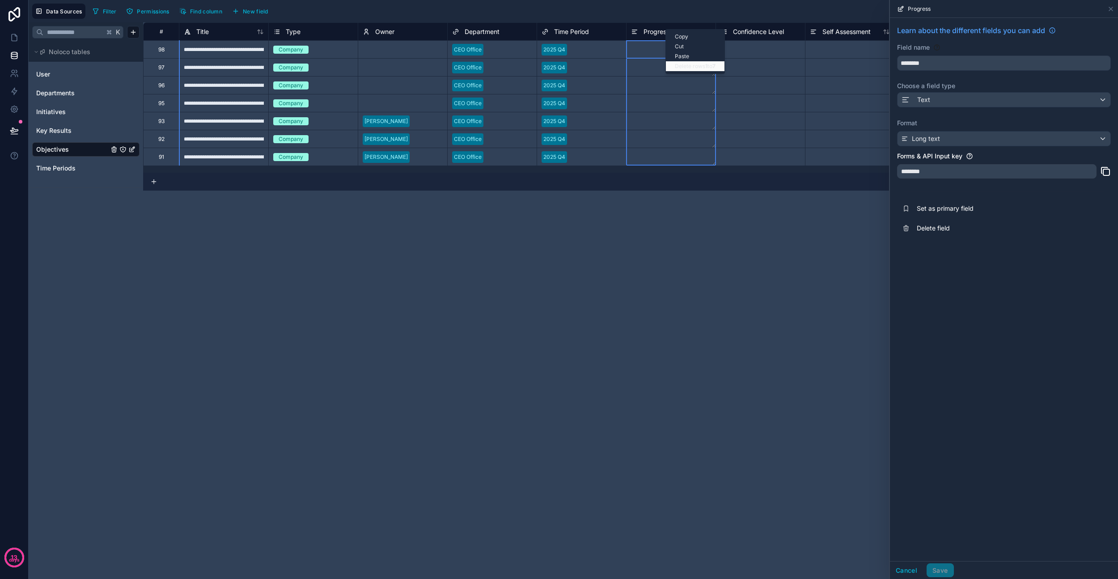
click at [644, 66] on div "Delete rows 1 to 7" at bounding box center [695, 66] width 59 height 10
click at [644, 10] on icon at bounding box center [1110, 8] width 7 height 7
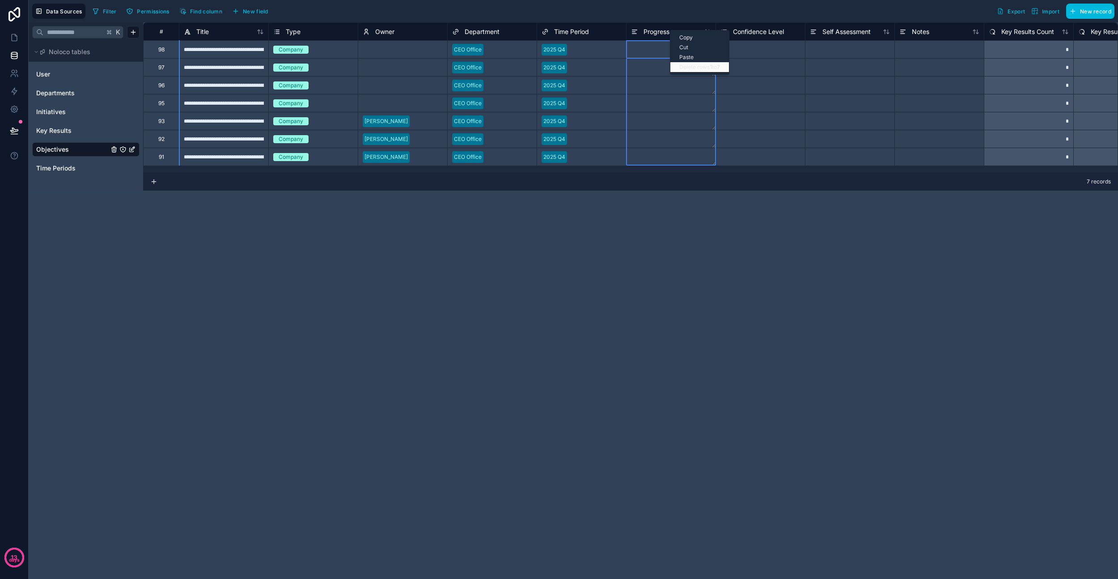
click at [644, 67] on div "Delete rows 1 to 7" at bounding box center [699, 67] width 59 height 10
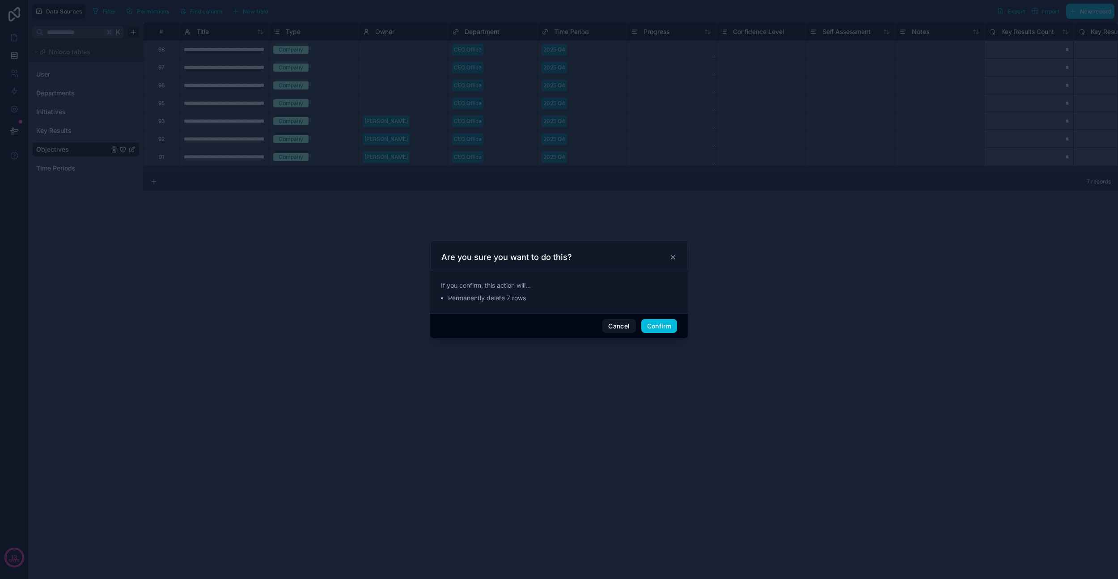
click at [622, 326] on button "Cancel" at bounding box center [618, 326] width 33 height 14
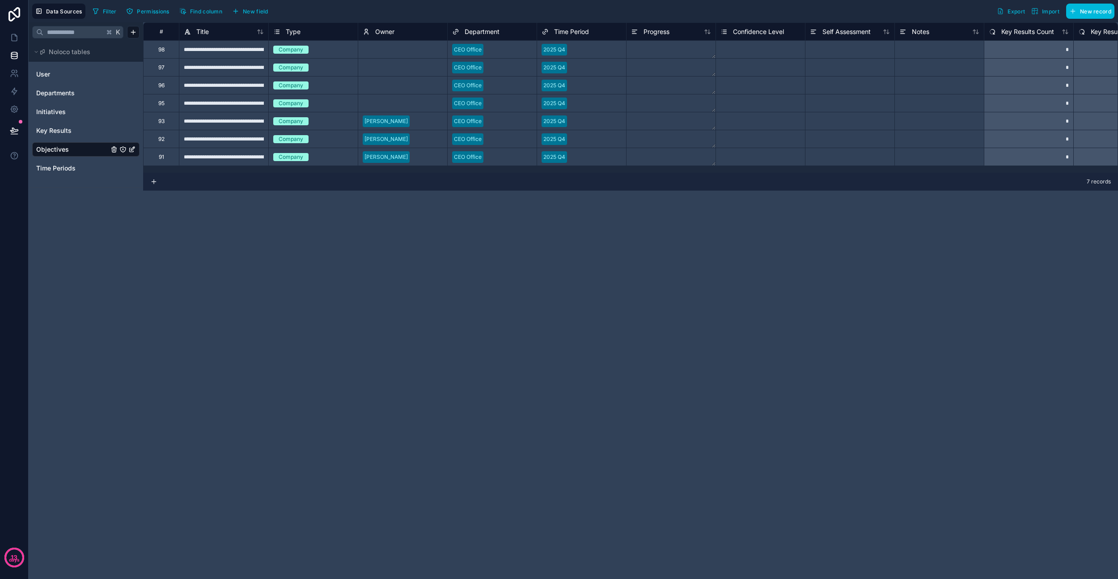
click at [644, 276] on div "**********" at bounding box center [630, 300] width 975 height 556
click at [644, 35] on div "Progress" at bounding box center [671, 31] width 80 height 11
click at [644, 11] on div "Filter Permissions Find column New field Export Import New record" at bounding box center [601, 11] width 1025 height 15
click at [644, 102] on div at bounding box center [849, 103] width 89 height 18
click at [644, 34] on div "Progress" at bounding box center [671, 31] width 80 height 11
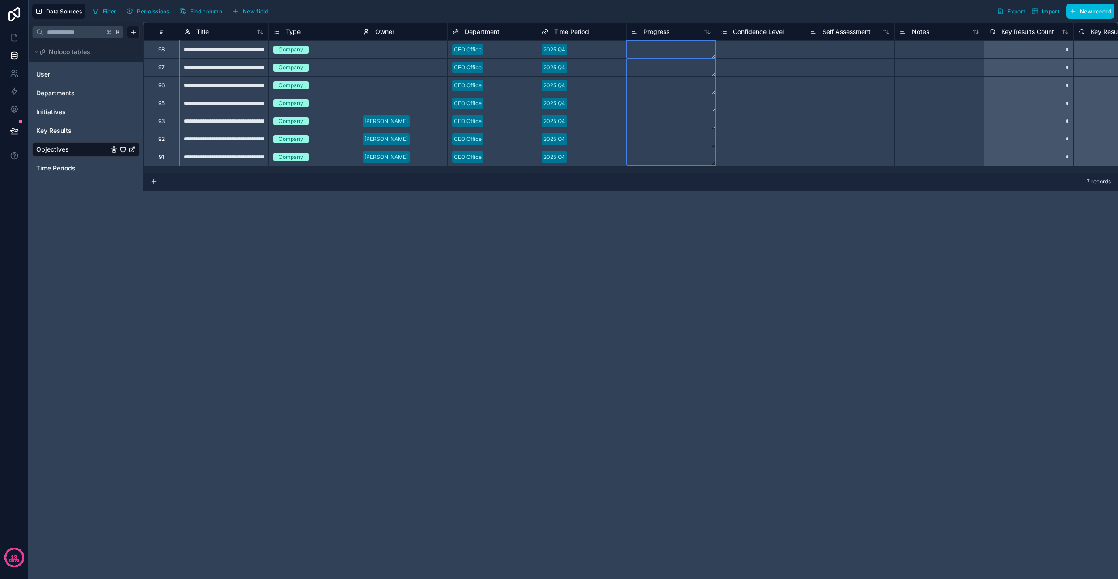
click at [644, 34] on span "Progress" at bounding box center [657, 31] width 26 height 9
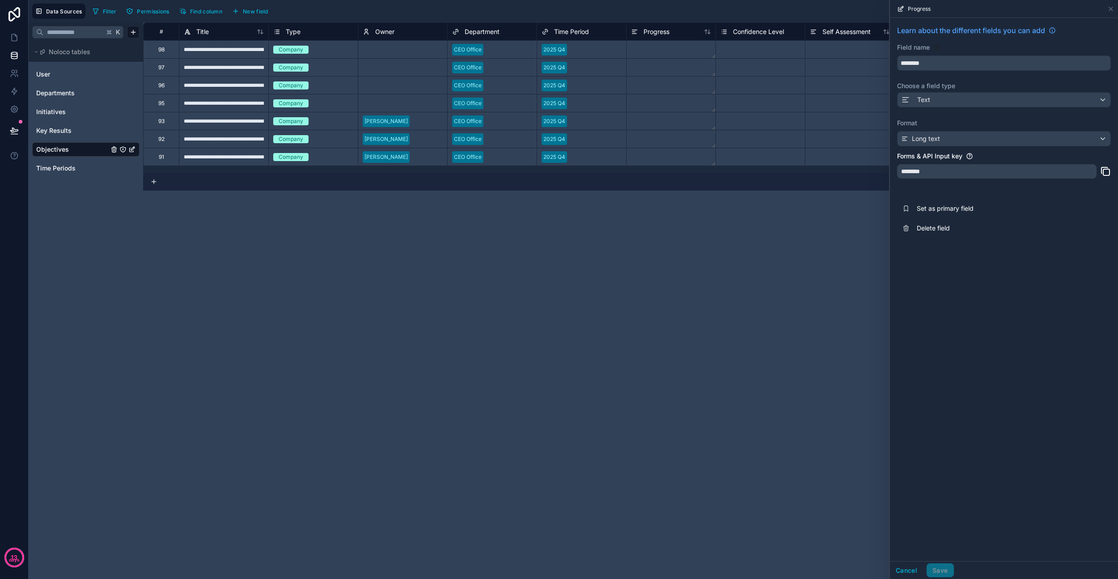
click at [644, 225] on span "Delete field" at bounding box center [981, 228] width 129 height 9
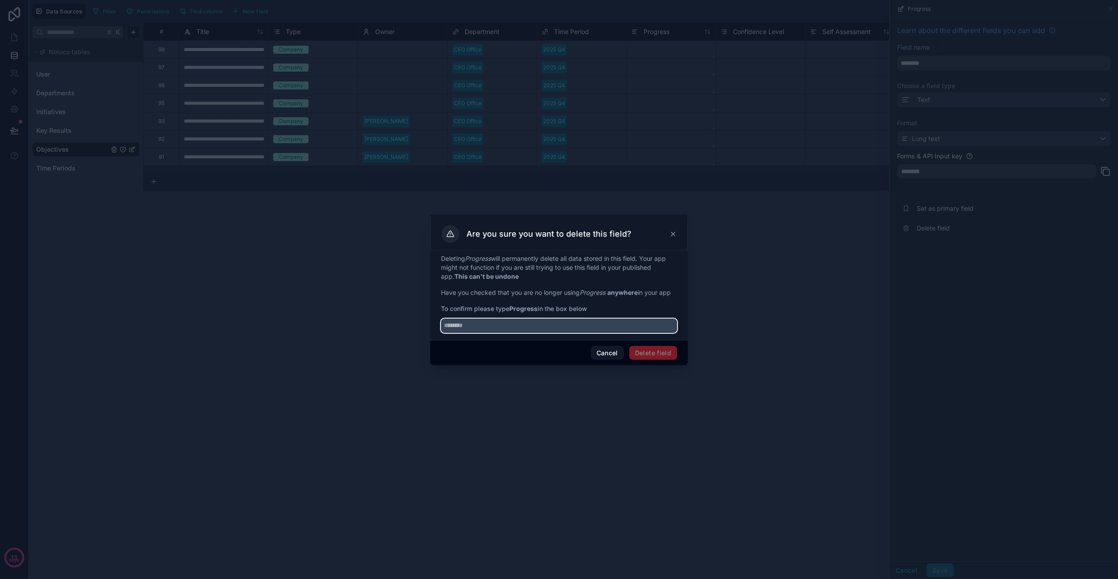
click at [560, 324] on input "text" at bounding box center [559, 325] width 236 height 14
type input "********"
click at [644, 337] on button "Delete field" at bounding box center [653, 353] width 48 height 14
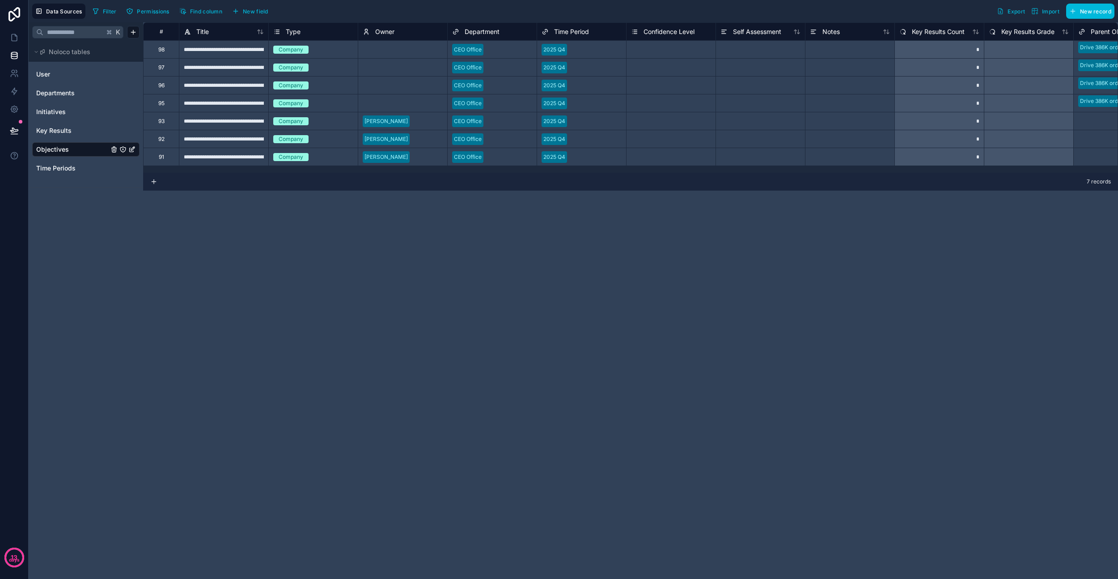
click at [644, 27] on span "Confidence Level" at bounding box center [669, 31] width 51 height 9
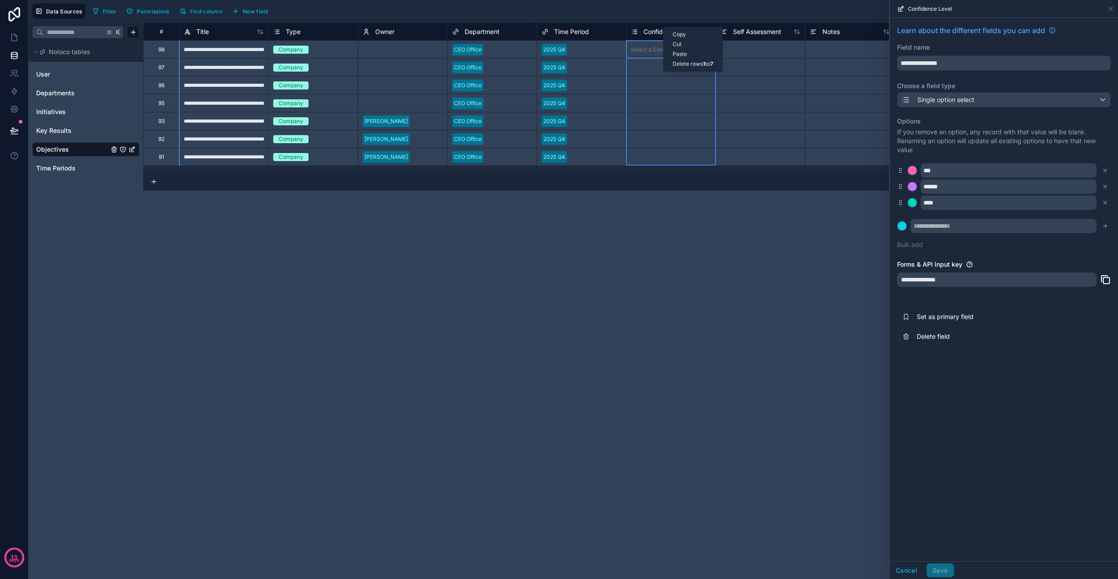
click at [644, 337] on div "**********" at bounding box center [1004, 185] width 228 height 335
click at [644, 336] on span "Delete field" at bounding box center [981, 336] width 129 height 9
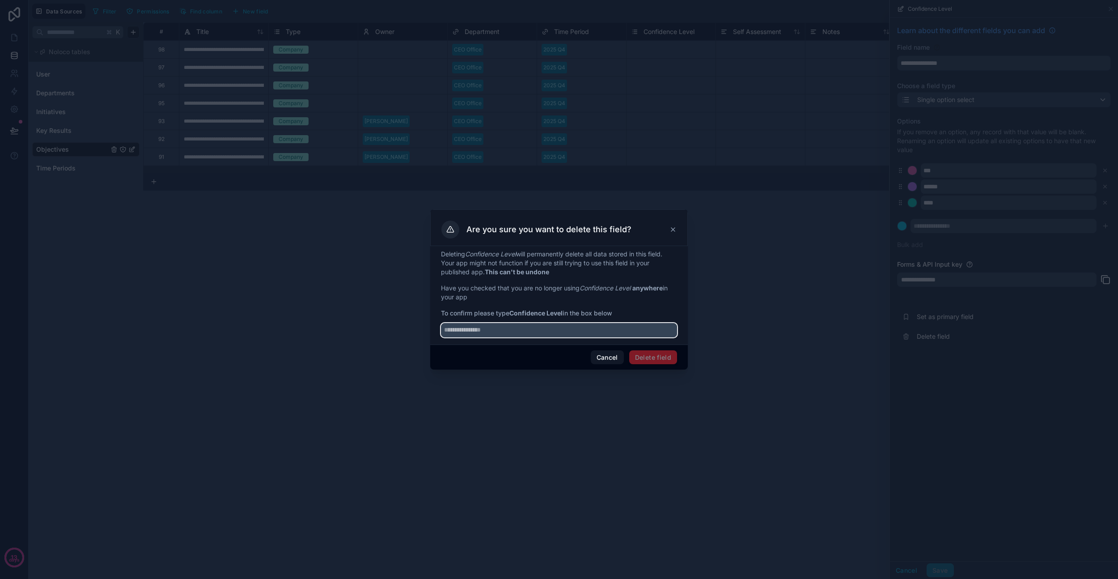
click at [479, 333] on input "text" at bounding box center [559, 330] width 236 height 14
type input "**********"
click at [644, 337] on button "Delete field" at bounding box center [653, 357] width 48 height 14
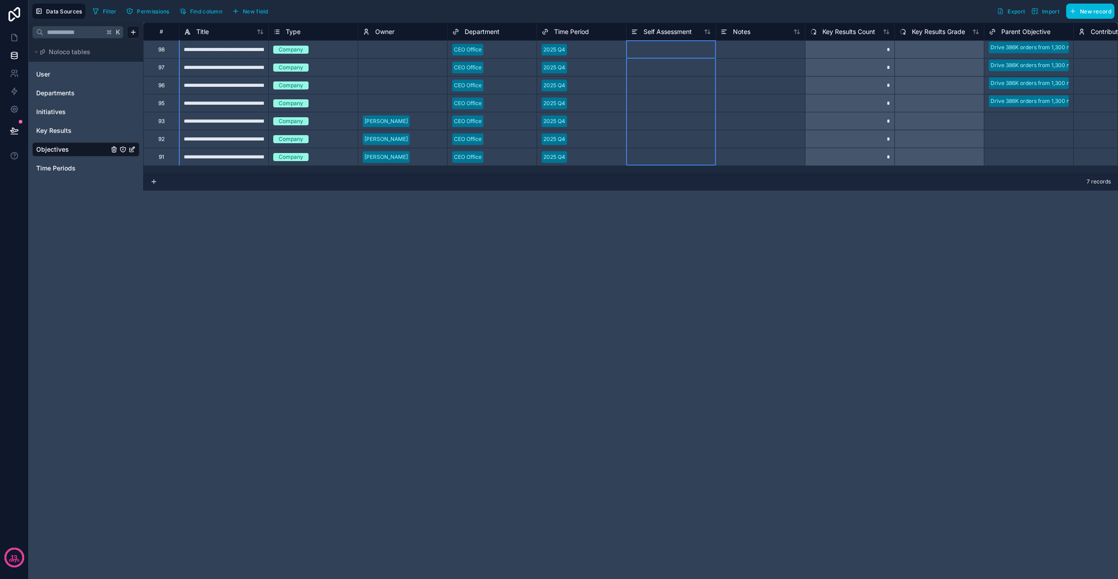
click at [644, 33] on span "Self Assessment" at bounding box center [668, 31] width 48 height 9
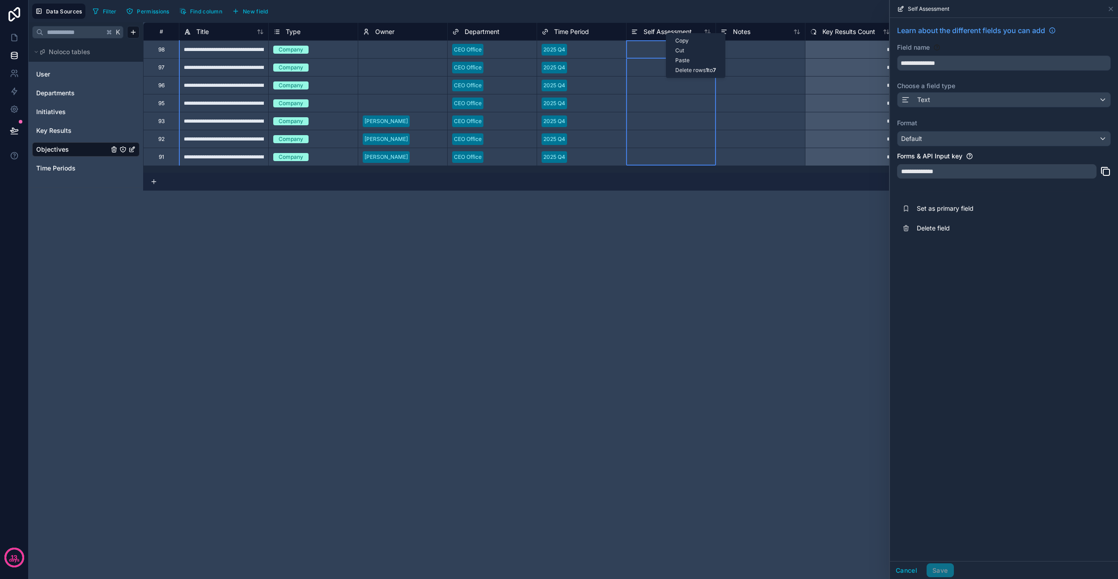
click at [644, 228] on span "Delete field" at bounding box center [981, 228] width 129 height 9
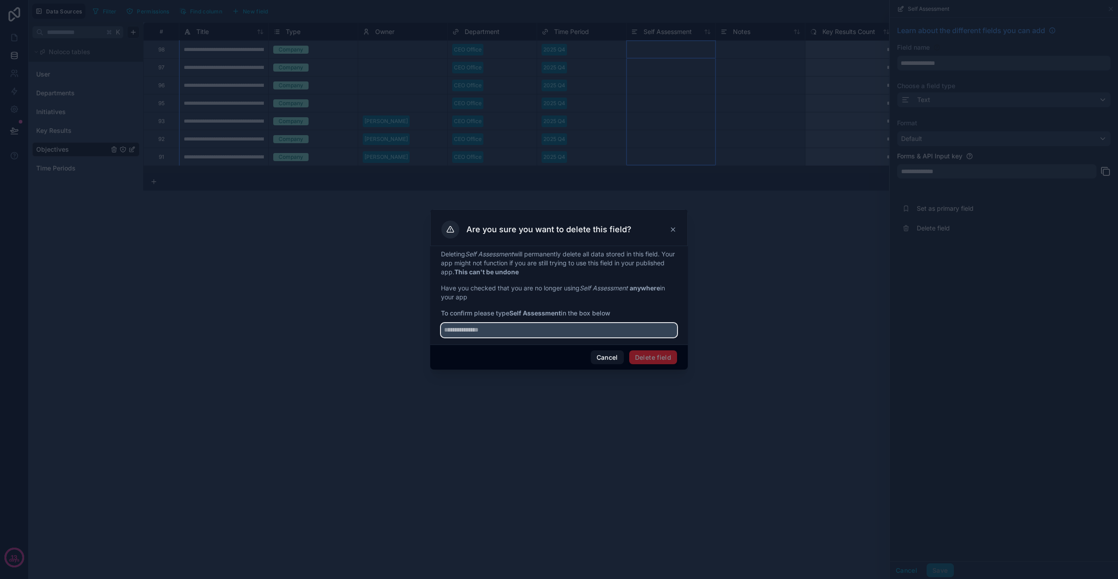
click at [517, 332] on input "text" at bounding box center [559, 330] width 236 height 14
type input "**********"
click at [644, 337] on button "Delete field" at bounding box center [653, 357] width 48 height 14
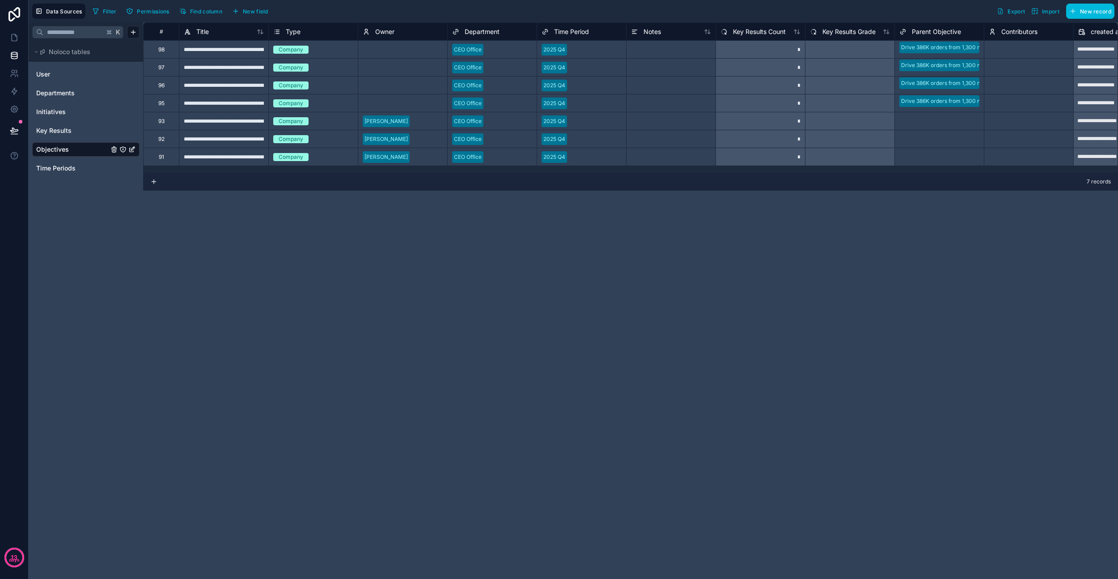
click at [644, 34] on div "Notes" at bounding box center [671, 31] width 80 height 11
click at [644, 26] on div "Notes" at bounding box center [646, 31] width 30 height 11
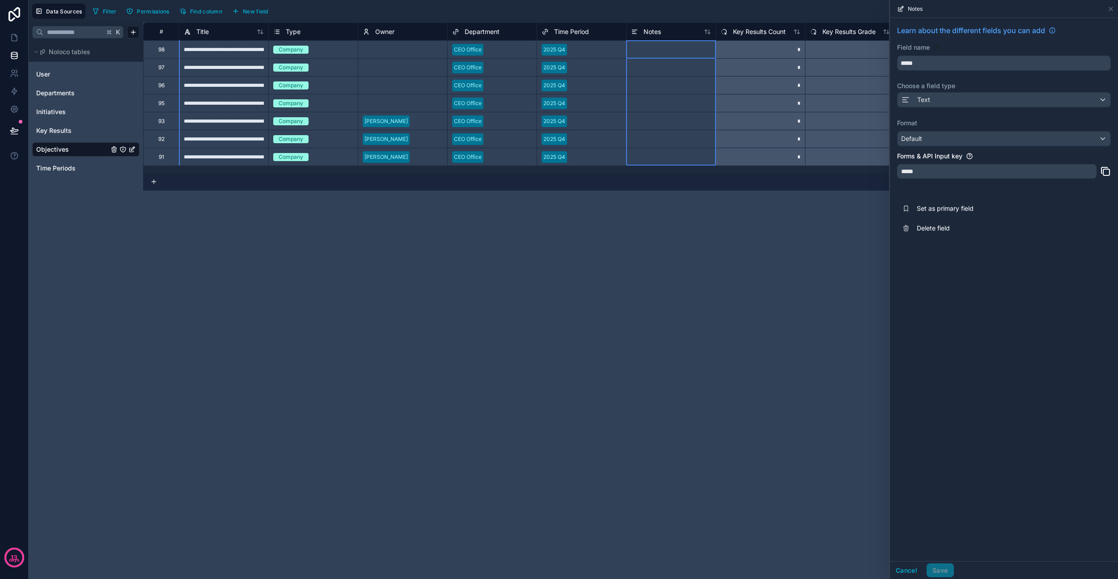
click at [644, 225] on span "Delete field" at bounding box center [981, 228] width 129 height 9
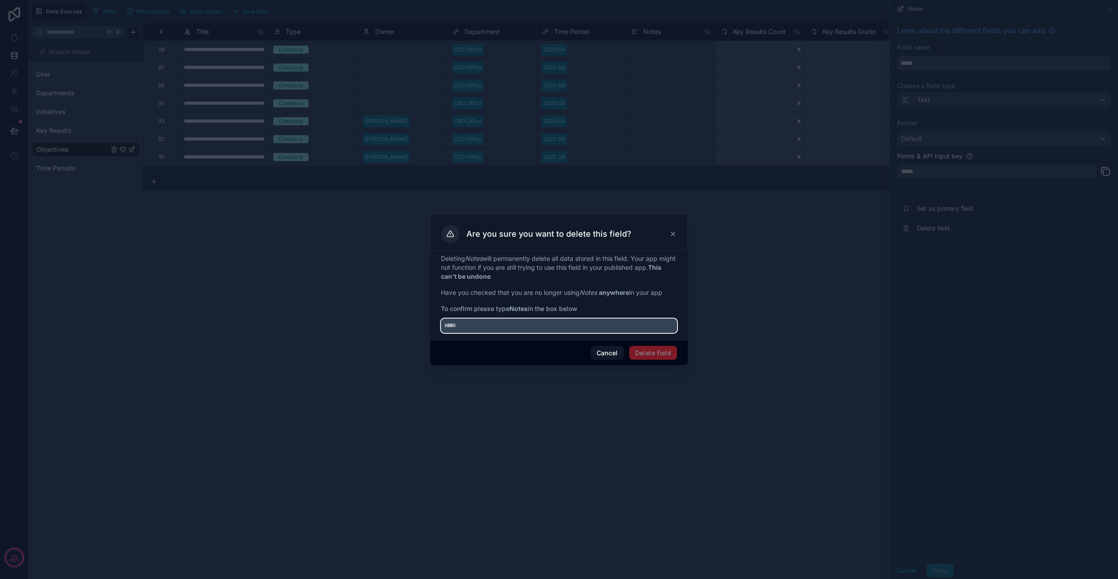
click at [590, 327] on input "text" at bounding box center [559, 325] width 236 height 14
type input "*****"
click at [644, 337] on button "Delete field" at bounding box center [653, 353] width 48 height 14
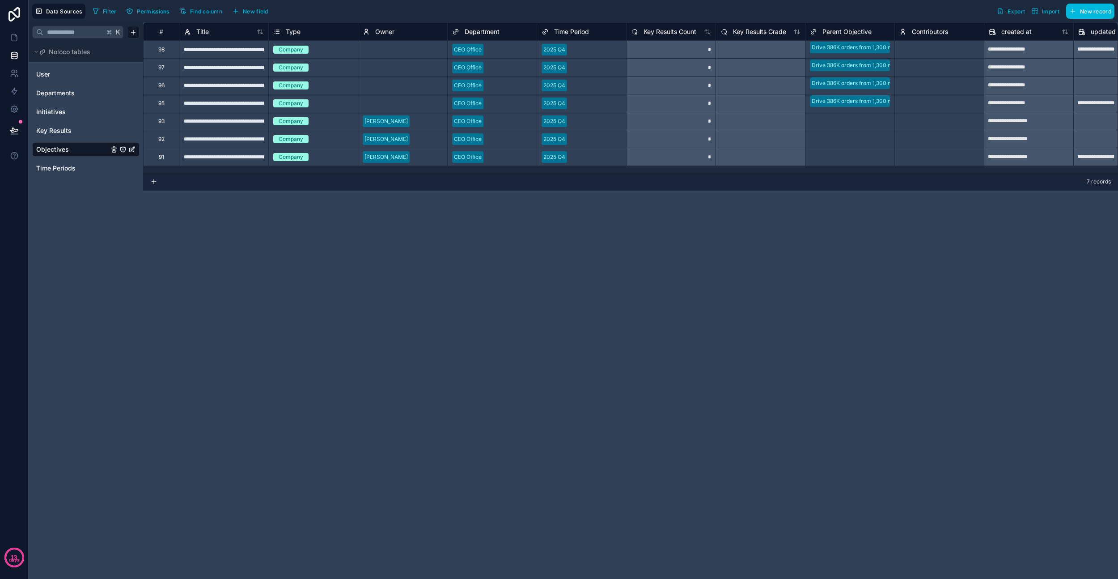
click at [644, 126] on div "Select a Contributors" at bounding box center [939, 120] width 89 height 13
click at [644, 125] on div "Select a Parent Objective" at bounding box center [849, 121] width 89 height 13
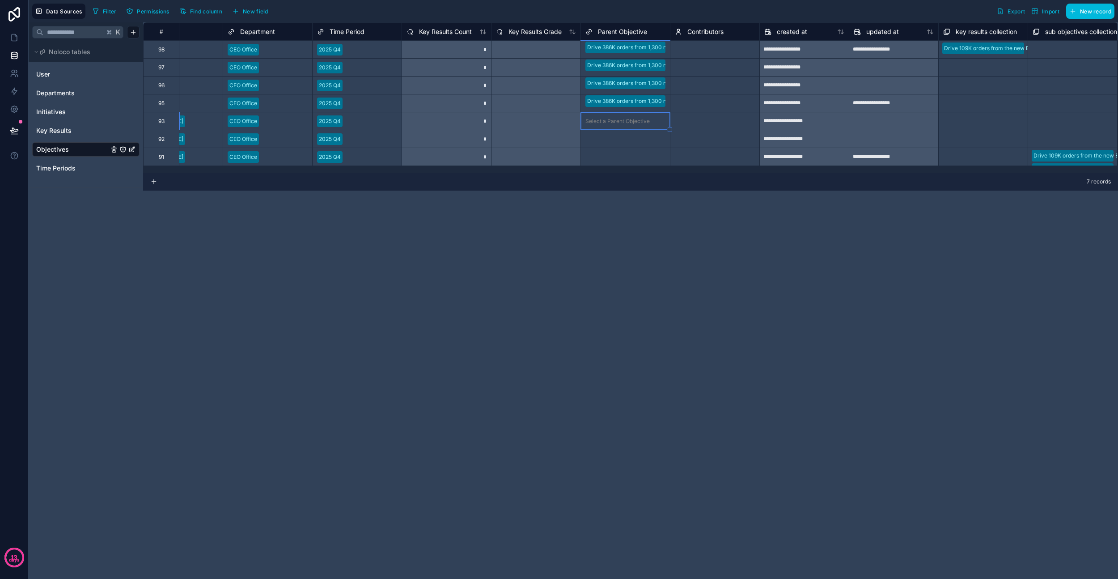
scroll to position [0, 313]
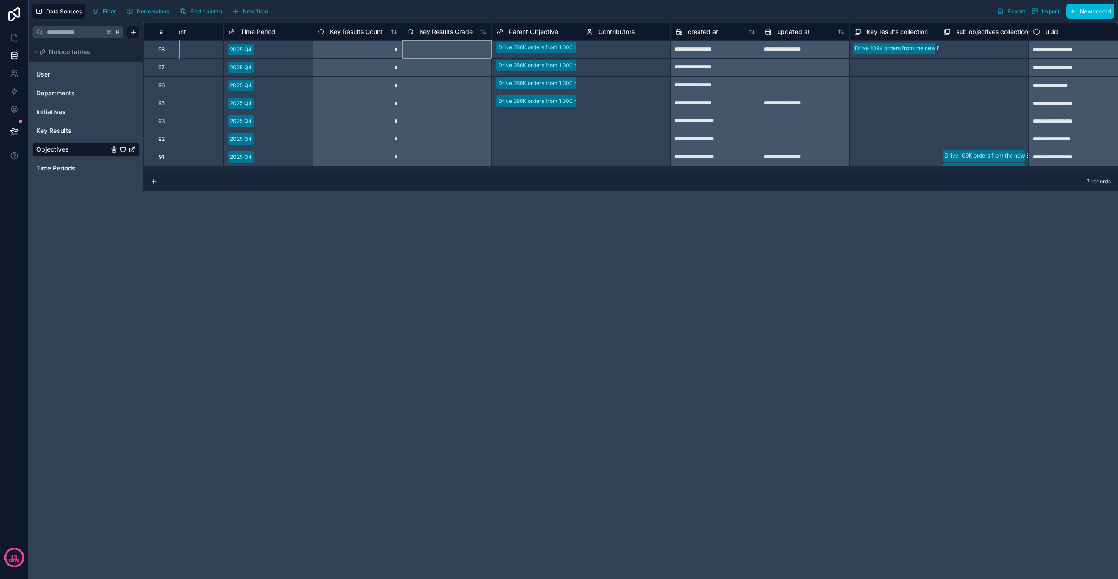
click at [441, 46] on div at bounding box center [446, 49] width 89 height 18
click at [449, 31] on span "Key Results Grade" at bounding box center [445, 31] width 53 height 9
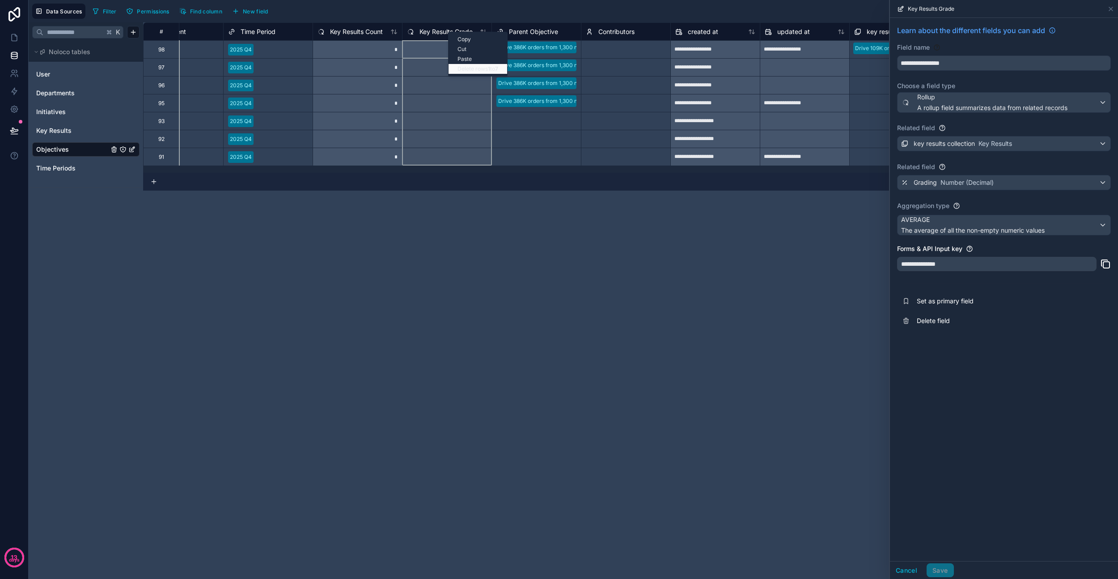
click at [483, 70] on div "Delete rows 1 to 7" at bounding box center [478, 69] width 59 height 10
click at [644, 337] on button "Cancel" at bounding box center [906, 570] width 33 height 14
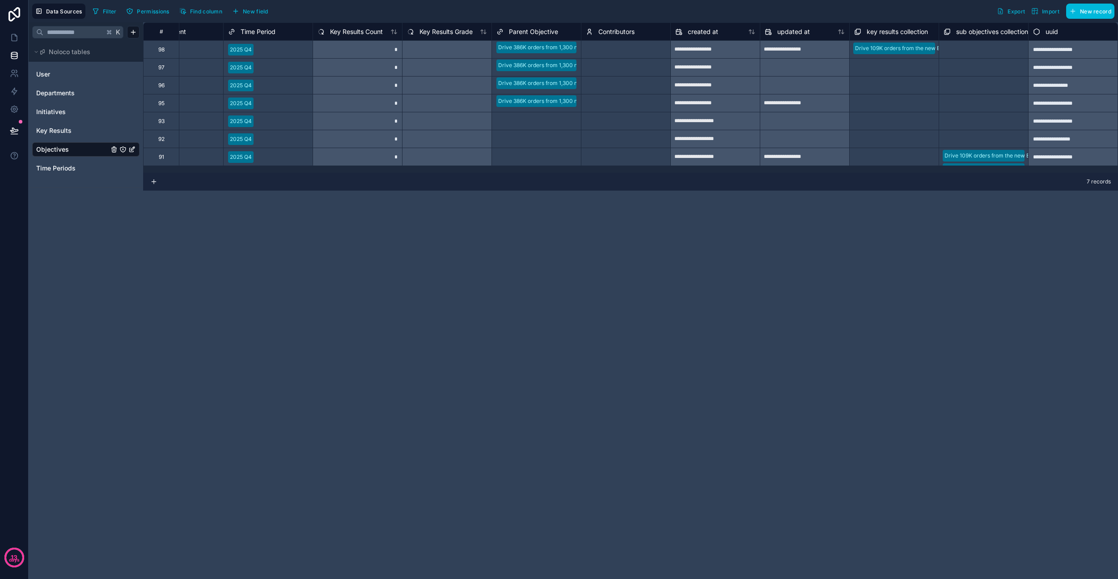
click at [440, 30] on span "Key Results Grade" at bounding box center [445, 31] width 53 height 9
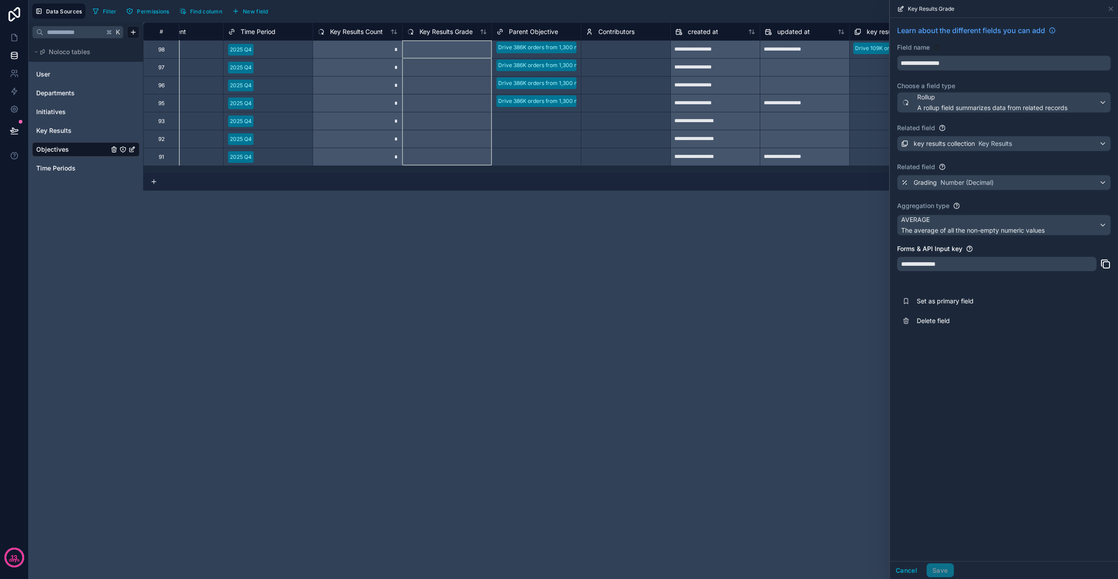
click at [644, 319] on span "Delete field" at bounding box center [981, 320] width 129 height 9
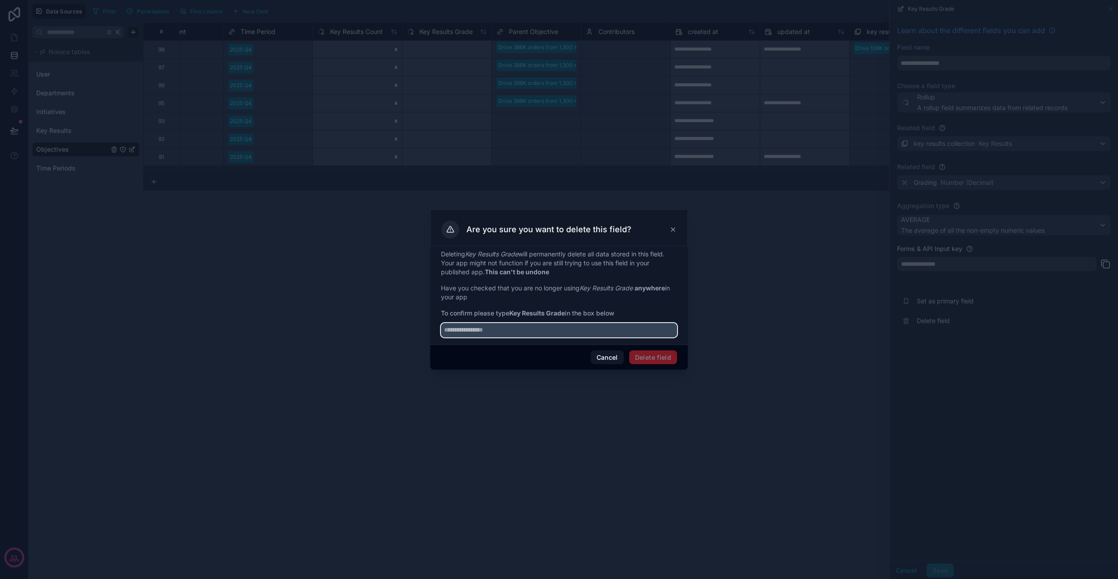
click at [606, 324] on input "text" at bounding box center [559, 330] width 236 height 14
type input "**********"
click at [644, 337] on button "Delete field" at bounding box center [653, 357] width 48 height 14
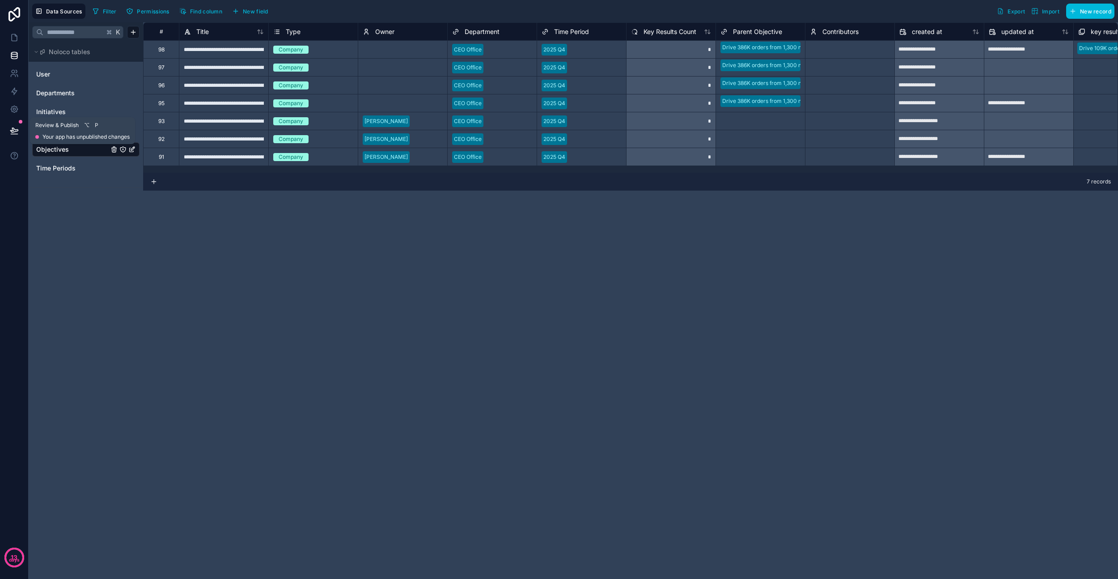
click at [14, 128] on icon at bounding box center [14, 130] width 9 height 9
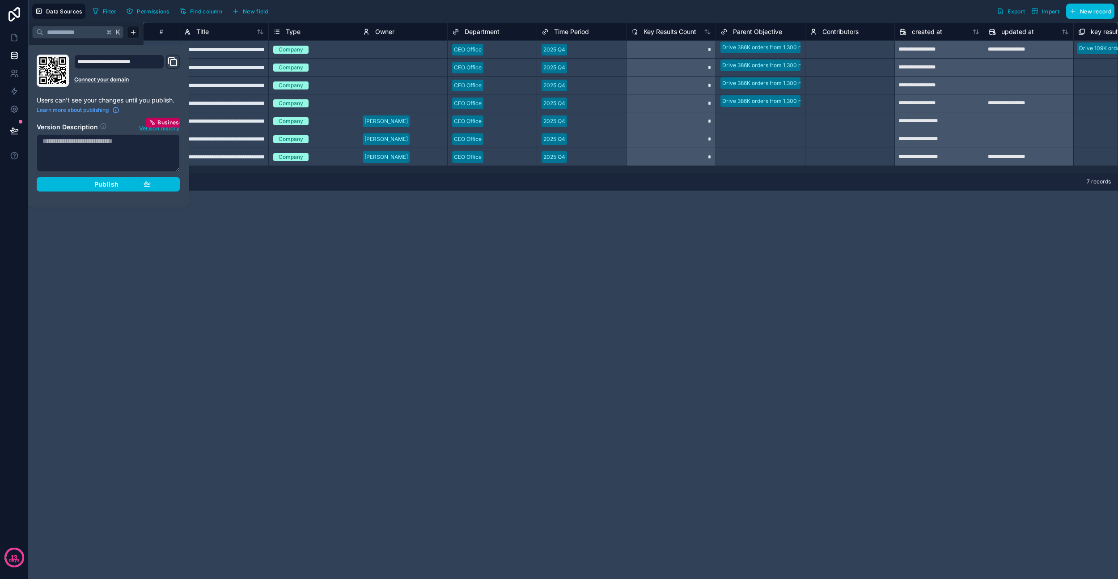
click at [89, 186] on div "Publish" at bounding box center [108, 184] width 85 height 8
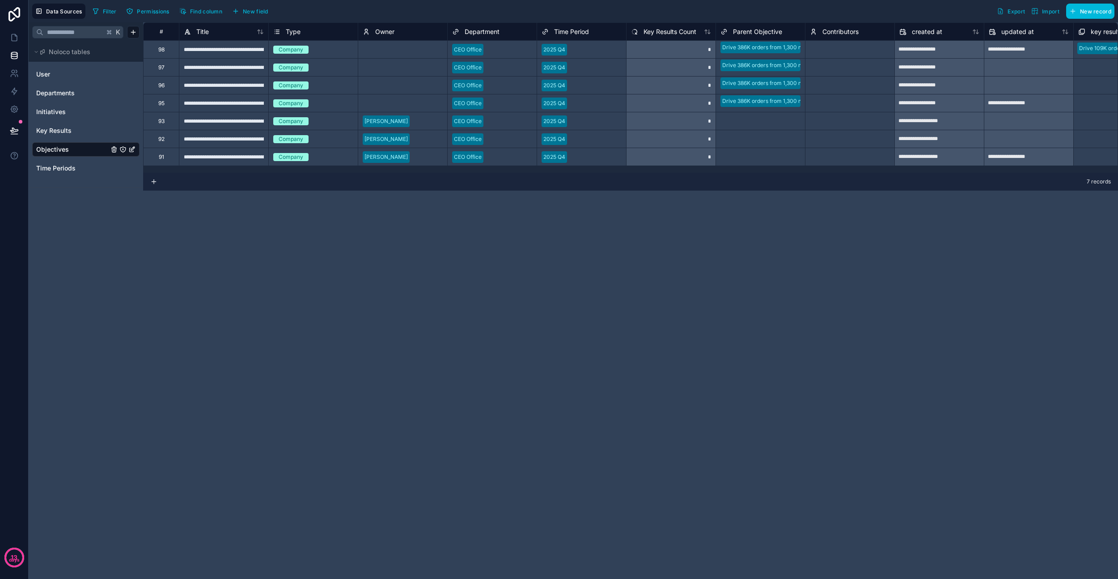
click at [223, 244] on div "**********" at bounding box center [630, 300] width 975 height 556
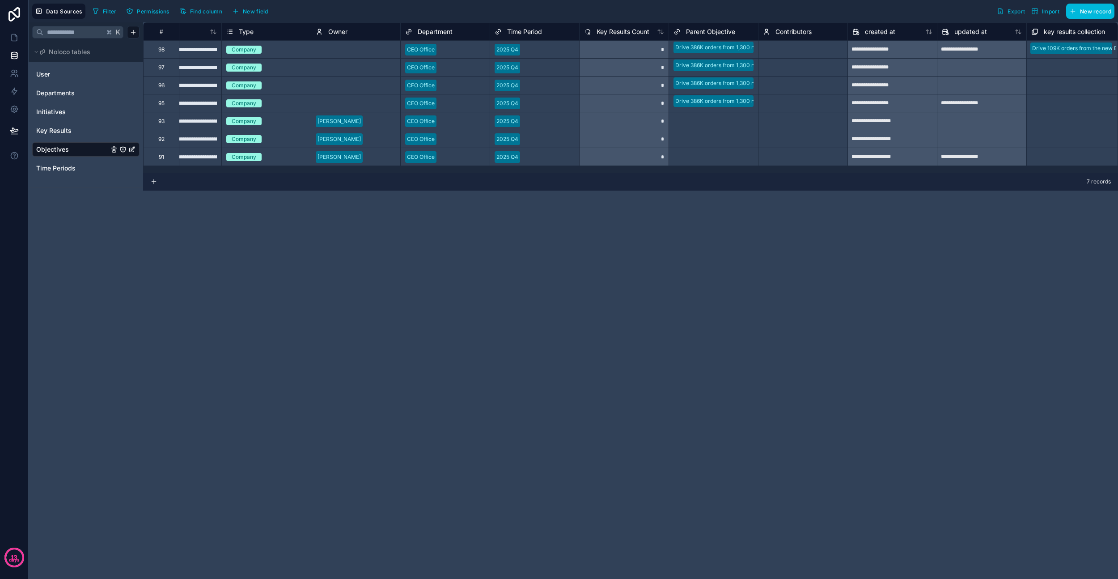
scroll to position [0, 216]
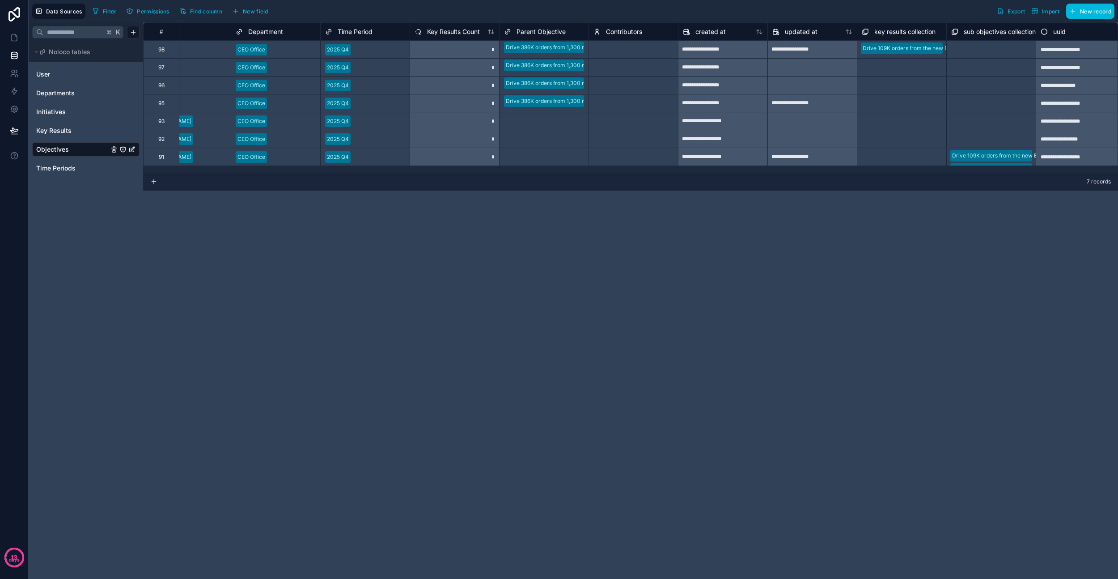
click at [73, 127] on link "Key Results" at bounding box center [72, 130] width 72 height 9
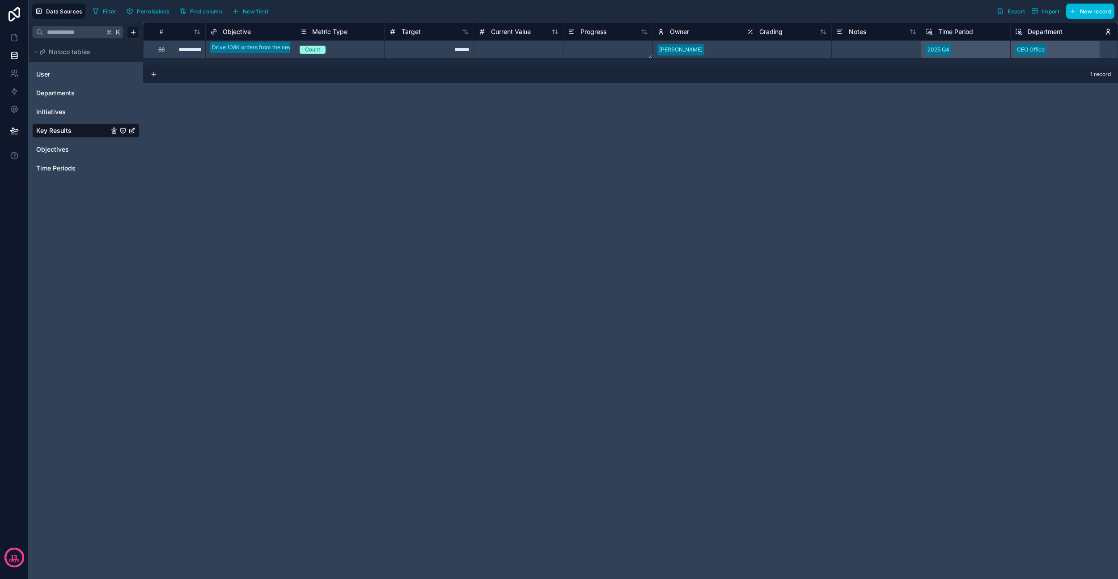
scroll to position [0, 72]
click at [508, 44] on div at bounding box center [508, 49] width 89 height 18
click at [608, 47] on textarea at bounding box center [598, 49] width 89 height 17
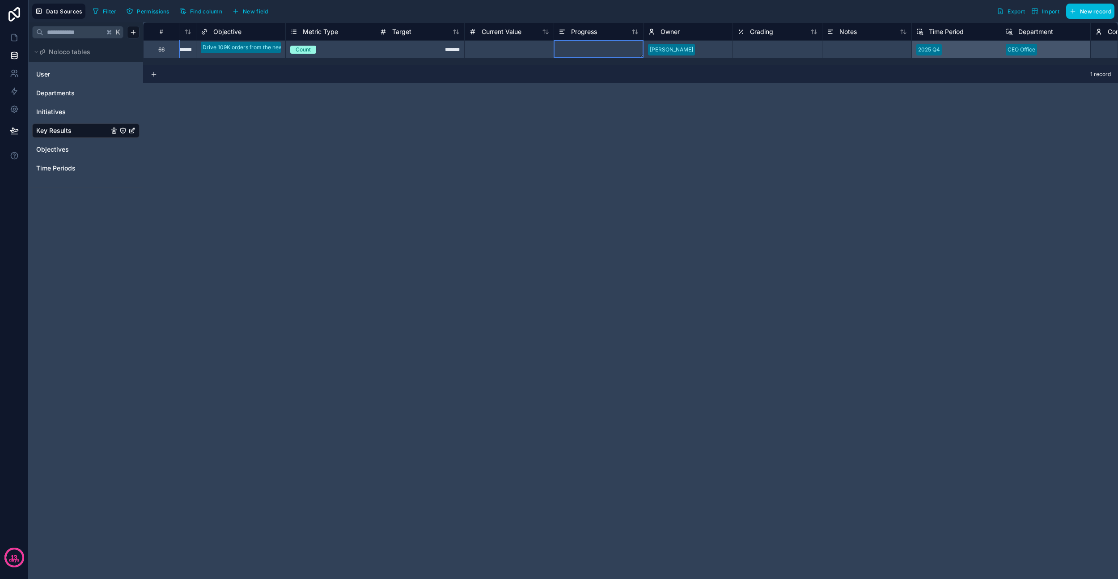
click at [618, 49] on textarea at bounding box center [598, 49] width 89 height 17
click at [618, 49] on textarea at bounding box center [598, 77] width 89 height 72
click at [603, 25] on div "Progress" at bounding box center [598, 31] width 89 height 18
click at [609, 33] on div "Progress" at bounding box center [599, 31] width 80 height 11
click at [593, 29] on span "Progress" at bounding box center [584, 31] width 26 height 9
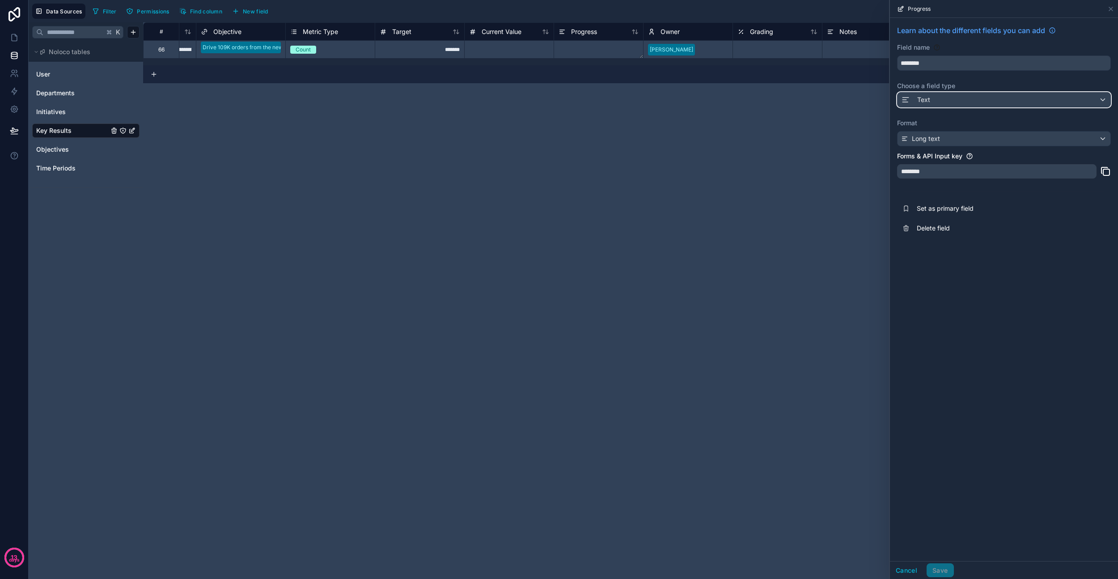
click at [644, 96] on div "Text" at bounding box center [1004, 100] width 213 height 14
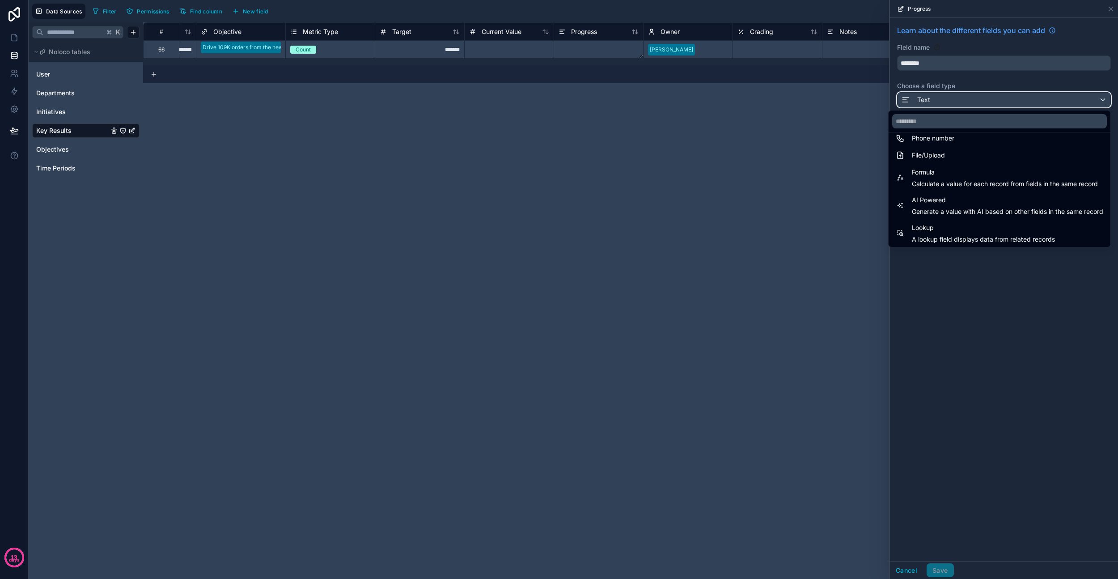
scroll to position [202, 0]
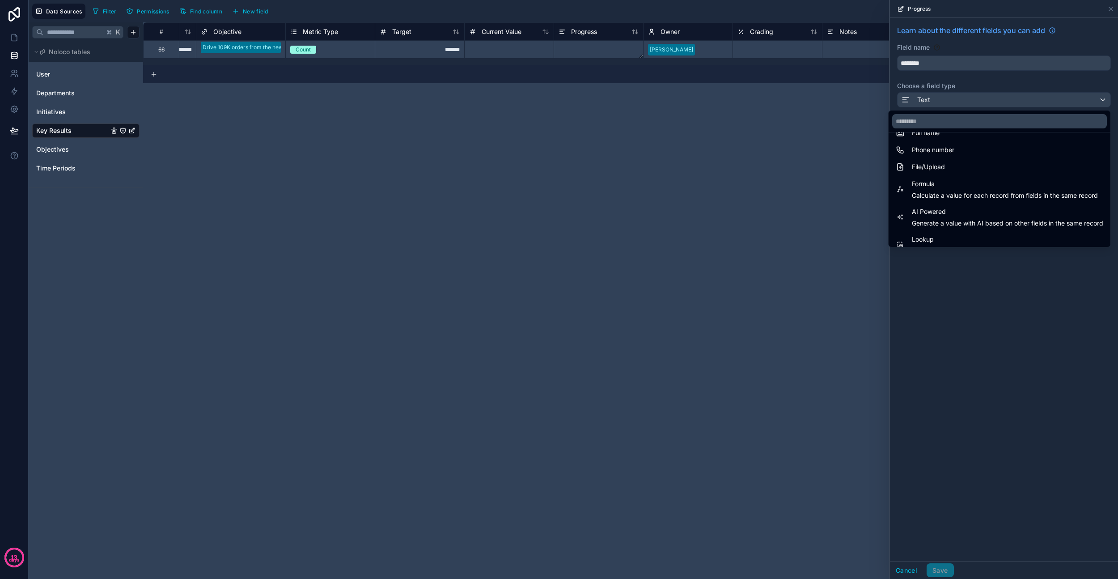
click at [644, 188] on span "Formula" at bounding box center [1005, 183] width 186 height 11
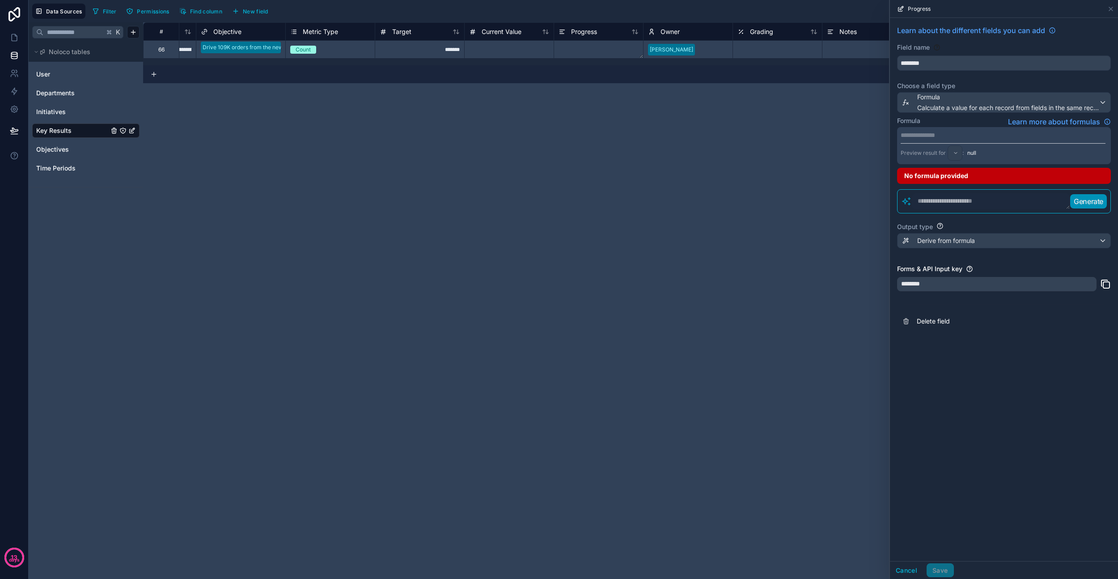
click at [644, 141] on div "**********" at bounding box center [1004, 145] width 214 height 37
click at [644, 131] on p "**********" at bounding box center [1003, 135] width 205 height 9
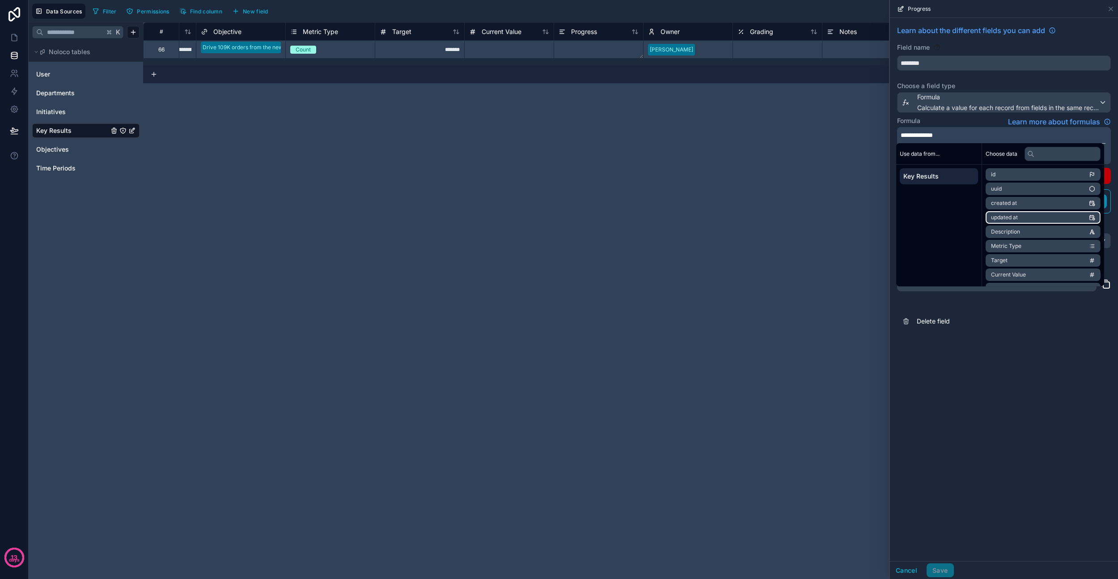
scroll to position [27, 0]
click at [644, 251] on li "Current Value" at bounding box center [1043, 247] width 115 height 13
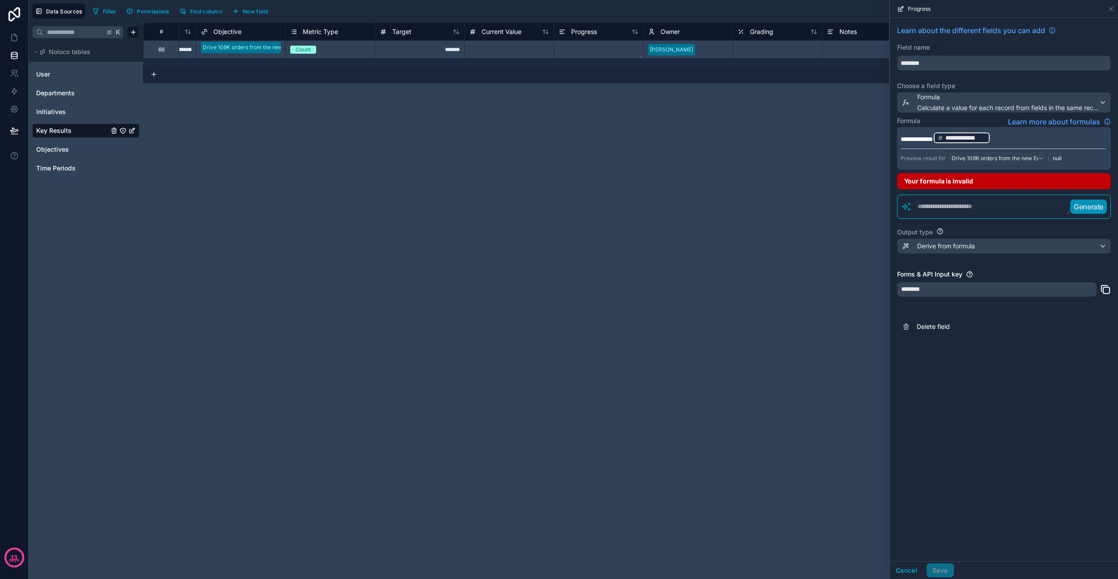
click at [644, 139] on p "**********" at bounding box center [1003, 138] width 205 height 14
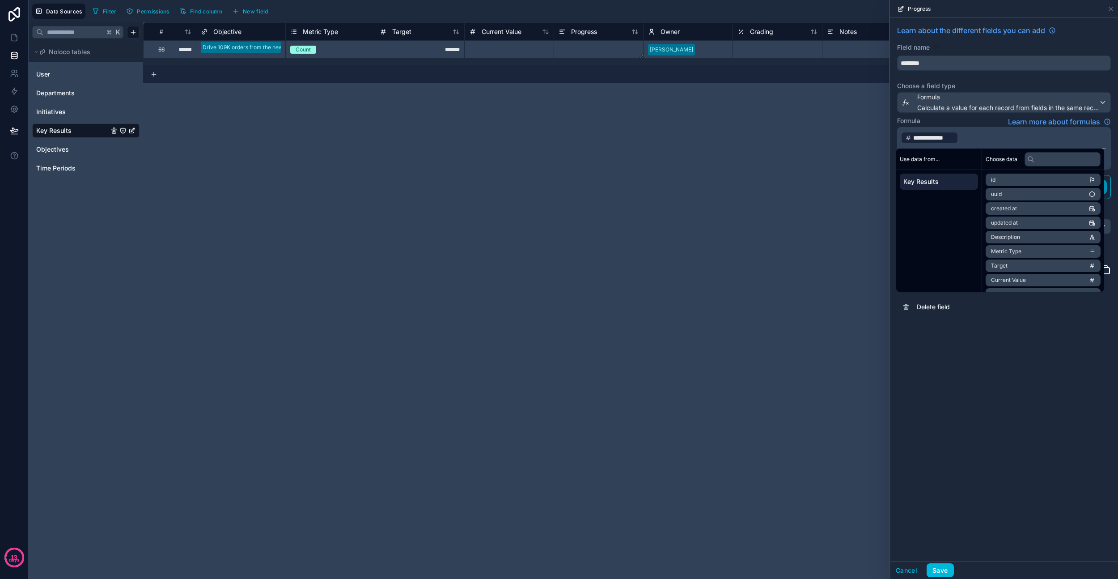
click at [644, 141] on p "**********" at bounding box center [1003, 138] width 205 height 14
click at [644, 238] on li "Target" at bounding box center [1043, 239] width 115 height 13
click at [644, 139] on p "**********" at bounding box center [1003, 138] width 205 height 14
click at [644, 337] on div "**********" at bounding box center [1004, 289] width 228 height 543
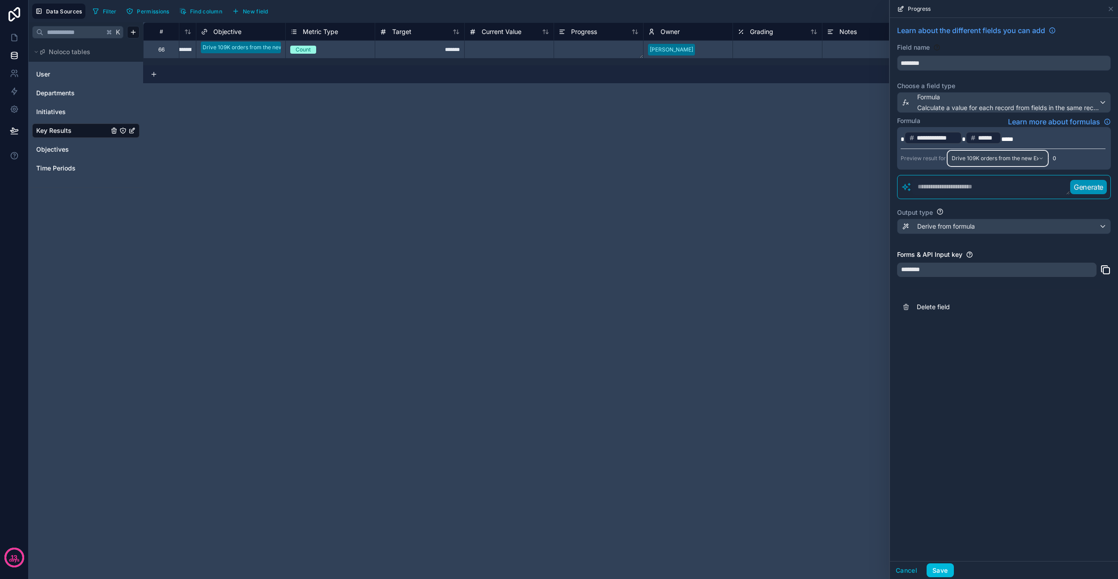
click at [644, 159] on span "Drive 109K orders from the new Explorers merchants with 1.27M of Revenue" at bounding box center [995, 158] width 87 height 7
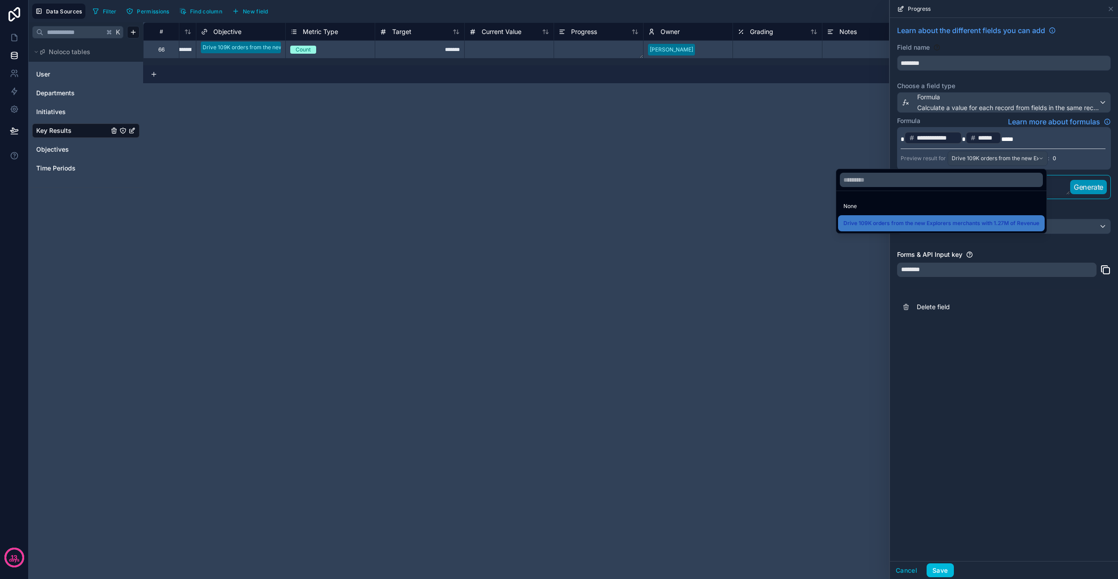
click at [644, 228] on span "Drive 109K orders from the new Explorers merchants with 1.27M of Revenue" at bounding box center [941, 223] width 196 height 11
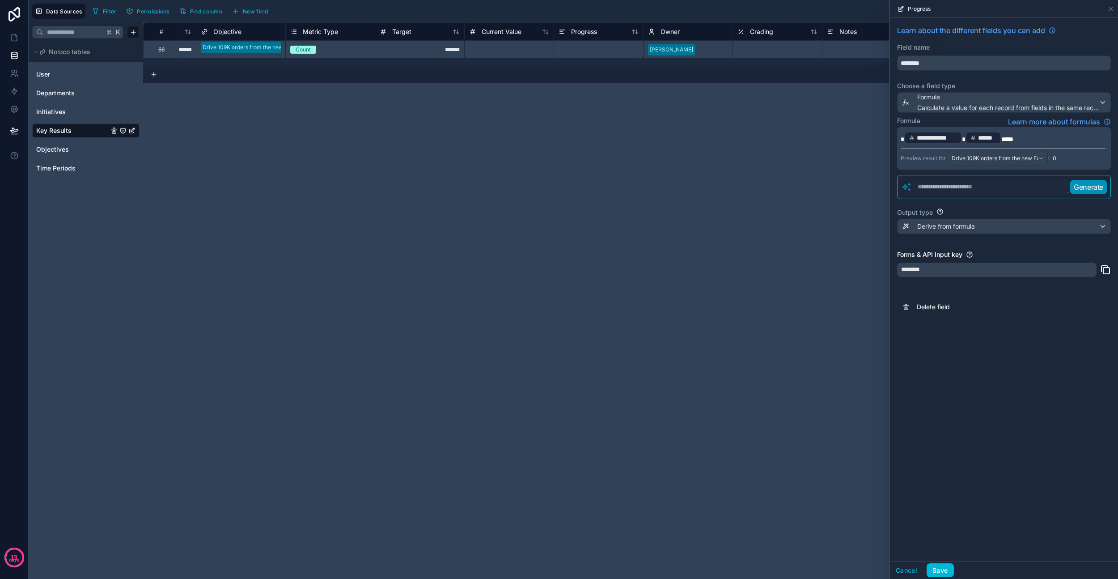
click at [644, 337] on div "**********" at bounding box center [1004, 289] width 228 height 543
click at [644, 140] on p "**********" at bounding box center [1003, 138] width 205 height 14
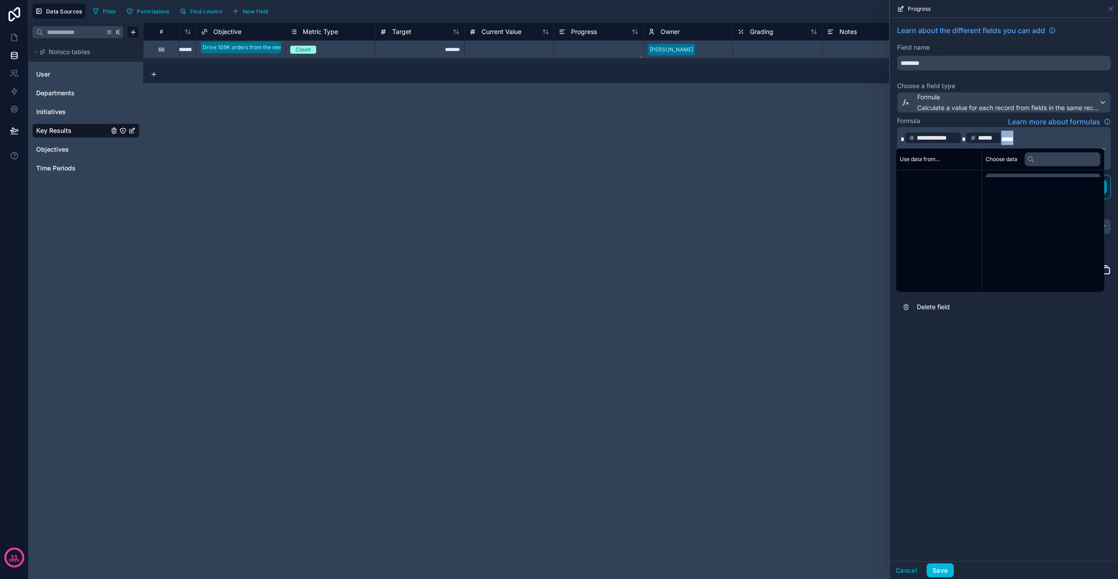
click at [644, 140] on p "**********" at bounding box center [1003, 138] width 205 height 14
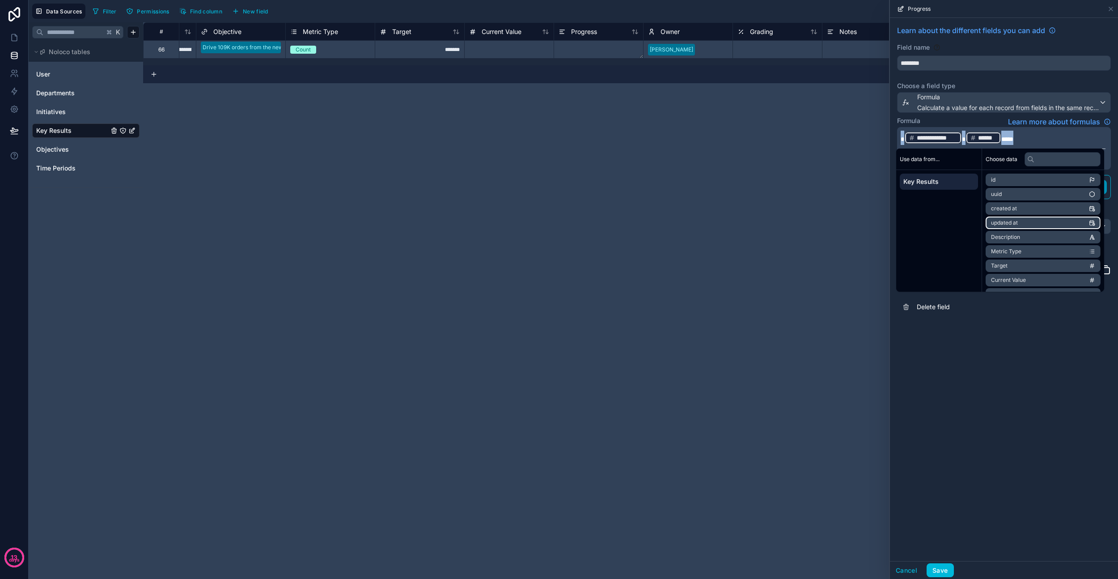
copy p "**********"
click at [644, 337] on div "**********" at bounding box center [1004, 289] width 228 height 543
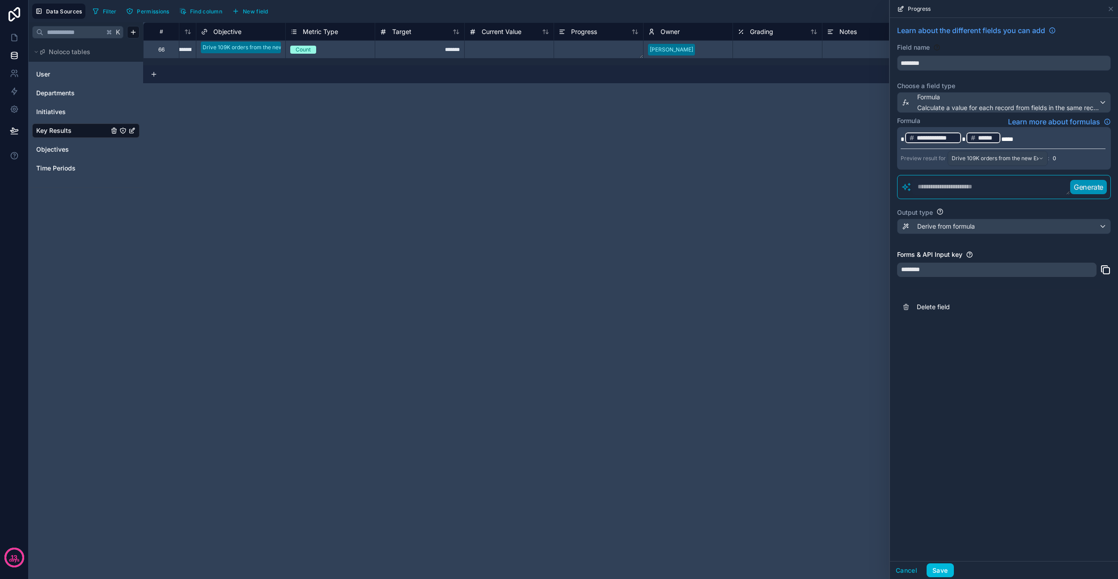
click at [644, 187] on textarea at bounding box center [991, 187] width 158 height 16
paste textarea "**********"
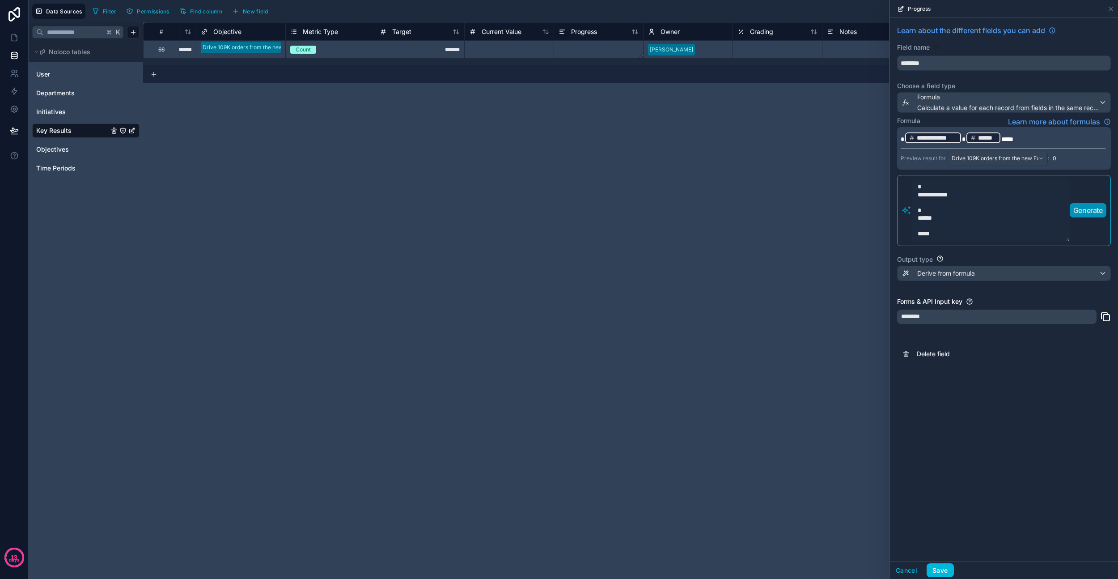
type textarea "**********"
click at [644, 210] on p "Generate" at bounding box center [1088, 210] width 30 height 11
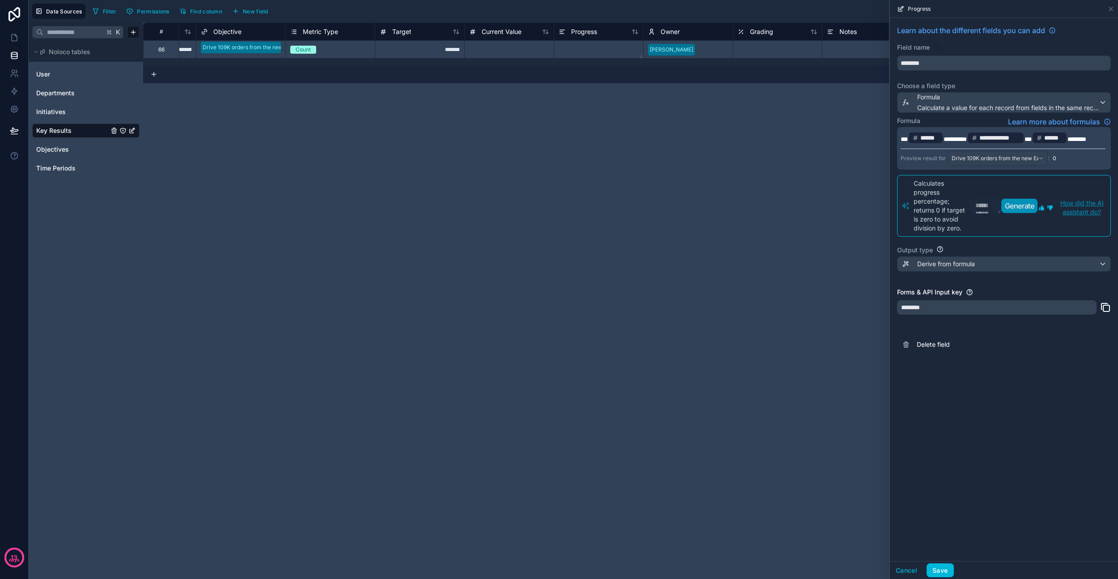
click at [644, 143] on p "**********" at bounding box center [1003, 138] width 205 height 14
click at [644, 337] on div "**********" at bounding box center [1004, 289] width 228 height 543
click at [644, 263] on div "Derive from formula" at bounding box center [1004, 264] width 213 height 14
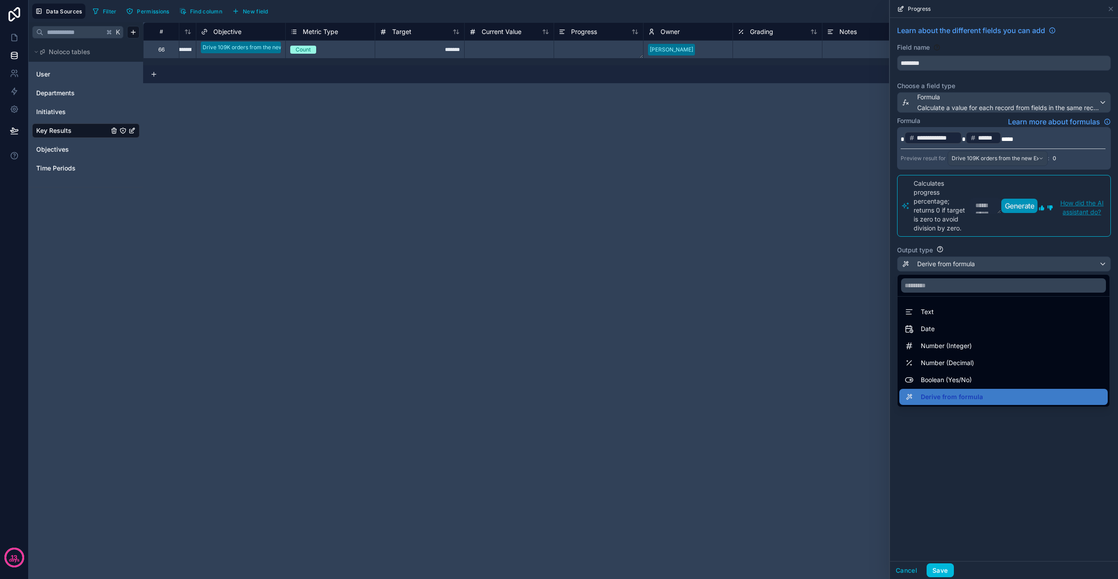
click at [644, 337] on div "Number (Decimal)" at bounding box center [1004, 362] width 198 height 11
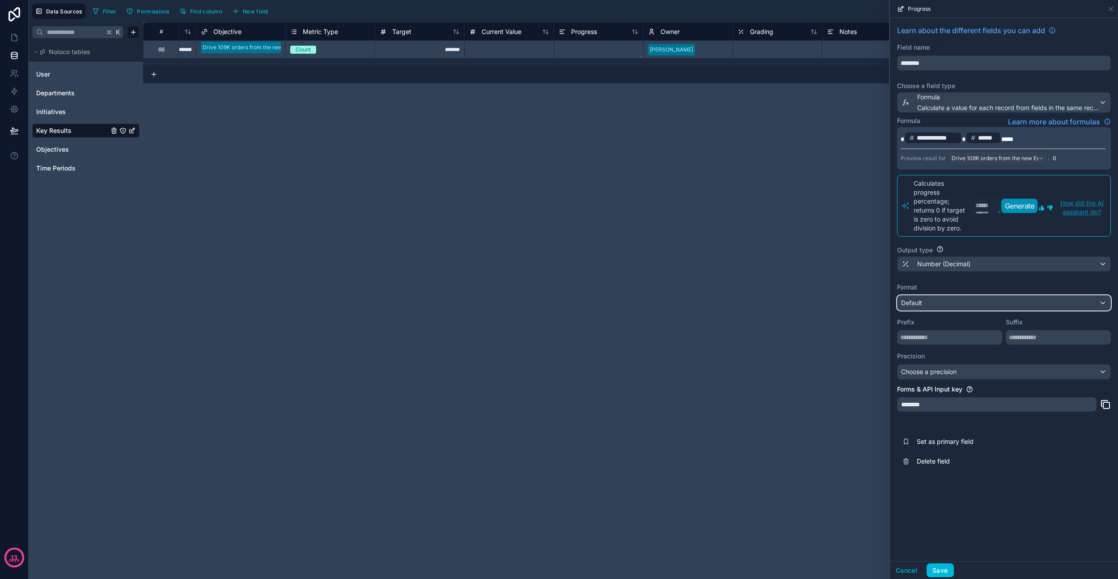
click at [644, 302] on div "Default" at bounding box center [1004, 303] width 213 height 14
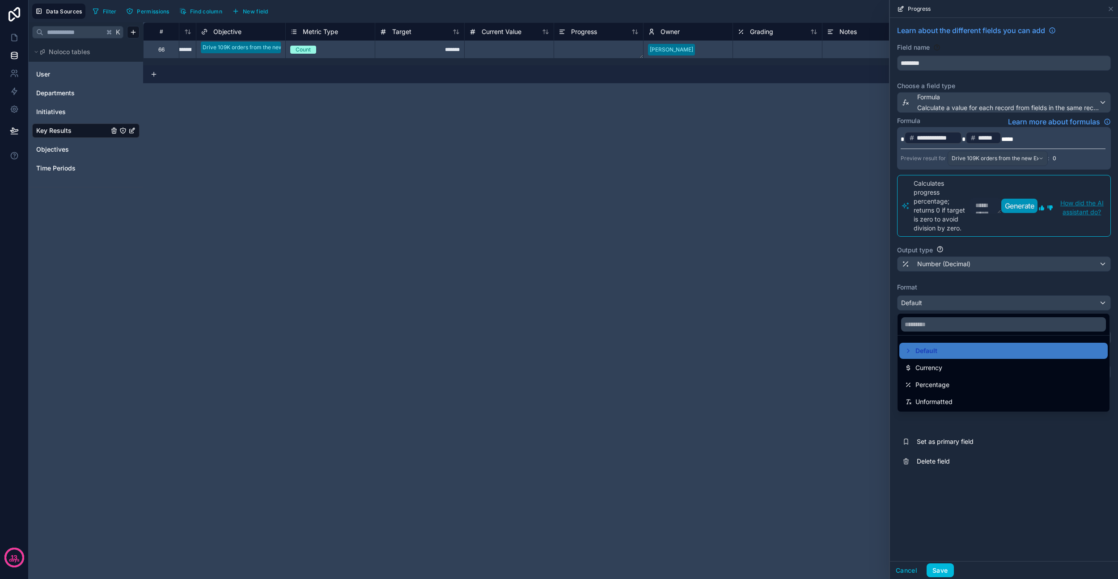
click at [644, 337] on div "Percentage" at bounding box center [1004, 384] width 198 height 11
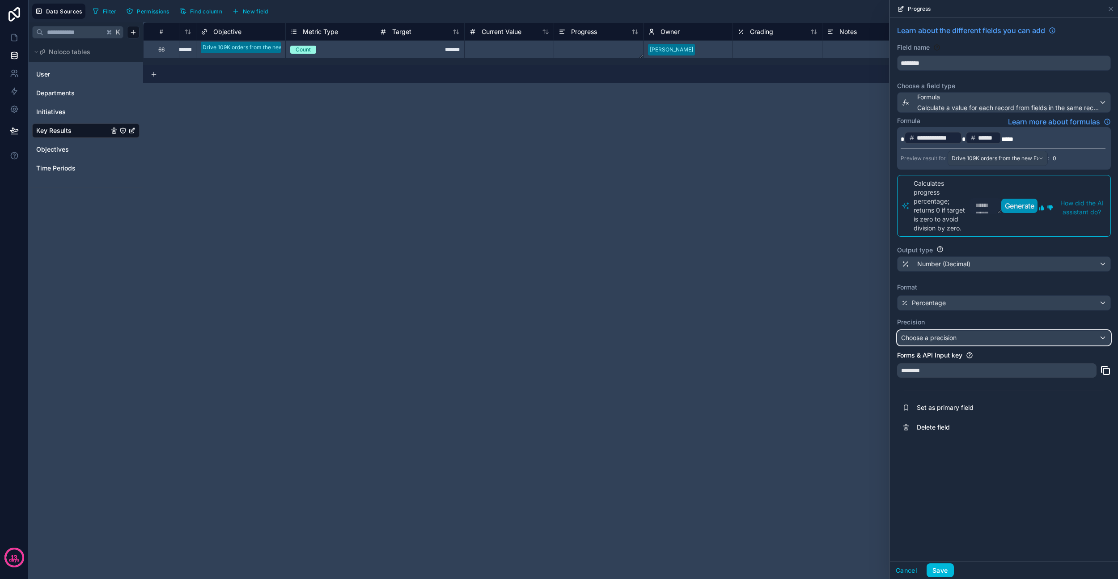
click at [644, 337] on div "Choose a precision" at bounding box center [1004, 337] width 213 height 14
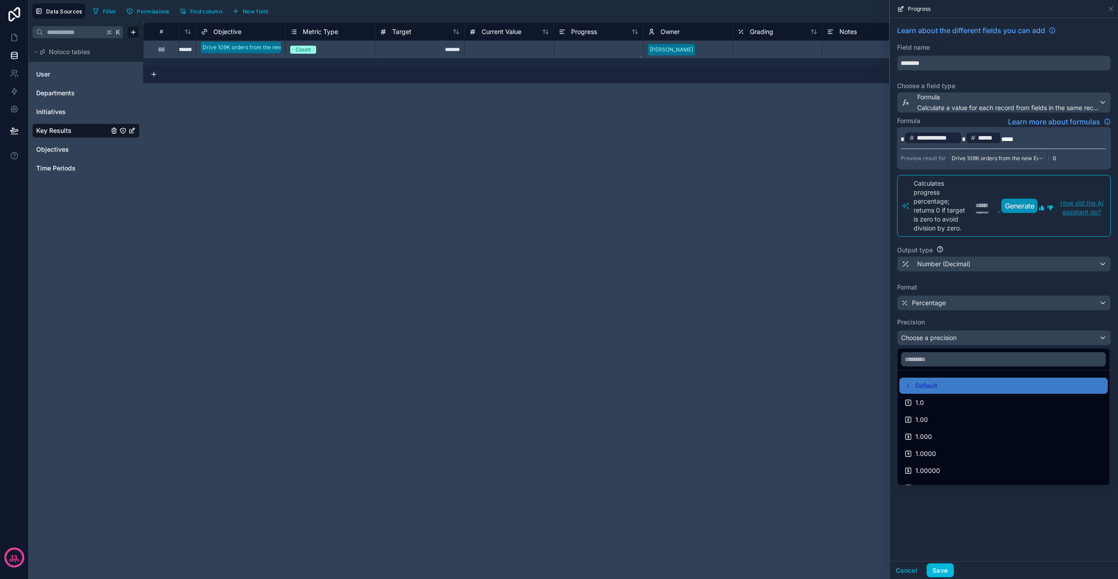
click at [644, 323] on div at bounding box center [1004, 289] width 228 height 579
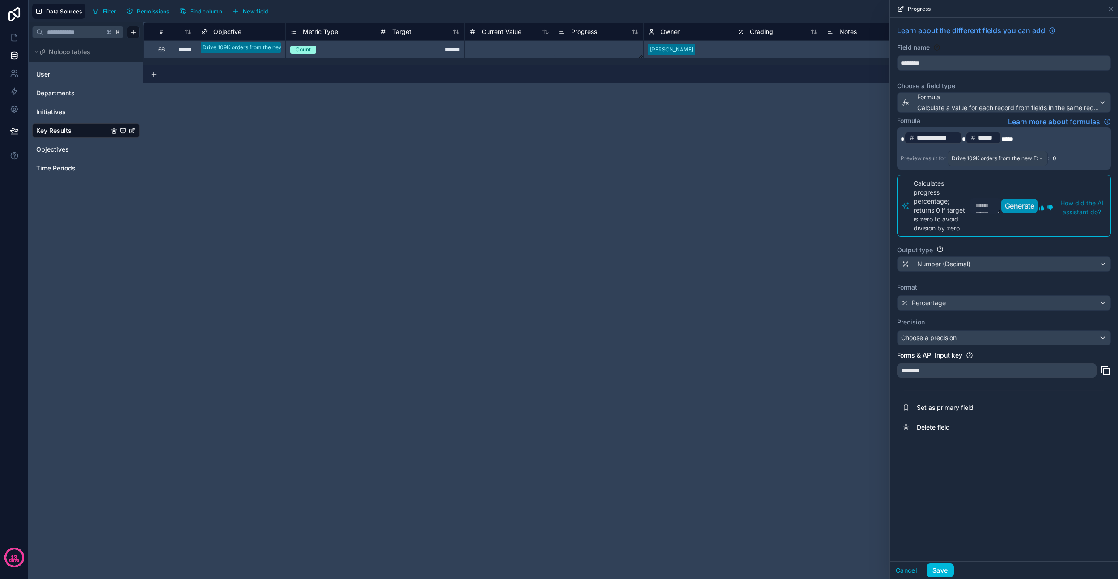
click at [644, 337] on button "Save" at bounding box center [940, 570] width 27 height 14
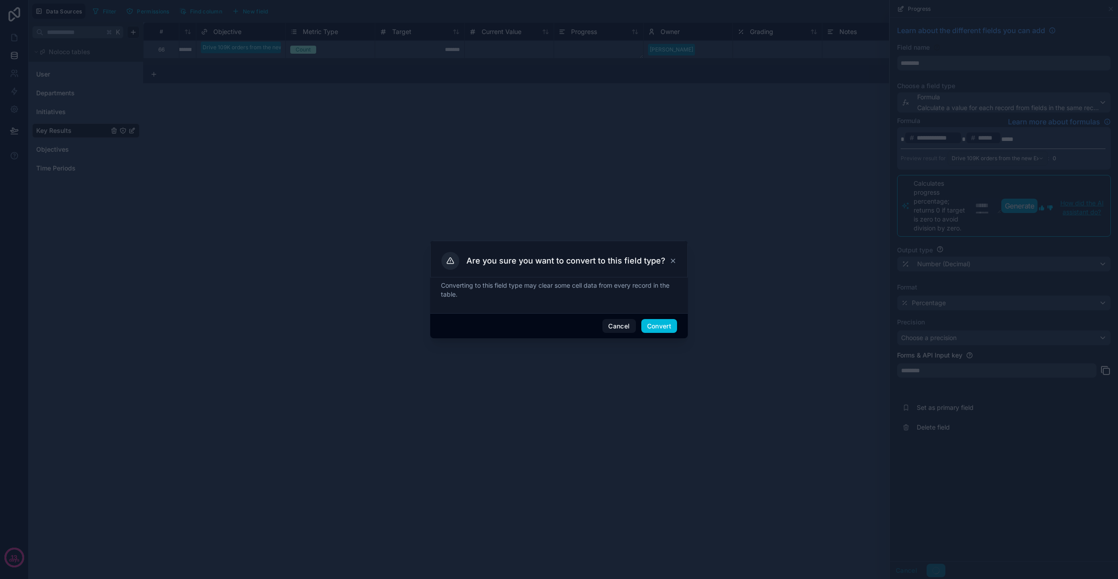
click at [644, 327] on button "Convert" at bounding box center [659, 326] width 36 height 14
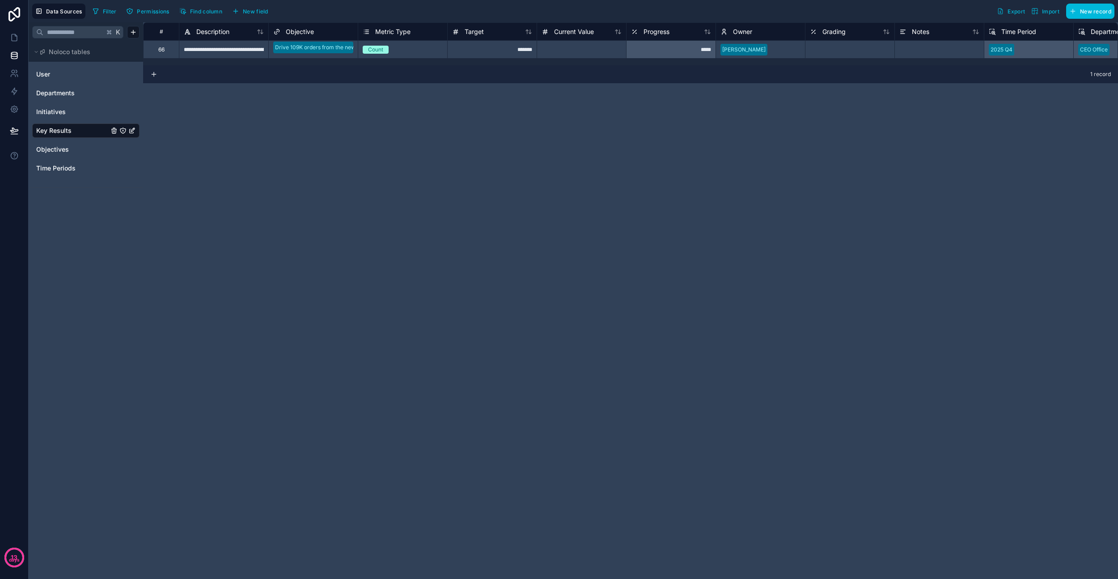
click at [644, 182] on div "**********" at bounding box center [630, 300] width 975 height 556
click at [586, 56] on div at bounding box center [581, 49] width 89 height 18
click at [584, 52] on div at bounding box center [581, 49] width 89 height 18
click at [584, 52] on input at bounding box center [581, 49] width 89 height 17
type input "****"
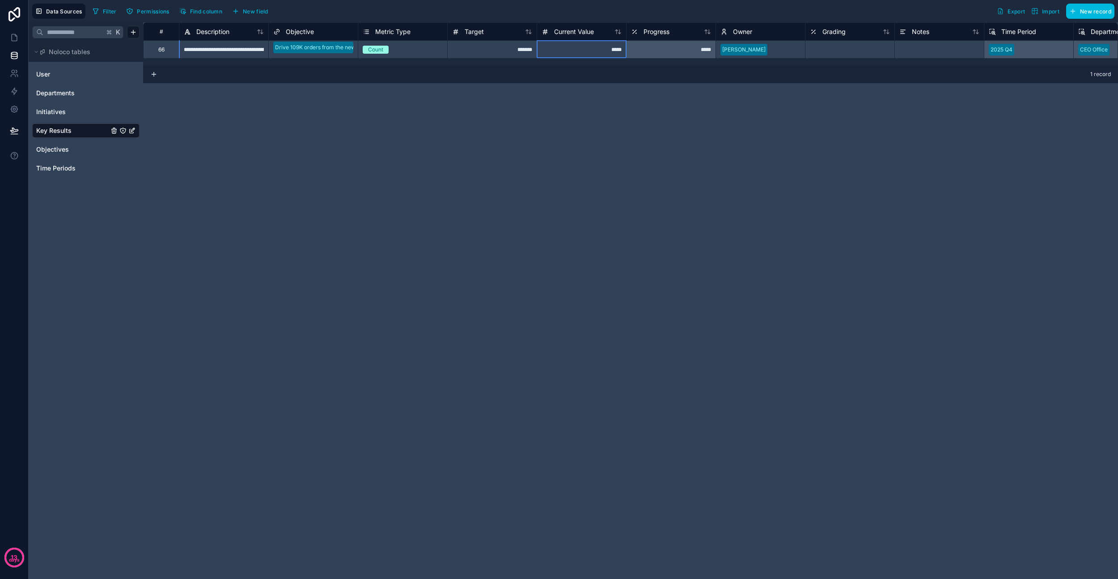
click at [611, 117] on div "**********" at bounding box center [630, 300] width 975 height 556
click at [644, 55] on div "*****" at bounding box center [670, 49] width 89 height 18
click at [644, 128] on div "**********" at bounding box center [630, 300] width 975 height 556
click at [653, 31] on span "Progress" at bounding box center [657, 31] width 26 height 9
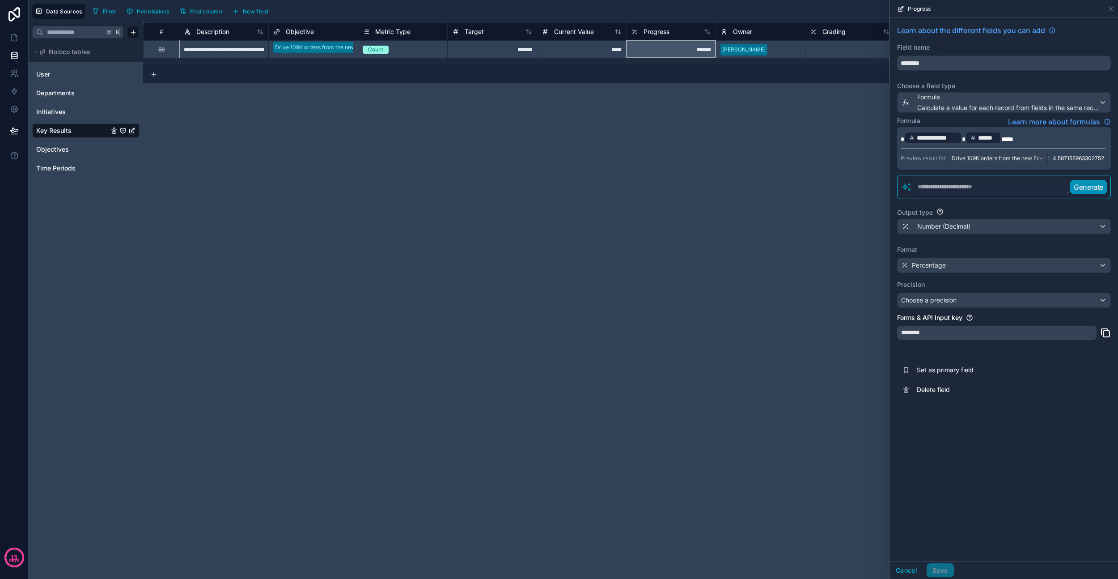
click at [1022, 139] on p "**********" at bounding box center [1003, 138] width 205 height 14
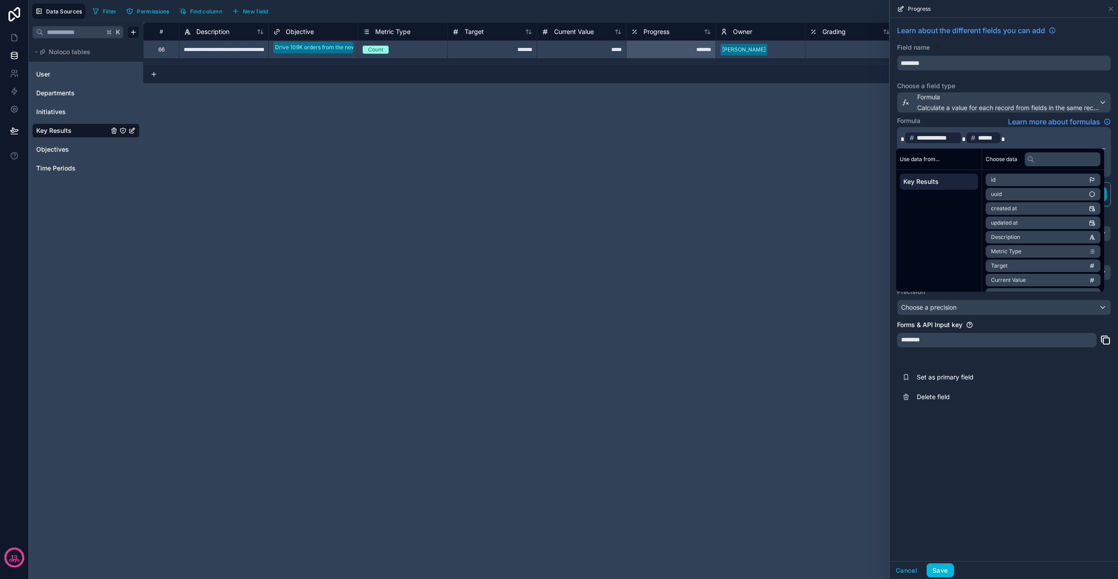
click at [1030, 436] on div "**********" at bounding box center [1004, 289] width 228 height 543
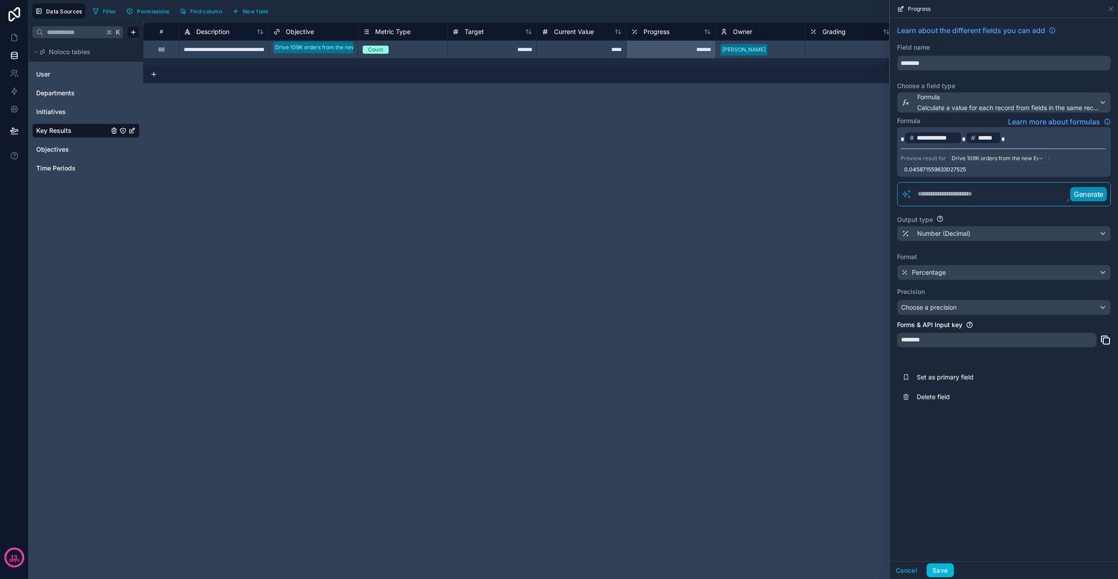
click at [940, 569] on button "Save" at bounding box center [940, 570] width 27 height 14
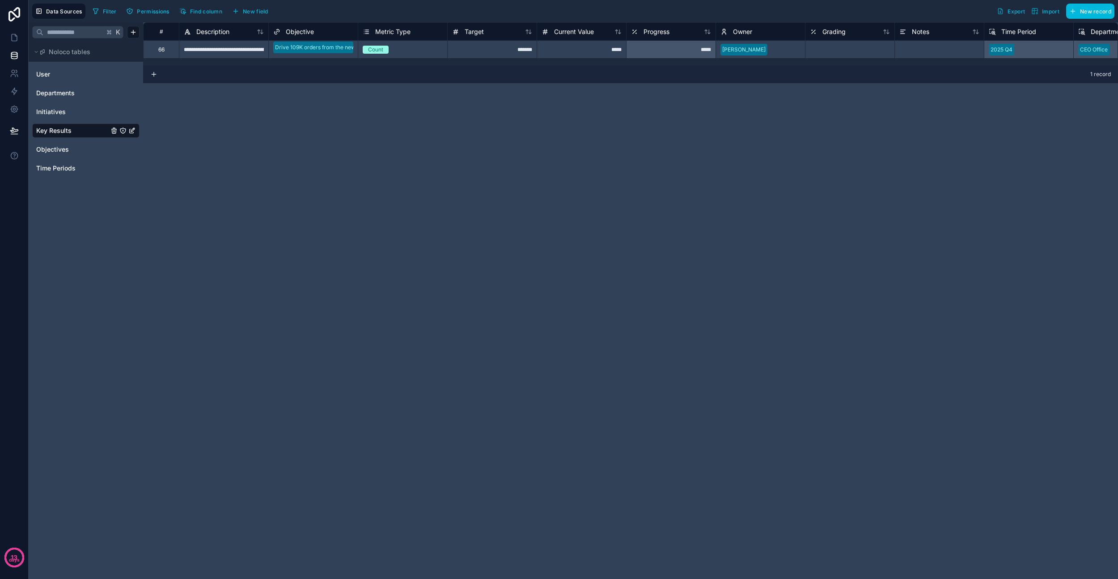
click at [846, 31] on span "Grading" at bounding box center [833, 31] width 23 height 9
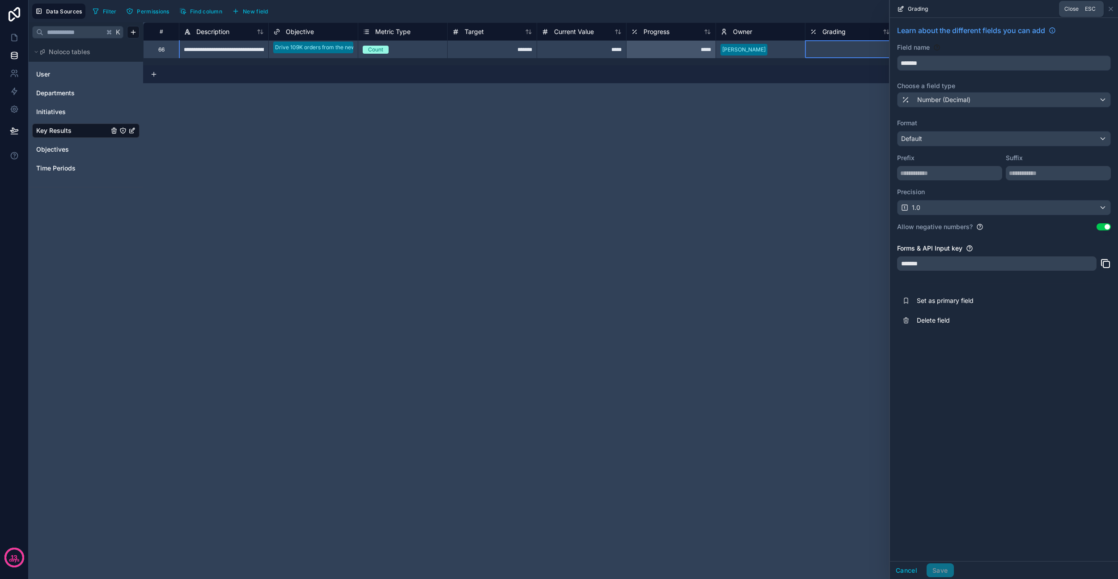
click at [1110, 10] on icon at bounding box center [1110, 8] width 7 height 7
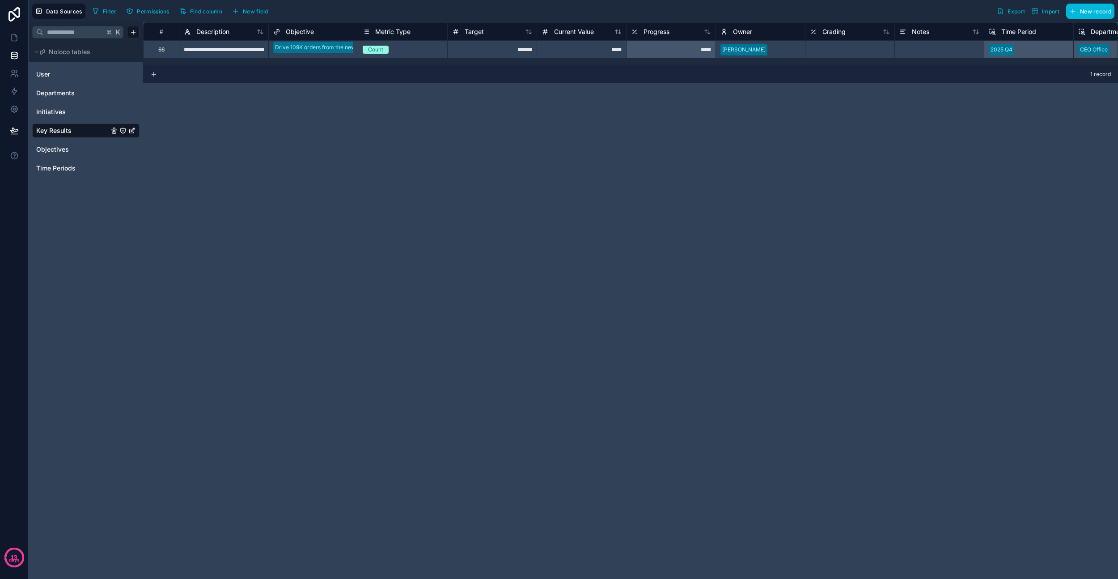
click at [843, 31] on span "Grading" at bounding box center [833, 31] width 23 height 9
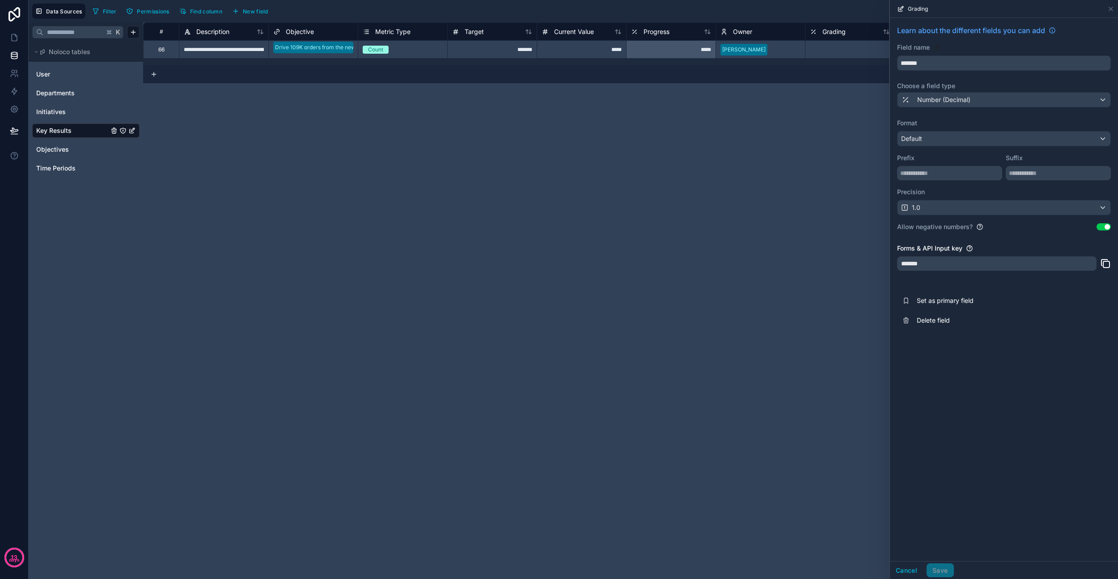
click at [945, 320] on span "Delete field" at bounding box center [981, 320] width 129 height 9
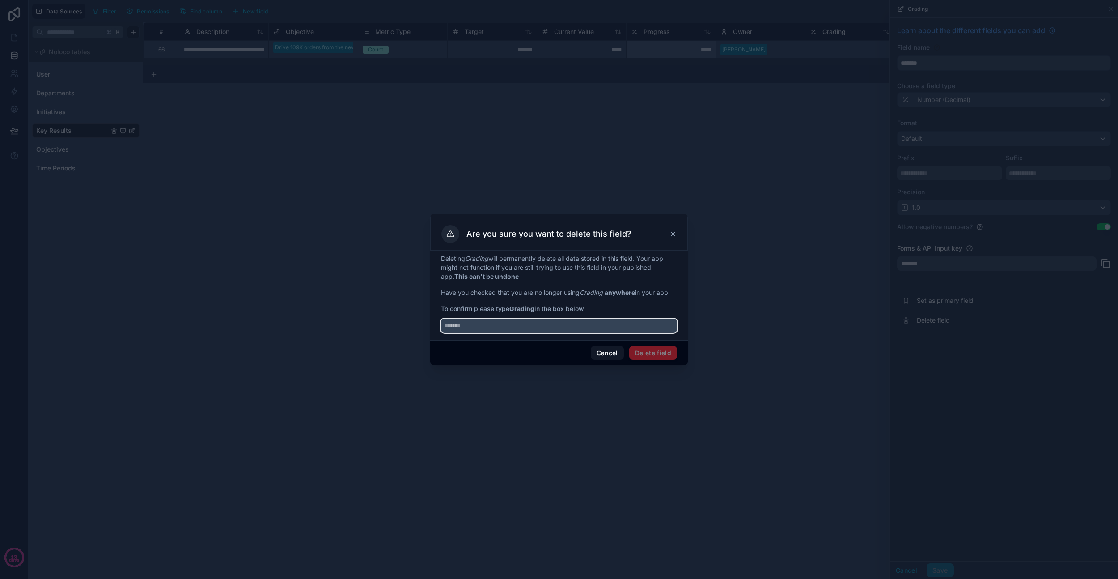
click at [568, 321] on input "text" at bounding box center [559, 325] width 236 height 14
type input "*******"
click at [669, 352] on button "Delete field" at bounding box center [653, 353] width 48 height 14
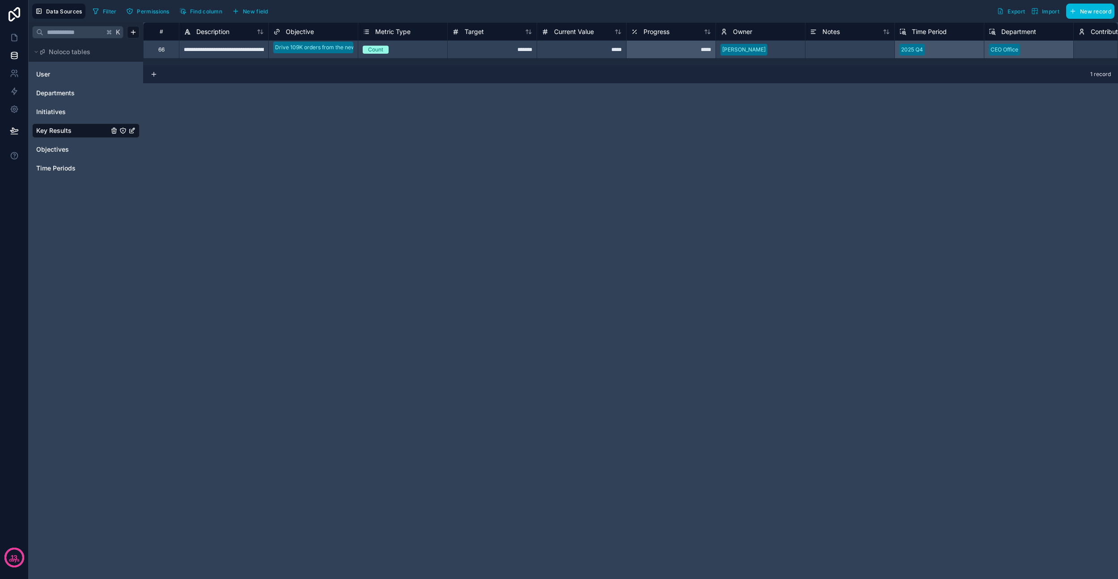
click at [859, 36] on div "Notes" at bounding box center [850, 31] width 80 height 11
click at [832, 32] on span "Notes" at bounding box center [830, 31] width 17 height 9
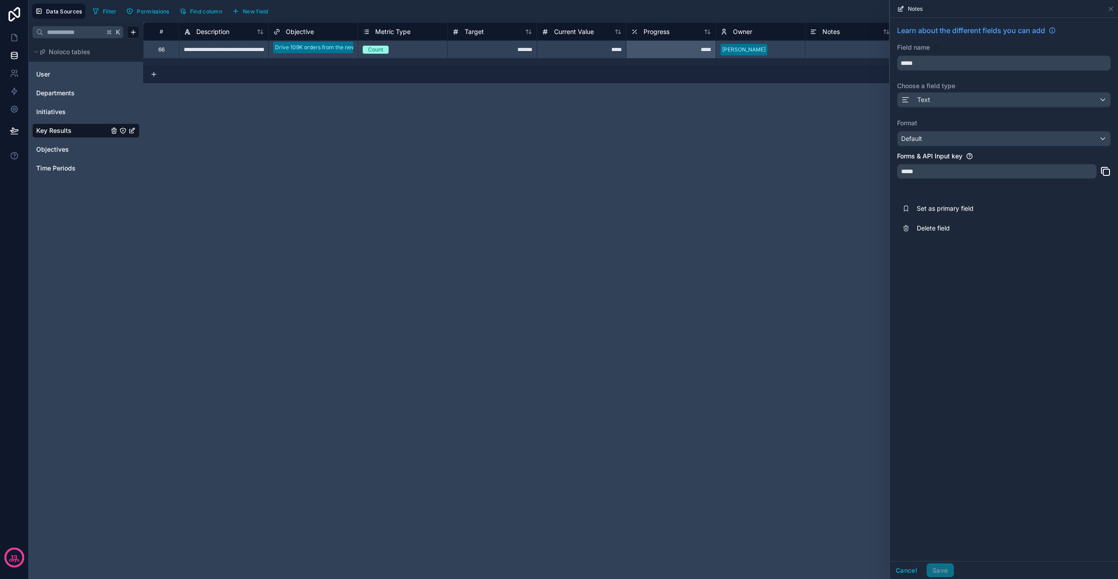
click at [943, 229] on span "Delete field" at bounding box center [981, 228] width 129 height 9
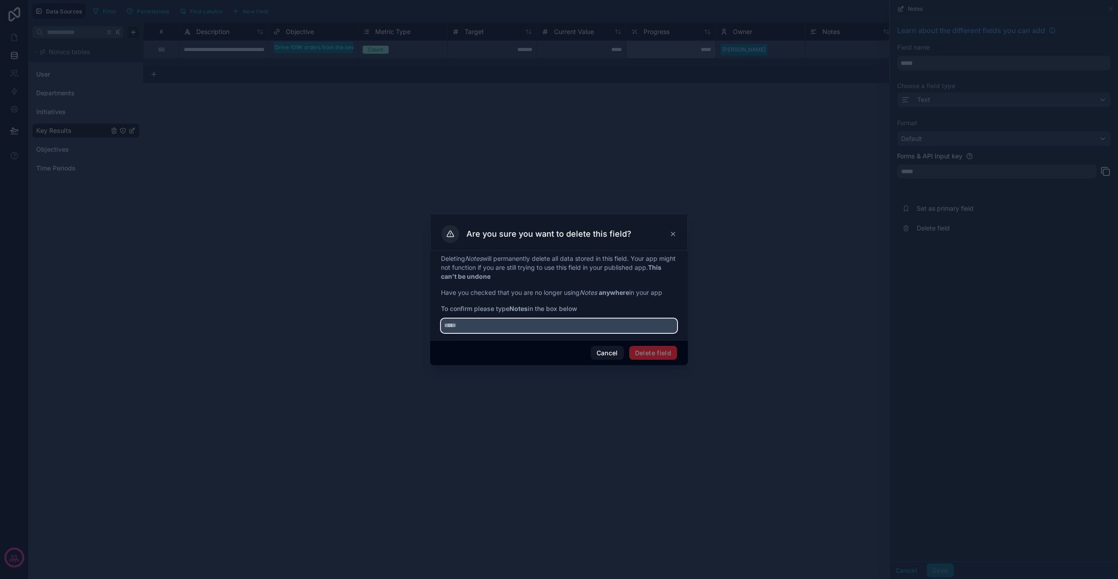
click at [538, 323] on input "text" at bounding box center [559, 325] width 236 height 14
type input "*****"
click at [659, 352] on button "Delete field" at bounding box center [653, 353] width 48 height 14
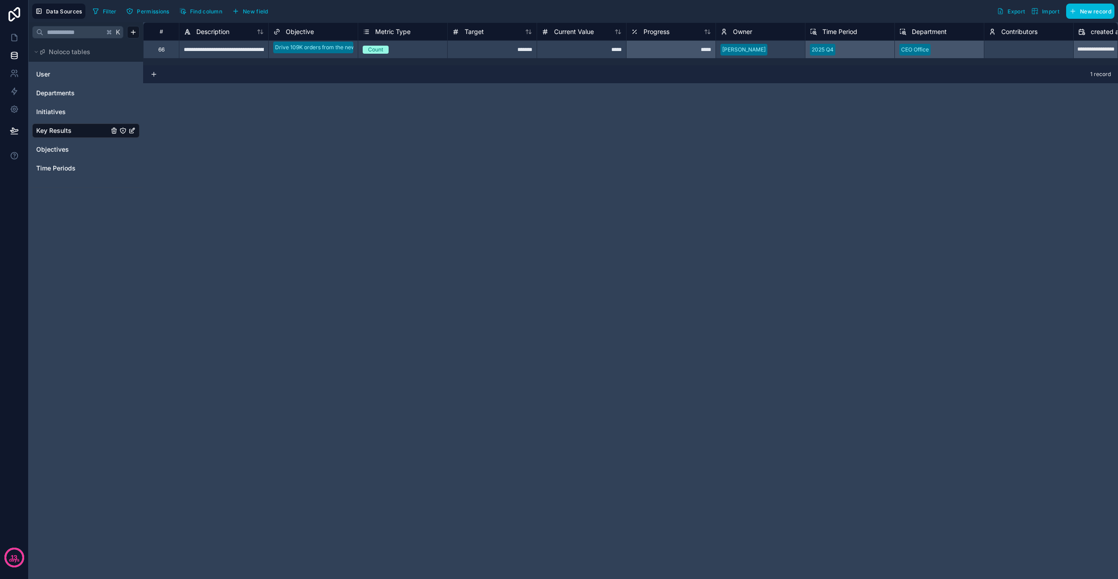
click at [549, 152] on div "**********" at bounding box center [630, 300] width 975 height 556
click at [17, 43] on link at bounding box center [14, 38] width 28 height 18
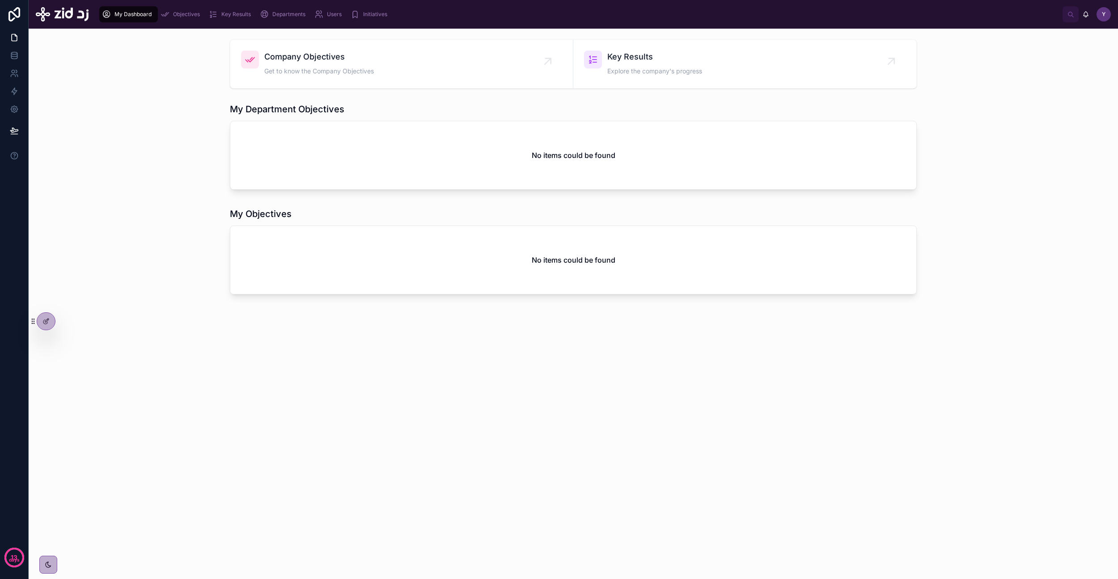
click at [233, 12] on span "Key Results" at bounding box center [236, 14] width 30 height 7
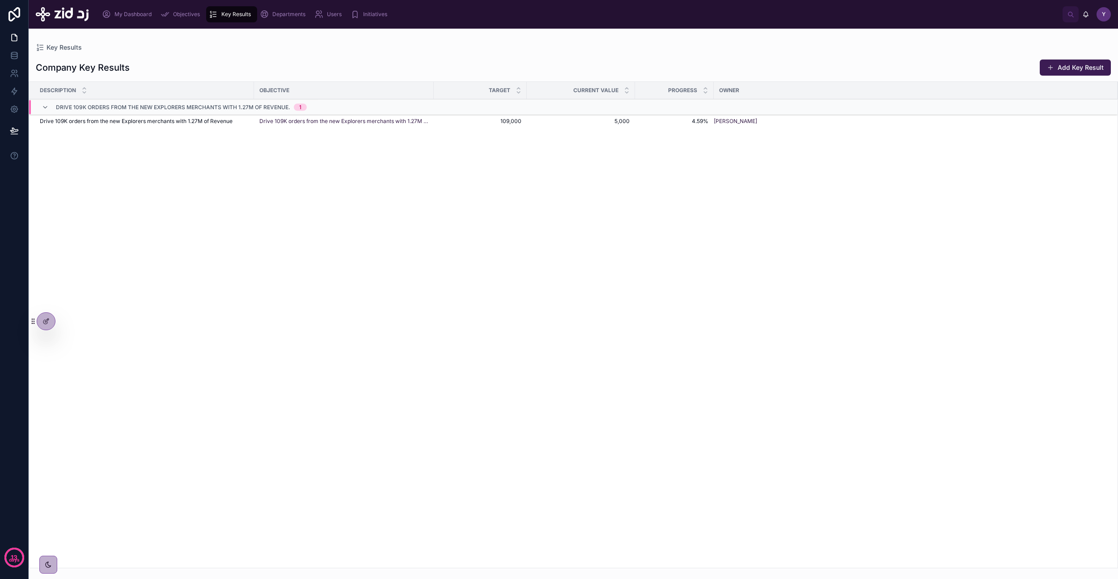
click at [133, 122] on span "Drive 109K orders from the new Explorers merchants with 1.27M of Revenue" at bounding box center [136, 121] width 193 height 7
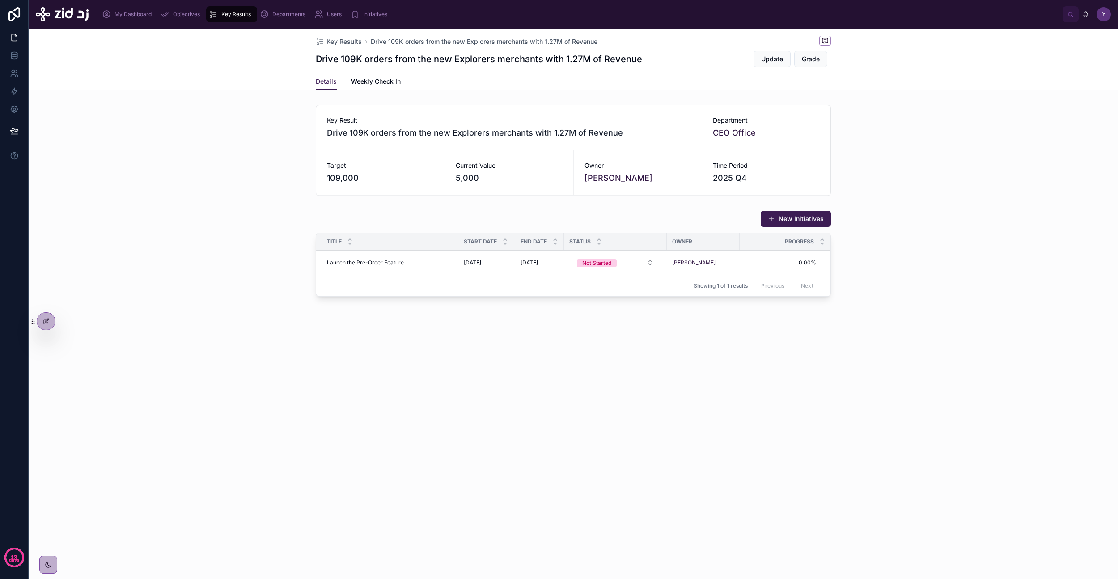
click at [48, 320] on icon at bounding box center [45, 321] width 7 height 7
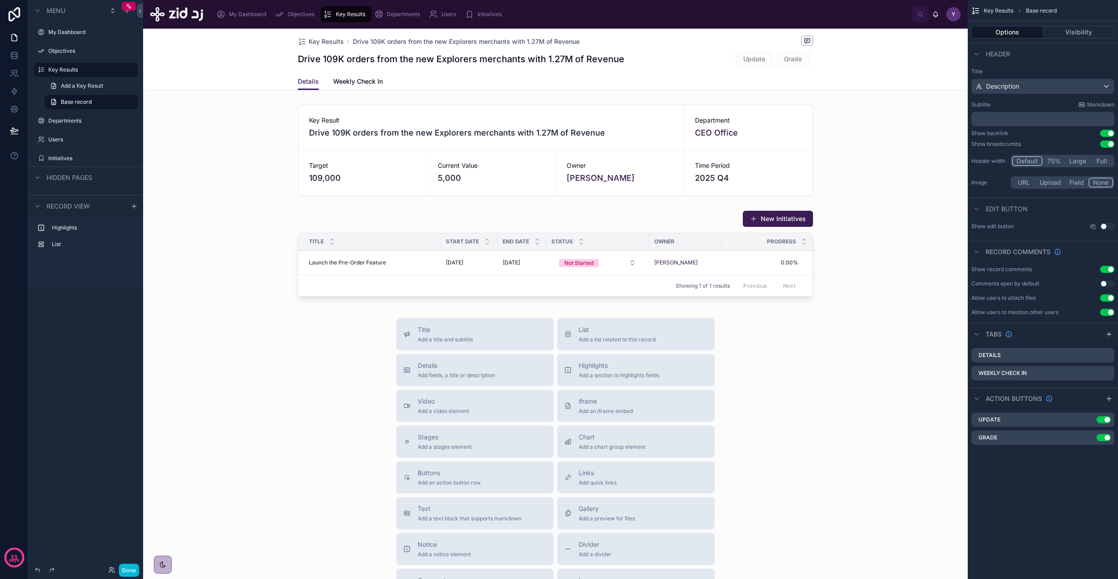
click at [650, 139] on div at bounding box center [555, 150] width 825 height 98
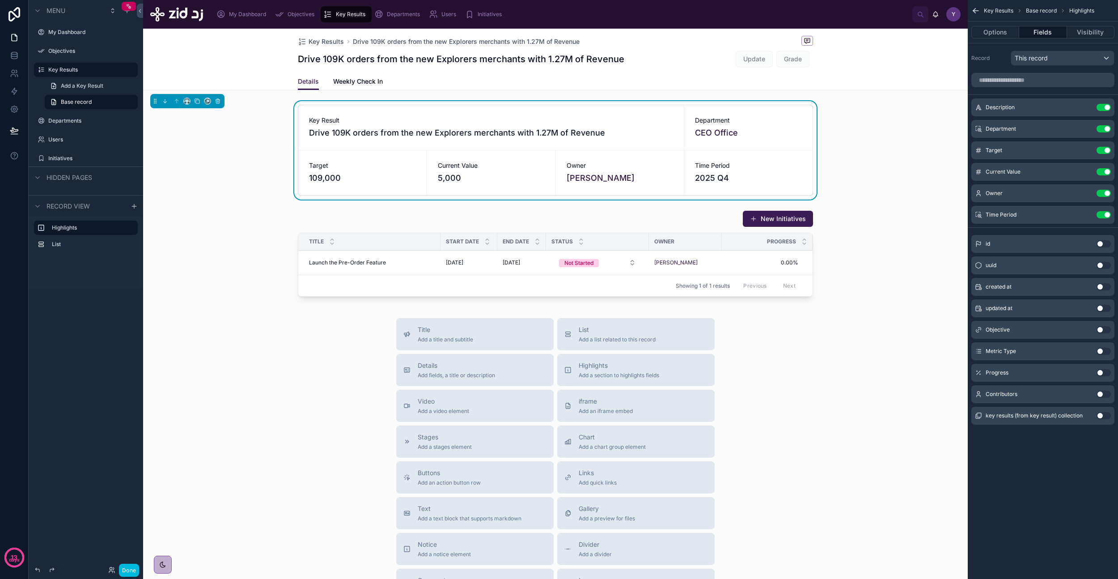
click at [1103, 214] on button "Use setting" at bounding box center [1104, 214] width 14 height 7
click at [1101, 350] on button "Use setting" at bounding box center [1104, 350] width 14 height 7
click at [0, 0] on icon "scrollable content" at bounding box center [0, 0] width 0 height 0
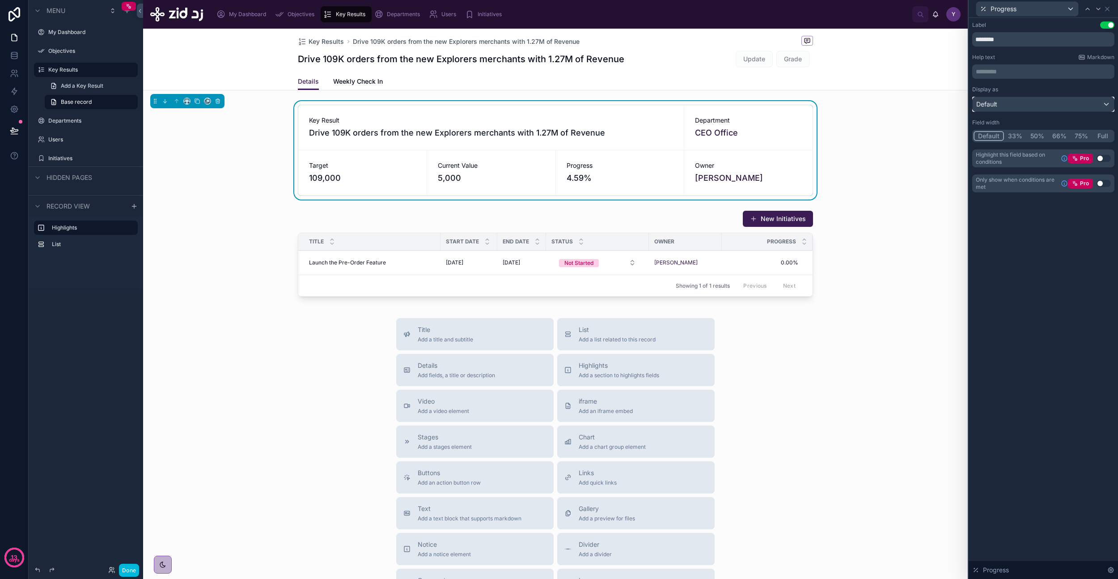
click at [1054, 100] on div "Default" at bounding box center [1043, 104] width 141 height 14
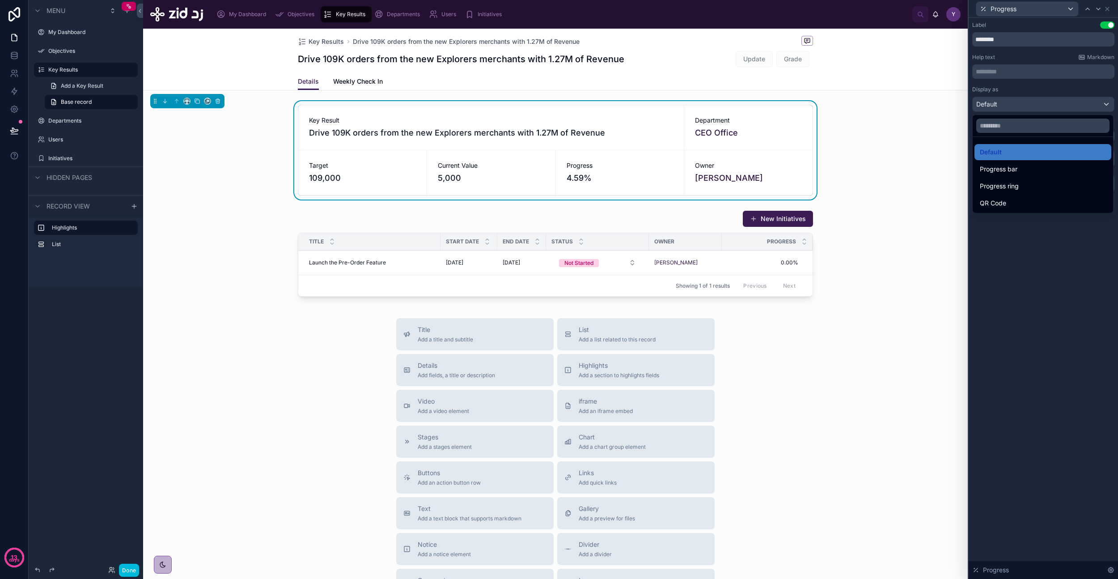
click at [1021, 171] on div "Progress bar" at bounding box center [1043, 169] width 126 height 11
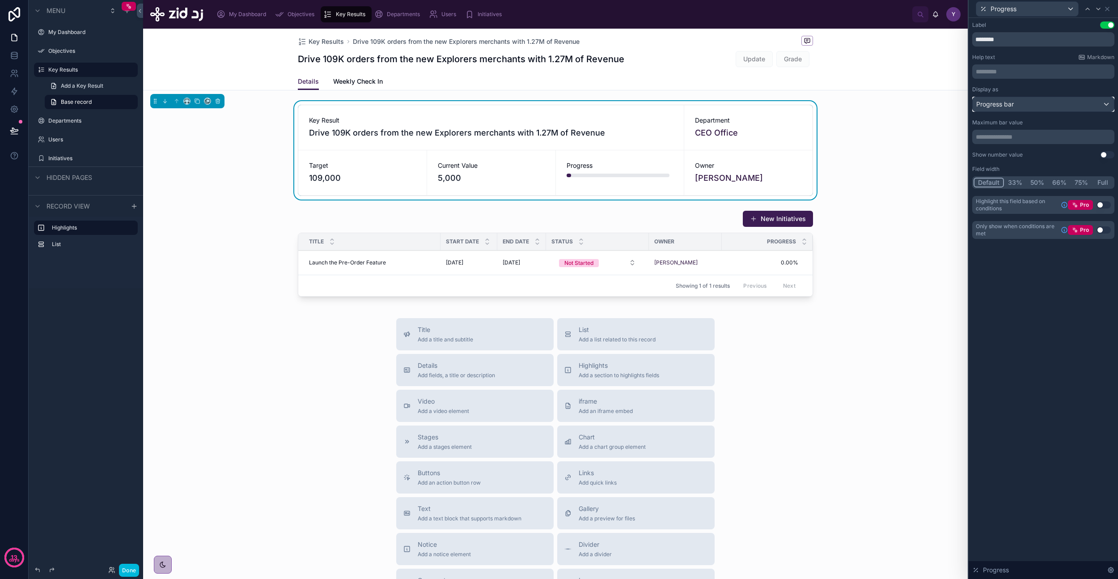
click at [1019, 109] on div "Progress bar" at bounding box center [1043, 104] width 141 height 14
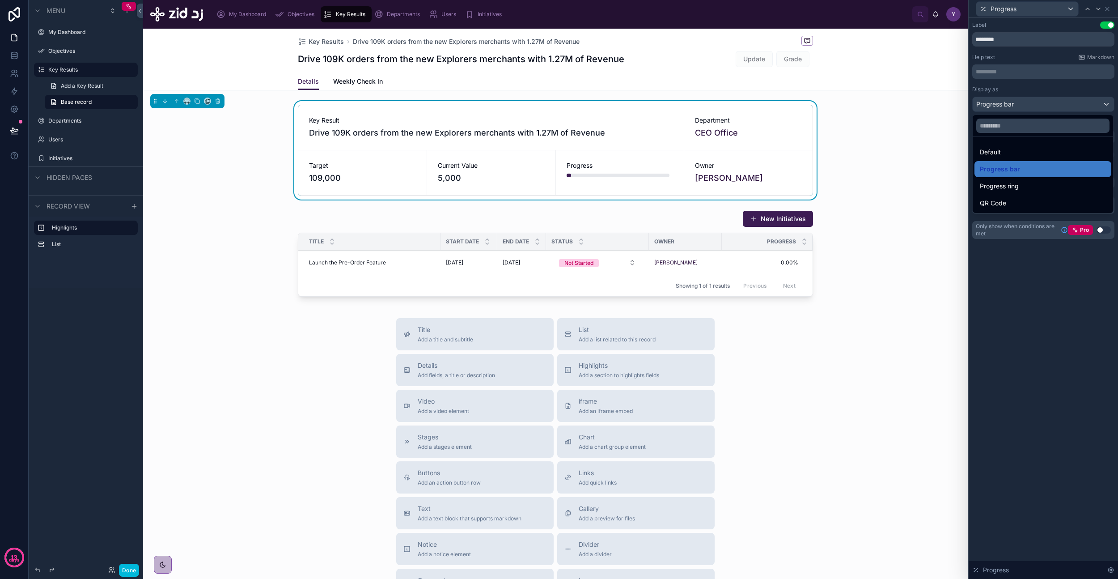
click at [1022, 182] on div "Progress ring" at bounding box center [1043, 186] width 126 height 11
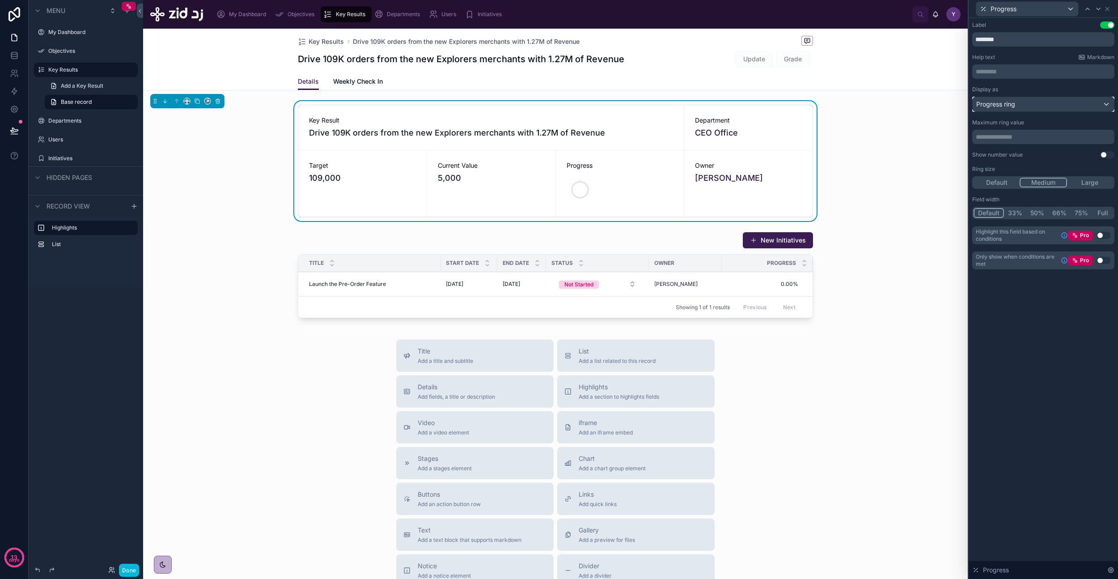
click at [1015, 109] on div "Progress ring" at bounding box center [1043, 104] width 141 height 14
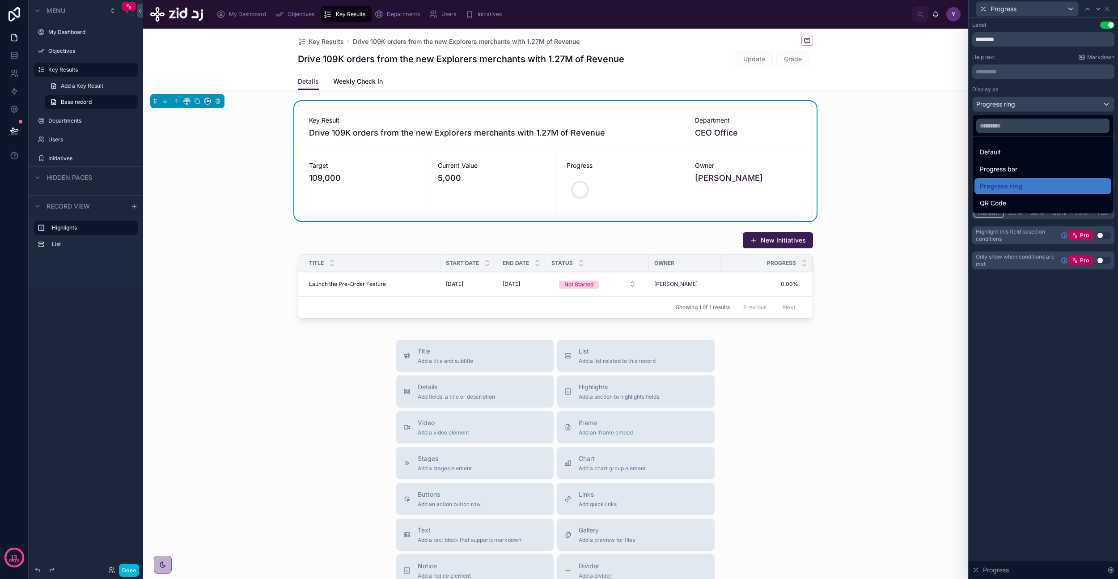
click at [1015, 204] on div "QR Code" at bounding box center [1043, 203] width 126 height 11
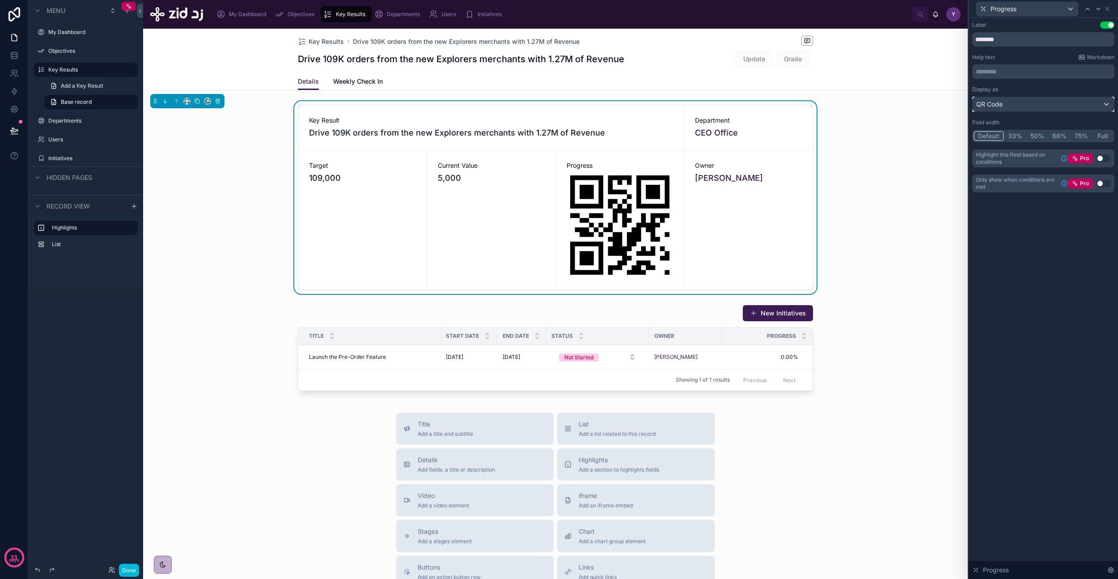
click at [1013, 105] on div "QR Code" at bounding box center [1043, 104] width 141 height 14
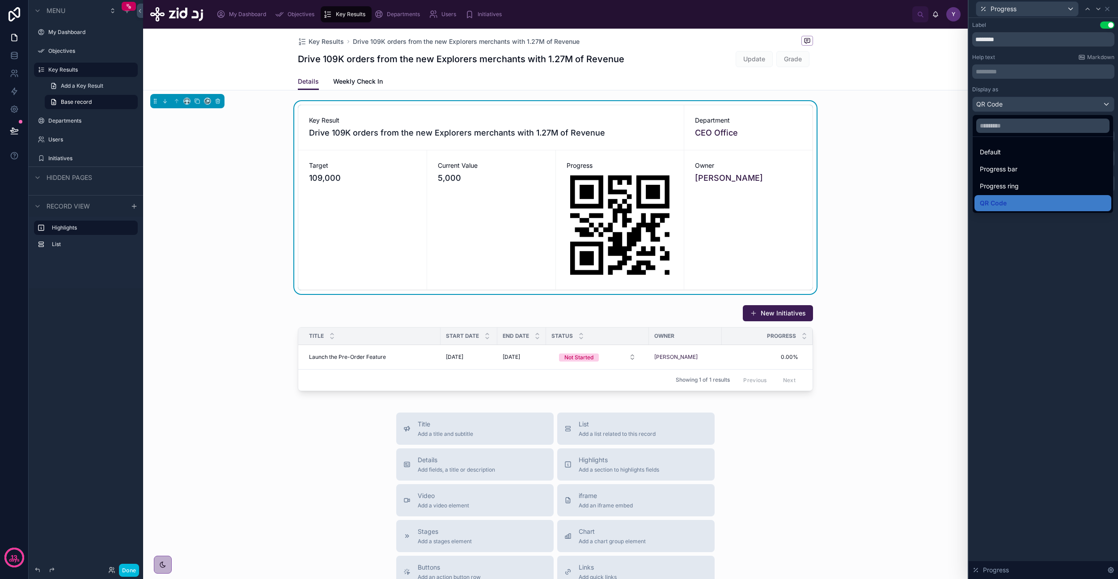
click at [1011, 168] on span "Progress bar" at bounding box center [999, 169] width 38 height 11
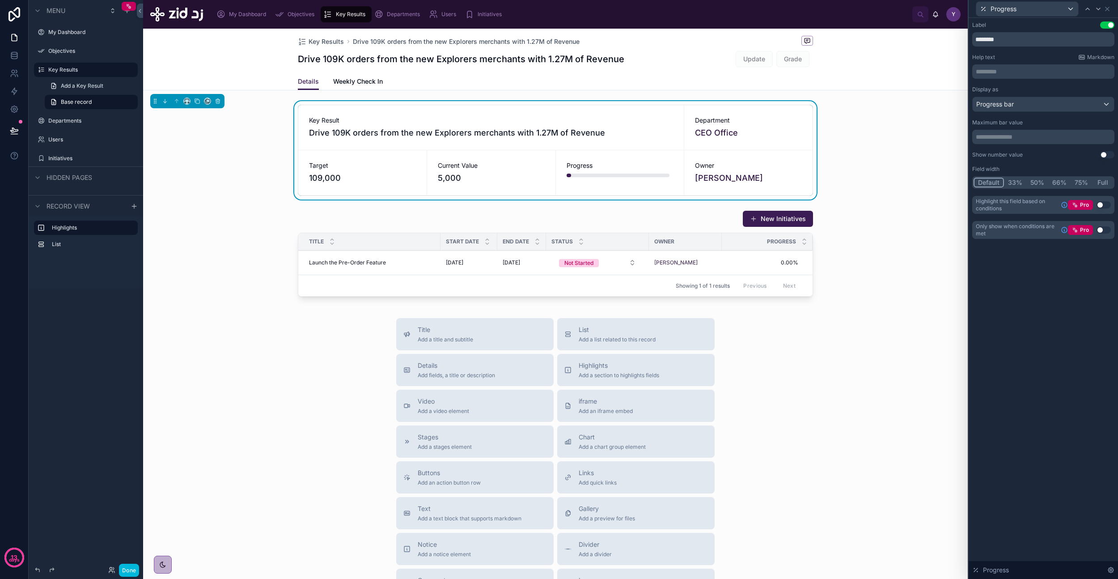
click at [1106, 156] on button "Use setting" at bounding box center [1107, 154] width 14 height 7
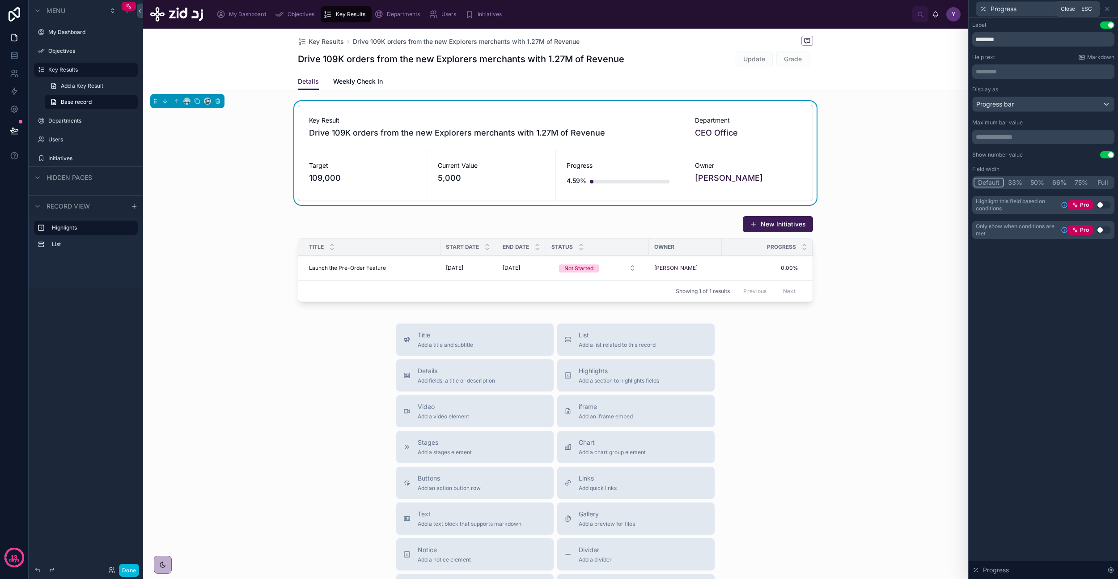
click at [1106, 7] on icon at bounding box center [1107, 8] width 7 height 7
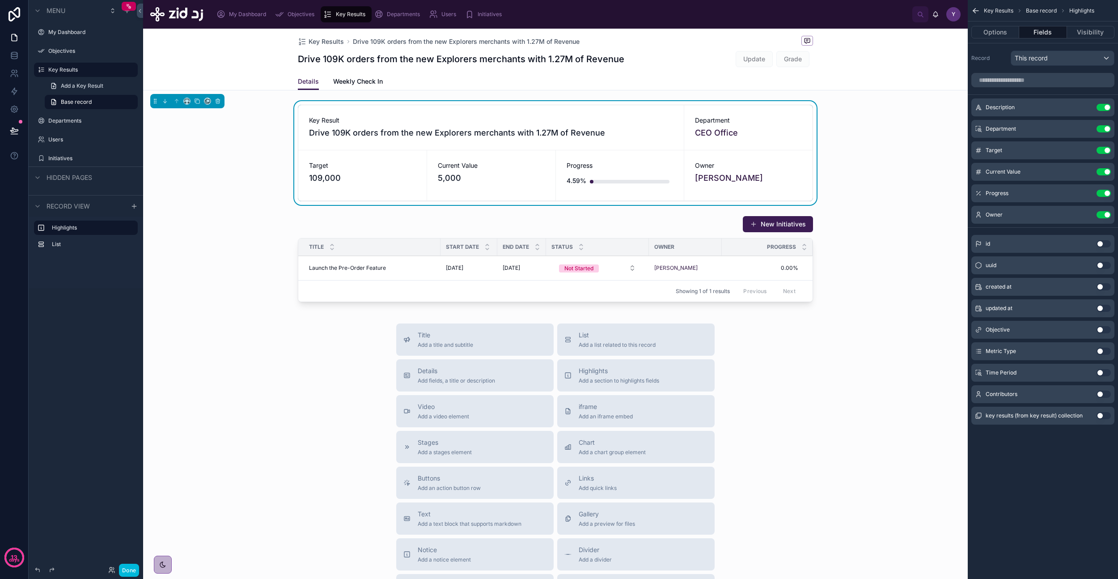
click at [129, 571] on button "Done" at bounding box center [129, 569] width 20 height 13
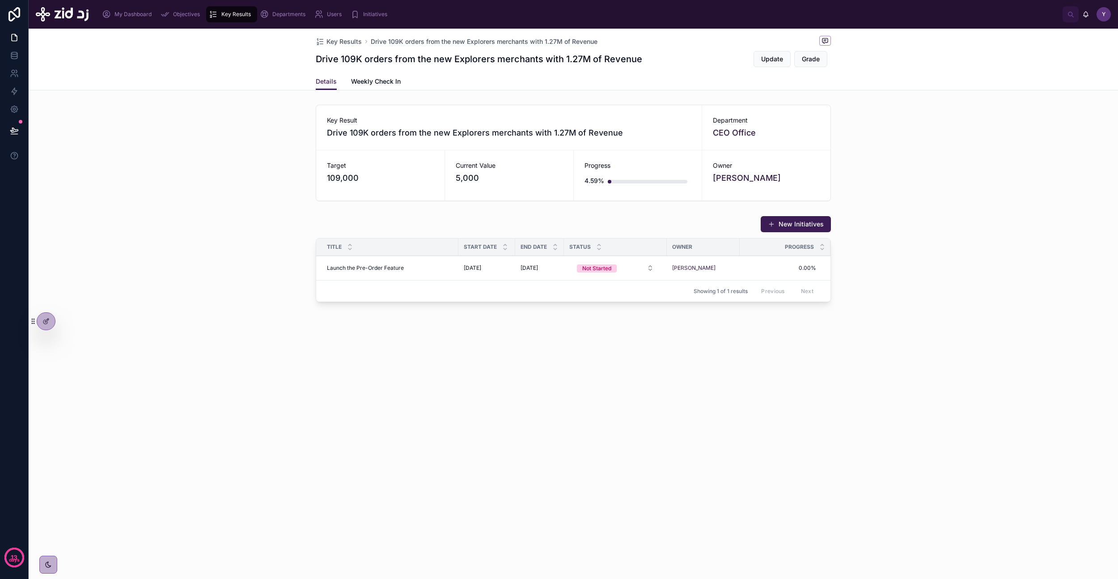
click at [311, 409] on div "Key Results Drive 109K orders from the new Explorers merchants with 1.27M of Re…" at bounding box center [573, 304] width 1089 height 550
click at [778, 64] on button "Update" at bounding box center [772, 59] width 37 height 16
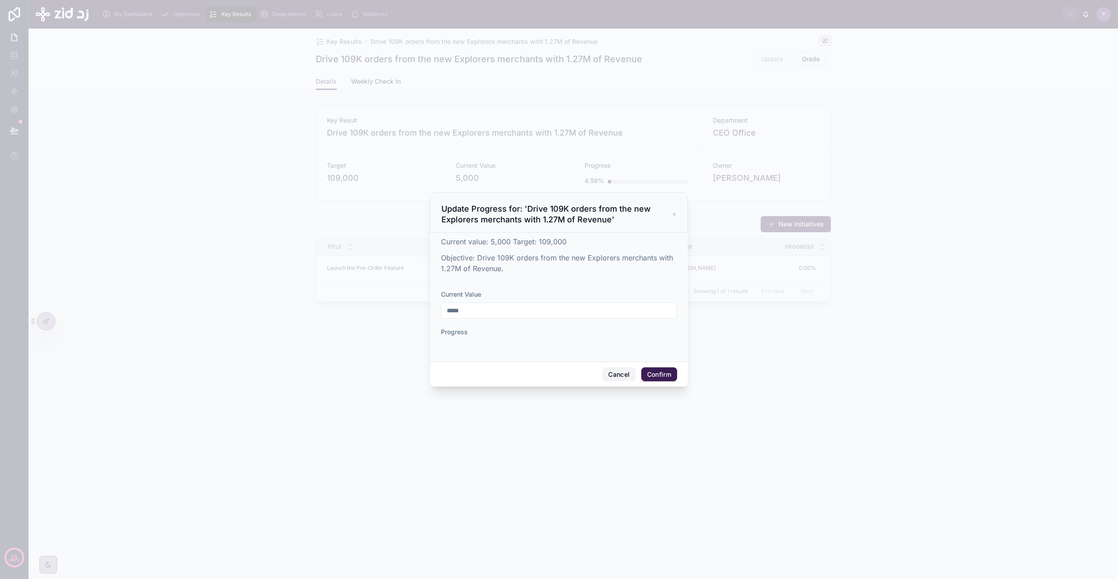
click at [618, 377] on button "Cancel" at bounding box center [618, 374] width 33 height 14
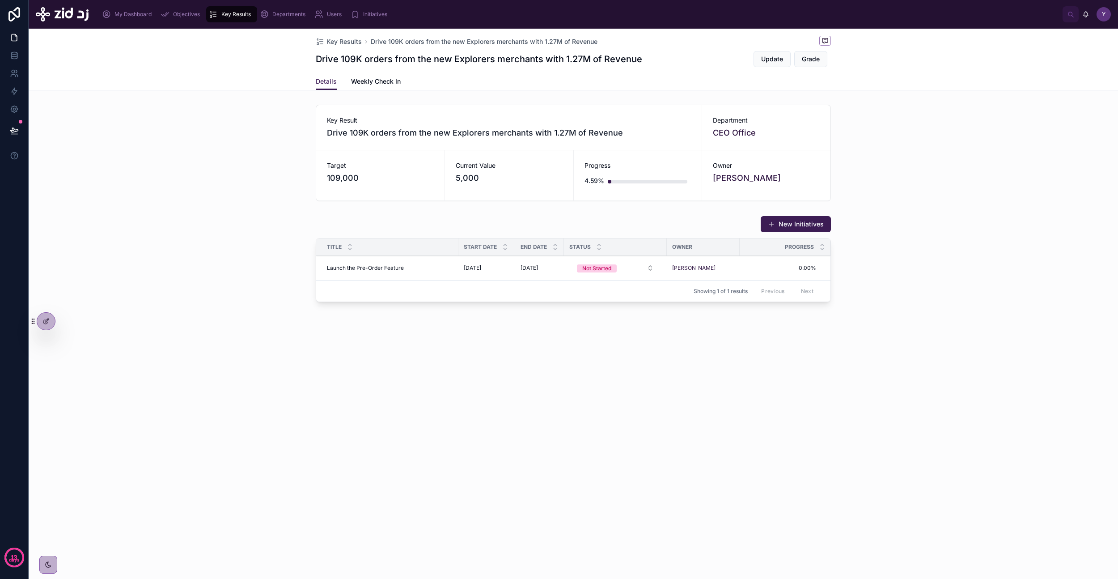
click at [49, 320] on icon at bounding box center [45, 321] width 7 height 7
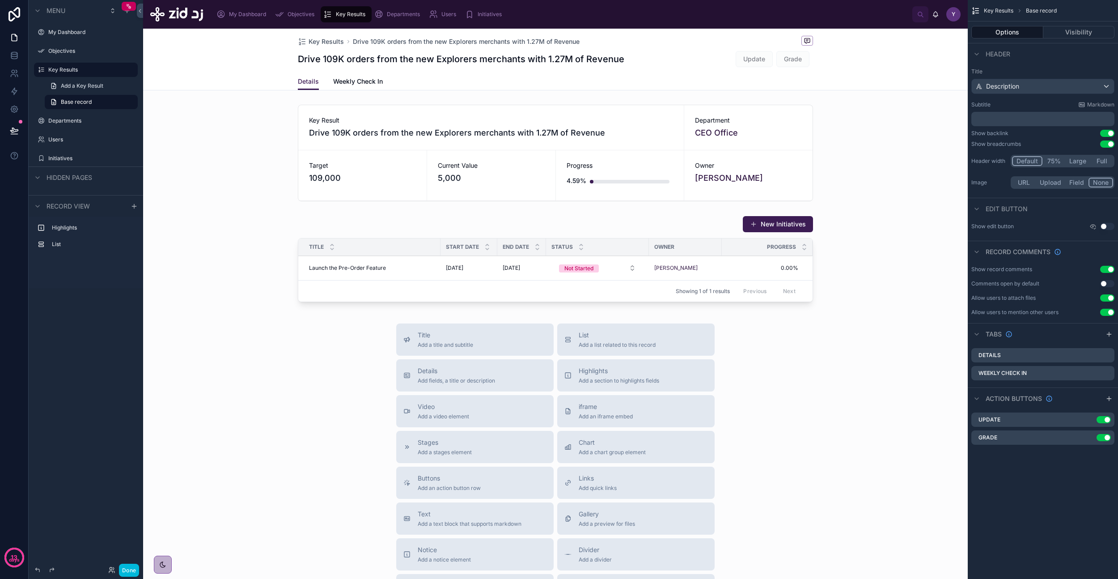
click at [708, 70] on div "Key Results Drive 109K orders from the new Explorers merchants with 1.27M of Re…" at bounding box center [555, 51] width 515 height 44
click at [0, 0] on icon "scrollable content" at bounding box center [0, 0] width 0 height 0
click at [1094, 422] on icon at bounding box center [1092, 422] width 7 height 7
click at [0, 0] on icon "scrollable content" at bounding box center [0, 0] width 0 height 0
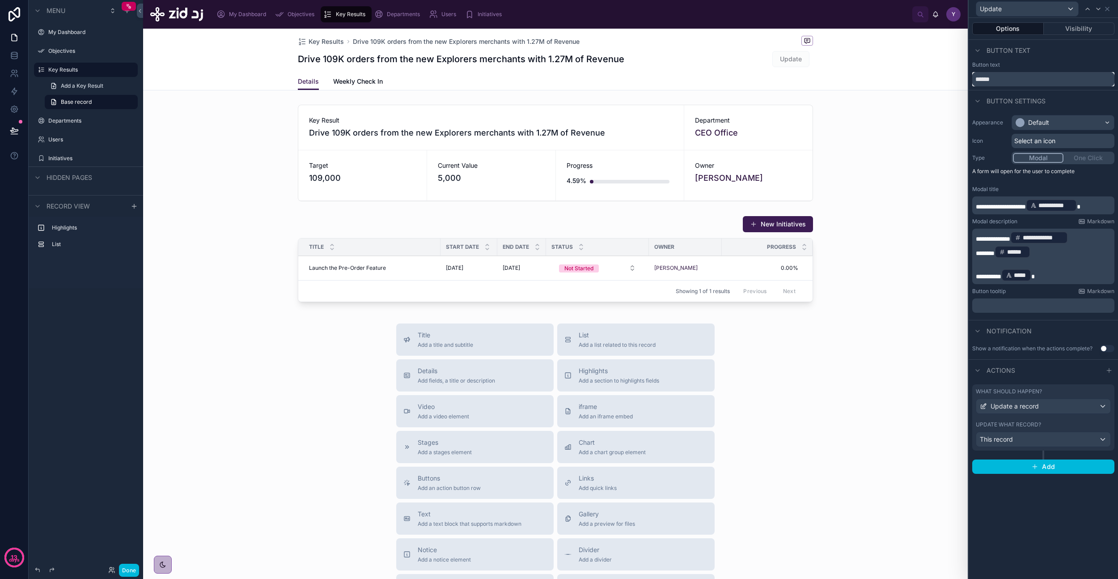
click at [1003, 72] on input "******" at bounding box center [1043, 79] width 142 height 14
type input "**********"
click at [1051, 127] on div "Default" at bounding box center [1063, 122] width 102 height 14
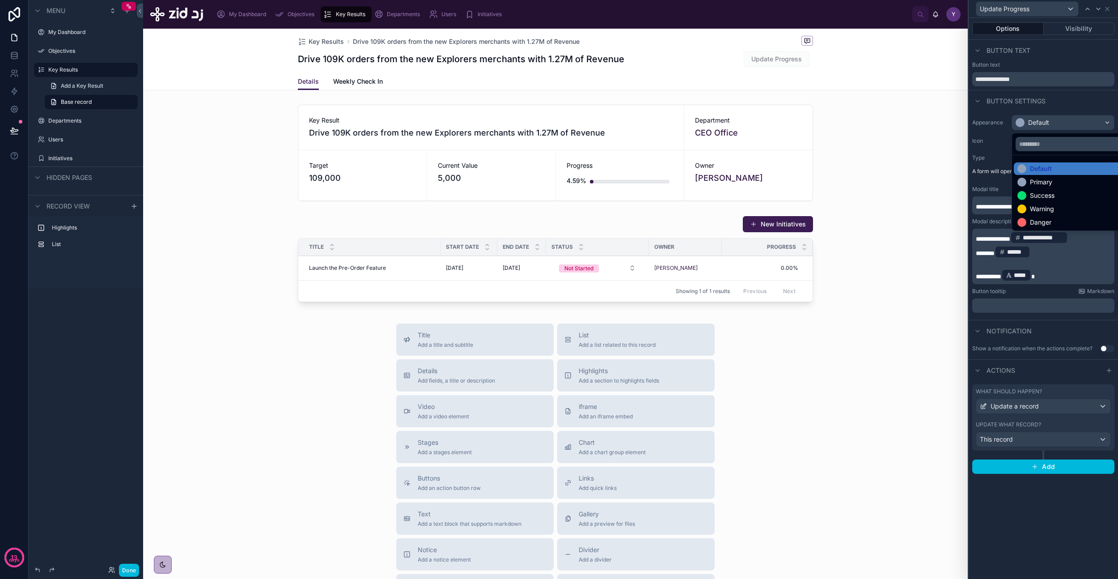
click at [1048, 195] on div "Success" at bounding box center [1042, 195] width 25 height 9
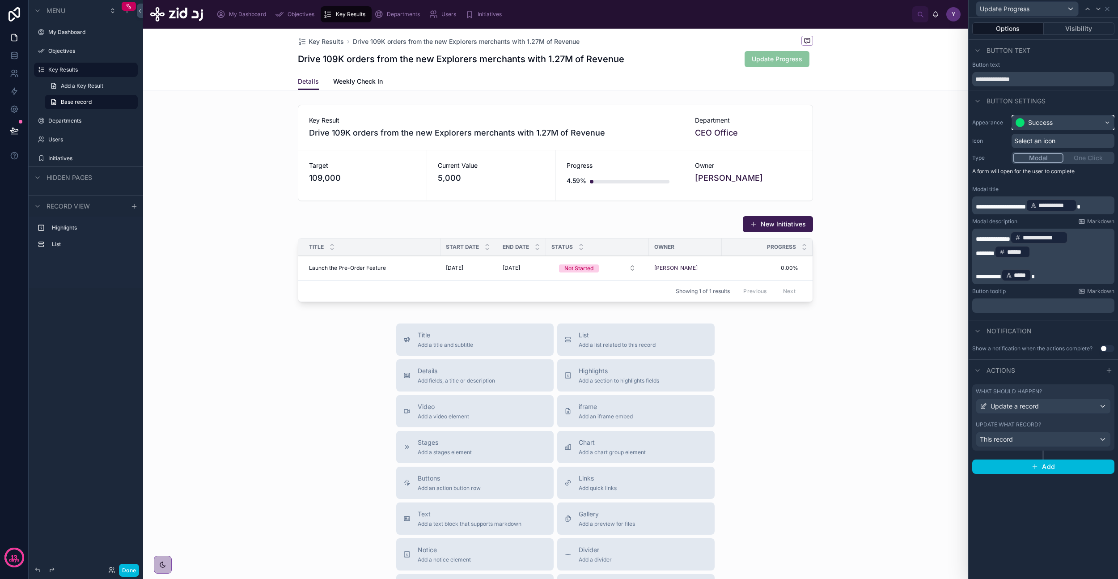
click at [1046, 123] on div "Success" at bounding box center [1040, 122] width 25 height 9
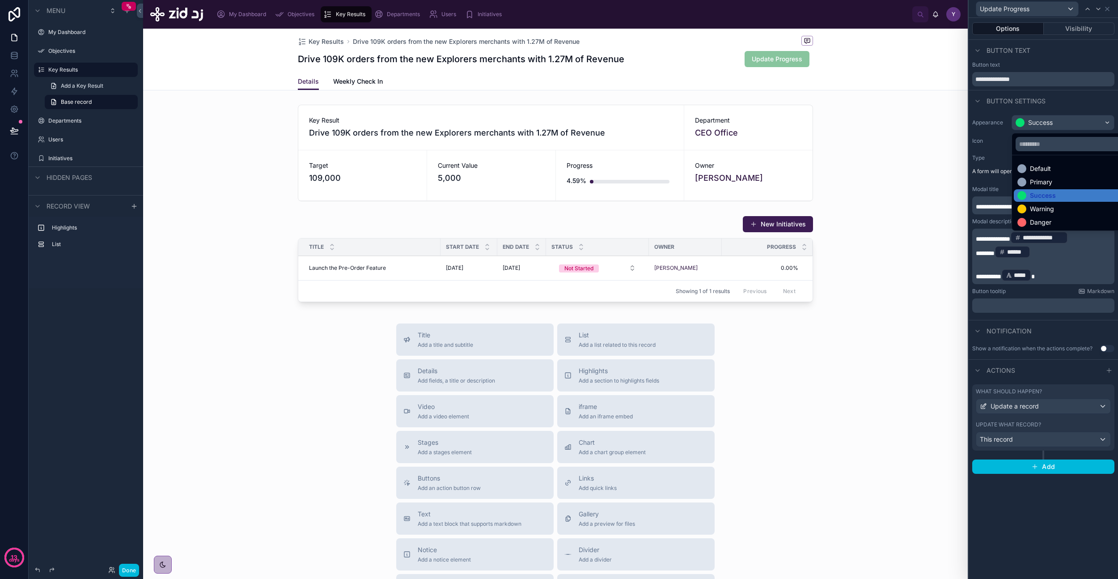
click at [1046, 123] on div at bounding box center [1043, 289] width 149 height 579
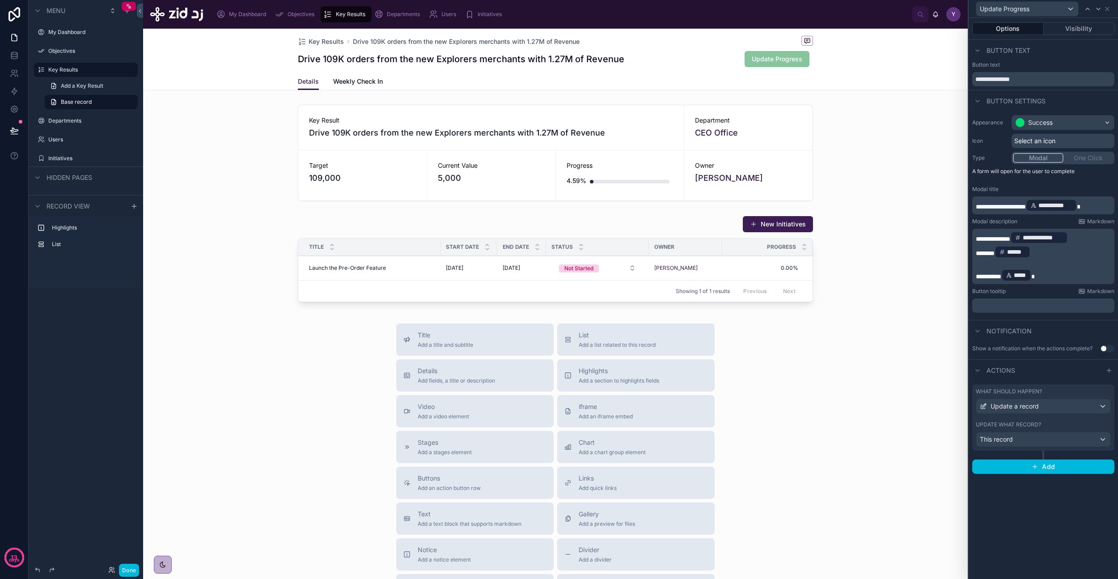
click at [1055, 139] on span "Select an icon" at bounding box center [1034, 140] width 41 height 9
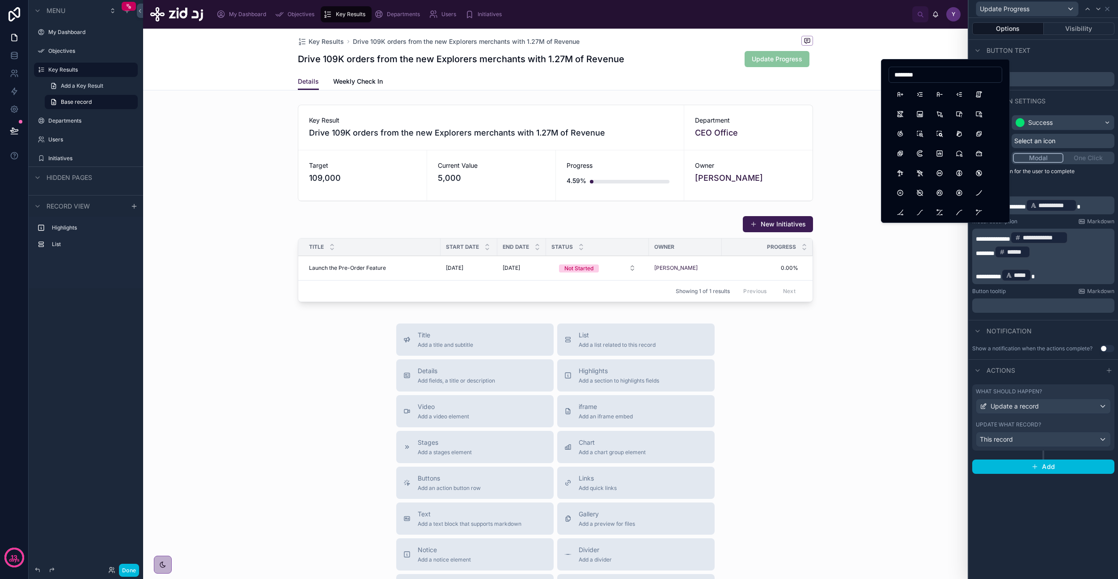
scroll to position [16, 0]
type input "********"
click at [915, 196] on button "EaseInOut" at bounding box center [920, 196] width 16 height 16
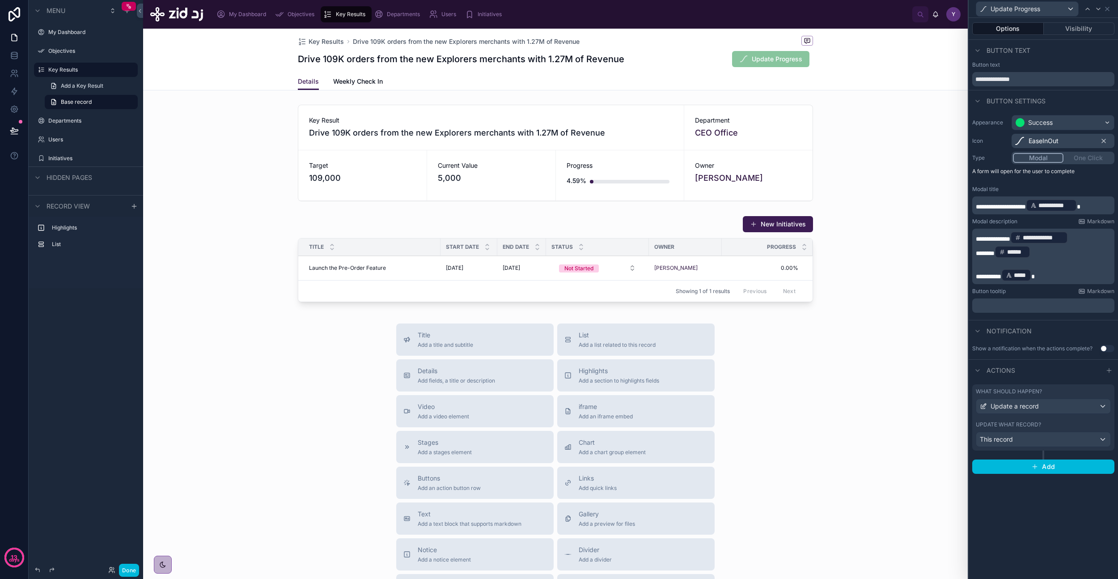
click at [1082, 61] on div "Button text" at bounding box center [1043, 64] width 142 height 7
click at [1047, 251] on p "******* ****** ﻿" at bounding box center [1044, 252] width 137 height 14
click at [1047, 274] on p "**********" at bounding box center [1044, 275] width 137 height 14
click at [1046, 290] on div "Button tooltip Markdown" at bounding box center [1043, 291] width 142 height 7
click at [1080, 30] on button "Visibility" at bounding box center [1079, 28] width 71 height 13
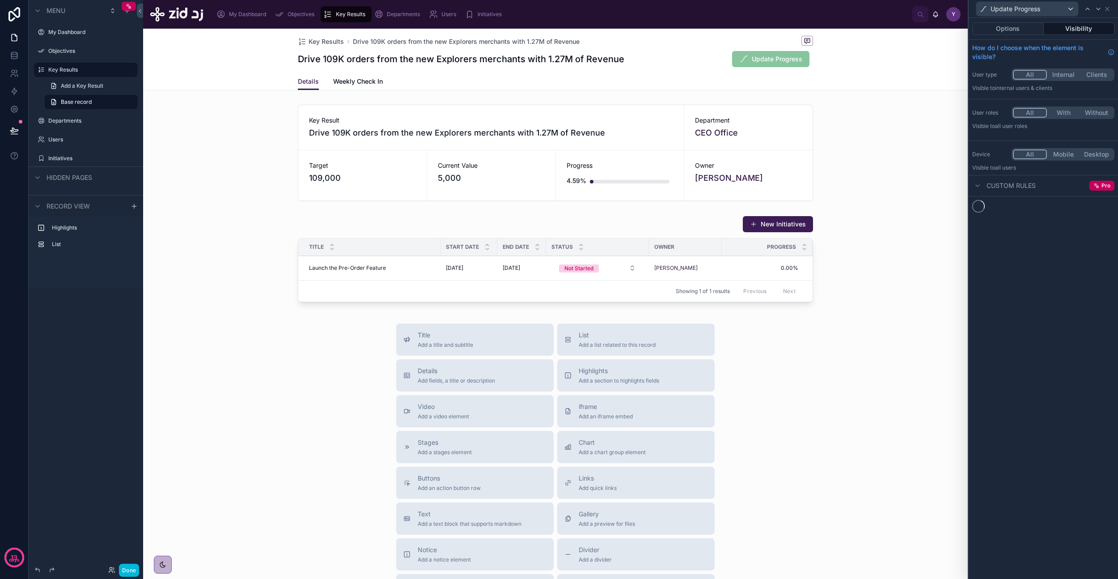
click at [1012, 35] on div "Options Visibility" at bounding box center [1043, 28] width 149 height 21
click at [1014, 30] on button "Options" at bounding box center [1008, 28] width 72 height 13
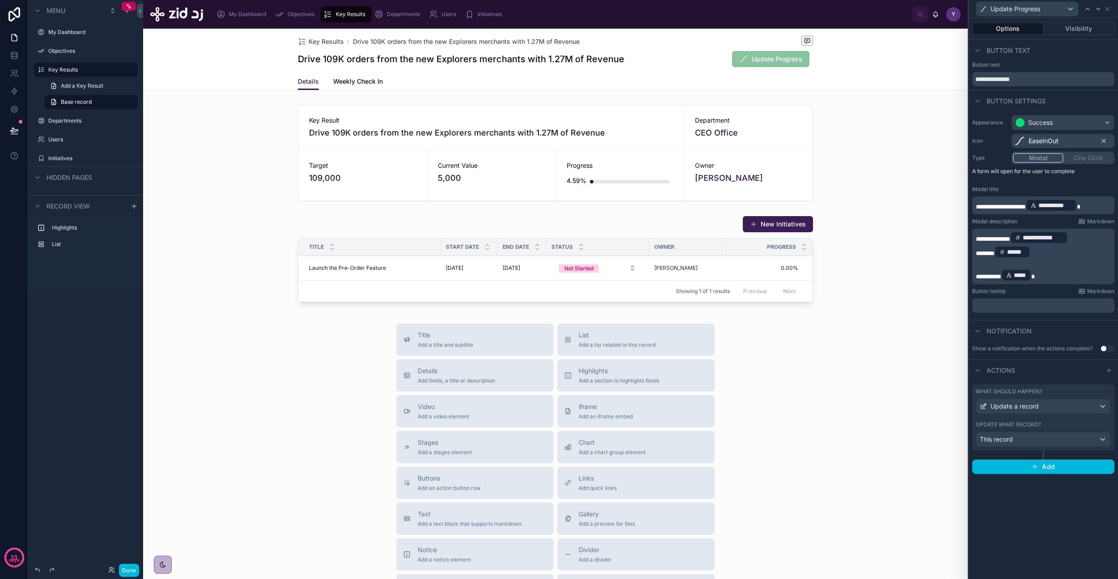
click at [1058, 424] on div "Update what record?" at bounding box center [1043, 424] width 135 height 7
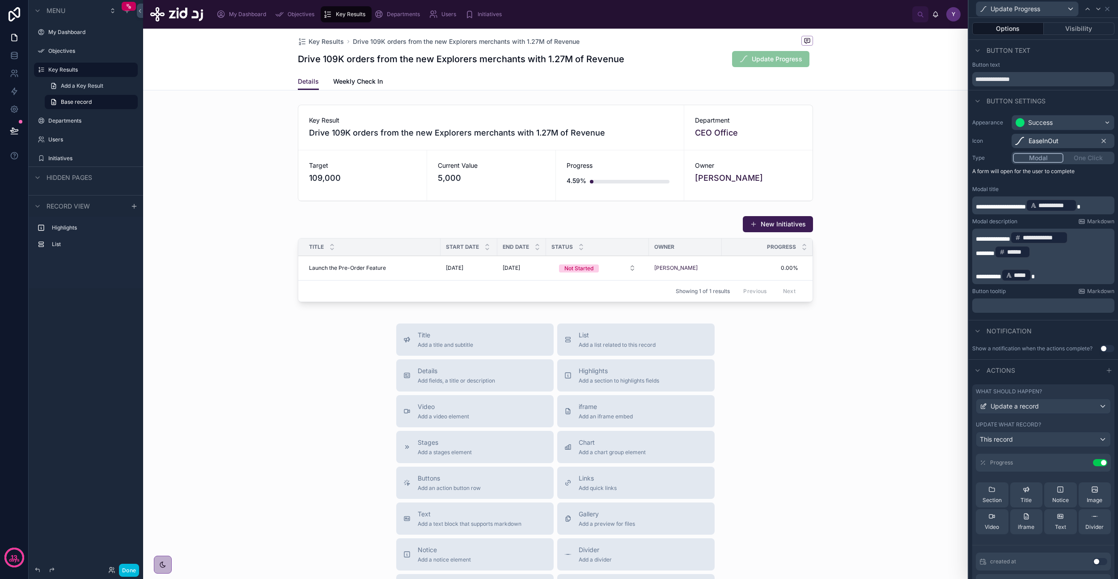
scroll to position [9, 0]
click at [1093, 494] on button "Use setting" at bounding box center [1100, 496] width 14 height 7
click at [131, 568] on button "Done" at bounding box center [129, 569] width 20 height 13
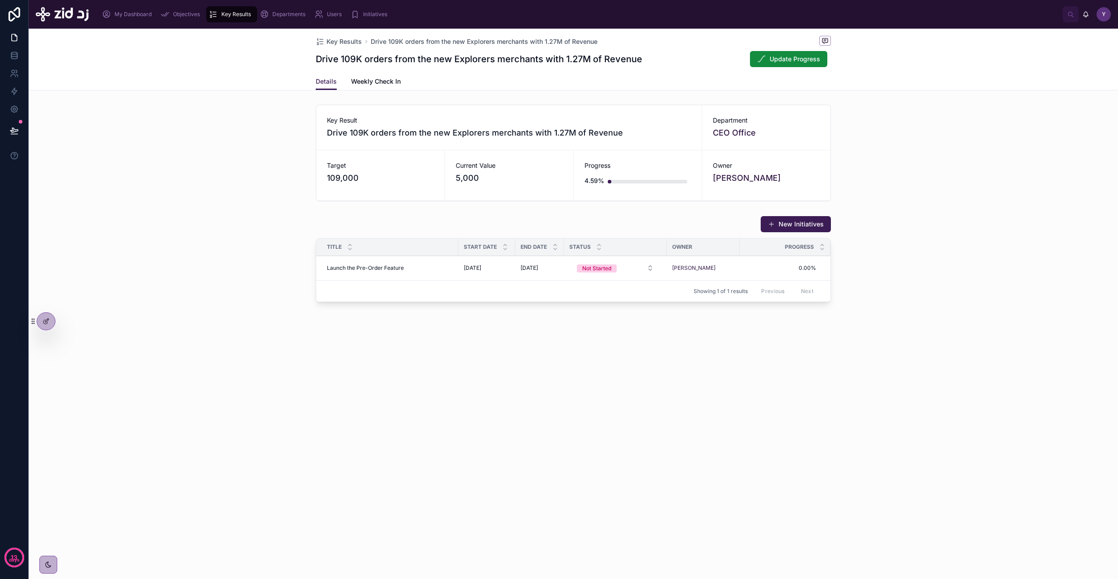
click at [772, 58] on span "Update Progress" at bounding box center [795, 59] width 51 height 9
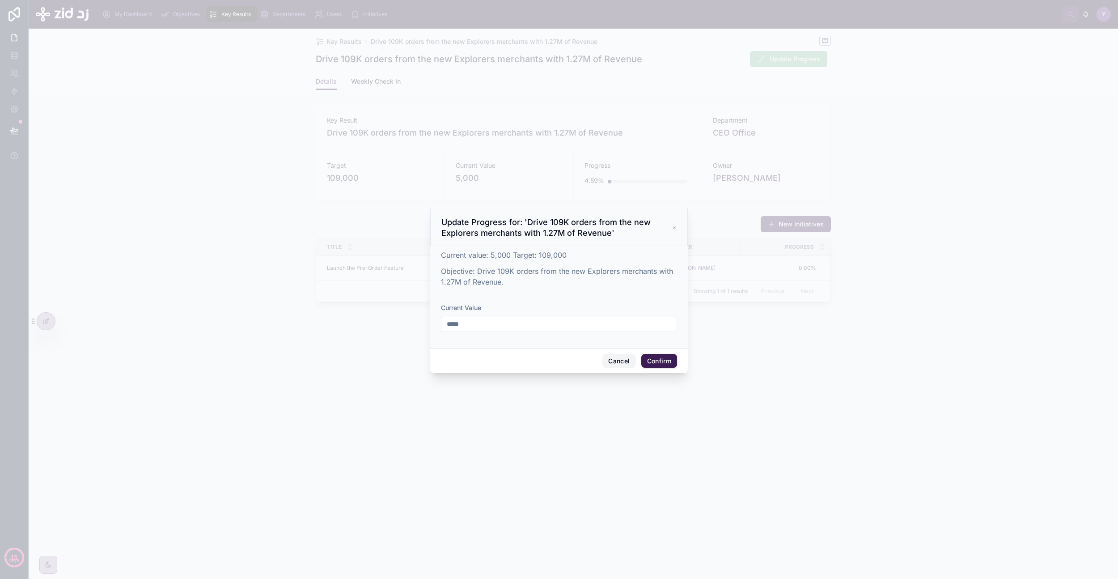
click at [626, 366] on button "Cancel" at bounding box center [618, 361] width 33 height 14
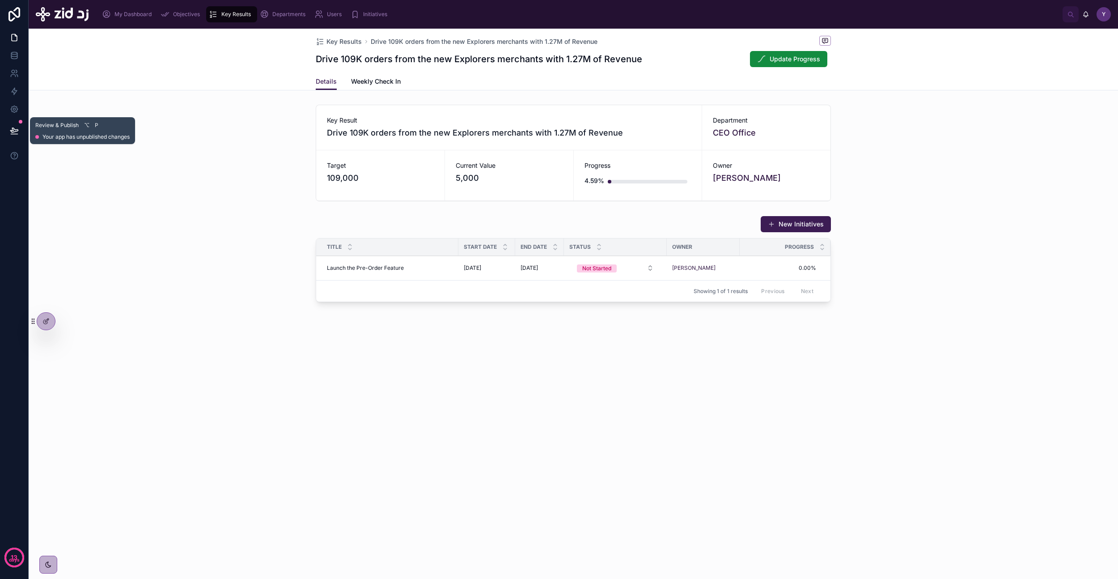
click at [13, 128] on icon at bounding box center [14, 130] width 8 height 4
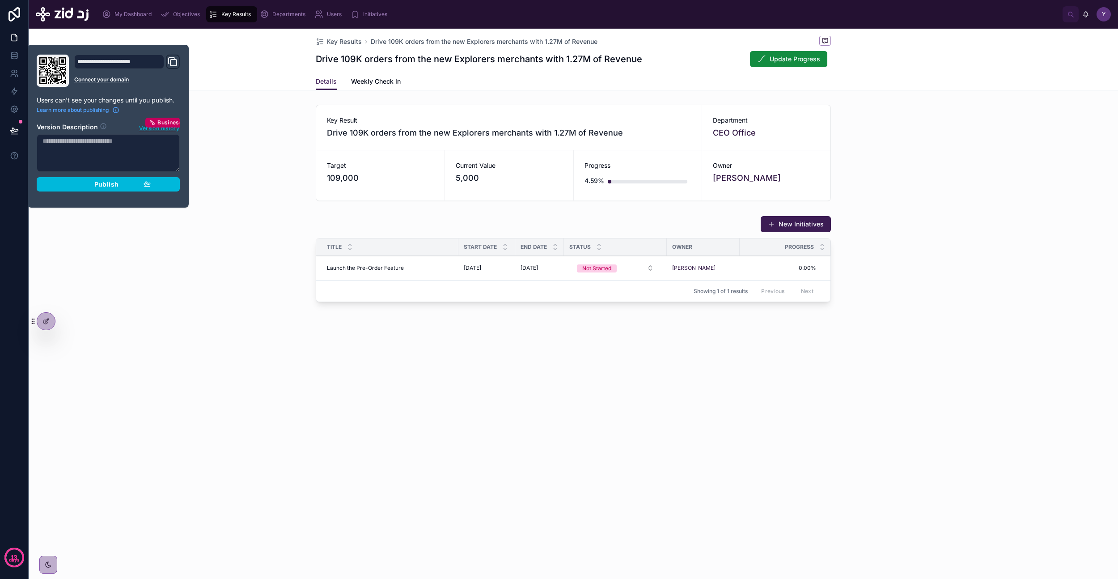
click at [69, 180] on div "Publish" at bounding box center [108, 184] width 85 height 8
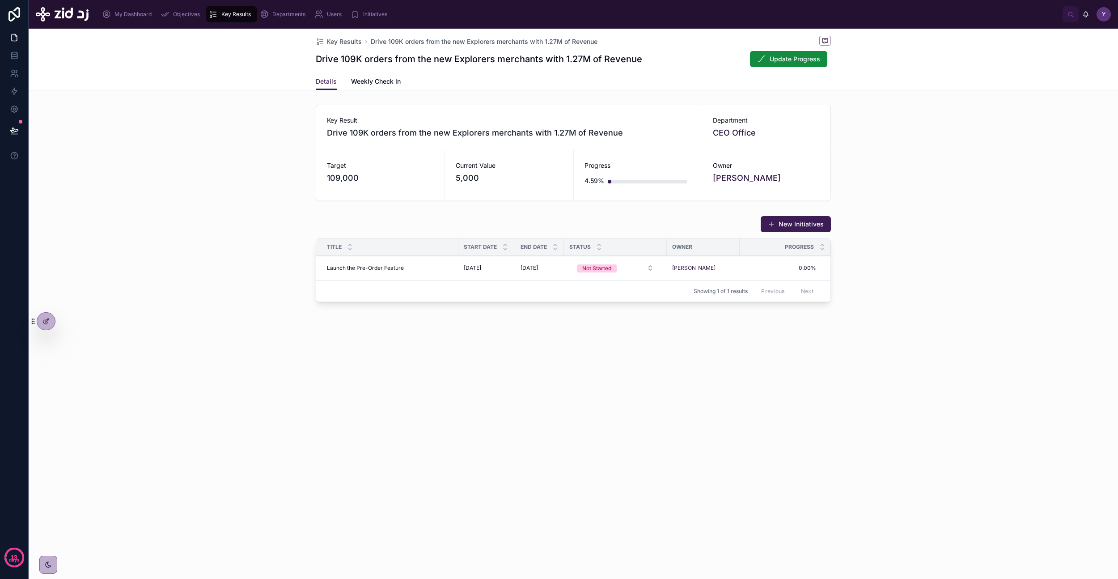
click at [212, 359] on div "Key Results Drive 109K orders from the new Explorers merchants with 1.27M of Re…" at bounding box center [573, 198] width 1089 height 338
click at [782, 267] on span "0.00%" at bounding box center [779, 267] width 73 height 7
click at [785, 267] on div "**" at bounding box center [800, 280] width 129 height 33
click at [777, 286] on input "**" at bounding box center [787, 281] width 84 height 13
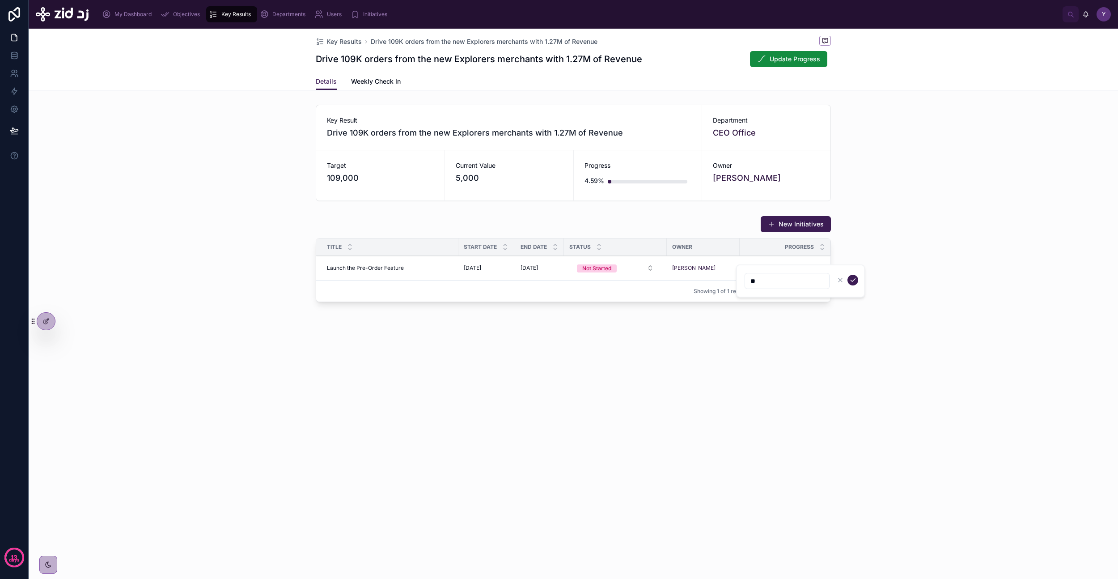
click at [777, 286] on input "**" at bounding box center [787, 281] width 84 height 13
type input "***"
click button "submit" at bounding box center [852, 280] width 11 height 11
click at [598, 266] on div "Not Started" at bounding box center [596, 268] width 29 height 8
click at [596, 339] on div "Completed" at bounding box center [615, 343] width 124 height 13
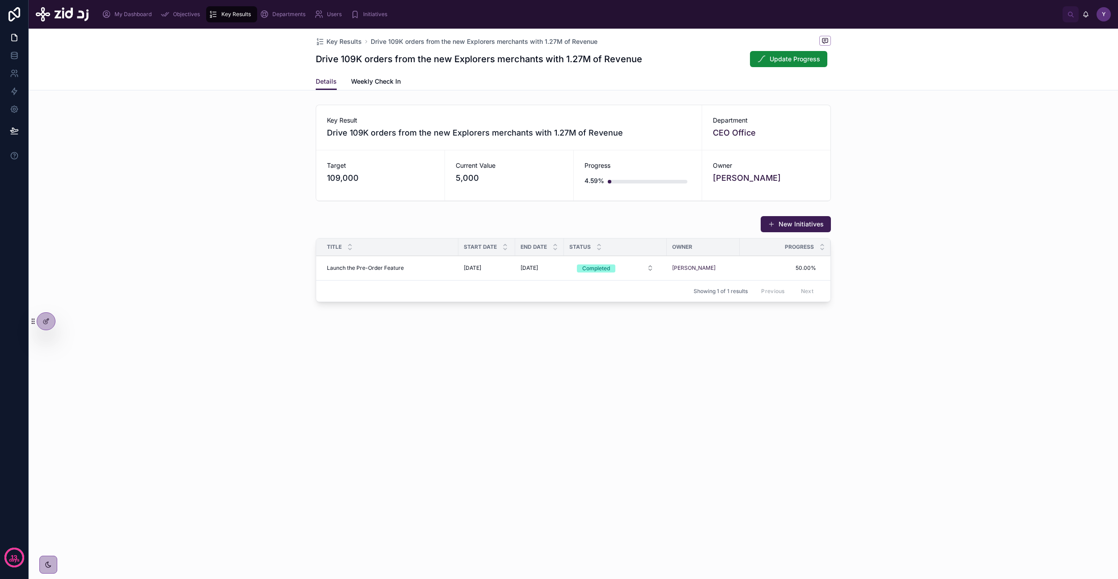
click at [609, 358] on div "Key Results Drive 109K orders from the new Explorers merchants with 1.27M of Re…" at bounding box center [573, 198] width 1089 height 338
click at [42, 321] on icon at bounding box center [45, 321] width 7 height 7
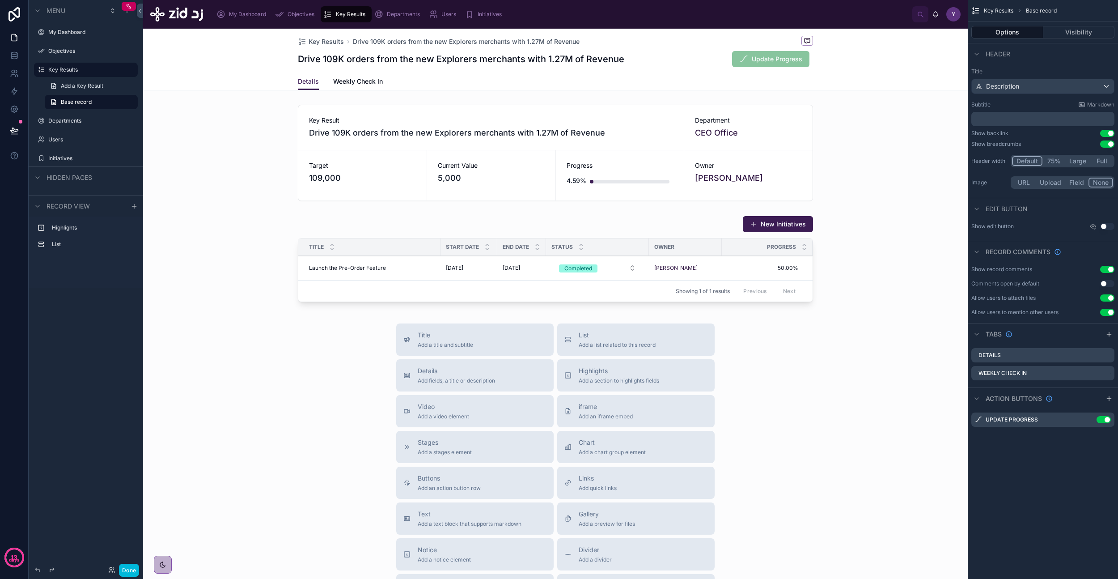
click at [457, 246] on span "Start Date" at bounding box center [462, 246] width 33 height 7
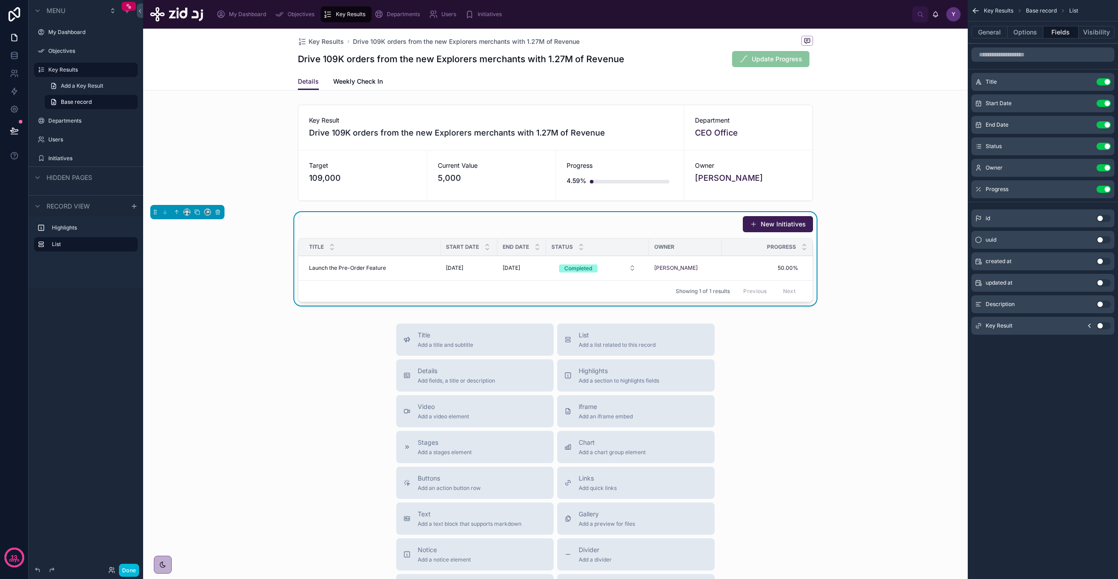
click at [995, 33] on button "General" at bounding box center [989, 32] width 36 height 13
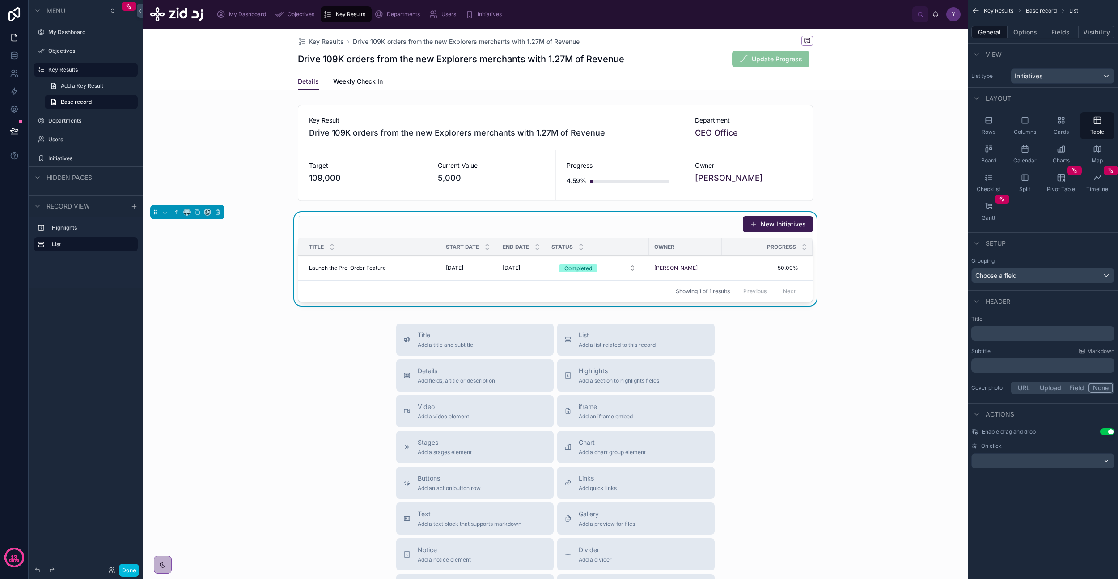
click at [1023, 29] on button "Options" at bounding box center [1026, 32] width 36 height 13
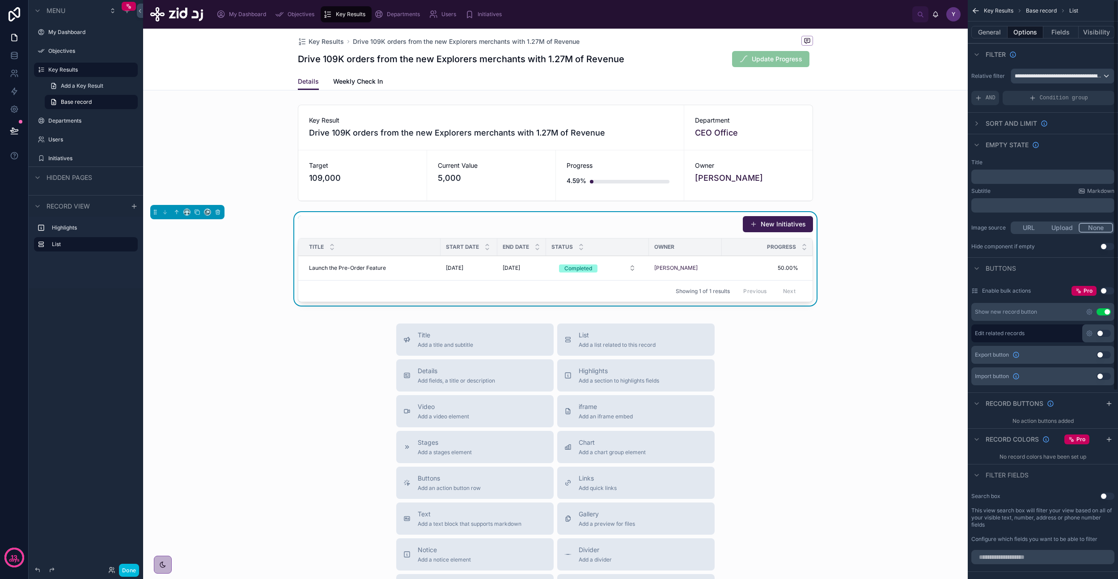
click at [1103, 334] on button "Use setting" at bounding box center [1104, 333] width 14 height 7
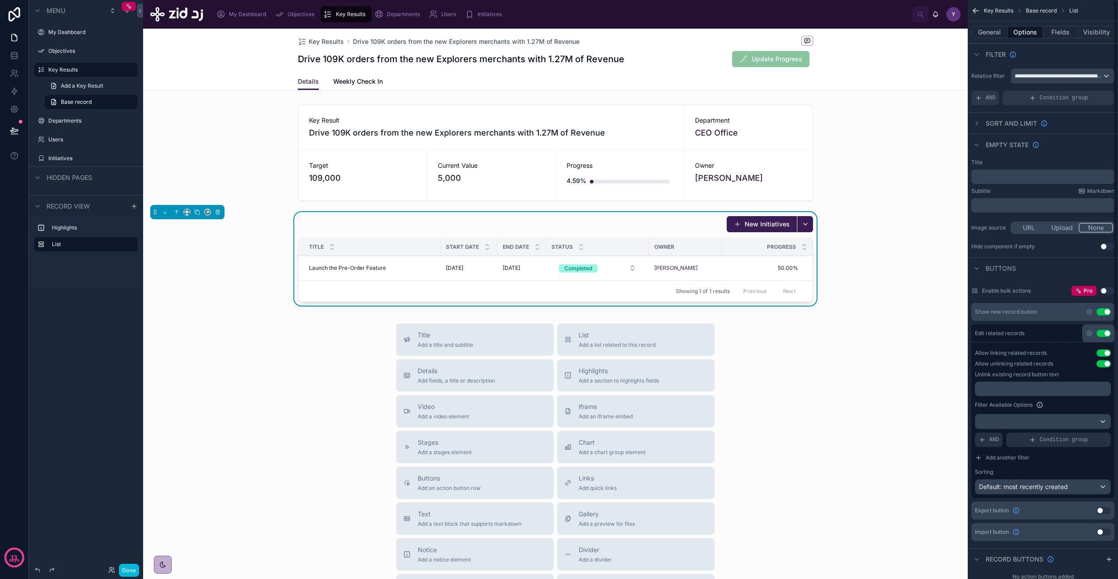
click at [1107, 334] on button "Use setting" at bounding box center [1104, 333] width 14 height 7
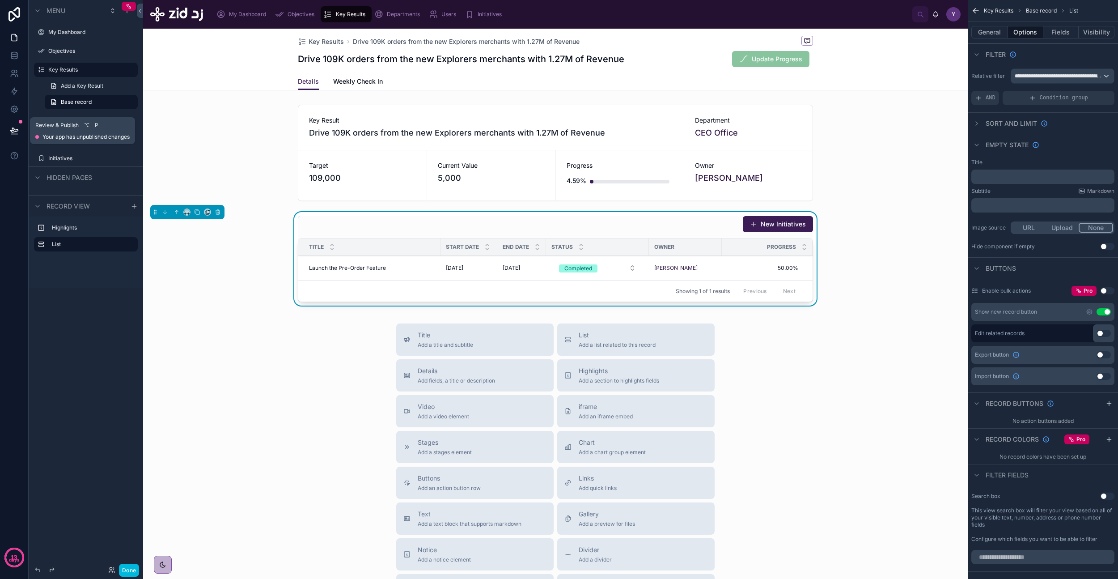
click at [16, 135] on button at bounding box center [14, 130] width 20 height 25
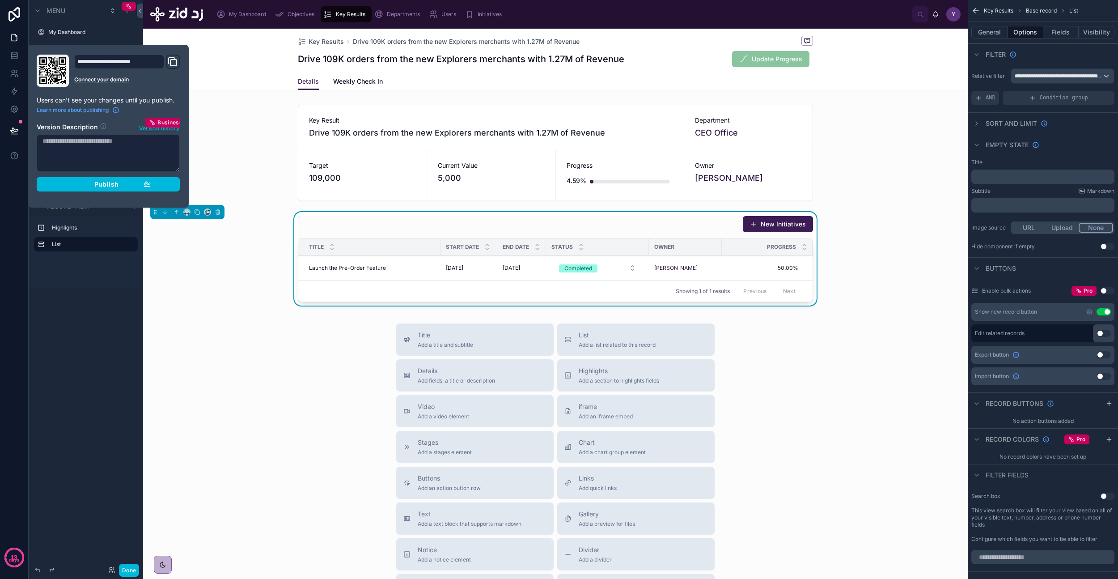
click at [143, 182] on div "Publish" at bounding box center [108, 184] width 85 height 8
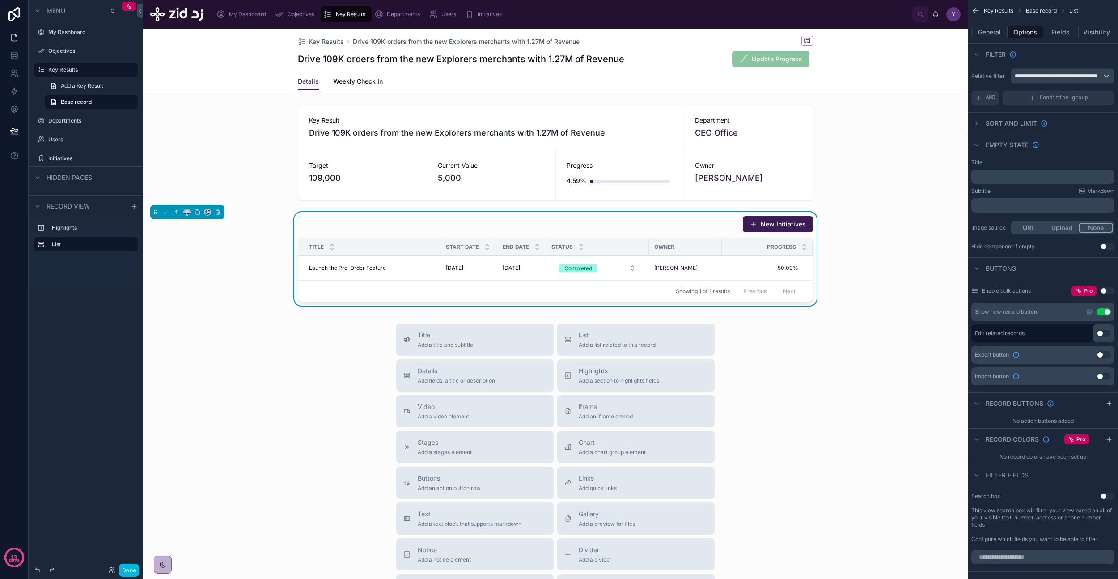
click at [769, 171] on div at bounding box center [555, 153] width 825 height 104
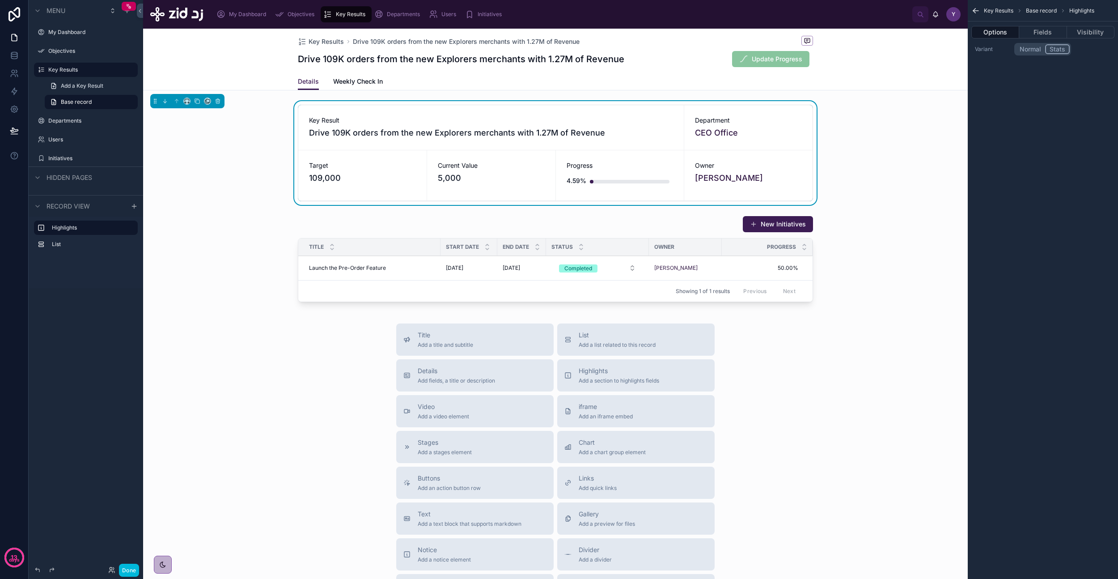
click at [124, 568] on button "Done" at bounding box center [129, 569] width 20 height 13
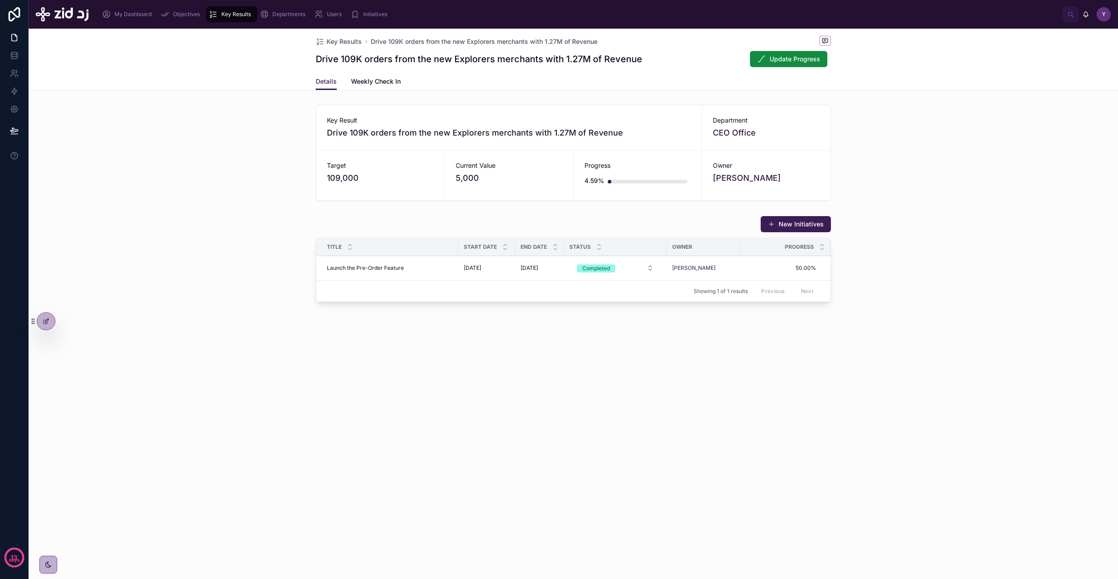
click at [796, 66] on button "Update Progress" at bounding box center [788, 59] width 77 height 16
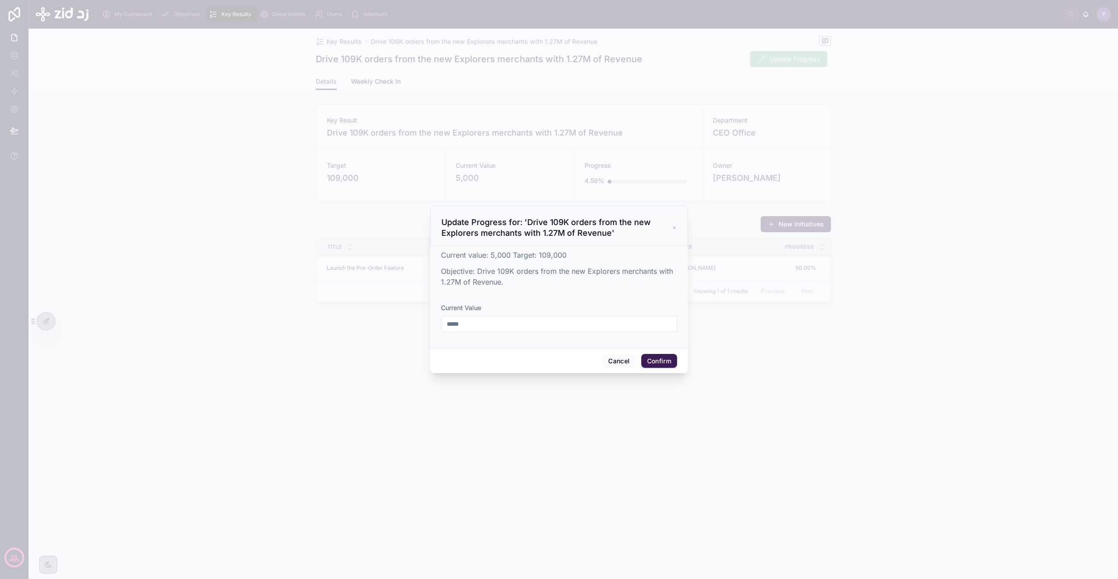
click at [524, 325] on input "*****" at bounding box center [558, 324] width 235 height 13
type input "******"
click at [659, 364] on button "Confirm" at bounding box center [659, 361] width 36 height 14
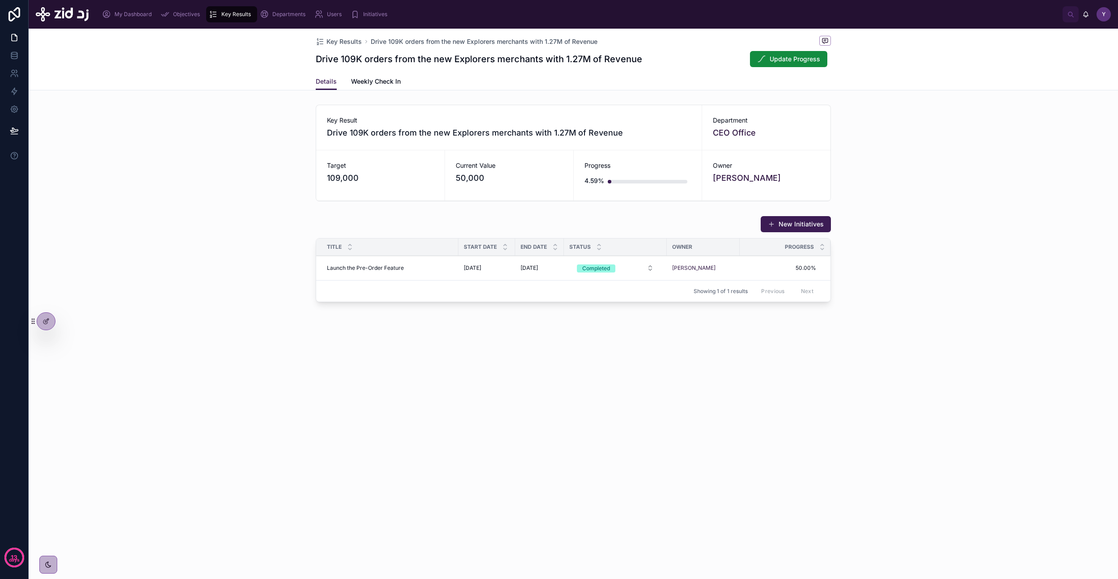
click at [923, 326] on div "Key Results Drive 109K orders from the new Explorers merchants with 1.27M of Re…" at bounding box center [573, 198] width 1089 height 338
click at [43, 318] on icon at bounding box center [45, 321] width 7 height 7
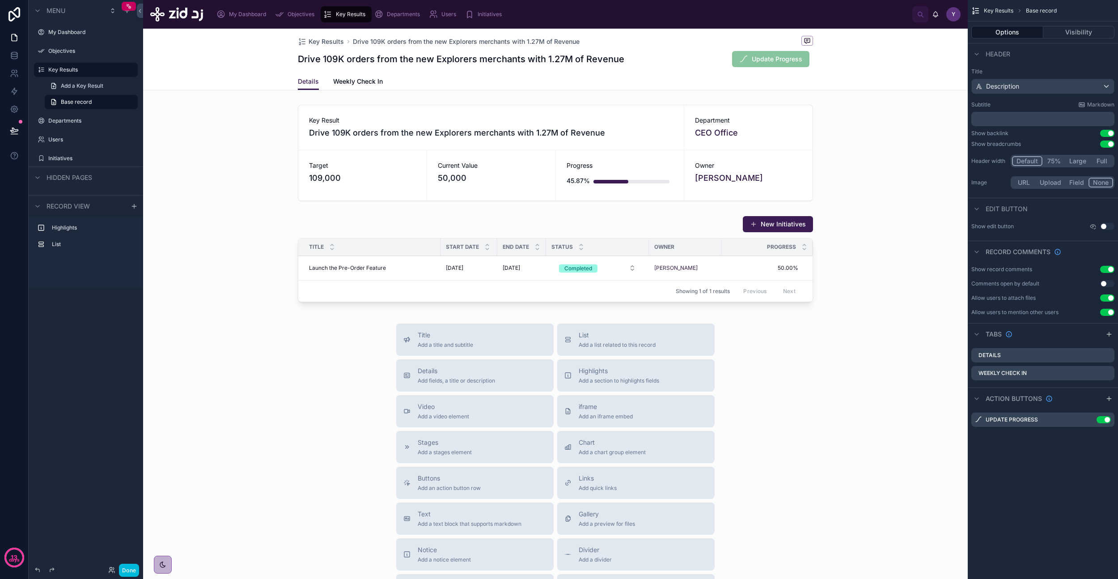
click at [611, 81] on div "Details Weekly Check In" at bounding box center [555, 81] width 515 height 17
click at [1106, 399] on icon "scrollable content" at bounding box center [1109, 398] width 7 height 7
click at [0, 0] on icon "scrollable content" at bounding box center [0, 0] width 0 height 0
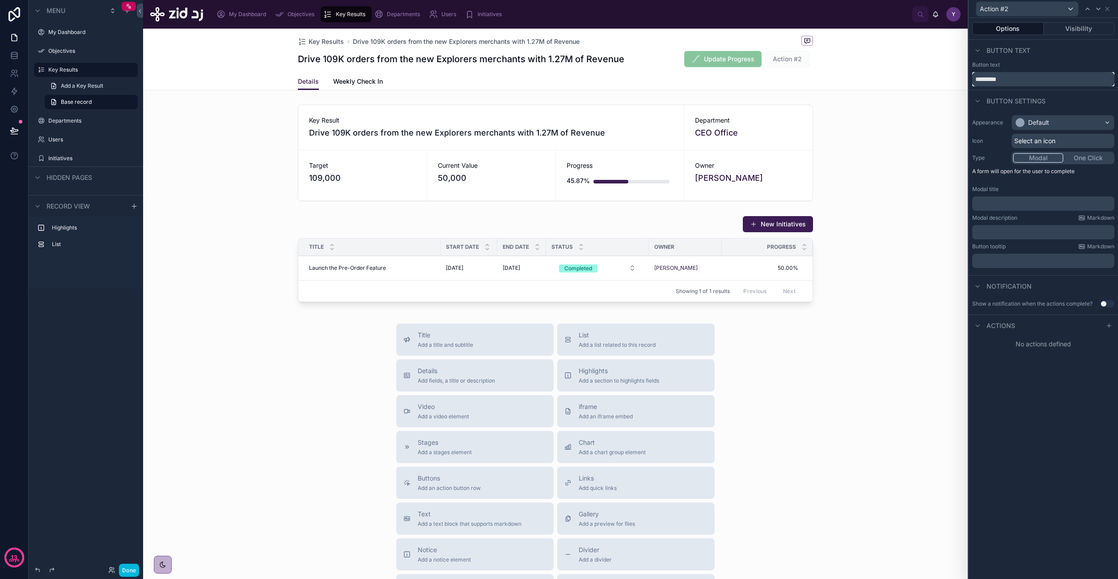
click at [1010, 81] on input "*********" at bounding box center [1043, 79] width 142 height 14
type input "********"
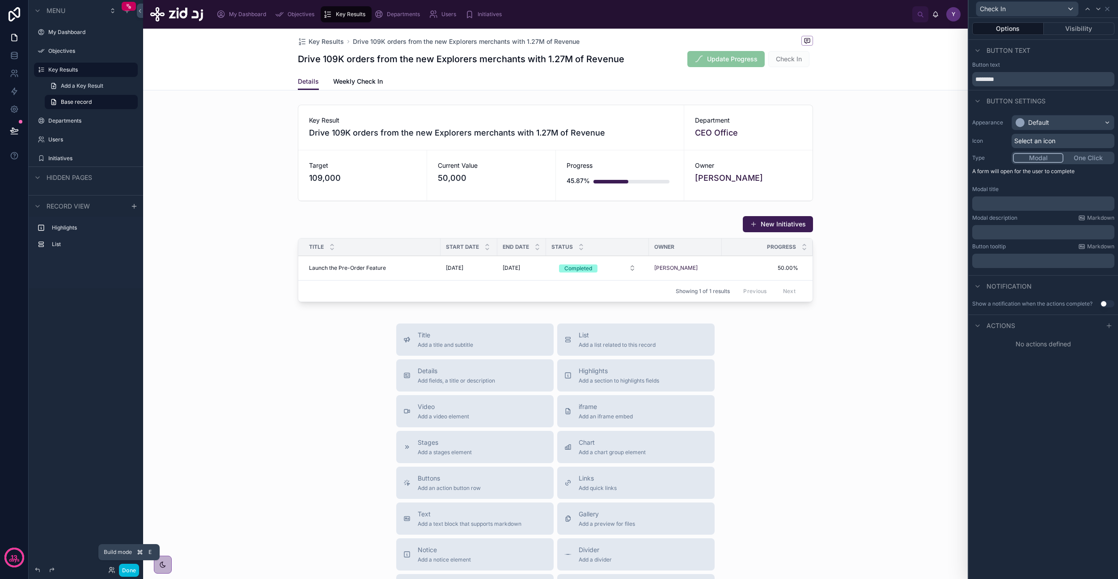
click at [133, 567] on button "Done" at bounding box center [129, 569] width 20 height 13
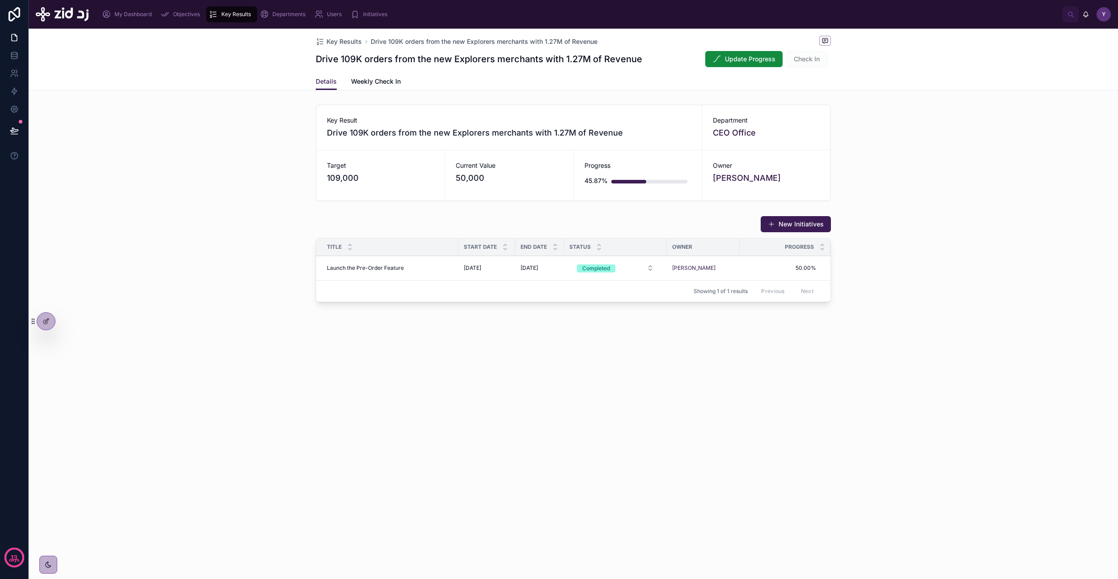
click at [46, 324] on icon at bounding box center [45, 321] width 7 height 7
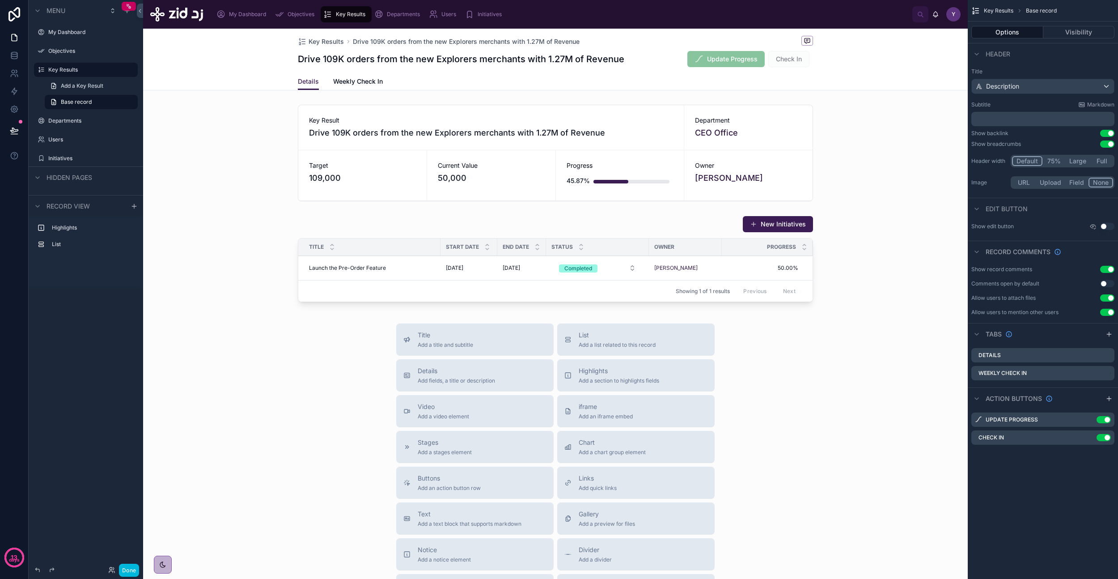
click at [0, 0] on icon "scrollable content" at bounding box center [0, 0] width 0 height 0
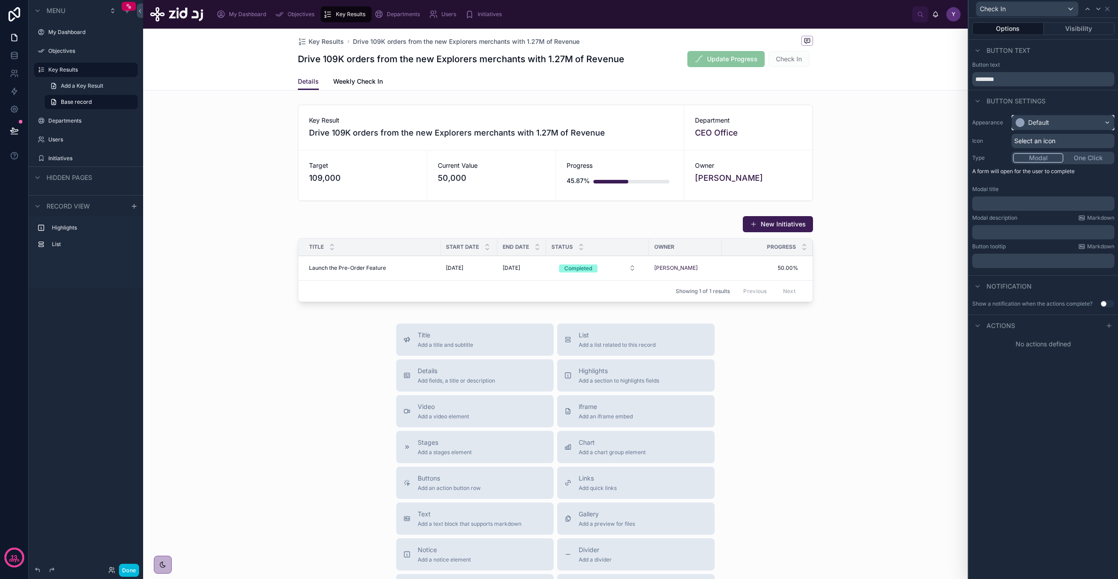
click at [1047, 122] on div "Default" at bounding box center [1038, 122] width 21 height 9
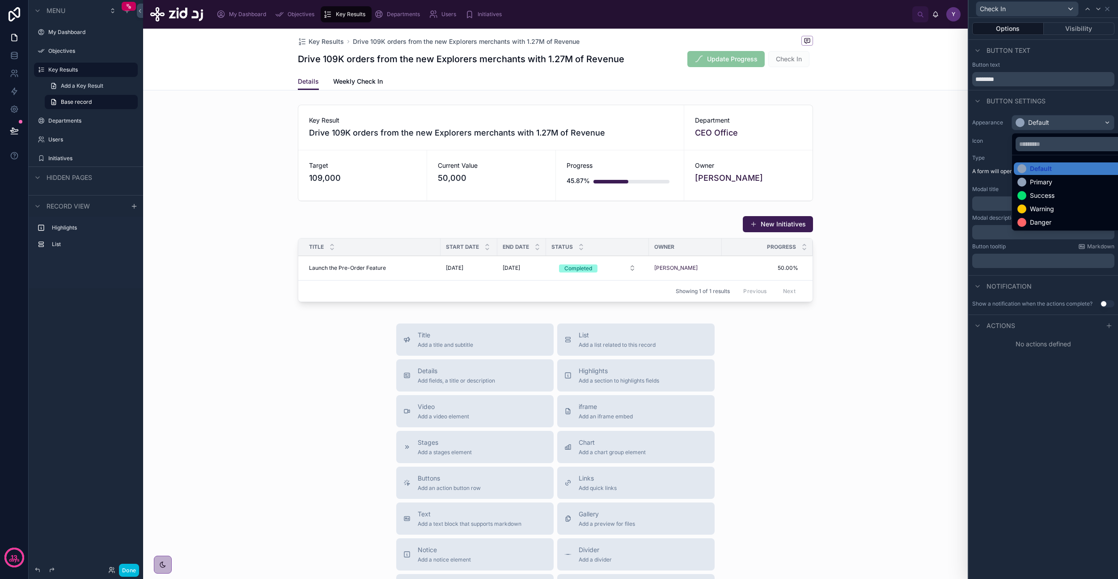
click at [1055, 210] on div "Warning" at bounding box center [1073, 208] width 112 height 9
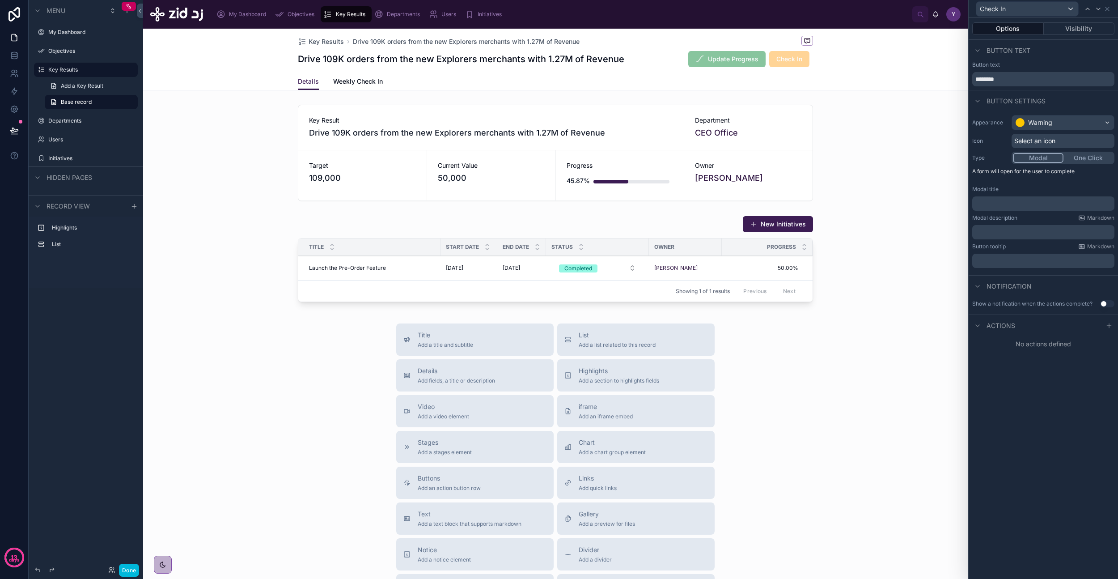
click at [1057, 140] on div "Select an icon" at bounding box center [1063, 141] width 103 height 14
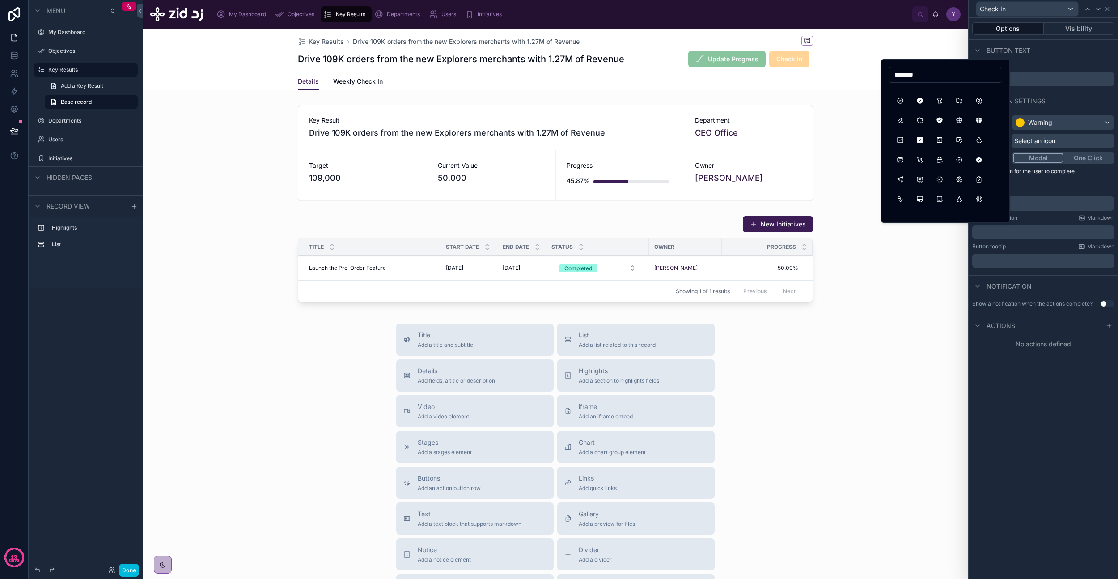
scroll to position [141, 0]
type input "********"
click at [920, 149] on button "PointerCheck" at bounding box center [920, 150] width 16 height 16
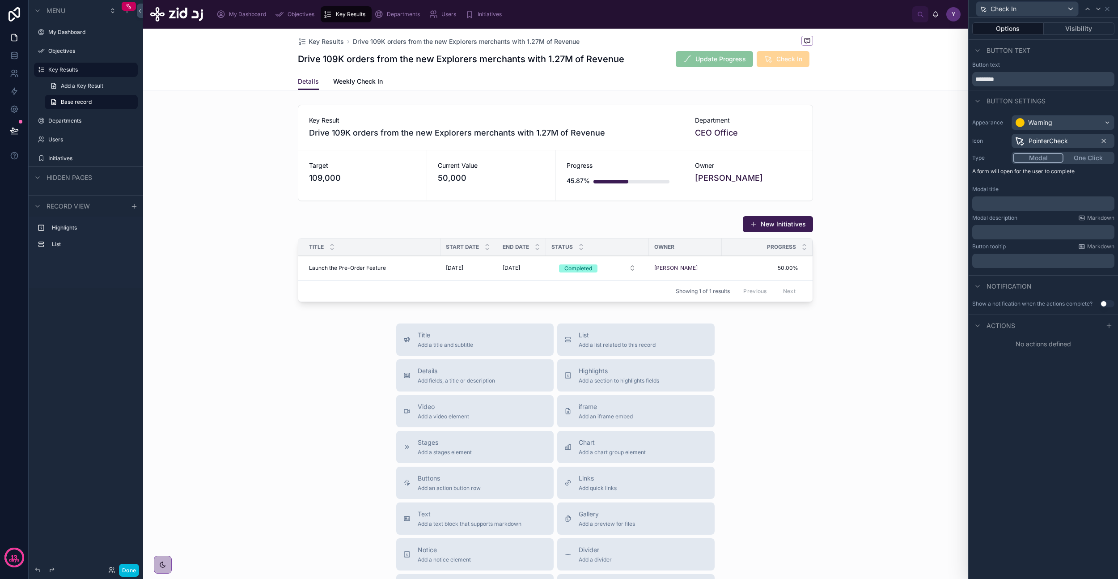
click at [1059, 141] on span "PointerCheck" at bounding box center [1048, 140] width 39 height 9
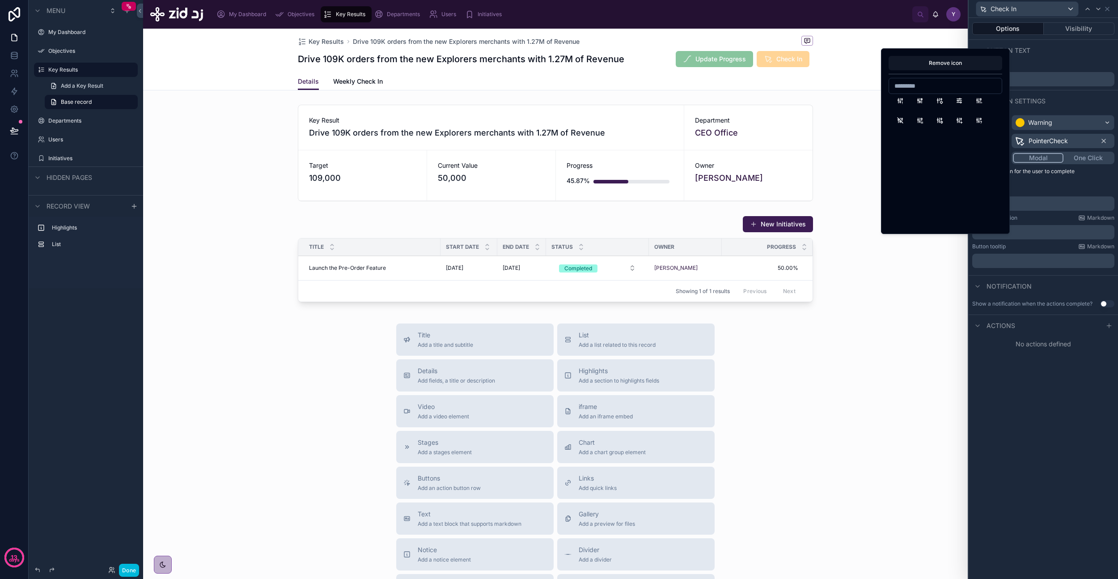
scroll to position [54, 0]
type input "*****"
click at [977, 150] on button "CircleCheck" at bounding box center [979, 150] width 16 height 16
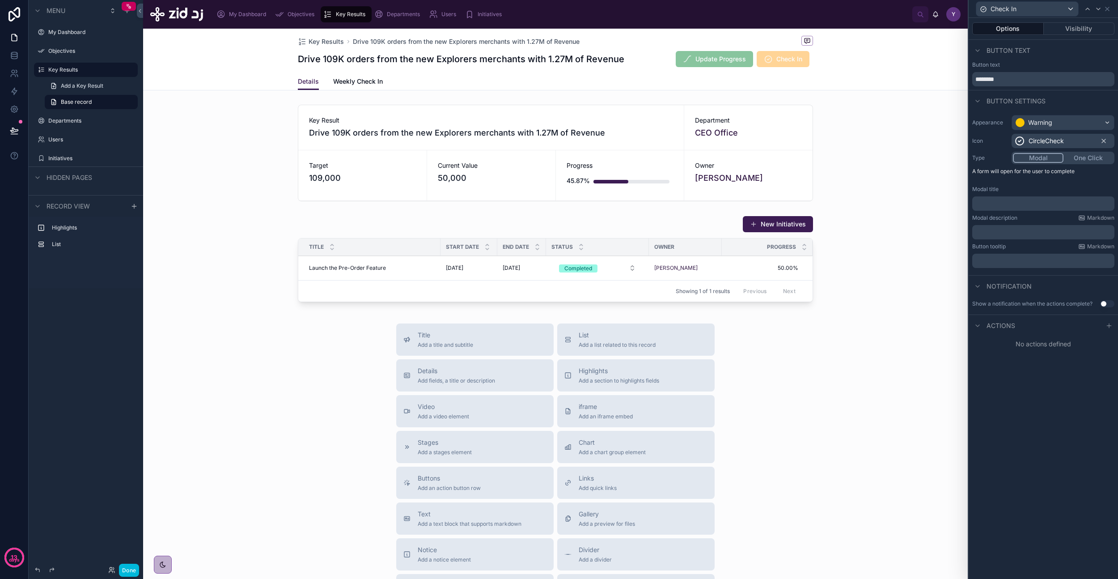
click at [128, 568] on button "Done" at bounding box center [129, 569] width 20 height 13
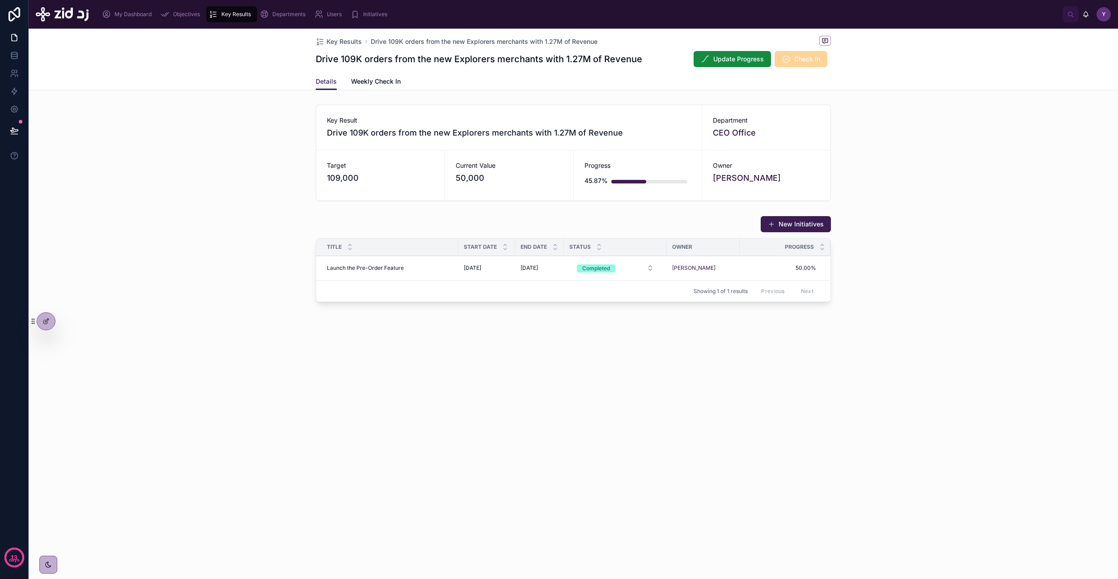
click at [50, 322] on div at bounding box center [46, 321] width 18 height 17
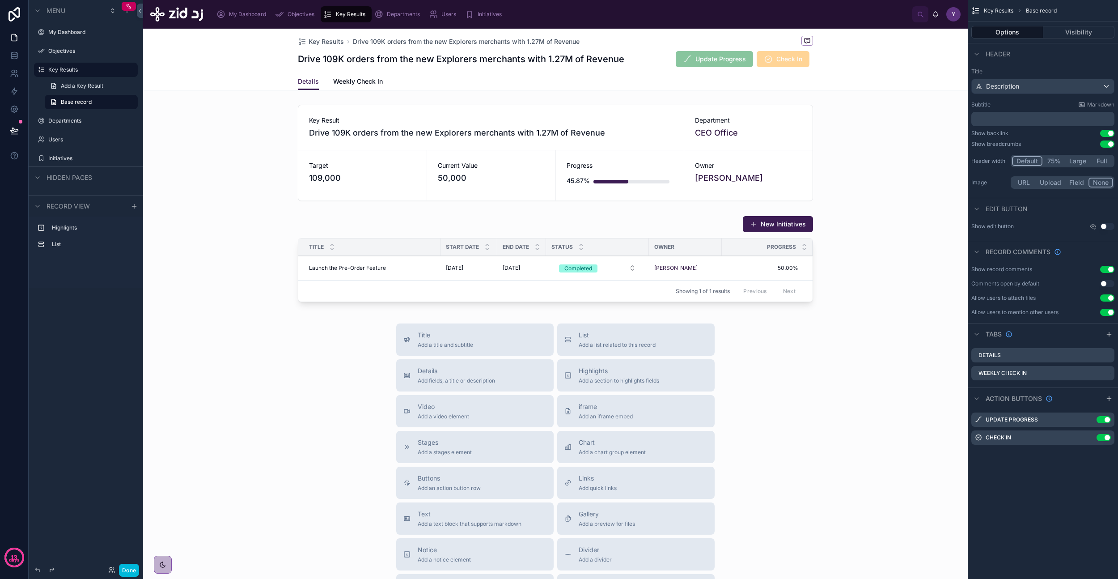
click at [0, 0] on icon "scrollable content" at bounding box center [0, 0] width 0 height 0
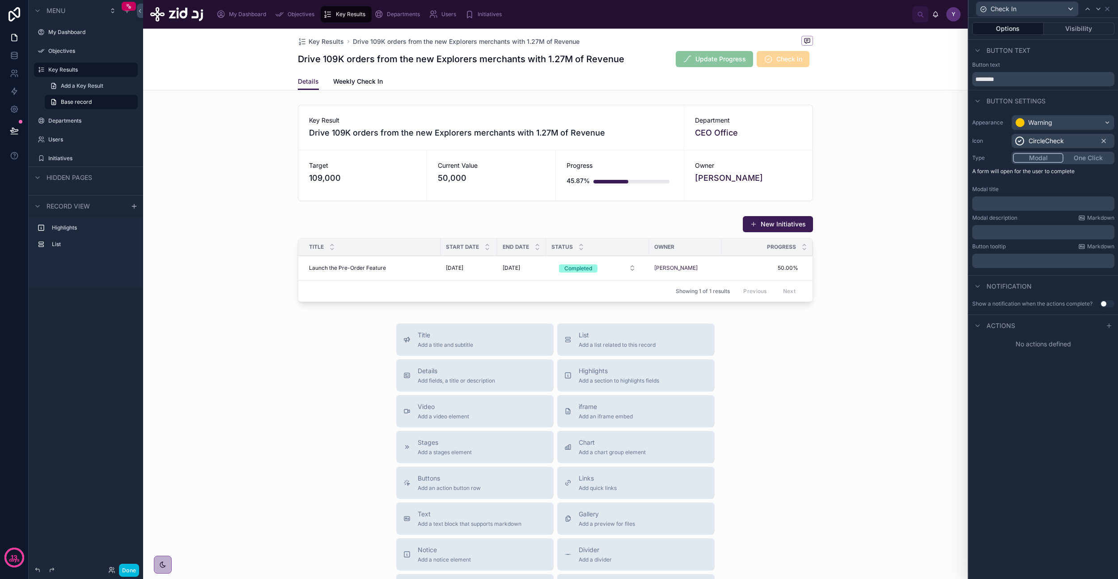
click at [1049, 173] on p "A form will open for the user to complete" at bounding box center [1043, 173] width 142 height 11
click at [1007, 206] on p "﻿" at bounding box center [1044, 203] width 137 height 9
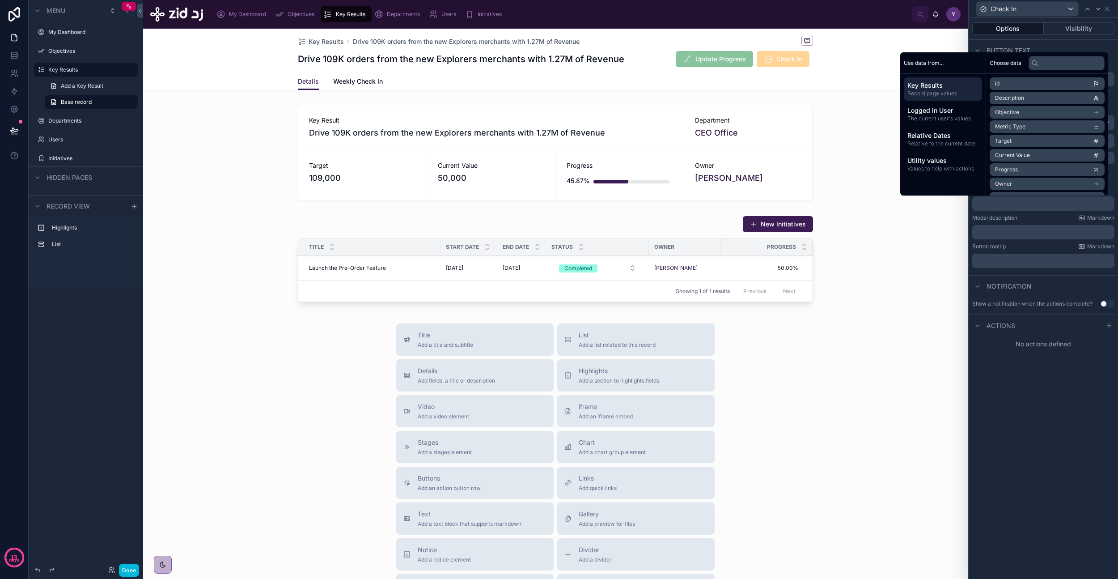
click at [1032, 414] on div "Options Visibility Button text Button text ******** Button settings Appearance …" at bounding box center [1043, 298] width 149 height 561
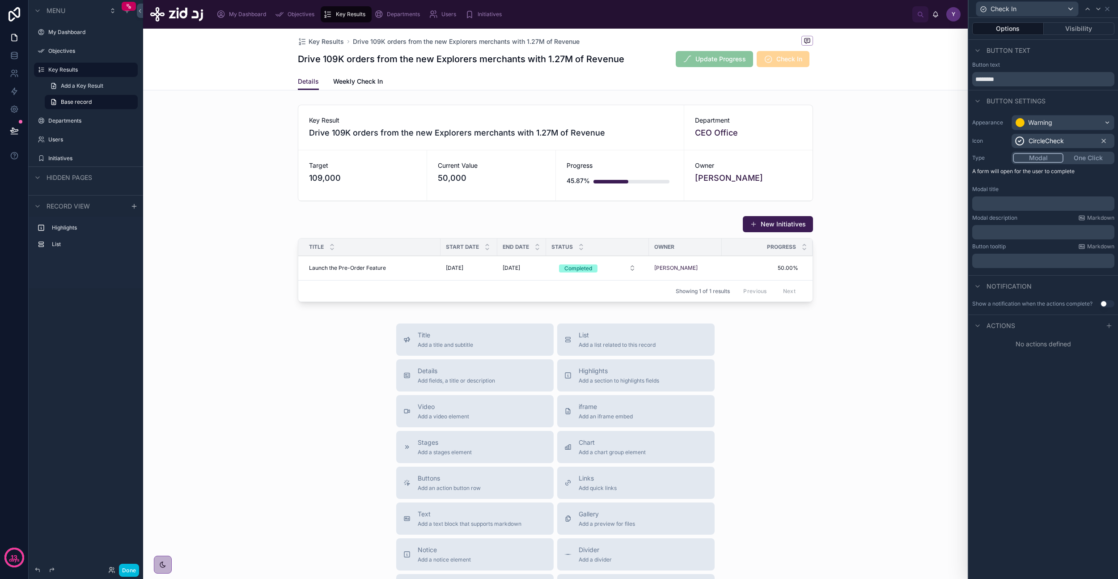
click at [1034, 26] on button "Options" at bounding box center [1008, 28] width 72 height 13
click at [1070, 25] on button "Visibility" at bounding box center [1079, 28] width 71 height 13
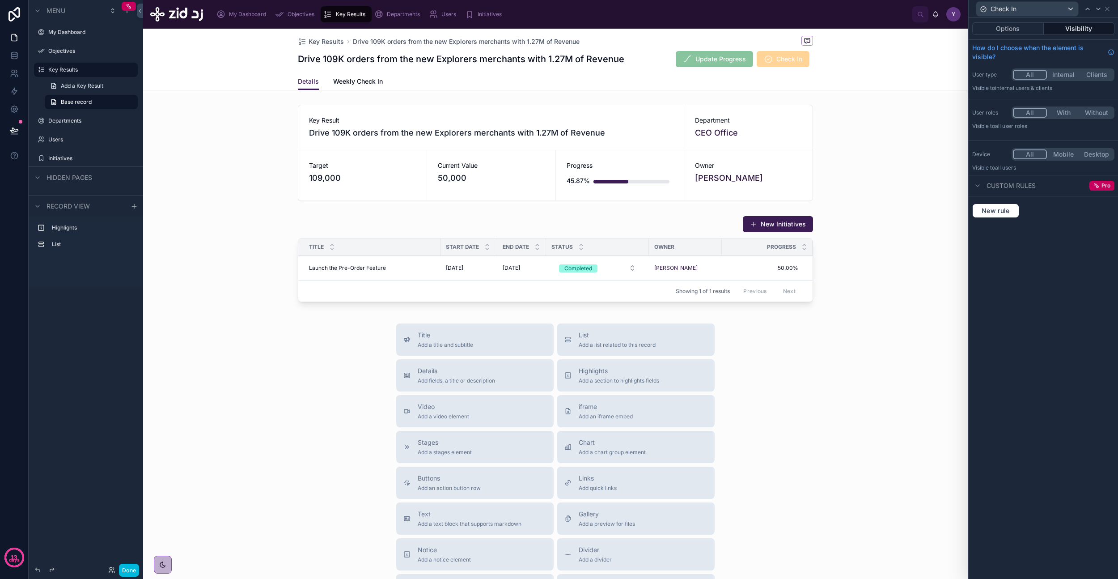
click at [1024, 32] on button "Options" at bounding box center [1008, 28] width 72 height 13
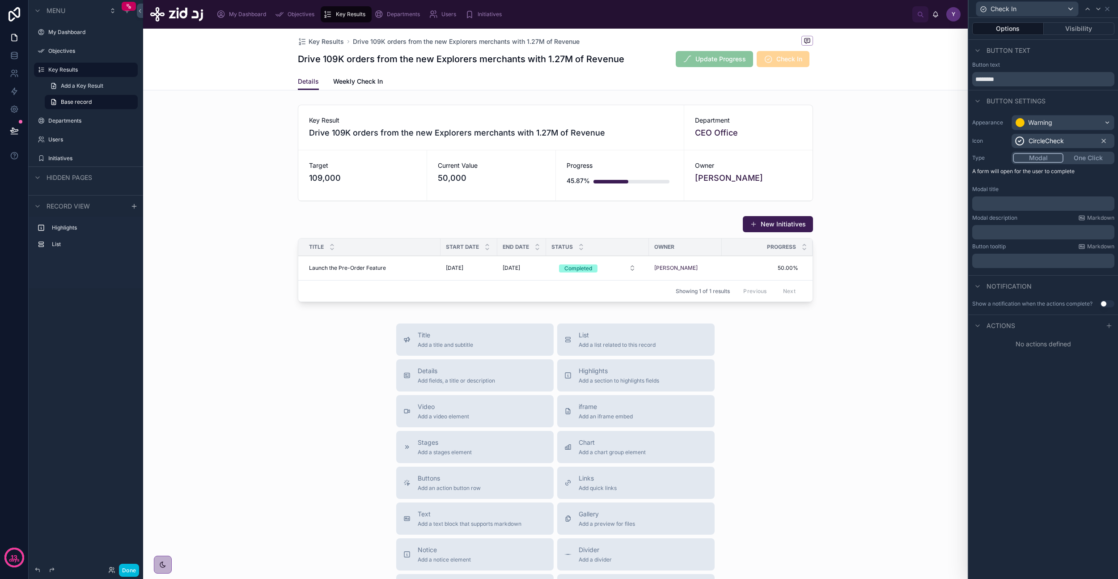
click at [125, 572] on button "Done" at bounding box center [129, 569] width 20 height 13
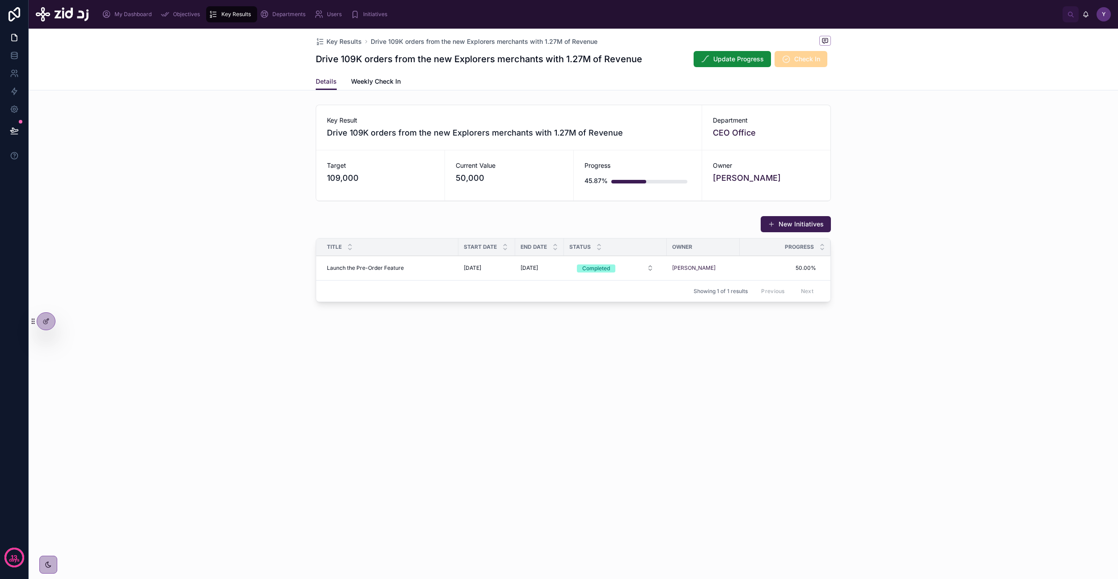
click at [379, 80] on span "Weekly Check In" at bounding box center [376, 81] width 50 height 9
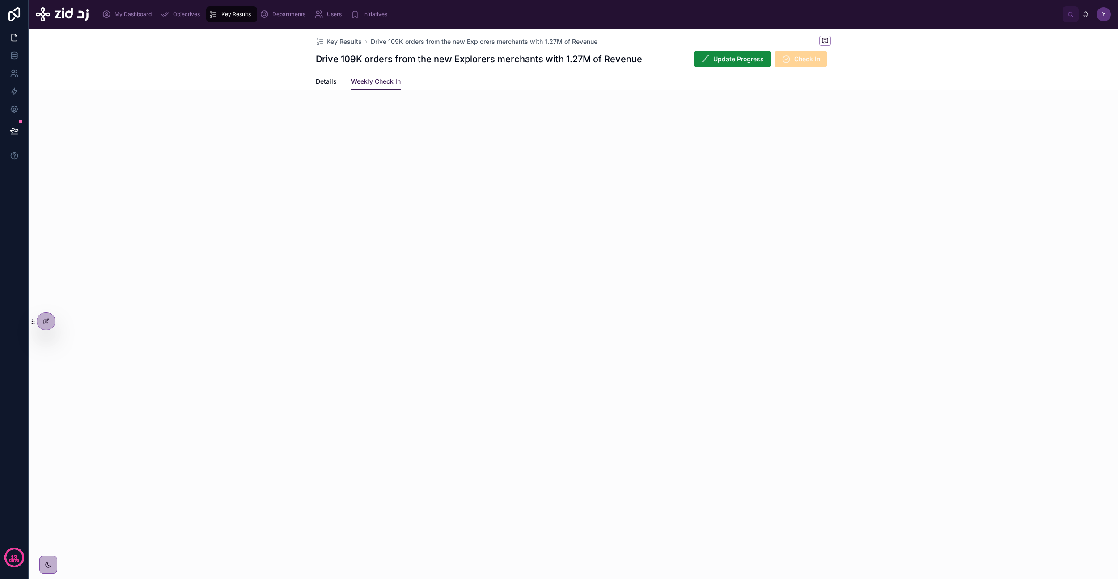
click at [339, 83] on div "Details Weekly Check In" at bounding box center [573, 81] width 515 height 17
click at [327, 83] on span "Details" at bounding box center [326, 81] width 21 height 9
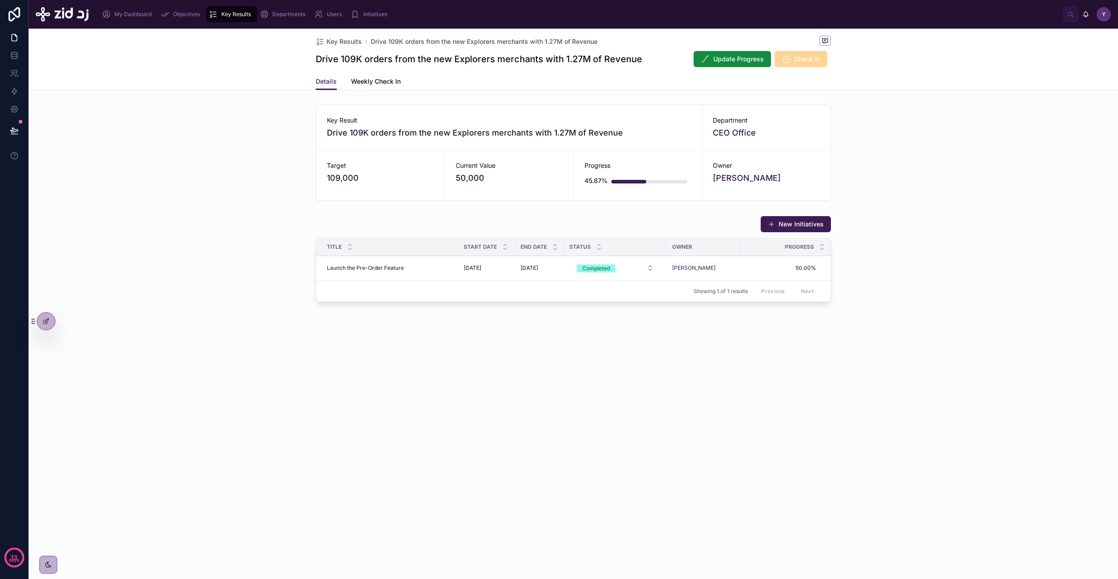
click at [801, 62] on span "Check In" at bounding box center [801, 59] width 53 height 16
click at [744, 62] on span "Update Progress" at bounding box center [738, 59] width 51 height 9
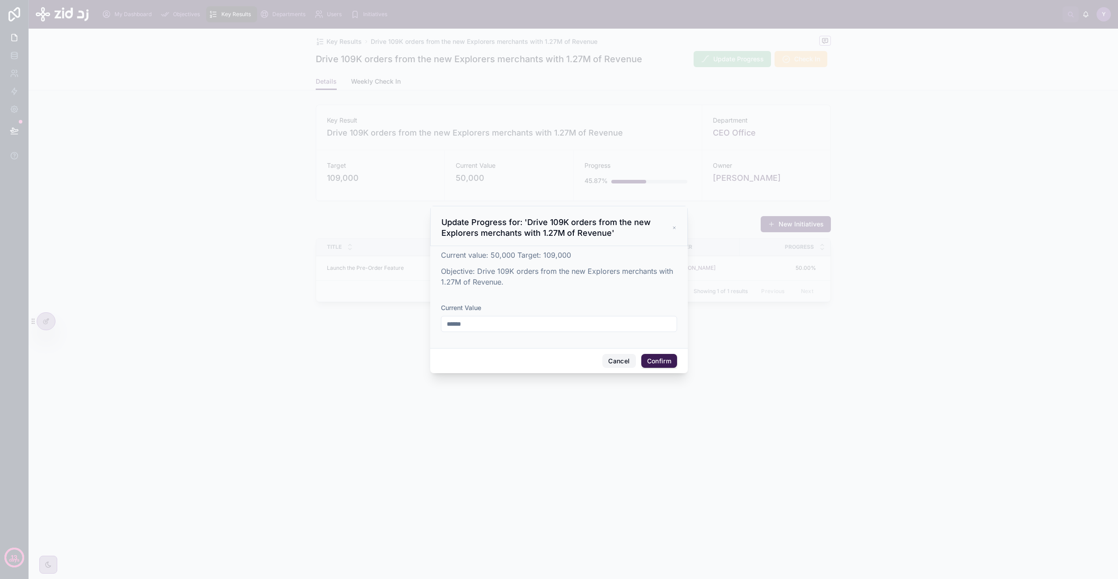
click at [624, 359] on button "Cancel" at bounding box center [618, 361] width 33 height 14
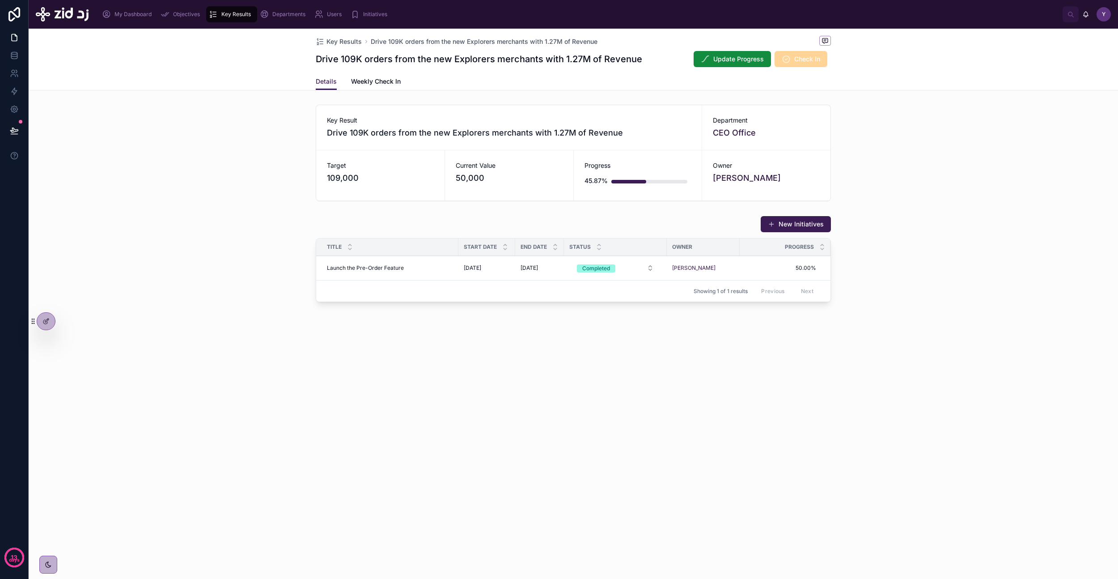
click at [44, 322] on icon at bounding box center [45, 321] width 7 height 7
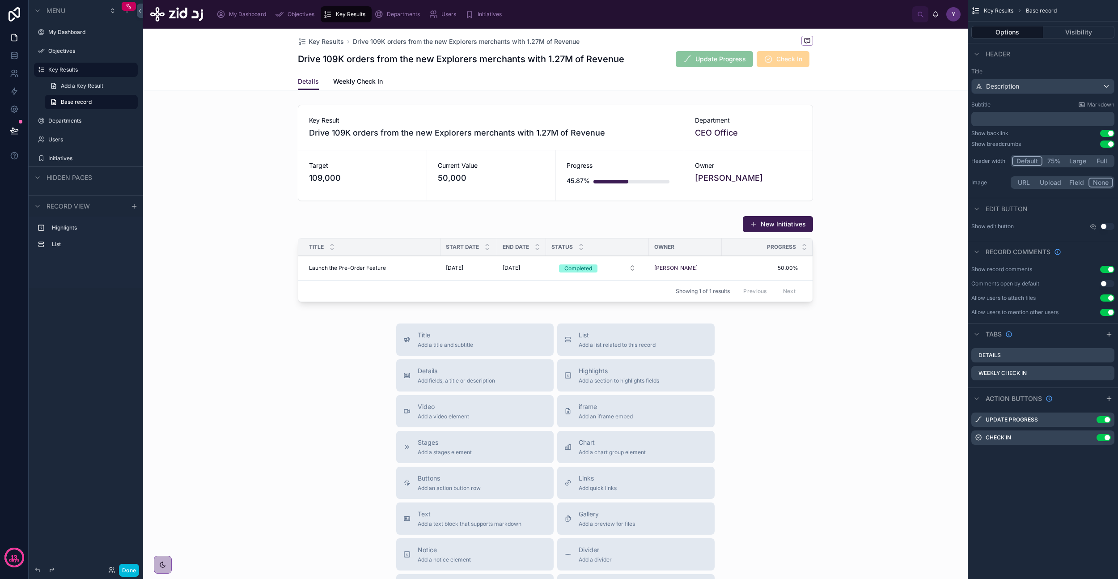
click at [782, 66] on span "Check In" at bounding box center [783, 59] width 53 height 16
click at [0, 0] on icon "scrollable content" at bounding box center [0, 0] width 0 height 0
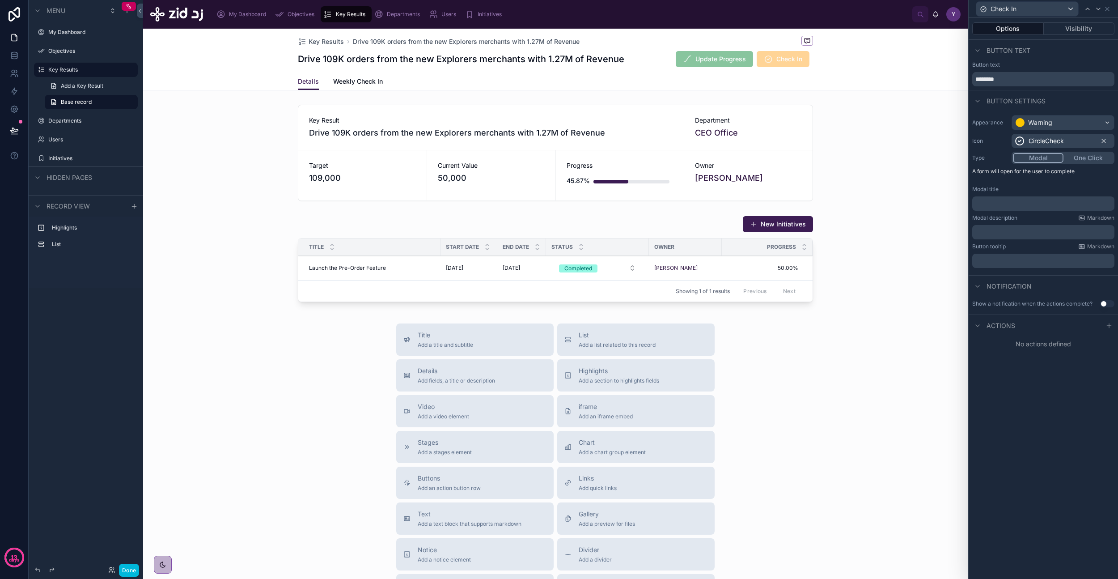
click at [1011, 206] on p "﻿" at bounding box center [1044, 203] width 137 height 9
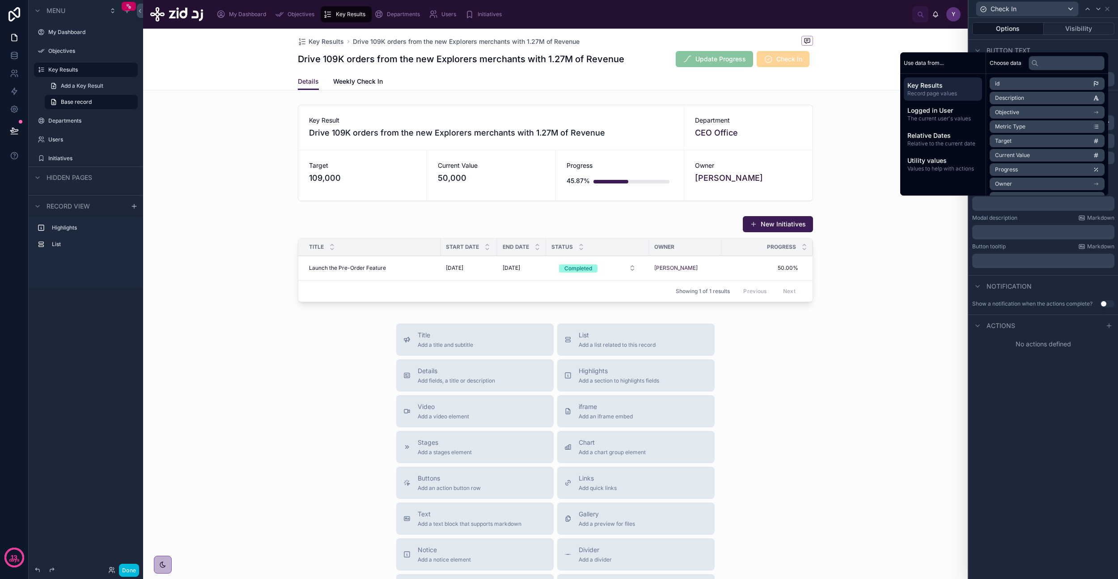
click at [1067, 393] on div "Options Visibility Button text Button text ******** Button settings Appearance …" at bounding box center [1043, 298] width 149 height 561
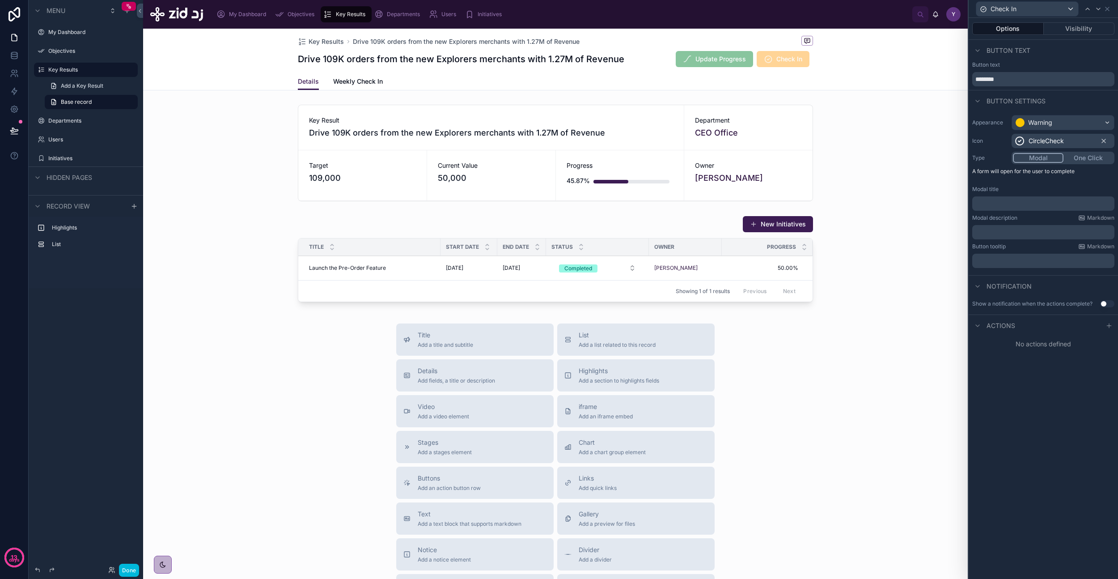
click at [1052, 206] on p "﻿" at bounding box center [1044, 203] width 137 height 9
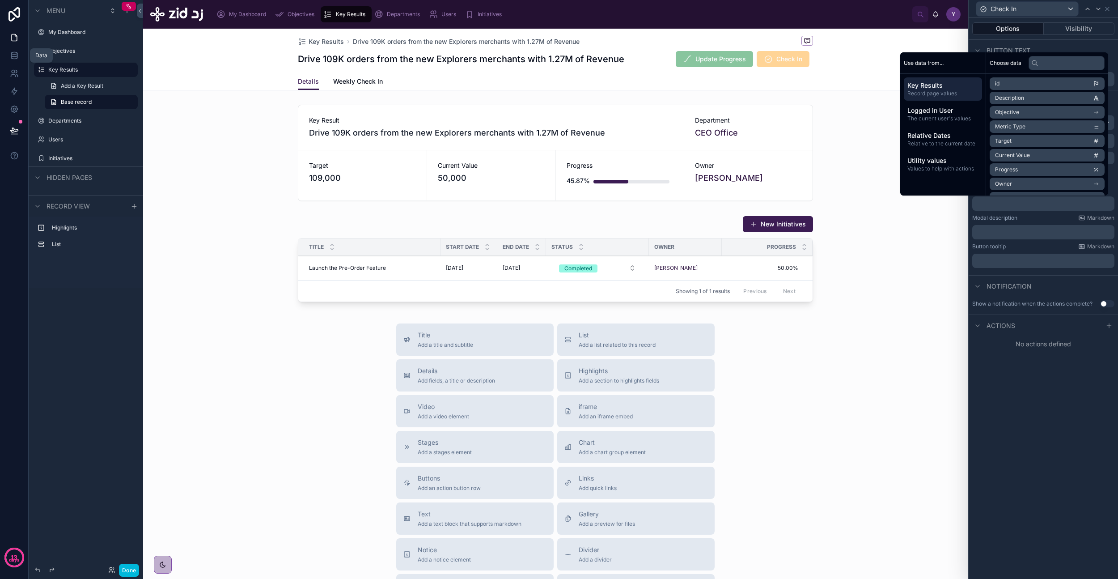
click at [13, 59] on icon at bounding box center [14, 55] width 9 height 9
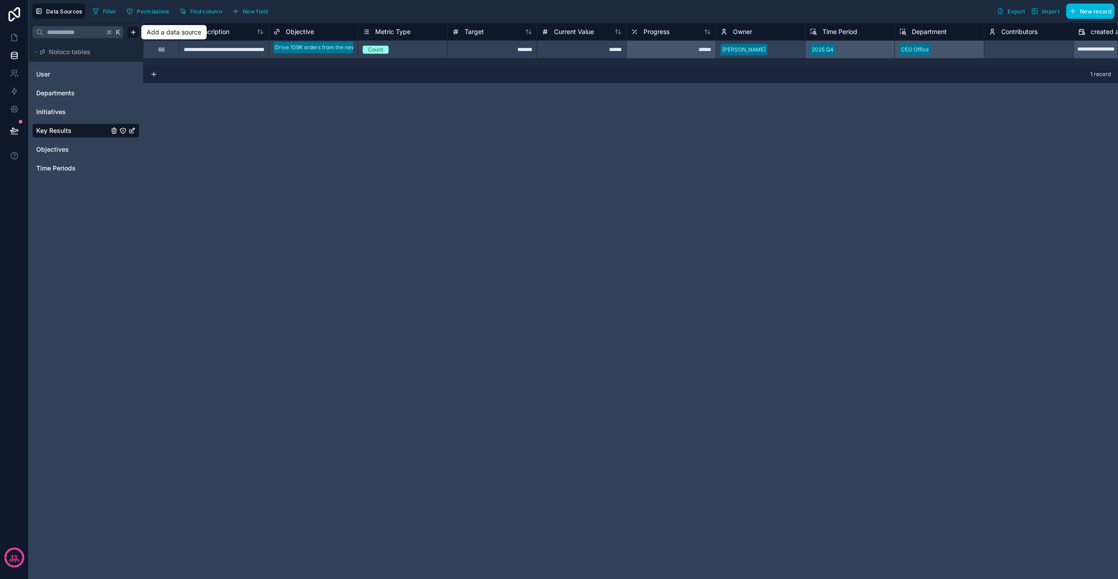
click at [131, 31] on html "**********" at bounding box center [559, 289] width 1118 height 579
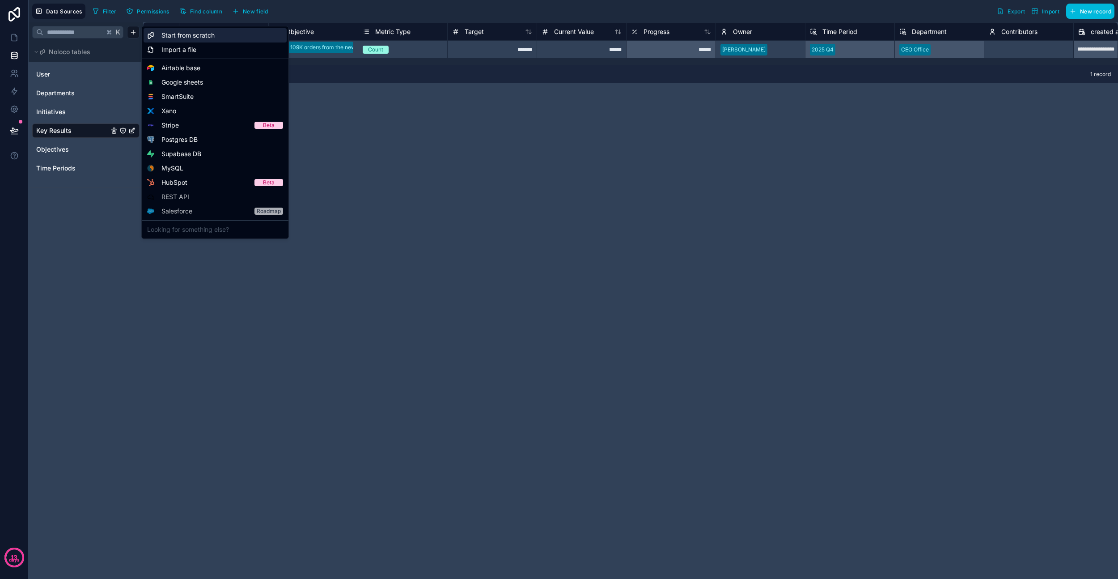
click at [183, 36] on span "Start from scratch" at bounding box center [187, 35] width 53 height 9
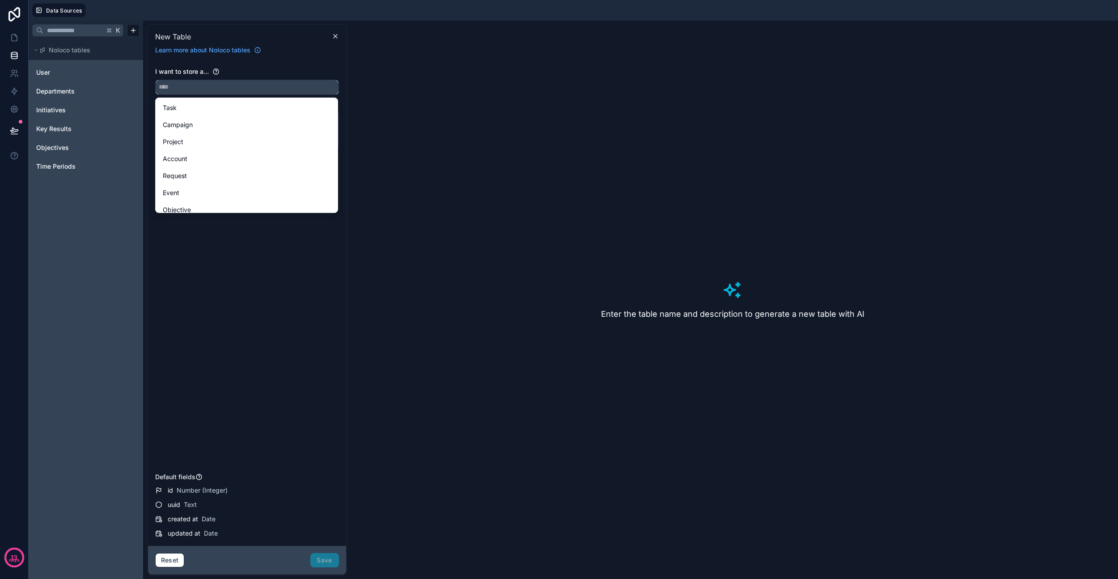
click at [190, 84] on input "text" at bounding box center [247, 87] width 183 height 14
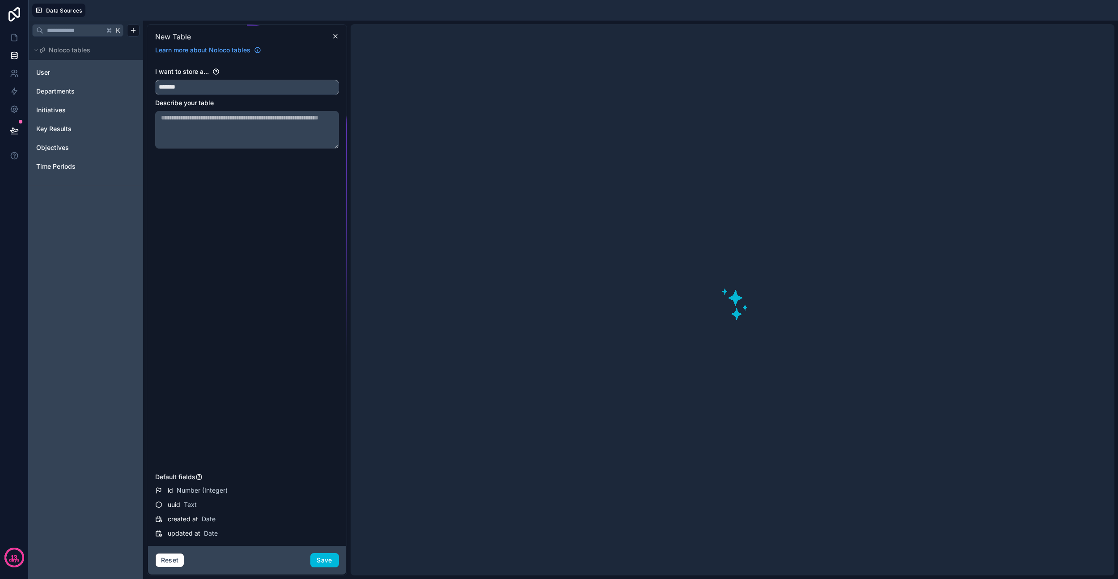
click at [155, 80] on button "******" at bounding box center [247, 87] width 184 height 15
click at [155, 80] on button "**********" at bounding box center [247, 87] width 184 height 15
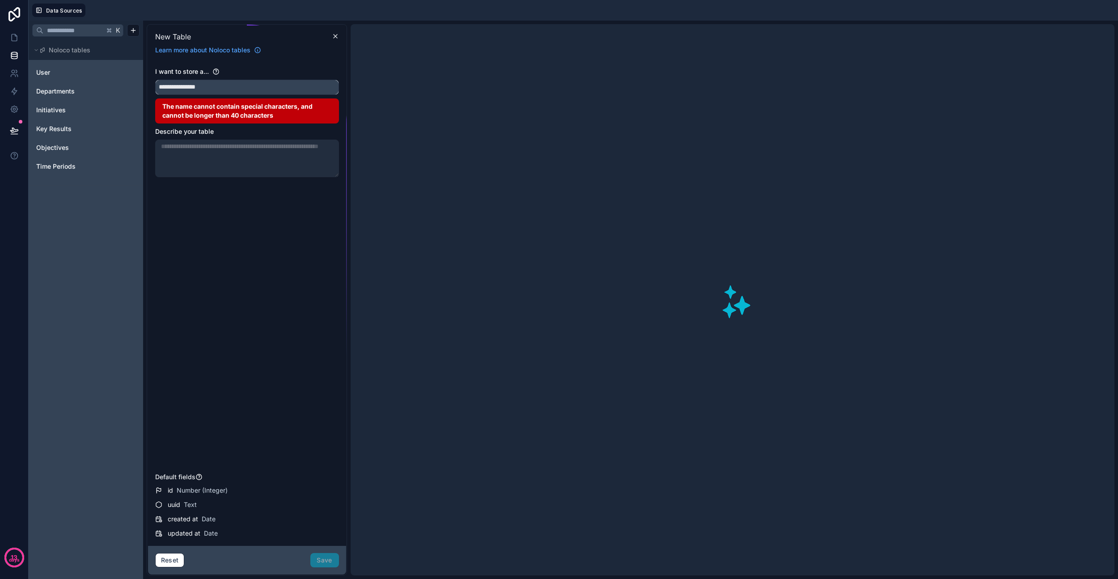
click at [155, 80] on button "**********" at bounding box center [247, 87] width 184 height 15
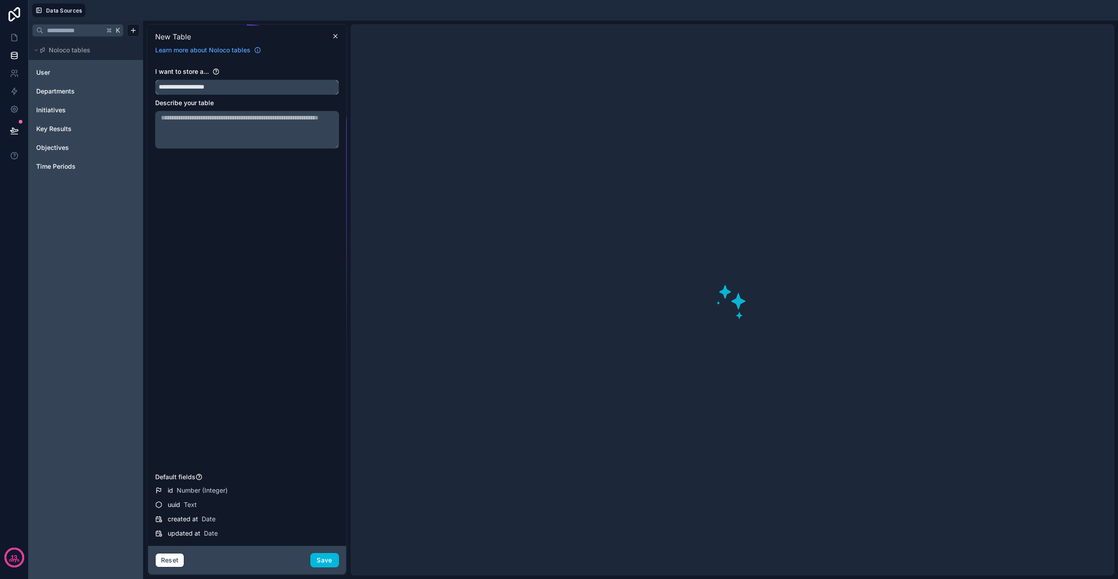
click at [155, 80] on button "**********" at bounding box center [247, 87] width 184 height 15
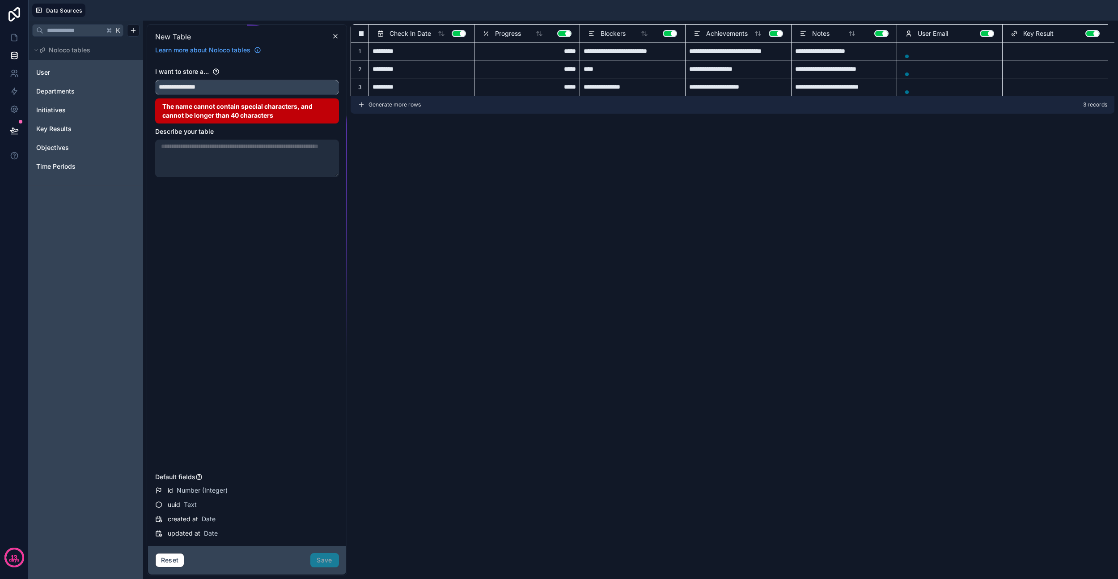
click at [155, 80] on button "**********" at bounding box center [247, 87] width 184 height 15
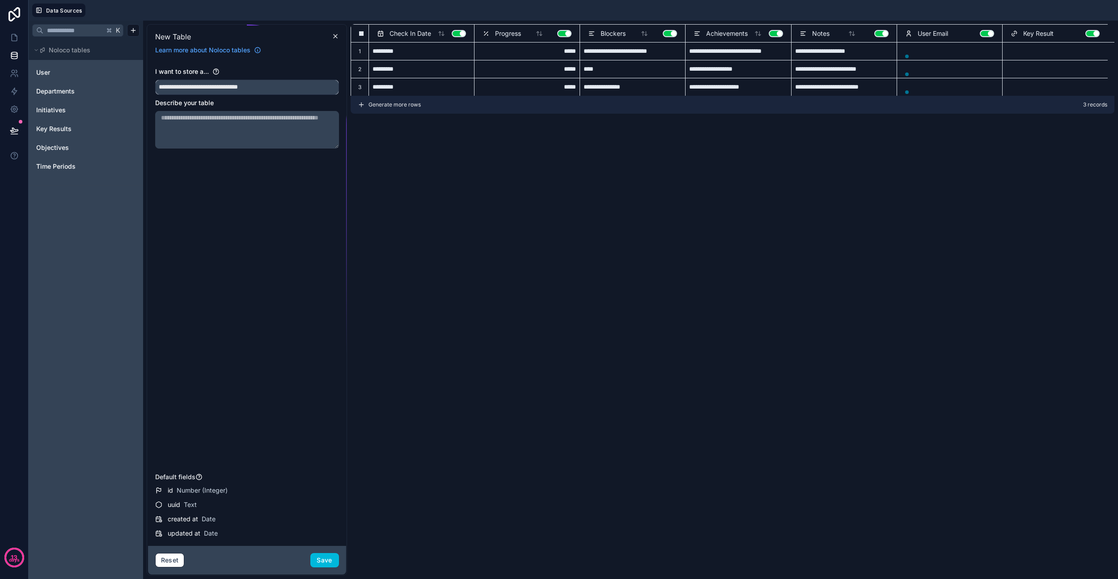
click at [155, 80] on button "**********" at bounding box center [247, 87] width 184 height 15
click at [276, 90] on input "**********" at bounding box center [247, 87] width 183 height 14
click at [155, 80] on button "**********" at bounding box center [247, 87] width 184 height 15
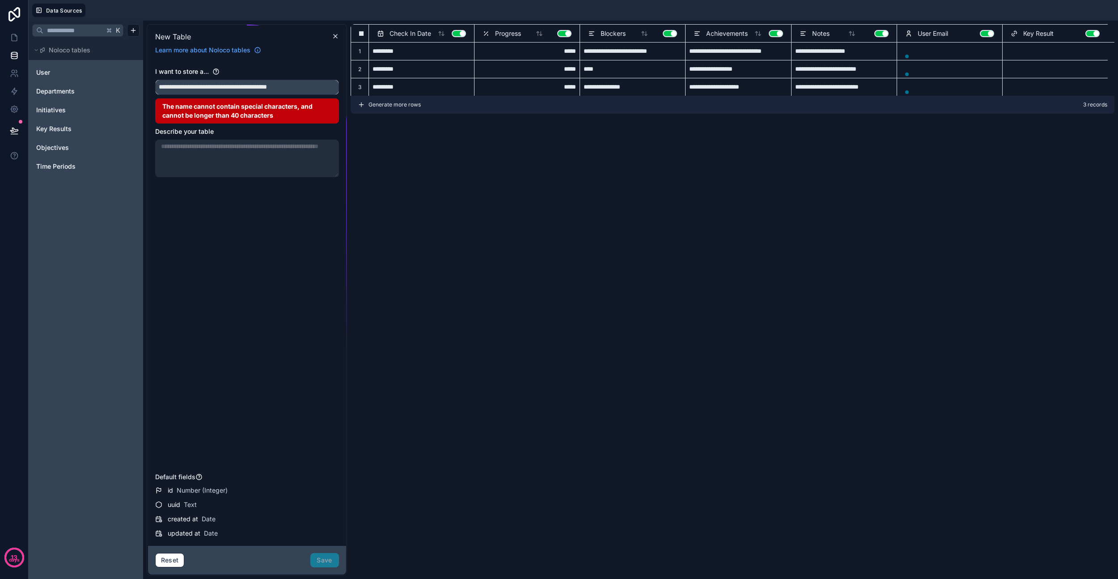
click at [155, 80] on button "**********" at bounding box center [247, 87] width 184 height 15
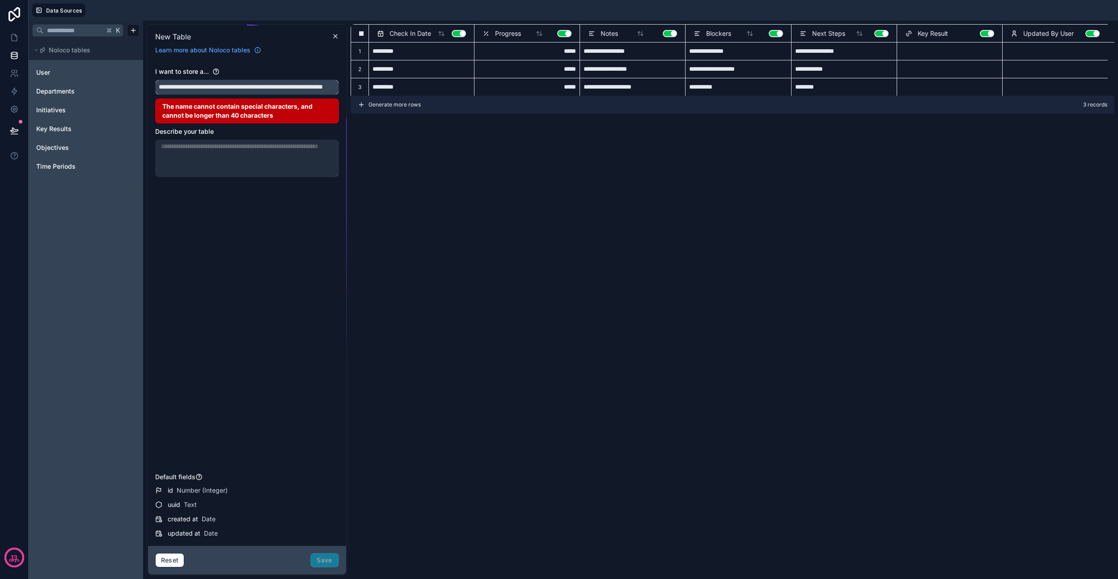
paste input "**********"
type input "**********"
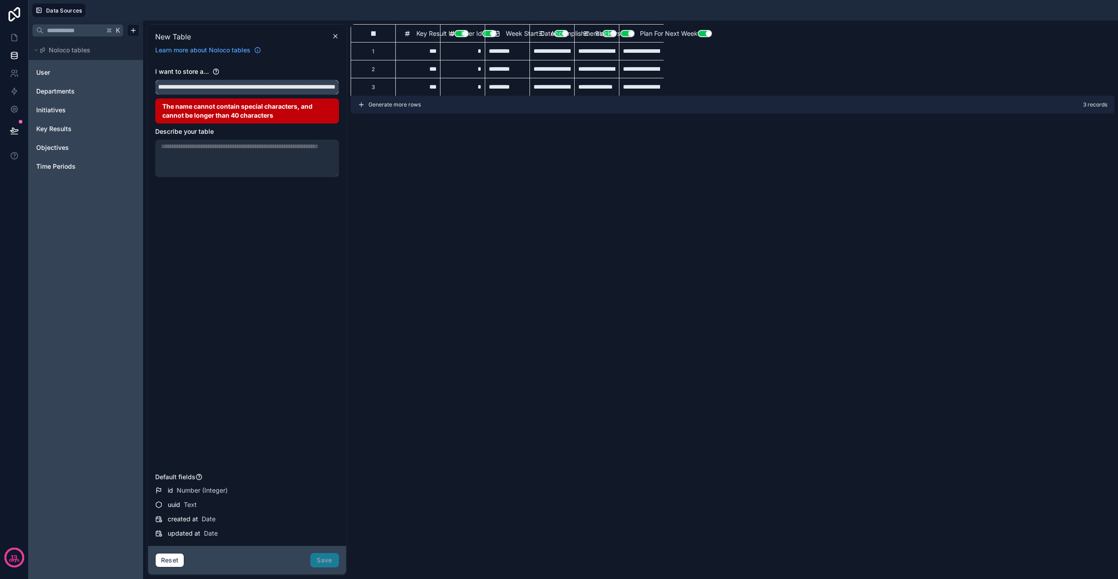
scroll to position [0, 0]
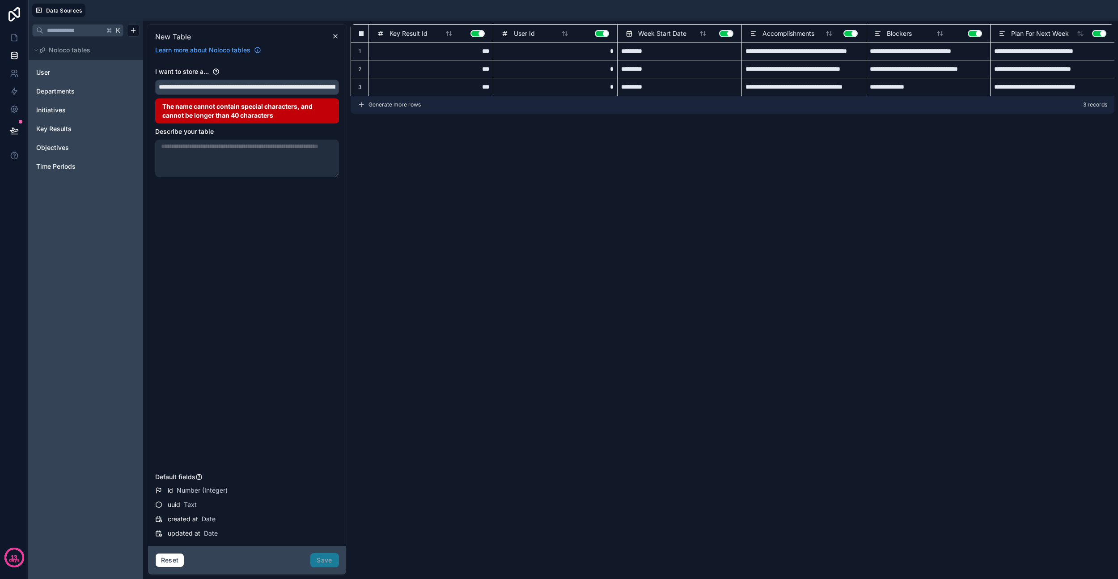
click at [815, 10] on div at bounding box center [601, 10] width 1025 height 13
click at [335, 37] on icon at bounding box center [335, 36] width 7 height 7
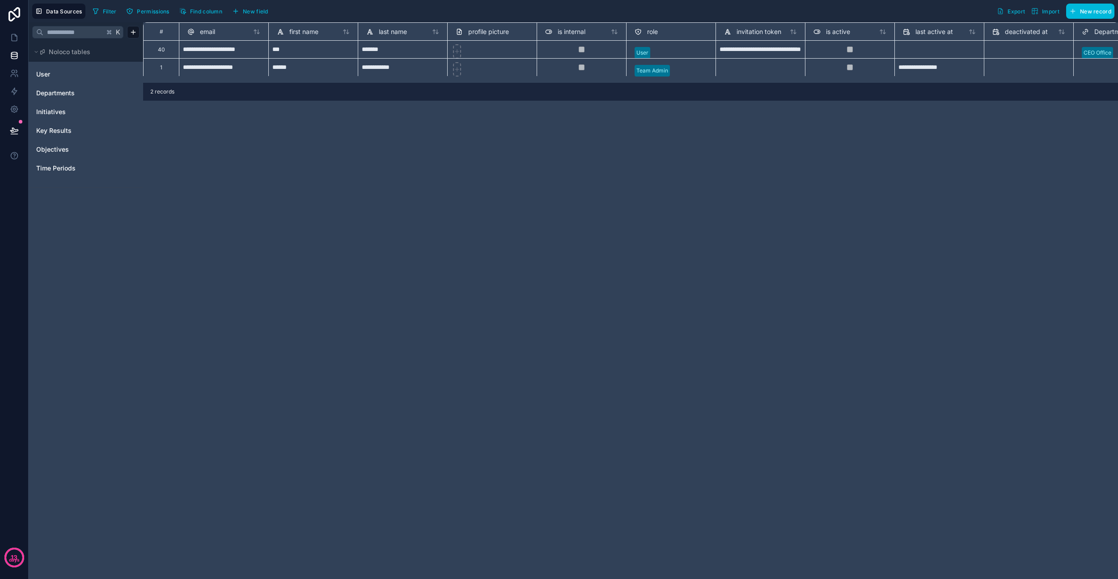
click at [132, 34] on html "**********" at bounding box center [559, 289] width 1118 height 579
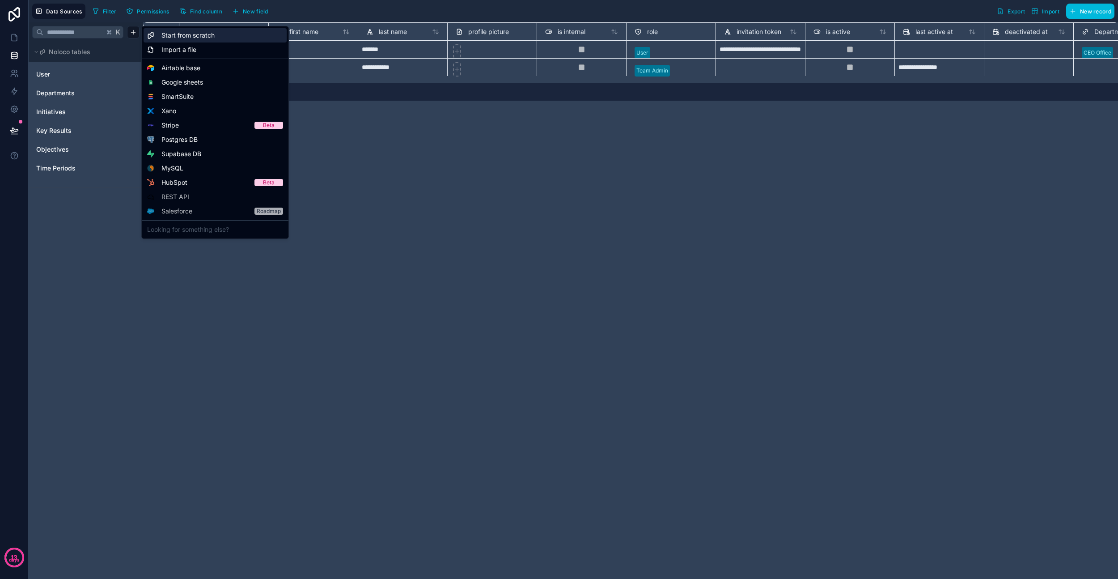
click at [193, 35] on span "Start from scratch" at bounding box center [187, 35] width 53 height 9
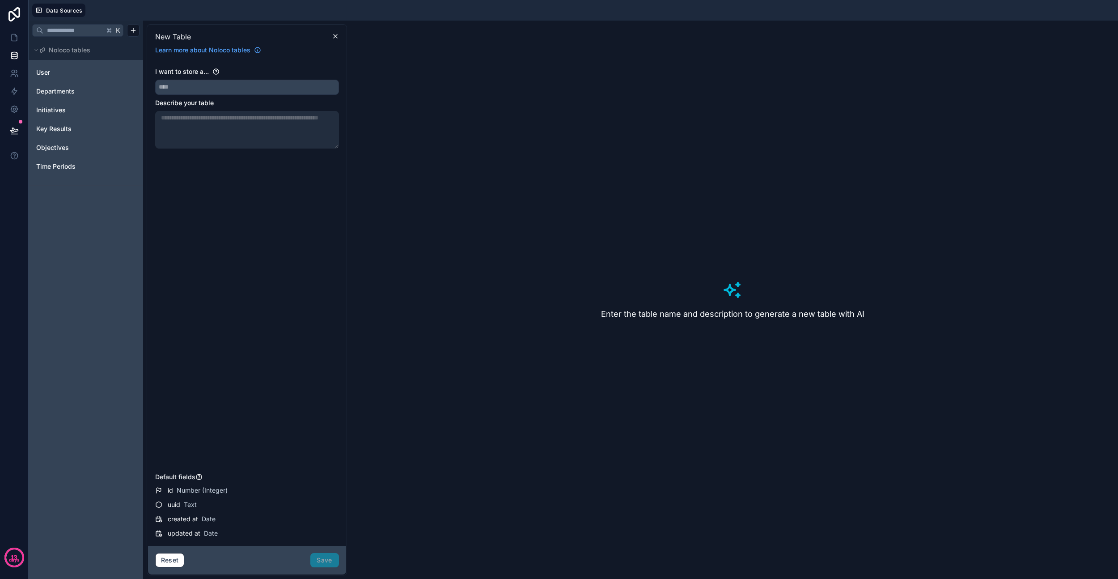
click at [325, 565] on div "Reset Save" at bounding box center [247, 560] width 184 height 14
click at [216, 83] on input "text" at bounding box center [247, 87] width 183 height 14
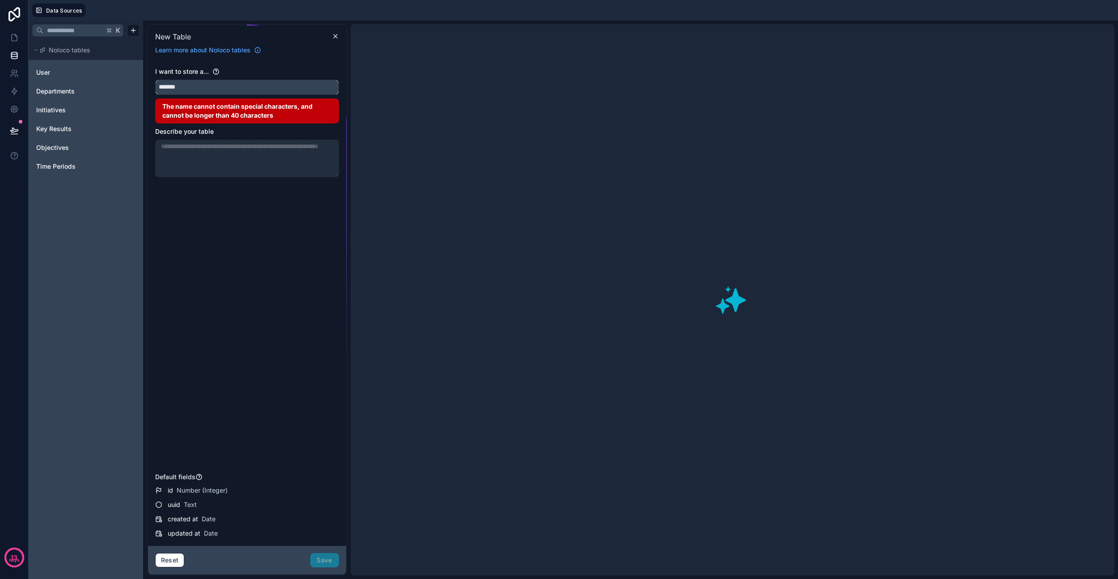
click at [155, 80] on button "******" at bounding box center [247, 87] width 184 height 15
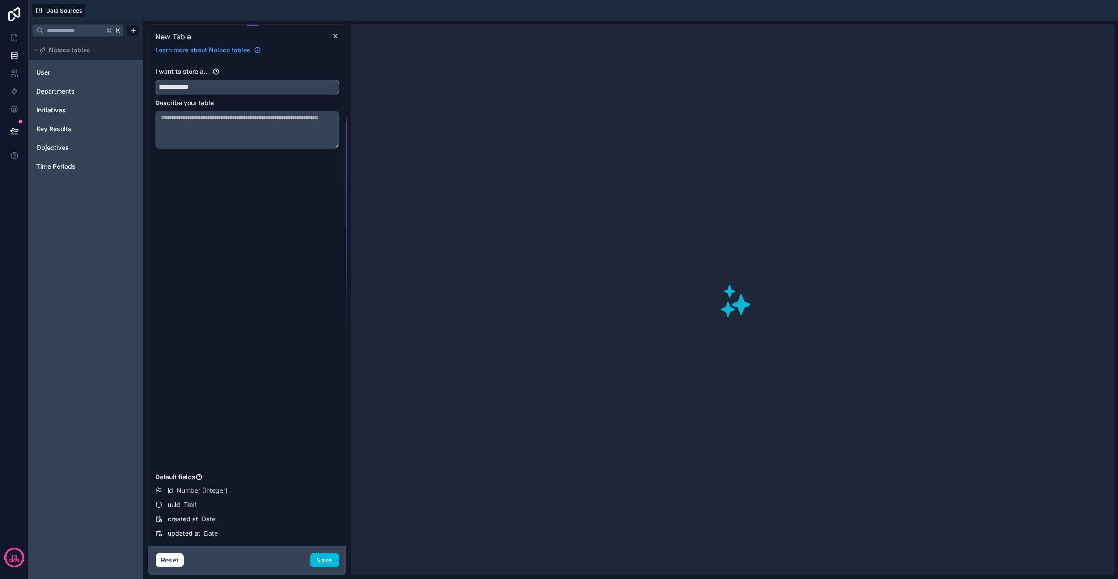
click at [155, 80] on button "**********" at bounding box center [247, 87] width 184 height 15
type input "**********"
click at [251, 168] on div "**********" at bounding box center [247, 268] width 184 height 402
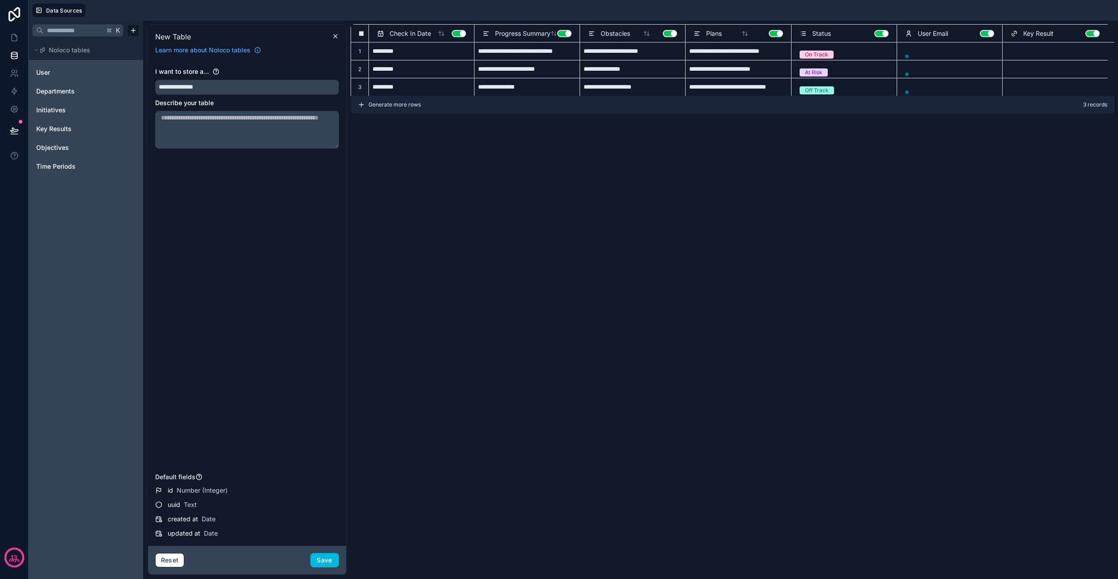
click at [460, 33] on button "Use setting" at bounding box center [459, 33] width 14 height 7
click at [464, 34] on button "Use setting" at bounding box center [459, 33] width 14 height 7
click at [565, 34] on button "Use setting" at bounding box center [564, 33] width 14 height 7
click at [564, 34] on button "Use setting" at bounding box center [564, 33] width 14 height 7
click at [879, 33] on button "Use setting" at bounding box center [881, 33] width 14 height 7
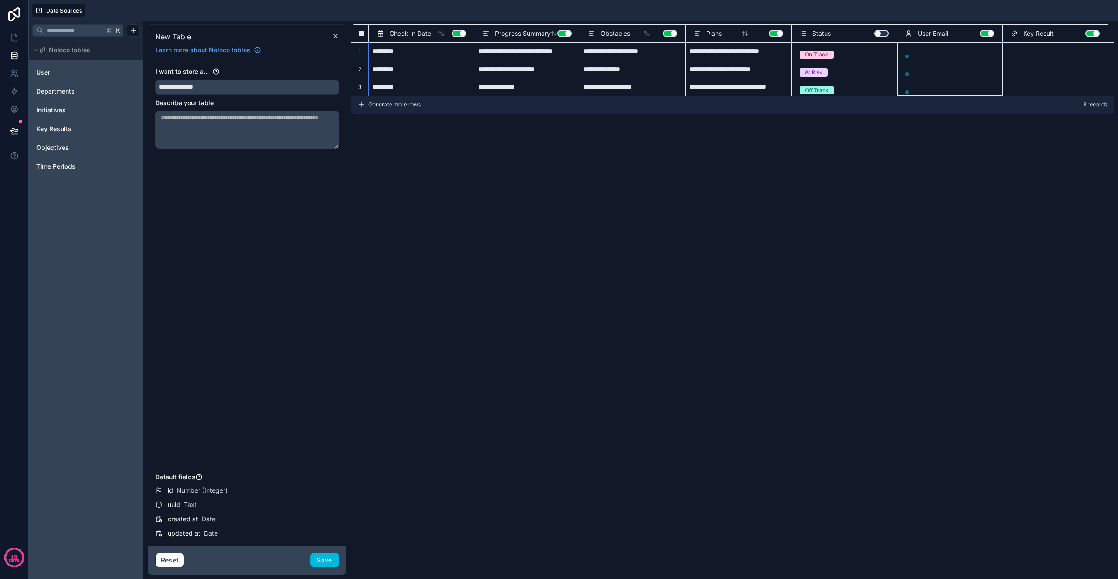
click at [989, 32] on button "Use setting" at bounding box center [987, 33] width 14 height 7
click at [324, 560] on button "Save" at bounding box center [324, 560] width 29 height 14
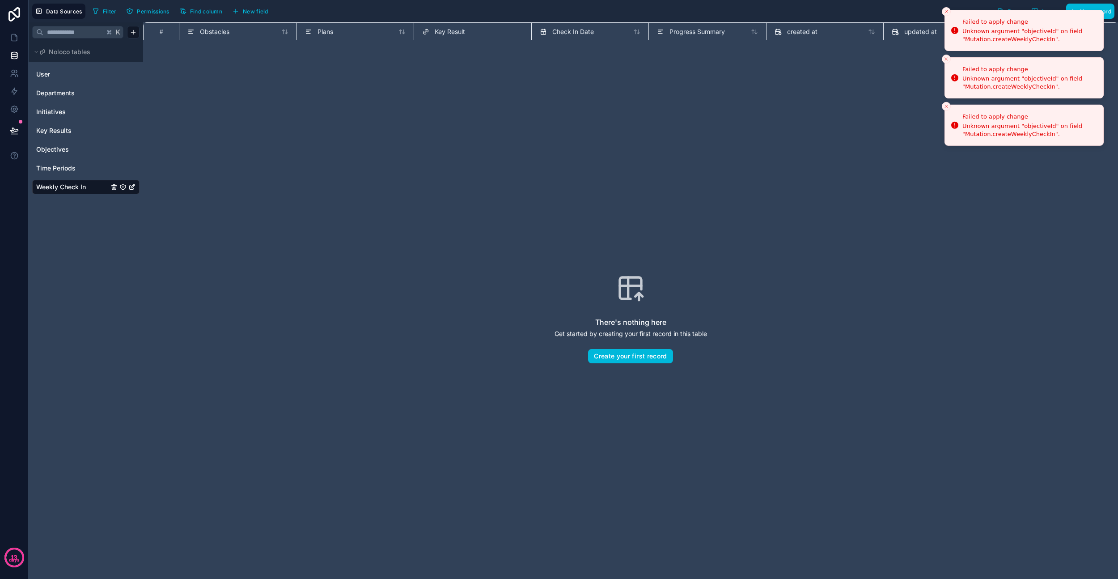
click at [948, 12] on icon "Close toast" at bounding box center [946, 11] width 5 height 5
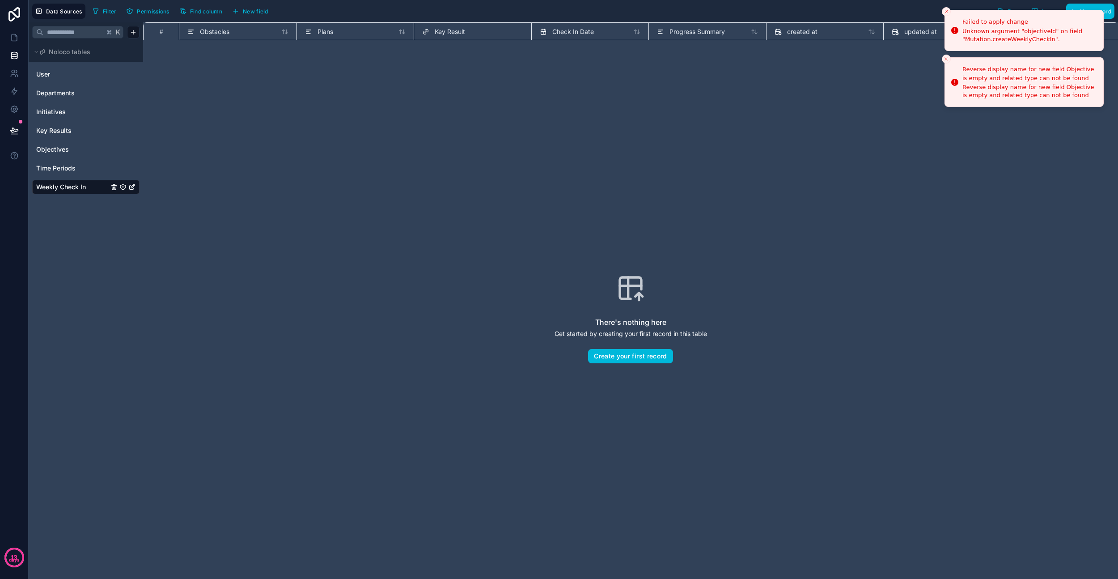
click at [945, 10] on line "Close toast" at bounding box center [946, 11] width 3 height 3
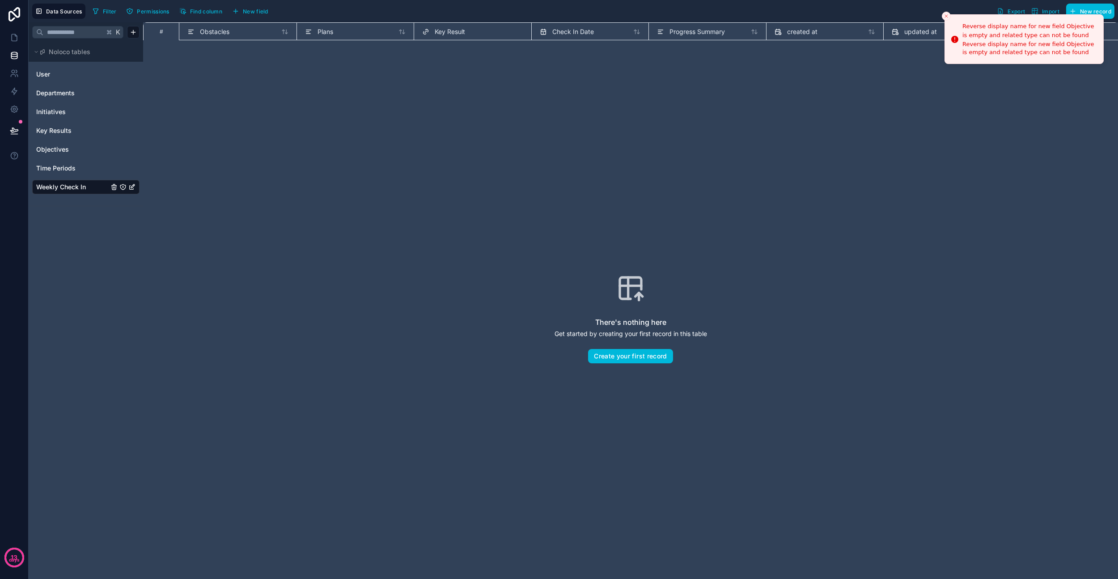
click at [945, 14] on li "Reverse display name for new field Objective is empty and related type can not …" at bounding box center [1024, 39] width 159 height 50
click at [945, 13] on icon "Close toast" at bounding box center [946, 15] width 5 height 5
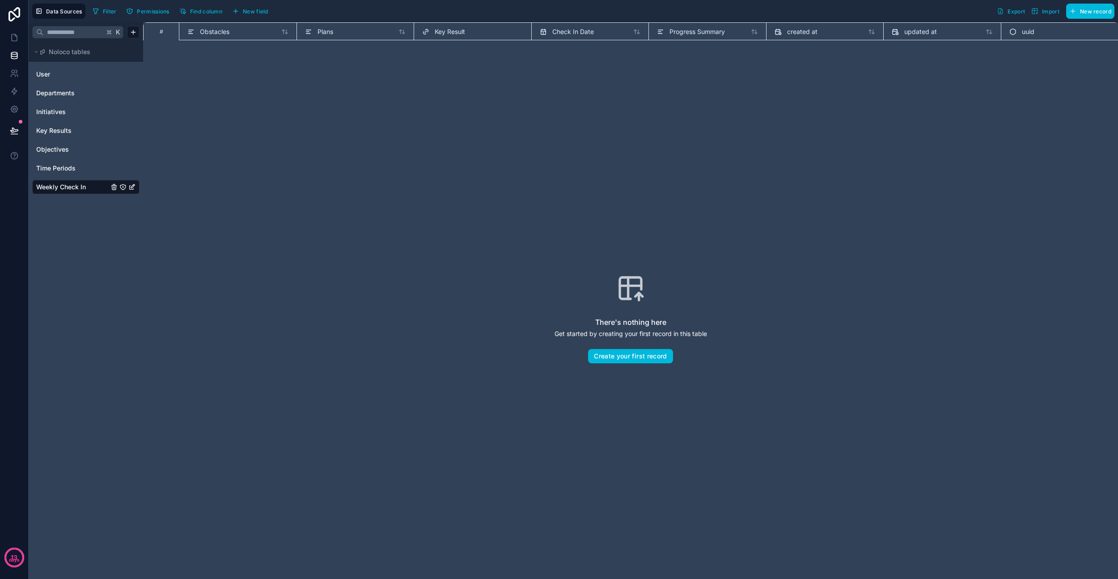
click at [257, 76] on div "There's nothing here Get started by creating your first record in this table Cr…" at bounding box center [631, 318] width 918 height 499
click at [216, 30] on span "Obstacles" at bounding box center [215, 31] width 30 height 9
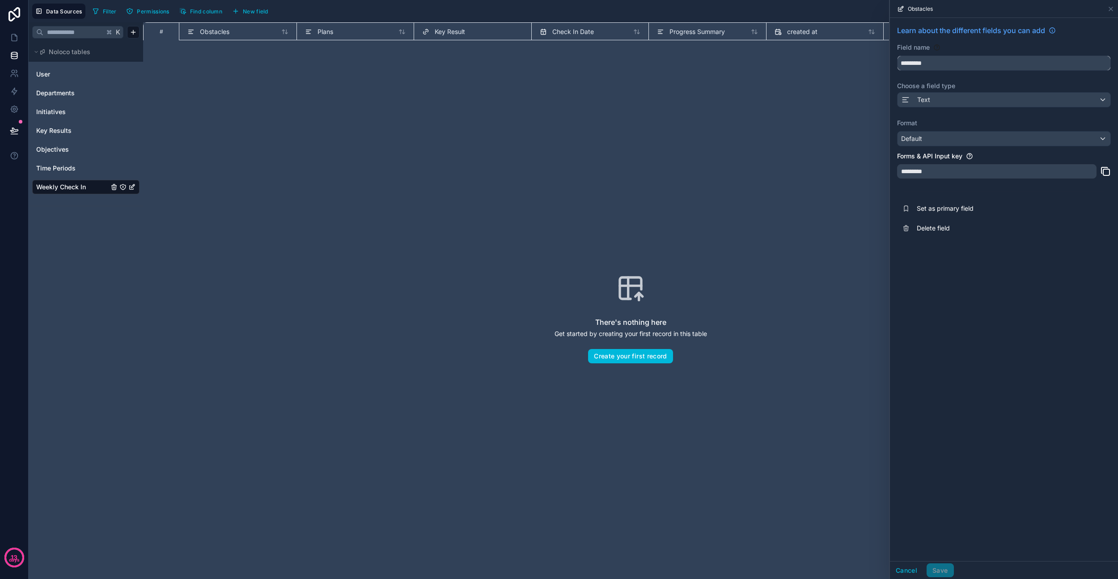
click at [961, 66] on input "*********" at bounding box center [1004, 63] width 213 height 14
click at [930, 64] on input "*********" at bounding box center [1004, 63] width 213 height 14
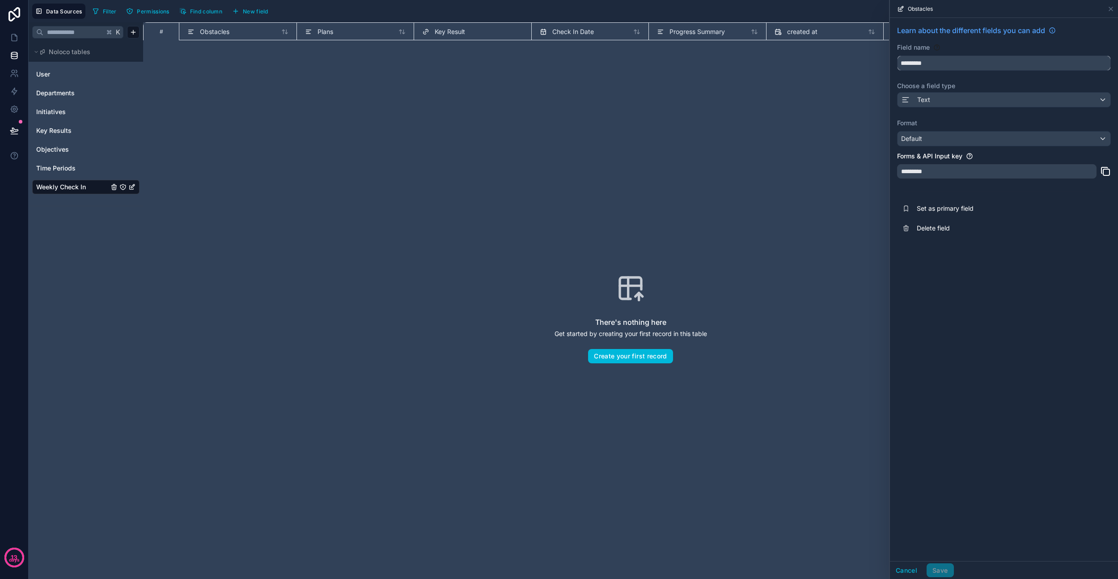
click at [930, 64] on input "*********" at bounding box center [1004, 63] width 213 height 14
paste input "**********"
type input "**********"
click at [977, 280] on div "**********" at bounding box center [1004, 289] width 228 height 543
click at [930, 142] on div "Default" at bounding box center [1004, 138] width 213 height 14
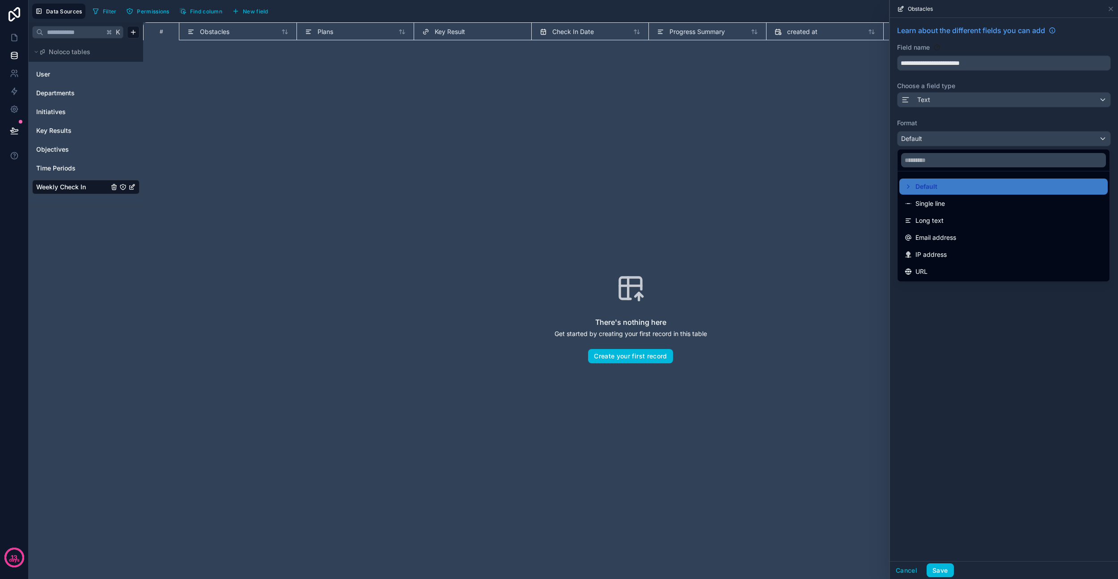
click at [940, 222] on span "Long text" at bounding box center [929, 220] width 28 height 11
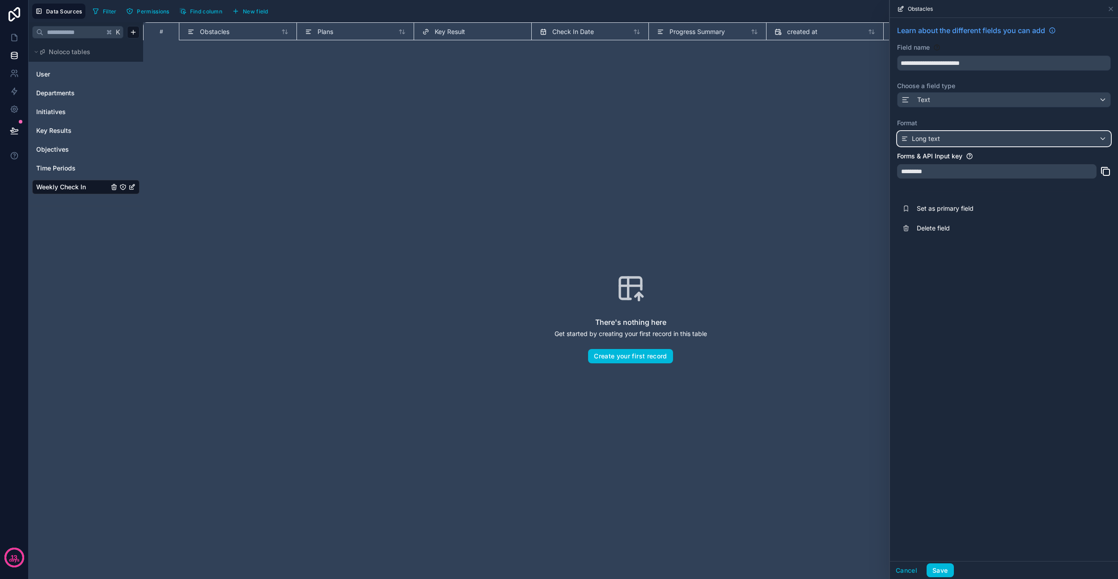
click at [925, 132] on div "Long text" at bounding box center [1004, 138] width 213 height 14
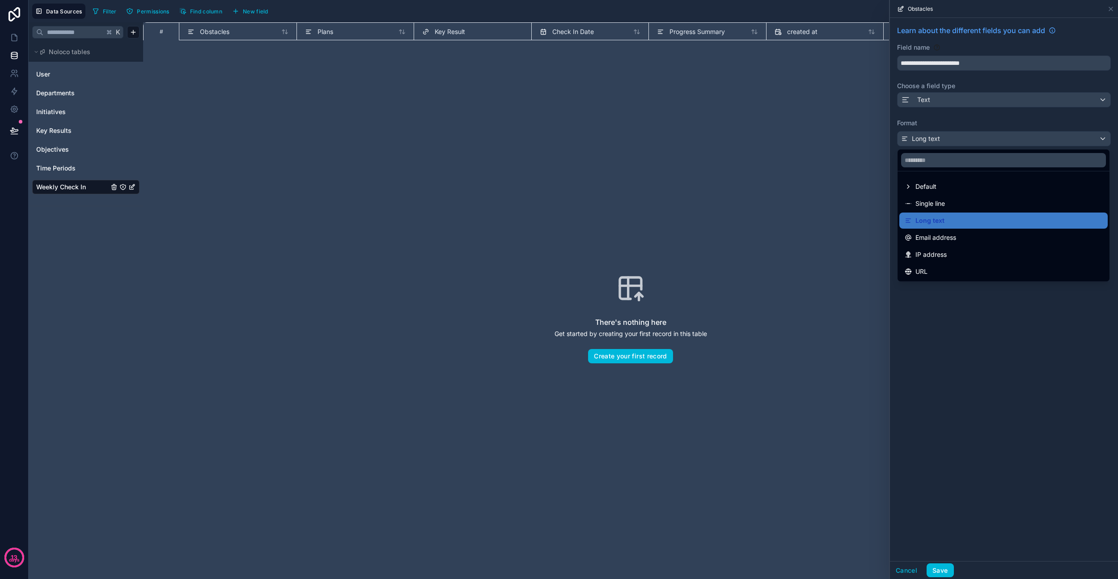
click at [956, 331] on div at bounding box center [1004, 289] width 228 height 579
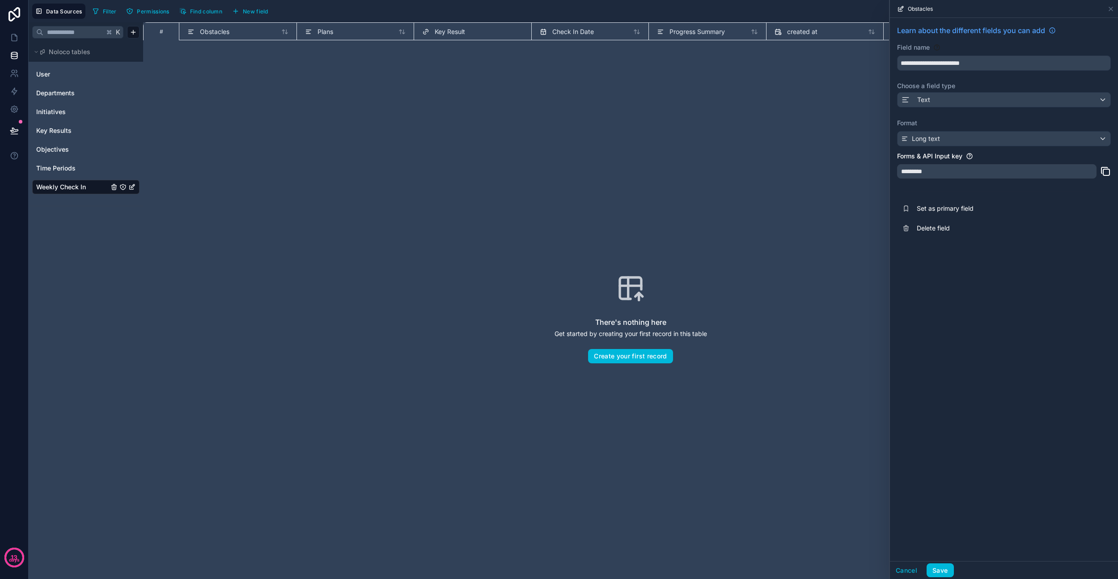
click at [945, 570] on button "Save" at bounding box center [940, 570] width 27 height 14
click at [712, 30] on span "Progress Summary" at bounding box center [696, 31] width 55 height 9
click at [964, 59] on input "**********" at bounding box center [1004, 63] width 213 height 14
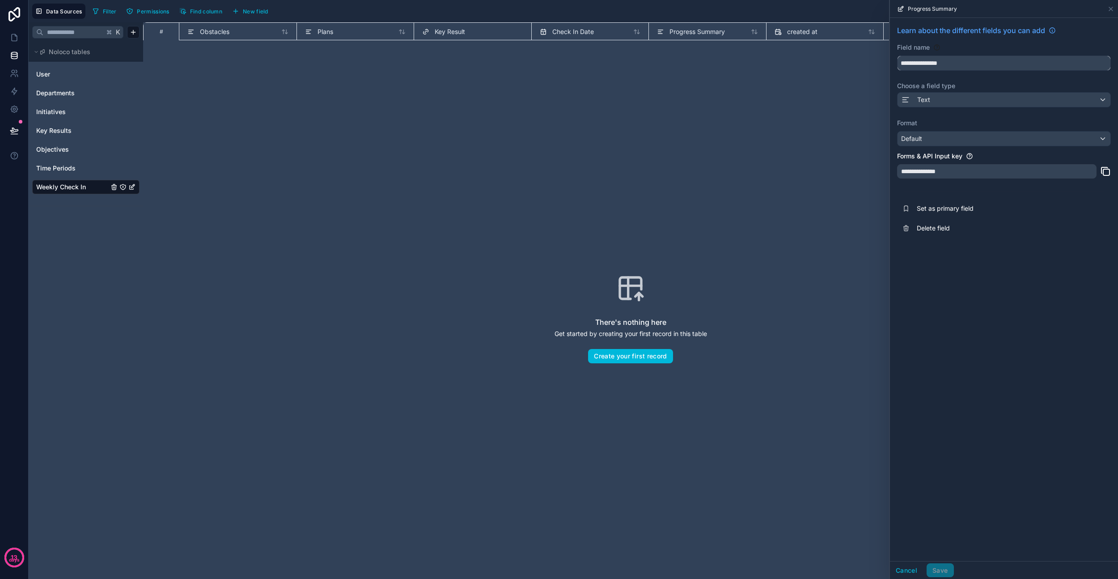
paste input "*****"
type input "**********"
click at [934, 137] on div "Default" at bounding box center [1004, 138] width 213 height 14
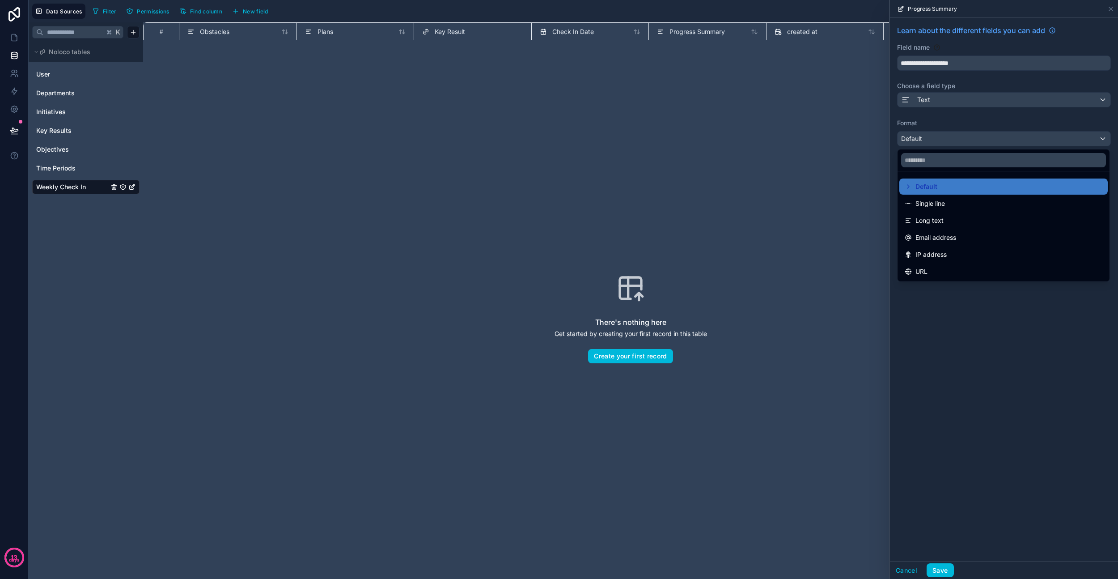
click at [945, 213] on div "Long text" at bounding box center [1003, 220] width 208 height 16
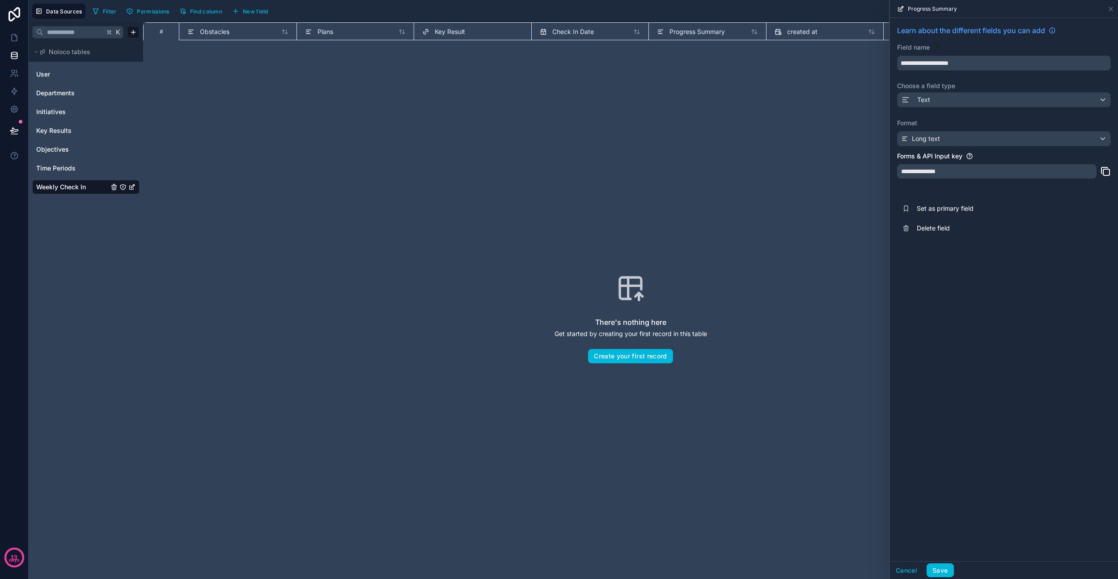
click at [941, 567] on button "Save" at bounding box center [940, 570] width 27 height 14
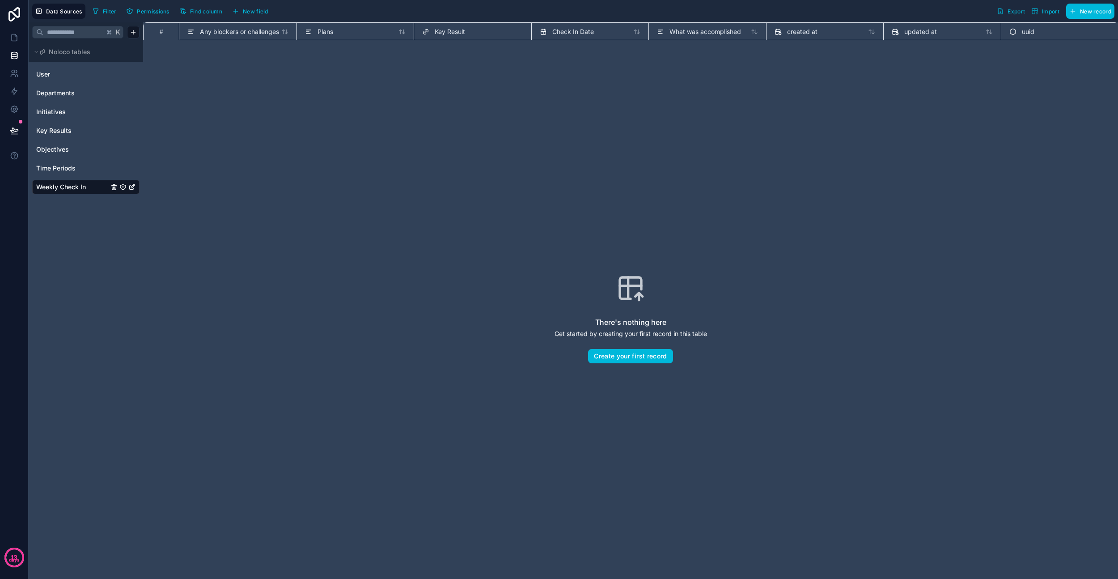
drag, startPoint x: 699, startPoint y: 30, endPoint x: 686, endPoint y: 65, distance: 36.9
click at [686, 65] on div "# Any blockers or challenges Plans Key Result Check In Date What was accomplish…" at bounding box center [630, 300] width 975 height 556
click at [196, 10] on span "Find column" at bounding box center [206, 11] width 32 height 7
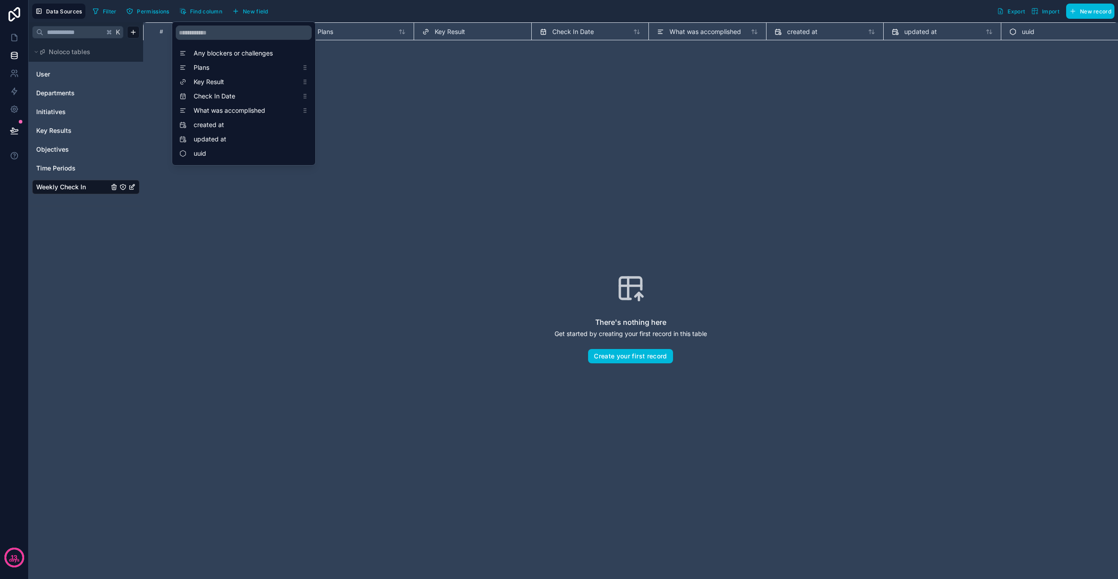
click at [386, 91] on div "There's nothing here Get started by creating your first record in this table Cr…" at bounding box center [631, 318] width 918 height 499
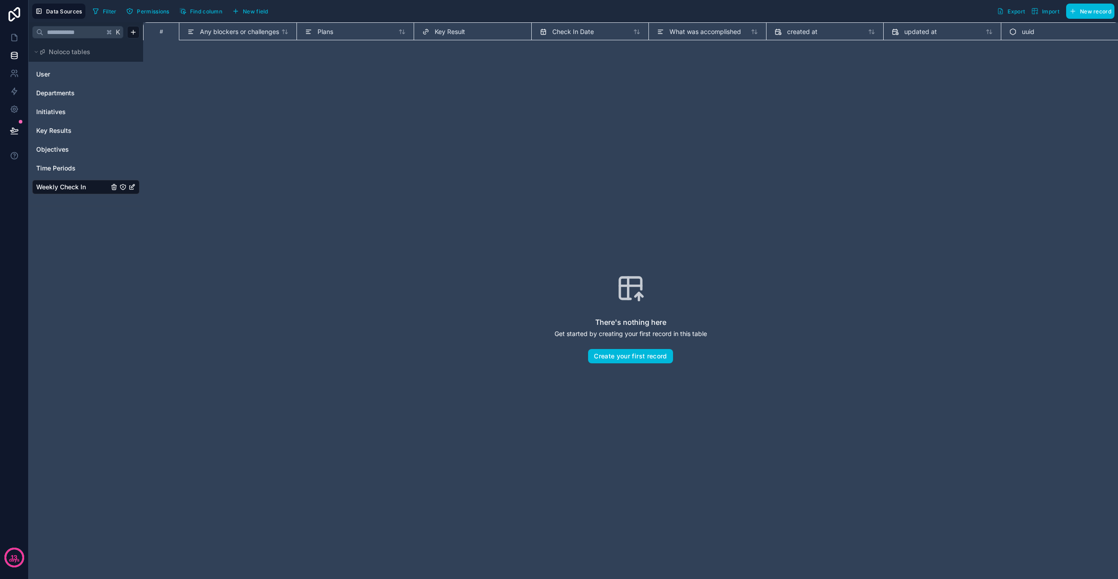
click at [198, 10] on span "Find column" at bounding box center [206, 11] width 32 height 7
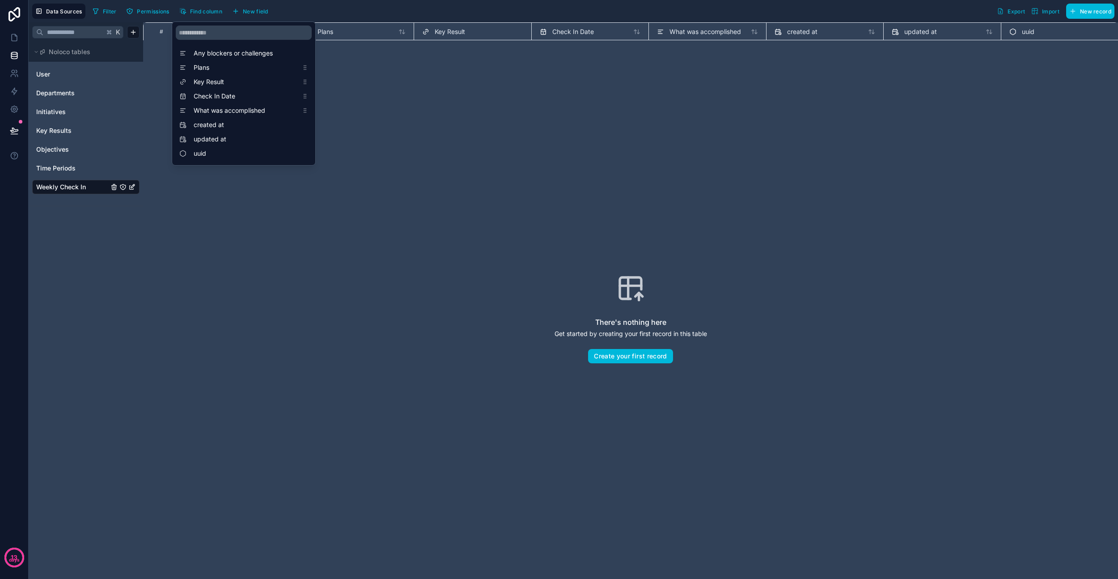
drag, startPoint x: 267, startPoint y: 47, endPoint x: 275, endPoint y: 129, distance: 82.3
click at [269, 118] on div "Any blockers or challenges Plans Key Result Check In Date What was accomplished…" at bounding box center [243, 104] width 143 height 122
click at [352, 67] on div "There's nothing here Get started by creating your first record in this table Cr…" at bounding box center [630, 318] width 975 height 556
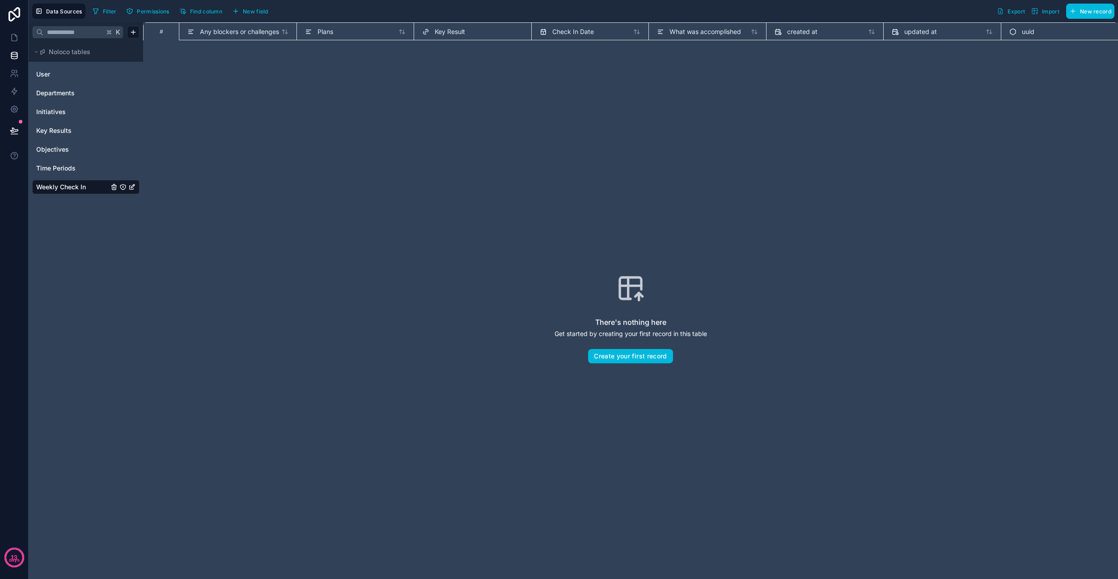
click at [256, 6] on button "New field" at bounding box center [250, 10] width 42 height 13
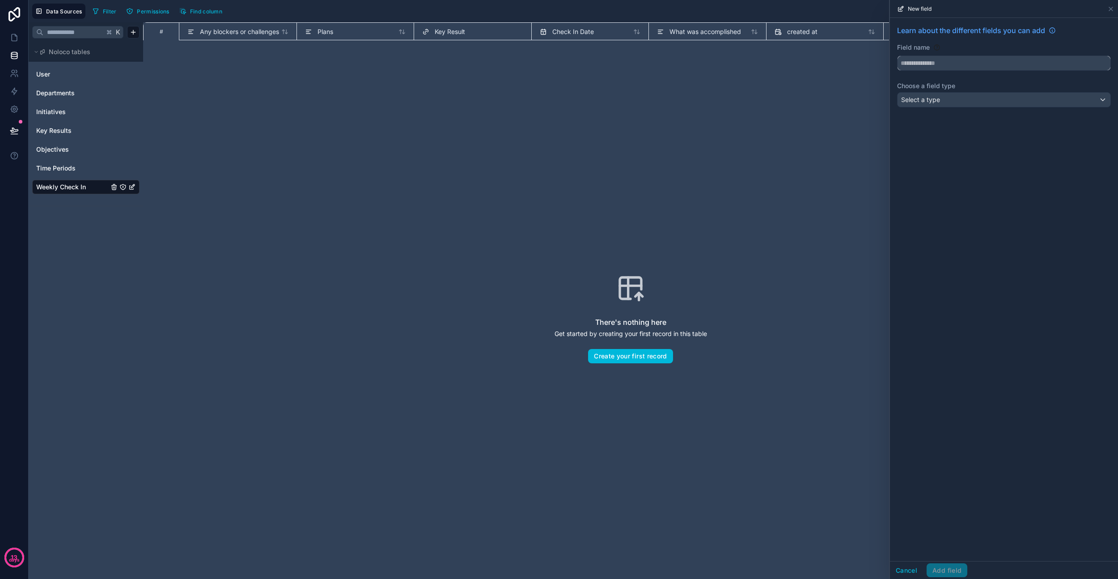
click at [952, 64] on input "text" at bounding box center [1004, 63] width 213 height 14
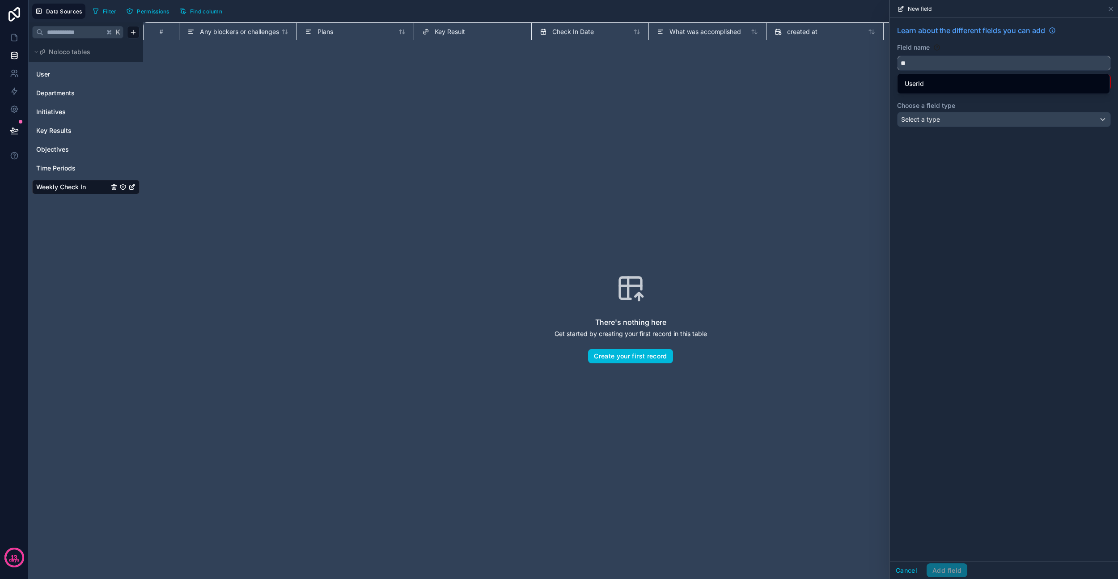
type input "**"
click at [936, 122] on span "Select a type" at bounding box center [920, 119] width 39 height 8
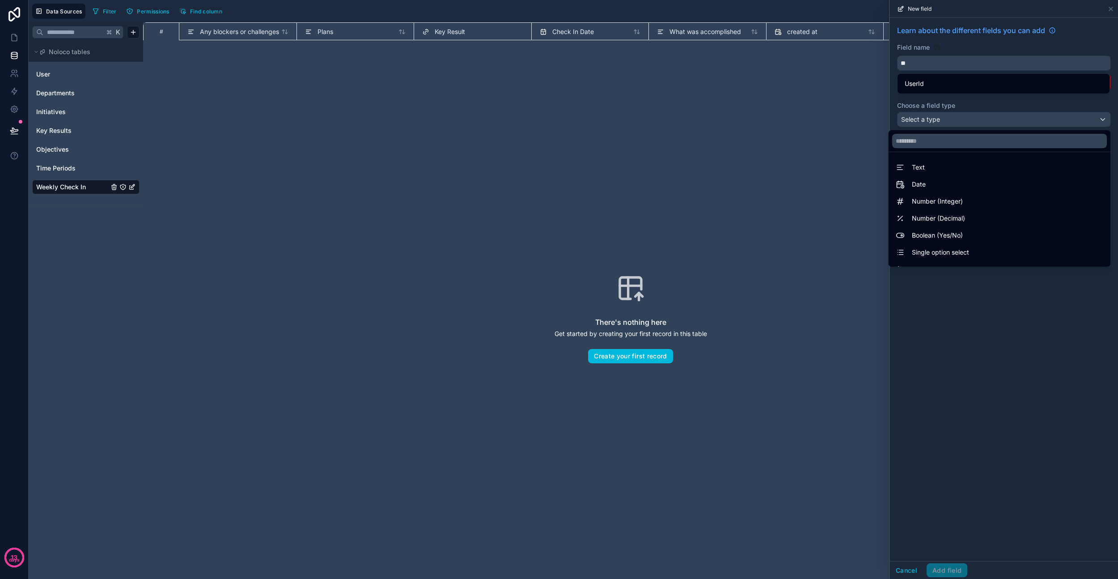
click at [943, 321] on div at bounding box center [1004, 289] width 228 height 579
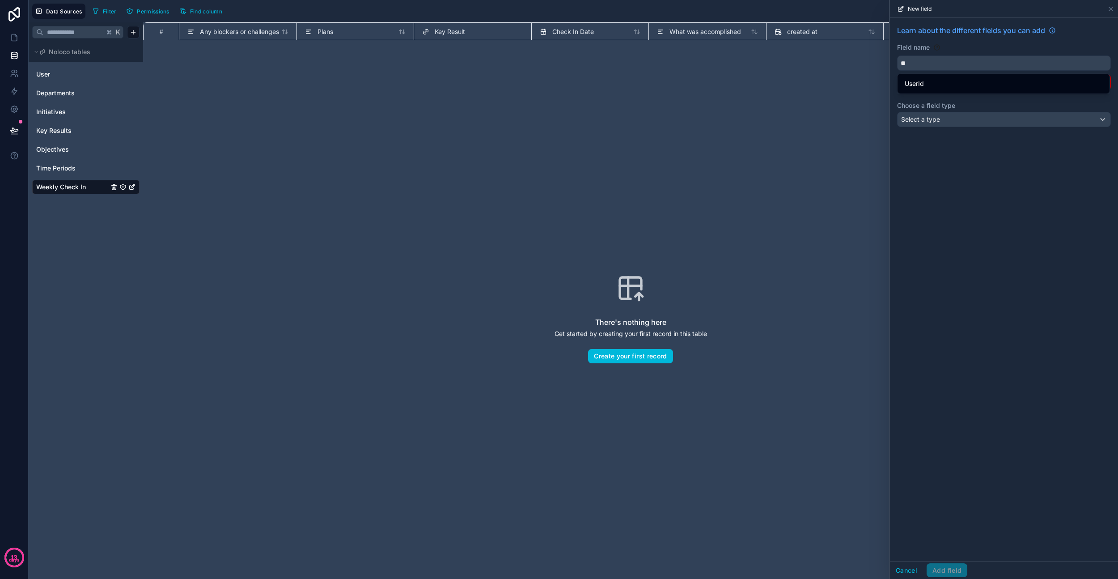
click at [963, 293] on div "Learn about the different fields you can add Field name ** The name has to be 3…" at bounding box center [1004, 289] width 228 height 543
click at [954, 123] on div "Select a type" at bounding box center [1004, 119] width 213 height 14
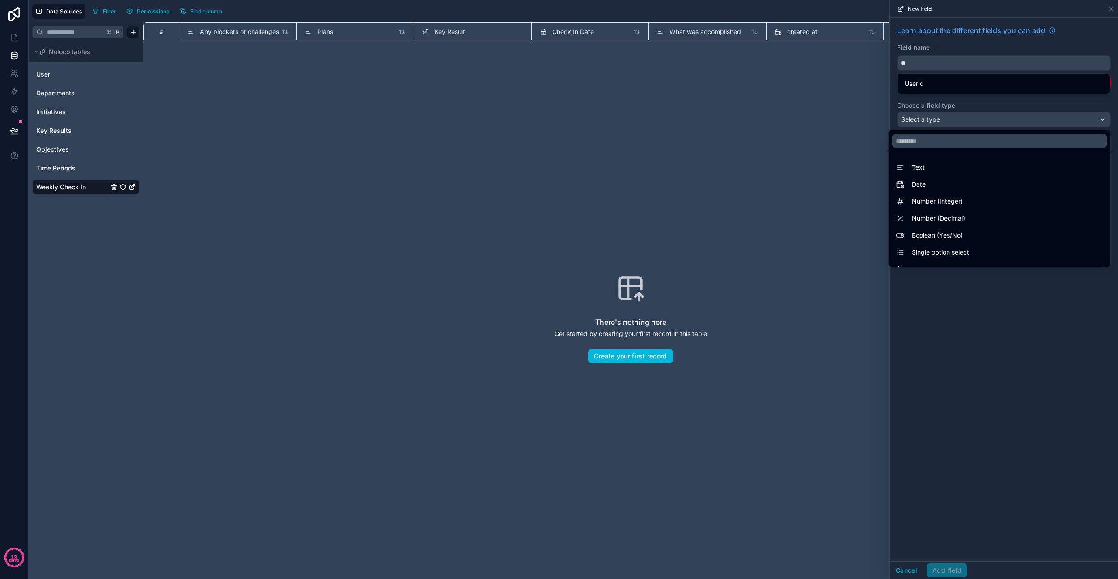
click at [950, 203] on span "Number (Integer)" at bounding box center [937, 201] width 51 height 11
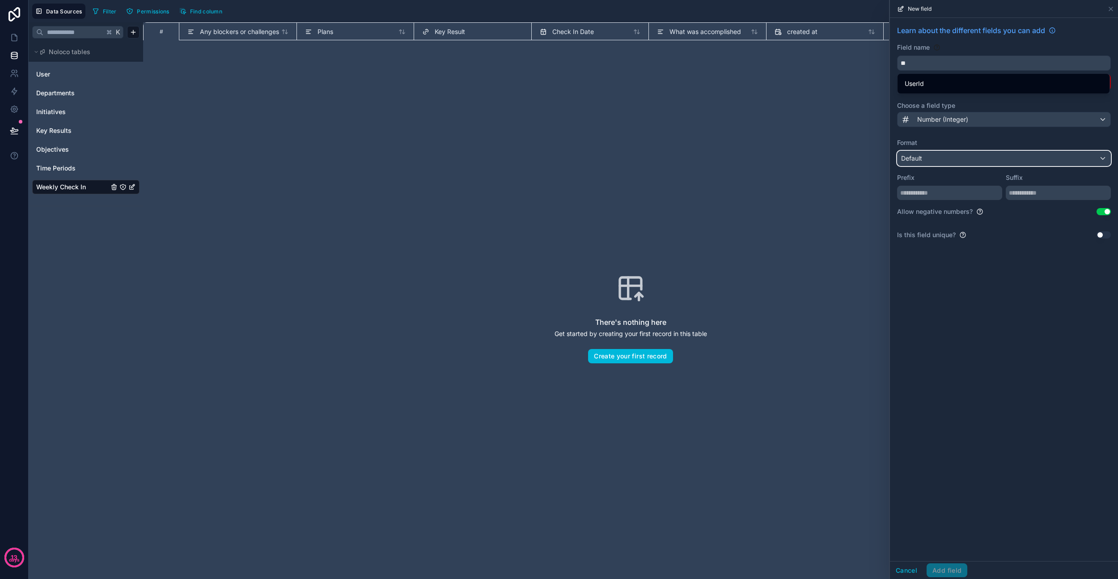
click at [946, 151] on div "Default" at bounding box center [1004, 158] width 213 height 14
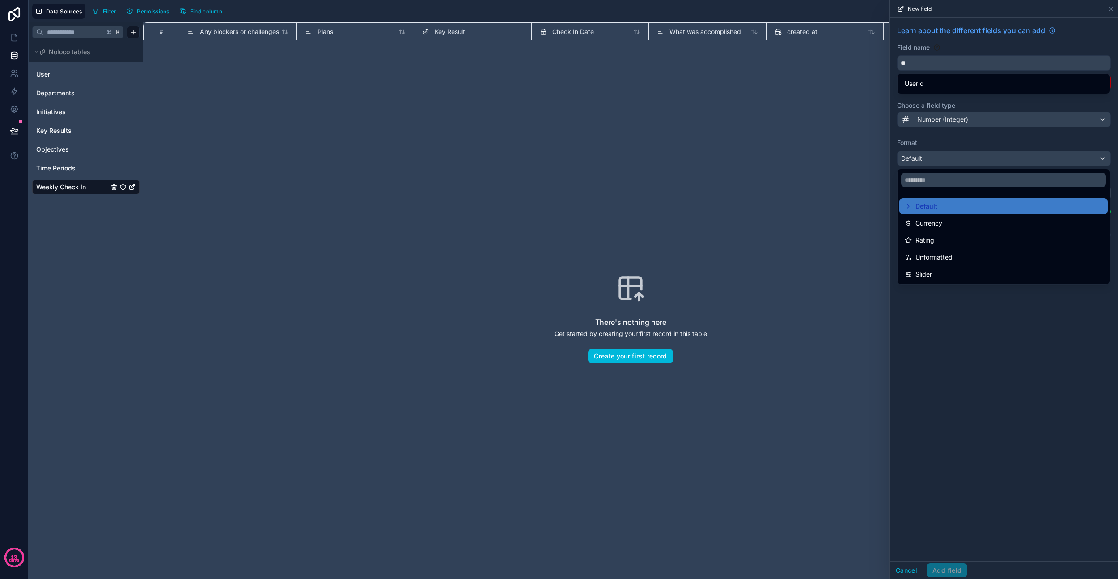
click at [961, 329] on div at bounding box center [1004, 289] width 228 height 579
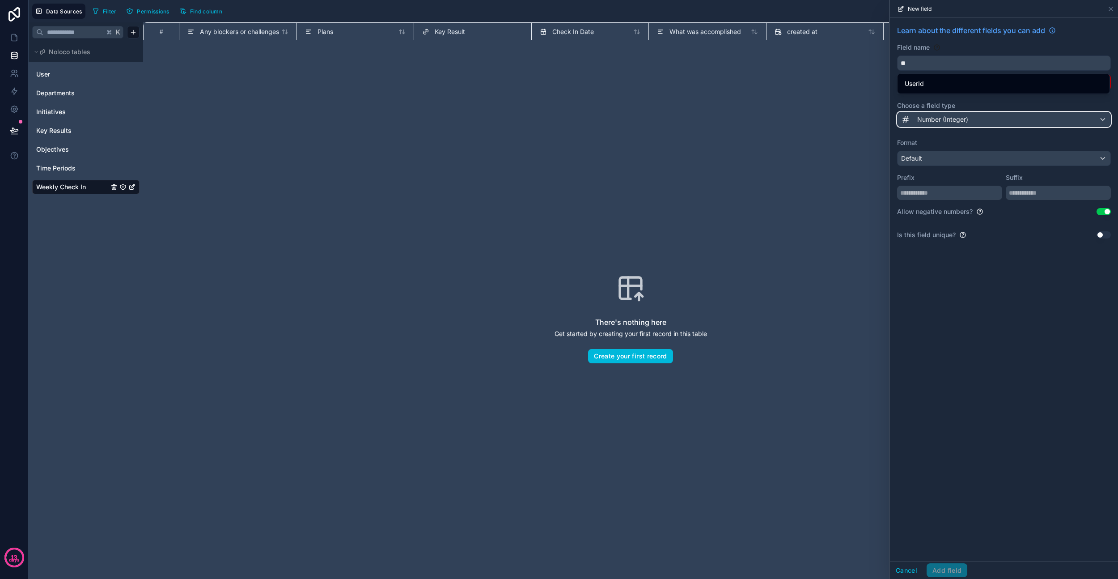
click at [951, 117] on span "Number (Integer)" at bounding box center [942, 119] width 51 height 9
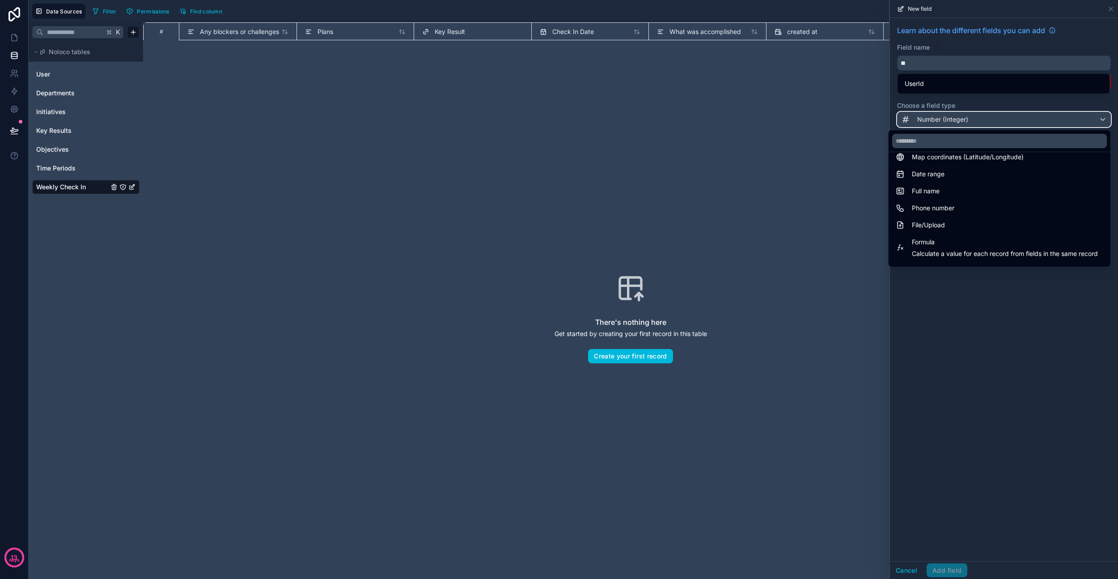
scroll to position [180, 0]
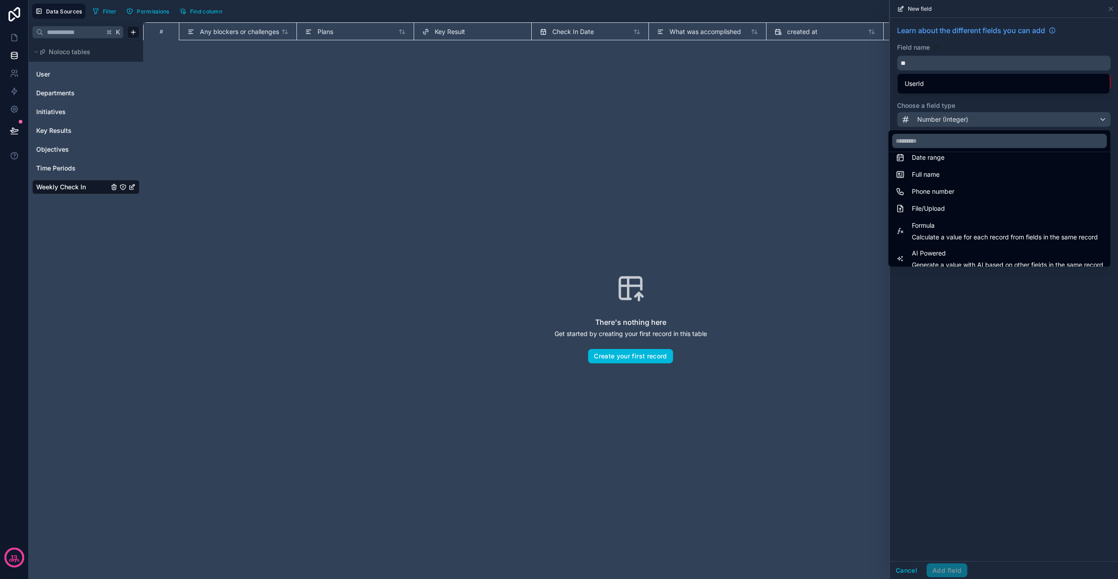
click at [971, 344] on div at bounding box center [1004, 289] width 228 height 579
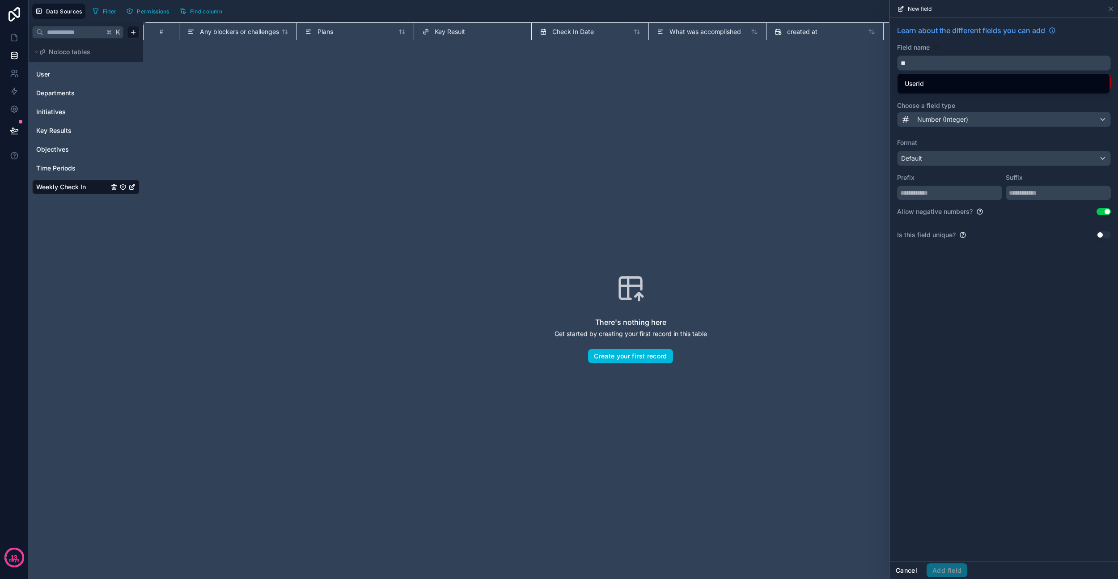
click at [910, 566] on button "Cancel" at bounding box center [906, 570] width 33 height 14
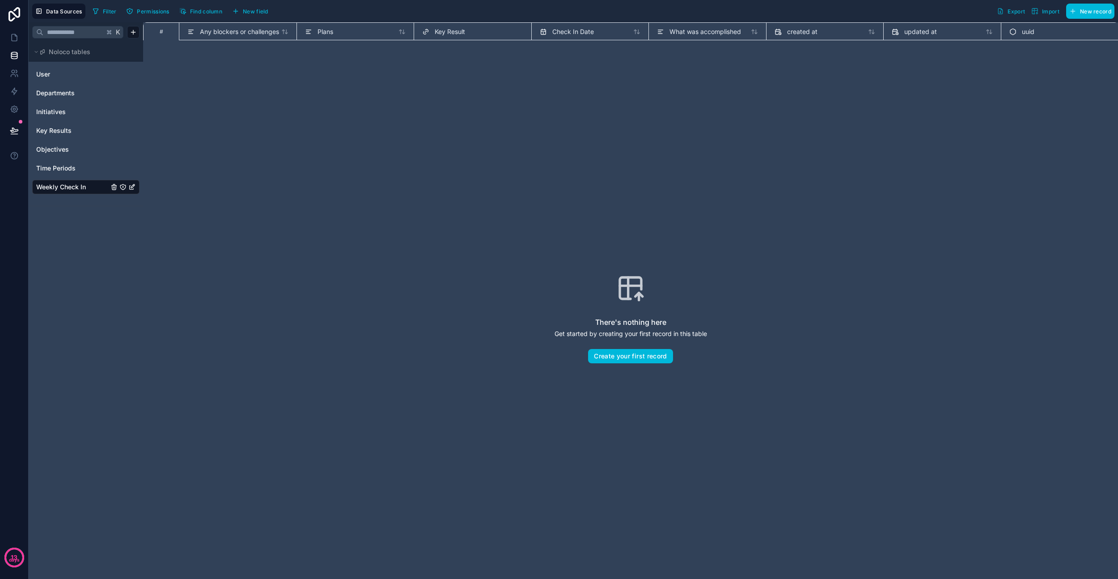
click at [333, 31] on div "Plans" at bounding box center [355, 31] width 101 height 11
click at [325, 33] on span "Plans" at bounding box center [326, 31] width 16 height 9
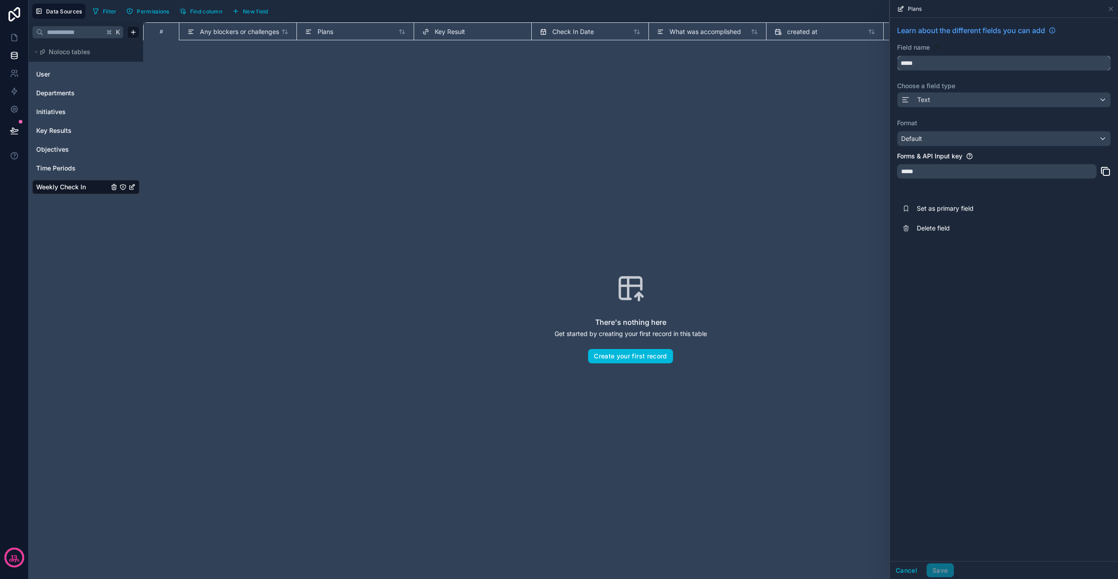
click at [929, 64] on input "*****" at bounding box center [1004, 63] width 213 height 14
paste input "**********"
type input "**********"
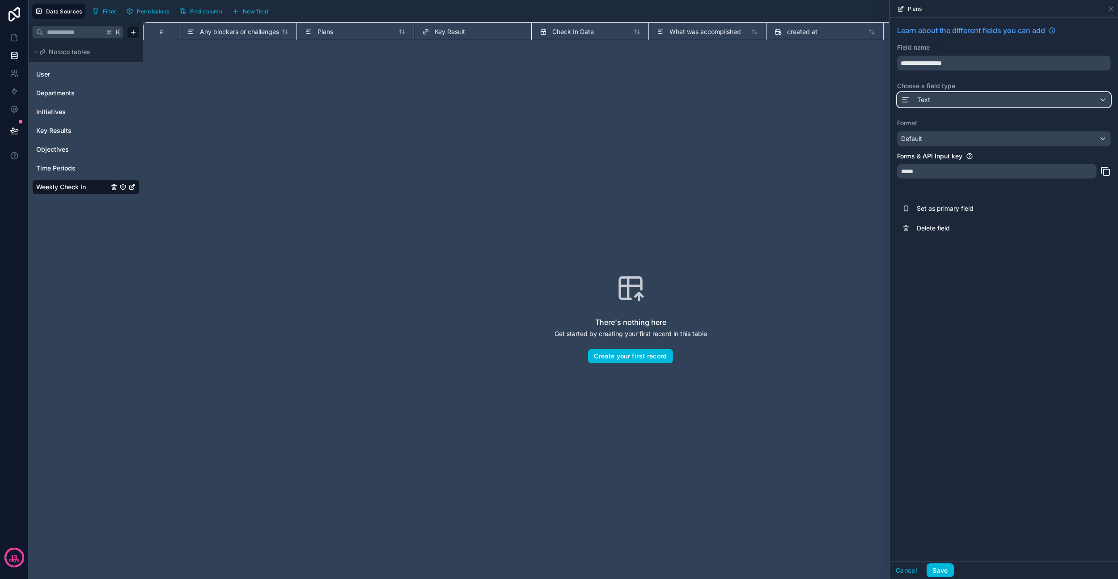
click at [925, 94] on div "Text" at bounding box center [915, 99] width 29 height 11
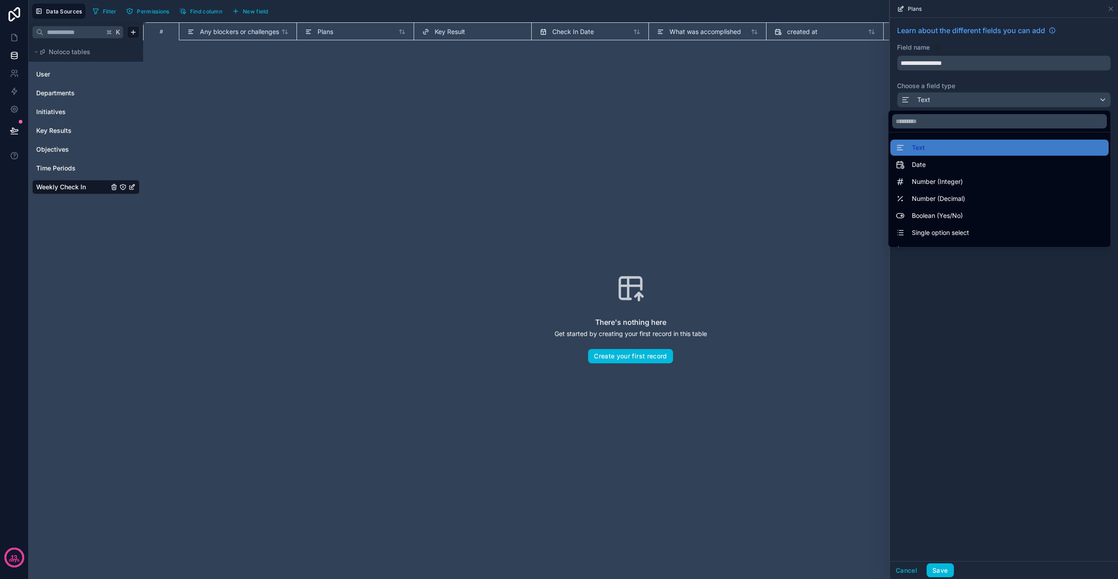
click at [930, 148] on div "Text" at bounding box center [1000, 147] width 208 height 11
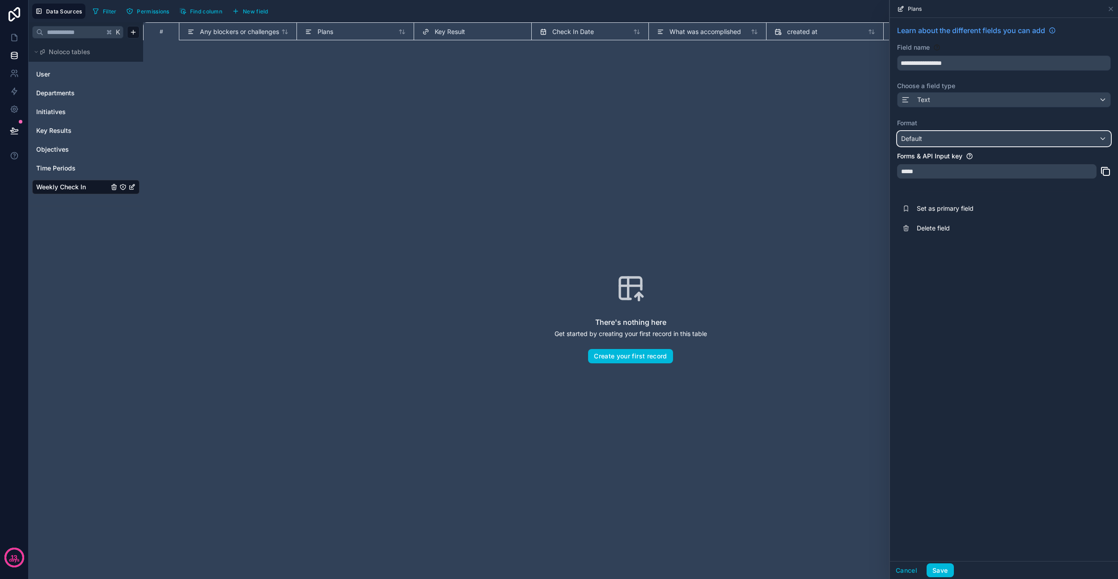
click at [933, 134] on div "Default" at bounding box center [1004, 138] width 213 height 14
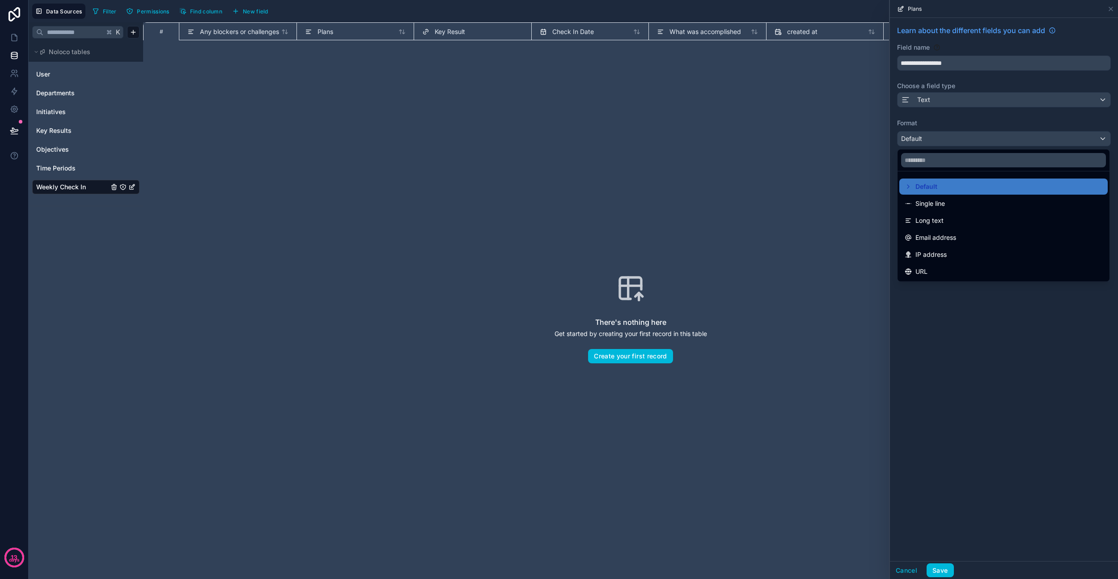
click at [945, 218] on div "Long text" at bounding box center [1004, 220] width 198 height 11
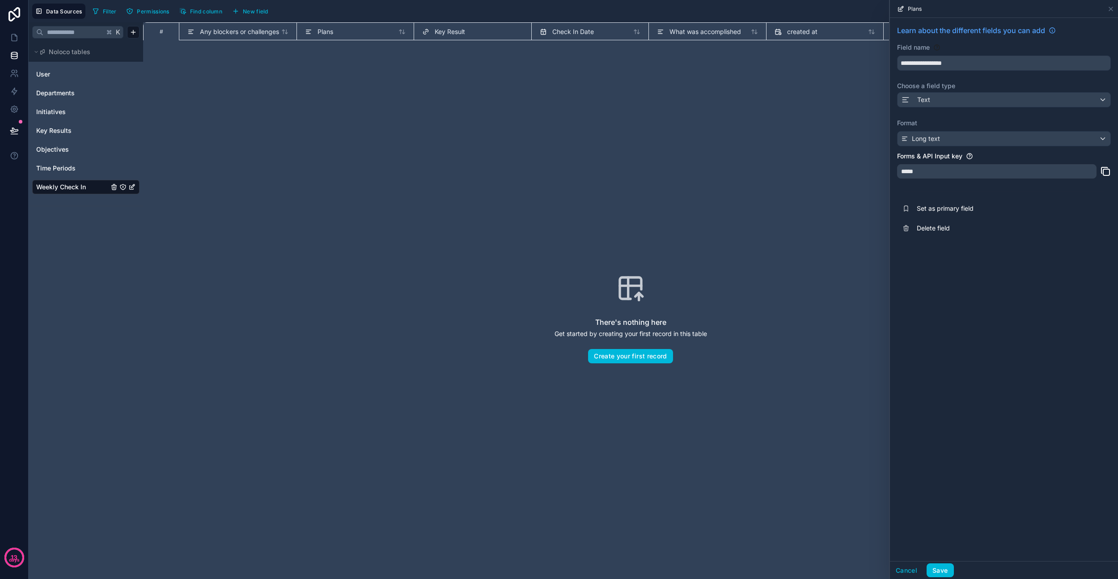
click at [941, 565] on button "Save" at bounding box center [940, 570] width 27 height 14
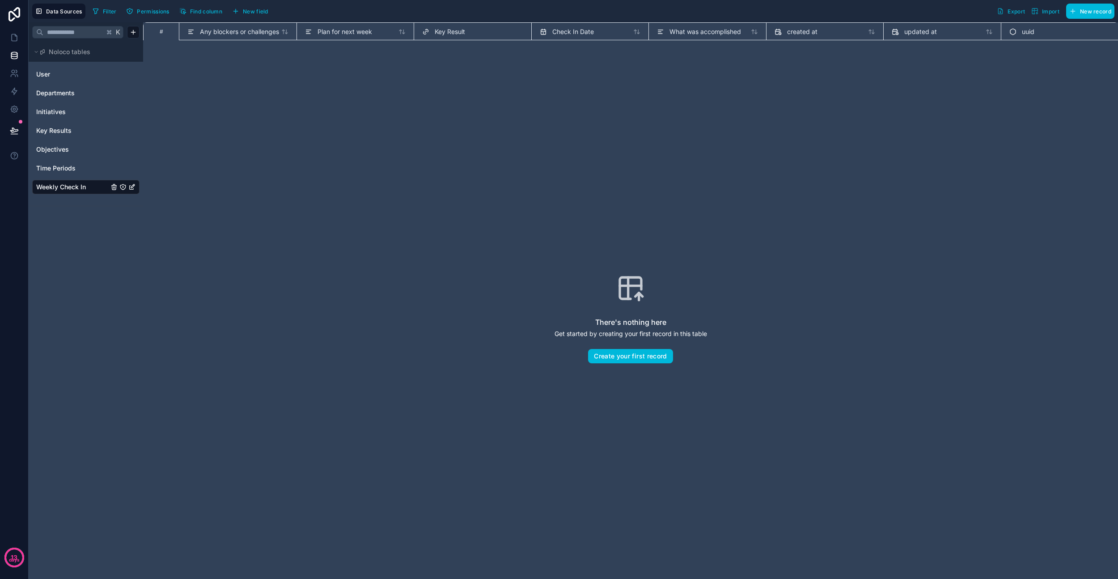
click at [570, 30] on span "Check In Date" at bounding box center [573, 31] width 42 height 9
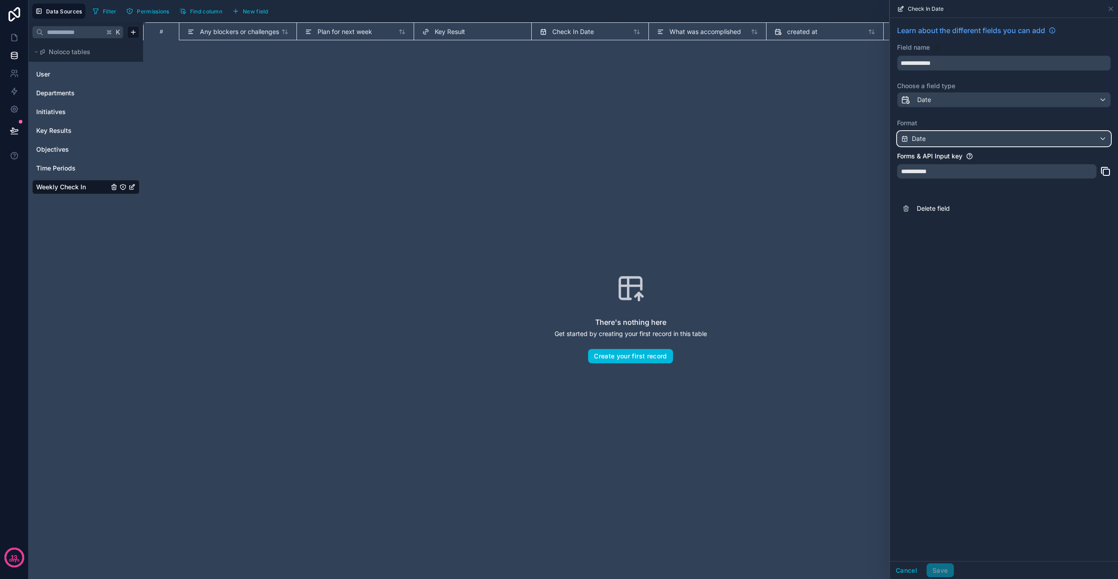
click at [969, 139] on div "Date" at bounding box center [1004, 138] width 213 height 14
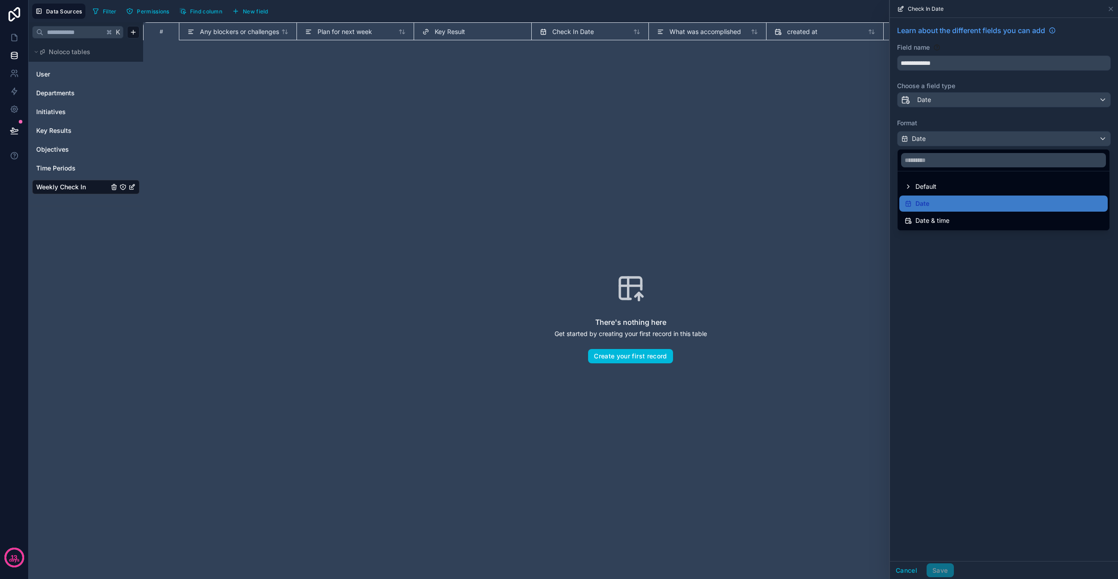
click at [931, 202] on div "Date" at bounding box center [1004, 203] width 198 height 11
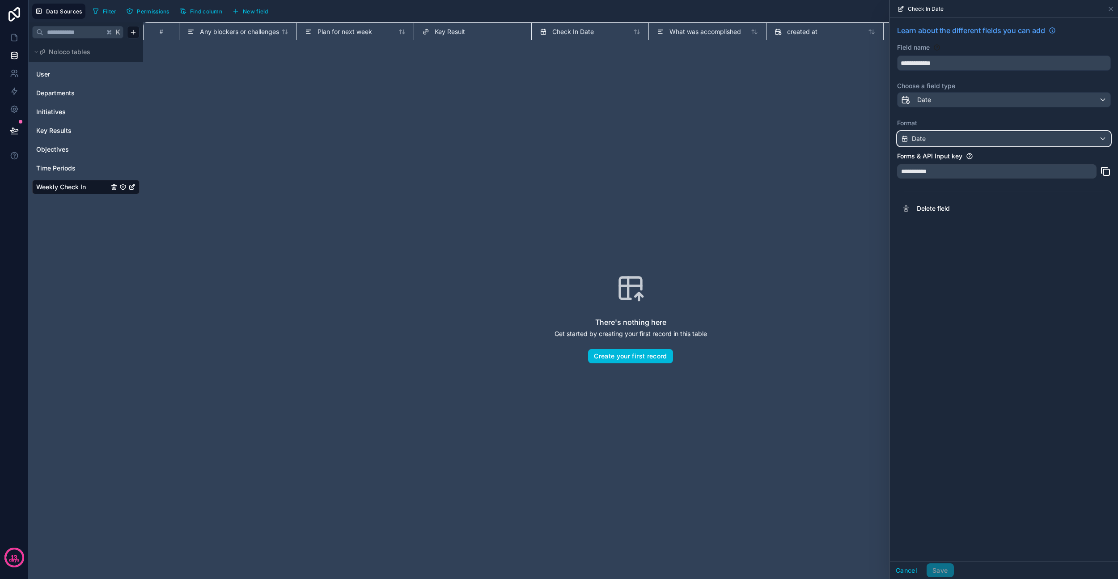
click at [925, 142] on span "Date" at bounding box center [919, 138] width 14 height 9
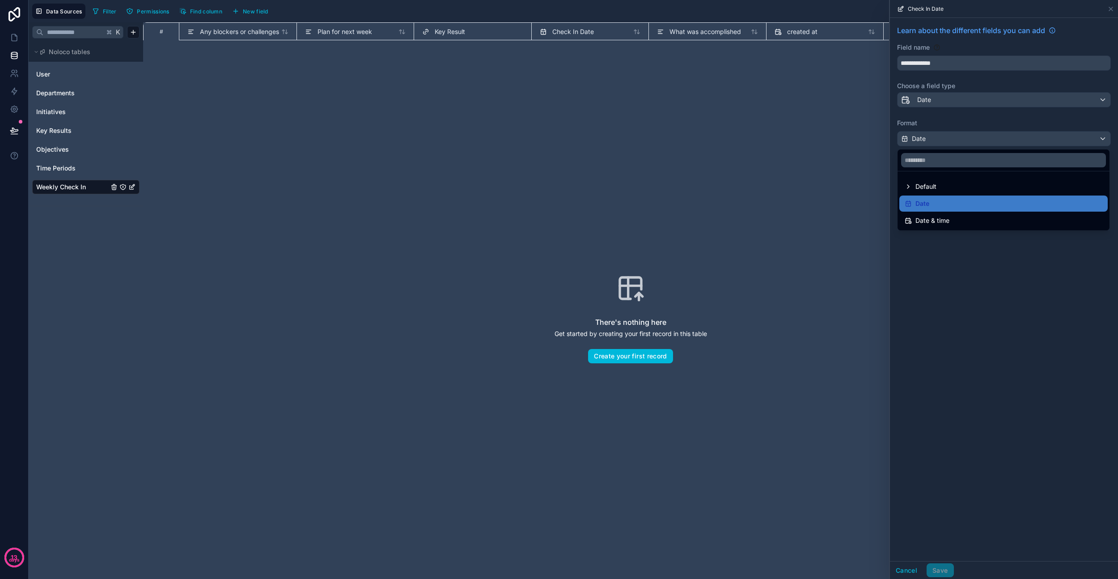
click at [913, 183] on div "Default" at bounding box center [921, 186] width 32 height 11
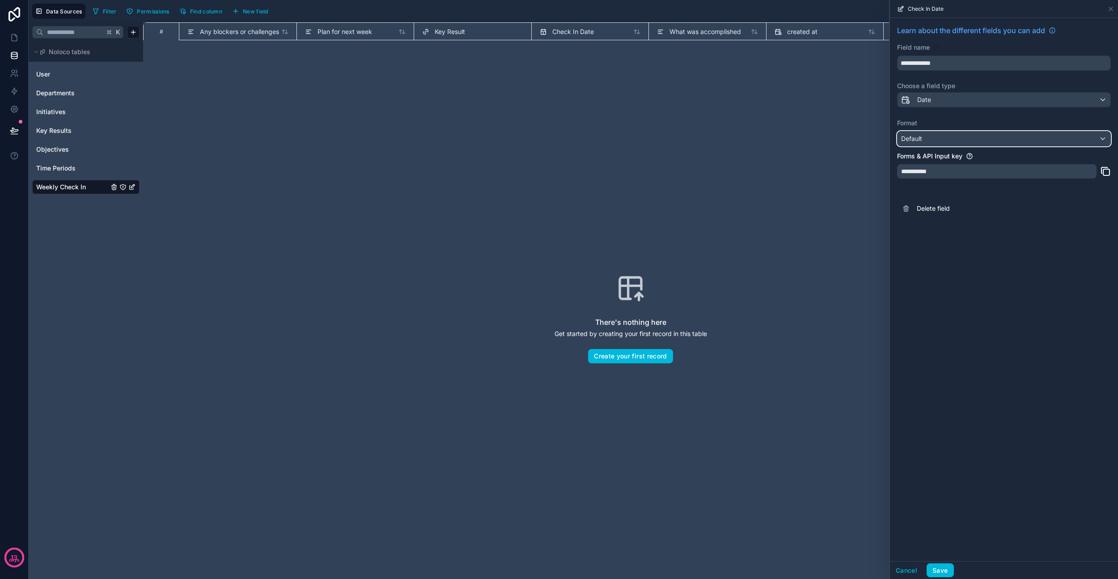
click at [932, 136] on div "Default" at bounding box center [1004, 138] width 213 height 14
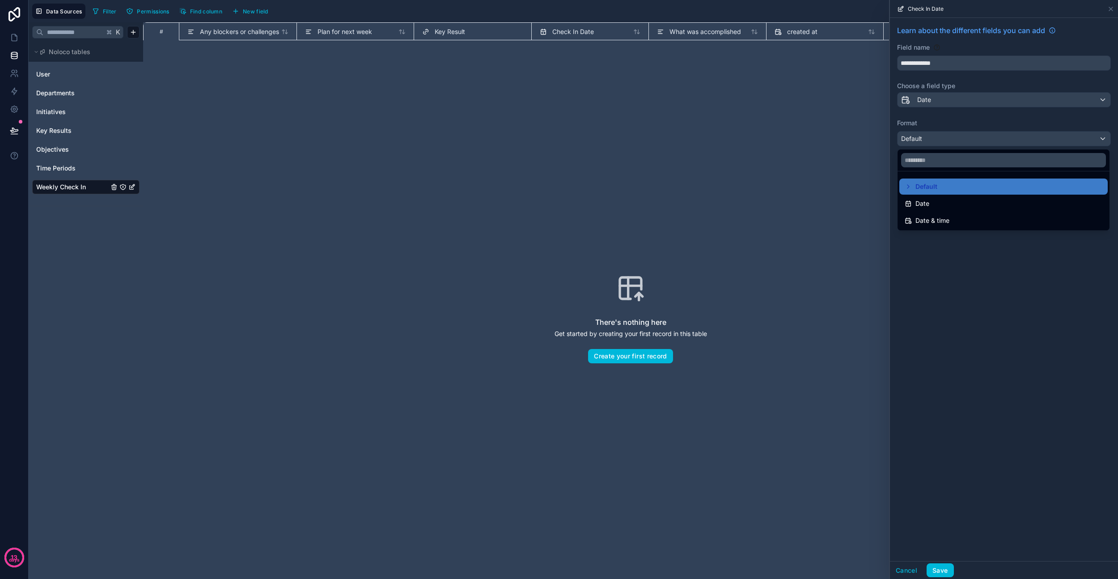
click at [933, 204] on div "Date" at bounding box center [1004, 203] width 198 height 11
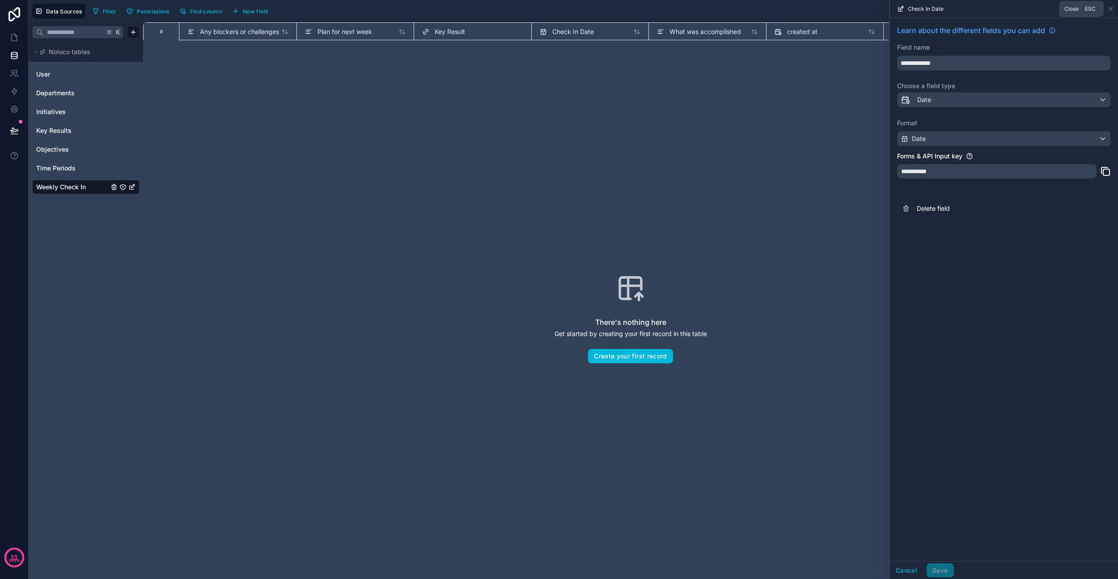
click at [1114, 7] on icon at bounding box center [1110, 8] width 7 height 7
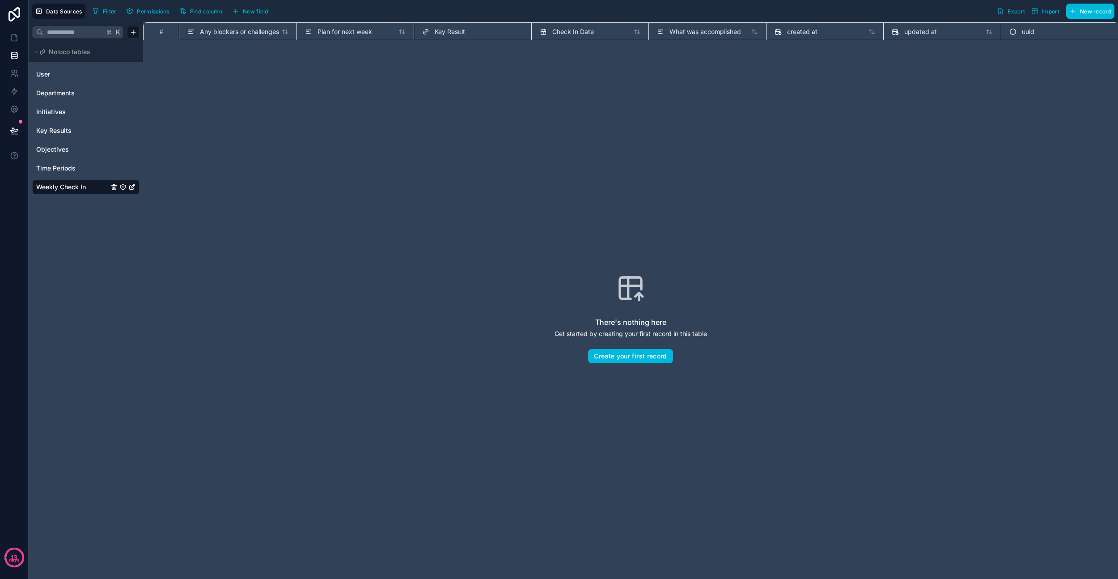
click at [251, 10] on span "New field" at bounding box center [255, 11] width 25 height 7
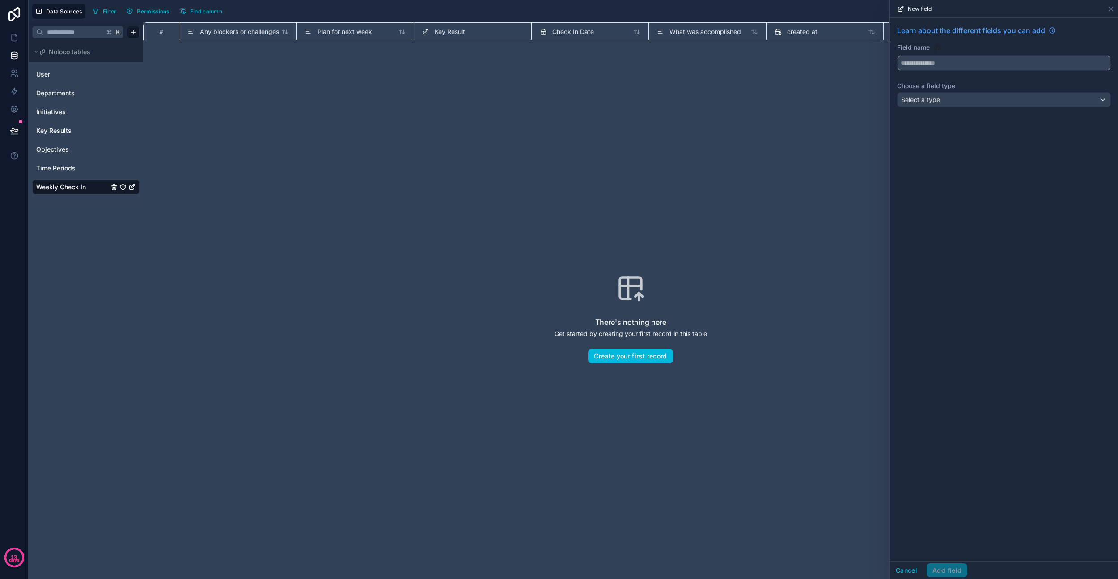
click at [956, 64] on input "text" at bounding box center [1004, 63] width 213 height 14
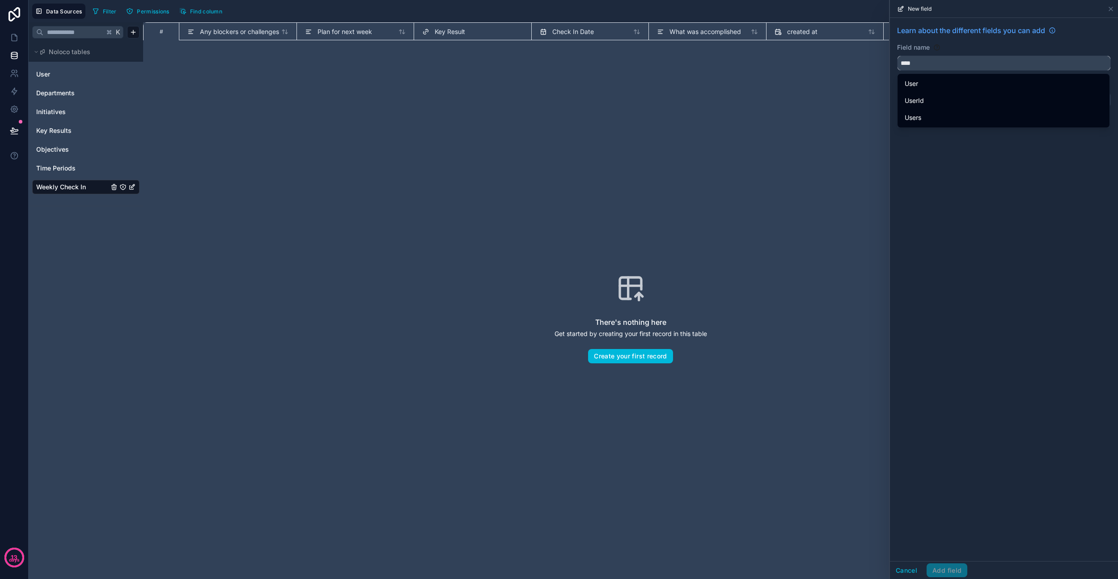
type input "****"
click at [946, 86] on div "User" at bounding box center [1004, 83] width 198 height 11
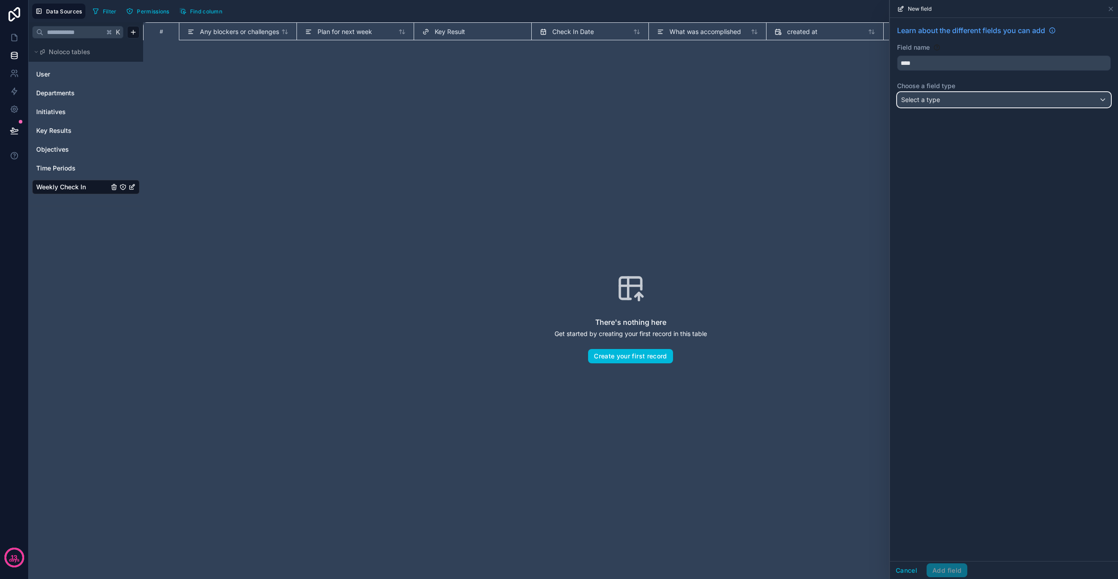
click at [947, 102] on div "Select a type" at bounding box center [1004, 100] width 213 height 14
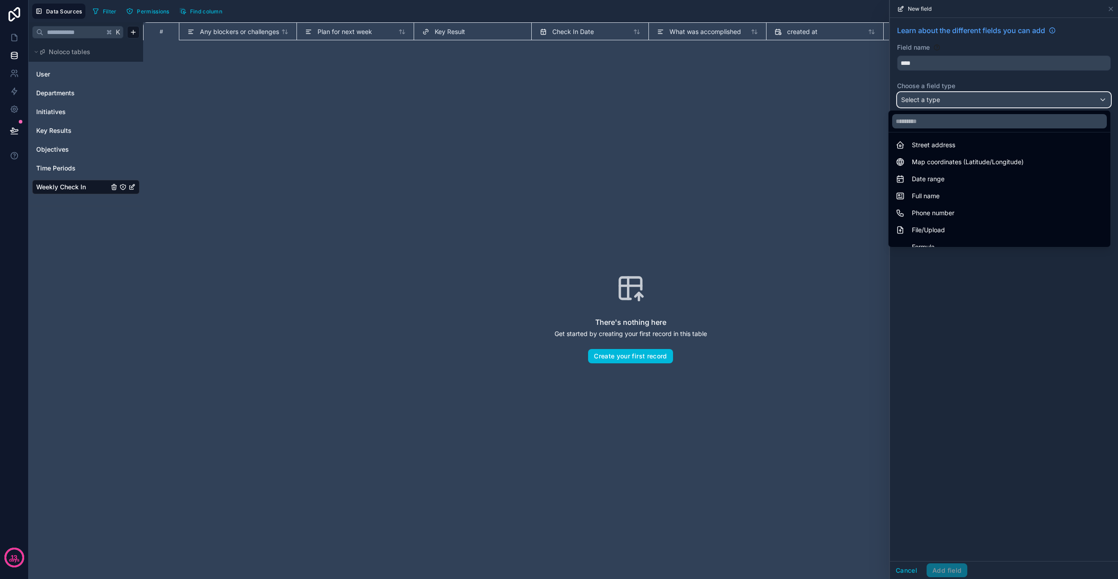
scroll to position [259, 0]
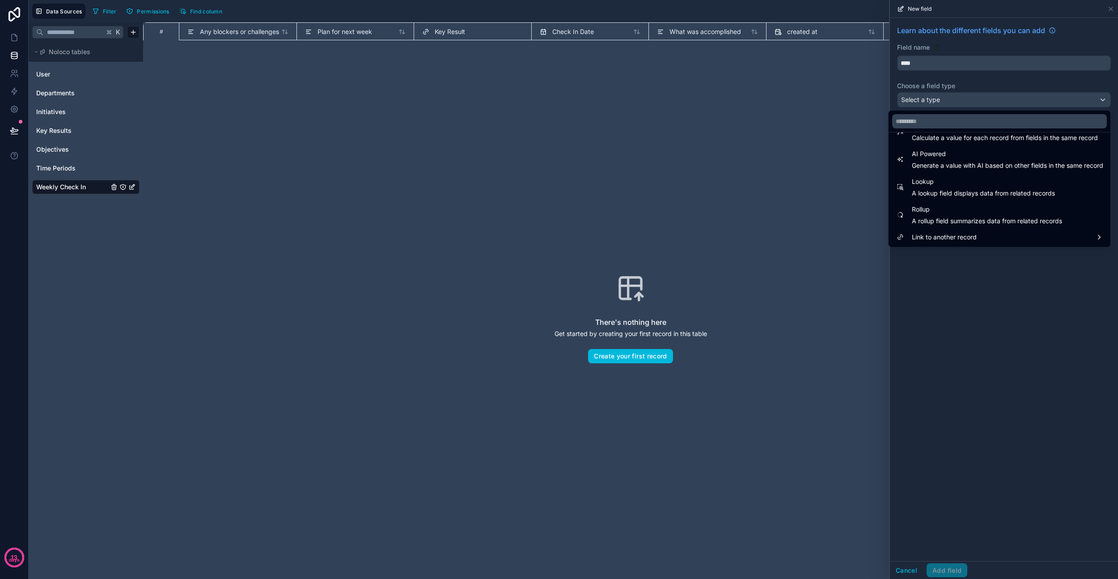
click at [932, 238] on span "Link to another record" at bounding box center [944, 237] width 65 height 11
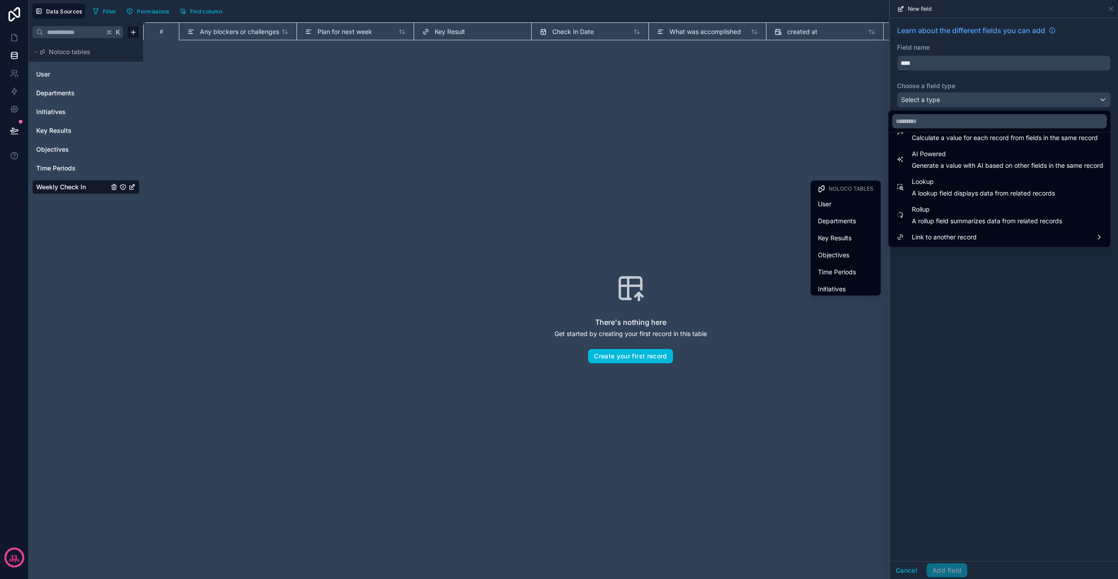
click at [839, 209] on div "User" at bounding box center [845, 204] width 55 height 11
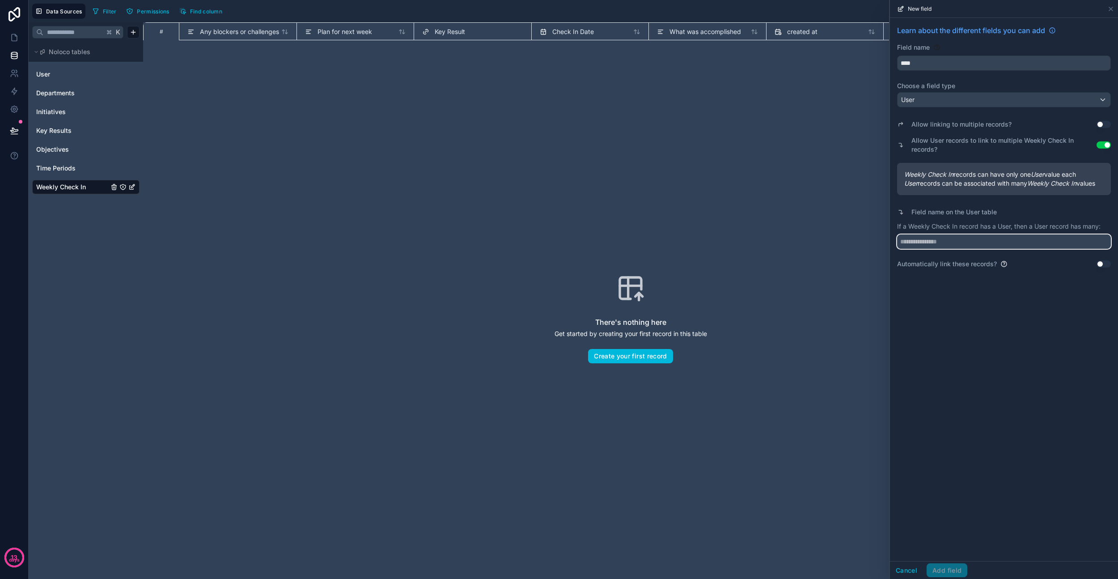
click at [956, 242] on input "text" at bounding box center [1004, 241] width 214 height 14
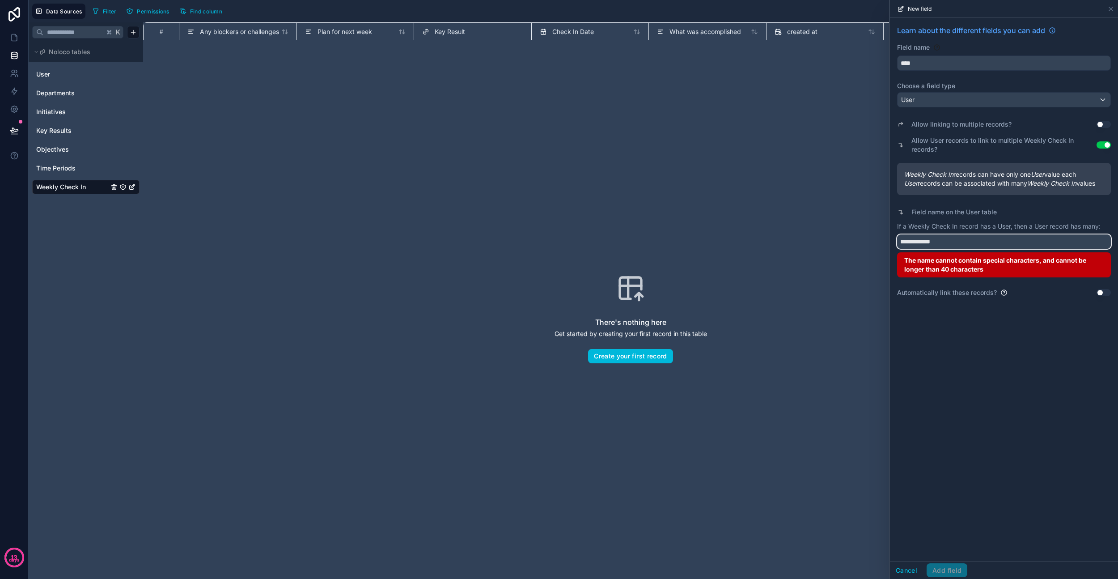
type input "**********"
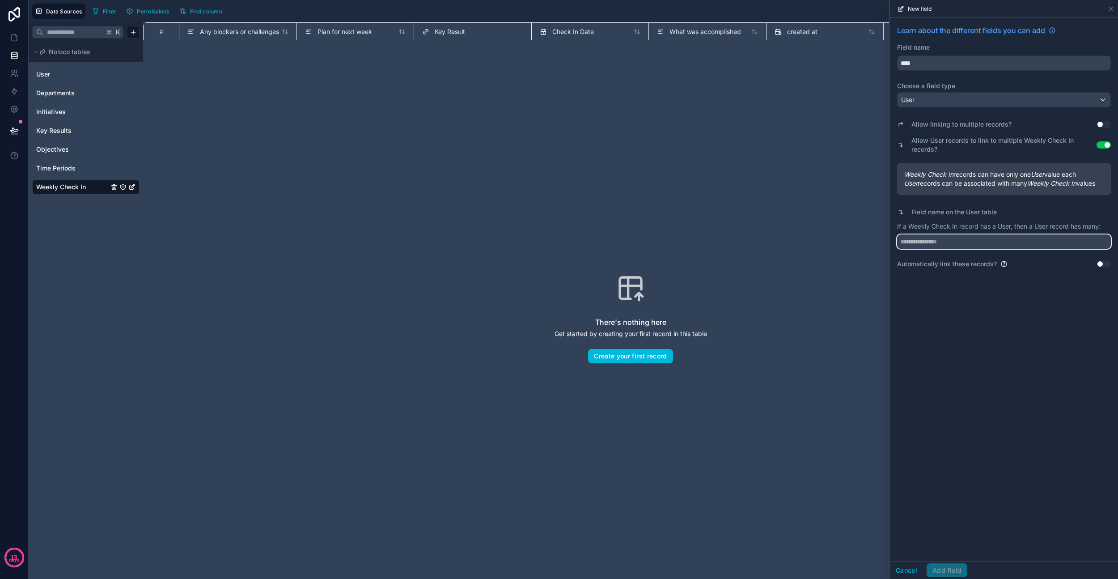
paste input "**********"
type input "**********"
click at [993, 360] on div "**********" at bounding box center [1004, 289] width 228 height 543
click at [948, 570] on button "Add field" at bounding box center [947, 570] width 41 height 14
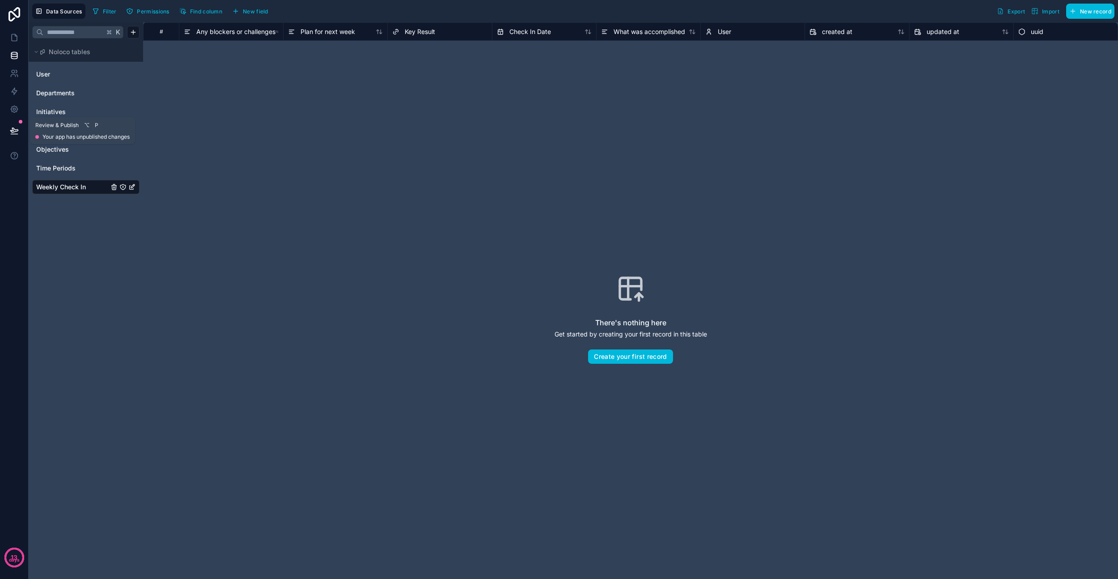
click at [15, 127] on icon at bounding box center [14, 130] width 9 height 9
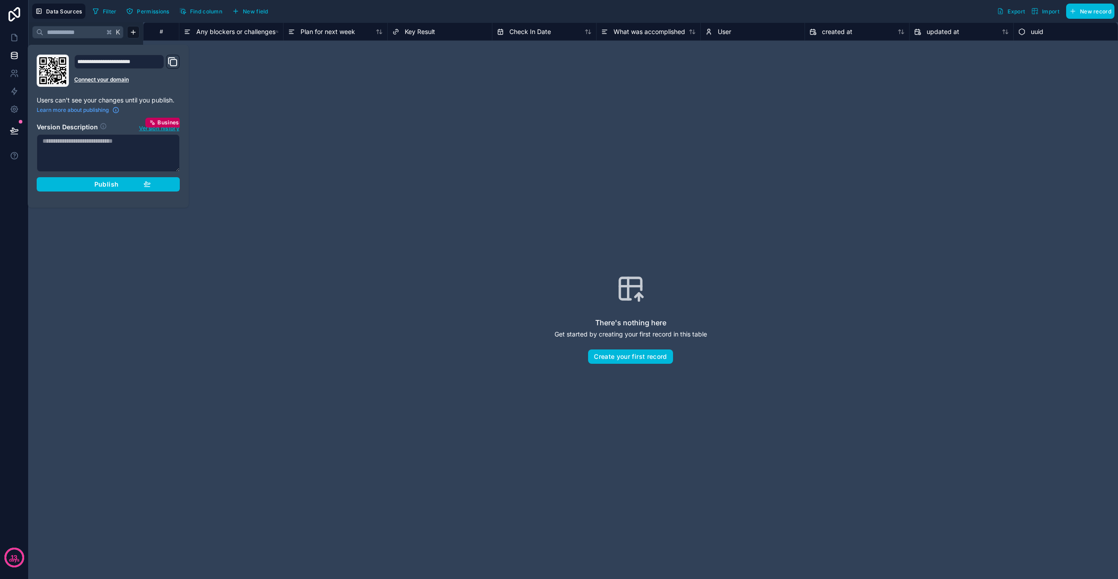
click at [89, 186] on div "Publish" at bounding box center [108, 184] width 85 height 8
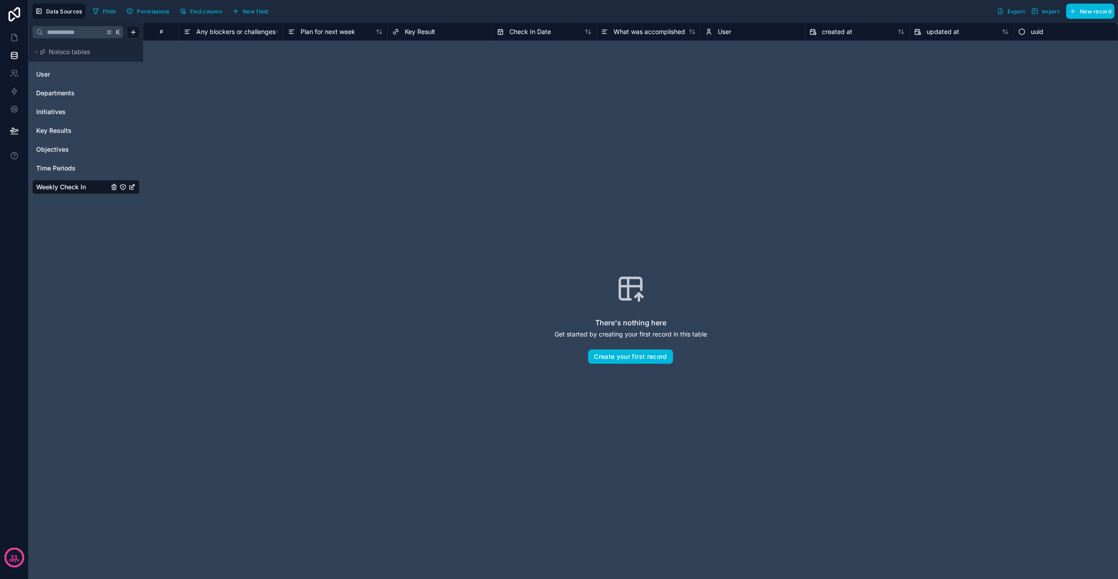
click at [345, 187] on div "There's nothing here Get started by creating your first record in this table Cr…" at bounding box center [631, 318] width 918 height 499
click at [13, 38] on icon at bounding box center [14, 37] width 9 height 9
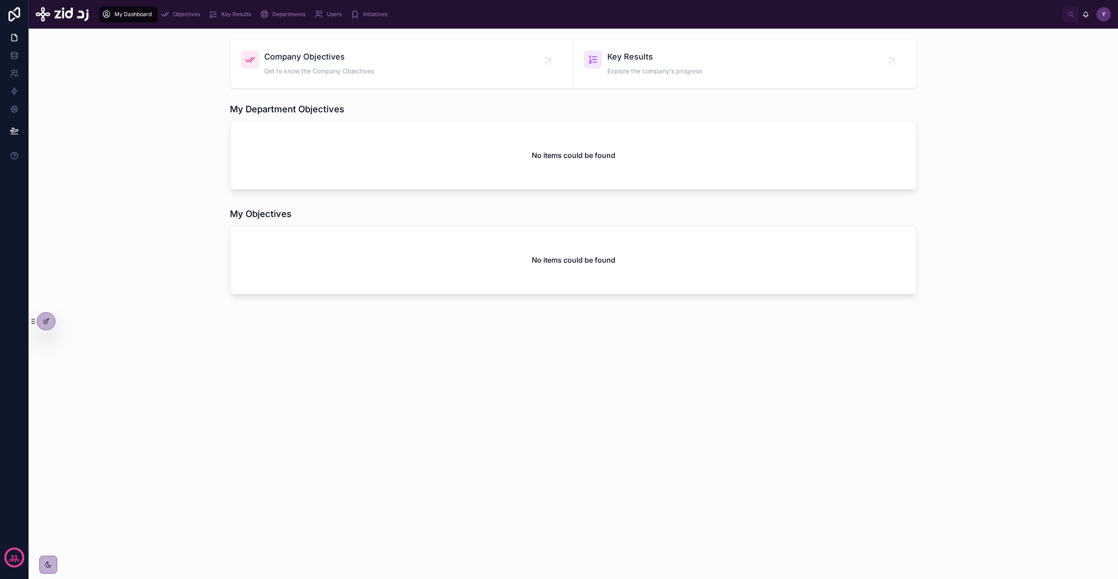
click at [188, 15] on span "Objectives" at bounding box center [186, 14] width 27 height 7
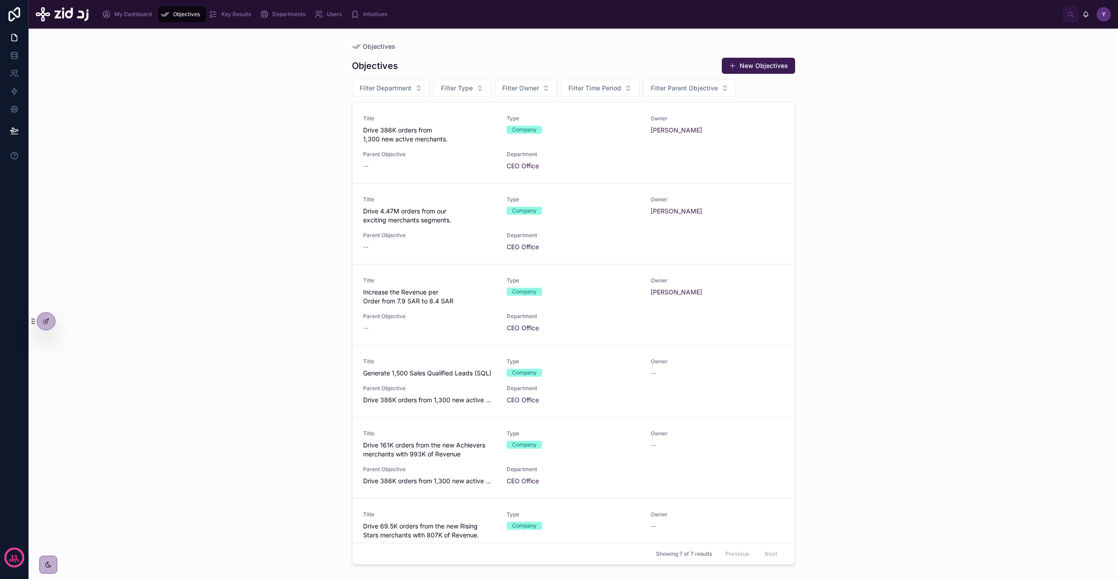
click at [453, 147] on div "Title Drive 386K orders from 1,300 new active merchants. Type Company Owner [PE…" at bounding box center [573, 142] width 421 height 55
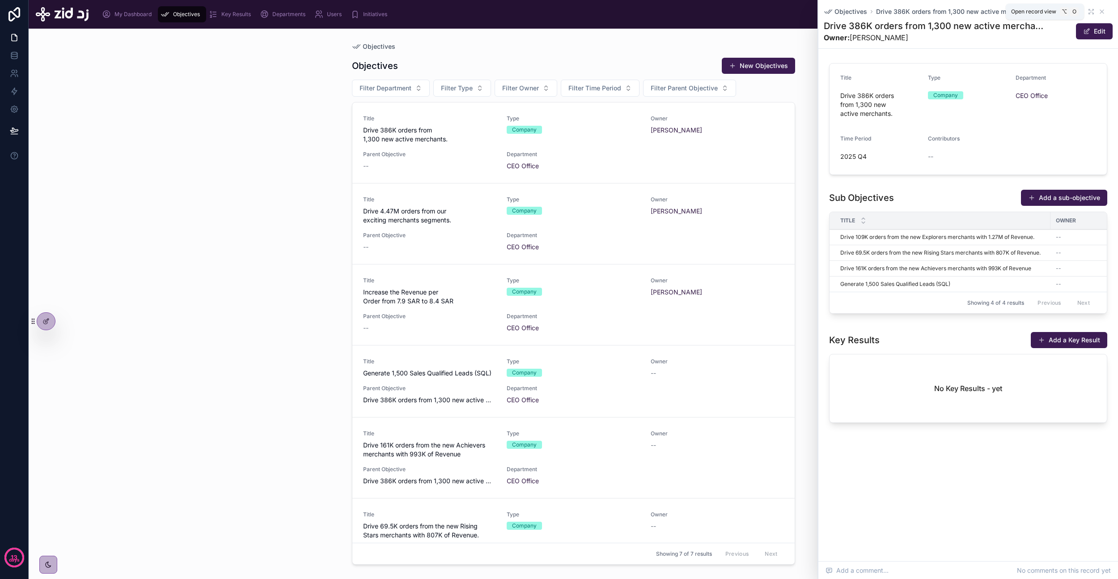
click at [1088, 13] on icon at bounding box center [1091, 11] width 7 height 7
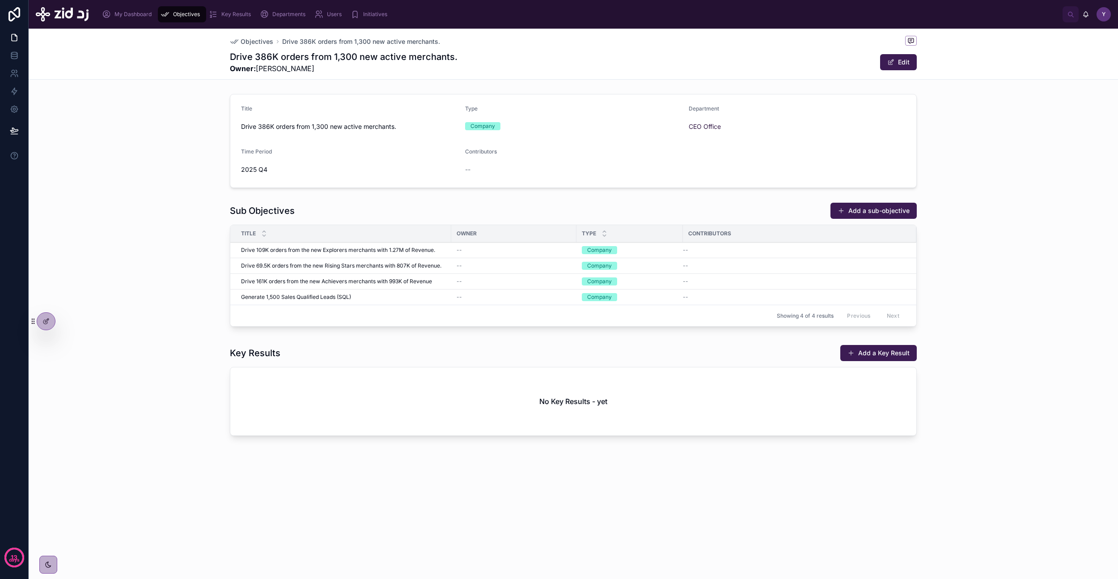
click at [370, 252] on span "Drive 109K orders from the new Explorers merchants with 1.27M of Revenue." at bounding box center [338, 249] width 194 height 7
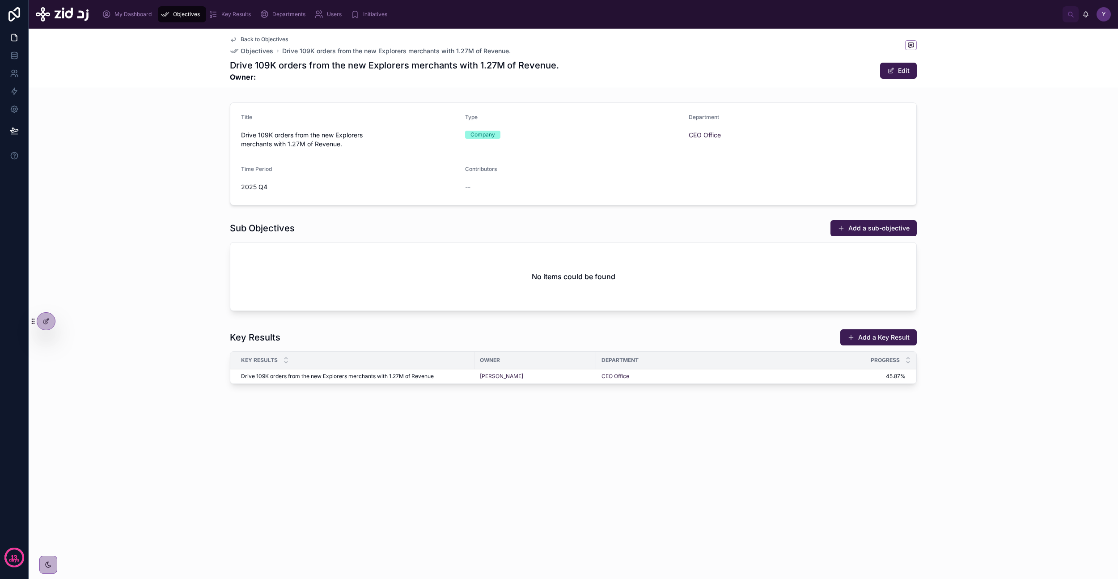
click at [305, 373] on span "Drive 109K orders from the new Explorers merchants with 1.27M of Revenue" at bounding box center [337, 376] width 193 height 7
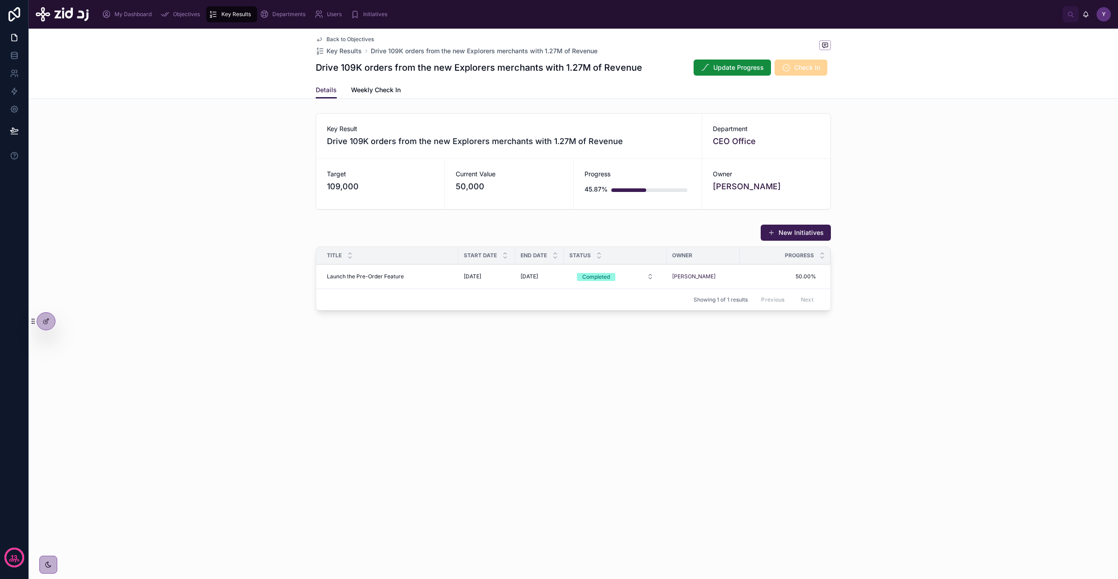
click at [44, 322] on icon at bounding box center [45, 321] width 7 height 7
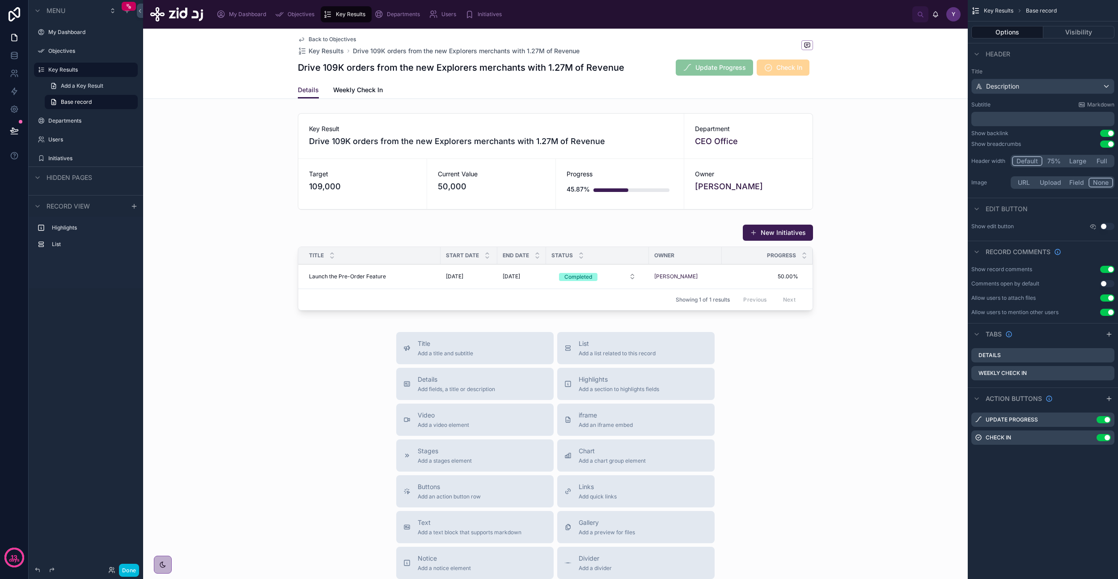
click at [346, 89] on span "Weekly Check In" at bounding box center [358, 89] width 50 height 9
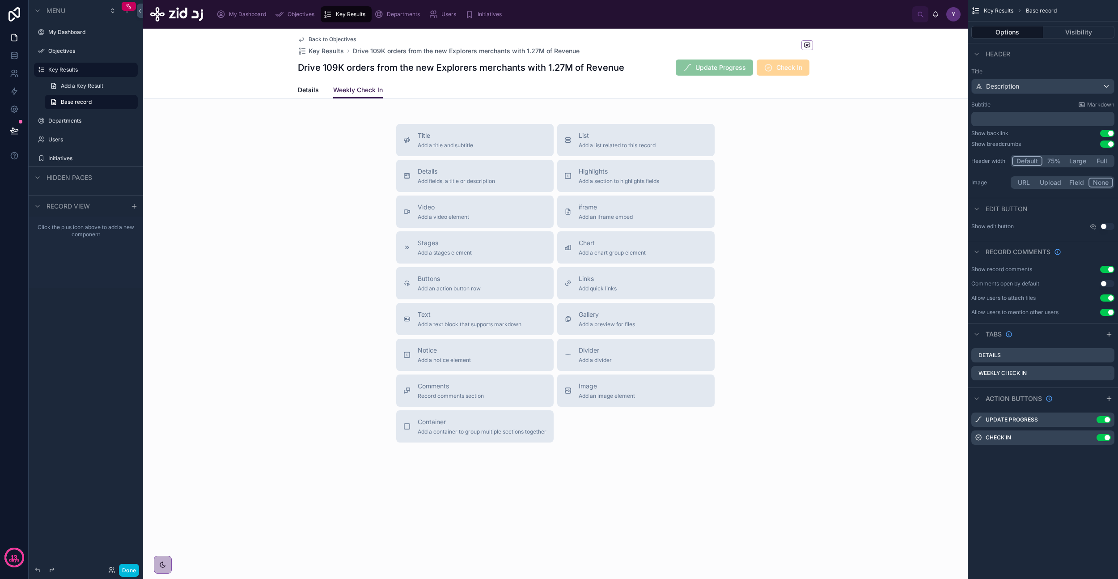
click at [616, 134] on span "List" at bounding box center [617, 135] width 77 height 9
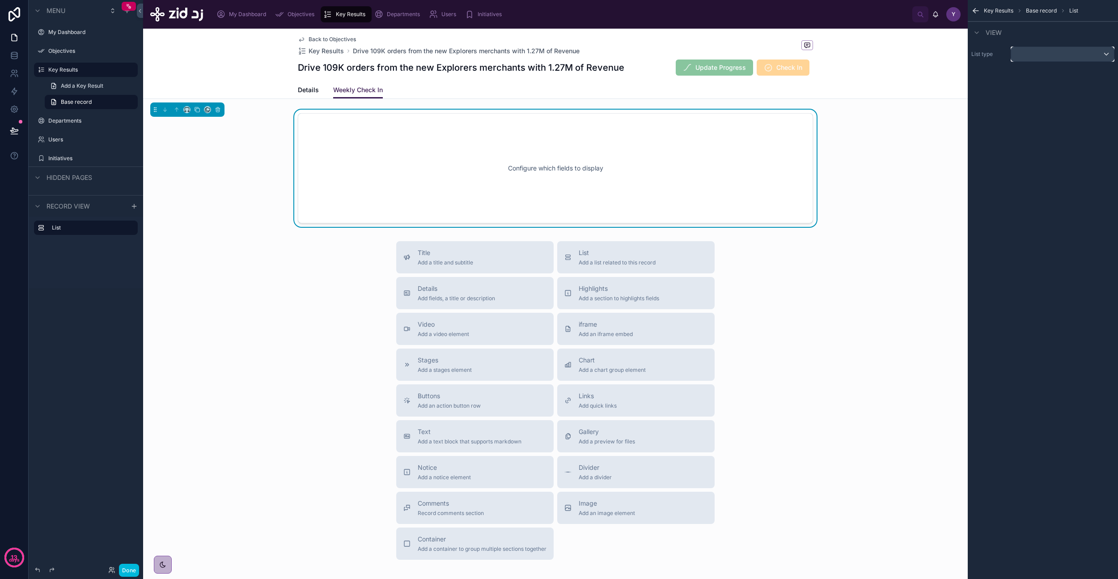
click at [1027, 59] on div "scrollable content" at bounding box center [1062, 54] width 103 height 14
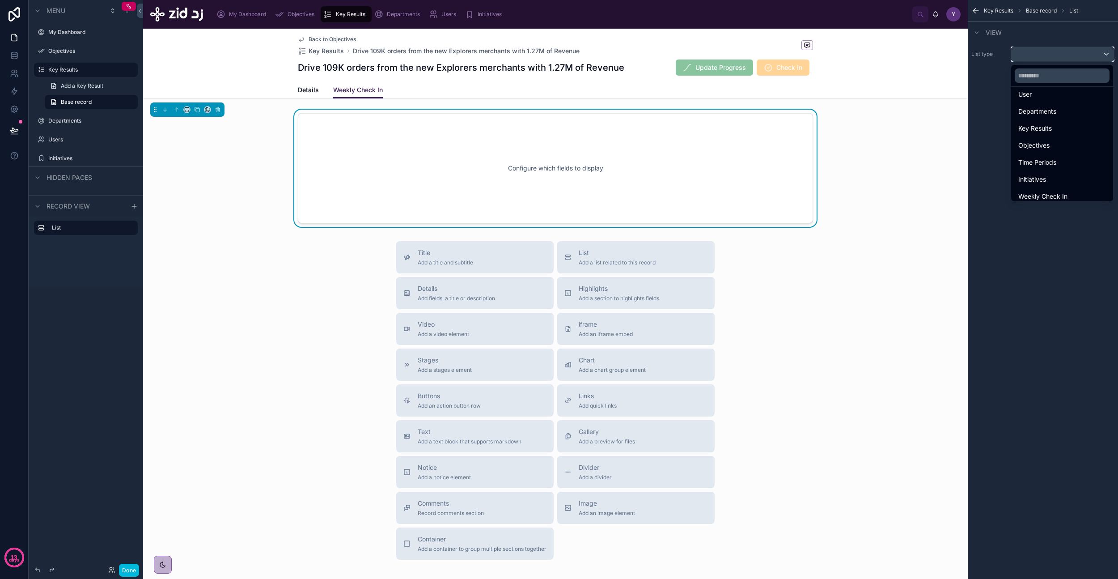
scroll to position [26, 0]
click at [1055, 191] on span "Weekly Check In" at bounding box center [1042, 191] width 49 height 11
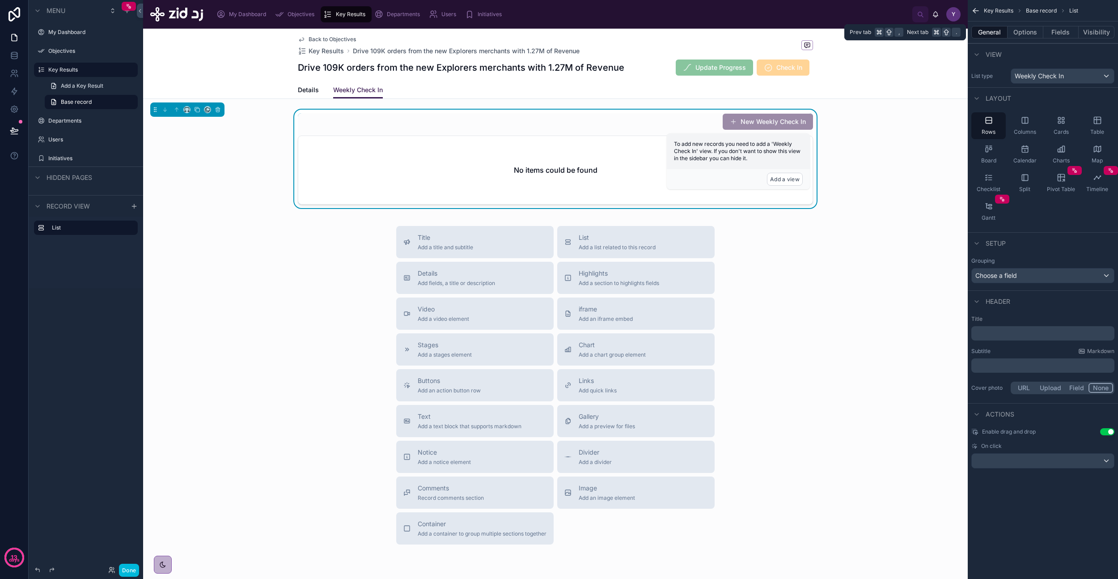
click at [1022, 32] on button "Options" at bounding box center [1026, 32] width 36 height 13
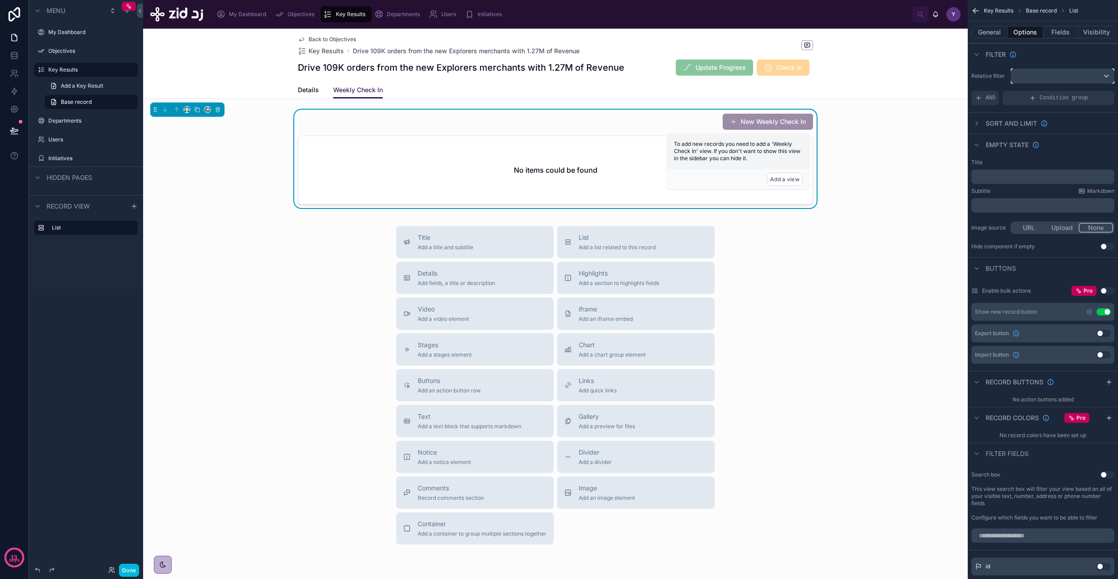
click at [1056, 76] on div "scrollable content" at bounding box center [1062, 76] width 103 height 14
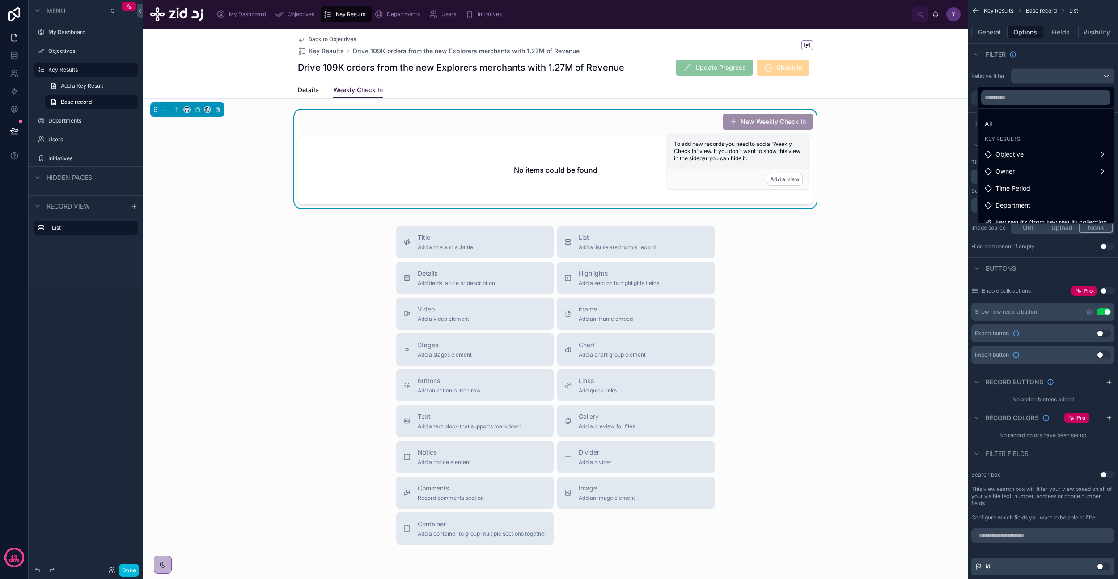
click at [1058, 63] on div "scrollable content" at bounding box center [559, 289] width 1118 height 579
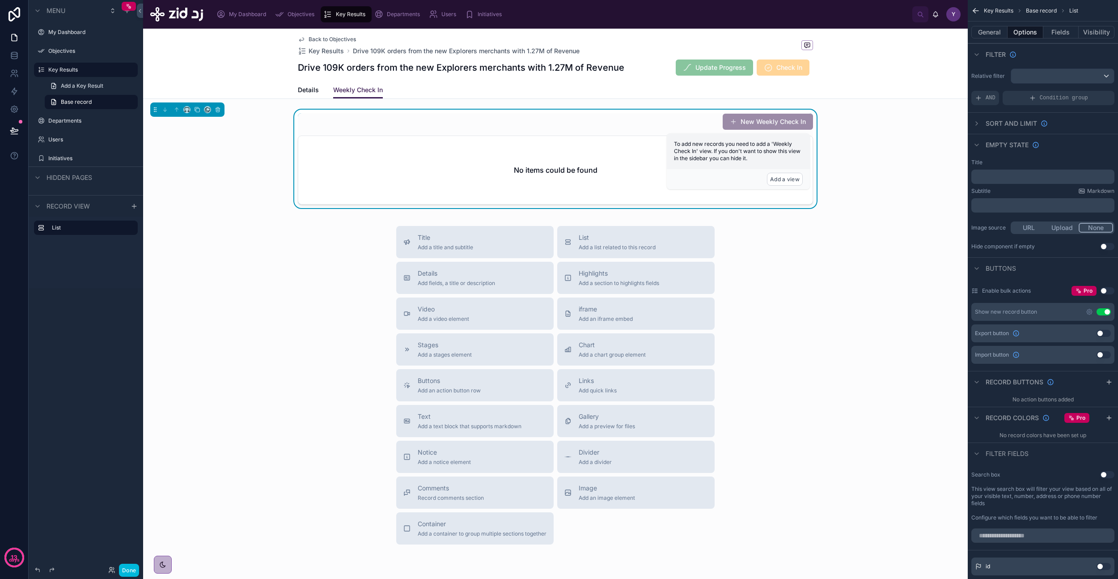
click at [1052, 92] on div "Condition group" at bounding box center [1059, 98] width 112 height 14
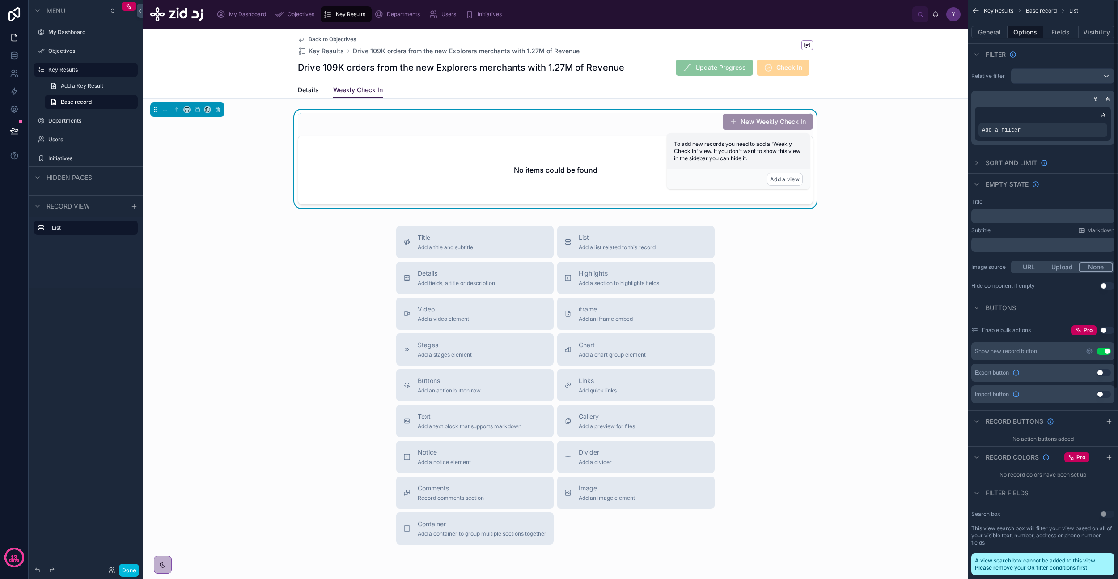
click at [1105, 117] on icon "scrollable content" at bounding box center [1102, 114] width 5 height 5
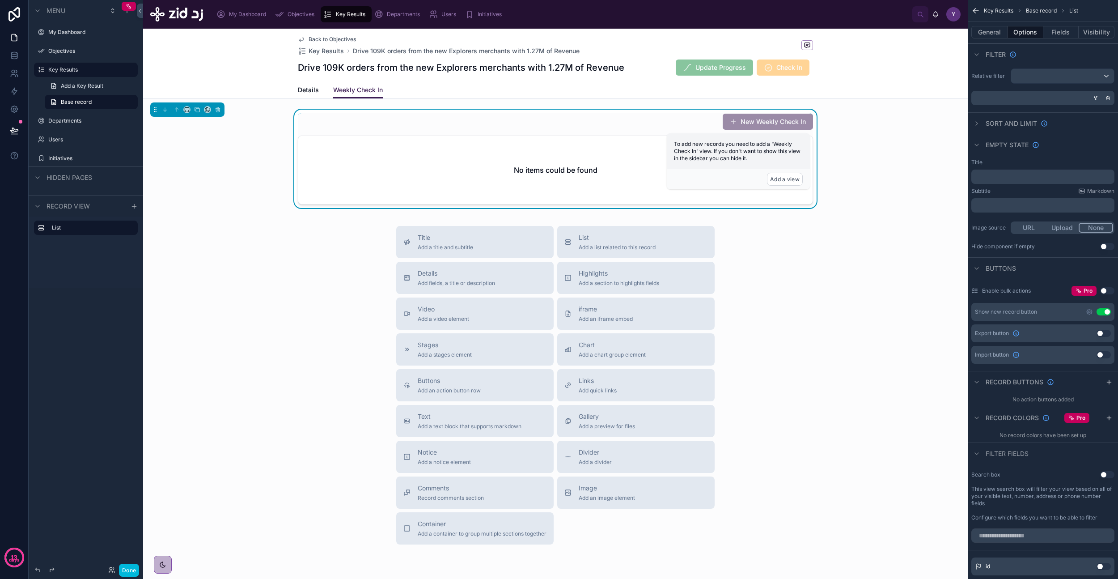
click at [998, 30] on button "General" at bounding box center [989, 32] width 36 height 13
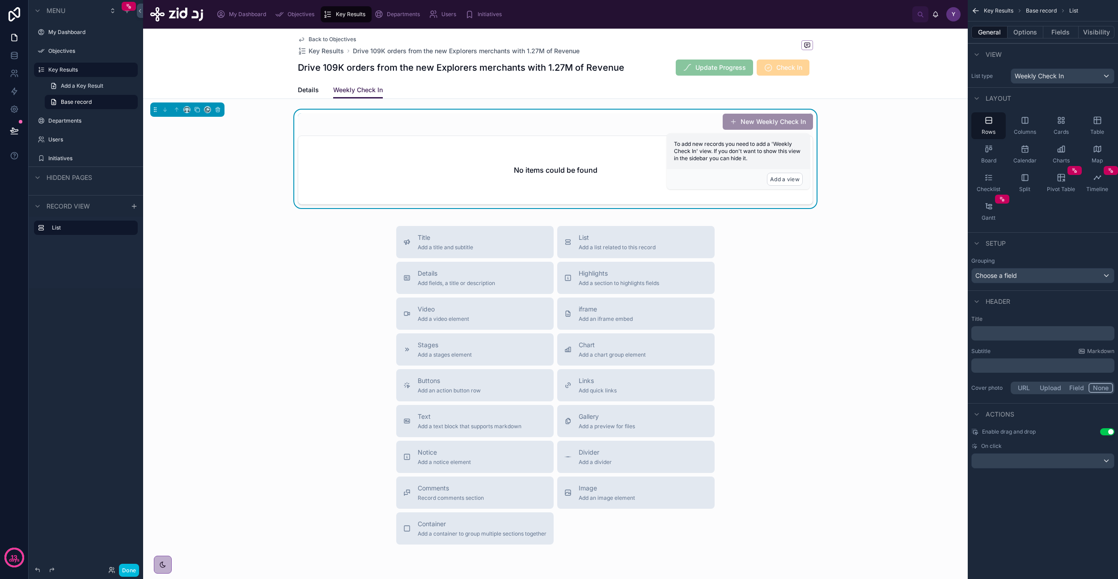
click at [1062, 121] on icon "scrollable content" at bounding box center [1061, 120] width 9 height 9
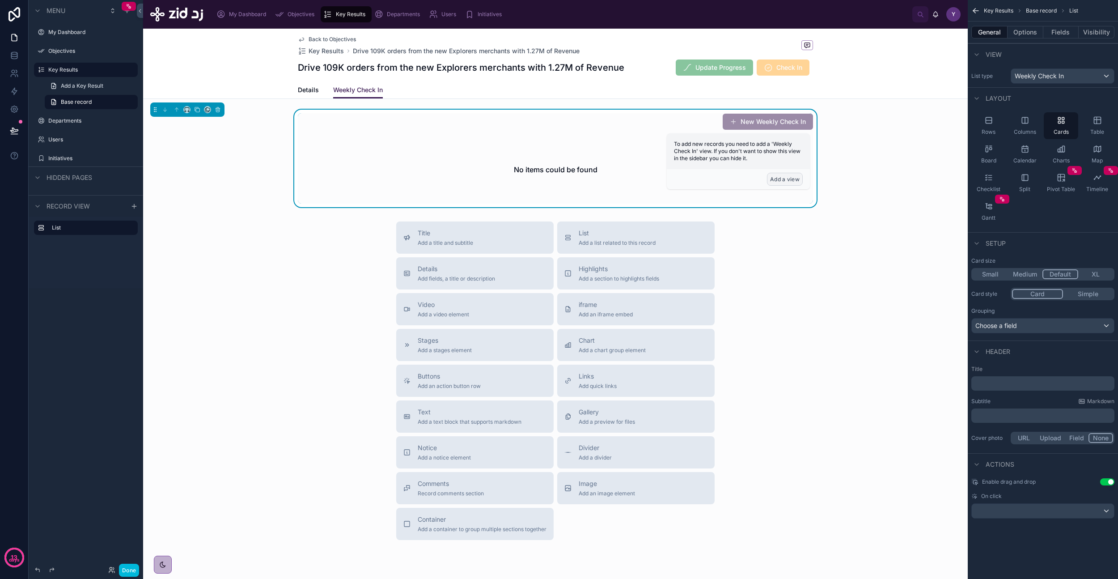
click at [791, 180] on button "Add a view" at bounding box center [785, 179] width 36 height 13
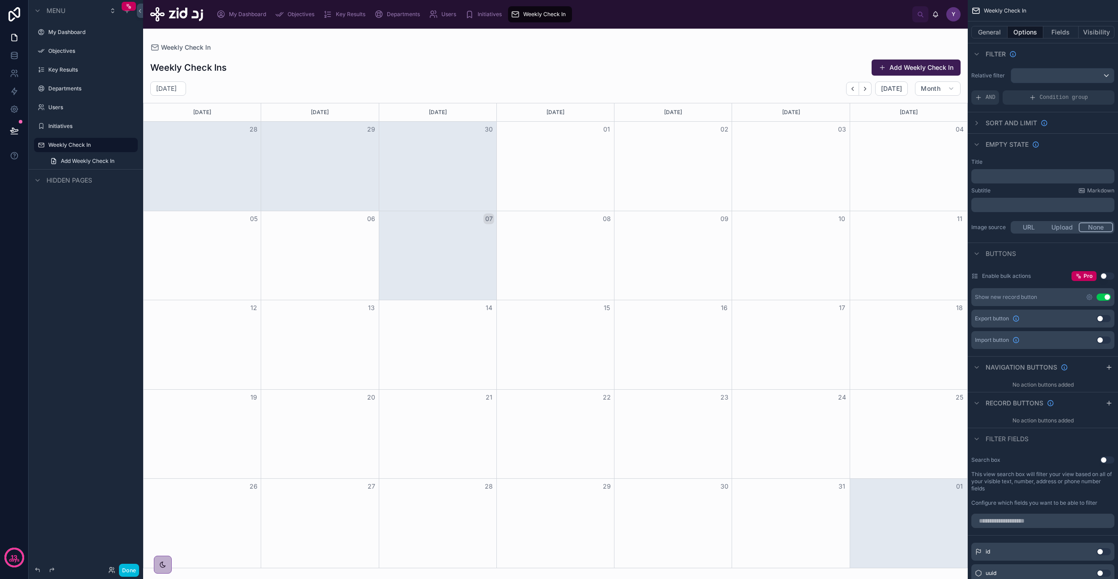
click at [353, 13] on span "Key Results" at bounding box center [351, 14] width 30 height 7
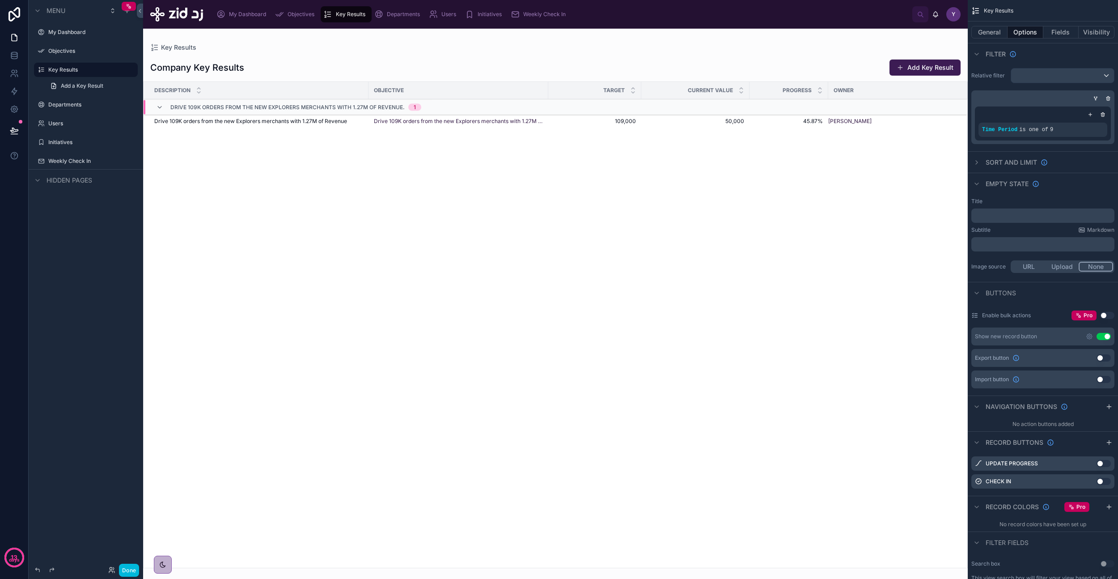
click at [259, 119] on span "Drive 109K orders from the new Explorers merchants with 1.27M of Revenue" at bounding box center [250, 121] width 193 height 7
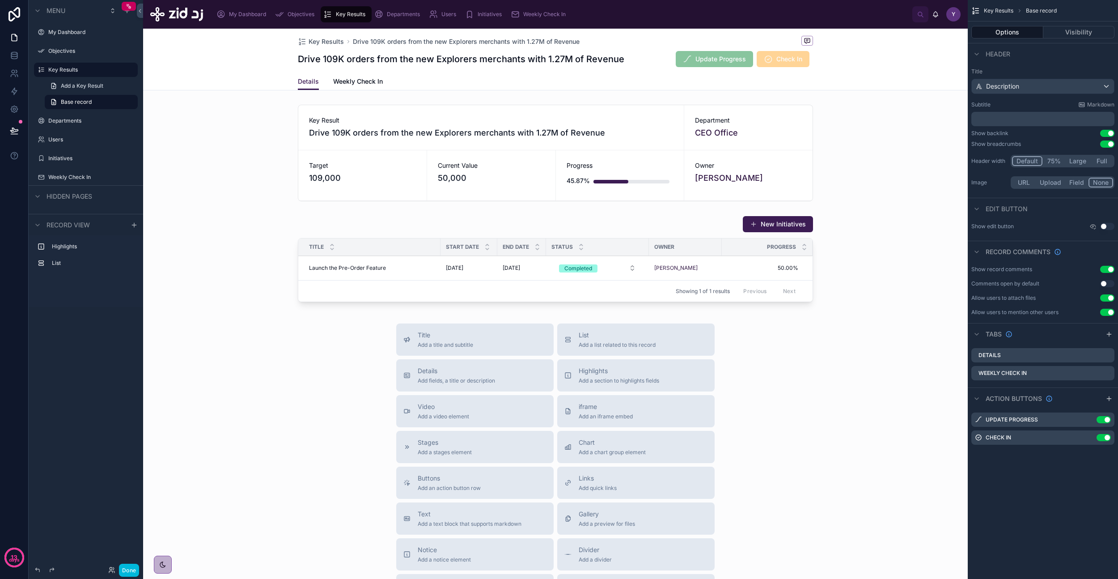
click at [360, 81] on span "Weekly Check In" at bounding box center [358, 81] width 50 height 9
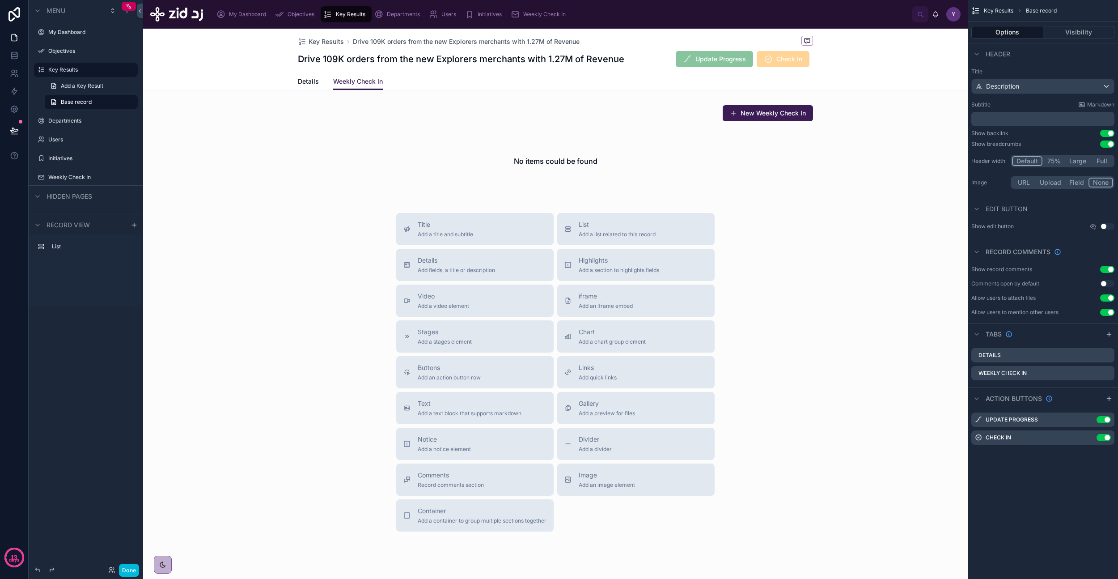
click at [774, 116] on div at bounding box center [555, 149] width 825 height 97
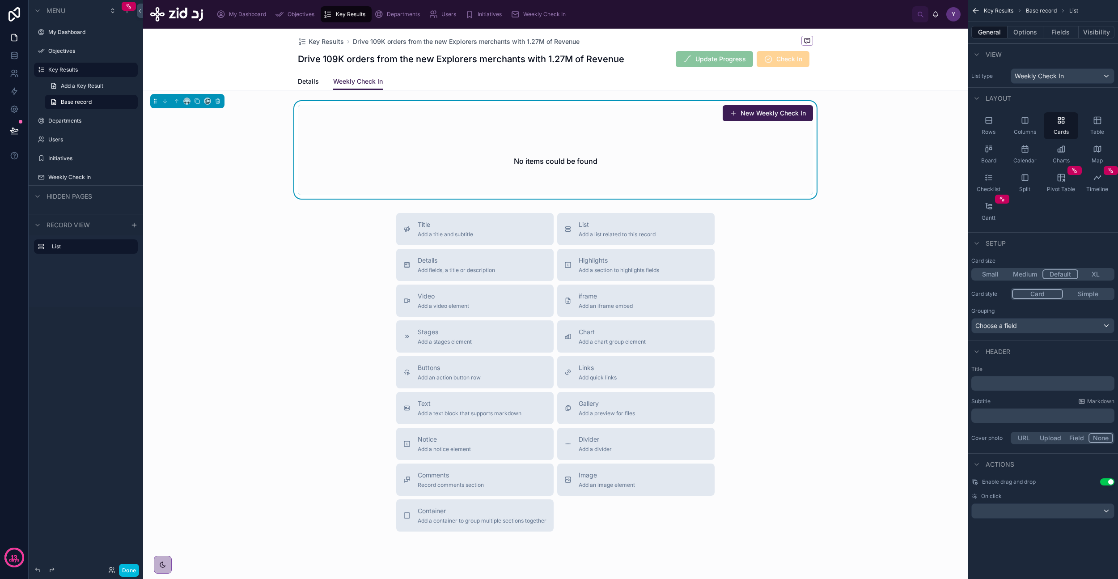
click at [782, 114] on button "New Weekly Check In" at bounding box center [768, 113] width 90 height 16
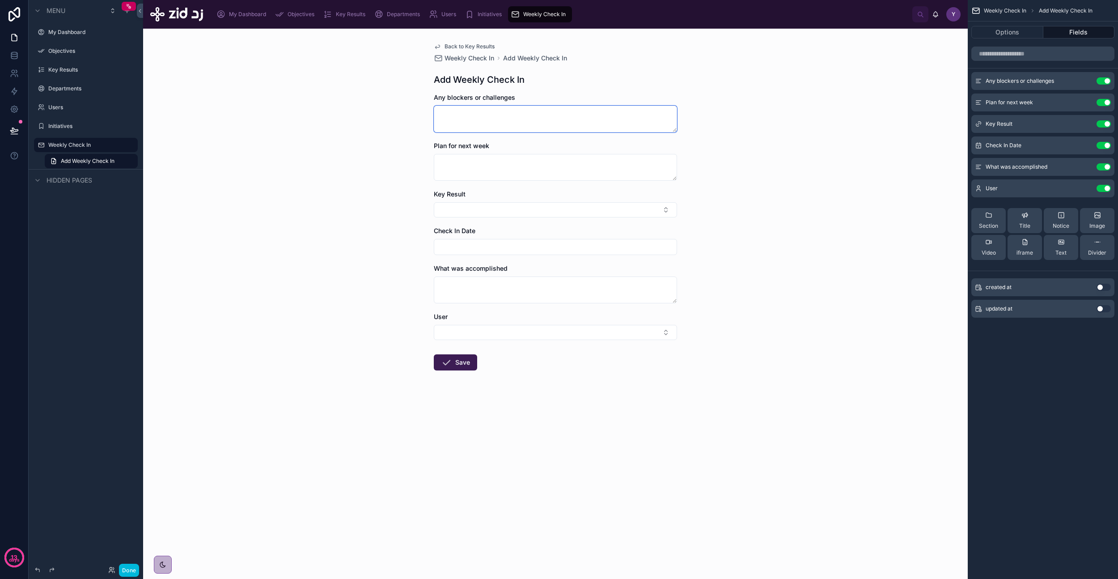
click at [476, 119] on textarea at bounding box center [555, 119] width 243 height 27
click at [503, 212] on button "Select Button" at bounding box center [555, 209] width 243 height 15
click at [460, 63] on div "Back to Key Results Weekly Check In Add Weekly Check In Add Weekly Check In Any…" at bounding box center [556, 228] width 258 height 399
click at [471, 56] on span "Weekly Check In" at bounding box center [470, 58] width 50 height 9
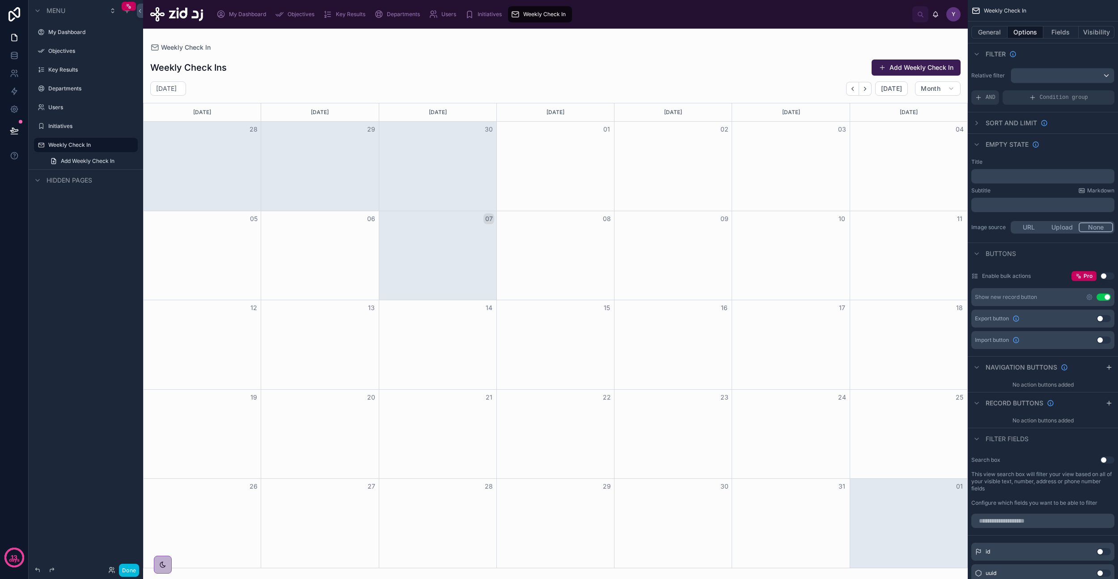
click at [350, 17] on span "Key Results" at bounding box center [351, 14] width 30 height 7
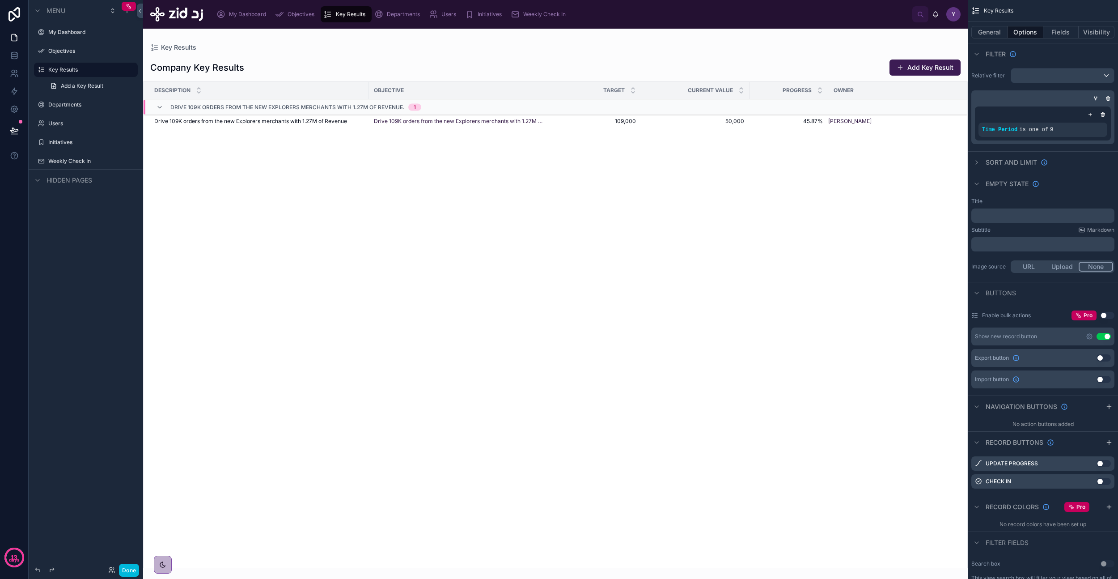
click at [276, 121] on div at bounding box center [555, 304] width 825 height 550
click at [288, 125] on td "Drive 109K orders from the new Explorers merchants with 1.27M of Revenue Drive …" at bounding box center [256, 121] width 225 height 15
click at [288, 118] on span "Drive 109K orders from the new Explorers merchants with 1.27M of Revenue" at bounding box center [250, 121] width 193 height 7
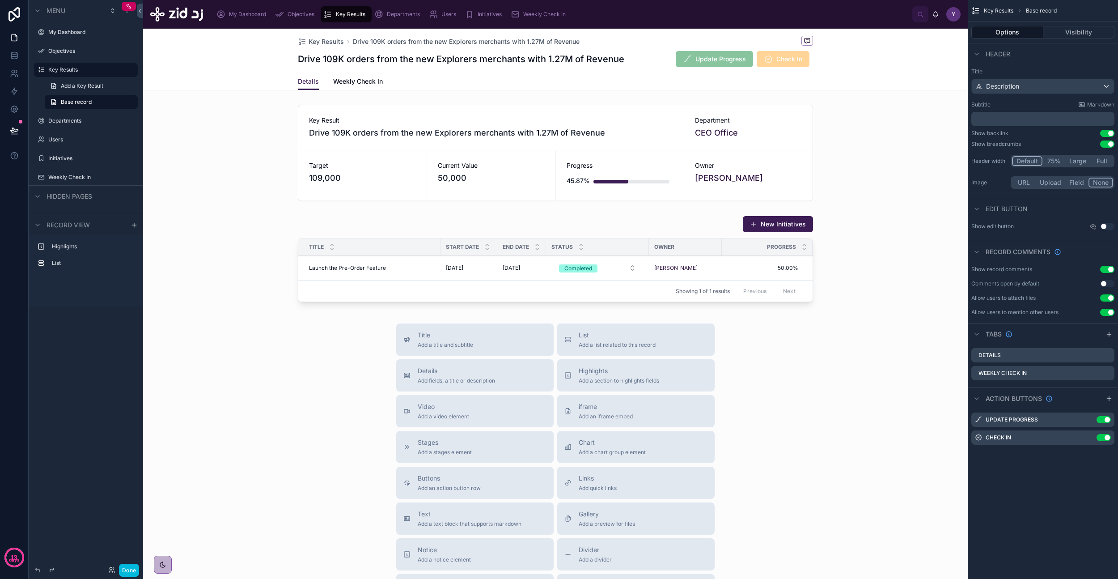
click at [340, 77] on span "Weekly Check In" at bounding box center [358, 81] width 50 height 9
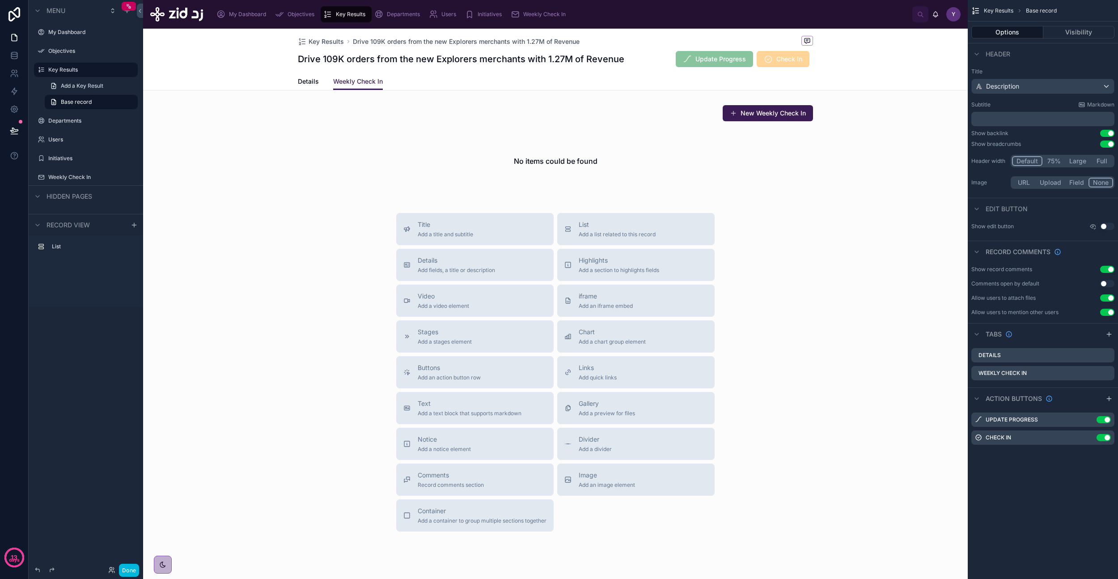
click at [768, 119] on div at bounding box center [555, 149] width 825 height 97
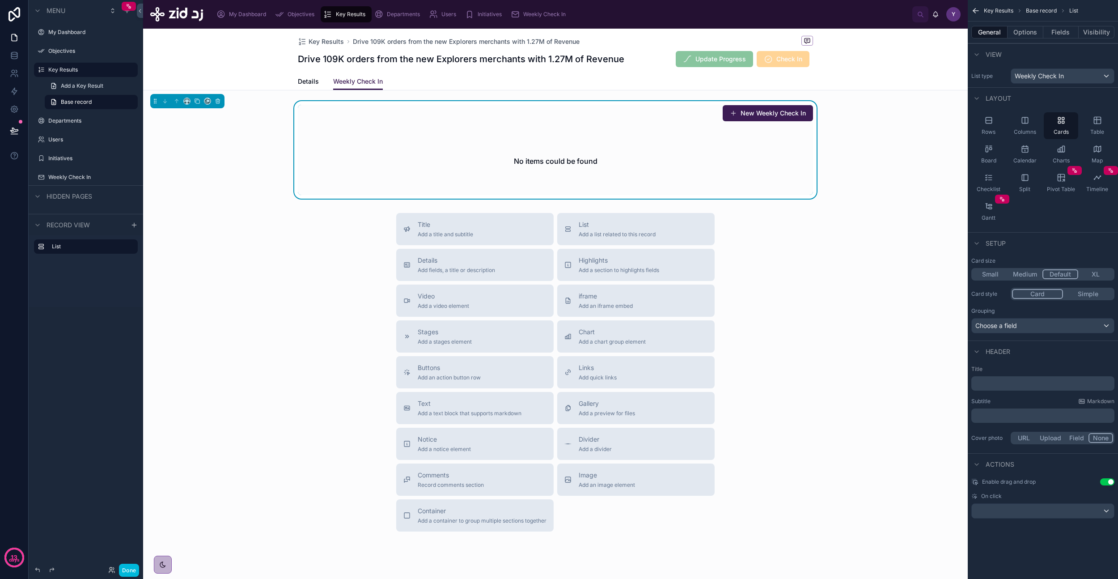
click at [777, 111] on button "New Weekly Check In" at bounding box center [768, 113] width 90 height 16
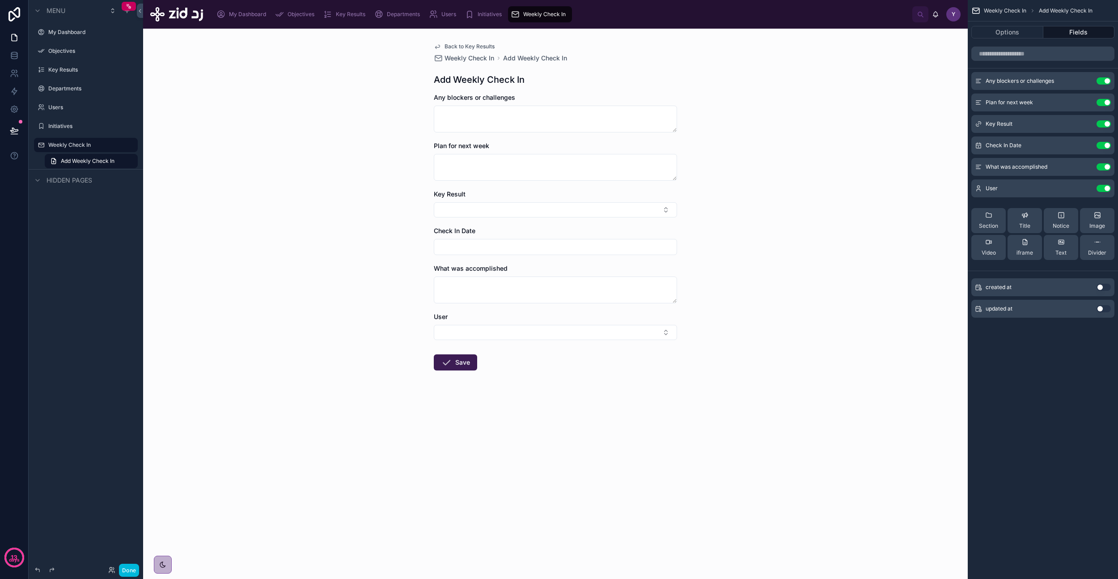
click at [478, 45] on span "Back to Key Results" at bounding box center [470, 46] width 50 height 7
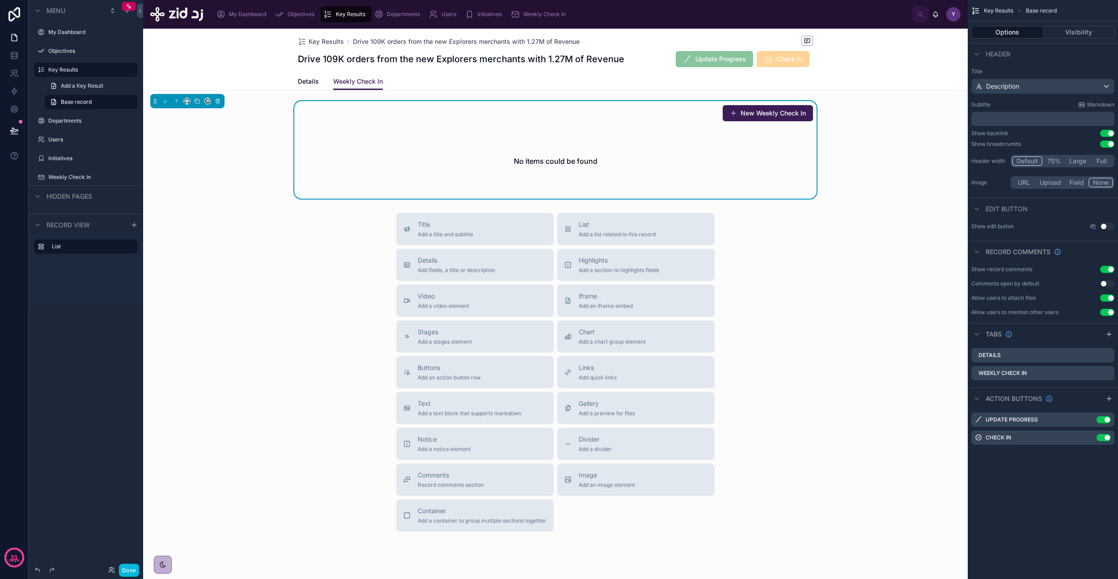
click at [828, 75] on div "Details Weekly Check In" at bounding box center [555, 81] width 814 height 17
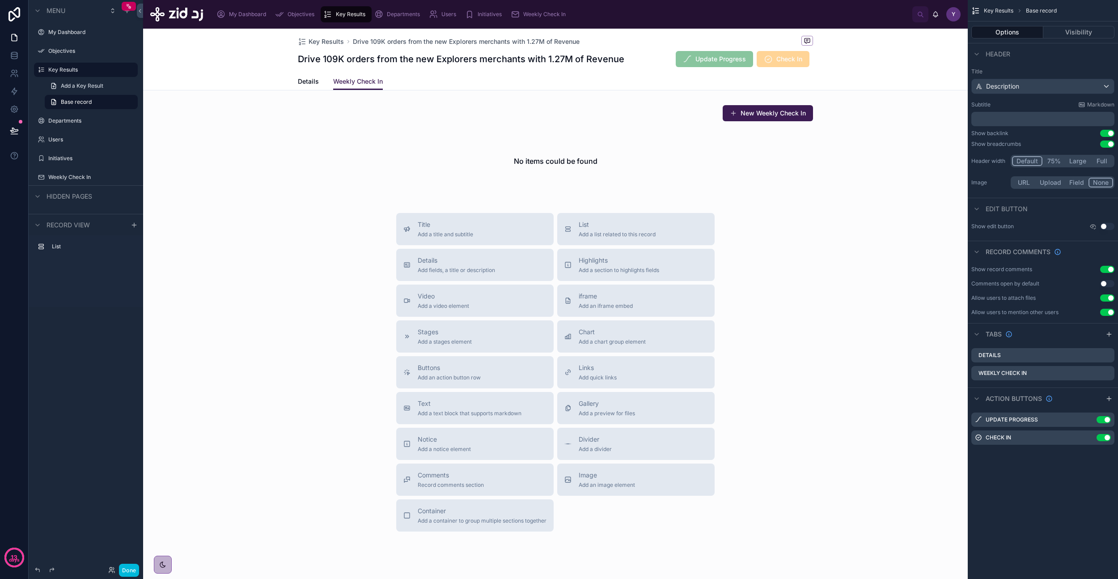
click at [0, 0] on icon "scrollable content" at bounding box center [0, 0] width 0 height 0
click at [1093, 424] on icon at bounding box center [1092, 422] width 7 height 7
click at [1008, 33] on button "Options" at bounding box center [1007, 32] width 72 height 13
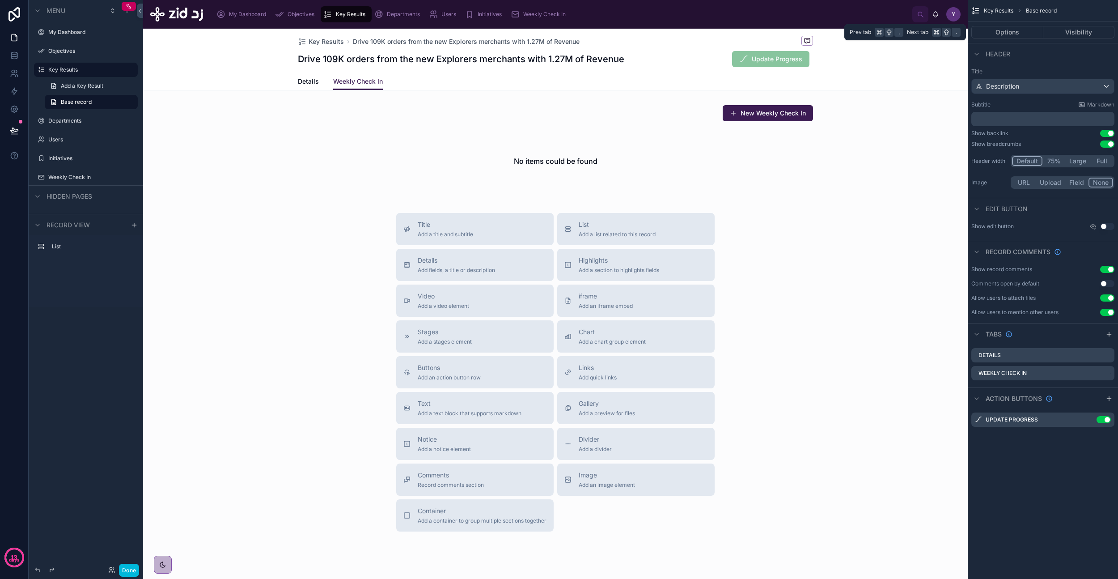
click at [1027, 36] on button "Options" at bounding box center [1007, 32] width 72 height 13
click at [1057, 73] on label "Title" at bounding box center [1042, 71] width 143 height 7
click at [680, 179] on div at bounding box center [555, 149] width 825 height 97
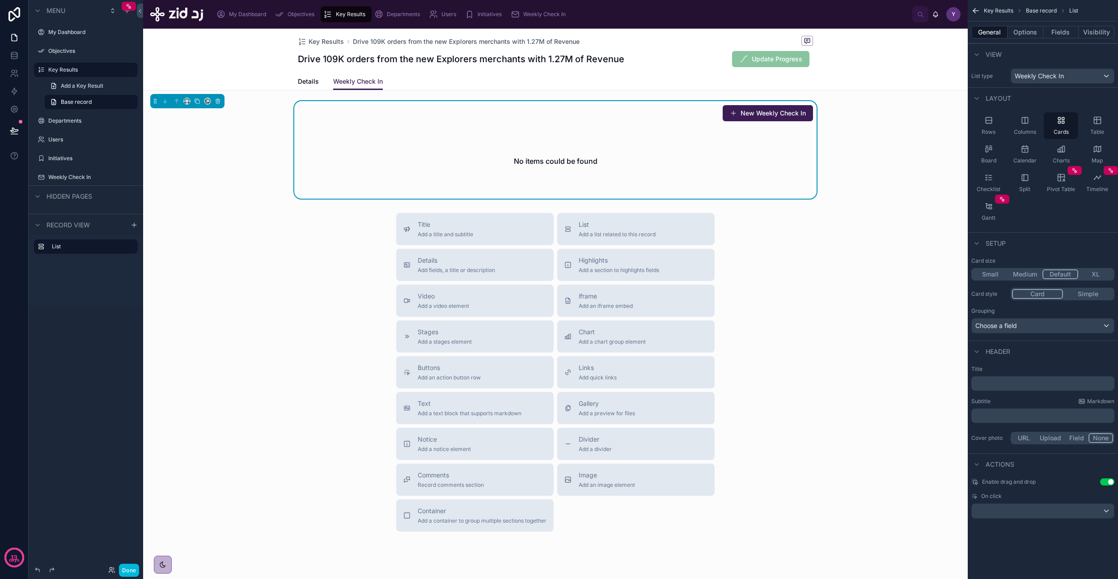
click at [1029, 34] on button "Options" at bounding box center [1026, 32] width 36 height 13
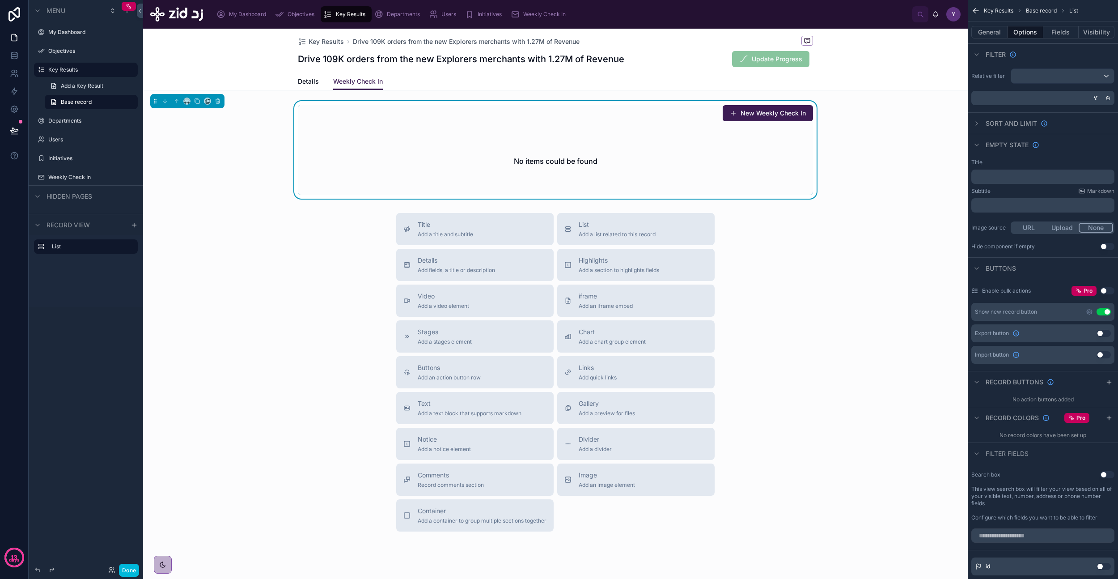
click at [1086, 312] on icon "scrollable content" at bounding box center [1089, 311] width 7 height 7
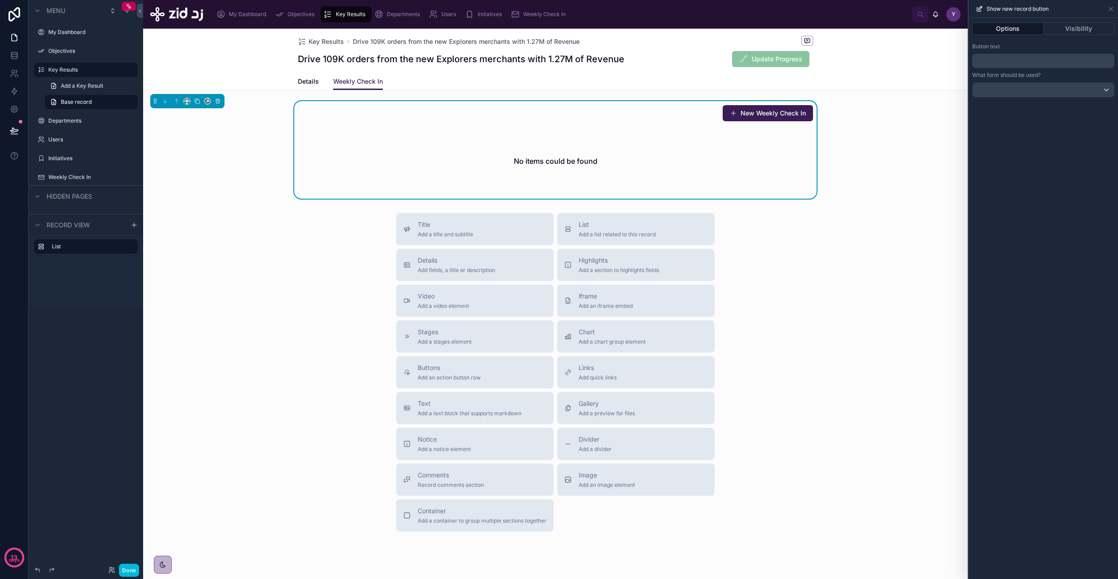
click at [1019, 62] on p "﻿" at bounding box center [1044, 60] width 137 height 11
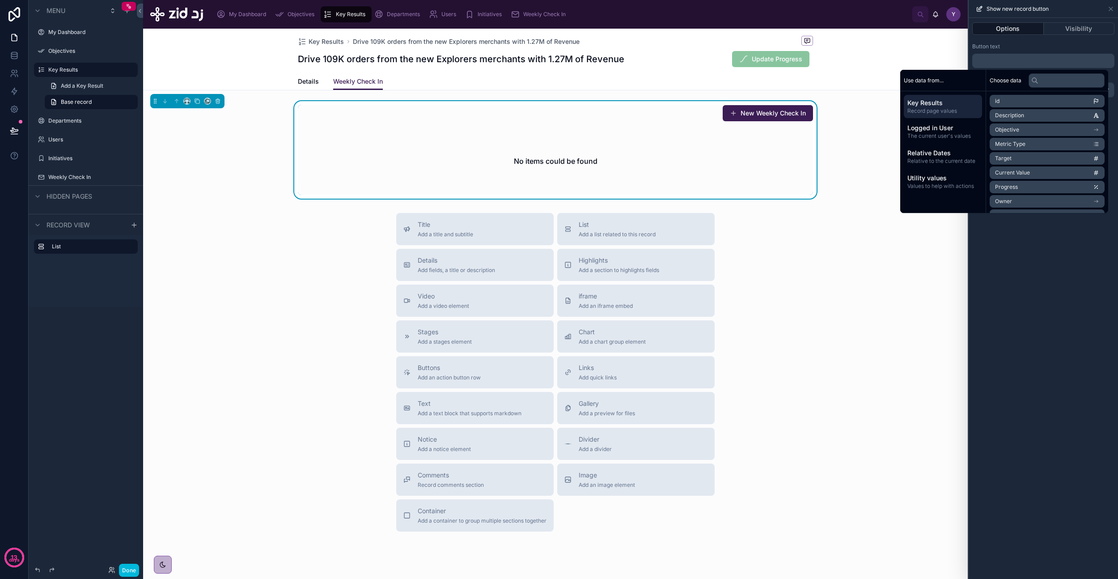
click at [1052, 43] on div "Button text" at bounding box center [1043, 46] width 142 height 7
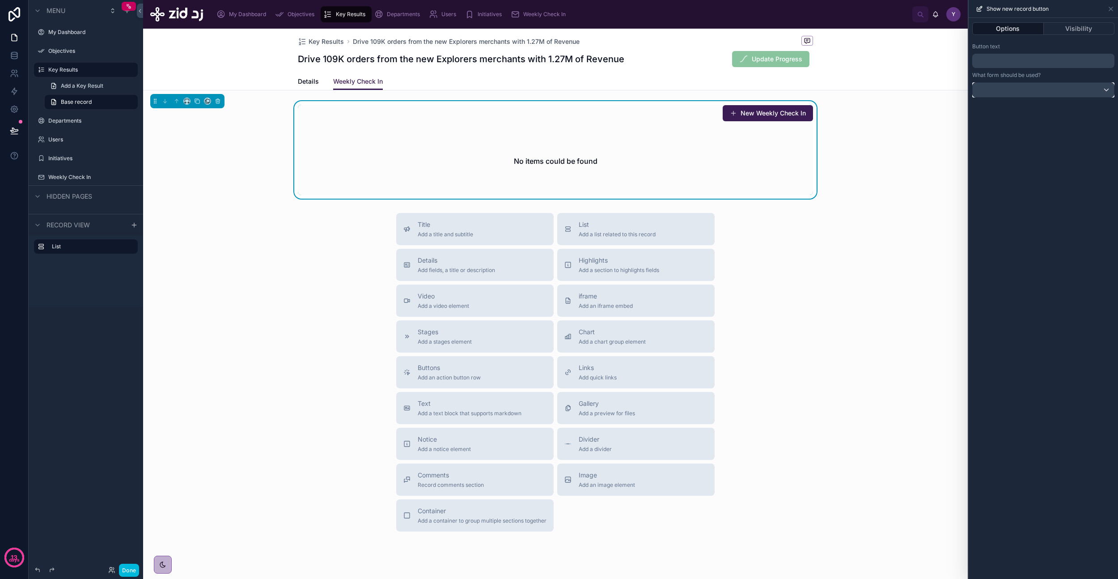
click at [1012, 92] on div at bounding box center [1043, 90] width 141 height 14
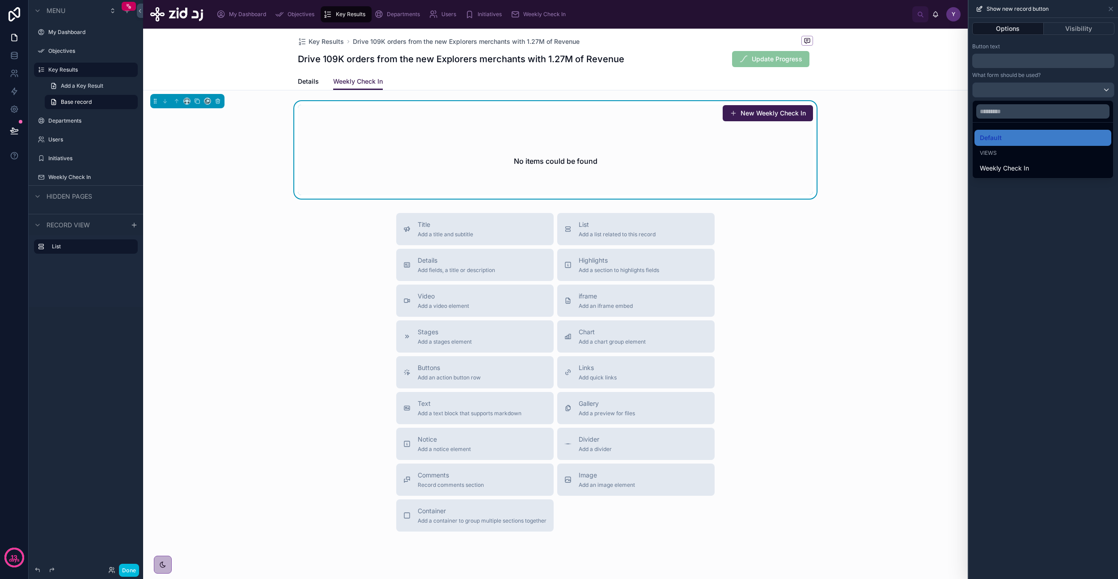
click at [1030, 169] on div "Weekly Check In" at bounding box center [1043, 168] width 126 height 11
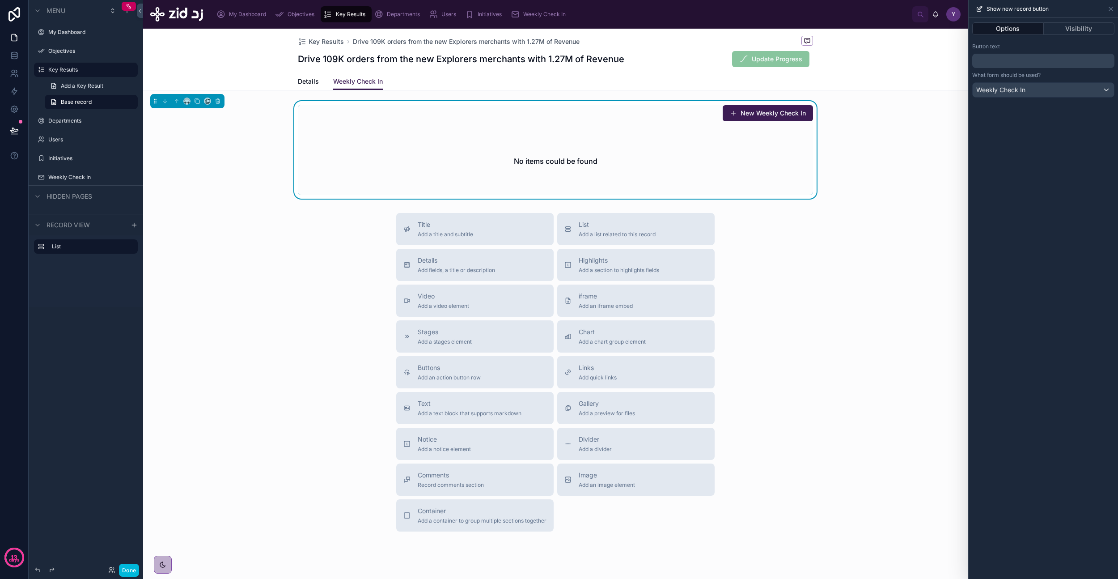
click at [859, 145] on div "New Weekly Check In No items could be found" at bounding box center [555, 149] width 825 height 97
click at [751, 120] on button "New Weekly Check In" at bounding box center [768, 113] width 90 height 16
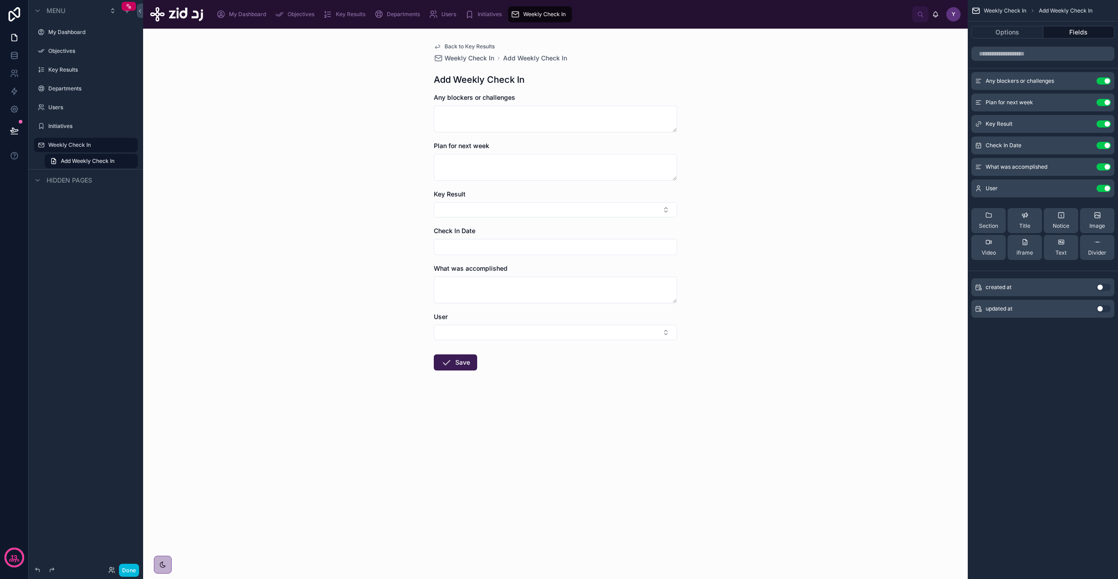
click at [0, 0] on icon "scrollable content" at bounding box center [0, 0] width 0 height 0
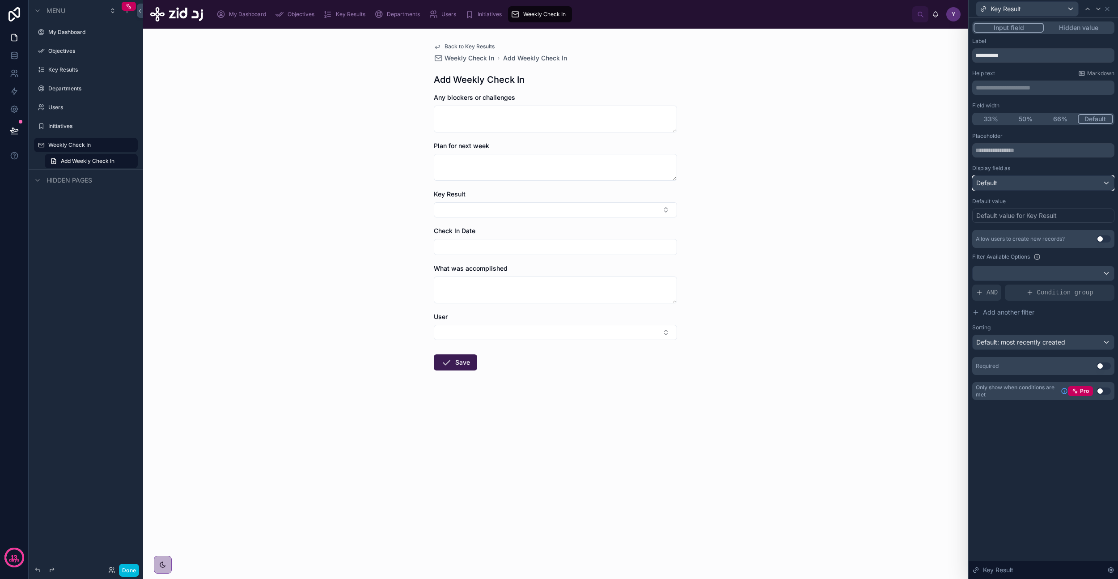
click at [1010, 186] on div "Default" at bounding box center [1043, 183] width 141 height 14
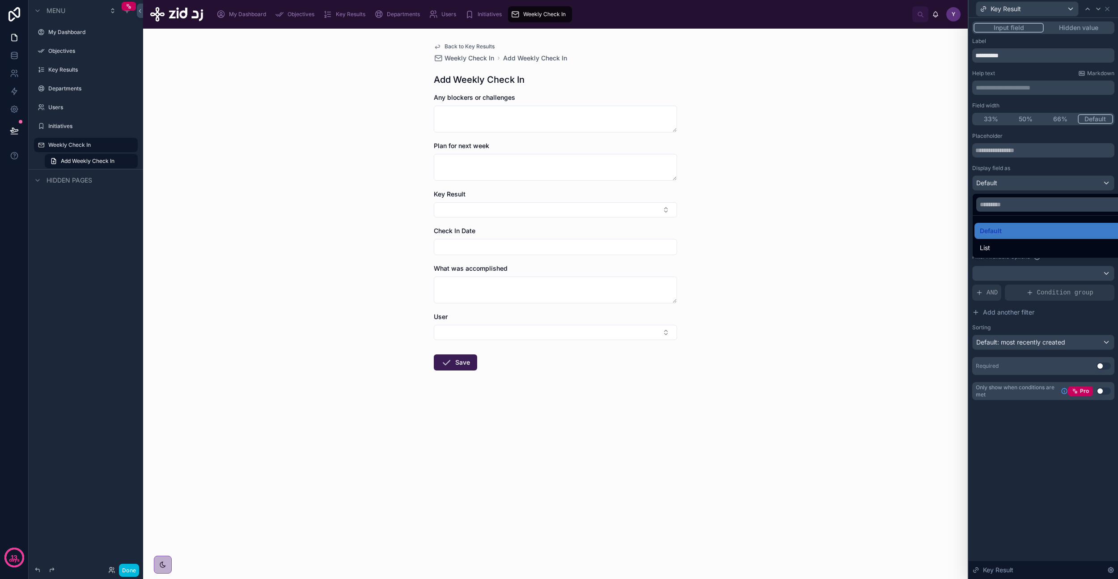
click at [1015, 173] on div at bounding box center [1043, 289] width 149 height 579
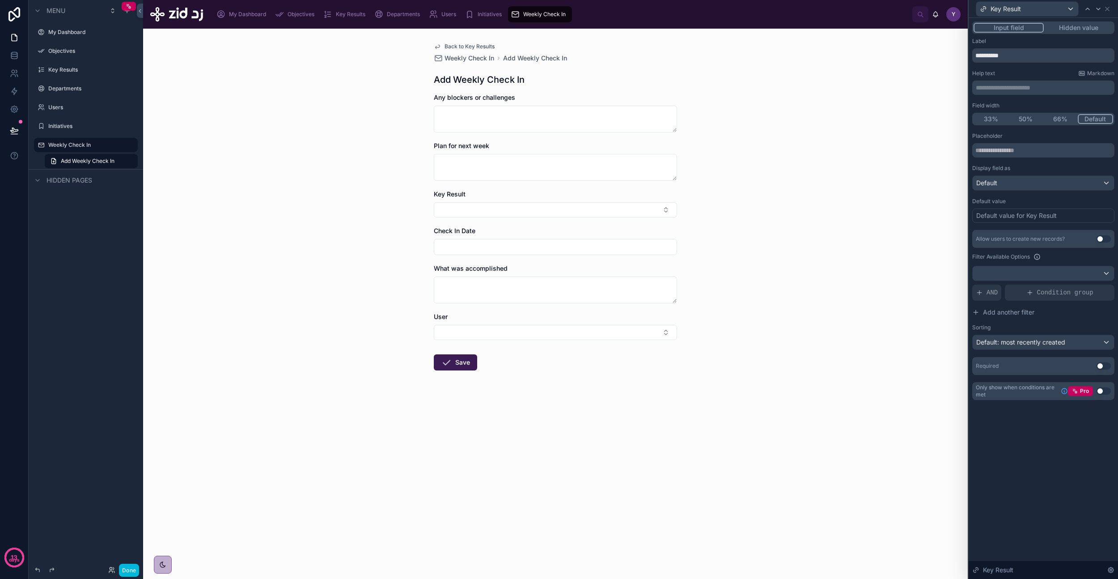
click at [1021, 217] on div "Default value for Key Result" at bounding box center [1016, 215] width 80 height 9
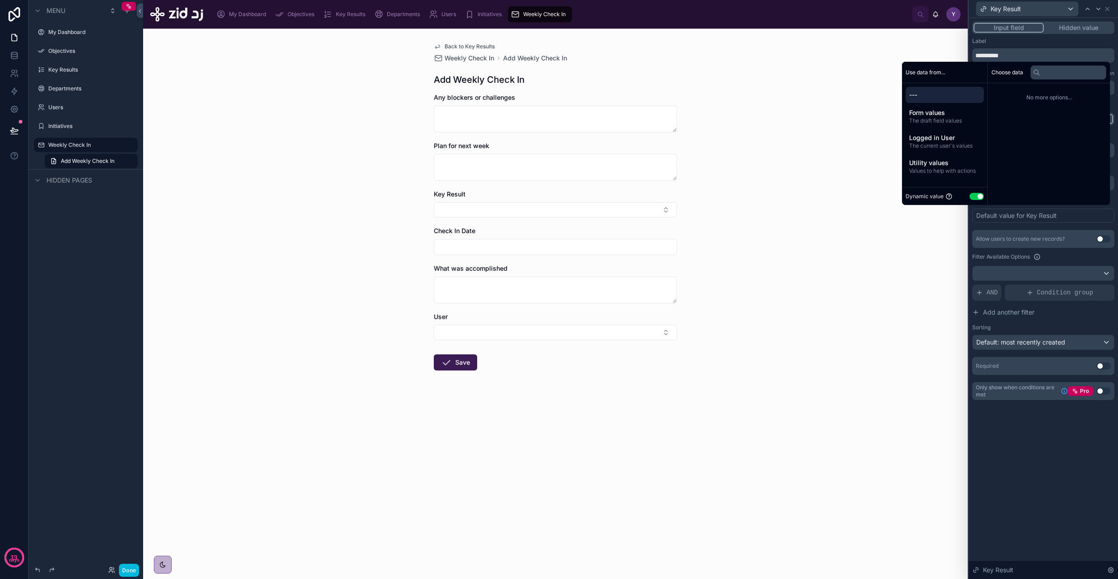
click at [972, 197] on button "Use setting" at bounding box center [977, 196] width 14 height 7
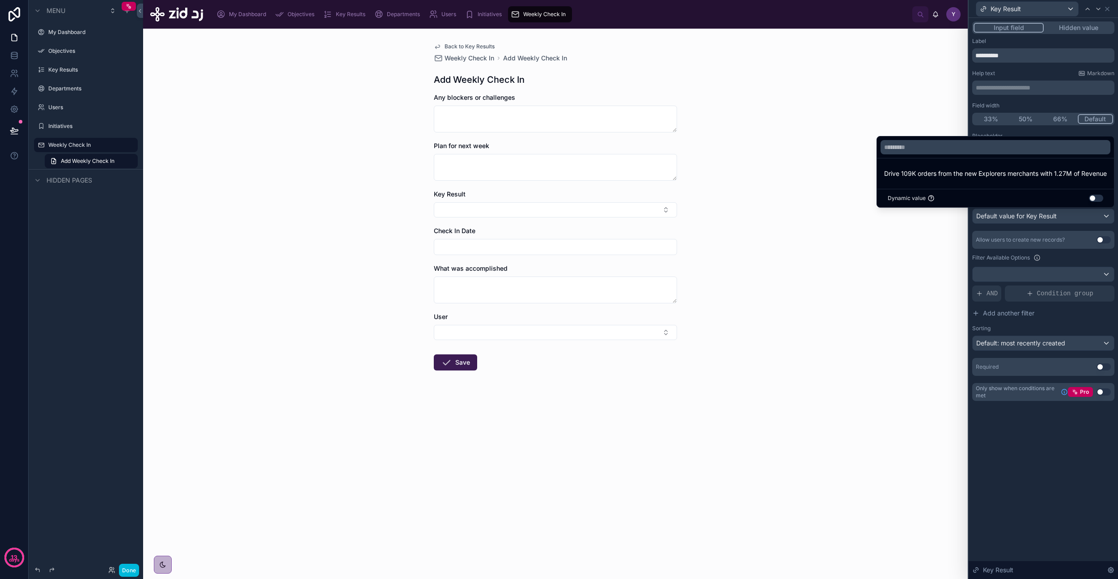
click at [1096, 199] on button "Use setting" at bounding box center [1096, 198] width 14 height 7
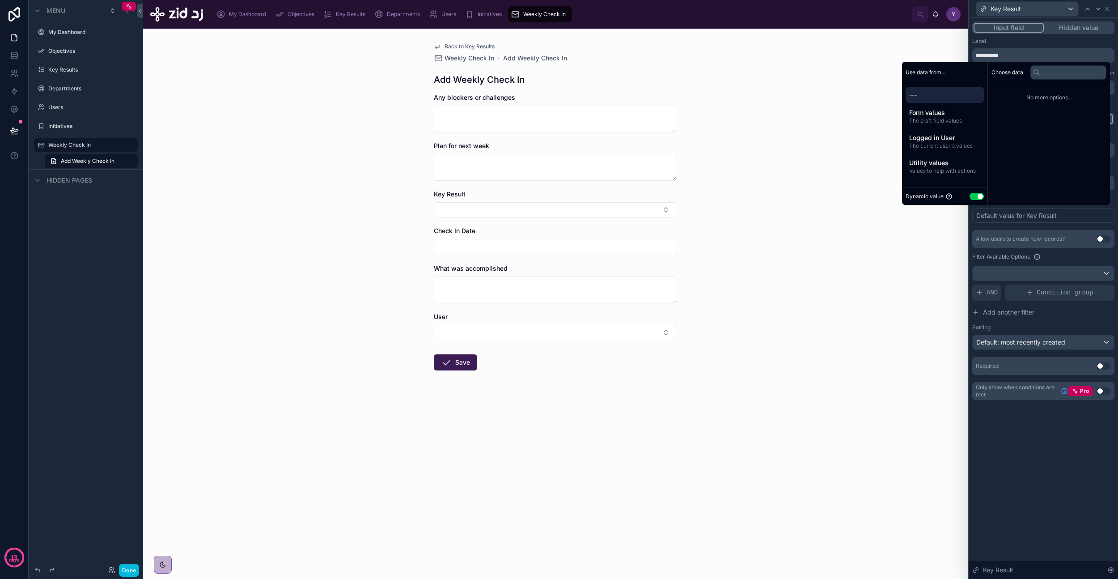
click at [937, 118] on span "The draft field values" at bounding box center [944, 120] width 71 height 7
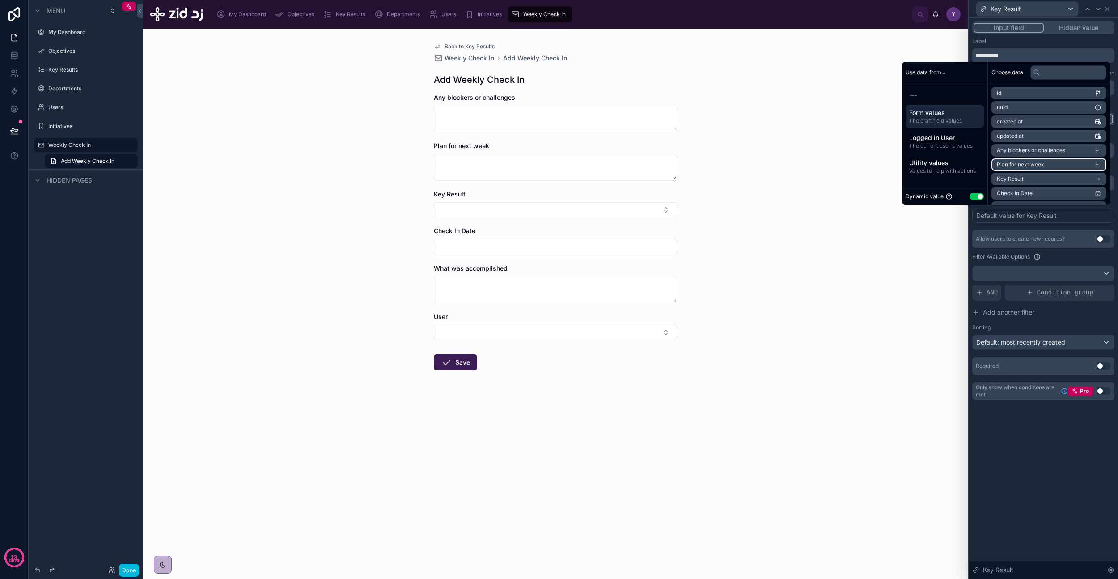
scroll to position [41, 0]
click at [1042, 138] on li "Key Result" at bounding box center [1048, 137] width 115 height 13
click at [933, 143] on span "The current user's values" at bounding box center [944, 145] width 71 height 7
click at [938, 163] on span "Utility values" at bounding box center [944, 162] width 71 height 9
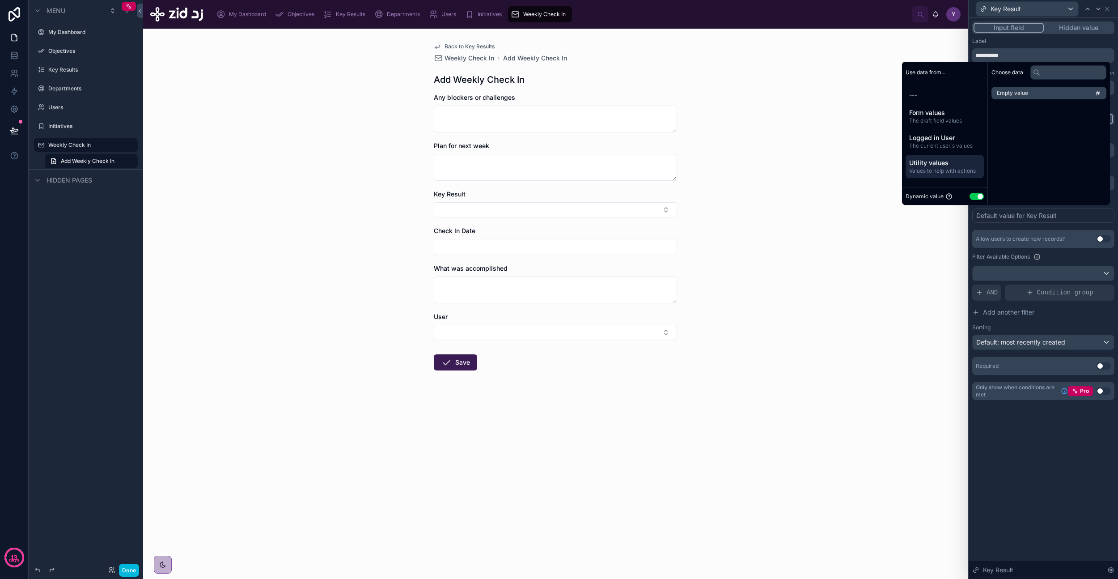
click at [1030, 43] on div "Label" at bounding box center [1043, 41] width 142 height 7
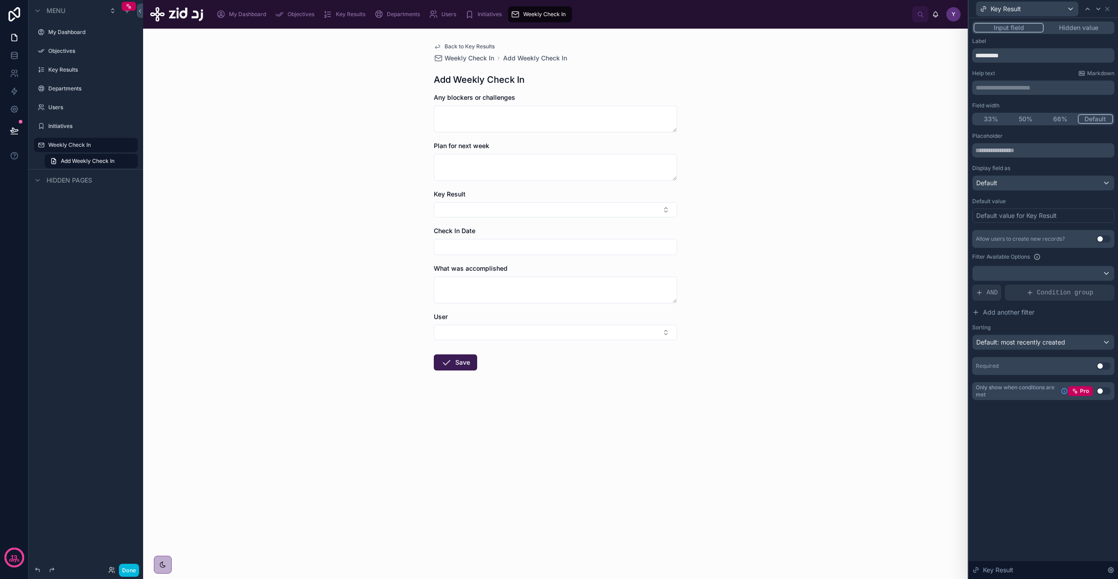
click at [468, 45] on span "Back to Key Results" at bounding box center [470, 46] width 50 height 7
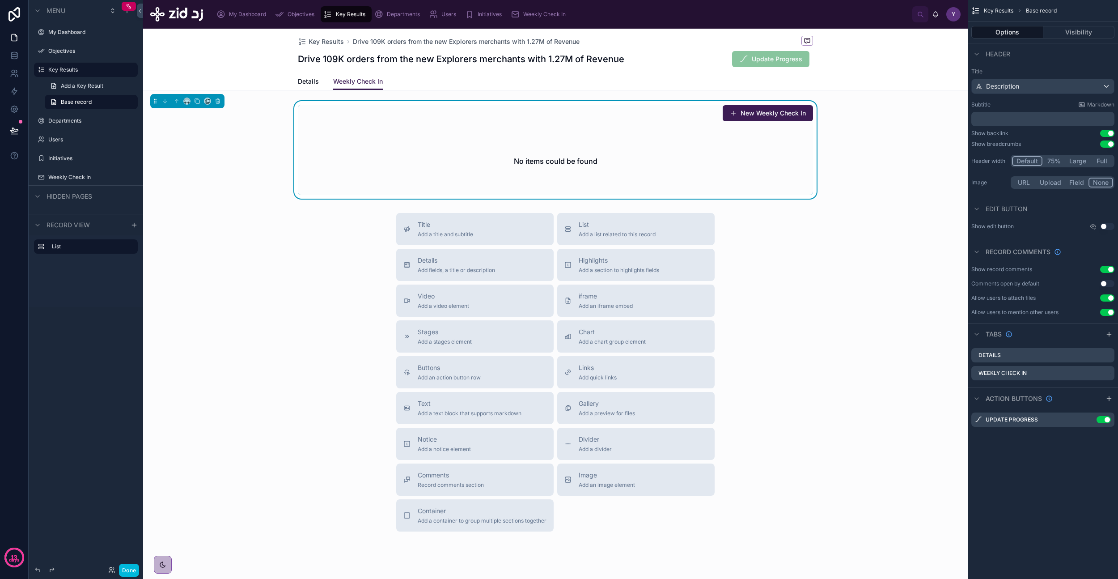
click at [298, 76] on link "Details" at bounding box center [308, 82] width 21 height 18
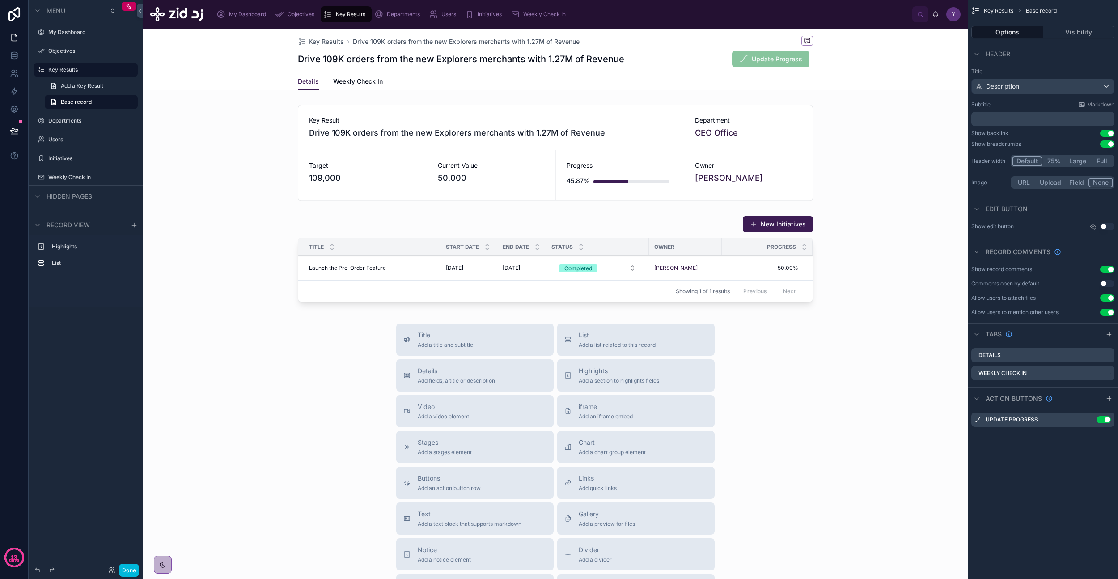
click at [777, 229] on div at bounding box center [555, 260] width 825 height 97
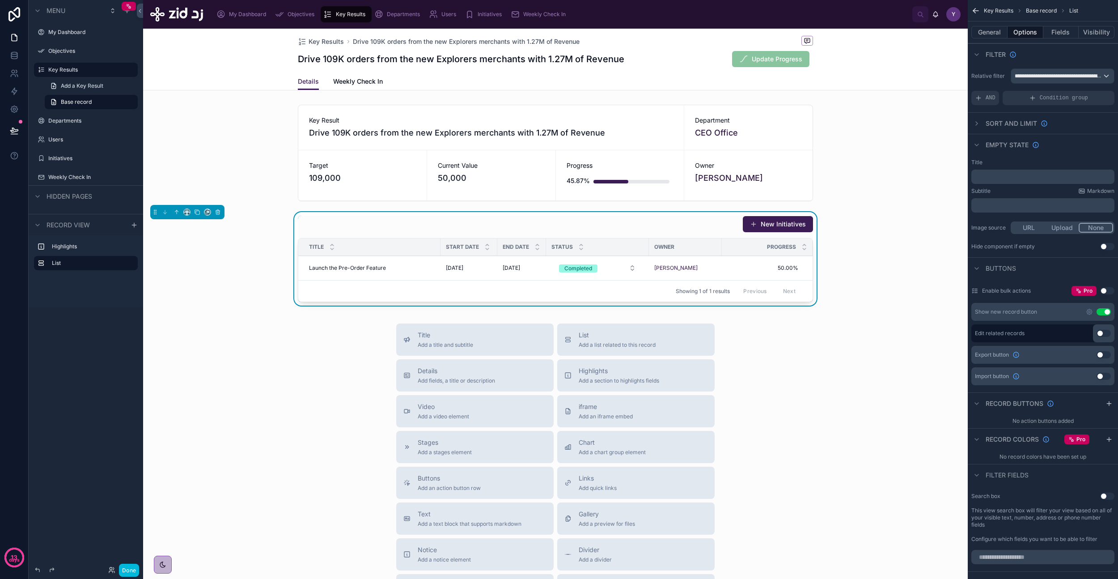
click at [779, 224] on button "New Initiatives" at bounding box center [778, 224] width 70 height 16
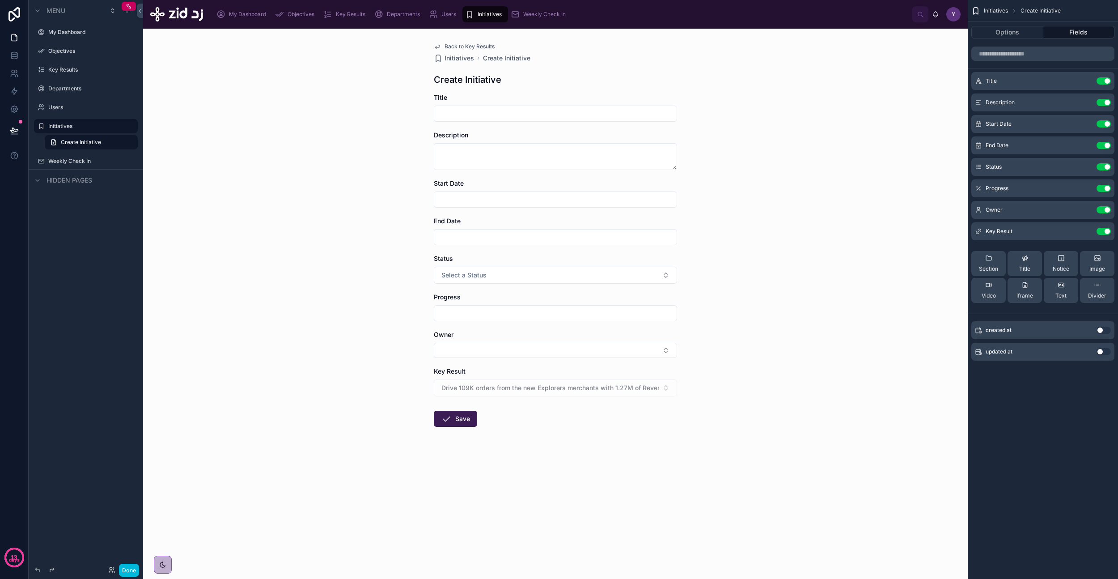
click at [469, 42] on div "Back to Key Results Initiatives Create Initiative Create Initiative Title Descr…" at bounding box center [556, 256] width 258 height 455
click at [476, 46] on span "Back to Key Results" at bounding box center [470, 46] width 50 height 7
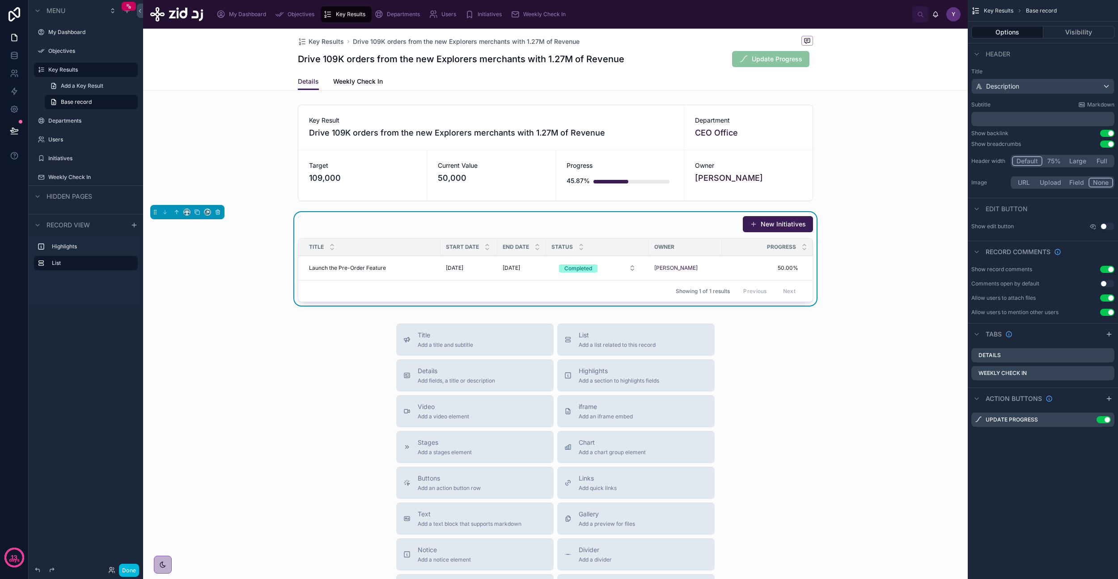
click at [356, 84] on span "Weekly Check In" at bounding box center [358, 81] width 50 height 9
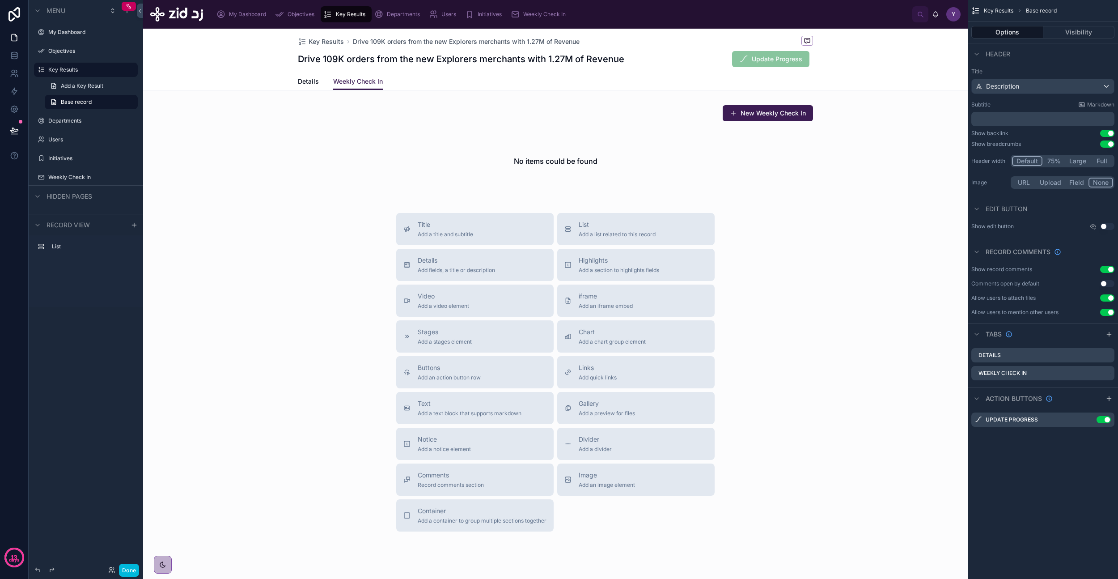
click at [778, 113] on div at bounding box center [555, 149] width 825 height 97
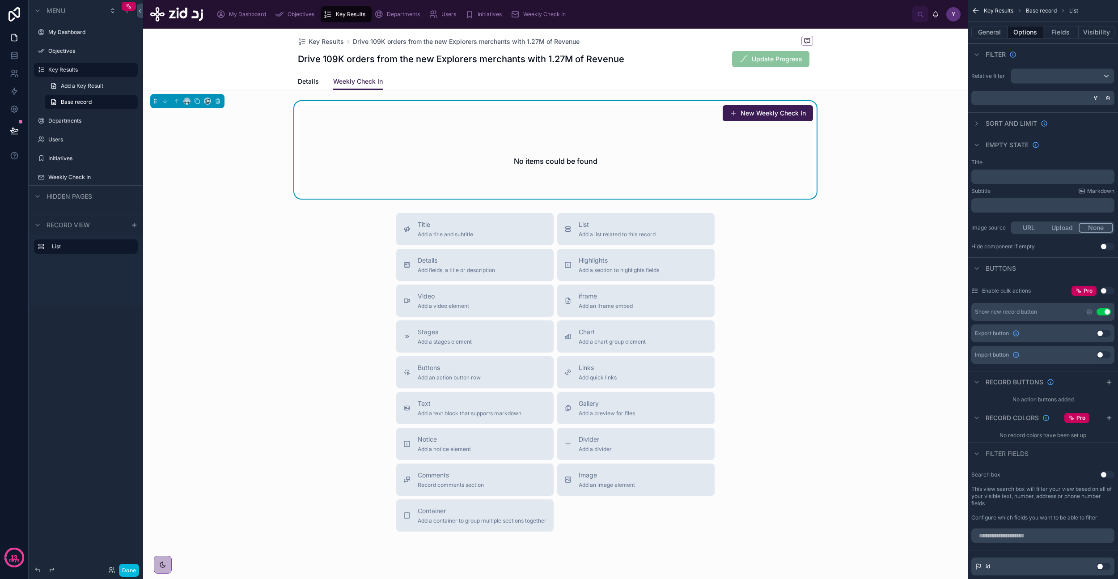
click at [781, 113] on button "New Weekly Check In" at bounding box center [768, 113] width 90 height 16
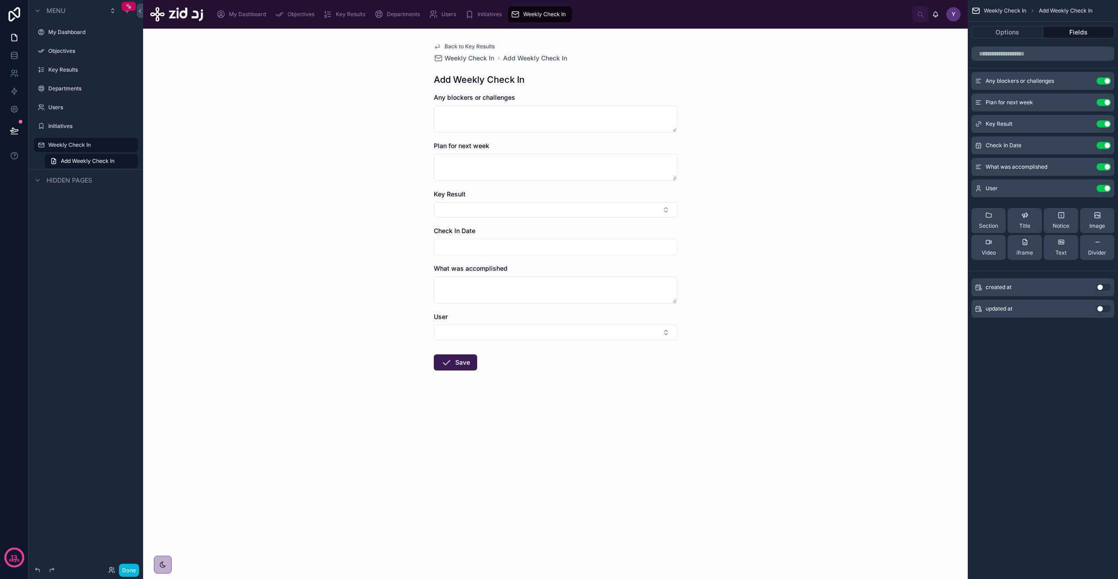
click at [657, 206] on button "Select Button" at bounding box center [555, 209] width 243 height 15
click at [796, 184] on div "Back to Key Results Weekly Check In Add Weekly Check In Add Weekly Check In Any…" at bounding box center [555, 304] width 825 height 550
click at [472, 45] on span "Back to Key Results" at bounding box center [470, 46] width 50 height 7
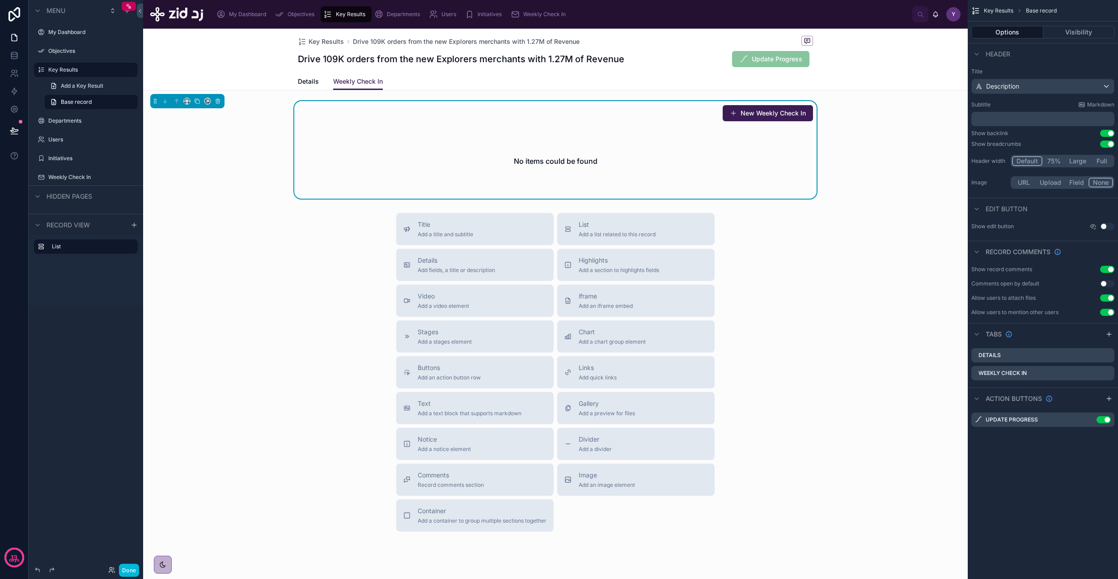
click at [303, 82] on span "Details" at bounding box center [308, 81] width 21 height 9
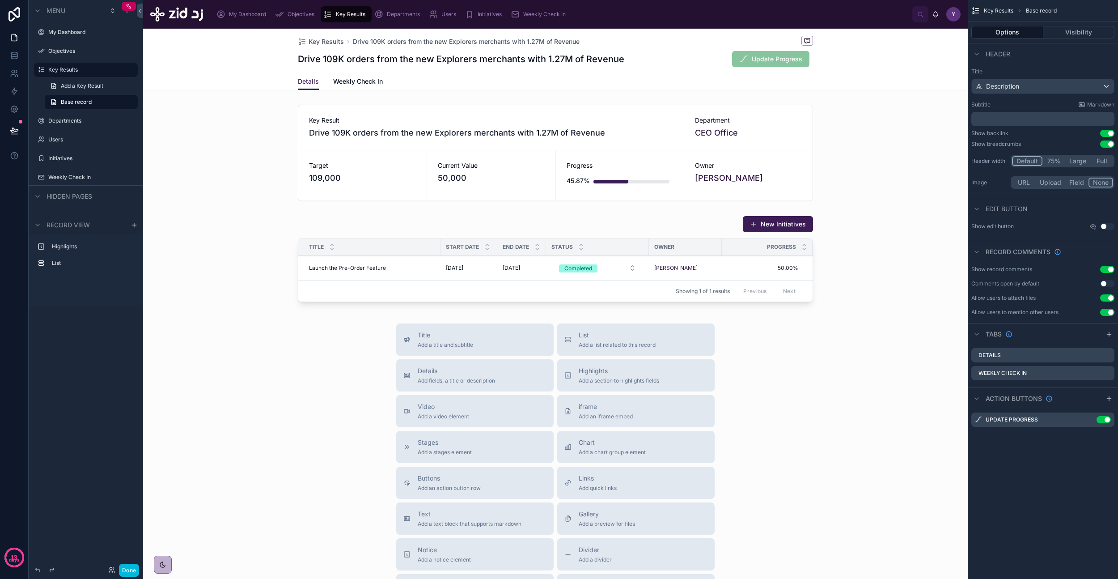
click at [603, 232] on div at bounding box center [555, 260] width 825 height 97
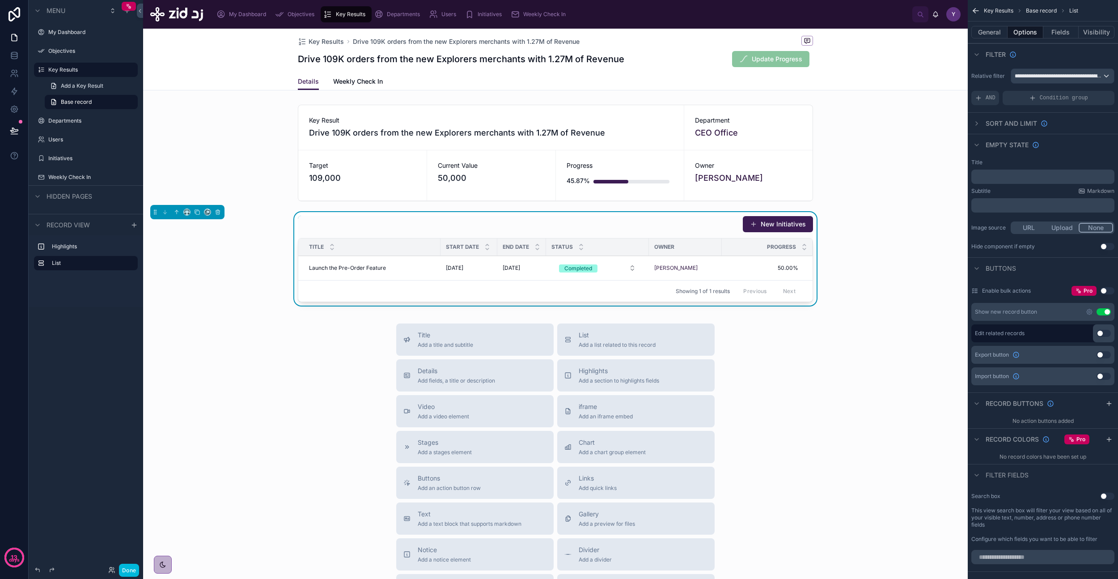
click at [1089, 313] on icon "scrollable content" at bounding box center [1089, 311] width 7 height 7
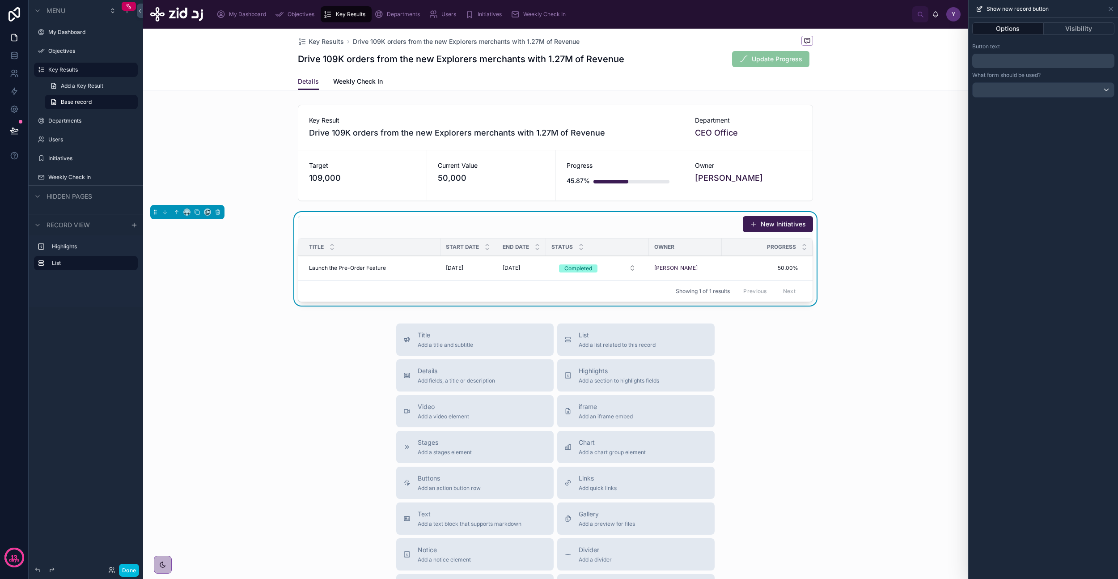
click at [1070, 28] on button "Visibility" at bounding box center [1079, 28] width 71 height 13
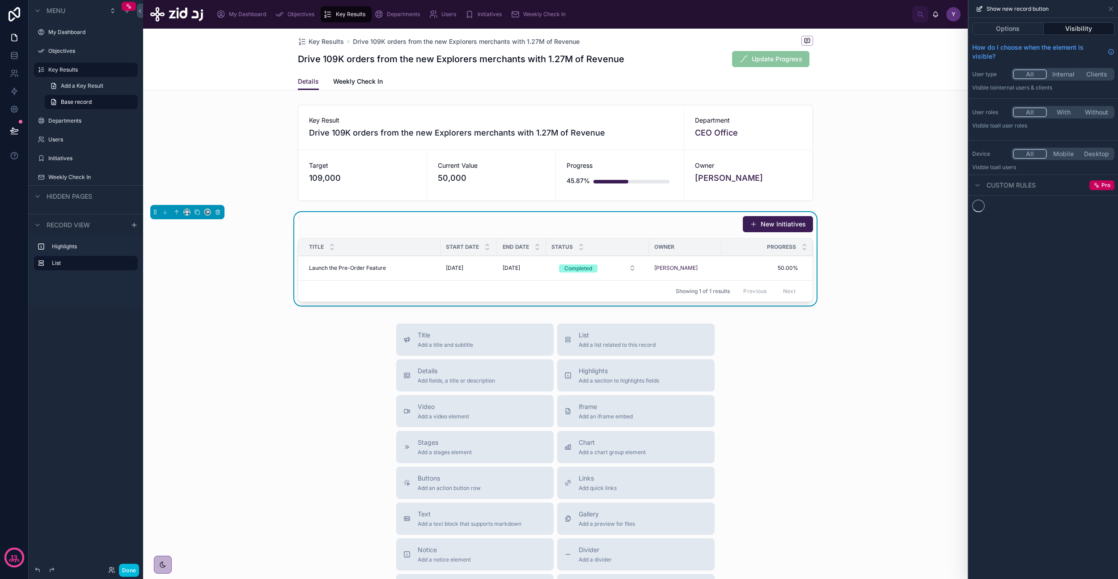
click at [1017, 33] on button "Options" at bounding box center [1008, 28] width 72 height 13
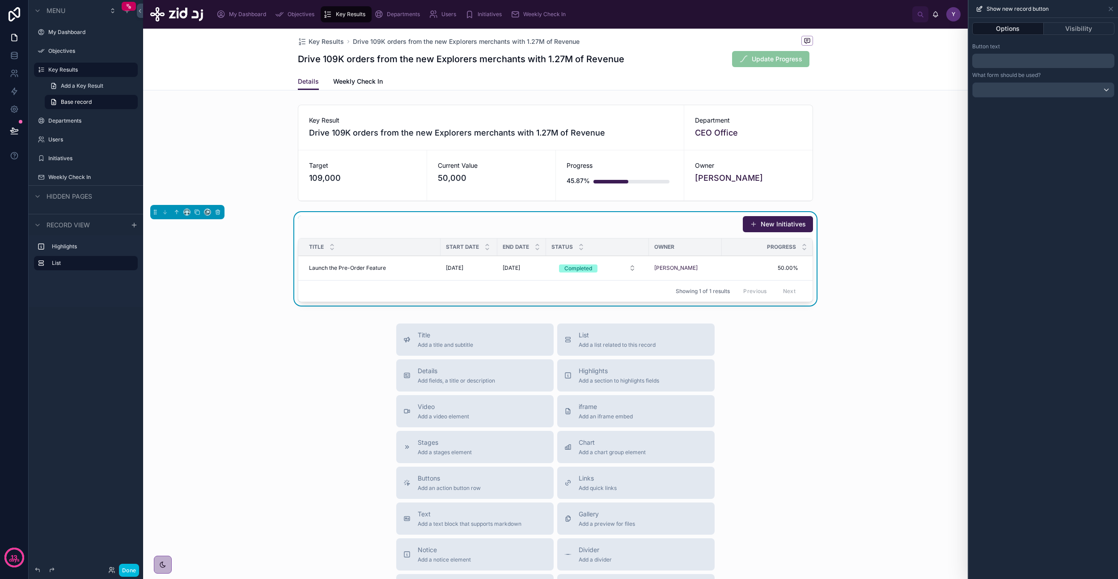
click at [1110, 8] on icon at bounding box center [1111, 9] width 4 height 4
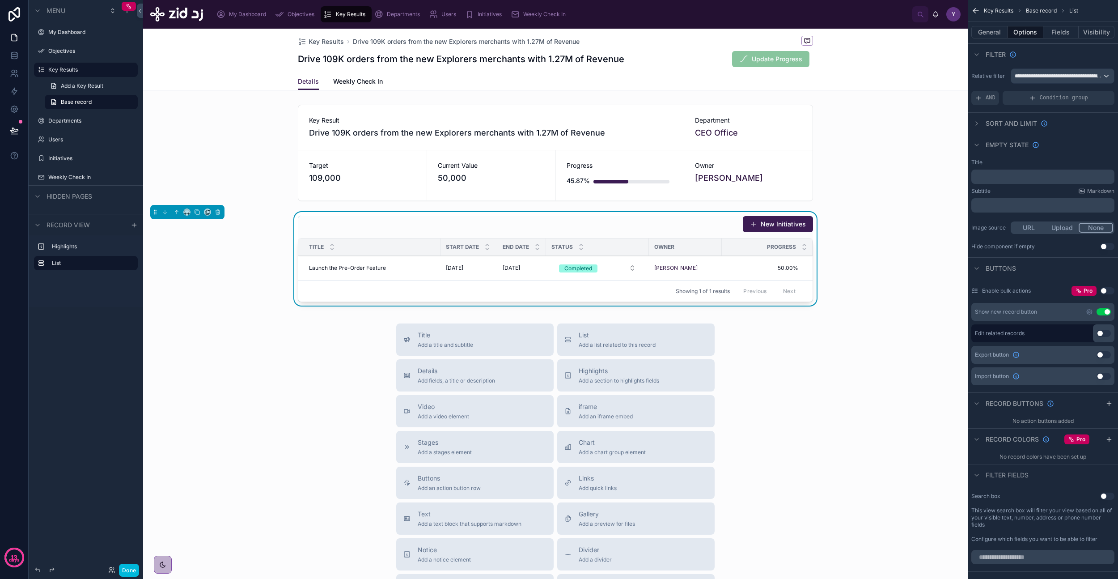
click at [1060, 35] on button "Fields" at bounding box center [1061, 32] width 36 height 13
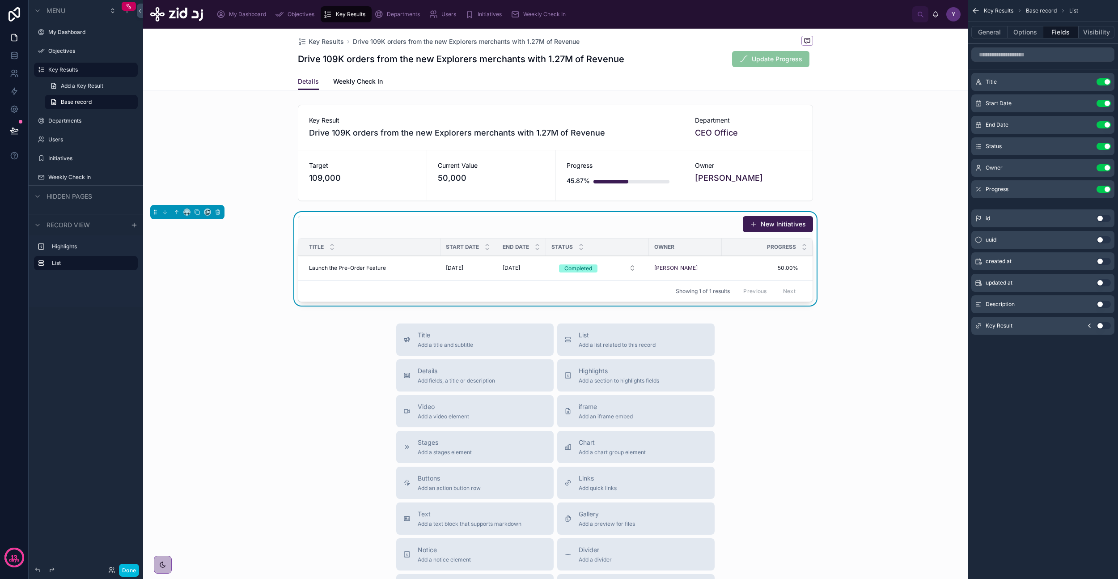
click at [355, 91] on div "Key Results Drive 109K orders from the new Explorers merchants with 1.27M of Re…" at bounding box center [555, 371] width 825 height 685
click at [355, 85] on span "Weekly Check In" at bounding box center [358, 81] width 50 height 9
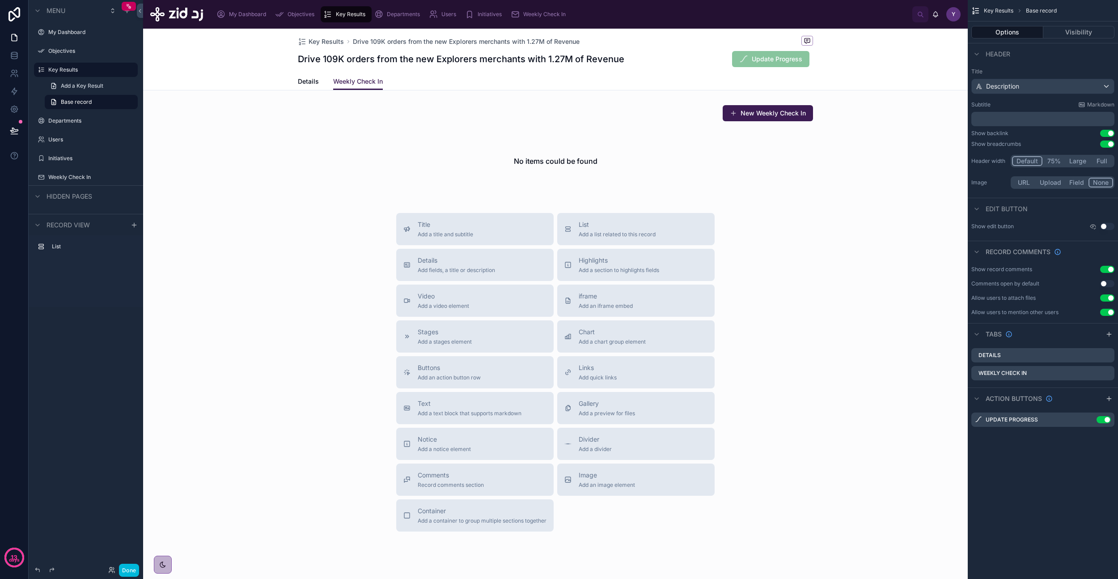
click at [525, 139] on div at bounding box center [555, 149] width 825 height 97
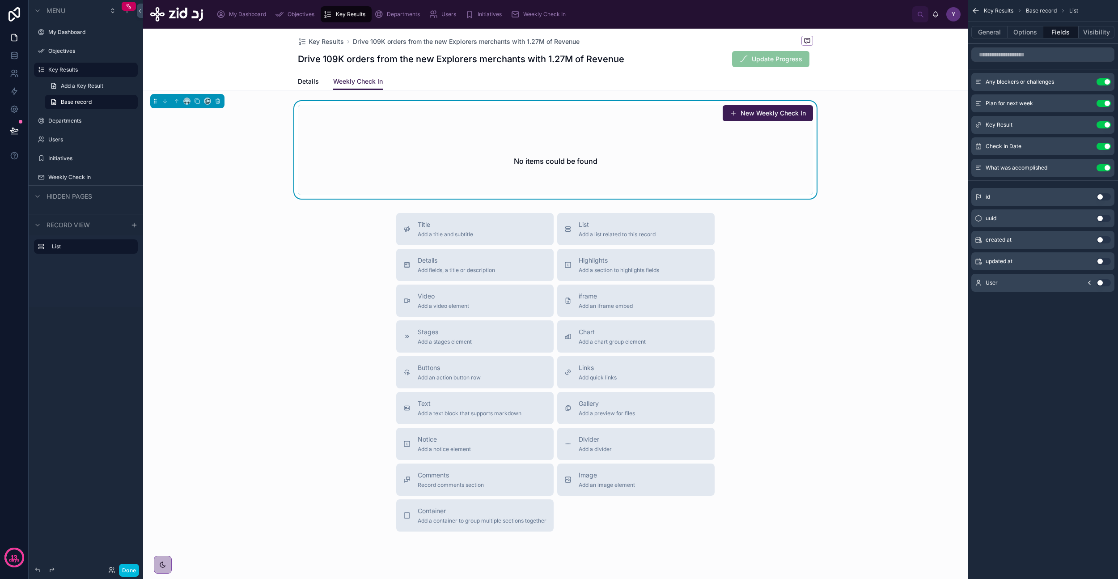
click at [1108, 124] on button "Use setting" at bounding box center [1104, 124] width 14 height 7
click at [766, 109] on button "New Weekly Check In" at bounding box center [768, 113] width 90 height 16
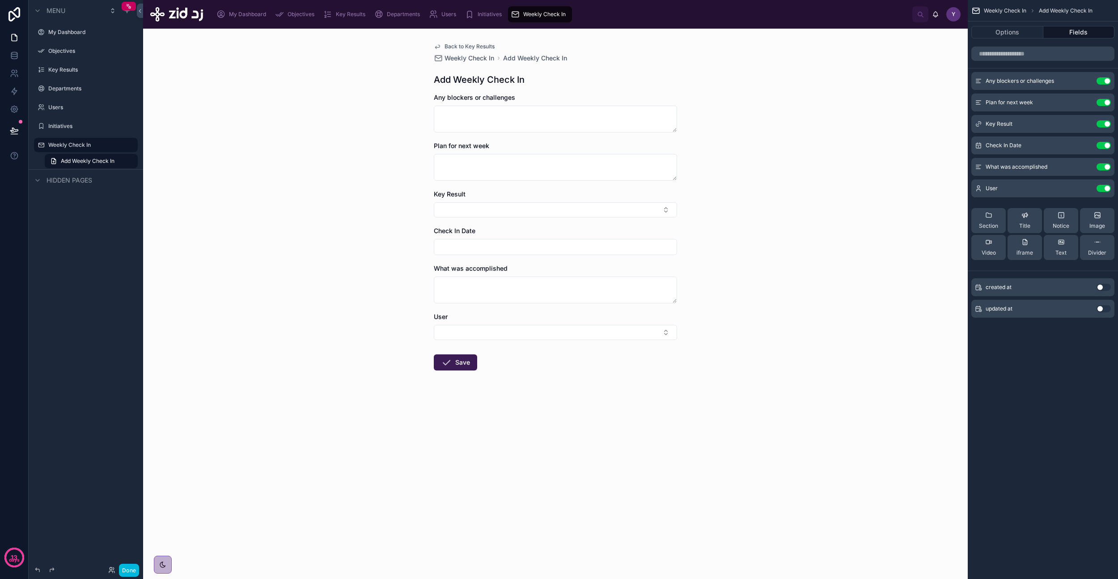
click at [1105, 122] on button "Use setting" at bounding box center [1104, 123] width 14 height 7
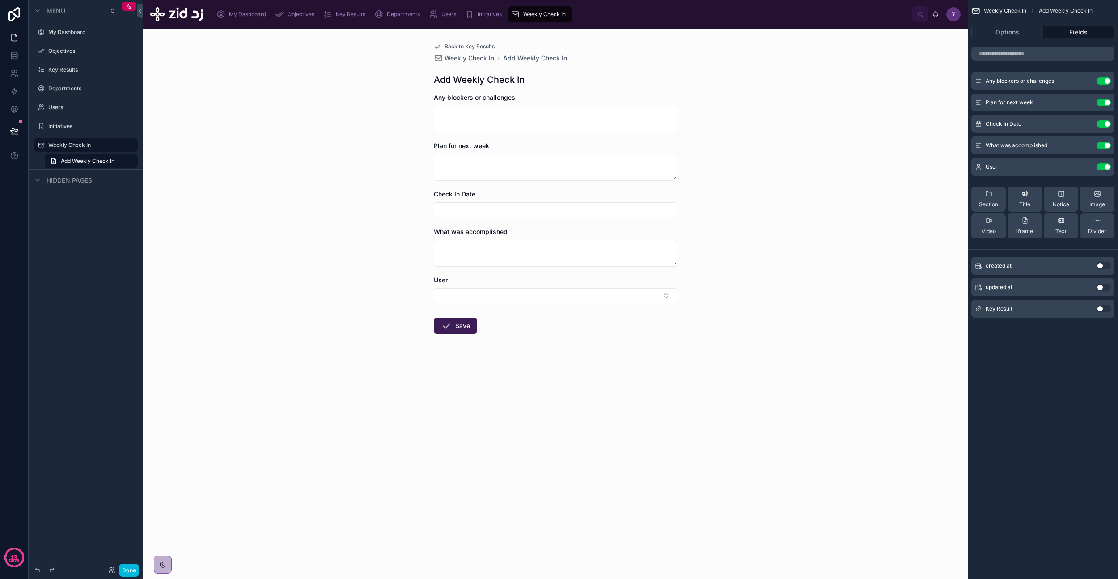
click at [466, 43] on span "Back to Key Results" at bounding box center [470, 46] width 50 height 7
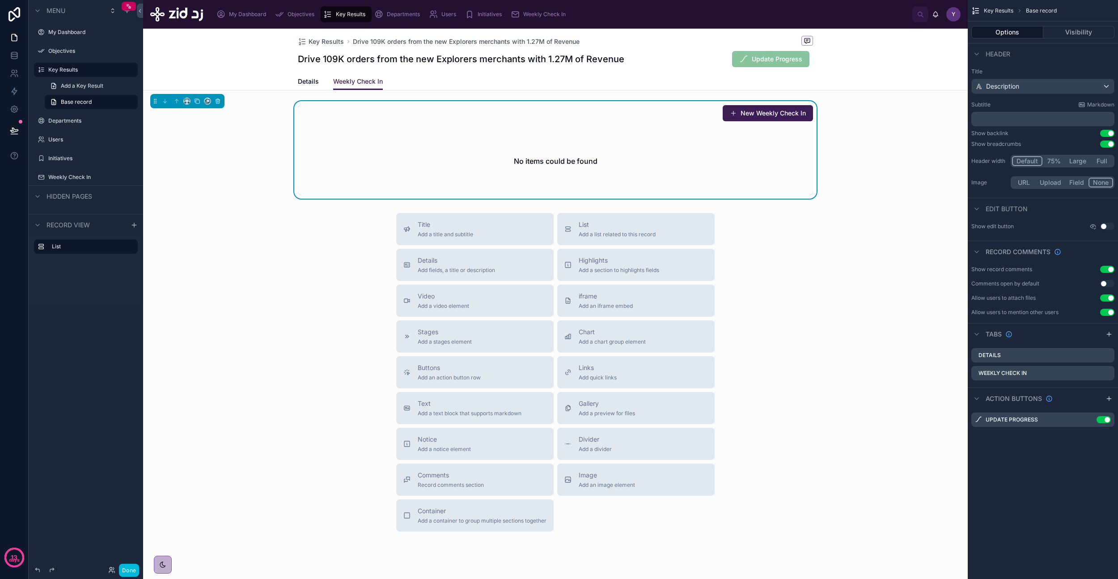
click at [300, 77] on span "Details" at bounding box center [308, 81] width 21 height 9
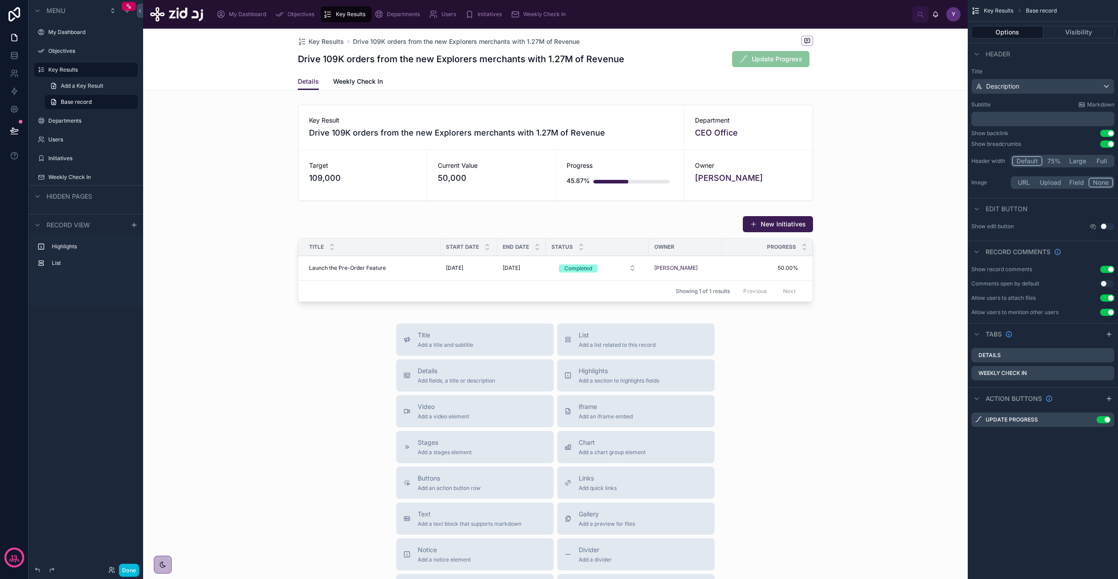
click at [761, 216] on div at bounding box center [555, 260] width 825 height 97
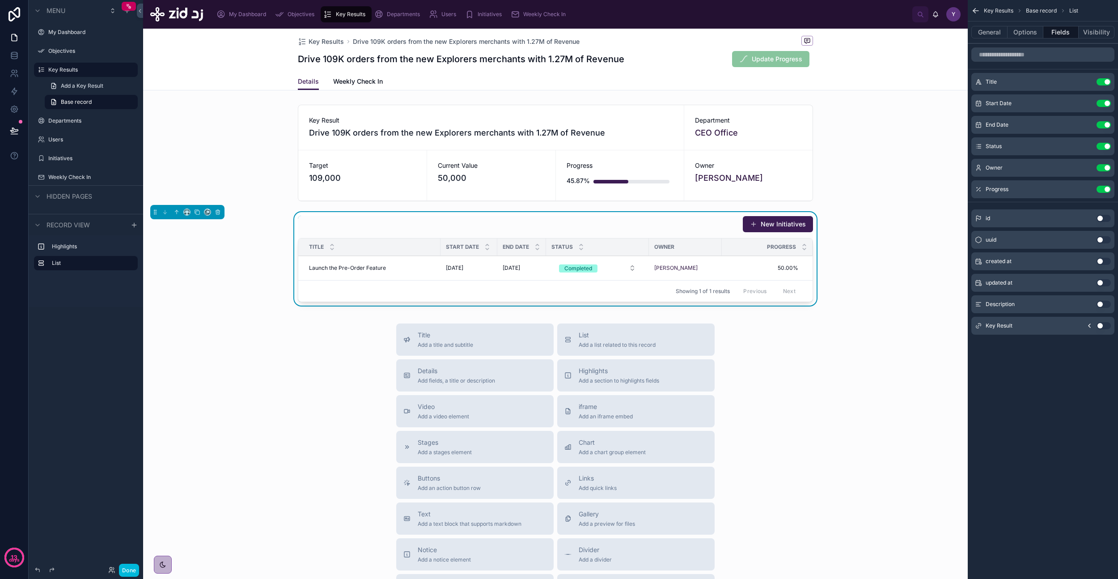
click at [761, 223] on button "New Initiatives" at bounding box center [778, 224] width 70 height 16
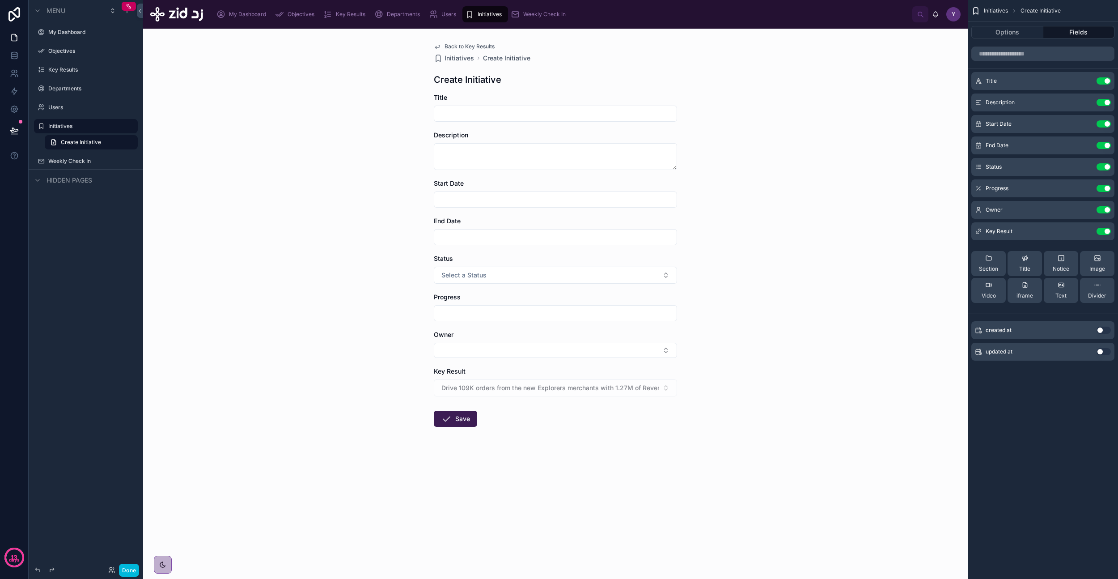
click at [0, 0] on icon "scrollable content" at bounding box center [0, 0] width 0 height 0
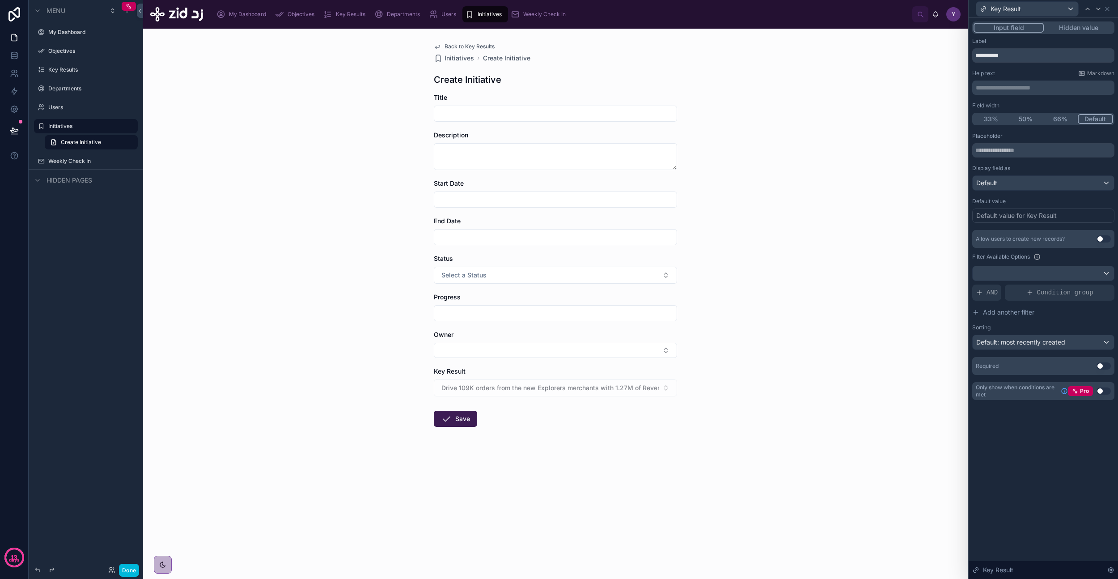
click at [1056, 29] on button "Hidden value" at bounding box center [1078, 28] width 69 height 10
click at [1002, 23] on button "Input field" at bounding box center [1009, 28] width 70 height 10
click at [594, 384] on div "Drive 109K orders from the new Explorers merchants with 1.27M of Revenue" at bounding box center [555, 387] width 243 height 17
click at [482, 45] on span "Back to Key Results" at bounding box center [470, 46] width 50 height 7
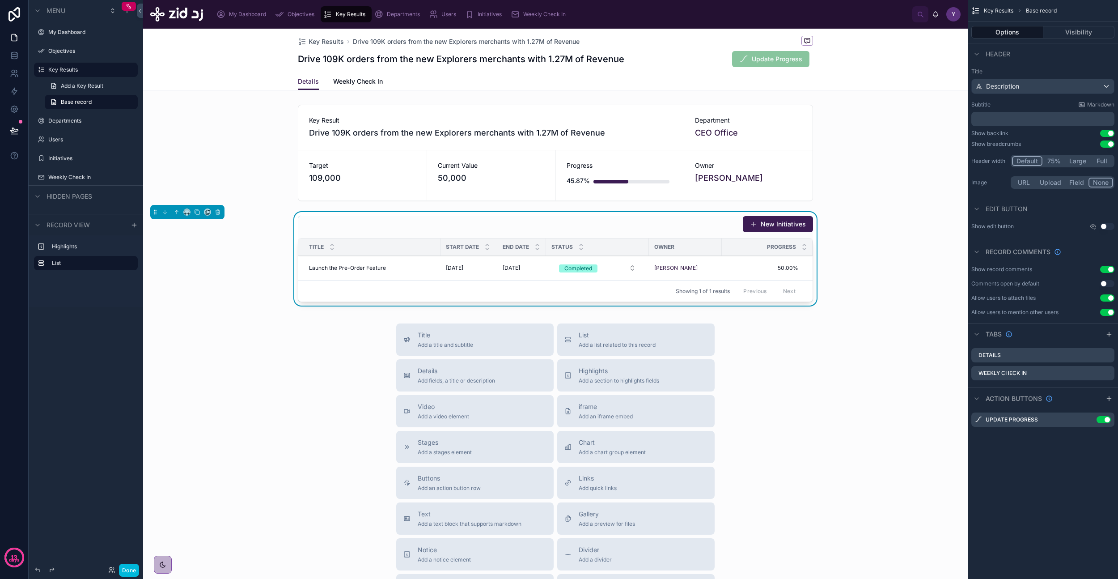
click at [359, 78] on span "Weekly Check In" at bounding box center [358, 81] width 50 height 9
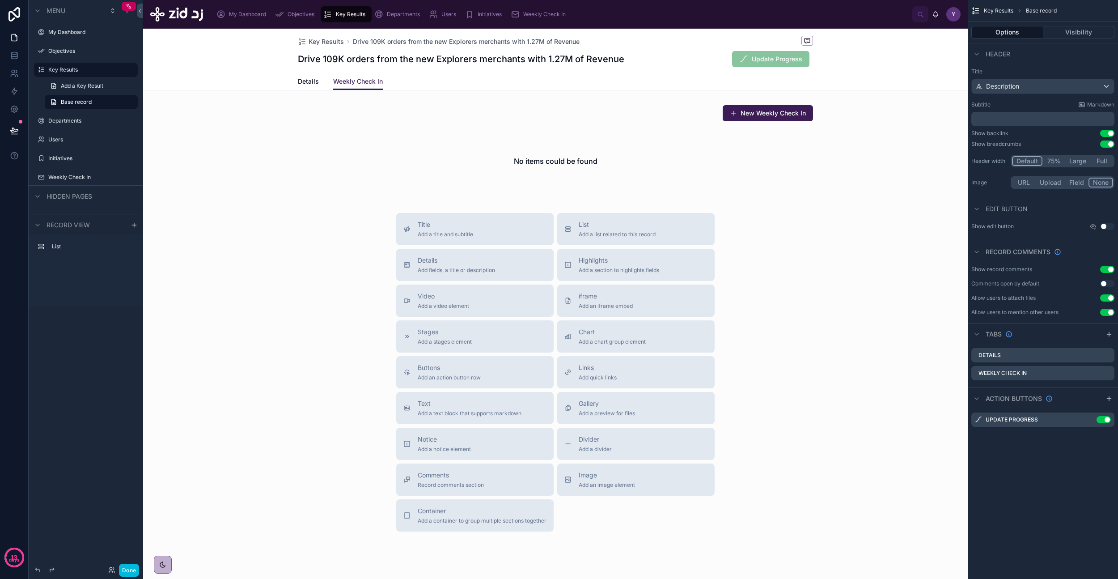
click at [311, 80] on span "Details" at bounding box center [308, 81] width 21 height 9
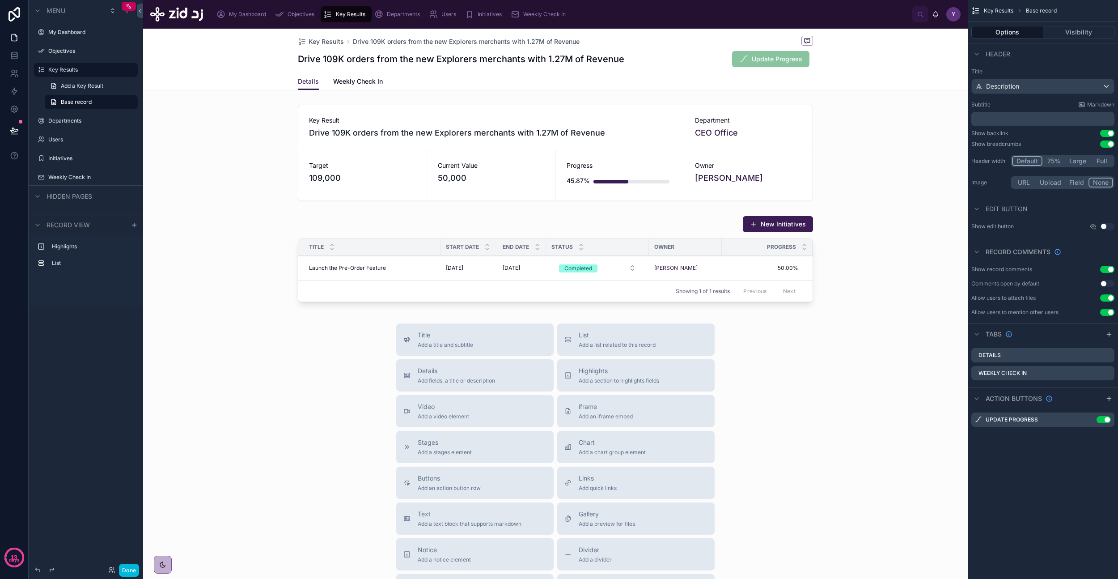
click at [381, 82] on div "Details Weekly Check In" at bounding box center [555, 81] width 515 height 17
click at [365, 82] on span "Weekly Check In" at bounding box center [358, 81] width 50 height 9
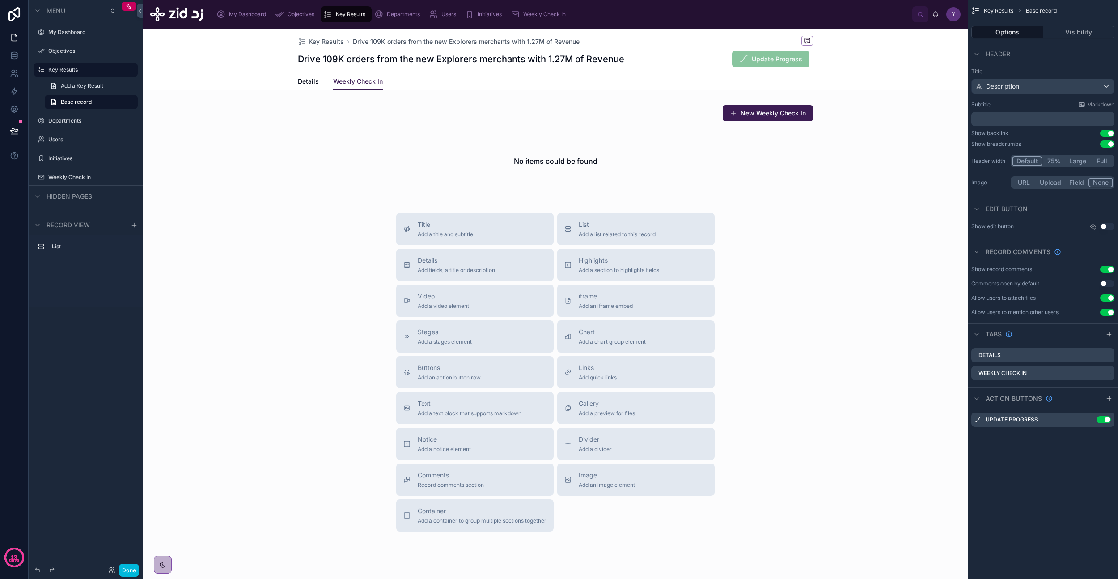
click at [771, 148] on div at bounding box center [555, 149] width 825 height 97
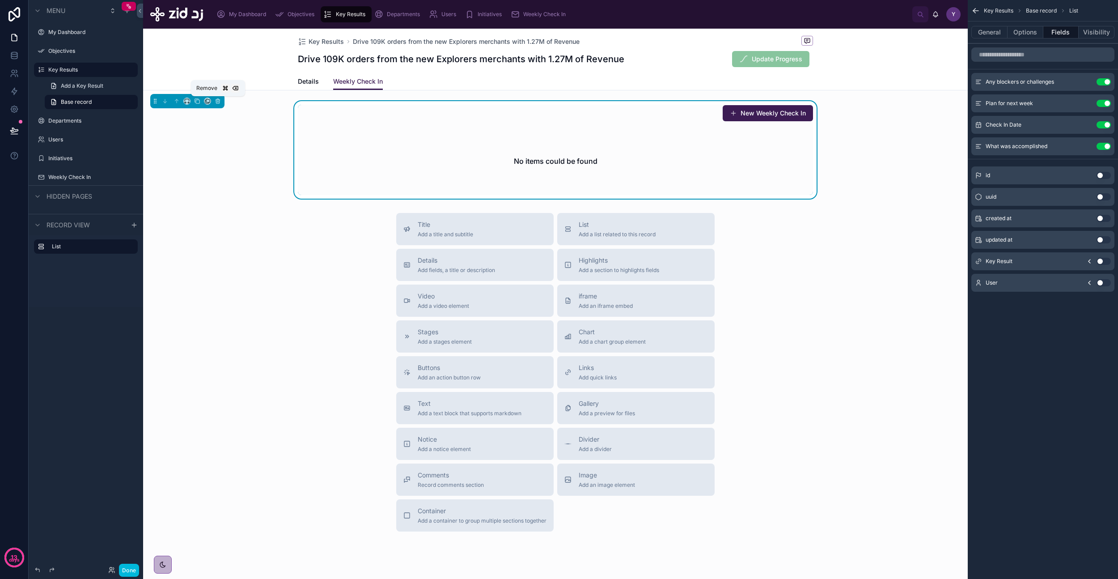
click at [216, 102] on icon at bounding box center [218, 101] width 6 height 6
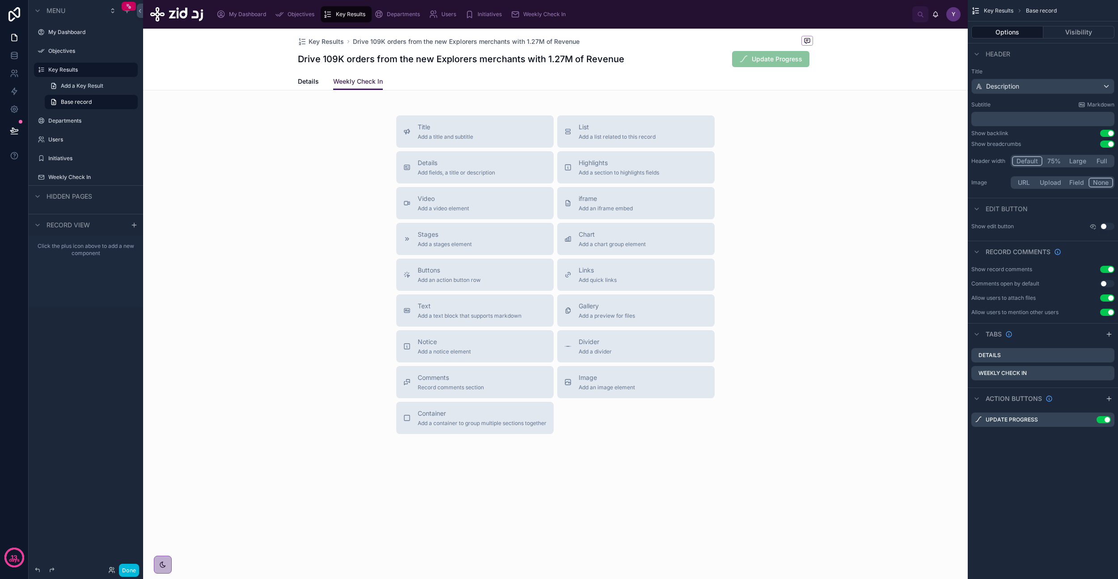
click at [302, 81] on span "Details" at bounding box center [308, 81] width 21 height 9
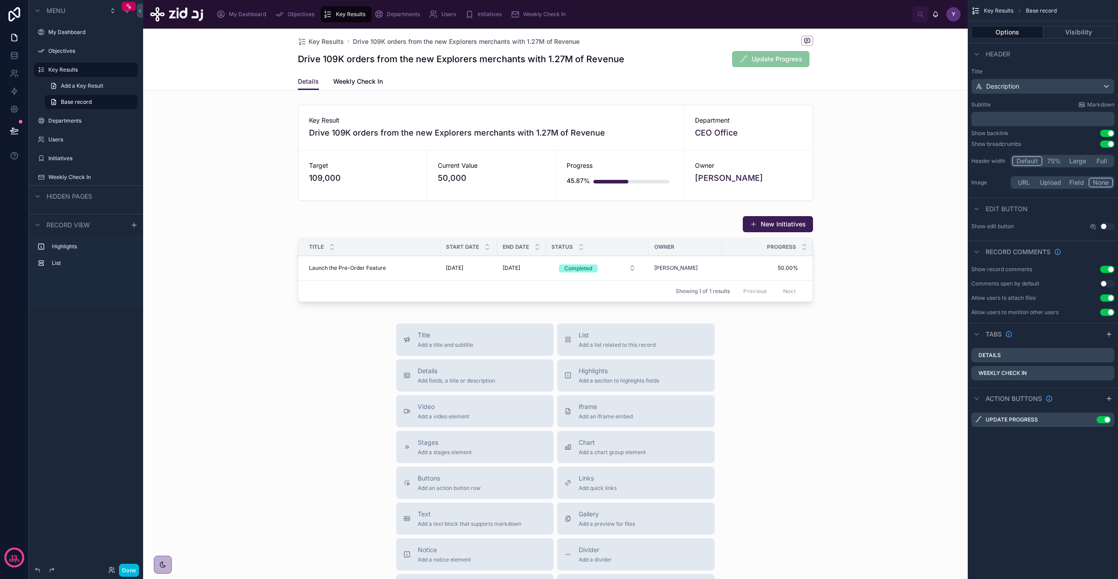
click at [623, 226] on div at bounding box center [555, 260] width 825 height 97
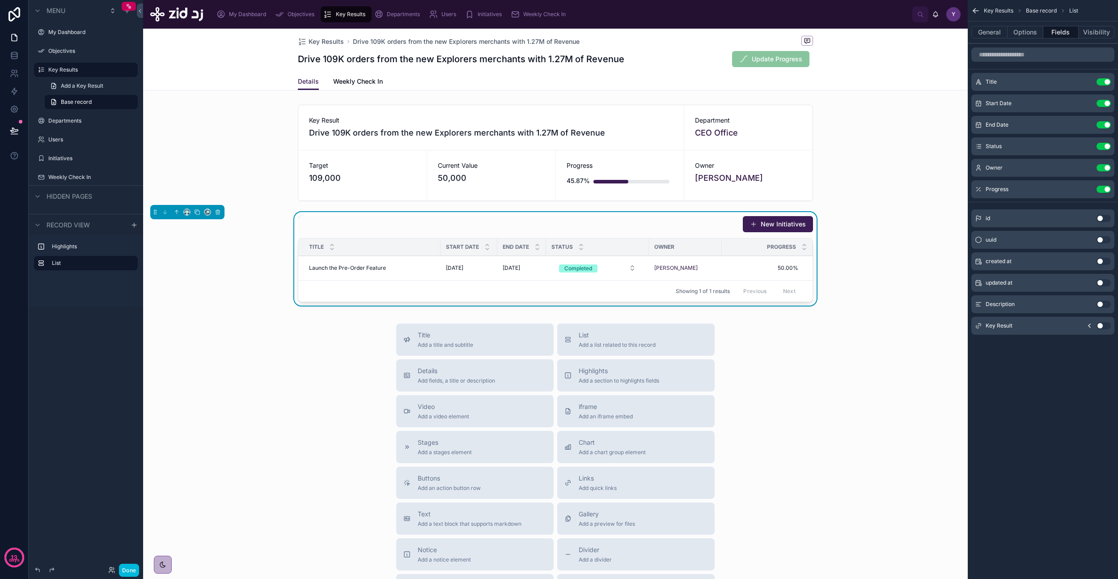
click at [592, 342] on span "Add a list related to this record" at bounding box center [617, 344] width 77 height 7
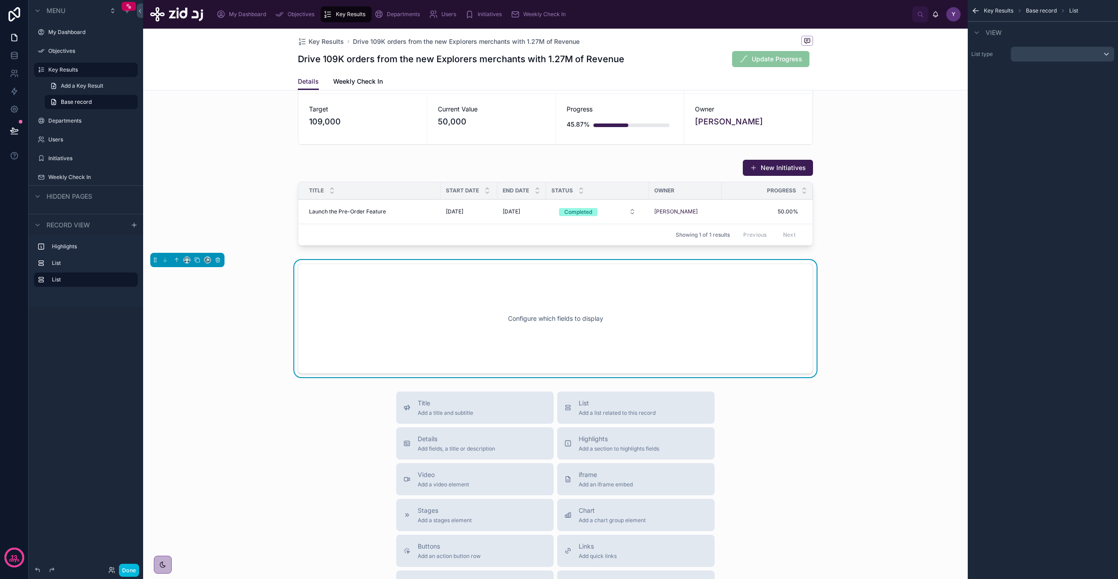
scroll to position [71, 0]
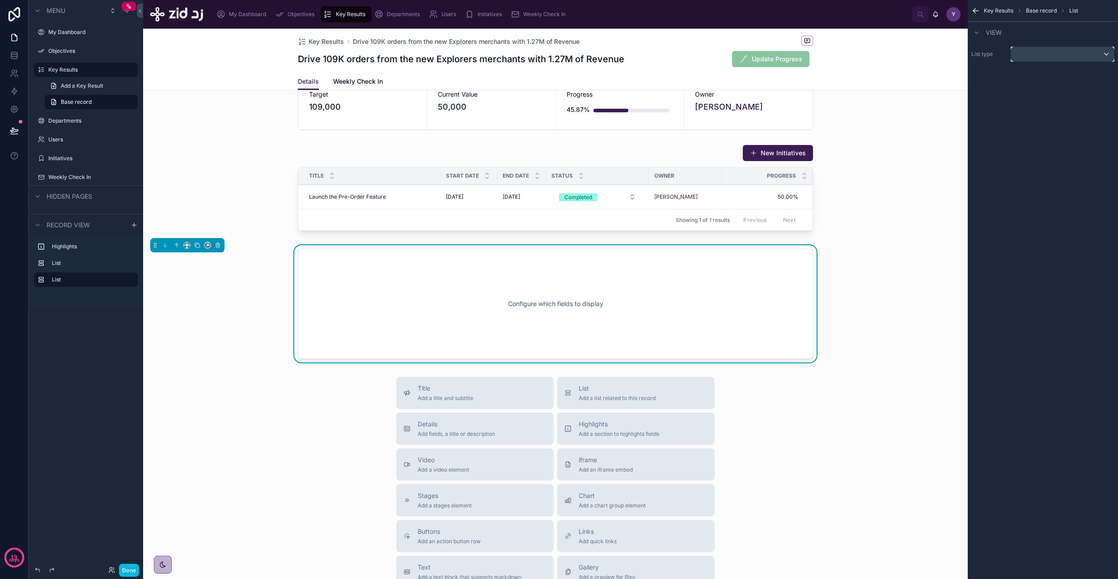
click at [1029, 54] on div "scrollable content" at bounding box center [1062, 54] width 103 height 14
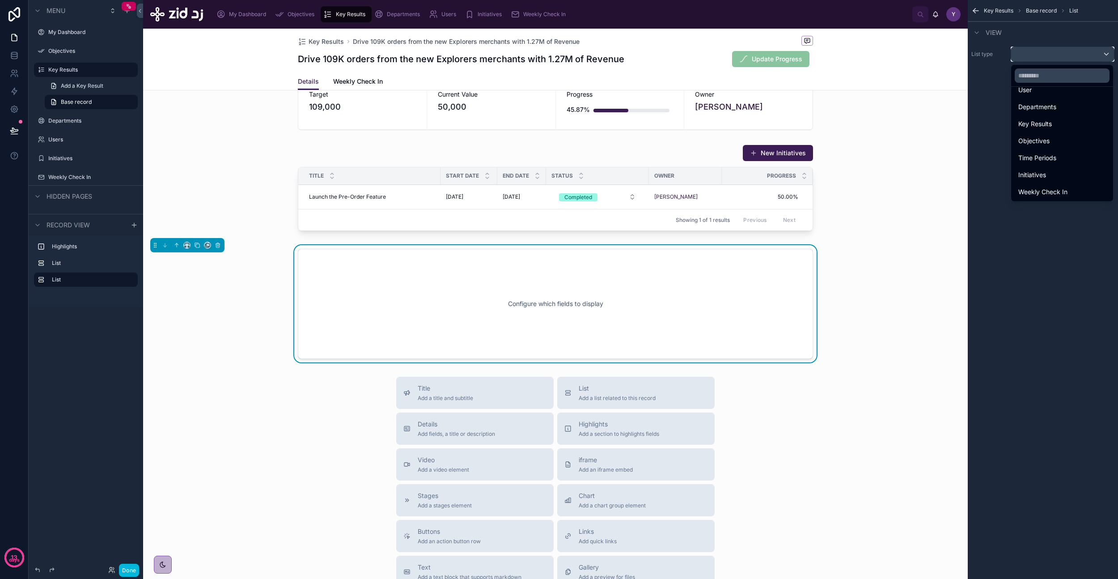
scroll to position [26, 0]
click at [1050, 188] on span "Weekly Check In" at bounding box center [1042, 191] width 49 height 11
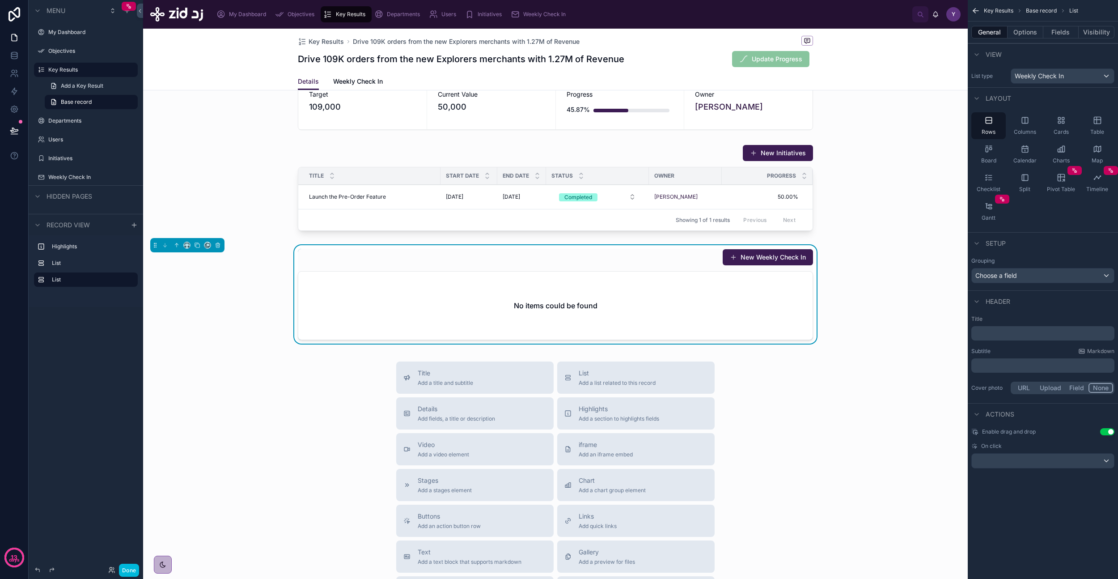
click at [748, 251] on button "New Weekly Check In" at bounding box center [768, 257] width 90 height 16
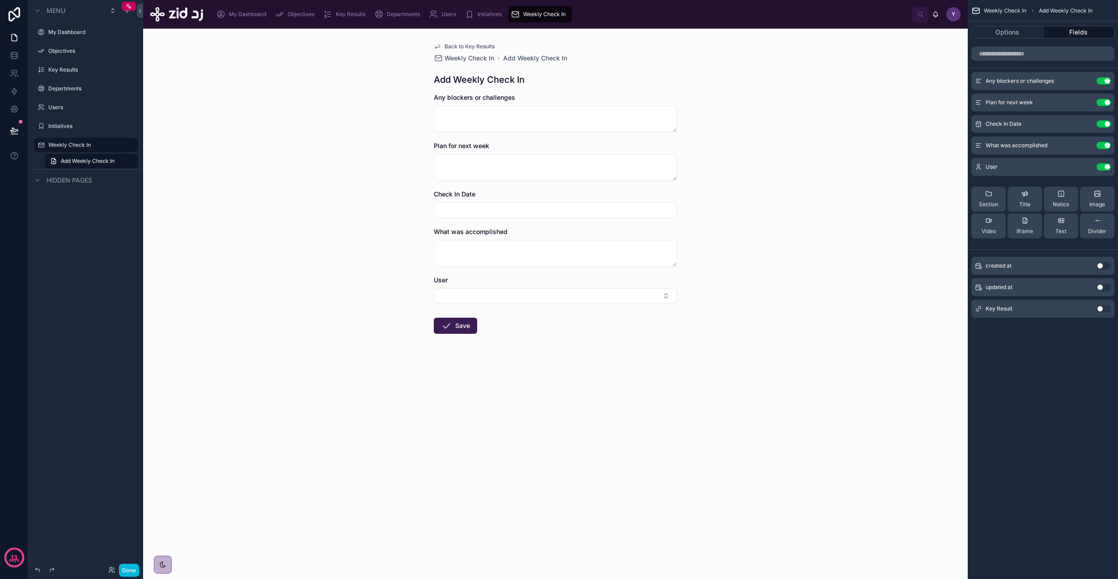
click at [1105, 307] on button "Use setting" at bounding box center [1104, 308] width 14 height 7
